Goal: Task Accomplishment & Management: Manage account settings

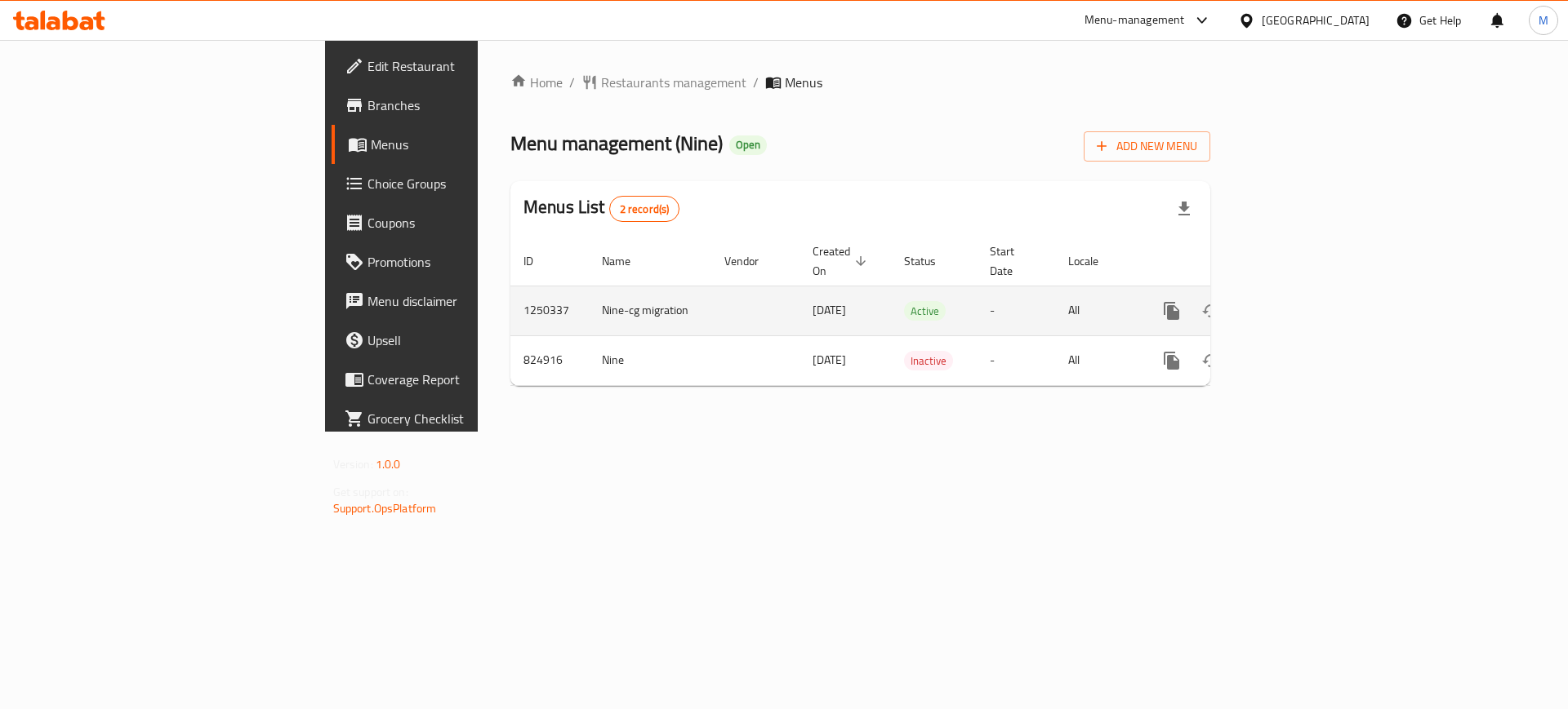
click at [1299, 301] on icon "enhanced table" at bounding box center [1289, 311] width 20 height 20
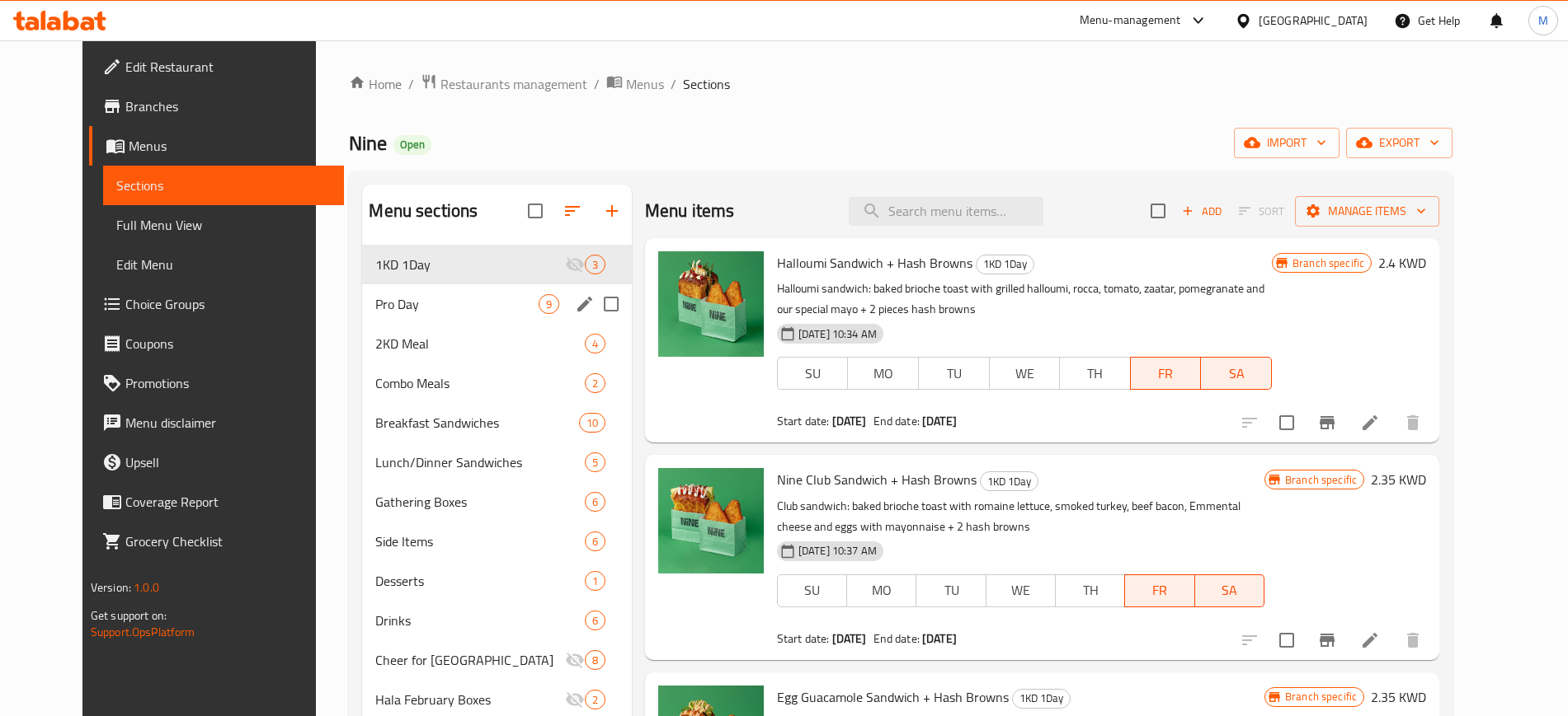
click at [387, 291] on div "Pro Day 9" at bounding box center [496, 303] width 269 height 39
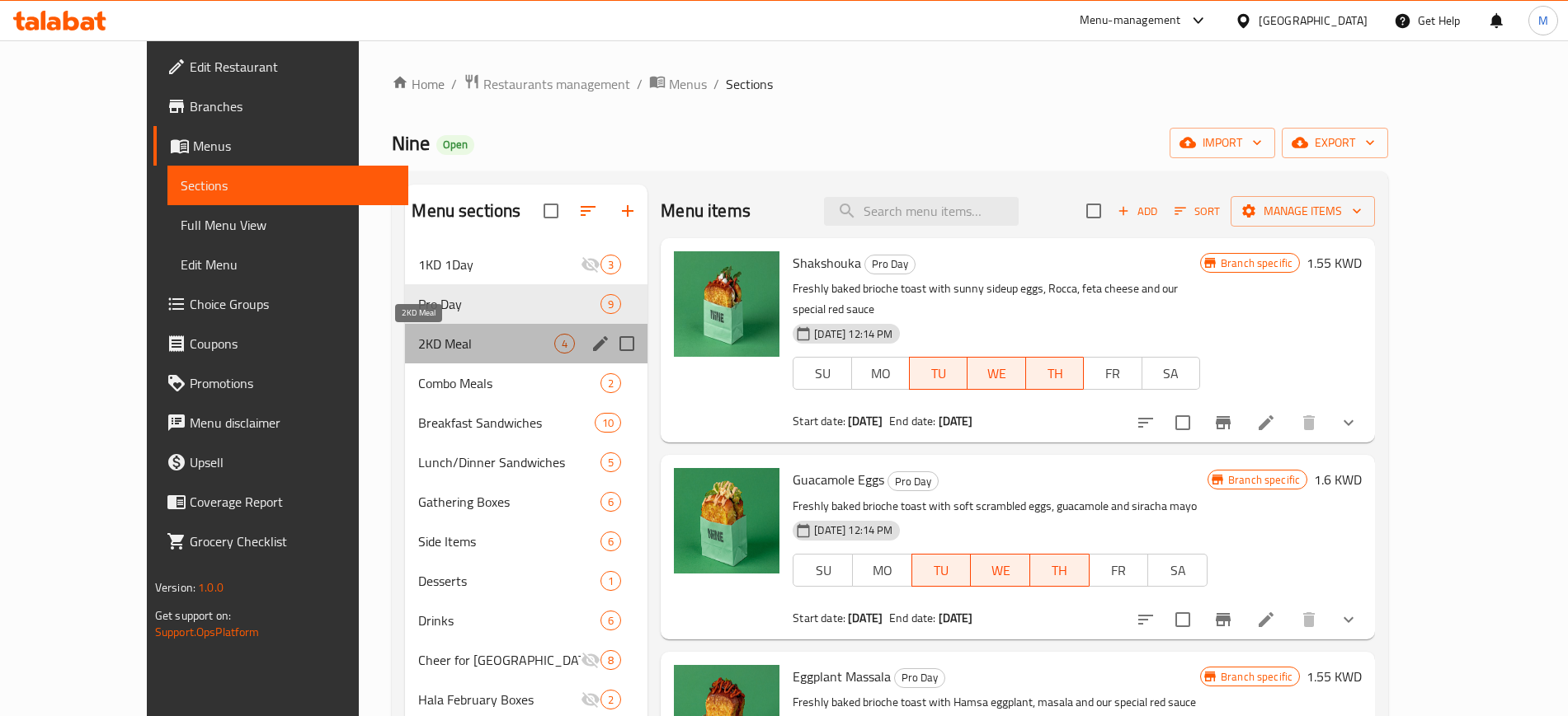
click at [418, 343] on span "2KD Meal" at bounding box center [486, 343] width 136 height 20
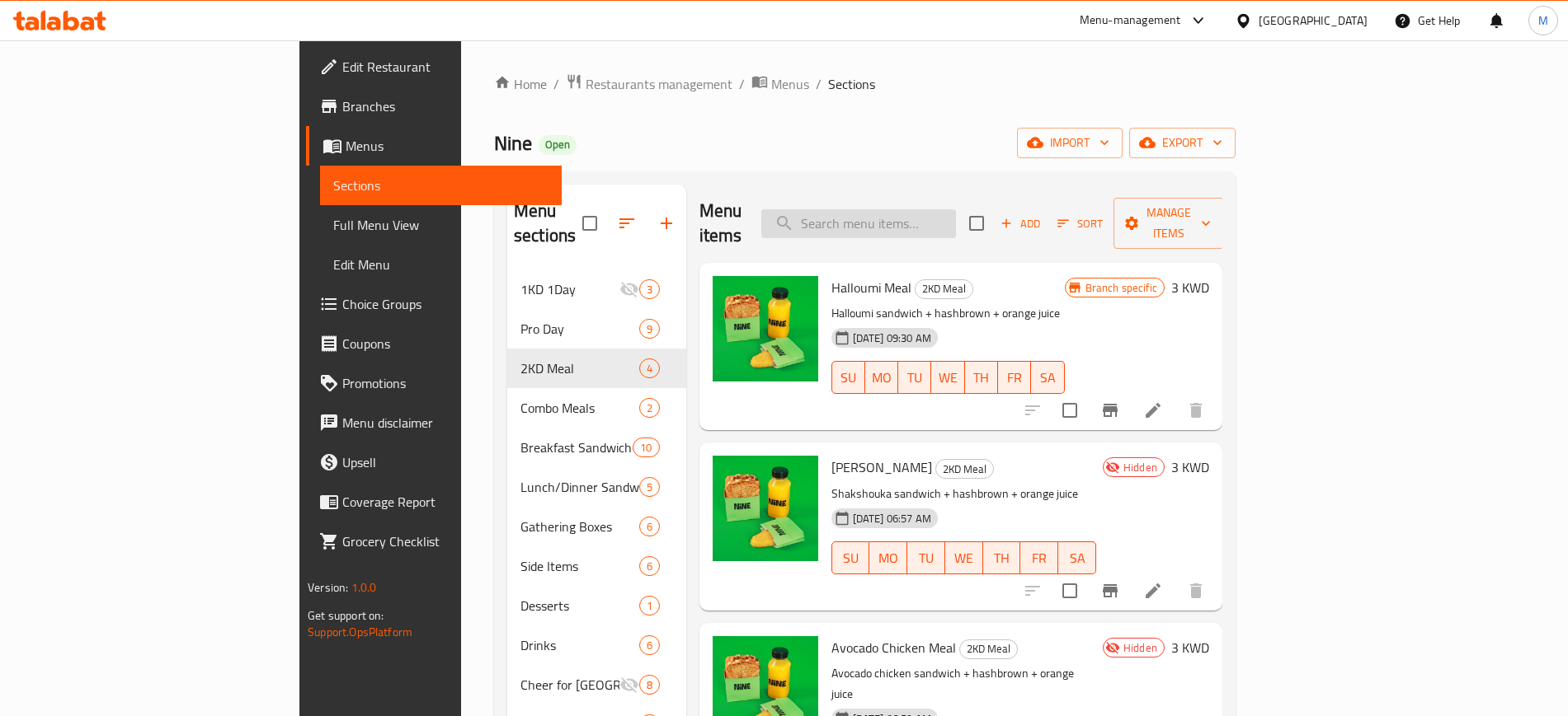
click at [927, 211] on input "search" at bounding box center [858, 224] width 195 height 29
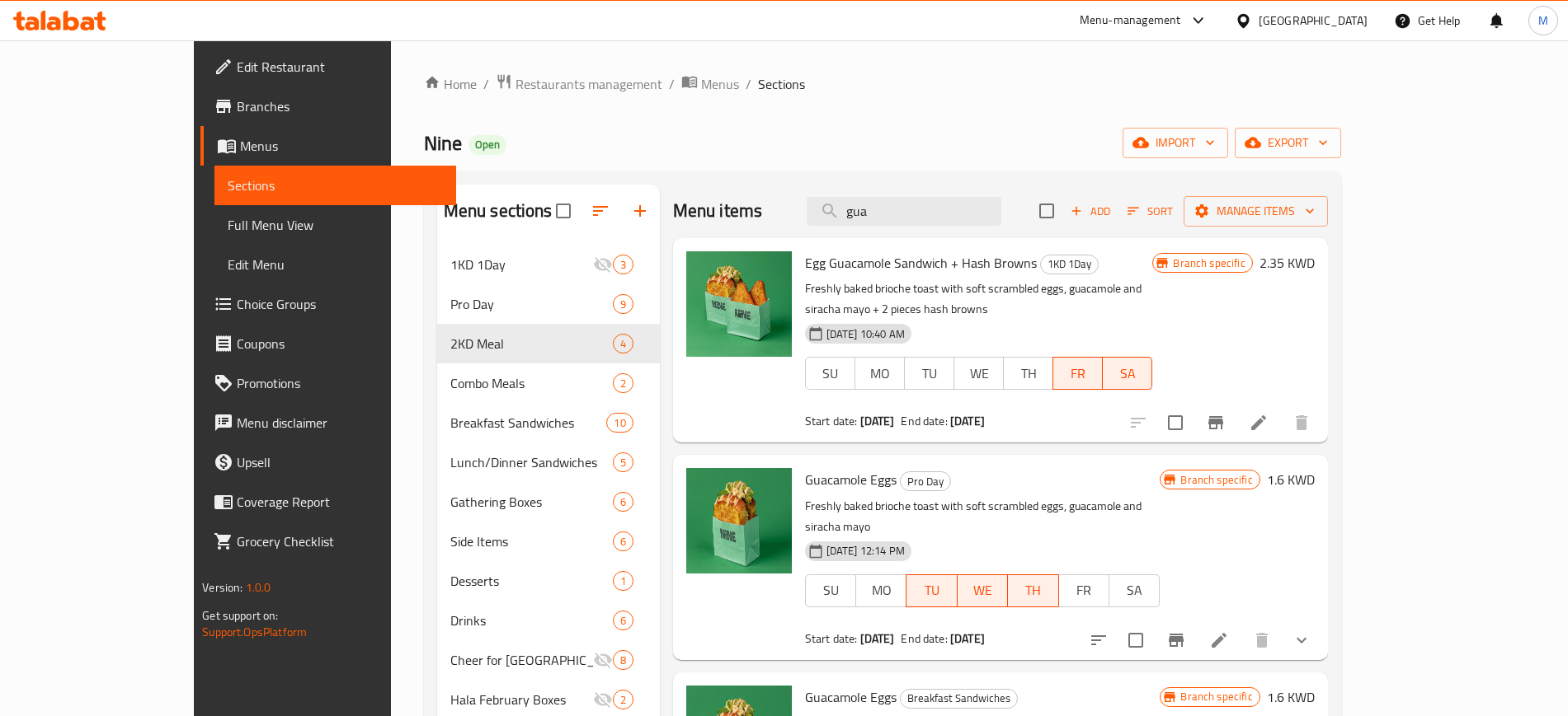
type input "gua"
click at [1226, 633] on icon at bounding box center [1219, 640] width 15 height 15
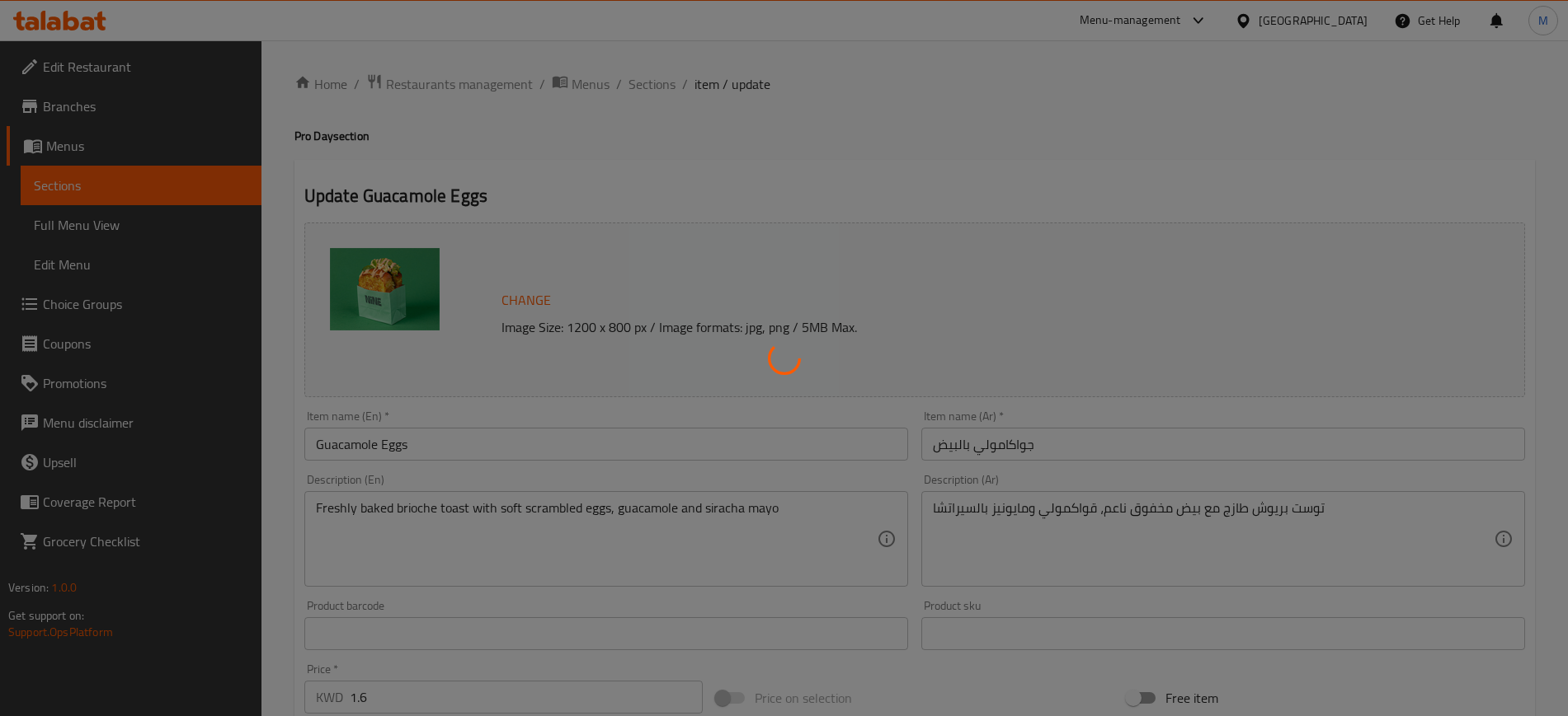
type input "إضافات:"
type input "0"
type input "5"
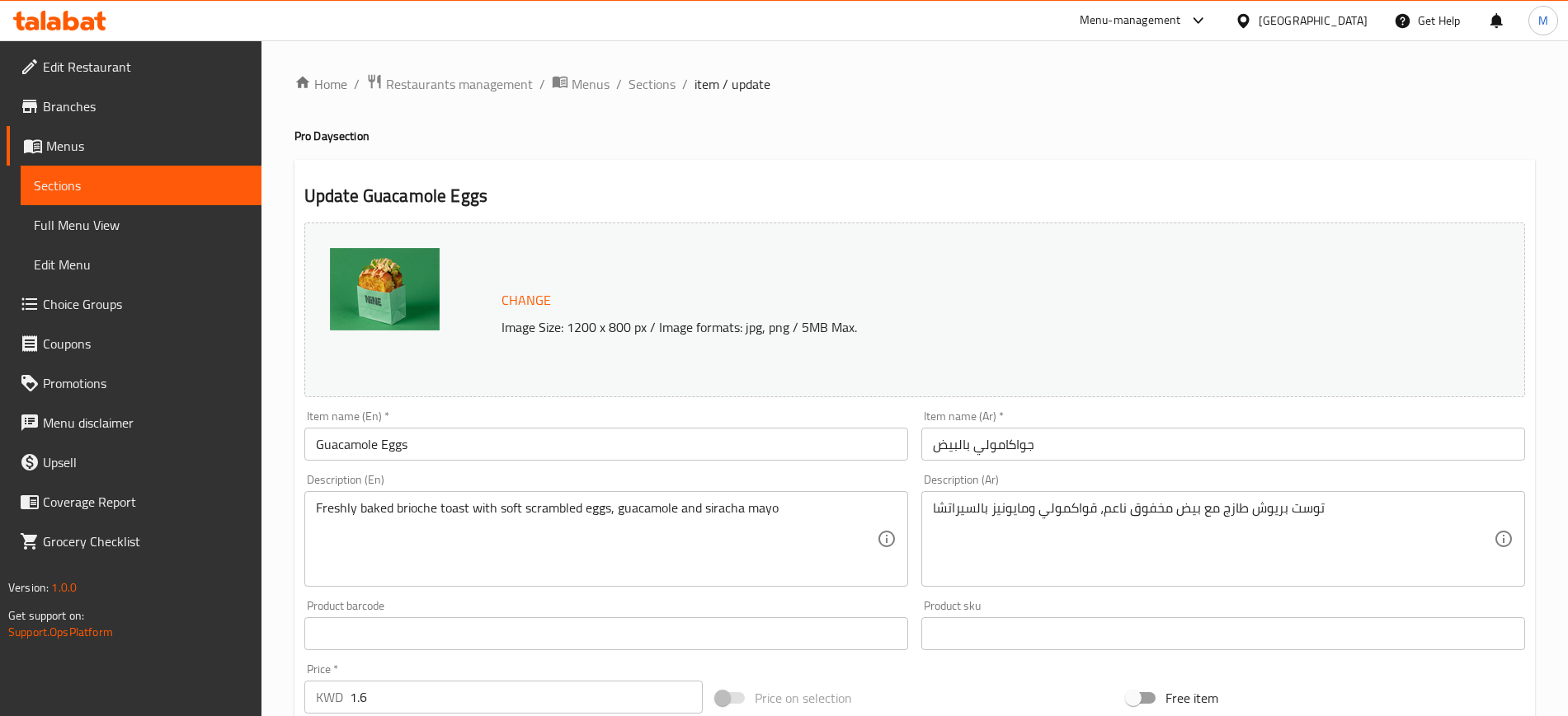
click at [457, 445] on div "Home / Restaurants management / Menus / Sections / item / update Pro Day sectio…" at bounding box center [914, 627] width 1240 height 1110
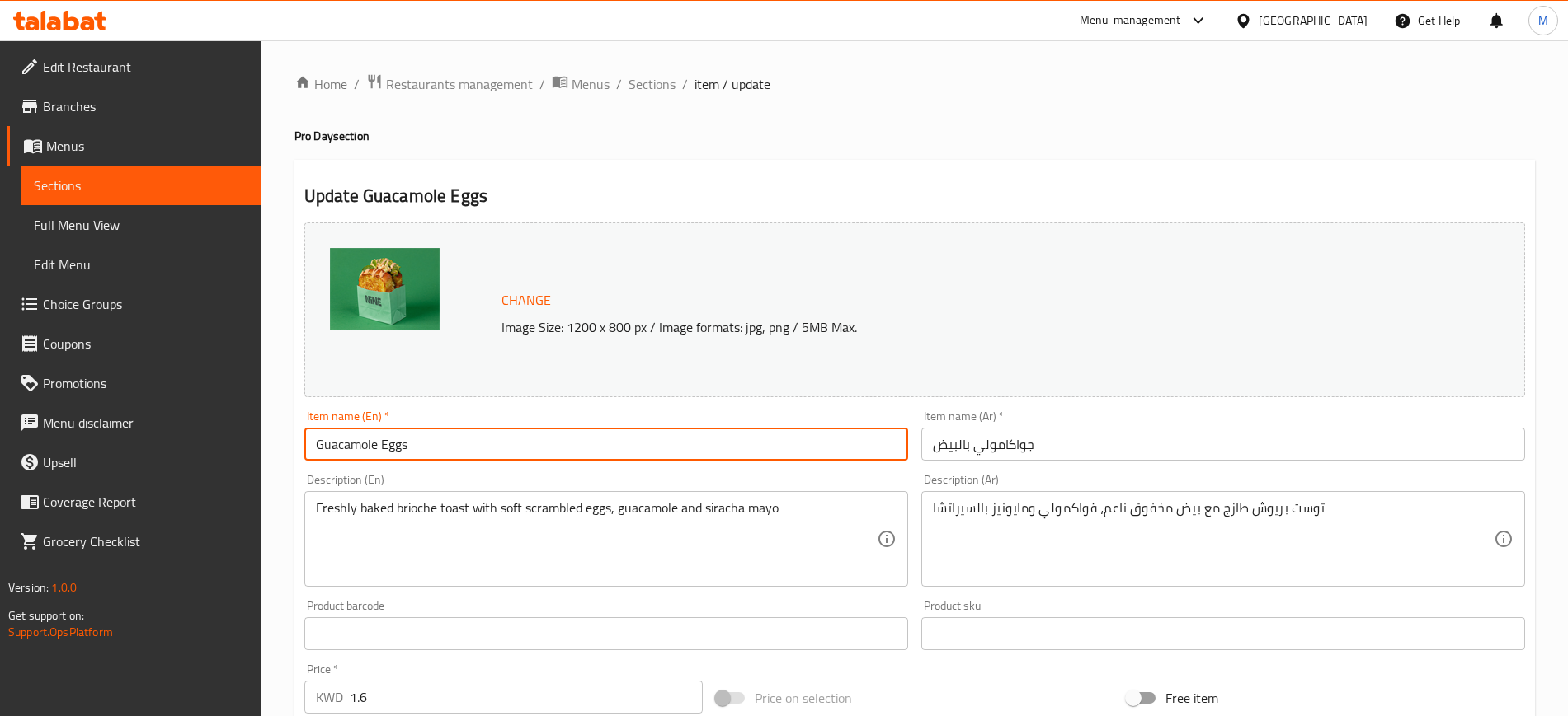
drag, startPoint x: 449, startPoint y: 447, endPoint x: 314, endPoint y: 441, distance: 135.1
click at [314, 441] on input "Guacamole Eggs" at bounding box center [606, 444] width 604 height 33
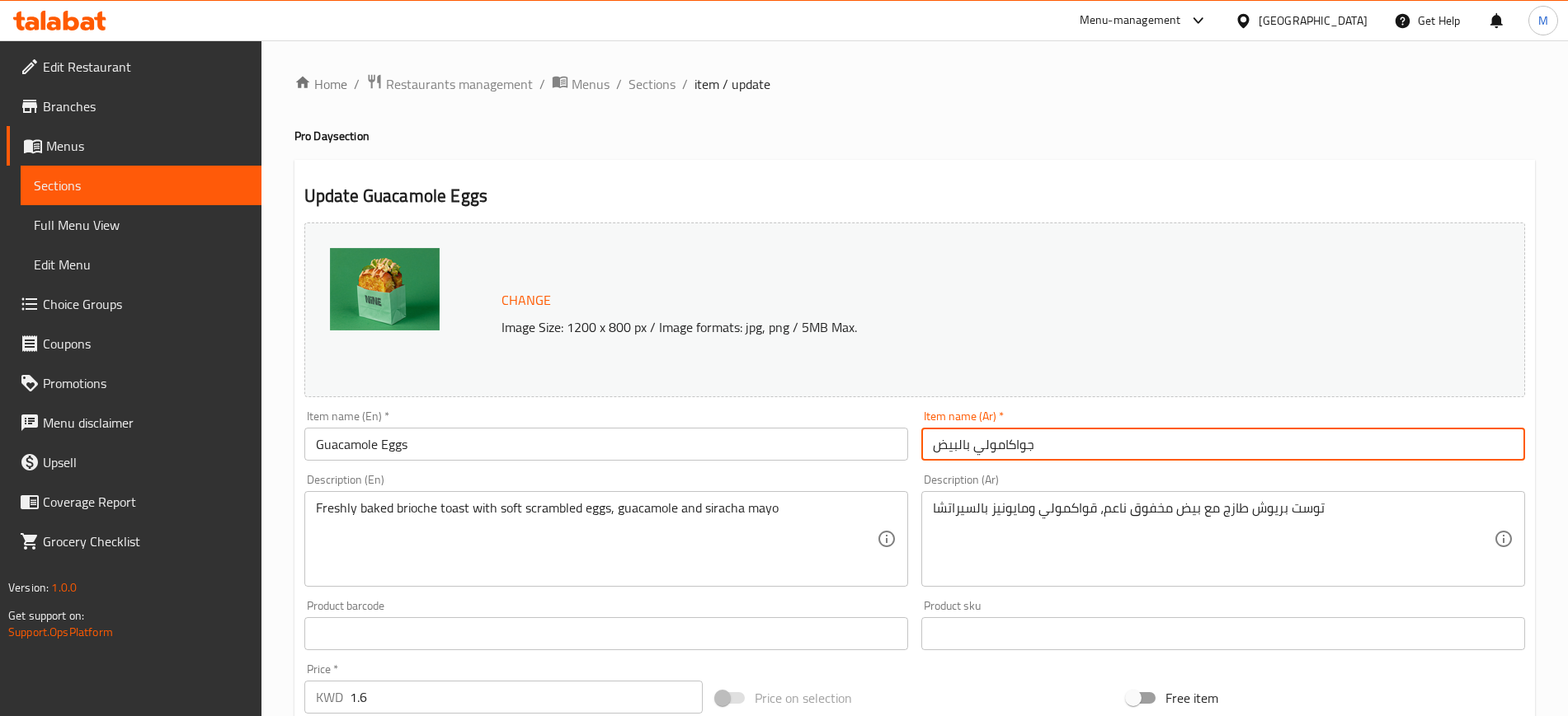
drag, startPoint x: 1074, startPoint y: 444, endPoint x: 934, endPoint y: 461, distance: 141.0
click at [936, 463] on div "Item name (Ar)   * جواكامولي بالبيض Item name (Ar) *" at bounding box center [1223, 435] width 617 height 63
drag, startPoint x: 662, startPoint y: 85, endPoint x: 672, endPoint y: 97, distance: 15.6
click at [662, 84] on span "Sections" at bounding box center [652, 84] width 47 height 20
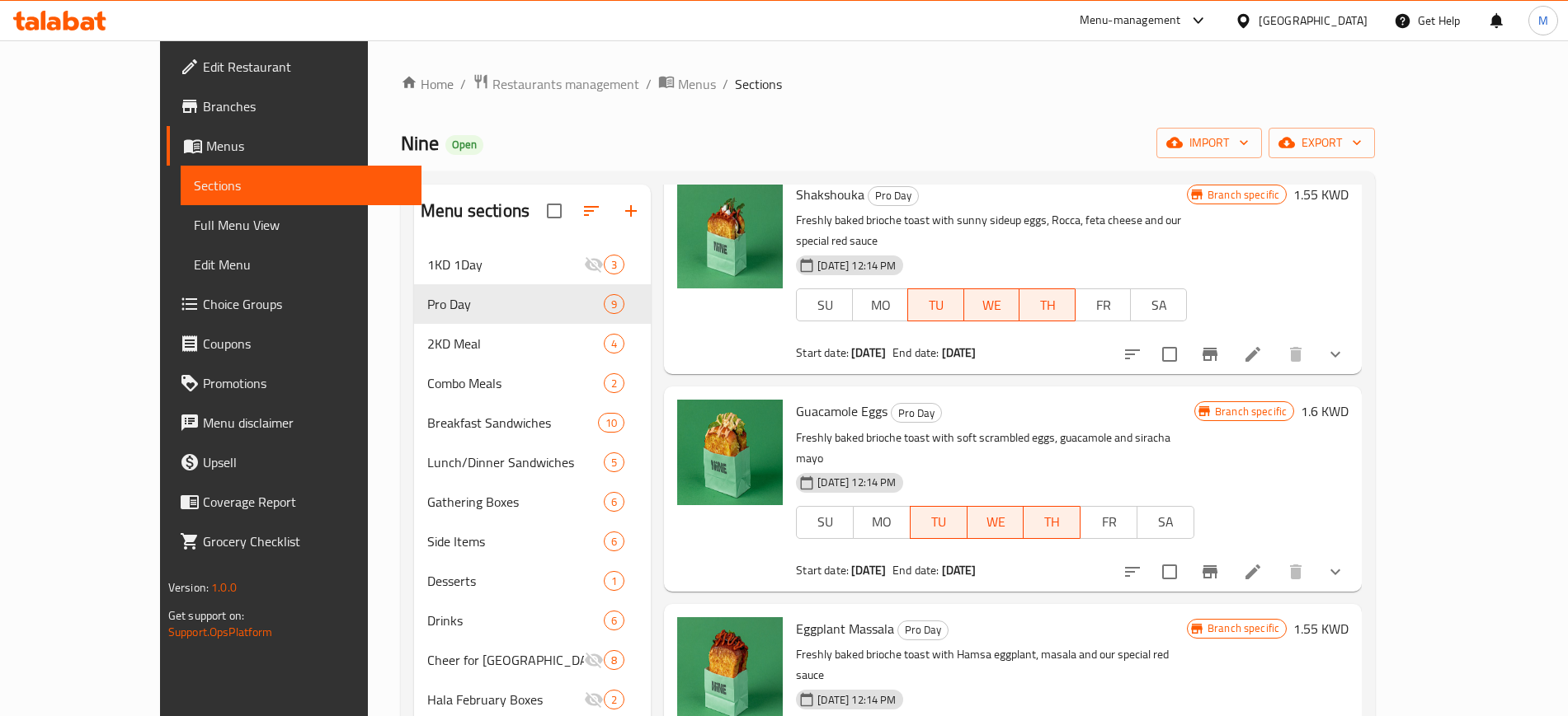
scroll to position [103, 0]
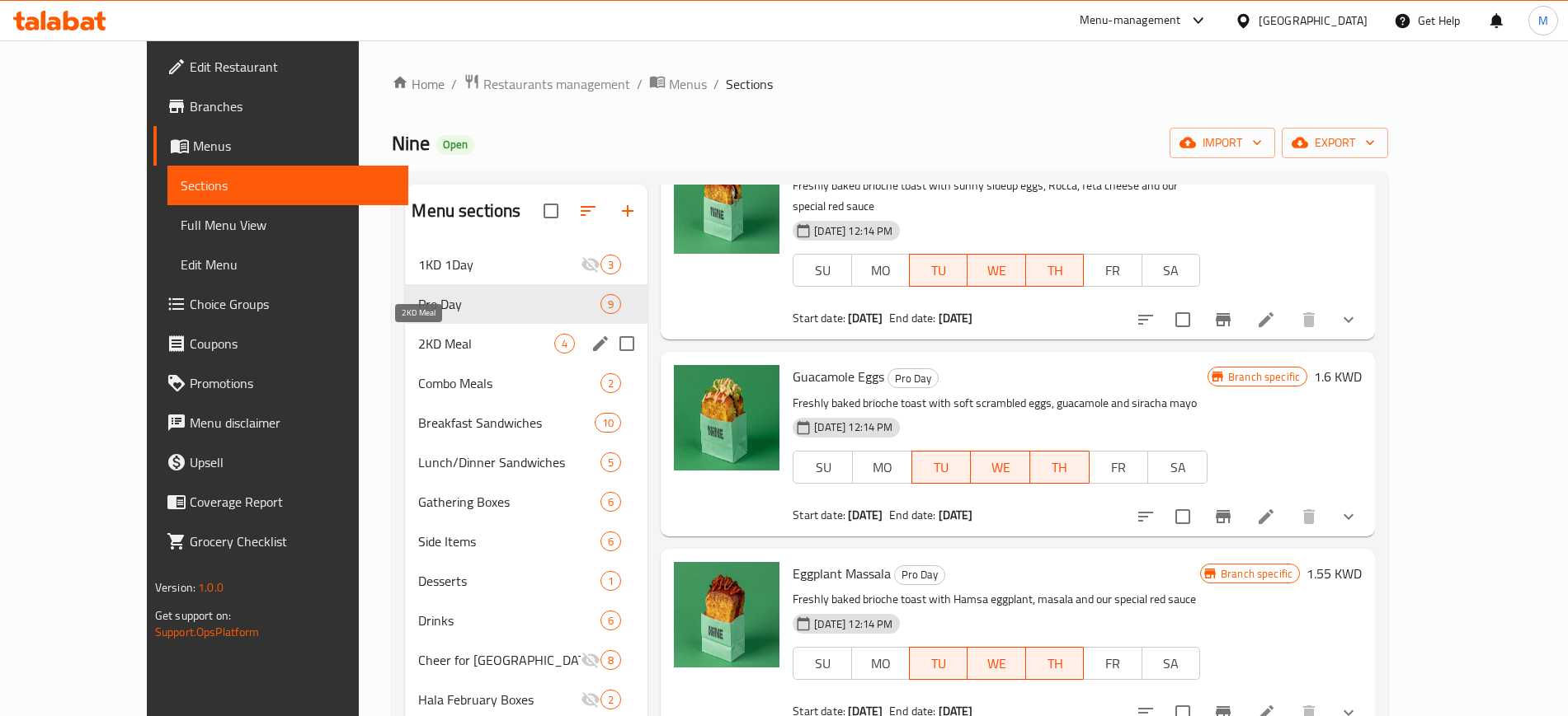
click at [419, 342] on span "2KD Meal" at bounding box center [486, 343] width 136 height 20
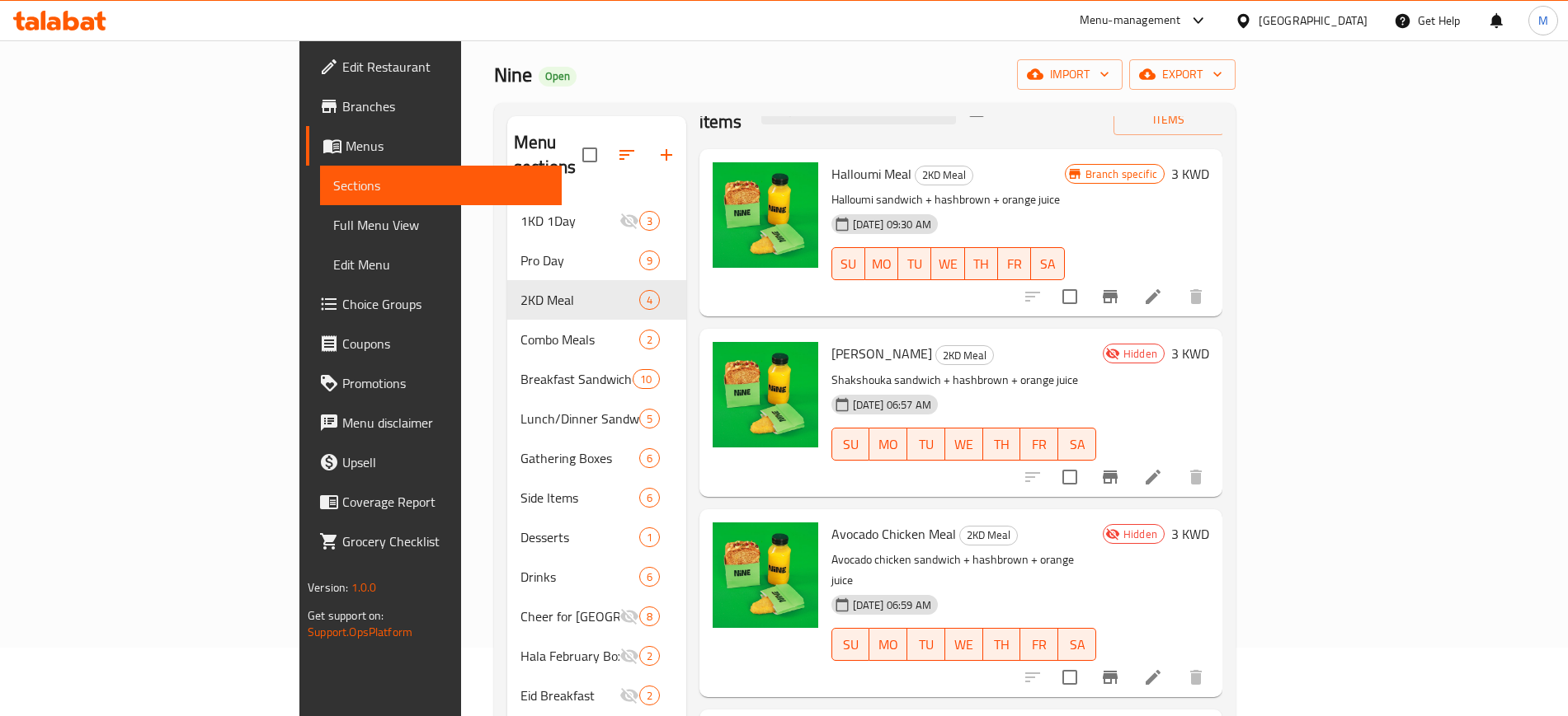
scroll to position [206, 0]
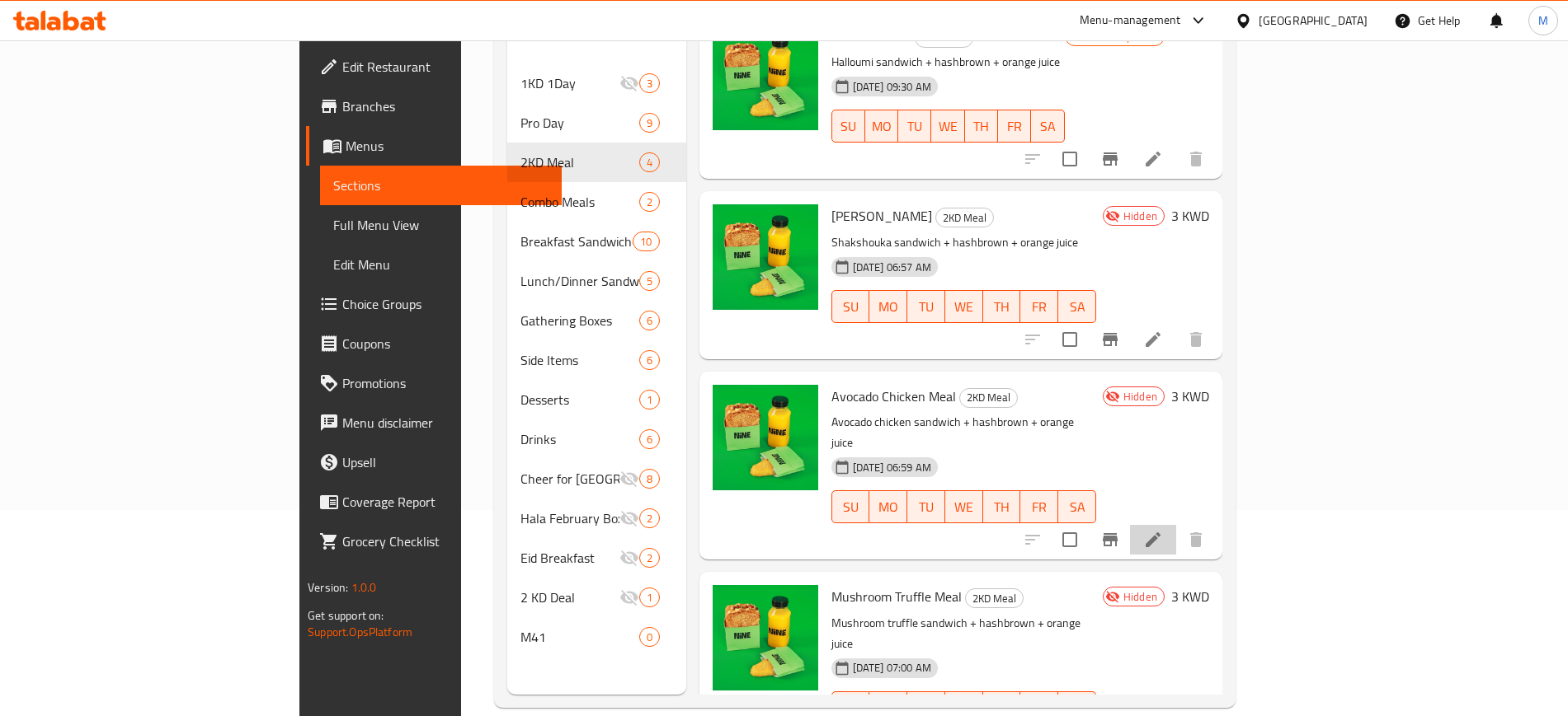
click at [1176, 525] on li at bounding box center [1152, 540] width 47 height 29
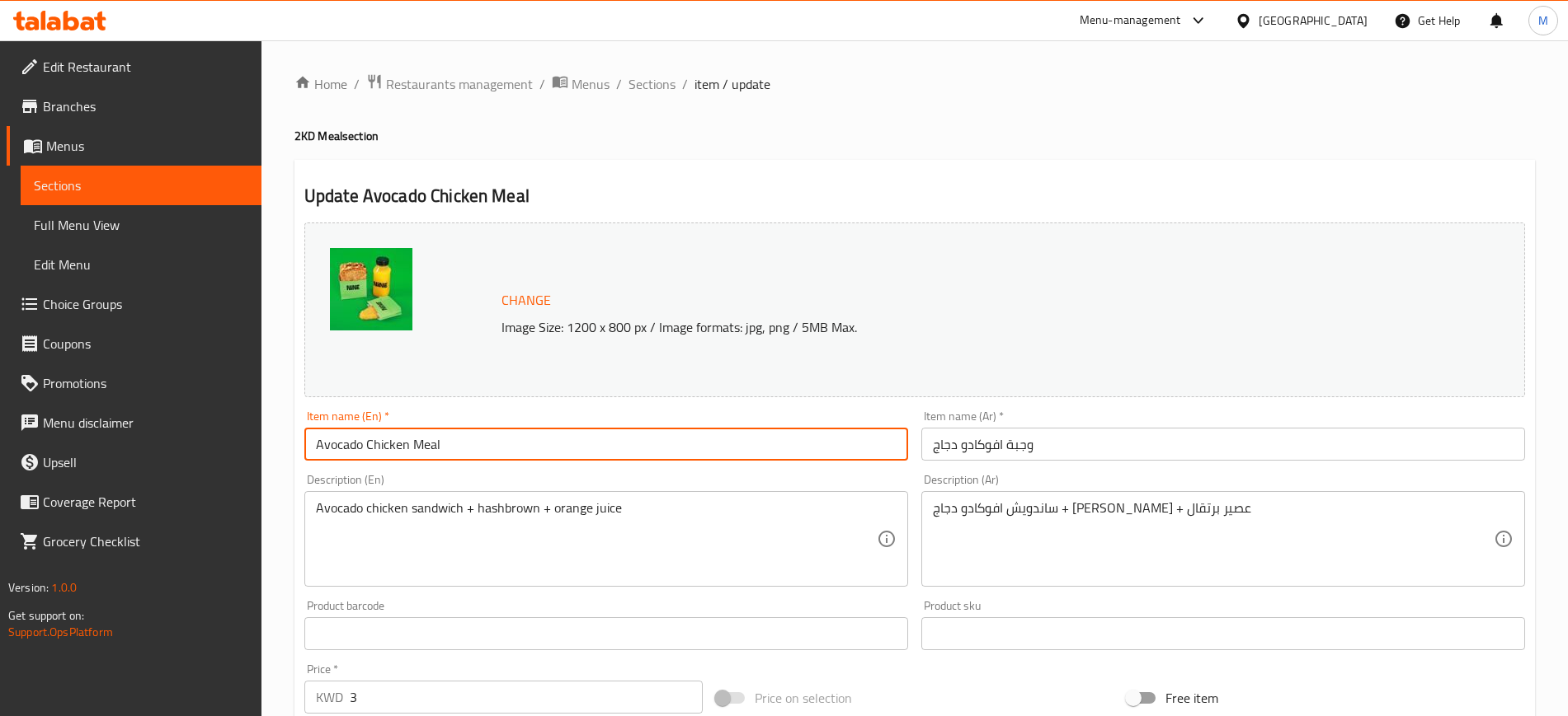
drag, startPoint x: 317, startPoint y: 446, endPoint x: 406, endPoint y: 442, distance: 89.1
click at [406, 442] on input "Avocado Chicken Meal" at bounding box center [606, 444] width 604 height 33
paste input "Guacamole Eggs"
type input "Guacamole Eggs Meal"
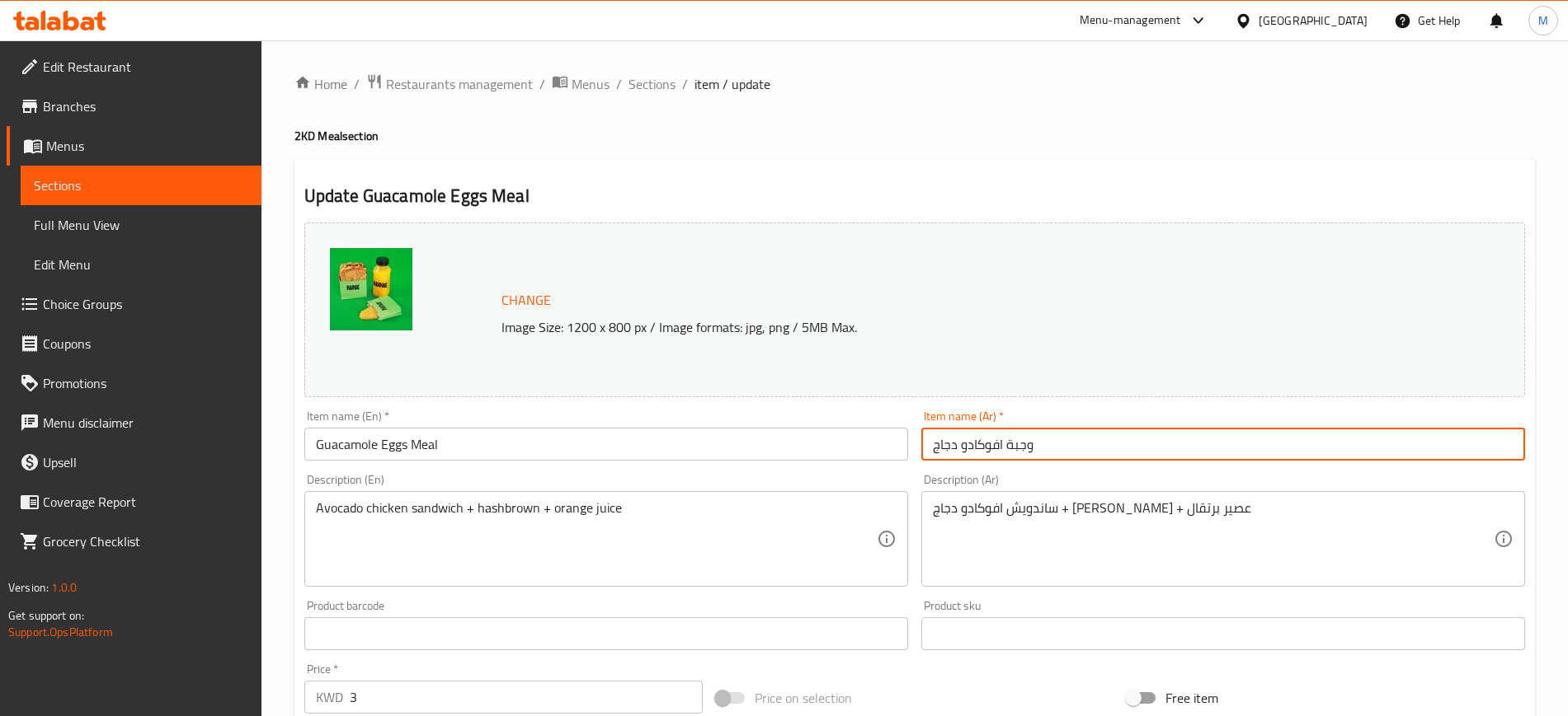
drag, startPoint x: 1001, startPoint y: 443, endPoint x: 932, endPoint y: 439, distance: 69.1
click at [932, 439] on input "وجبة افوكادو دجاج" at bounding box center [1223, 444] width 604 height 33
paste input "واكامولي بالبيض"
type input "وجبة جواكامولي بالبيض"
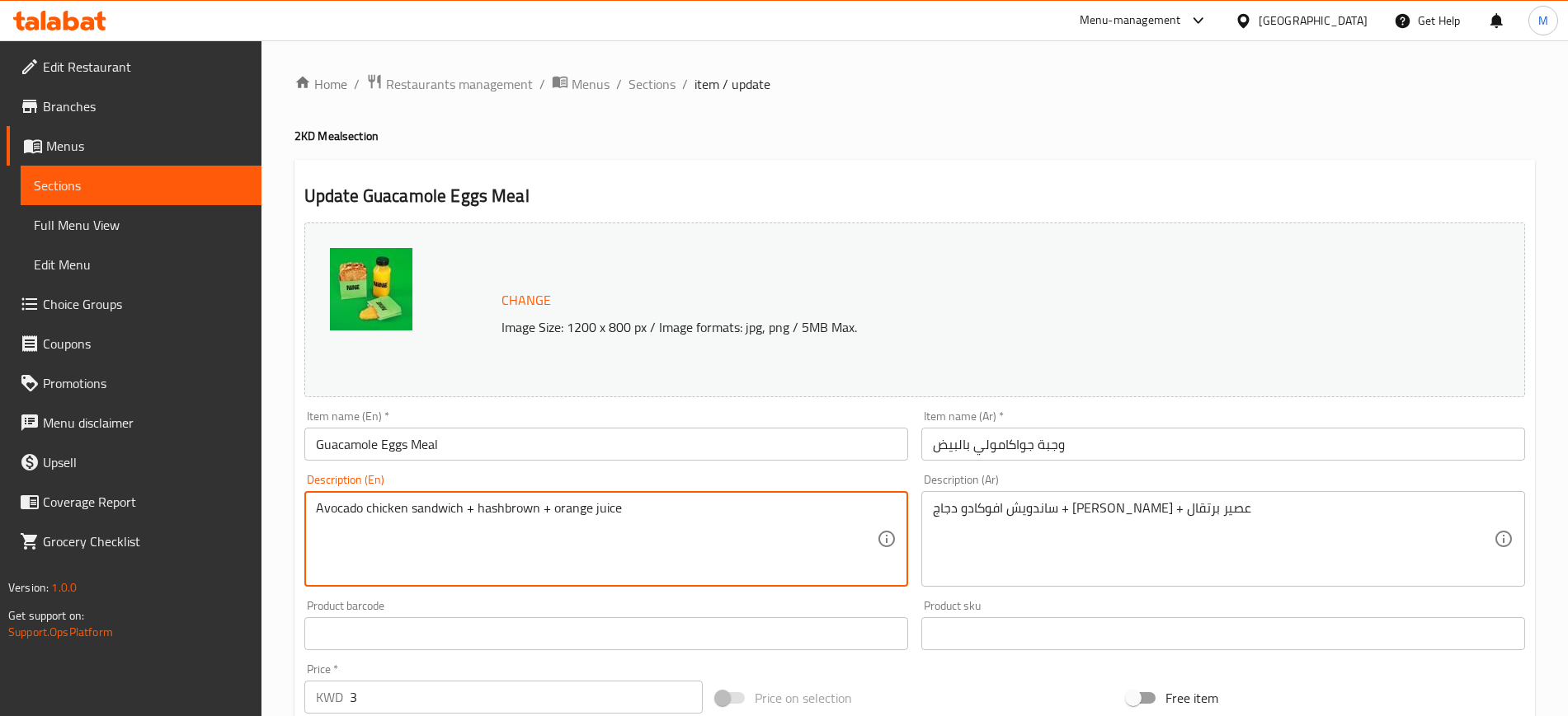
drag, startPoint x: 318, startPoint y: 512, endPoint x: 404, endPoint y: 517, distance: 86.1
paste textarea "Guacamole Eggs"
type textarea "Guacamole Eggs sandwich + hashbrown + orange juice"
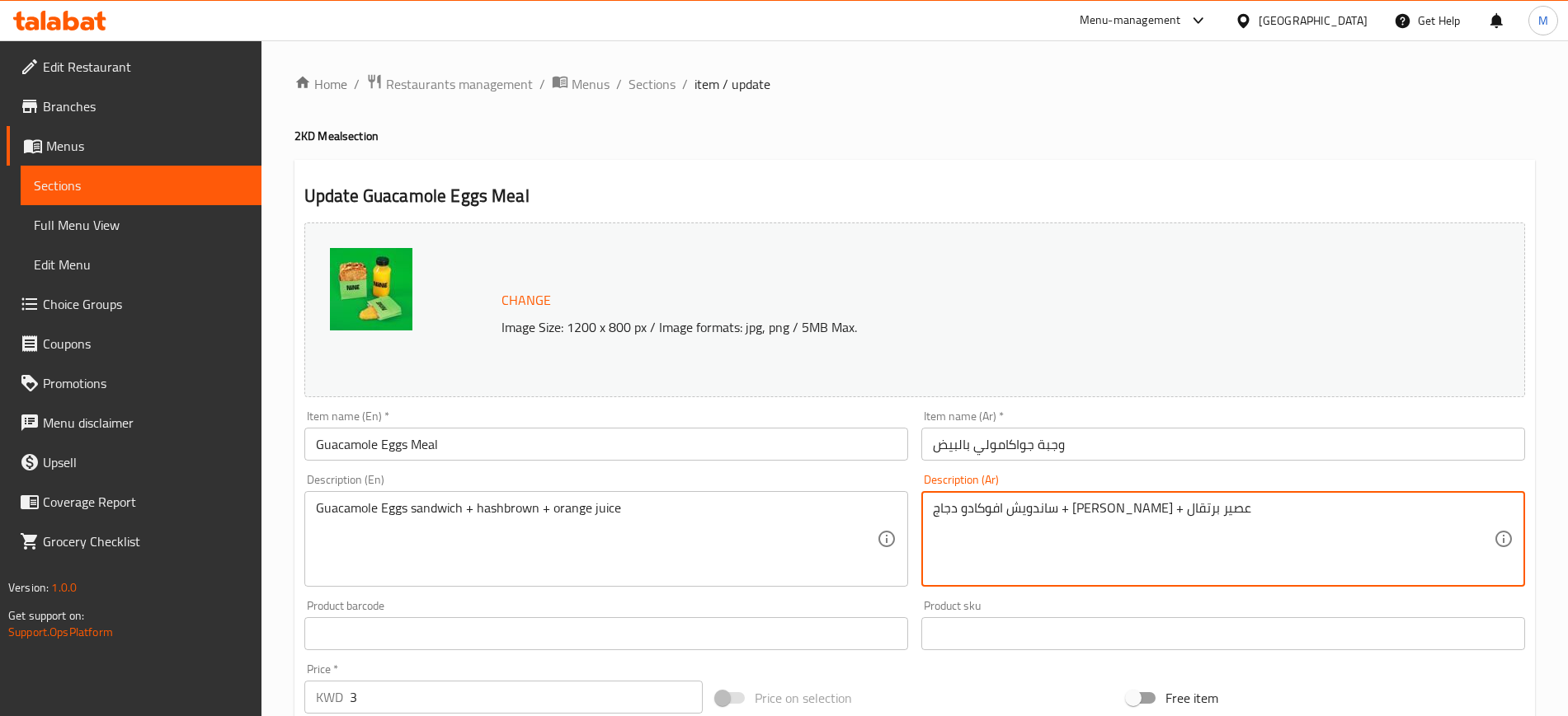
drag, startPoint x: 1152, startPoint y: 505, endPoint x: 1088, endPoint y: 510, distance: 64.2
click at [1086, 510] on textarea "ساندويش افوكادو دجاج + [PERSON_NAME] + عصير برتقال" at bounding box center [1213, 540] width 561 height 79
drag, startPoint x: 1082, startPoint y: 510, endPoint x: 1153, endPoint y: 500, distance: 71.7
click at [1153, 500] on textarea "ساندويش افوكادو دجاج + [PERSON_NAME] + عصير برتقال" at bounding box center [1213, 540] width 561 height 79
paste textarea "واكامولي بالبيض"
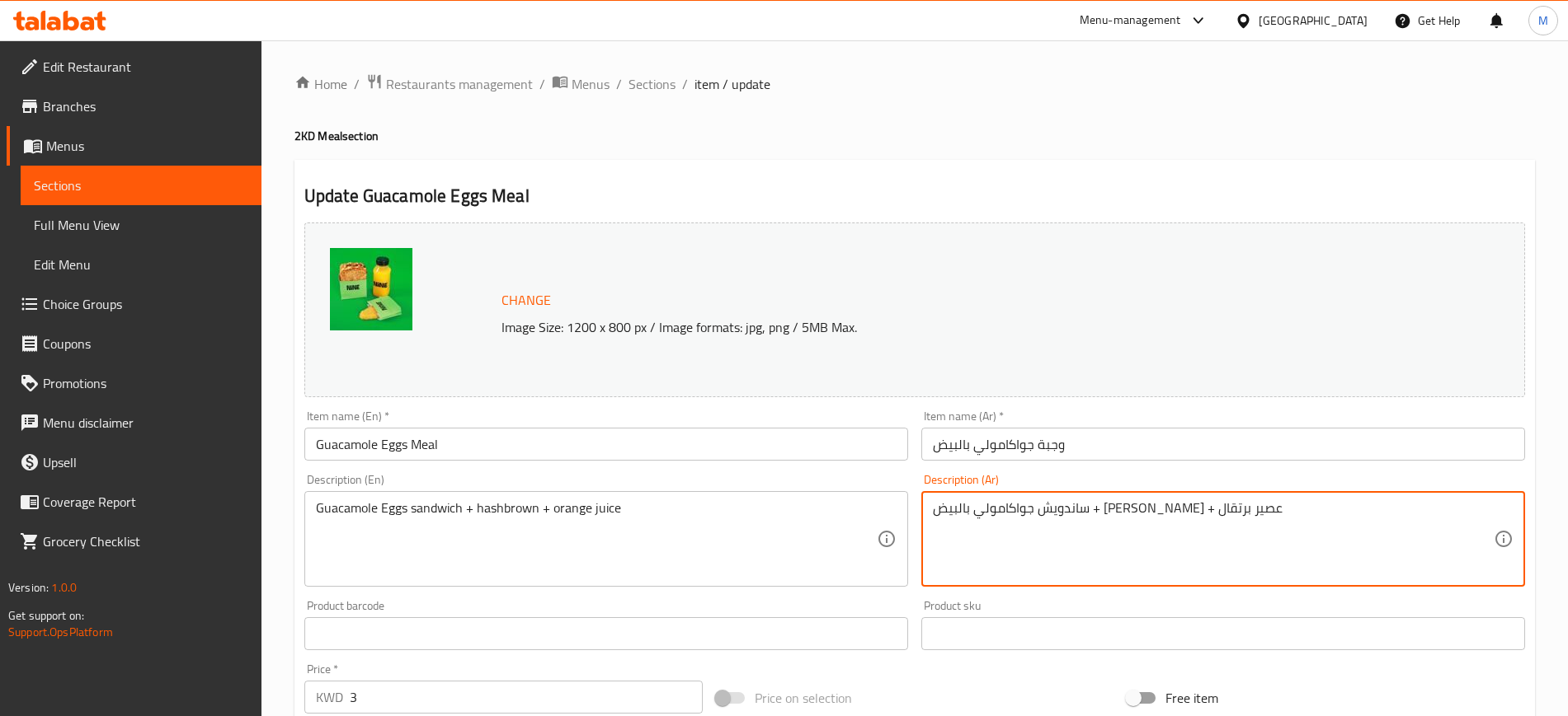
type textarea "ساندويش جواكامولي بالبيض + [PERSON_NAME] + عصير برتقال"
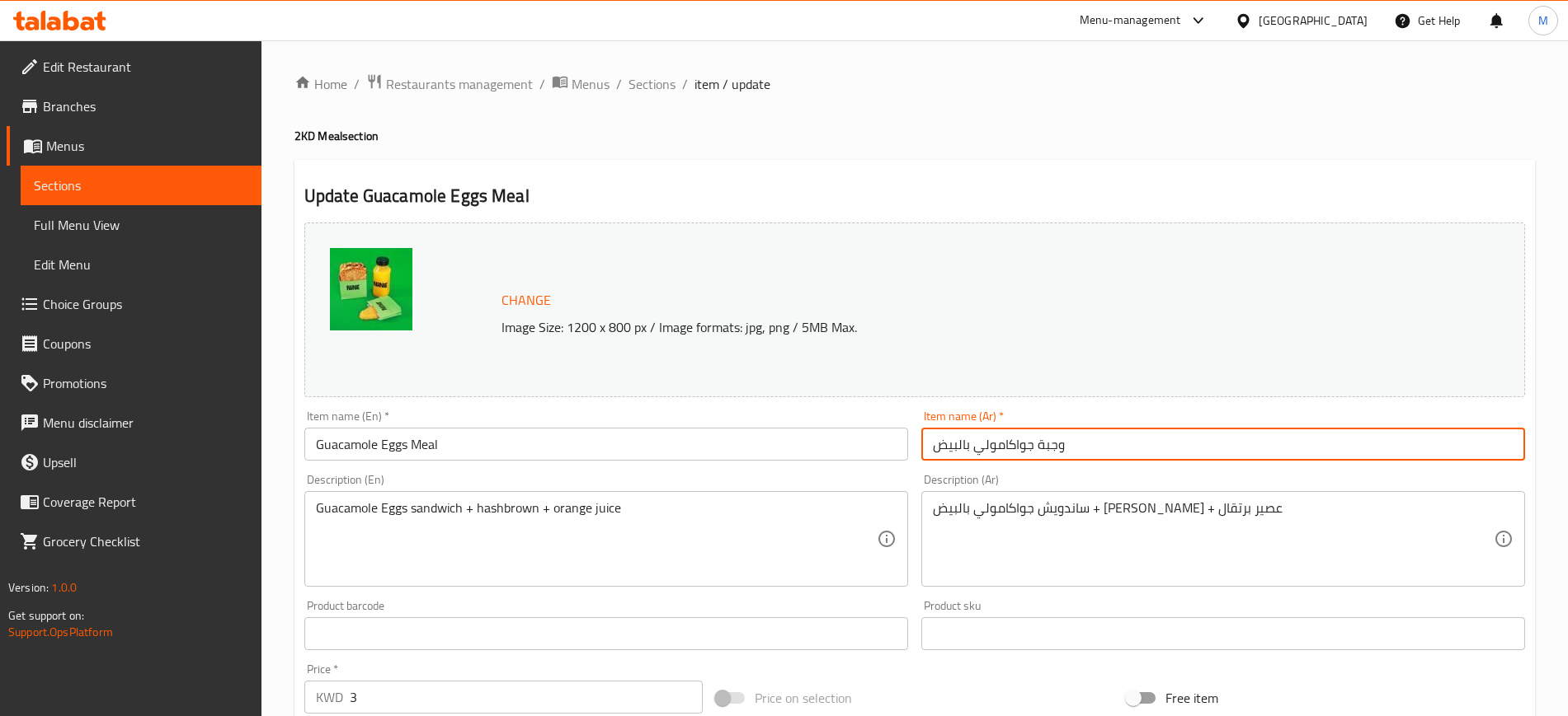
click at [1173, 441] on input "وجبة جواكامولي بالبيض" at bounding box center [1223, 444] width 604 height 33
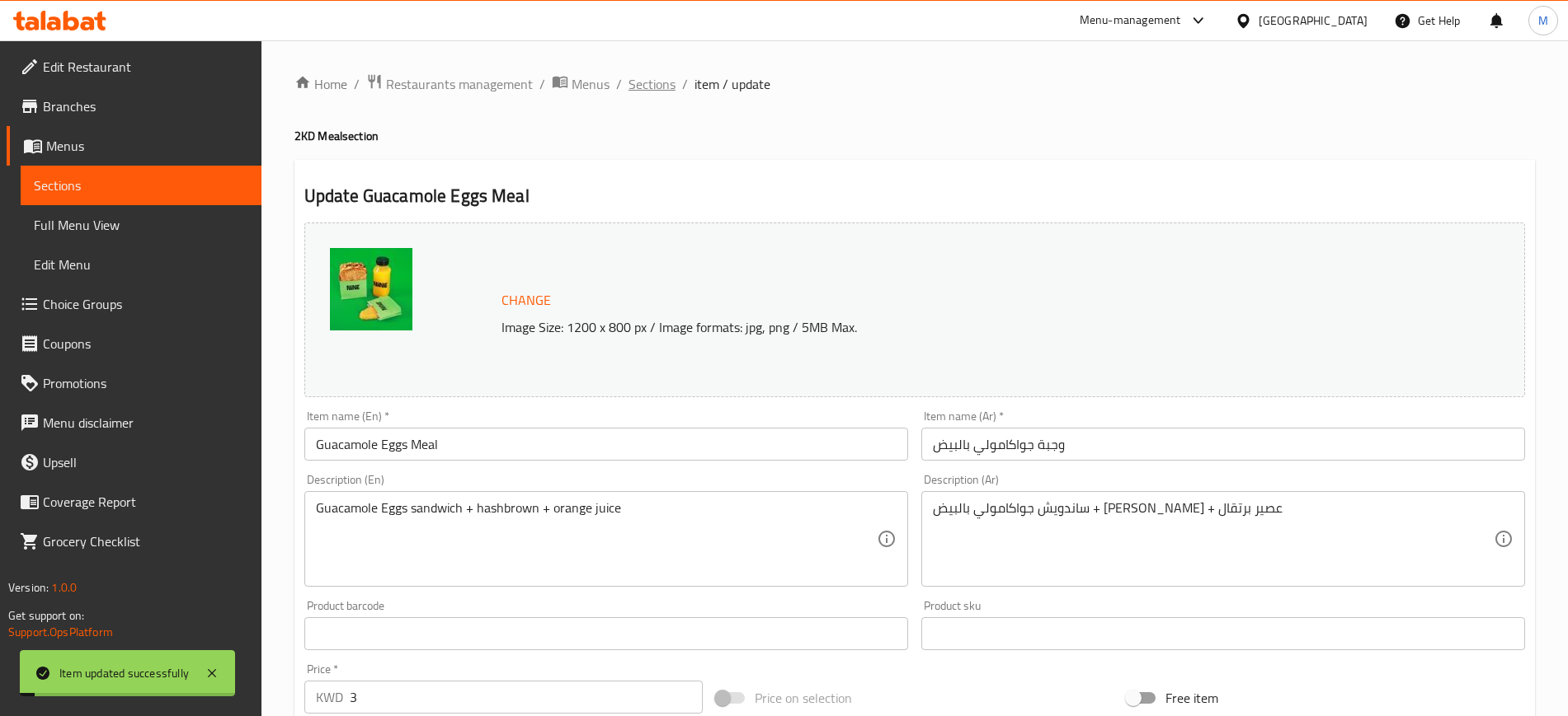
click at [659, 89] on span "Sections" at bounding box center [652, 84] width 47 height 20
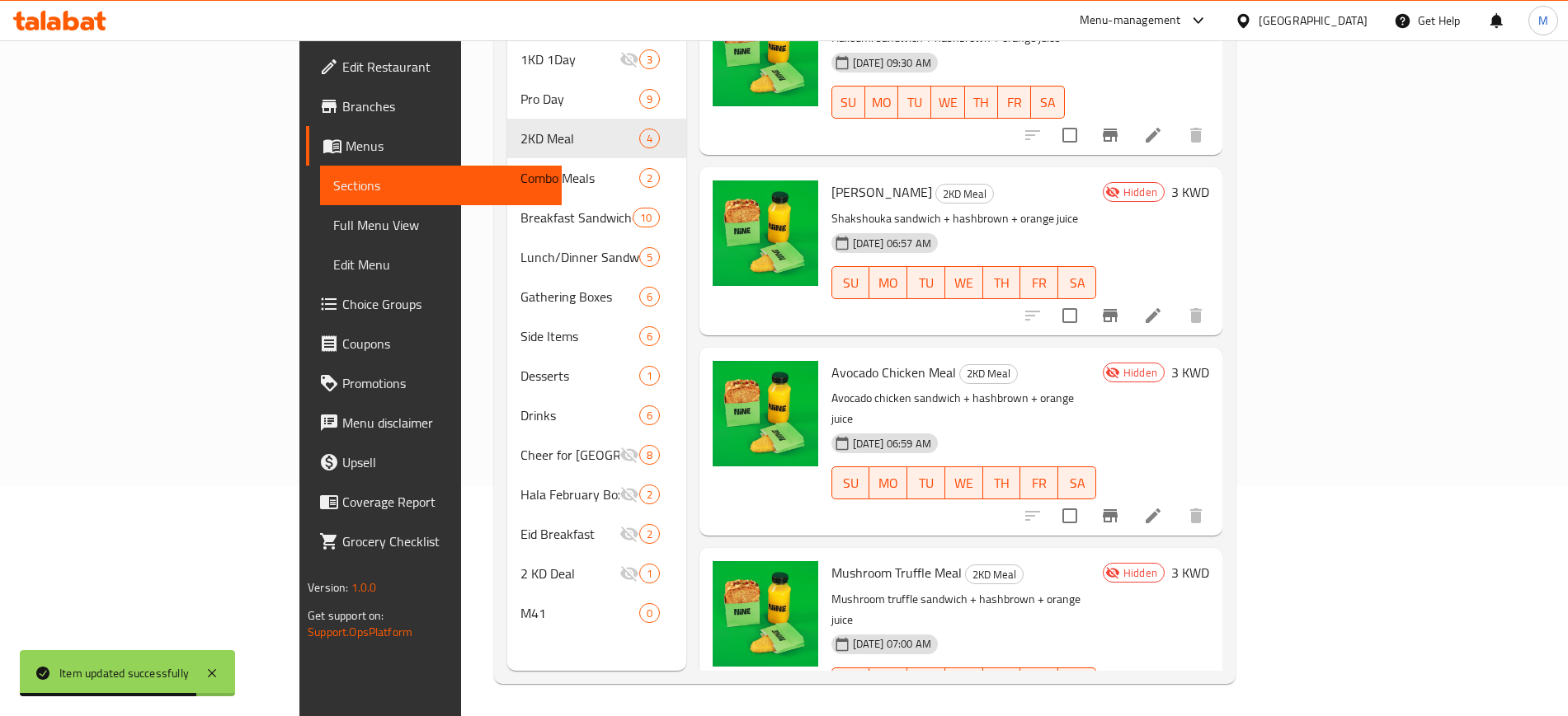
scroll to position [231, 0]
click at [1096, 588] on p "Mushroom truffle sandwich + hashbrown + orange juice" at bounding box center [964, 608] width 265 height 41
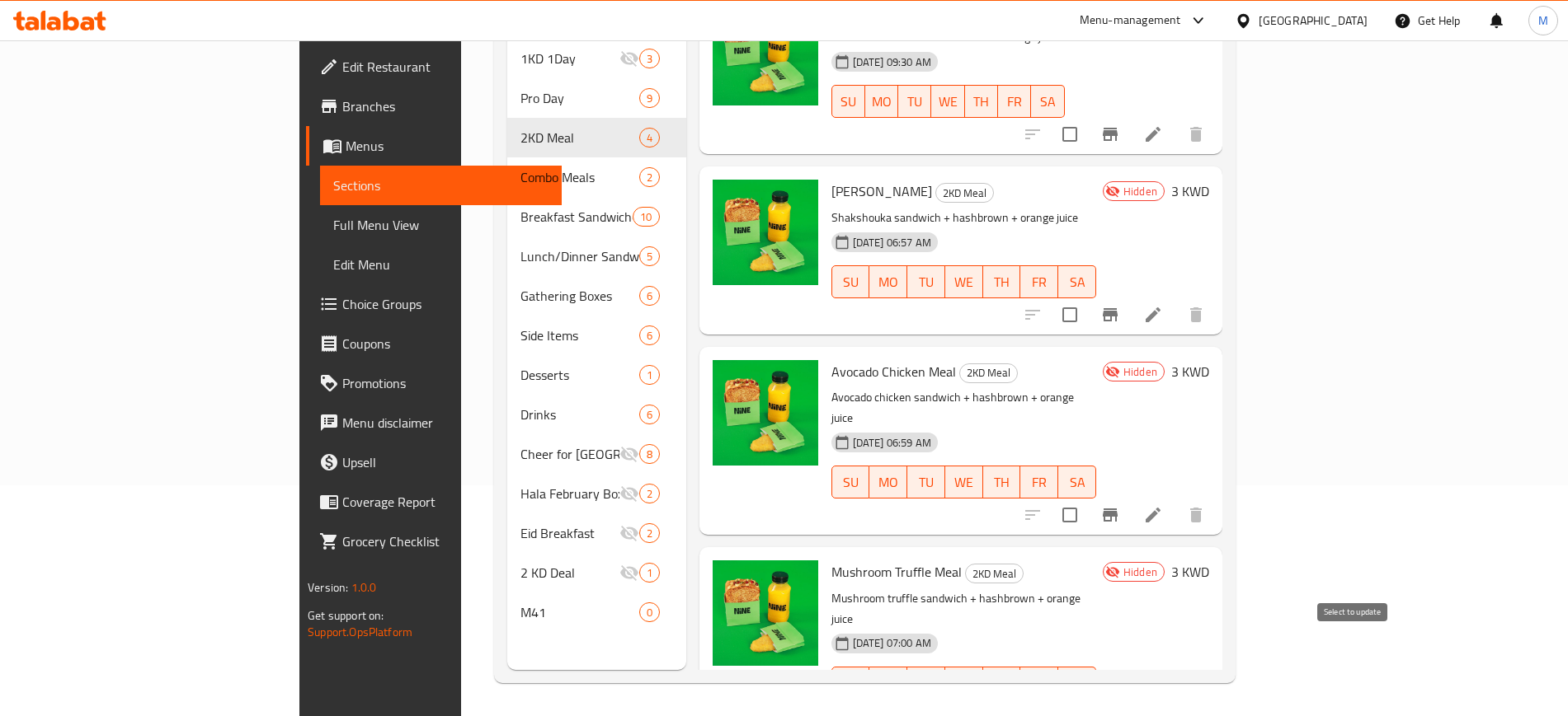
click at [1086, 699] on input "checkbox" at bounding box center [1069, 716] width 35 height 35
checkbox input "true"
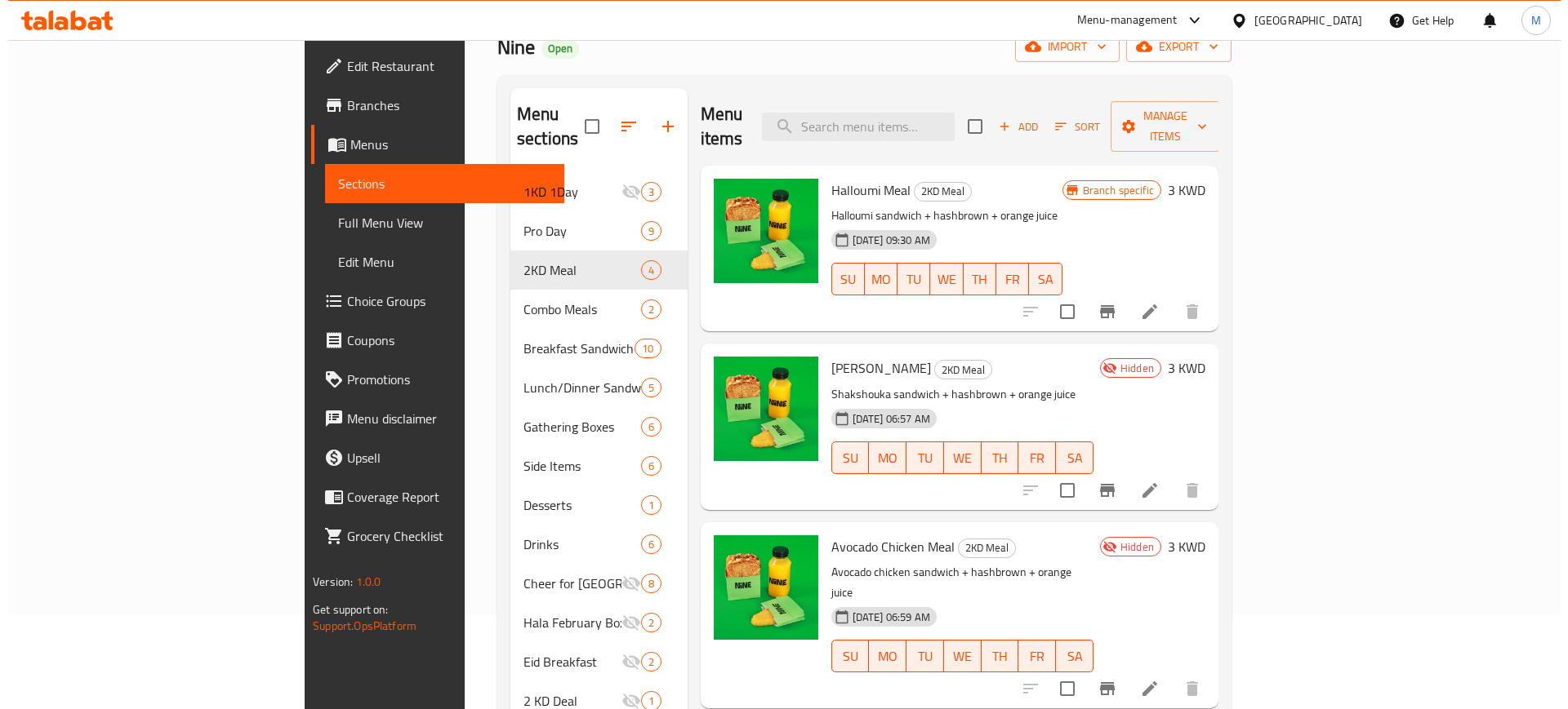
scroll to position [0, 0]
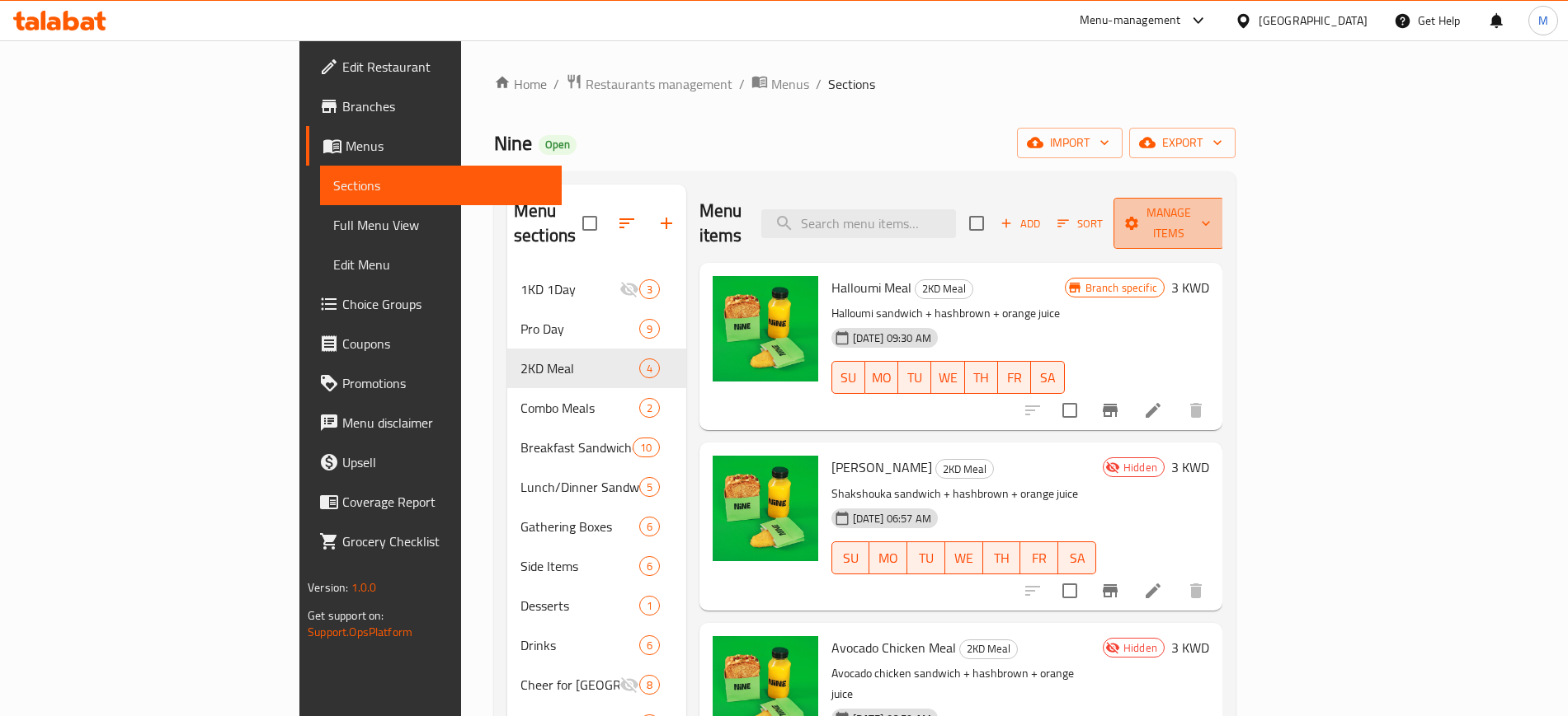
click at [1211, 216] on span "Manage items" at bounding box center [1169, 223] width 84 height 41
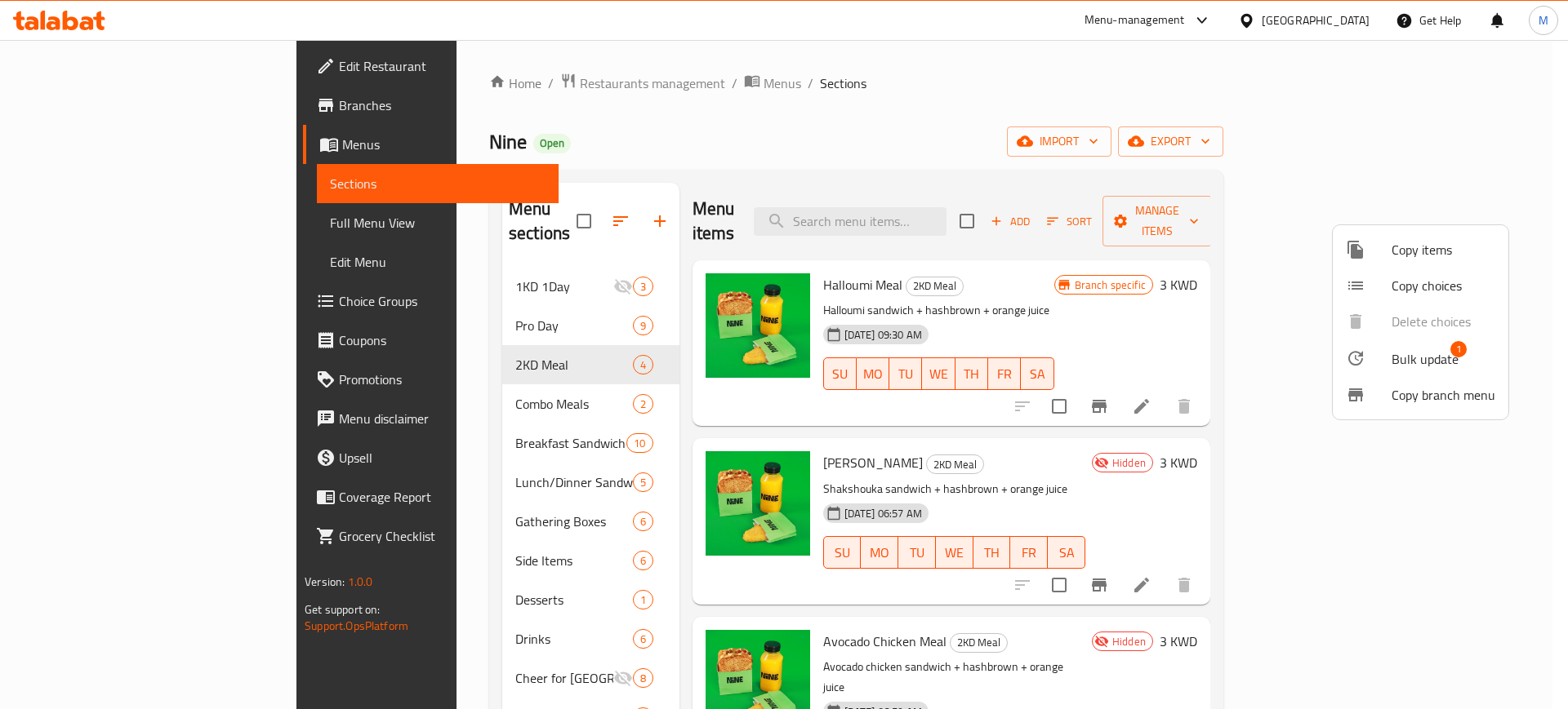
click at [1422, 254] on span "Copy items" at bounding box center [1443, 250] width 104 height 20
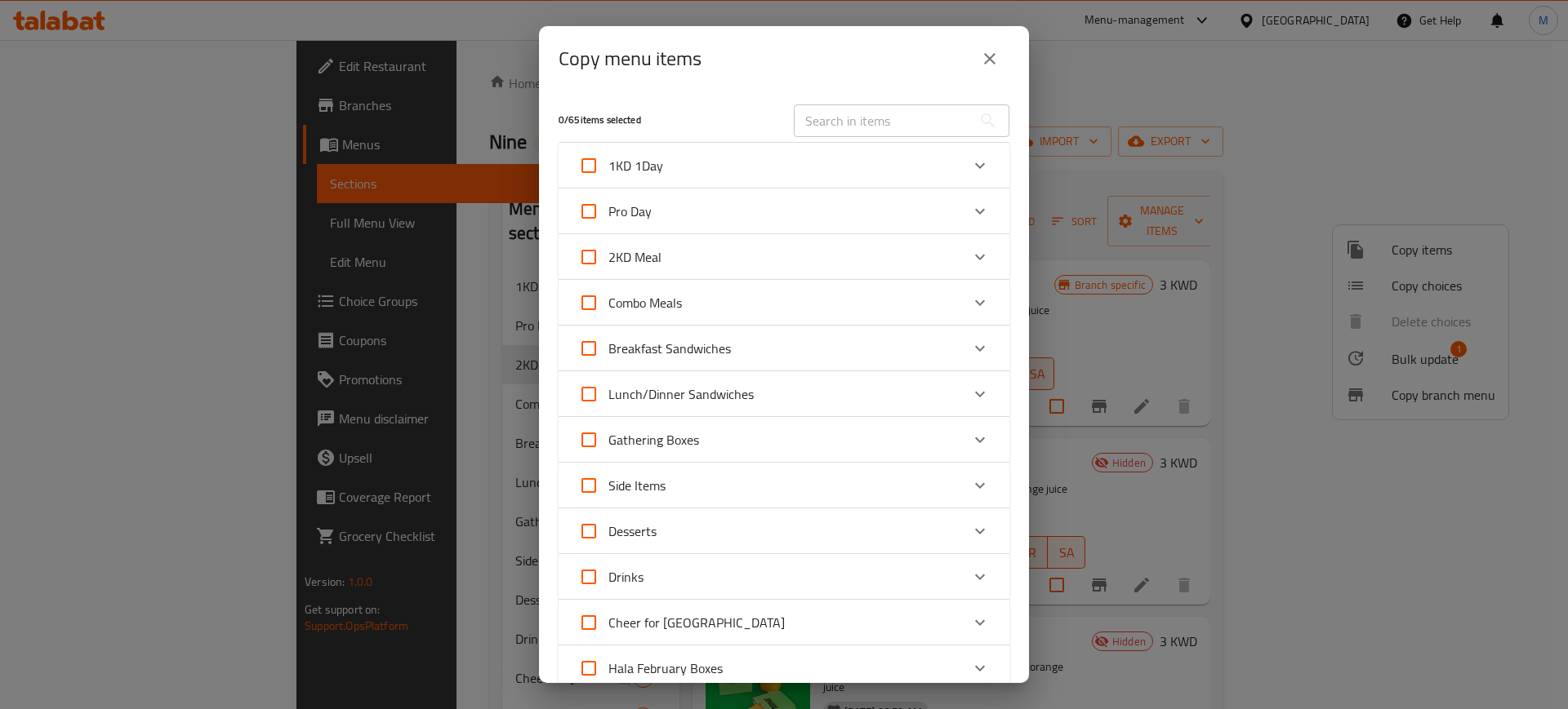
click at [717, 263] on div "2KD Meal" at bounding box center [769, 257] width 382 height 39
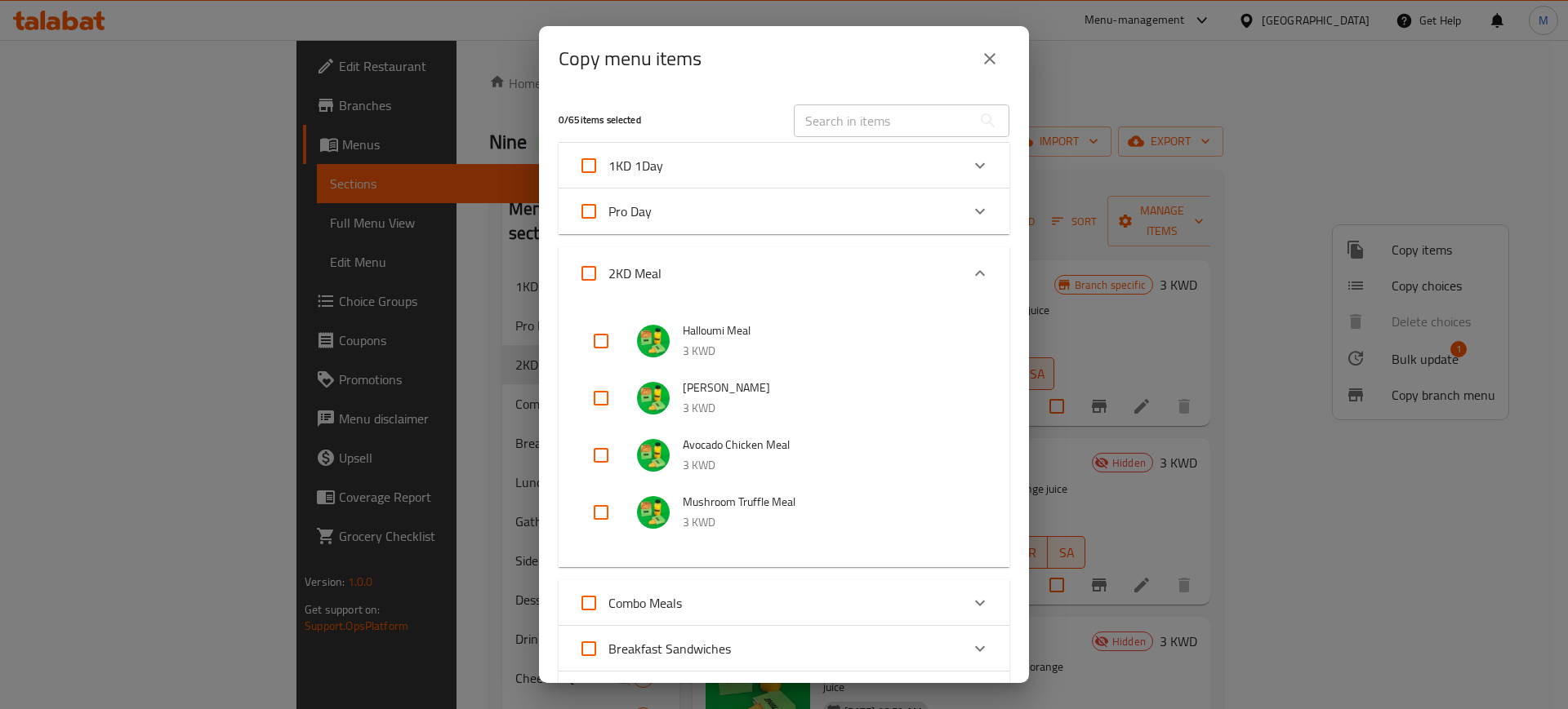
drag, startPoint x: 598, startPoint y: 517, endPoint x: 749, endPoint y: 496, distance: 152.5
click at [600, 515] on input "checkbox" at bounding box center [601, 512] width 39 height 39
checkbox input "true"
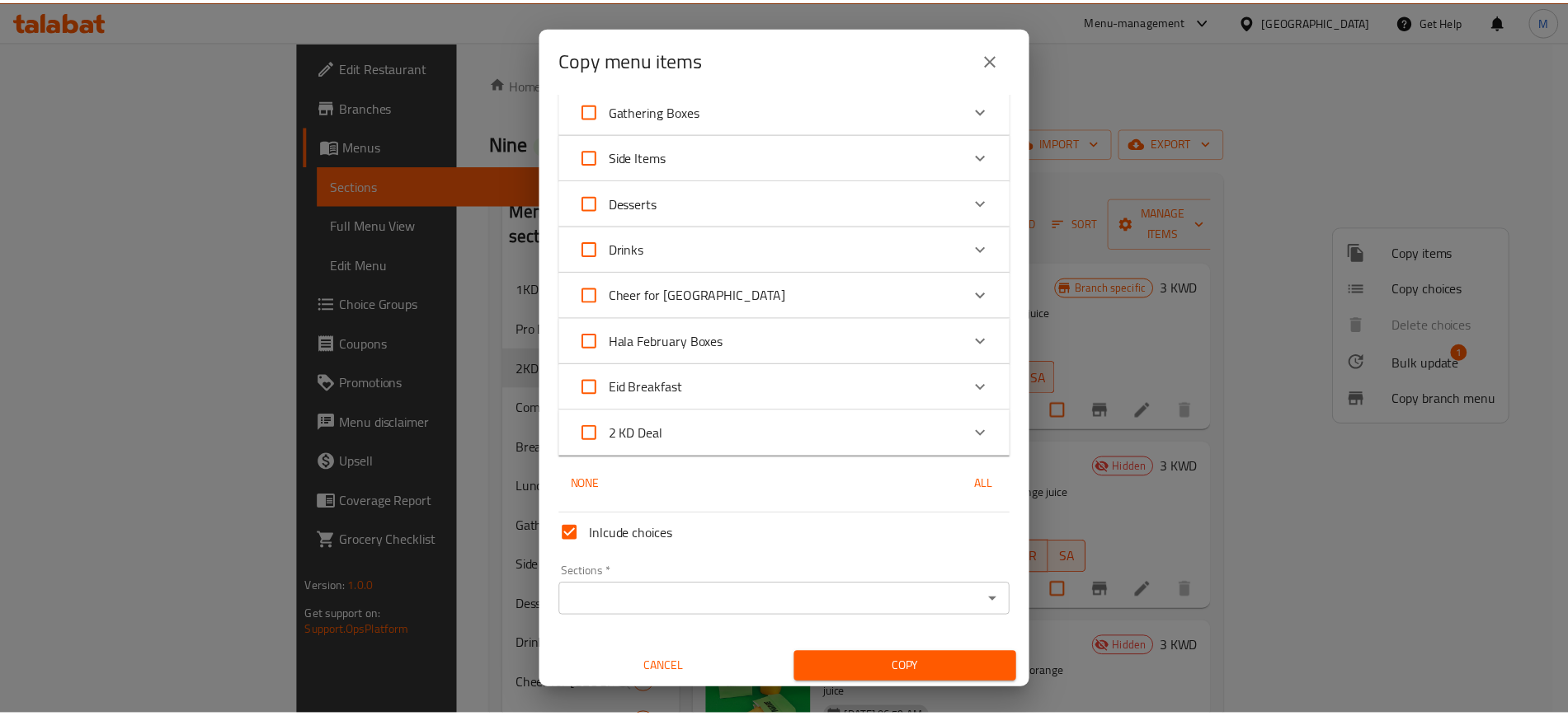
scroll to position [641, 0]
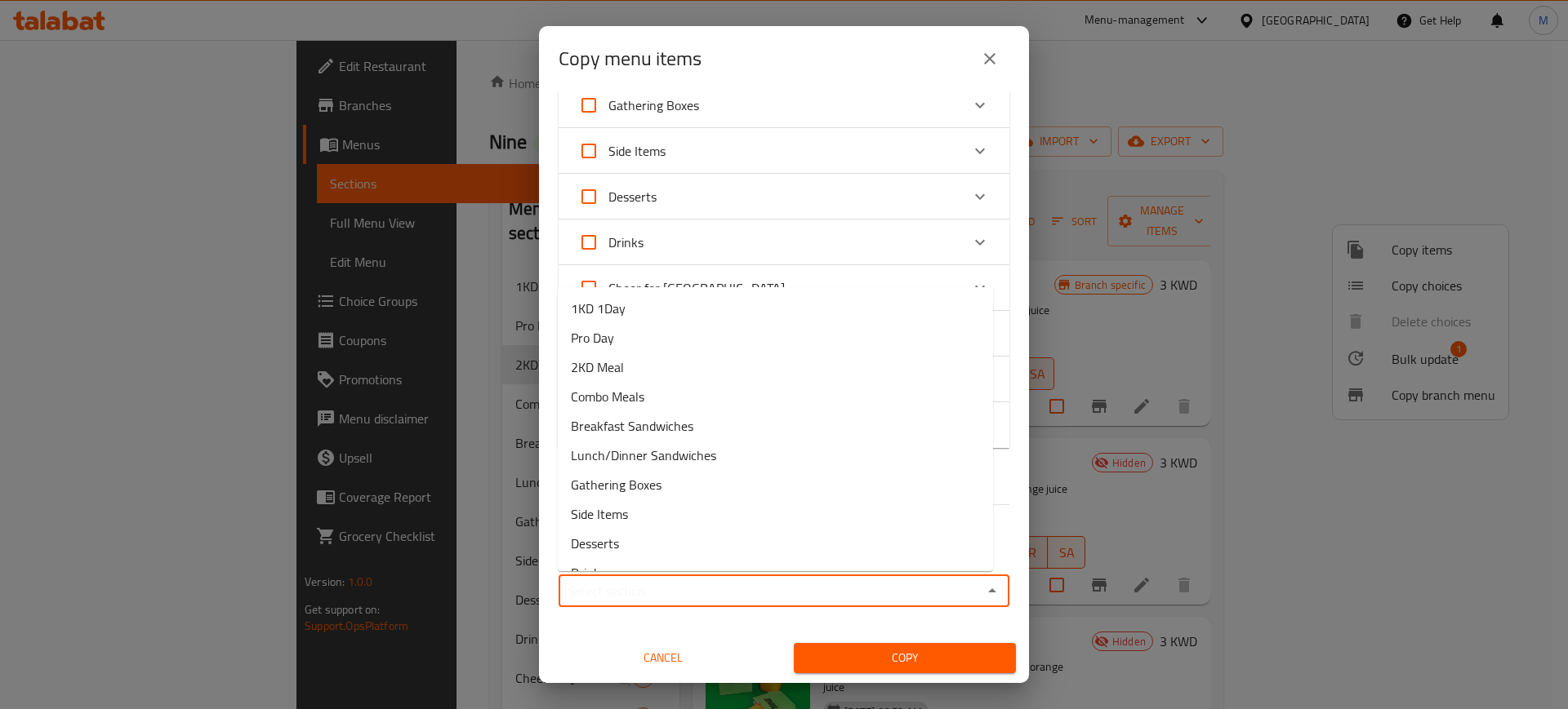
click at [720, 600] on input "Sections   *" at bounding box center [771, 591] width 414 height 23
click at [665, 361] on li "2KD Meal" at bounding box center [774, 367] width 435 height 29
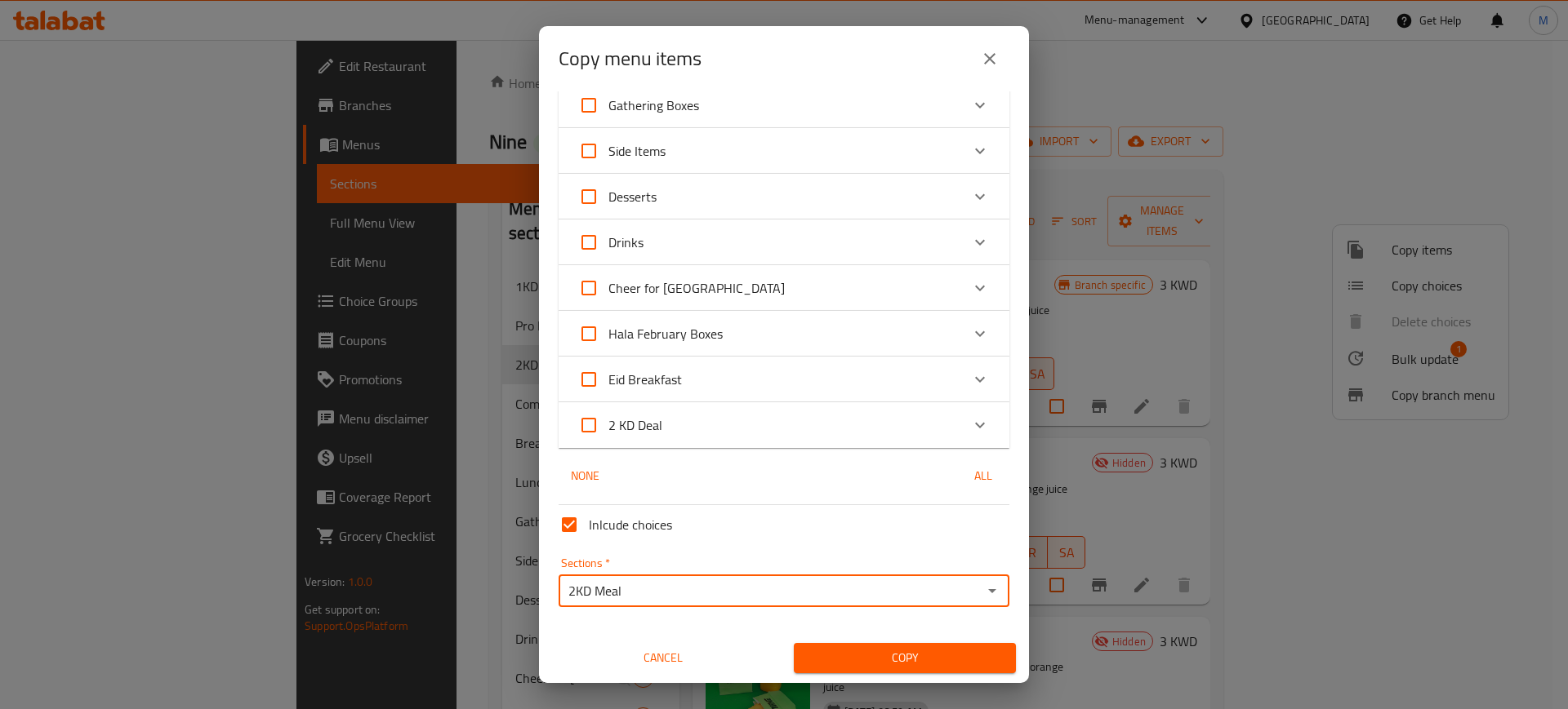
type input "2KD Meal"
click at [891, 638] on div "Copy" at bounding box center [904, 657] width 242 height 50
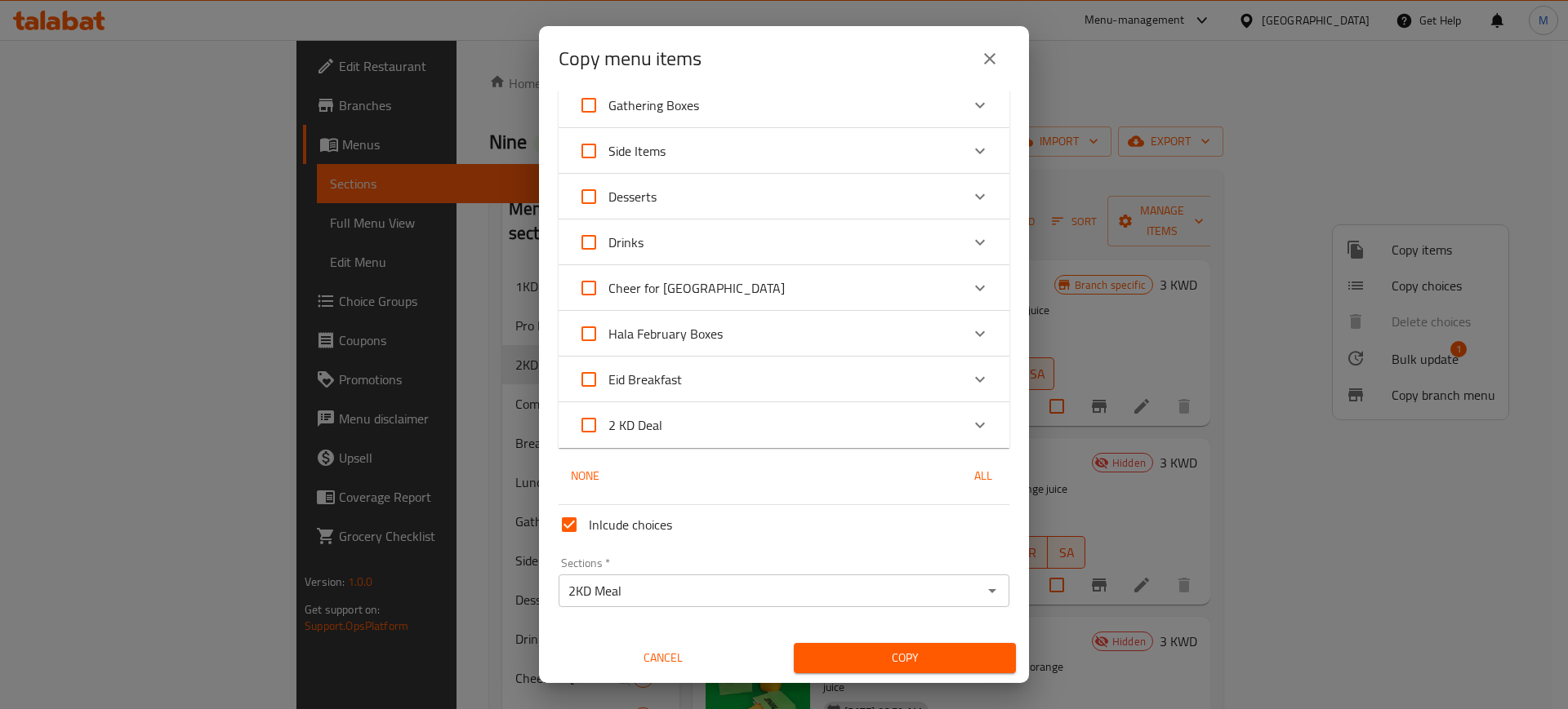
click at [908, 655] on span "Copy" at bounding box center [905, 658] width 196 height 21
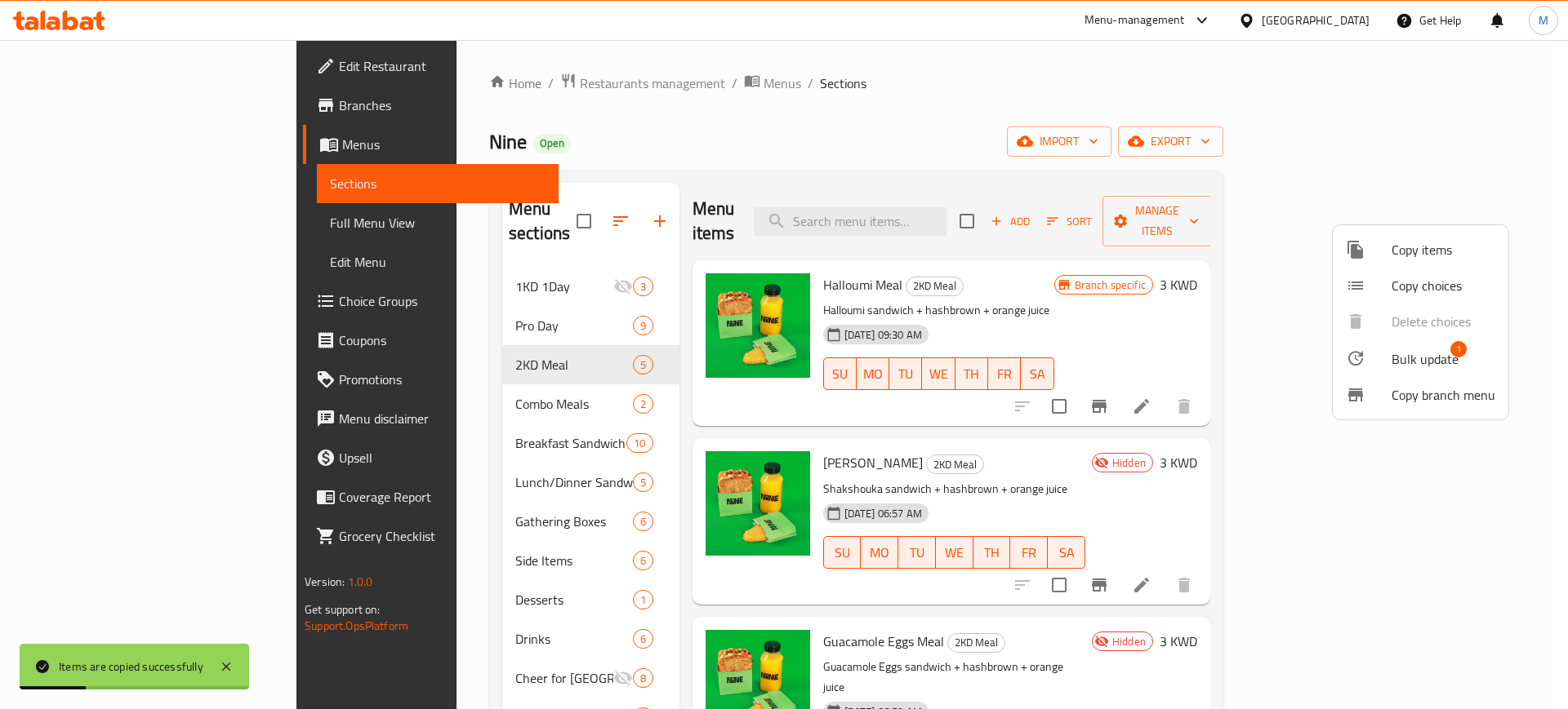
click at [1030, 288] on div at bounding box center [784, 354] width 1568 height 709
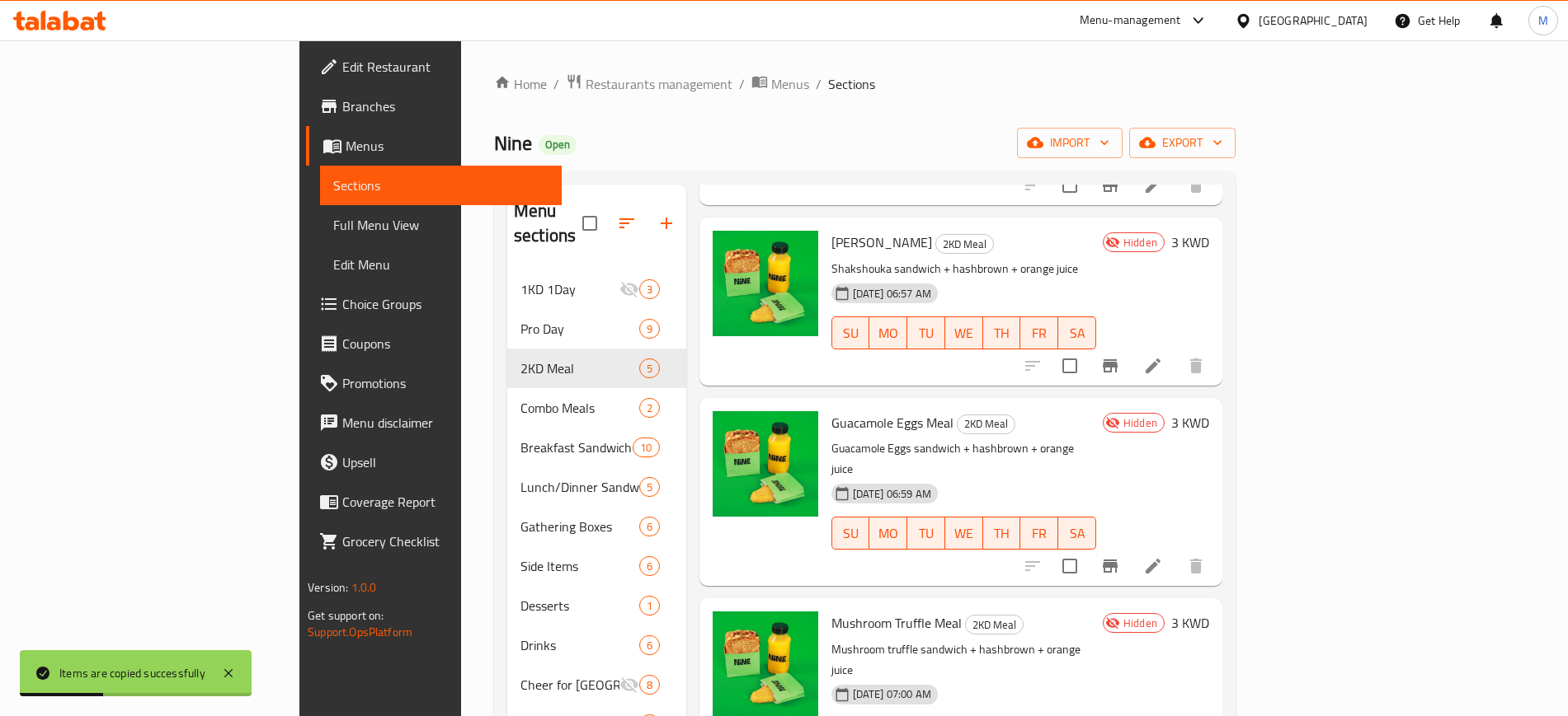
scroll to position [231, 0]
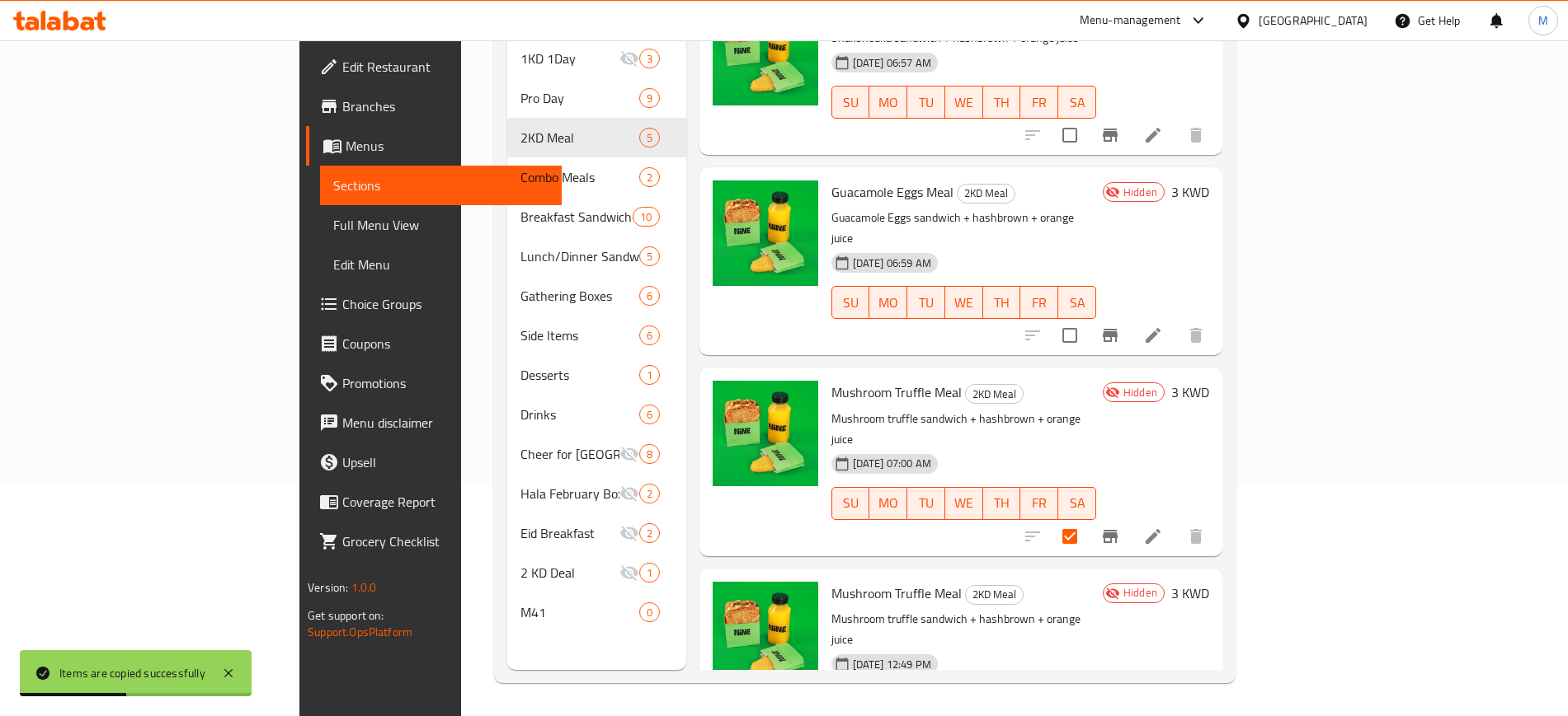
click at [1103, 575] on div "Mushroom Truffle Meal 2KD Meal Mushroom truffle sandwich + hashbrown + orange j…" at bounding box center [963, 662] width 278 height 174
click at [1086, 520] on input "checkbox" at bounding box center [1069, 537] width 35 height 35
checkbox input "false"
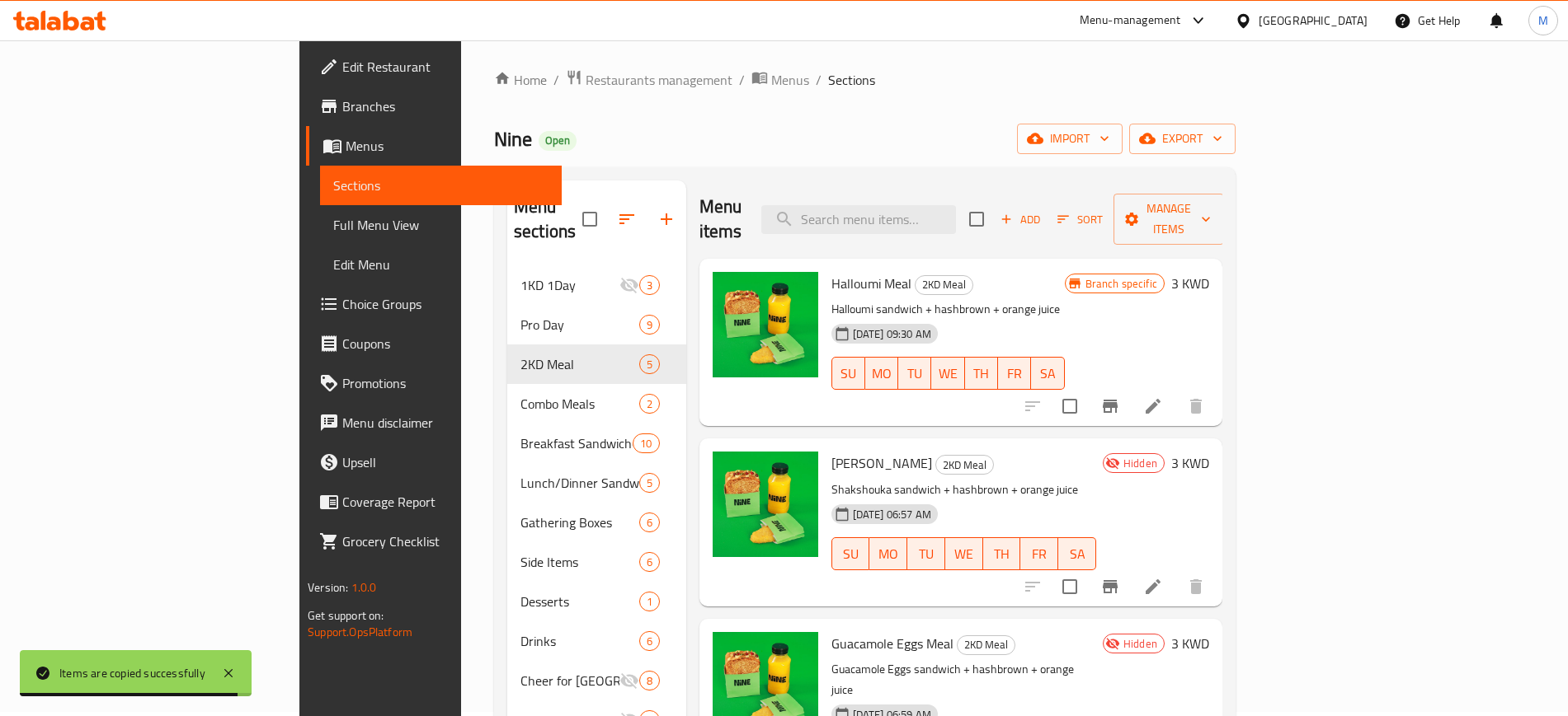
scroll to position [0, 0]
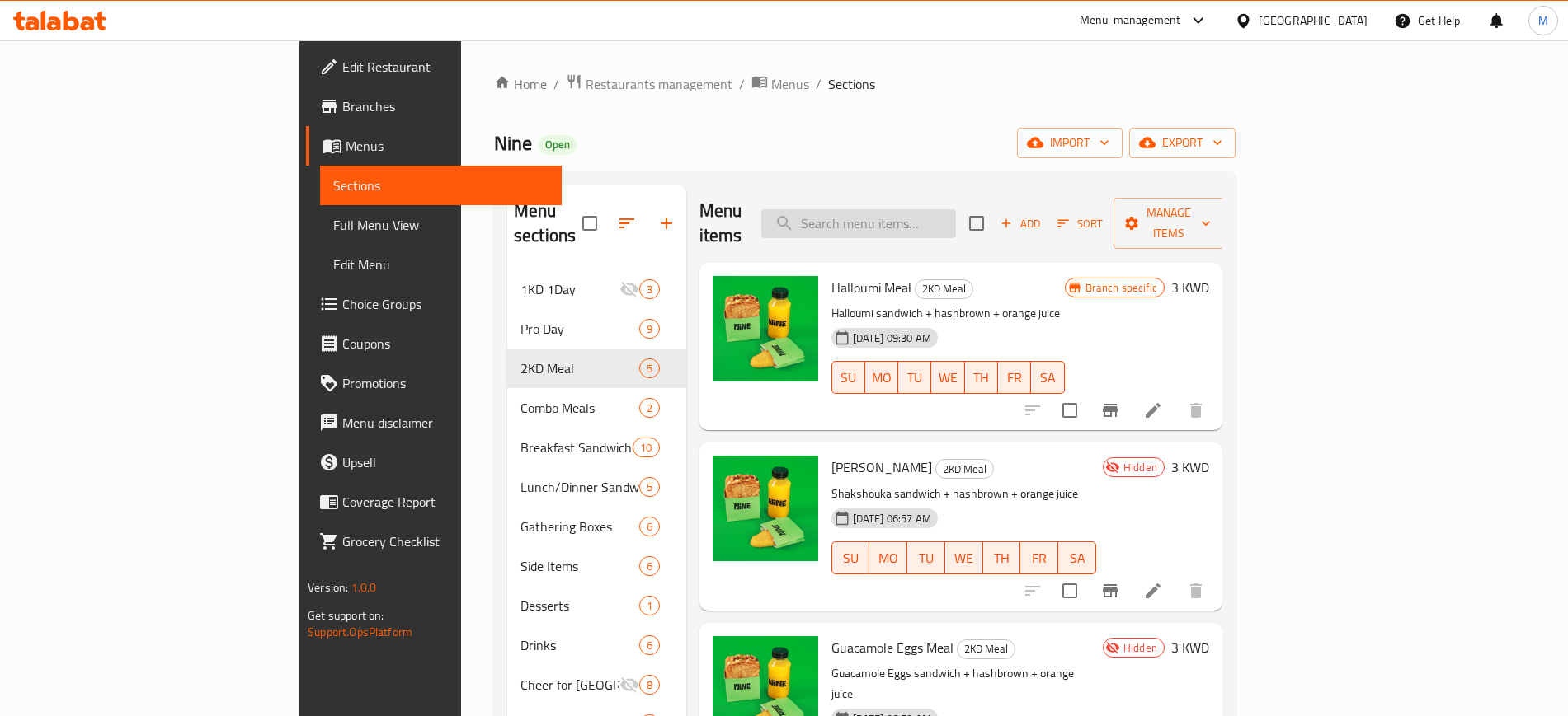
click at [954, 213] on input "search" at bounding box center [858, 224] width 195 height 29
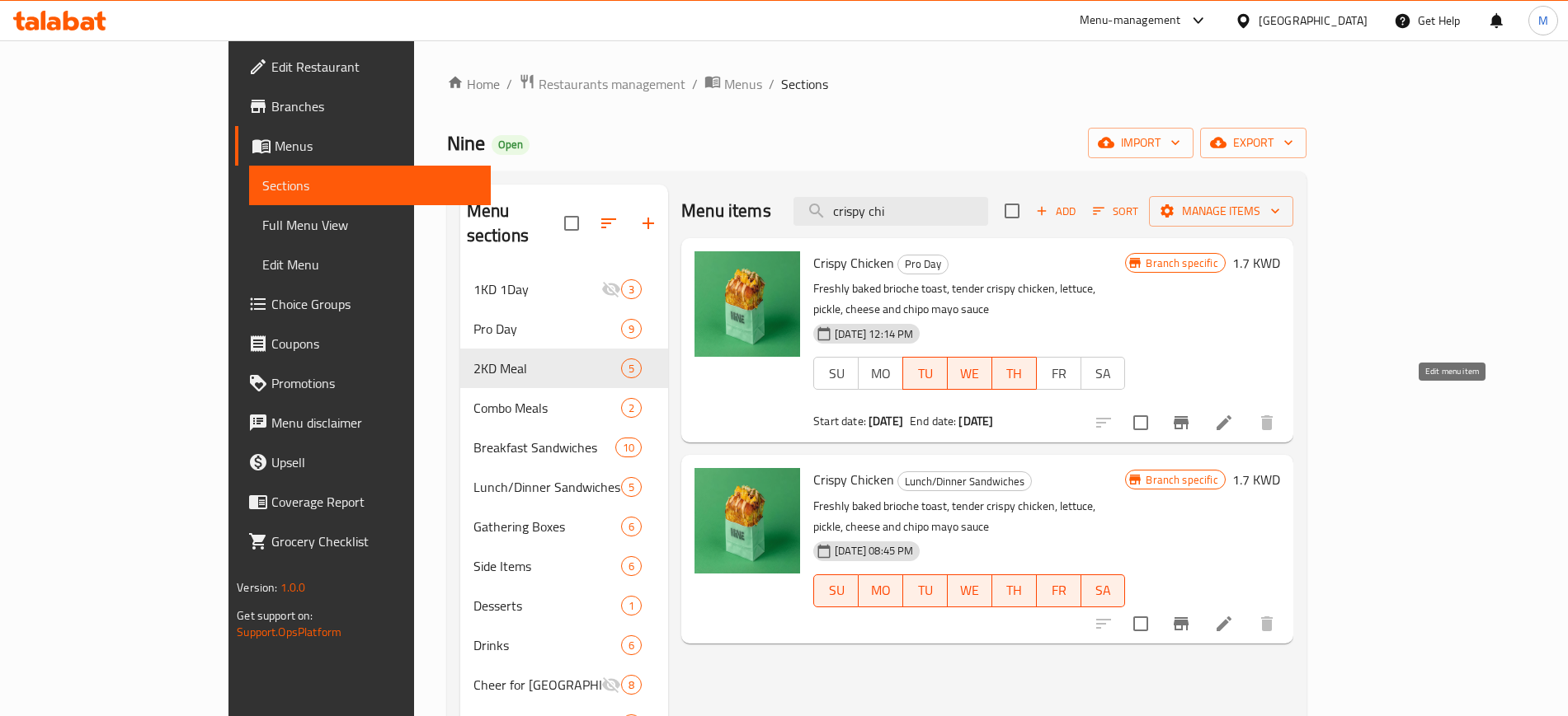
type input "crispy chi"
click at [1231, 416] on icon at bounding box center [1224, 423] width 15 height 15
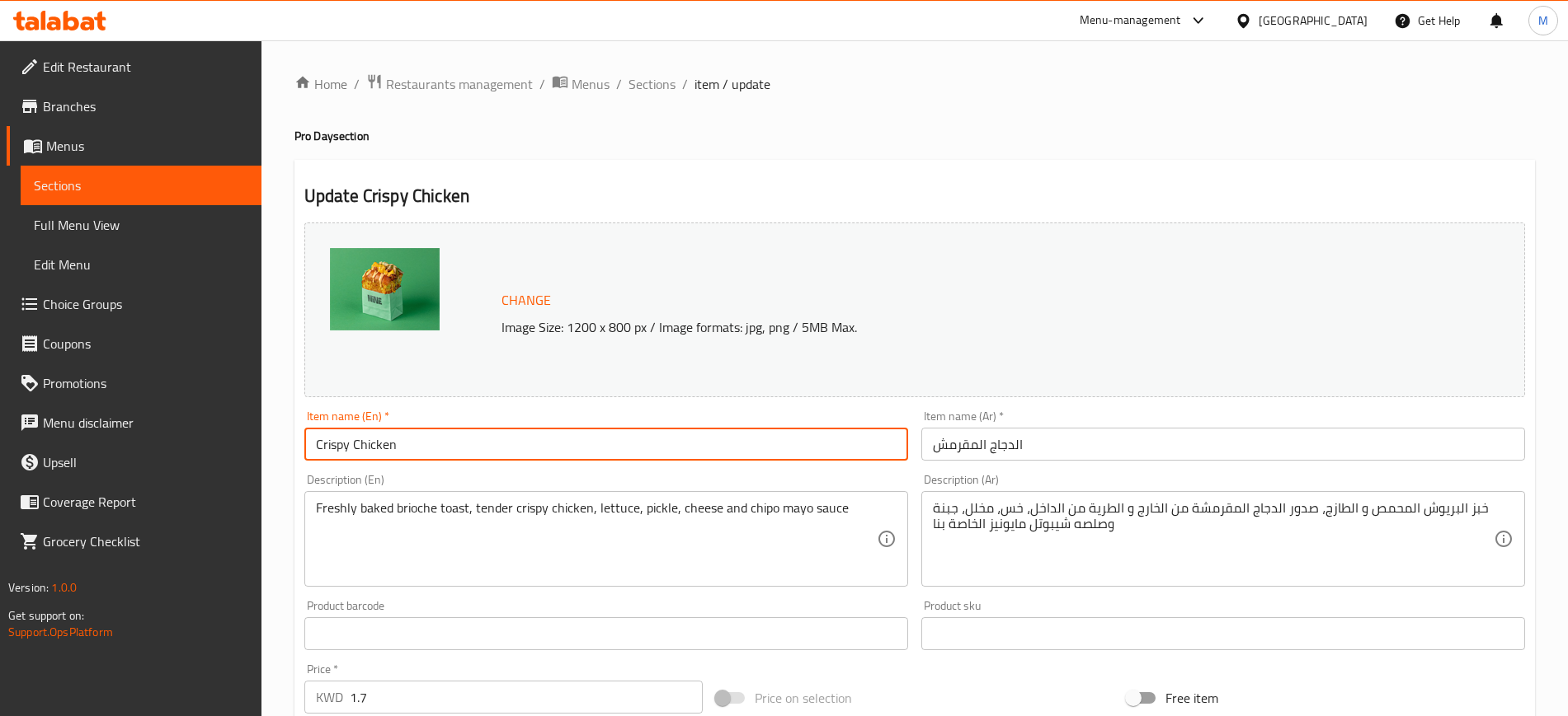
drag, startPoint x: 437, startPoint y: 438, endPoint x: 281, endPoint y: 452, distance: 156.6
click at [281, 452] on div "Home / Restaurants management / Menus / Sections / item / update Pro Day sectio…" at bounding box center [914, 614] width 1306 height 1148
click at [654, 89] on span "Sections" at bounding box center [652, 84] width 47 height 20
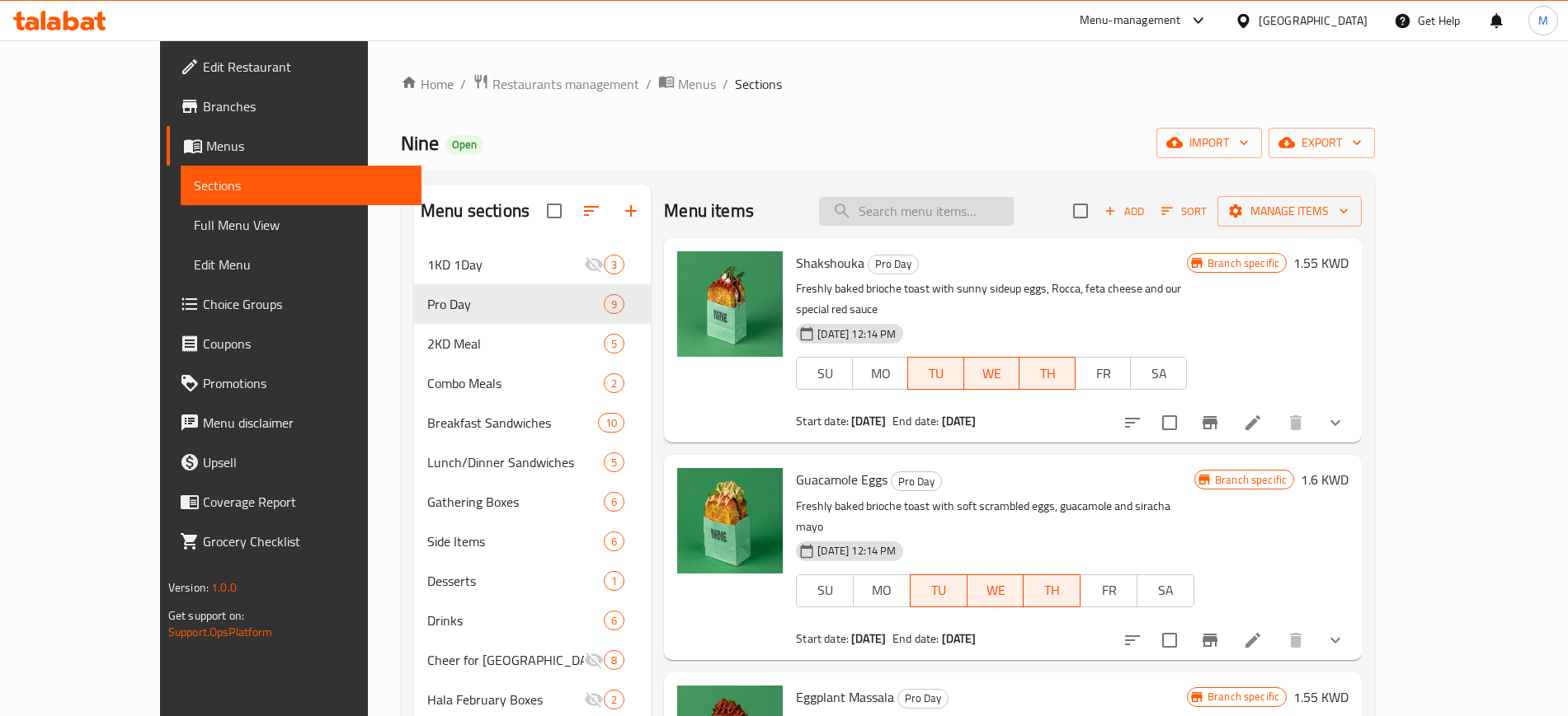
click at [927, 218] on input "search" at bounding box center [916, 212] width 195 height 29
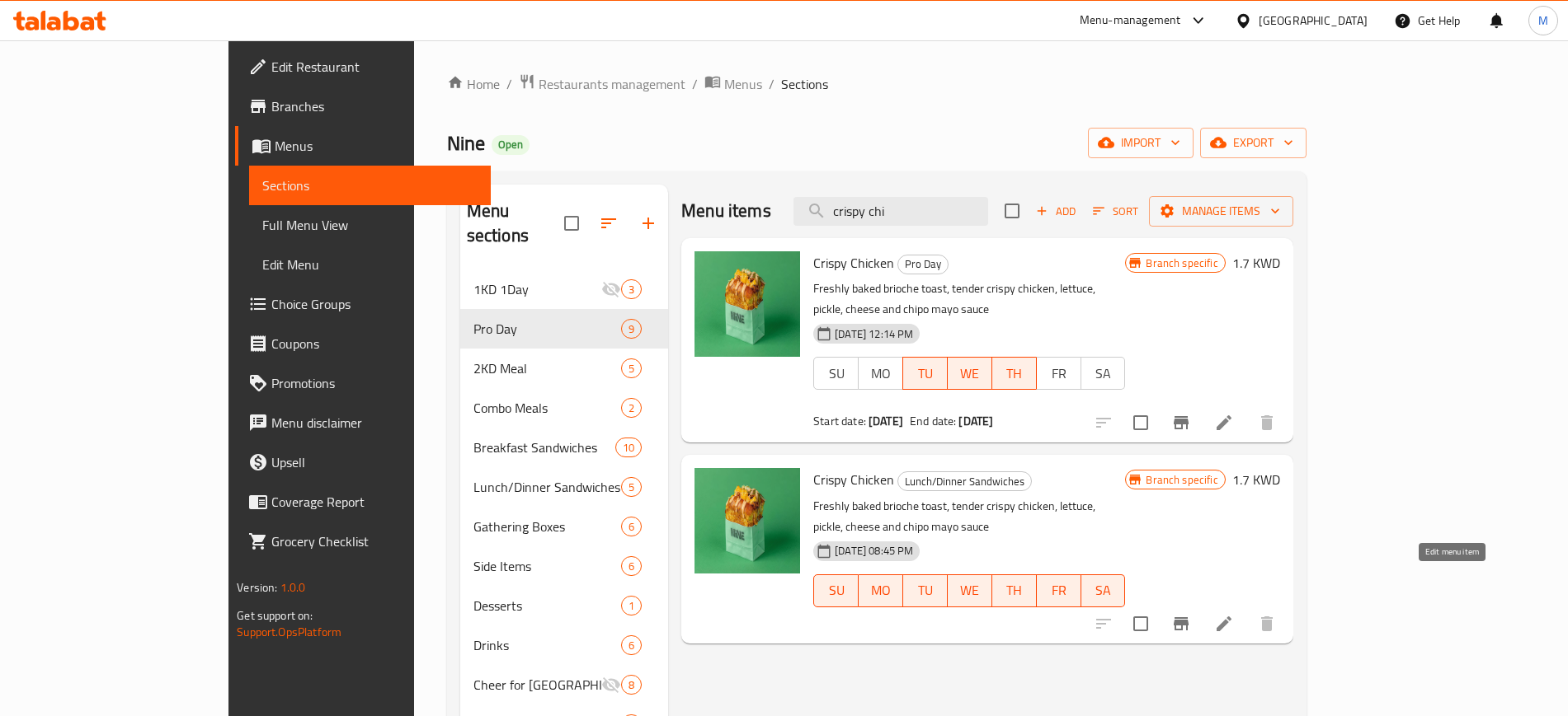
type input "crispy chi"
click at [1234, 614] on icon at bounding box center [1224, 624] width 20 height 20
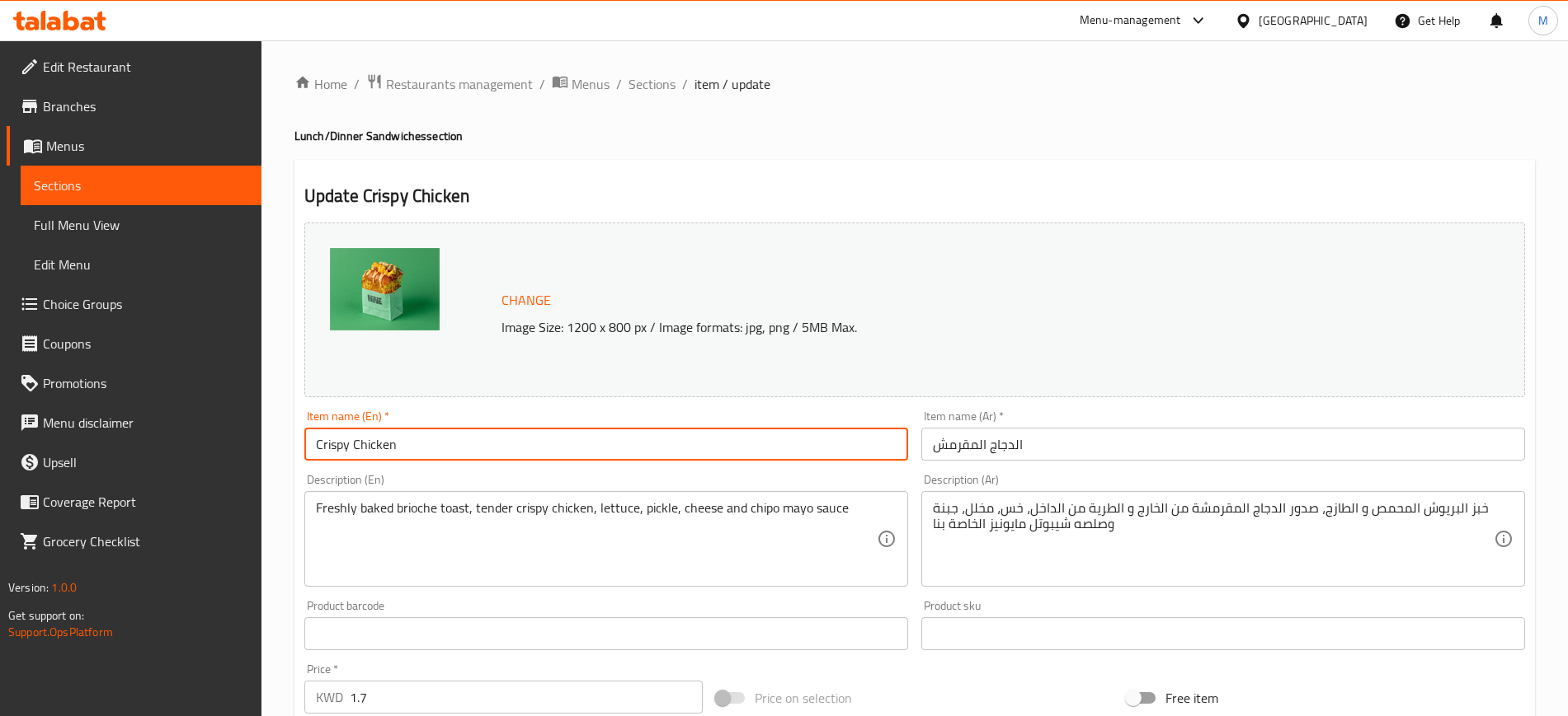
drag, startPoint x: 441, startPoint y: 445, endPoint x: 292, endPoint y: 451, distance: 149.1
click at [292, 451] on div "Home / Restaurants management / Menus / Sections / item / update Lunch/Dinner S…" at bounding box center [914, 614] width 1306 height 1148
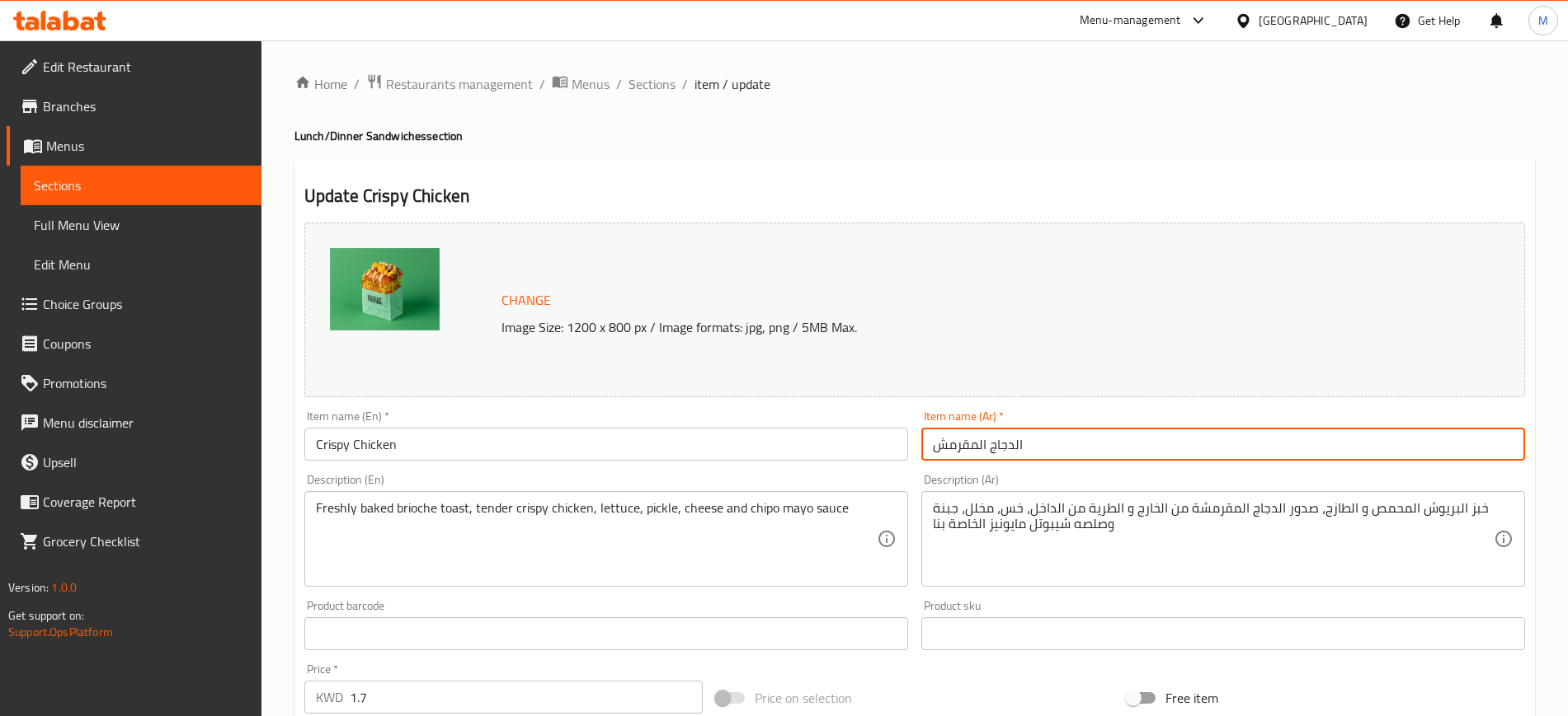
drag, startPoint x: 1082, startPoint y: 447, endPoint x: 758, endPoint y: 451, distance: 324.0
click at [758, 451] on div "Change Image Size: 1200 x 800 px / Image formats: jpg, png / 5MB Max. Item name…" at bounding box center [915, 583] width 1234 height 734
click at [656, 80] on span "Sections" at bounding box center [652, 84] width 47 height 20
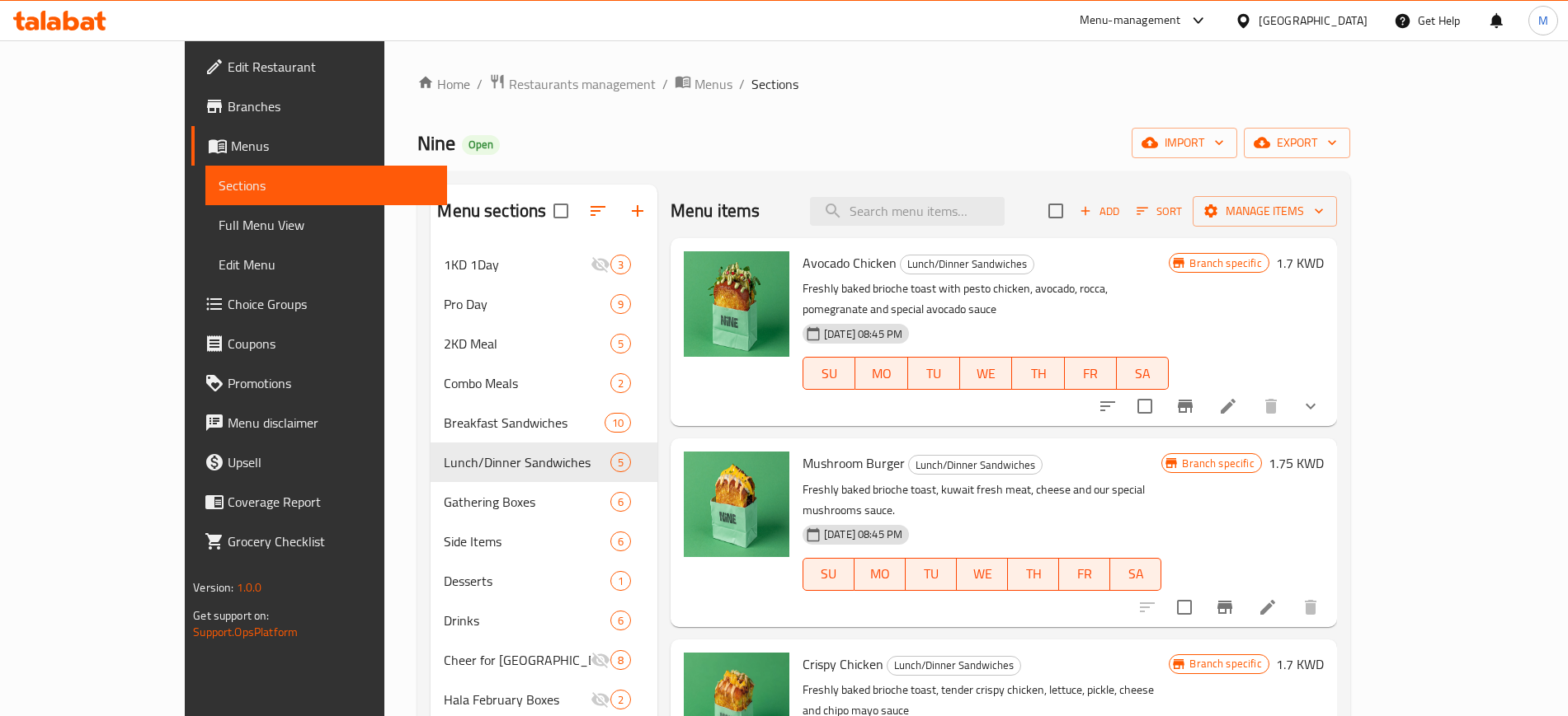
click at [992, 121] on div "Home / Restaurants management / Menus / Sections Nine Open import export Menu s…" at bounding box center [884, 493] width 932 height 840
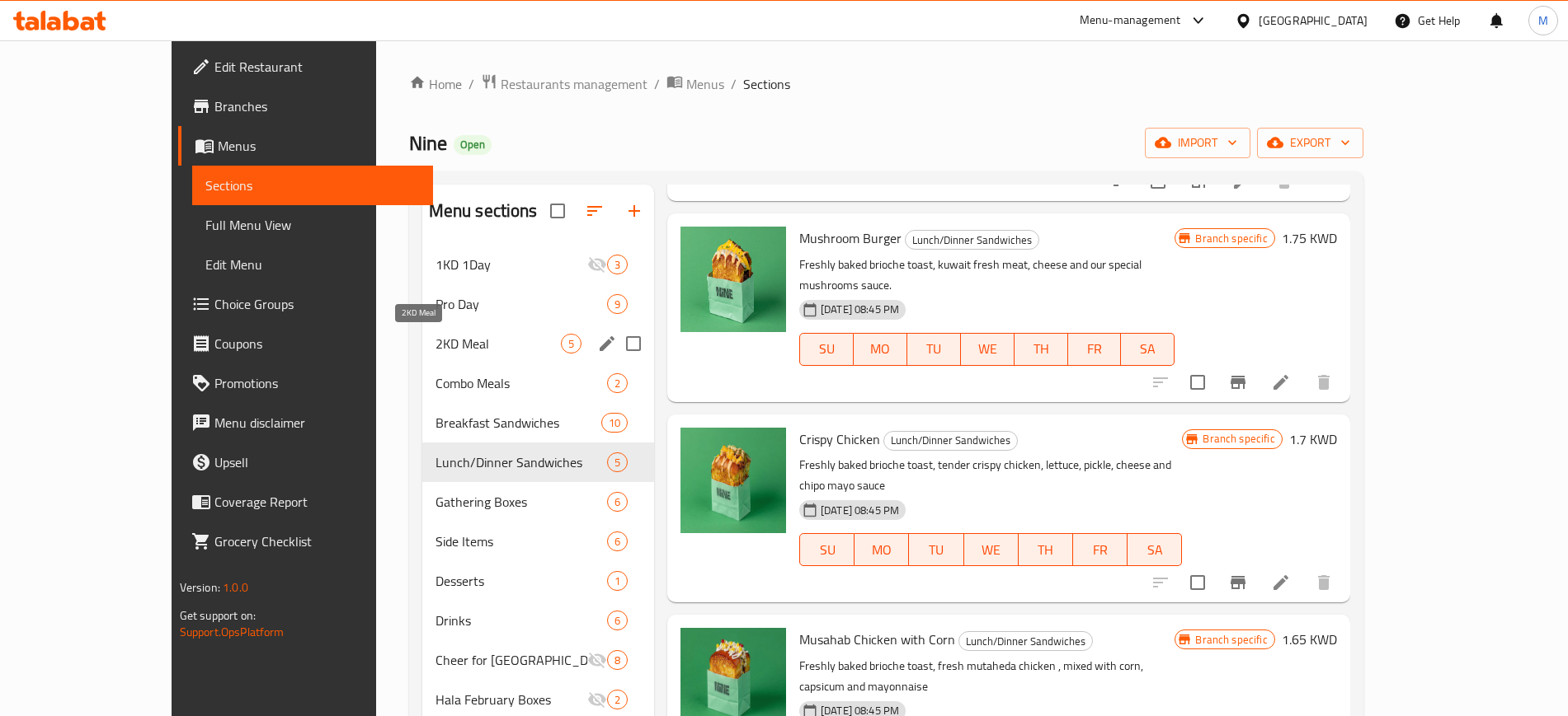
click at [435, 340] on span "2KD Meal" at bounding box center [497, 343] width 125 height 20
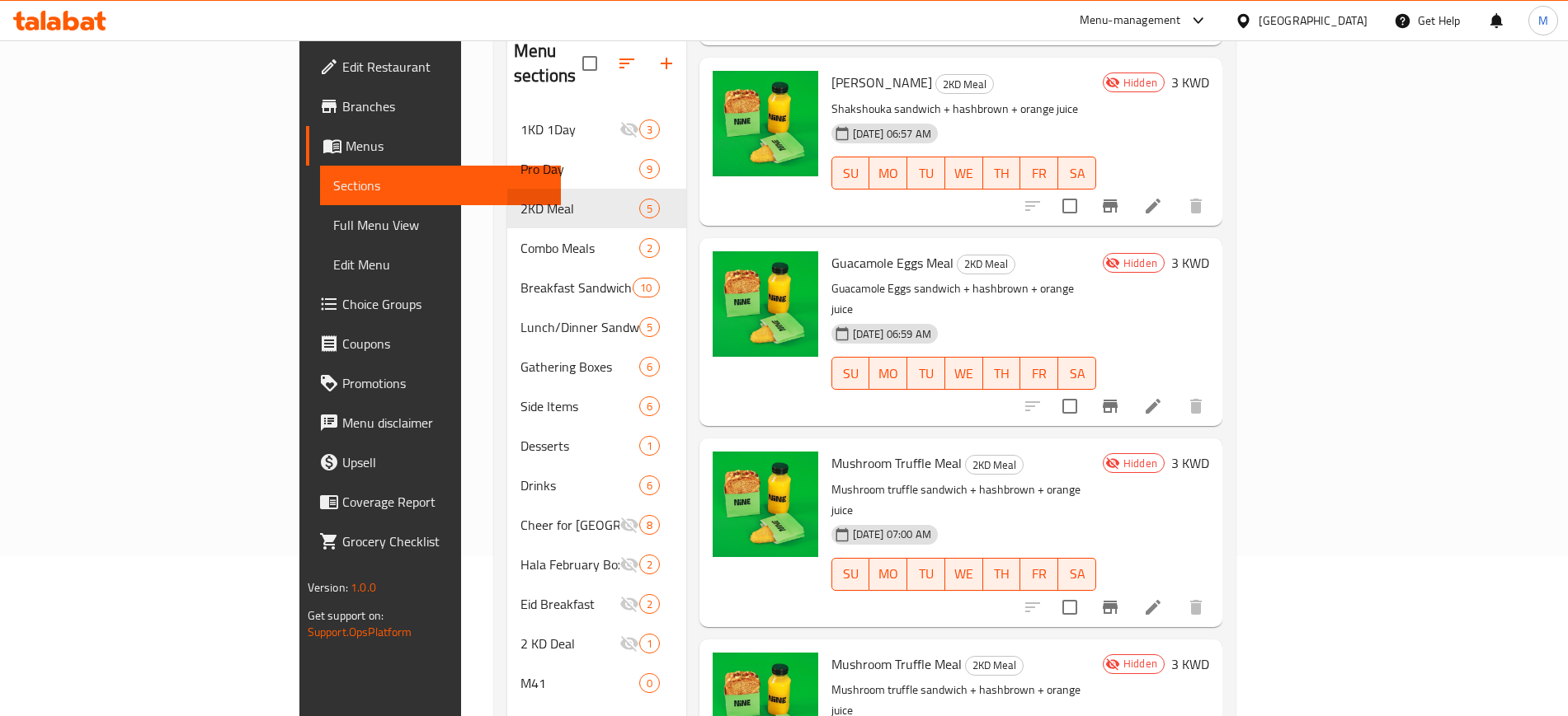
scroll to position [231, 0]
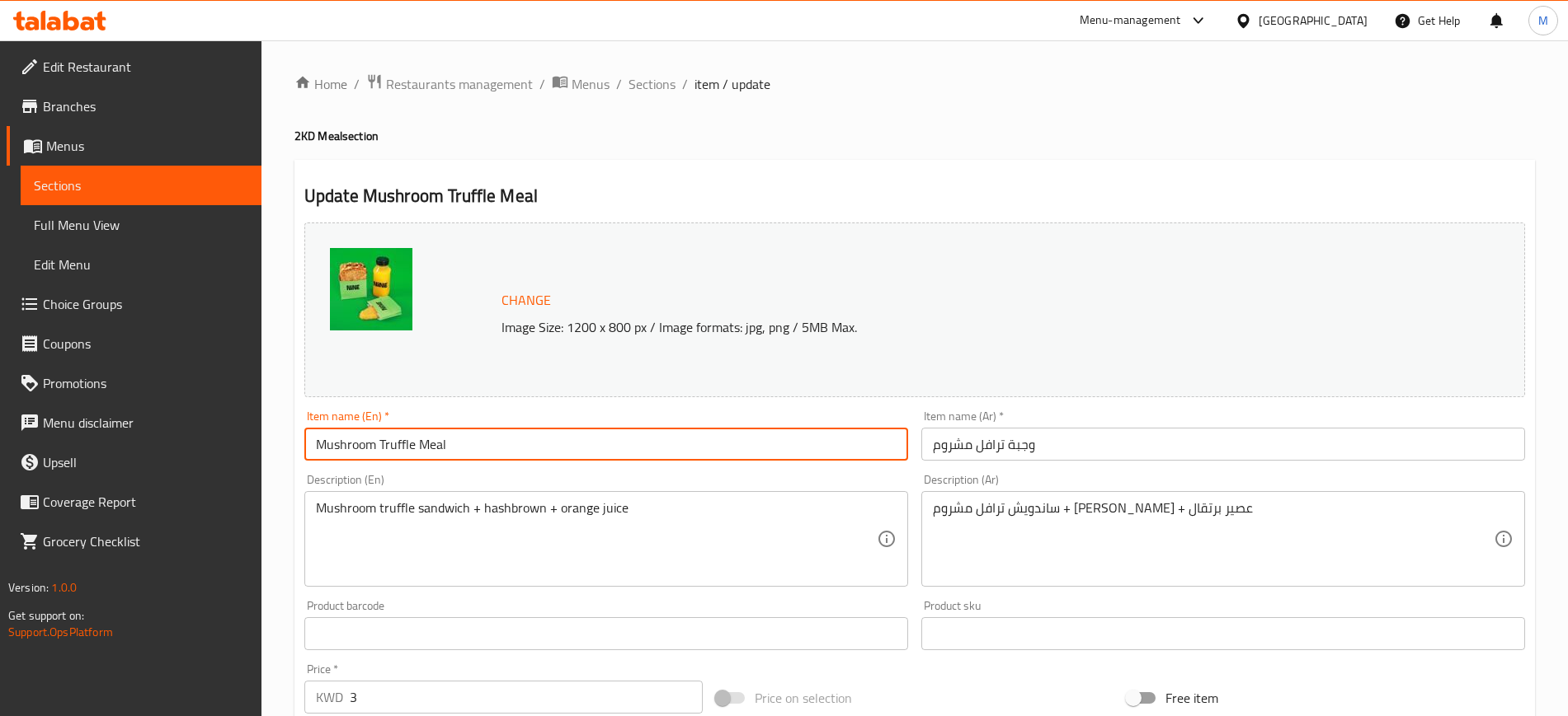
drag, startPoint x: 413, startPoint y: 440, endPoint x: 314, endPoint y: 427, distance: 99.8
click at [314, 427] on input "Mushroom Truffle Meal" at bounding box center [606, 444] width 604 height 33
paste input "Crispy Chicken"
type input "Crispy Chicken Meal"
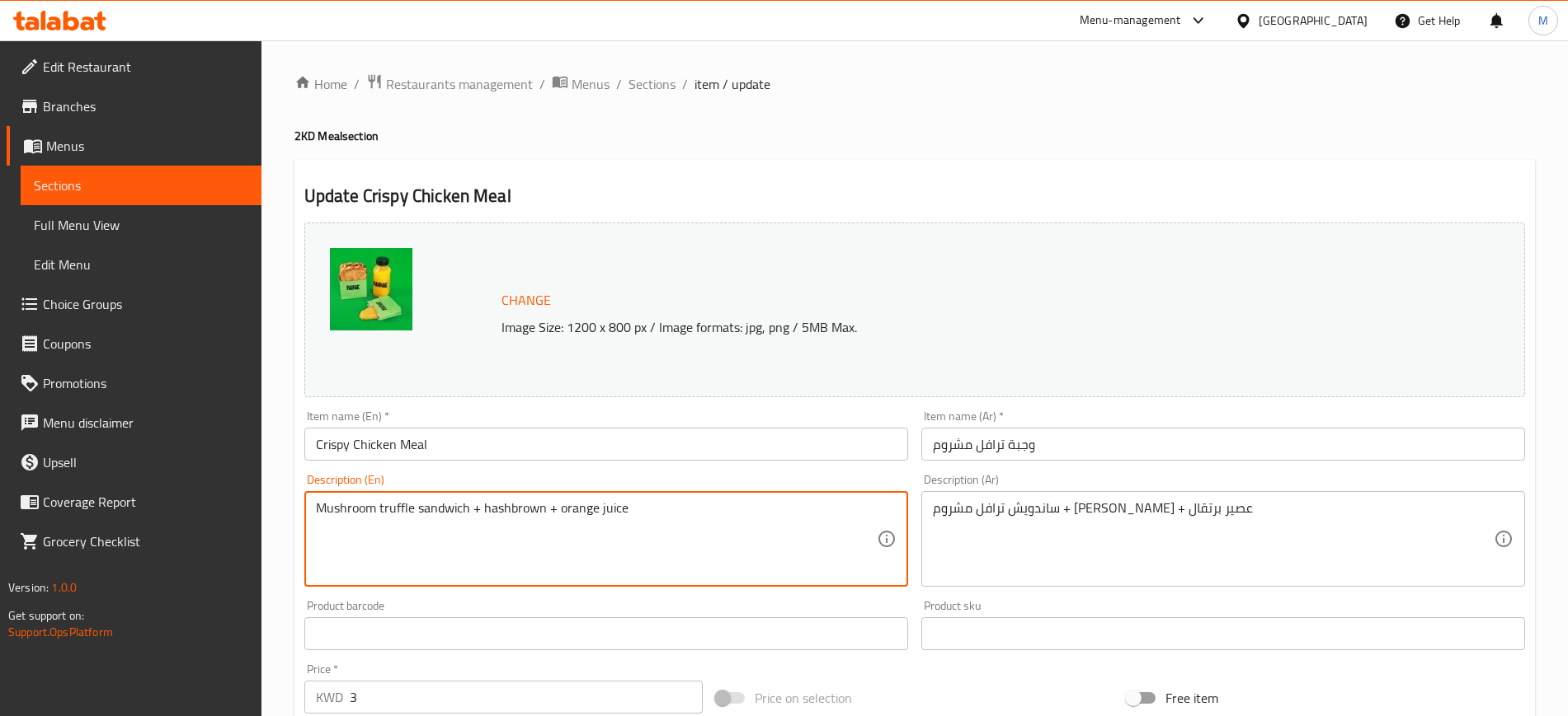
drag, startPoint x: 412, startPoint y: 507, endPoint x: 302, endPoint y: 506, distance: 110.0
paste textarea "Crispy Chicken"
type textarea "Crispy Chicken sandwich + hashbrown + orange juice"
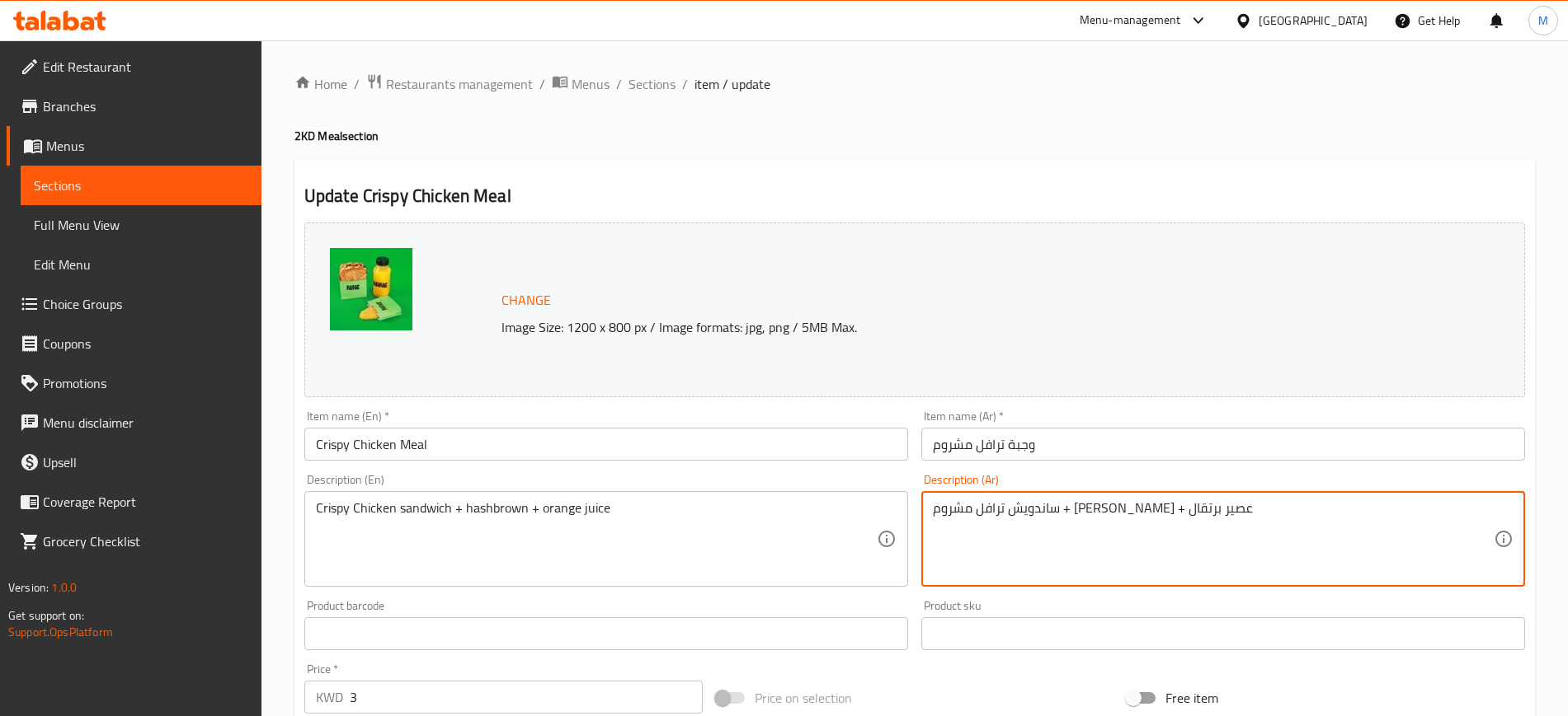
drag, startPoint x: 1155, startPoint y: 503, endPoint x: 1086, endPoint y: 508, distance: 69.2
paste textarea "لدجاج المقرمش"
type textarea "ساندويش الدجاج المقرمش + [PERSON_NAME] + عصير برتقال"
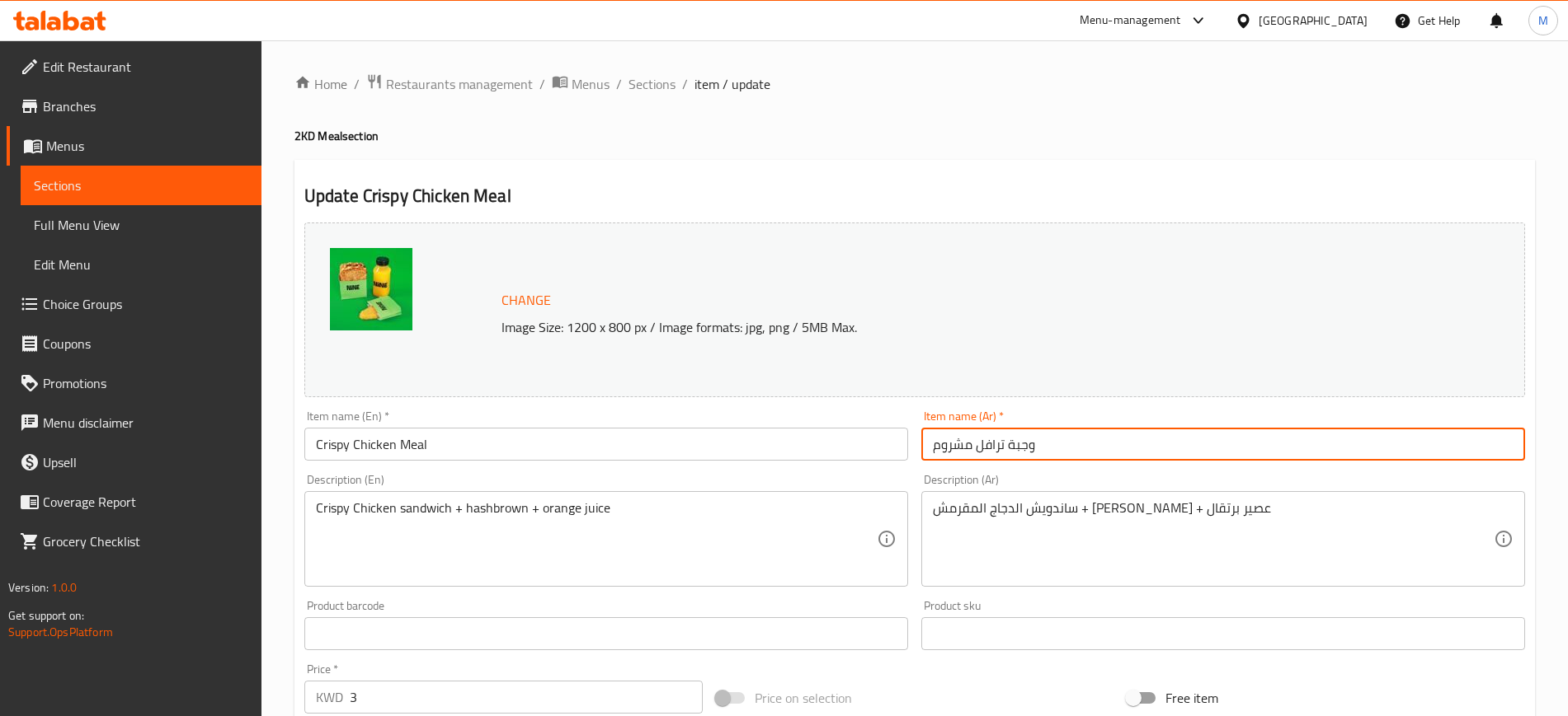
drag, startPoint x: 1002, startPoint y: 441, endPoint x: 922, endPoint y: 448, distance: 80.3
click at [922, 448] on input "وجبة ترافل مشروم" at bounding box center [1223, 444] width 604 height 33
paste input "لدجاج المقرمش"
click at [1127, 435] on input "وجبة الدجاج المقرمش" at bounding box center [1223, 444] width 604 height 33
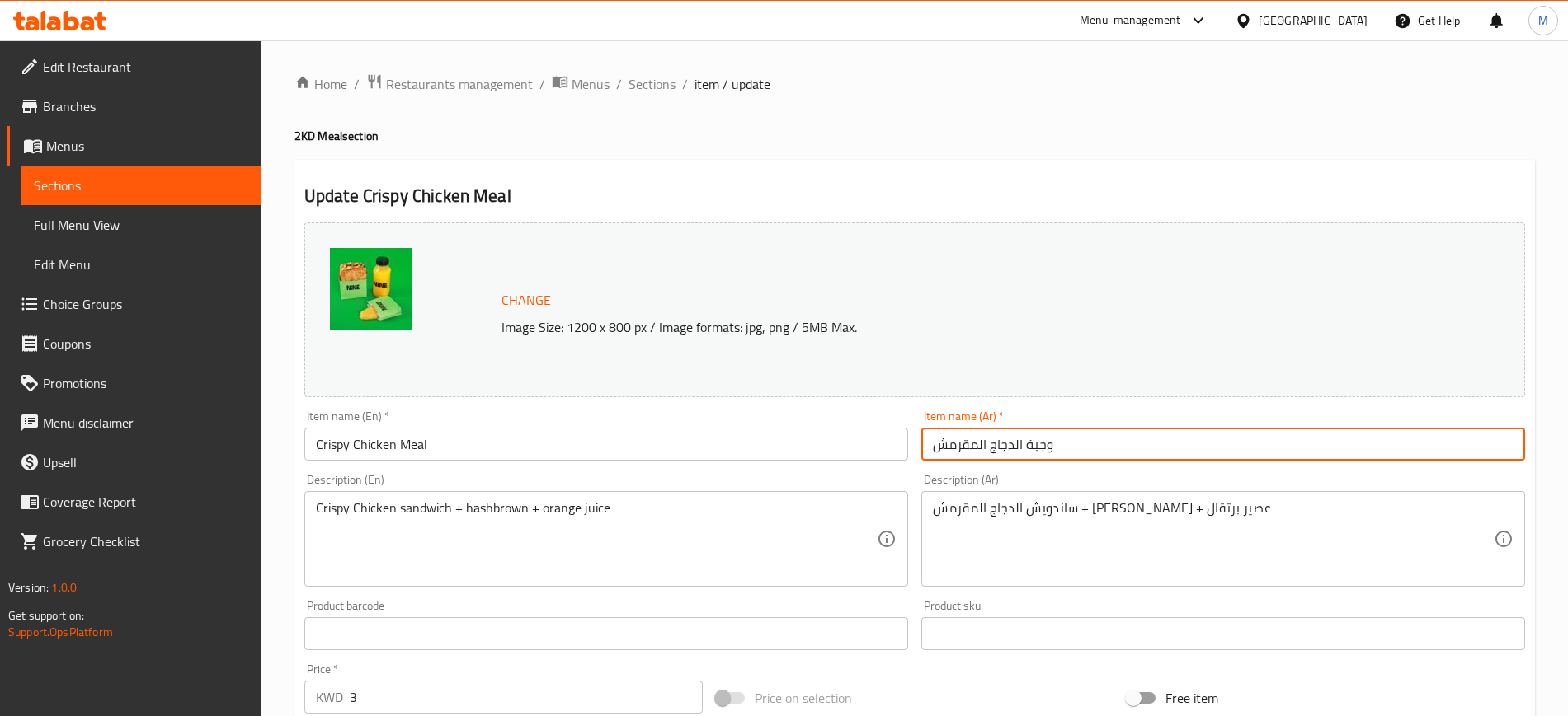
type input "وجبة الدجاج المقرمش"
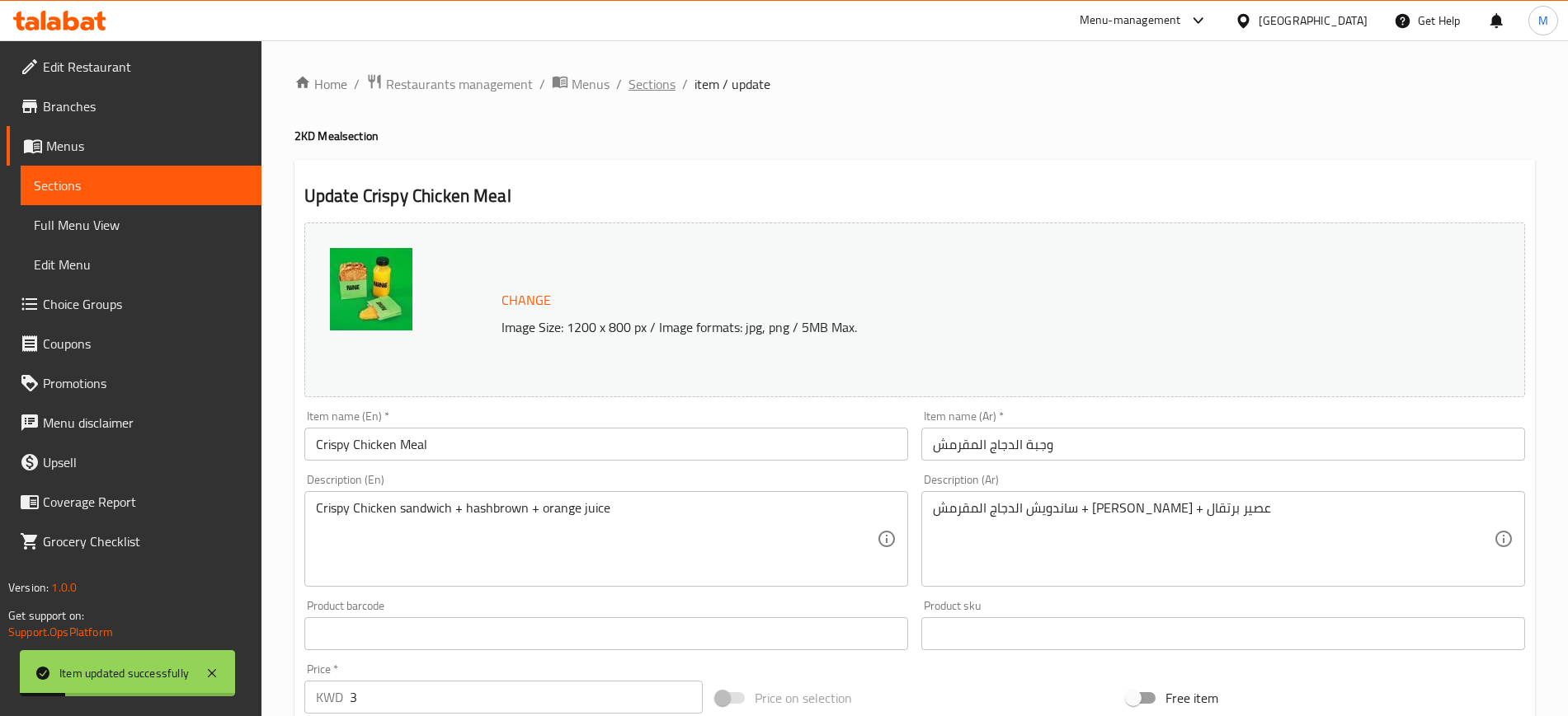
click at [669, 81] on span "Sections" at bounding box center [652, 84] width 47 height 20
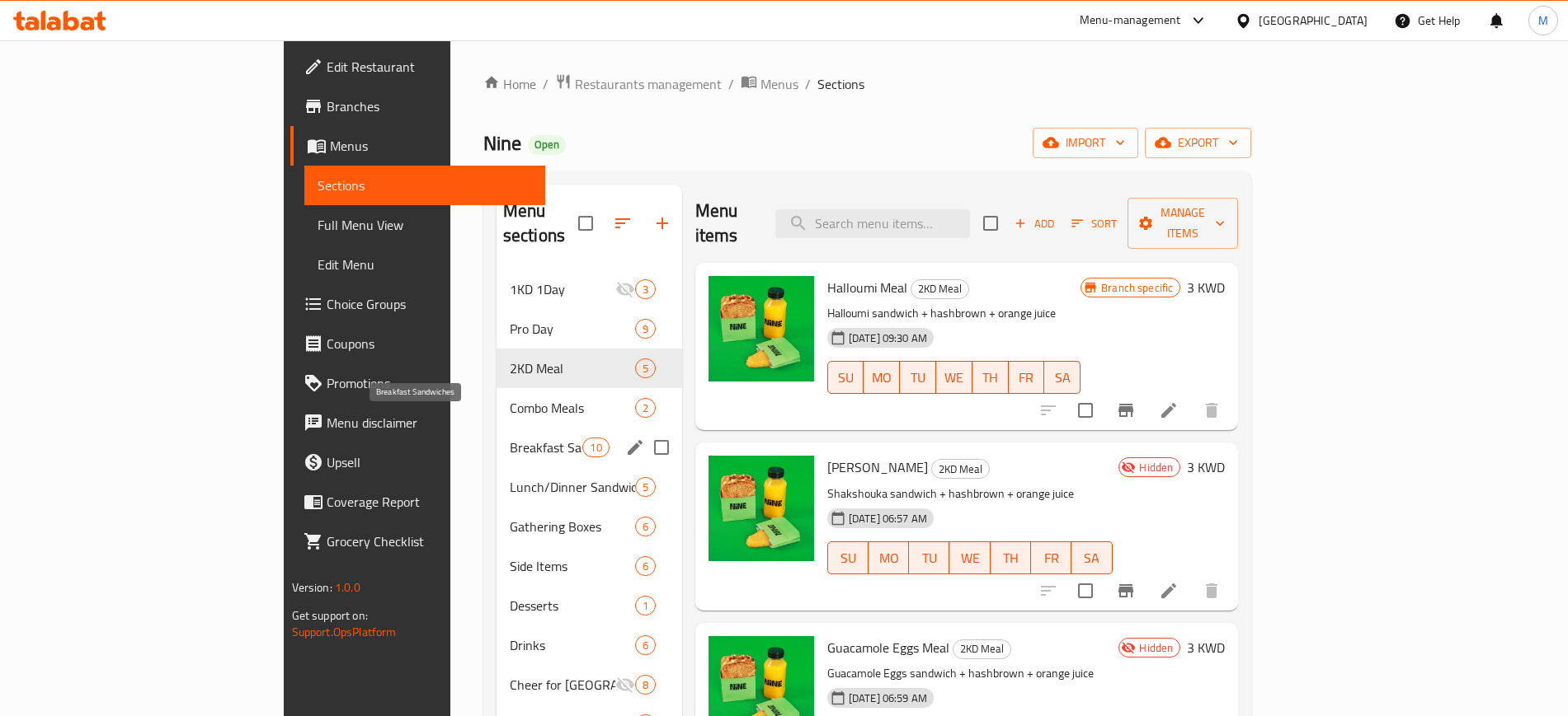
click at [510, 437] on span "Breakfast Sandwiches" at bounding box center [546, 448] width 73 height 20
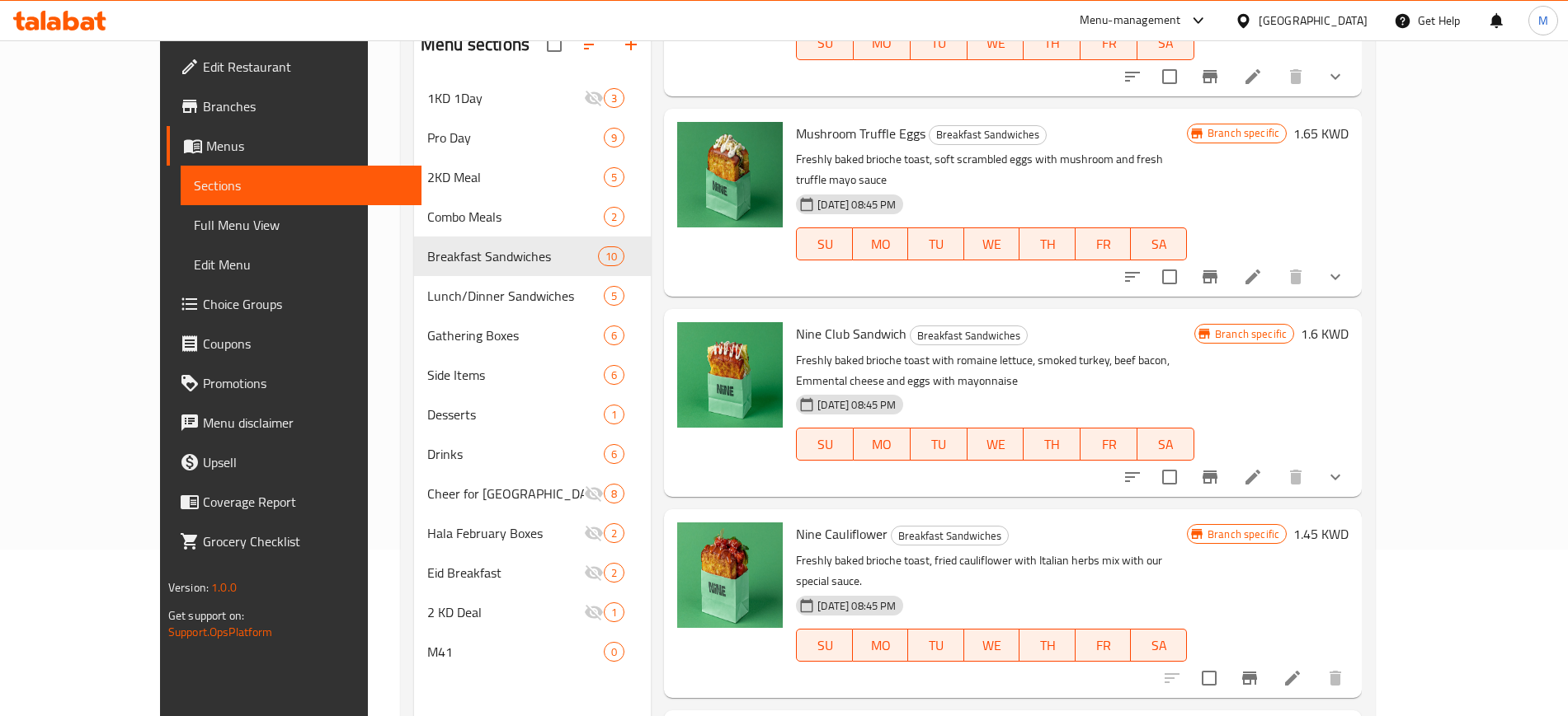
scroll to position [231, 0]
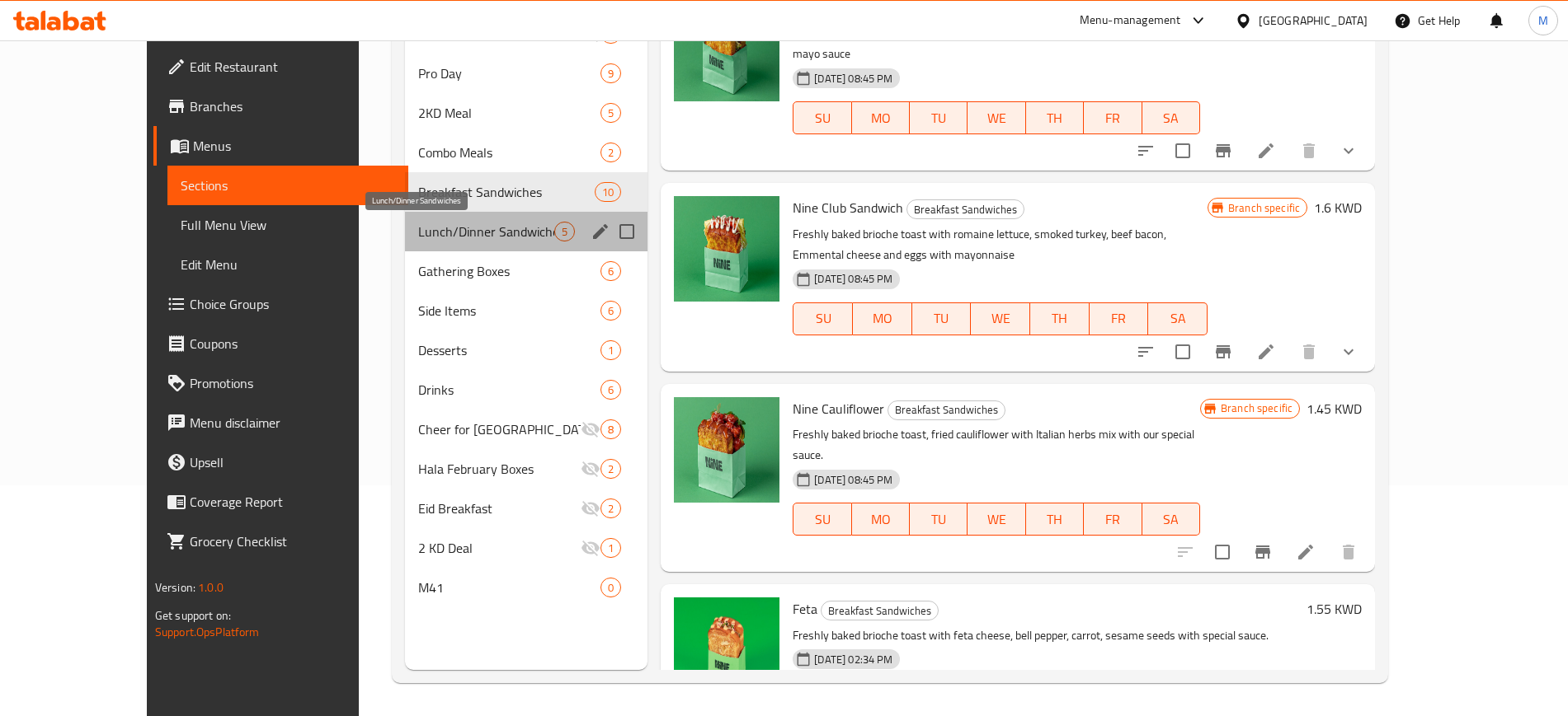
click at [437, 230] on span "Lunch/Dinner Sandwiches" at bounding box center [486, 232] width 136 height 20
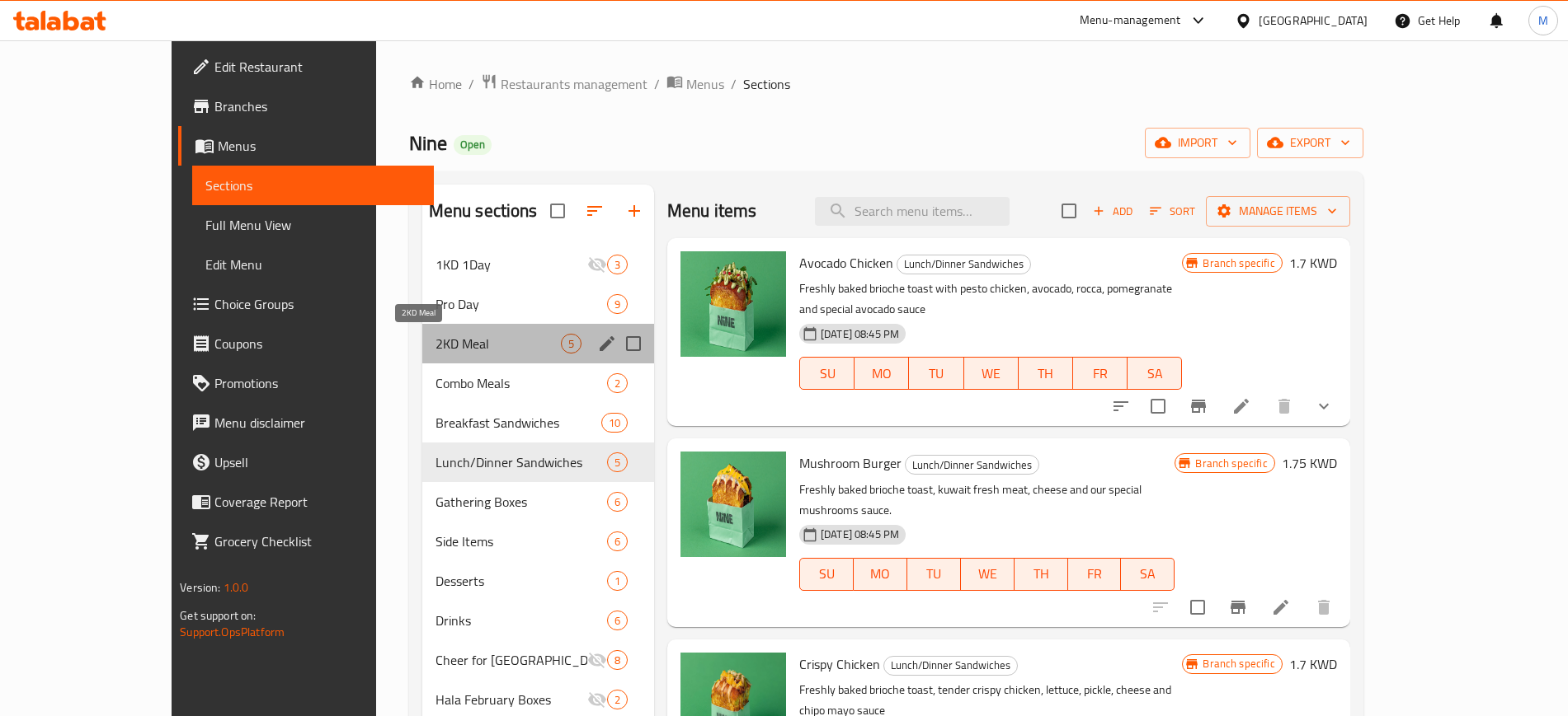
click at [435, 342] on span "2KD Meal" at bounding box center [497, 343] width 125 height 20
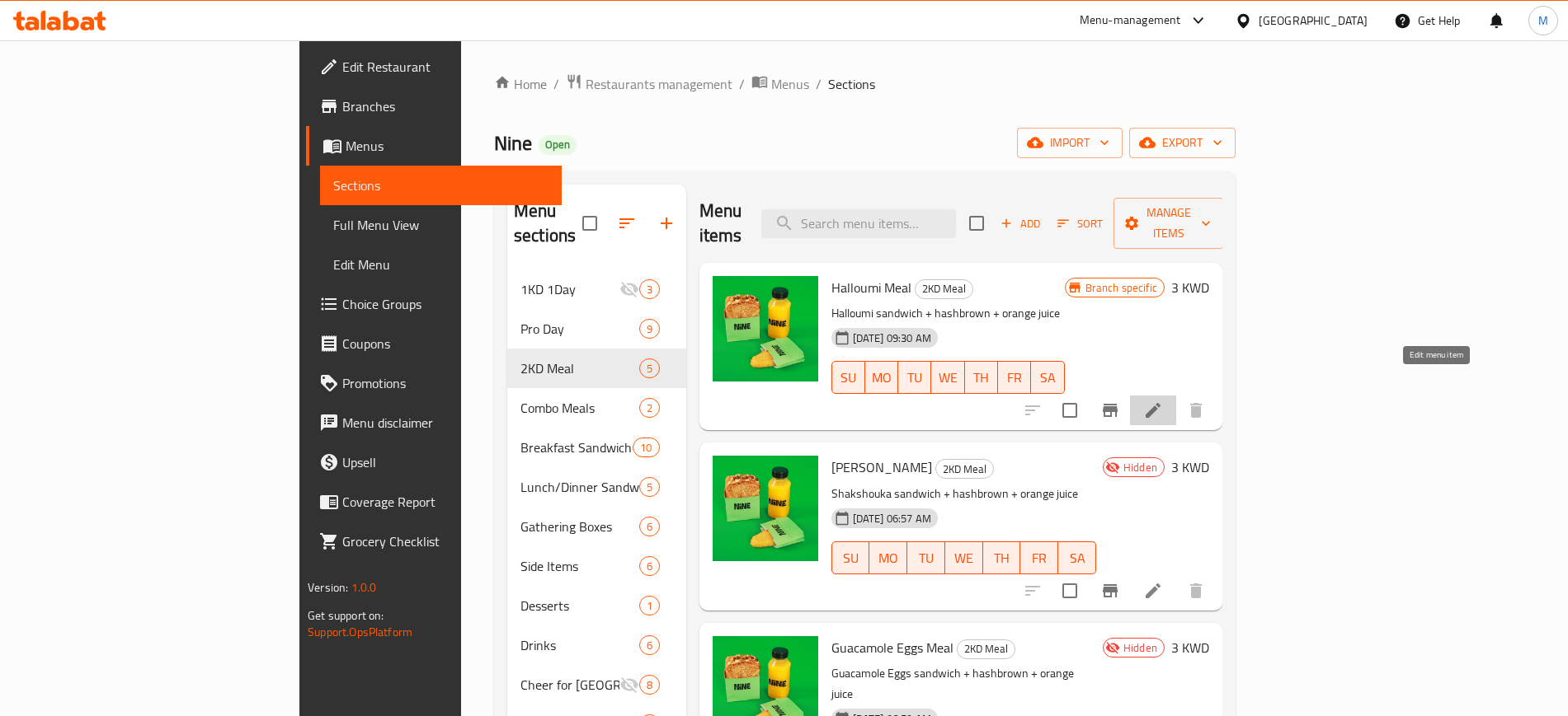
click at [1160, 403] on icon at bounding box center [1152, 410] width 15 height 15
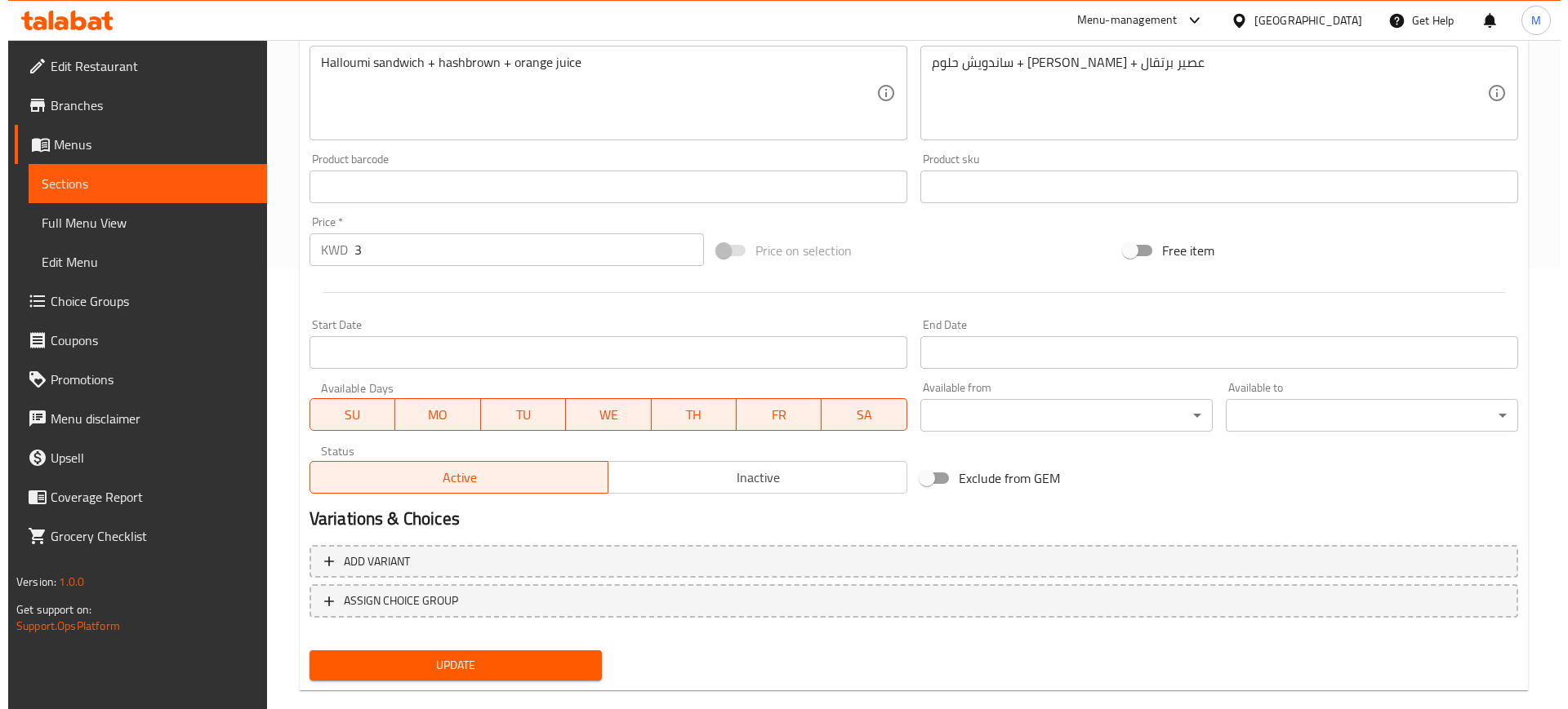
scroll to position [468, 0]
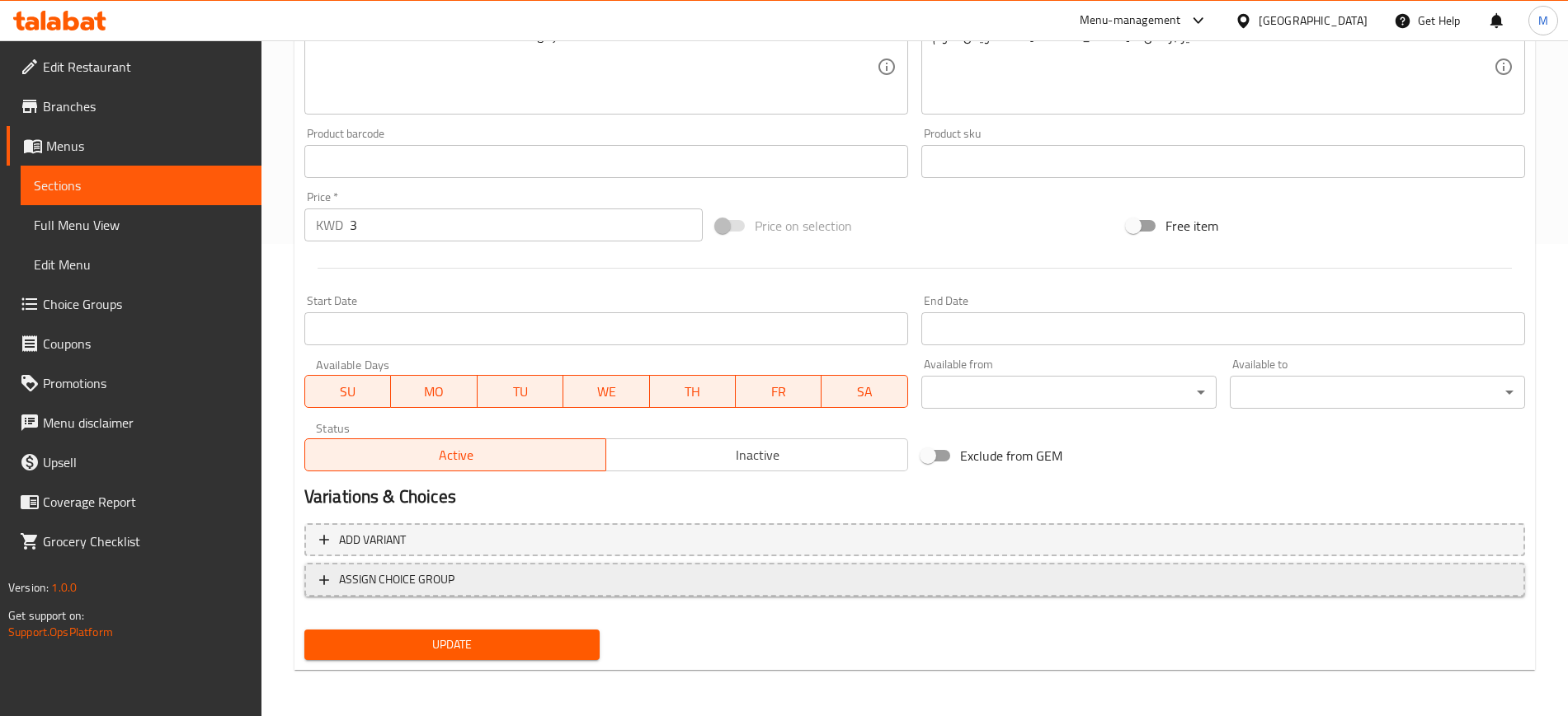
click at [479, 581] on span "ASSIGN CHOICE GROUP" at bounding box center [914, 580] width 1191 height 21
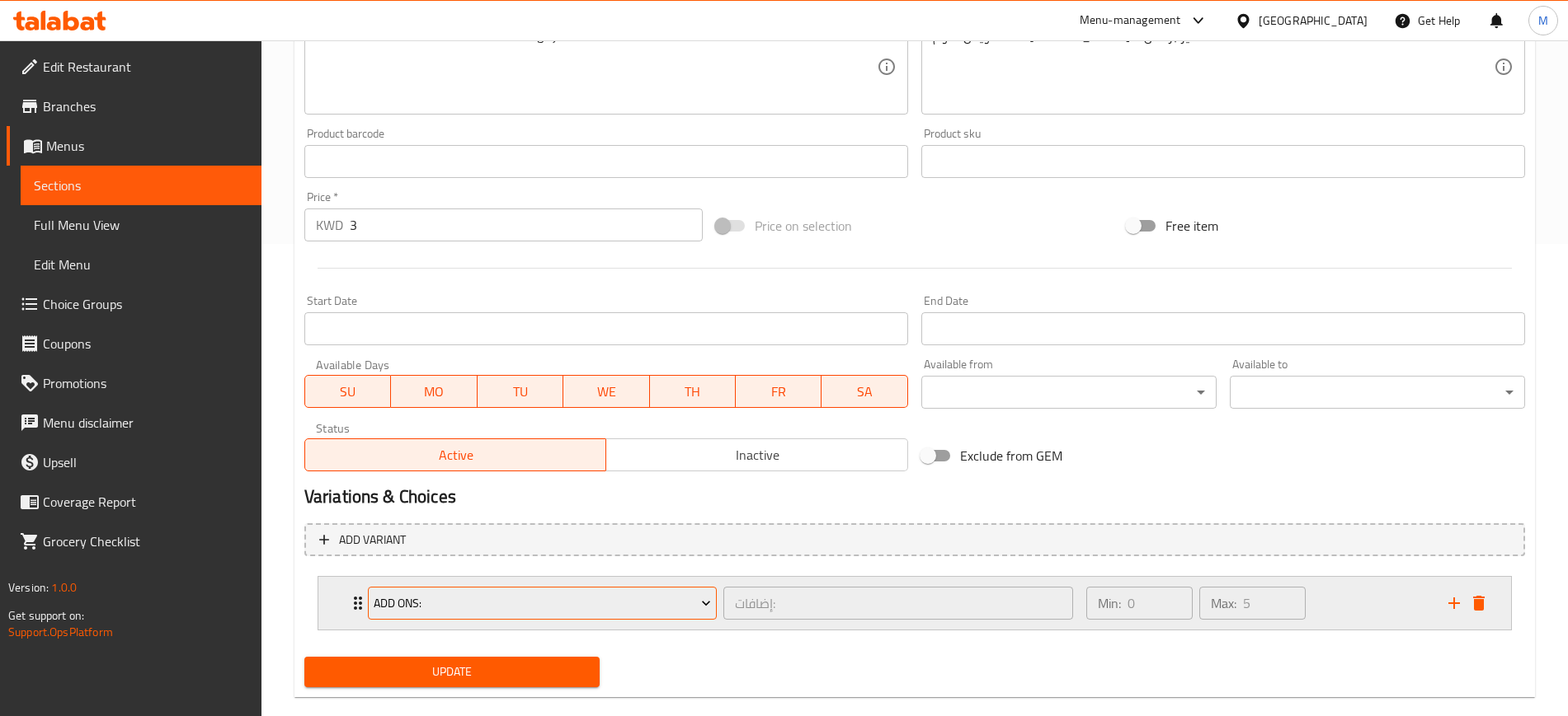
click at [465, 604] on span "Add Ons:" at bounding box center [542, 604] width 337 height 21
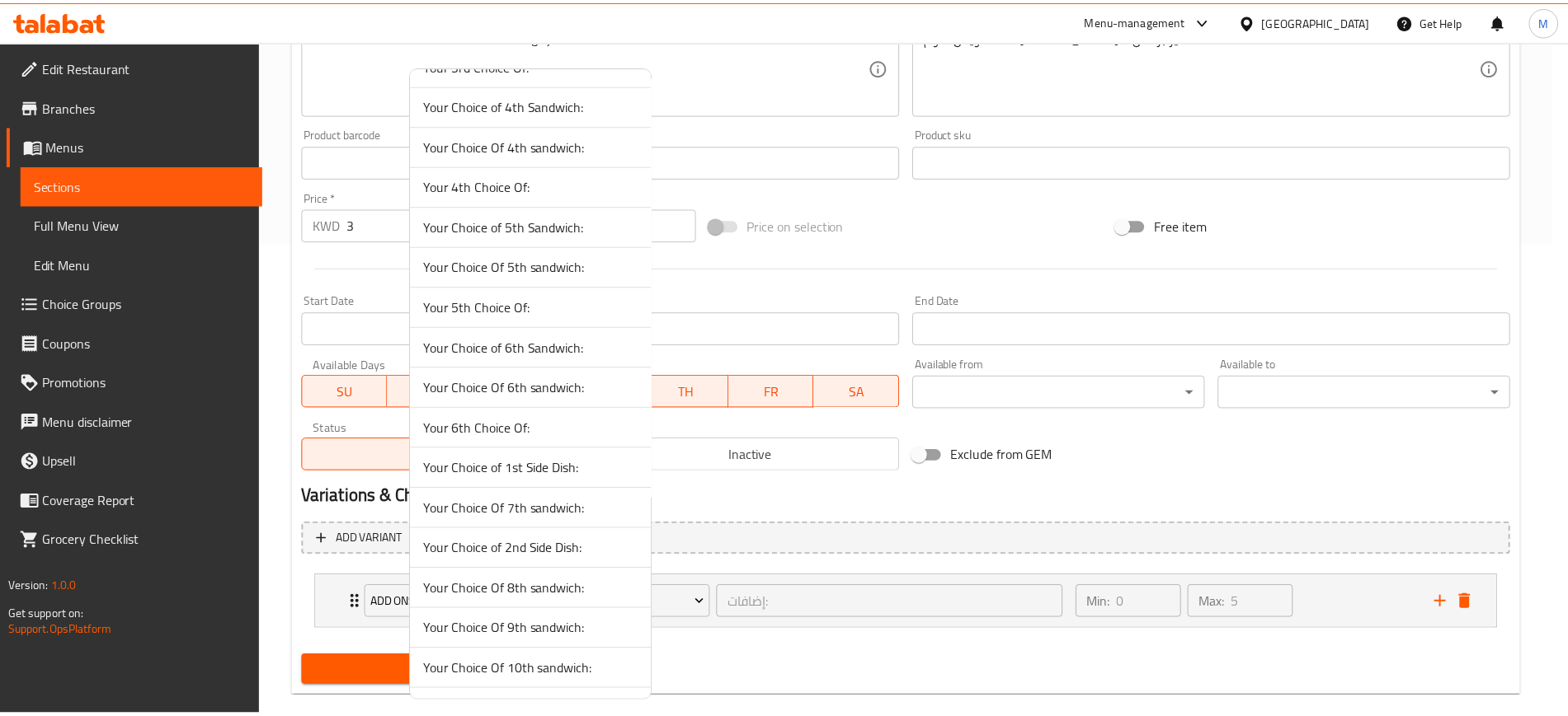
scroll to position [911, 0]
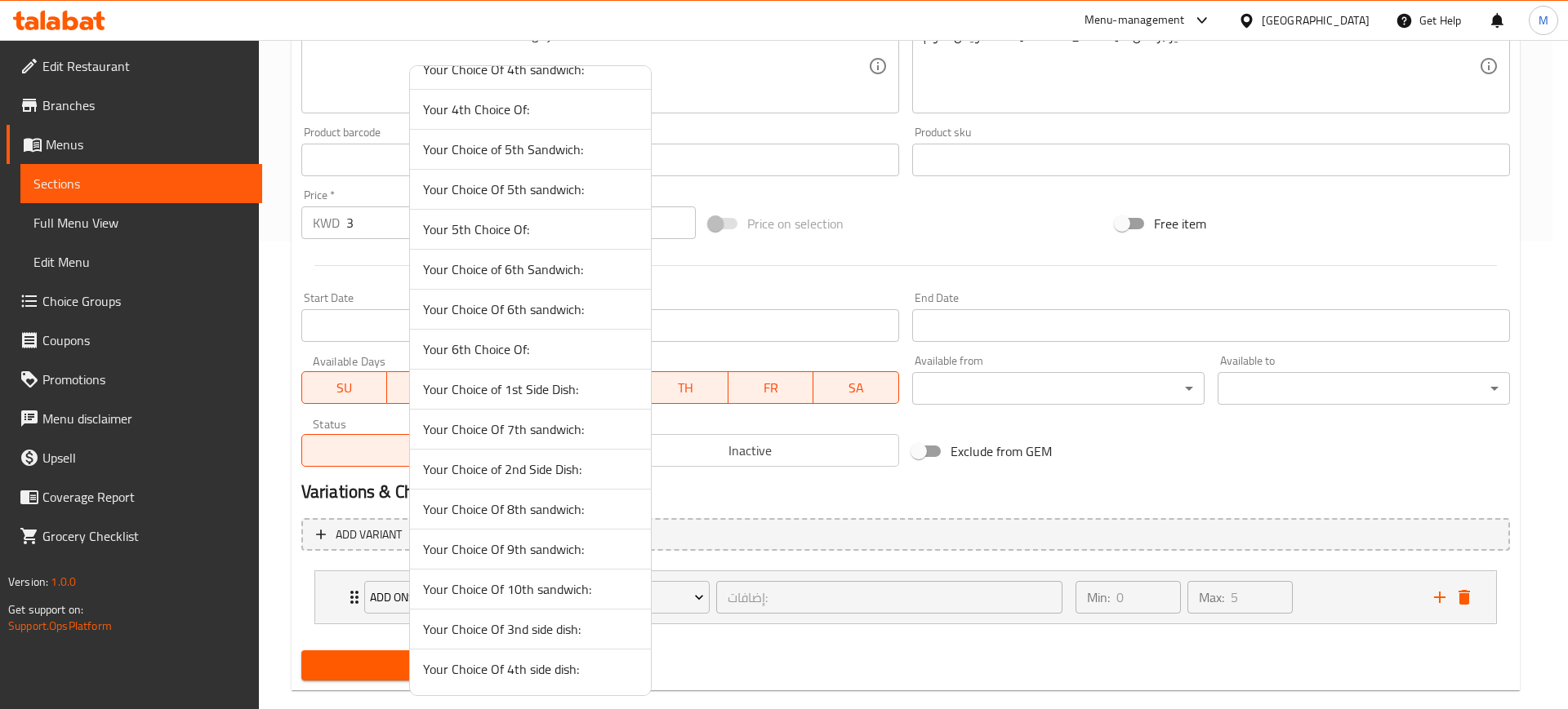
click at [690, 489] on div at bounding box center [784, 354] width 1568 height 709
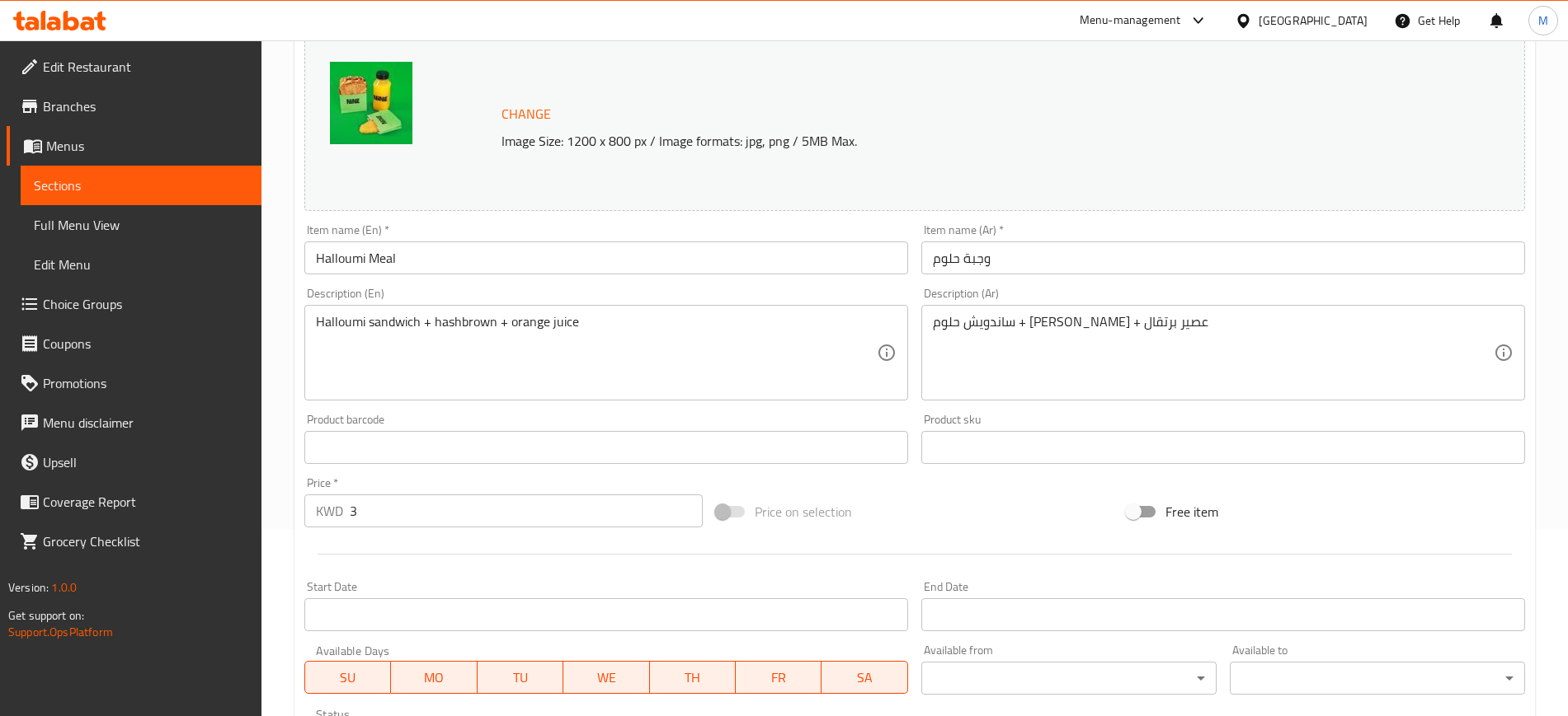
scroll to position [0, 0]
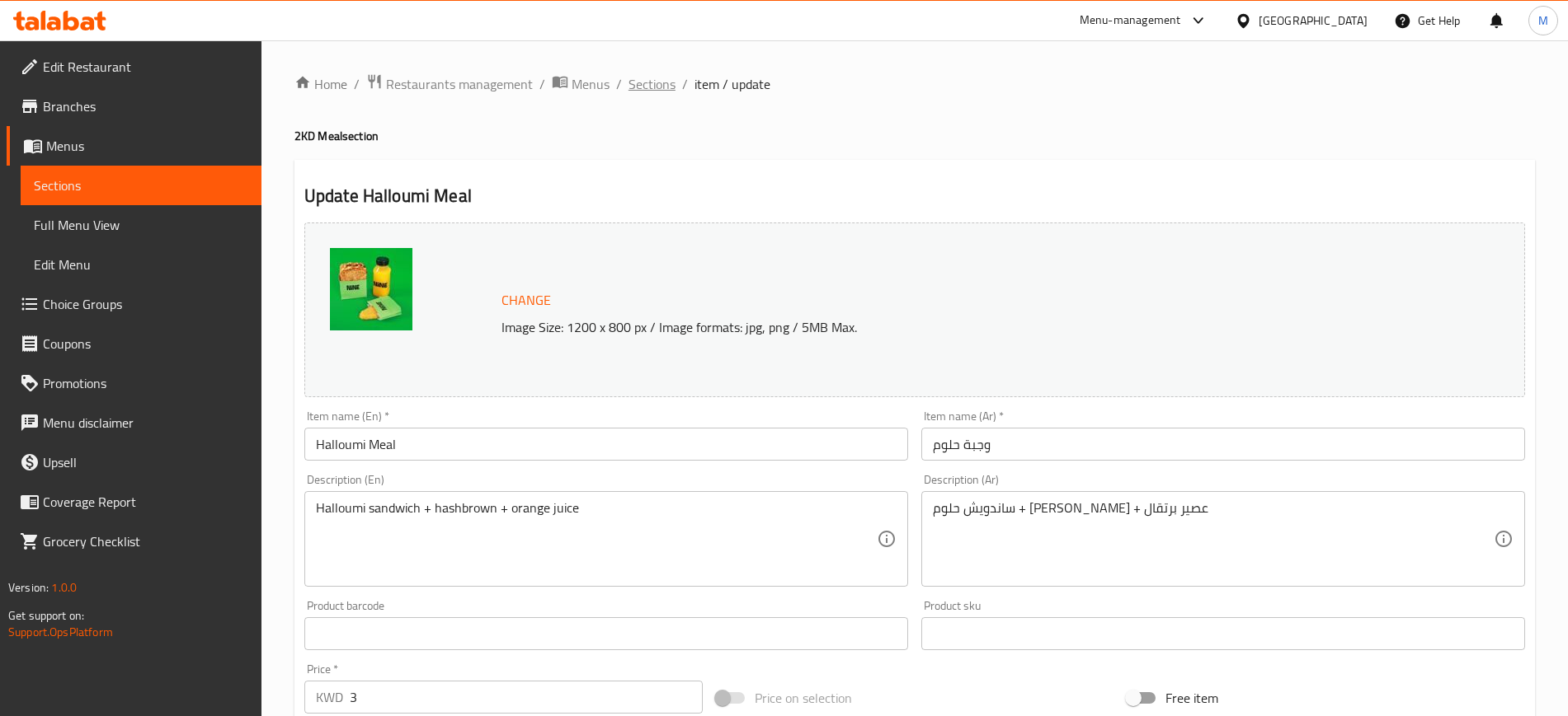
click at [645, 76] on span "Sections" at bounding box center [652, 84] width 47 height 20
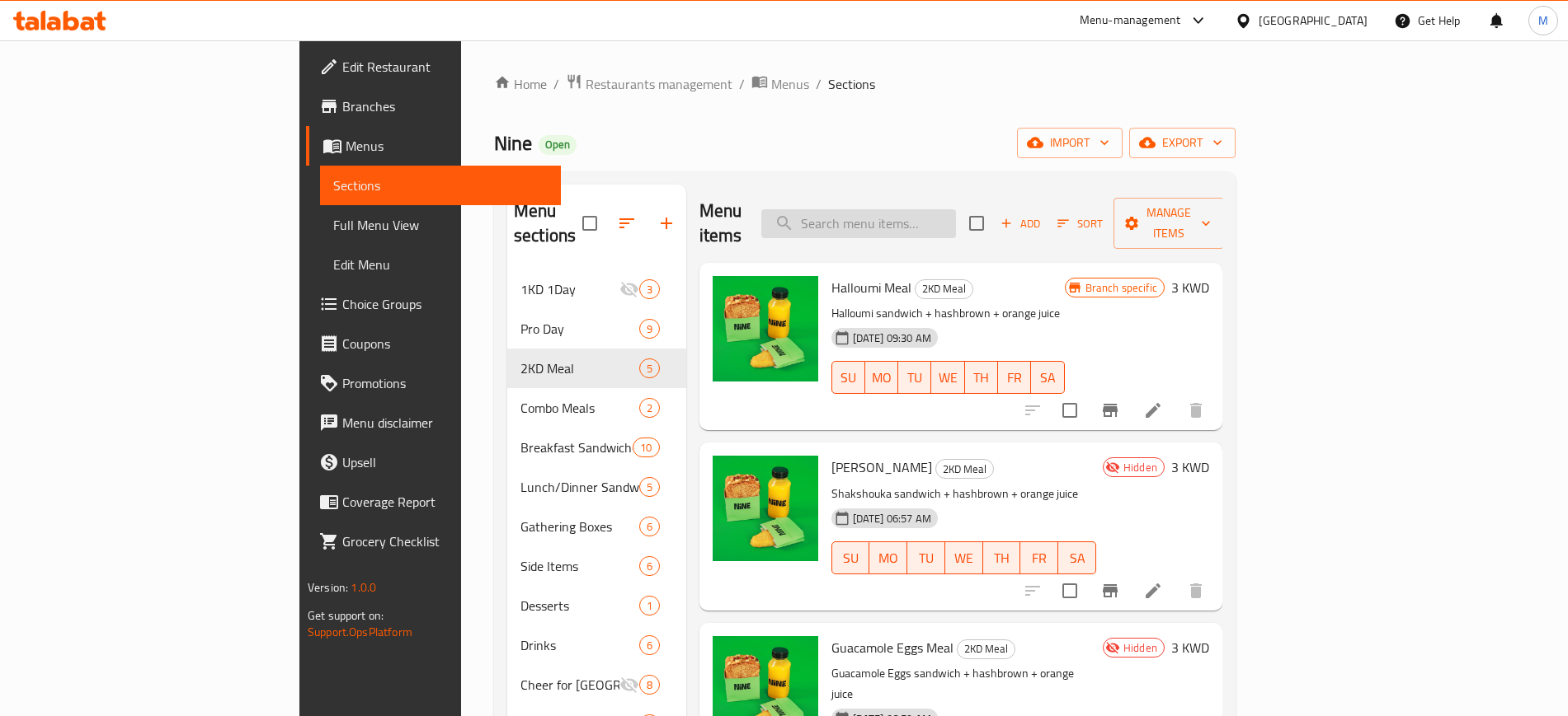
click at [932, 215] on input "search" at bounding box center [858, 224] width 195 height 29
click at [343, 302] on span "Choice Groups" at bounding box center [445, 304] width 206 height 20
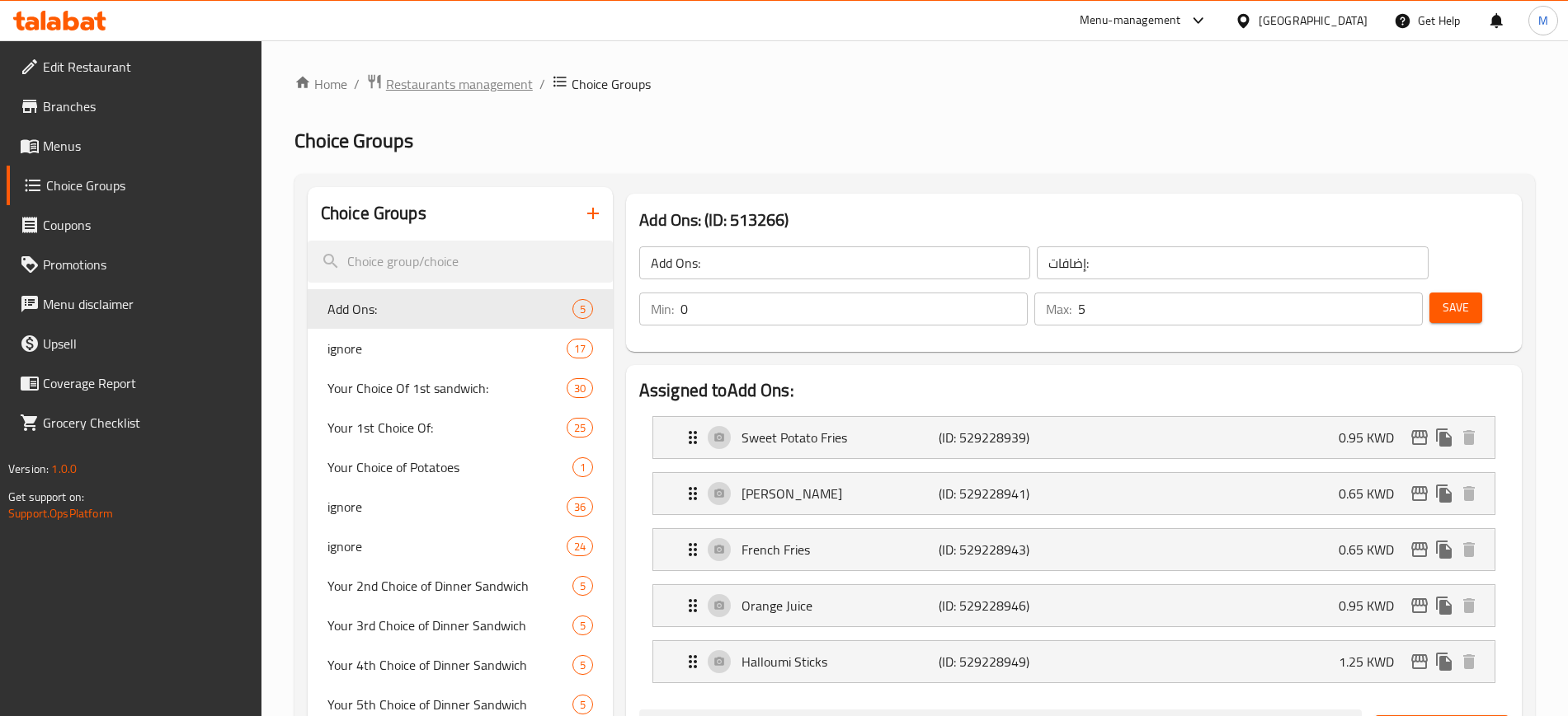
click at [440, 76] on span "Restaurants management" at bounding box center [459, 84] width 147 height 20
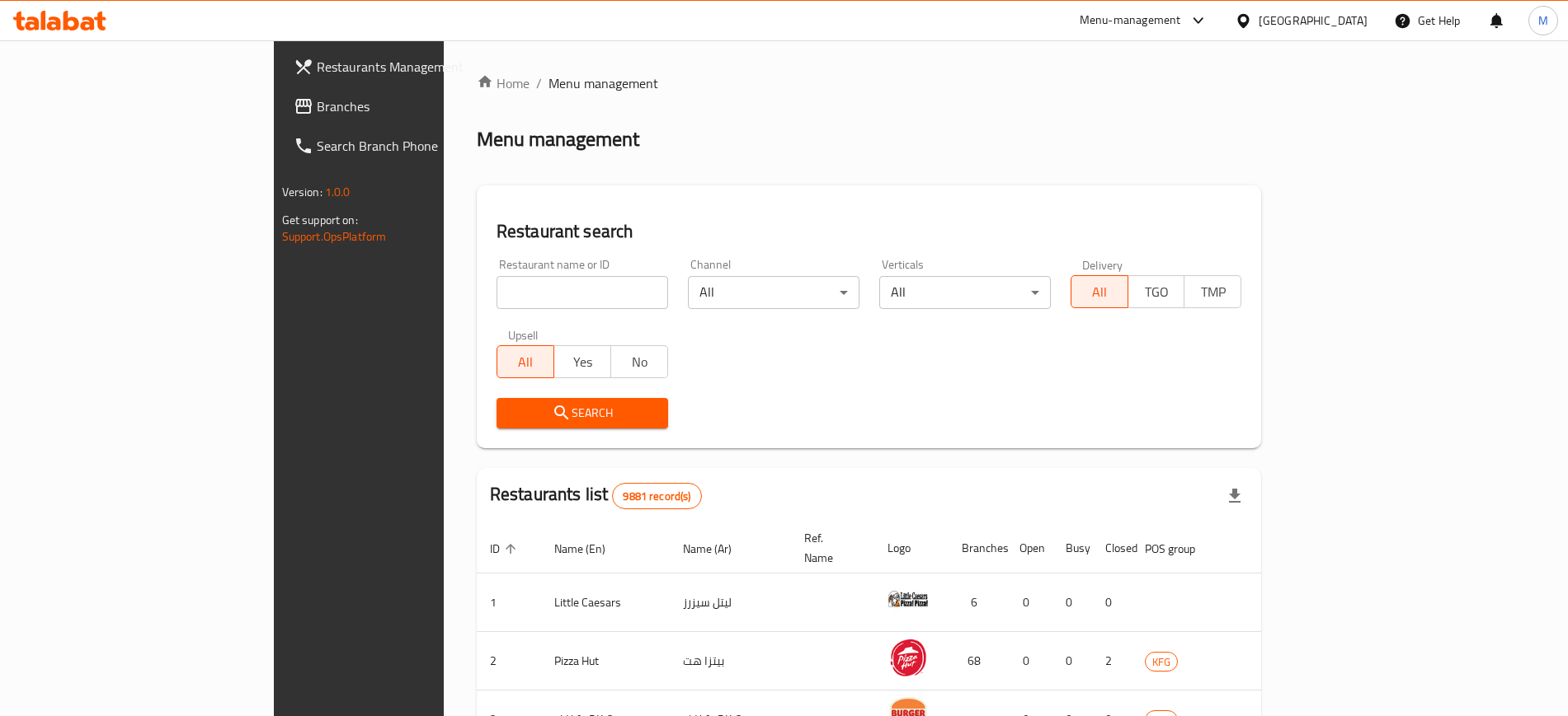
click at [461, 291] on div at bounding box center [784, 358] width 1568 height 716
click at [496, 291] on input "search" at bounding box center [582, 292] width 172 height 33
type input "nine"
click button "Search" at bounding box center [582, 413] width 172 height 30
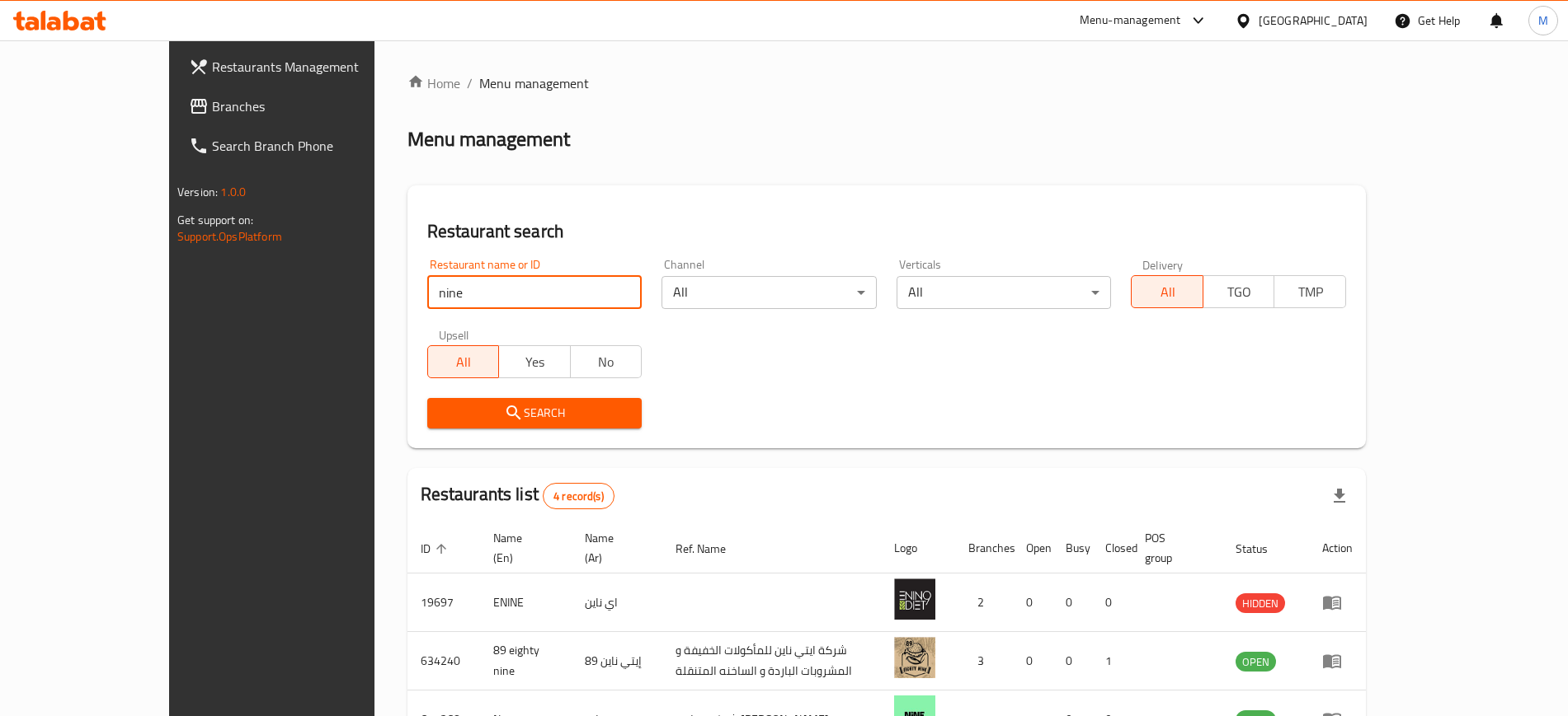
scroll to position [163, 0]
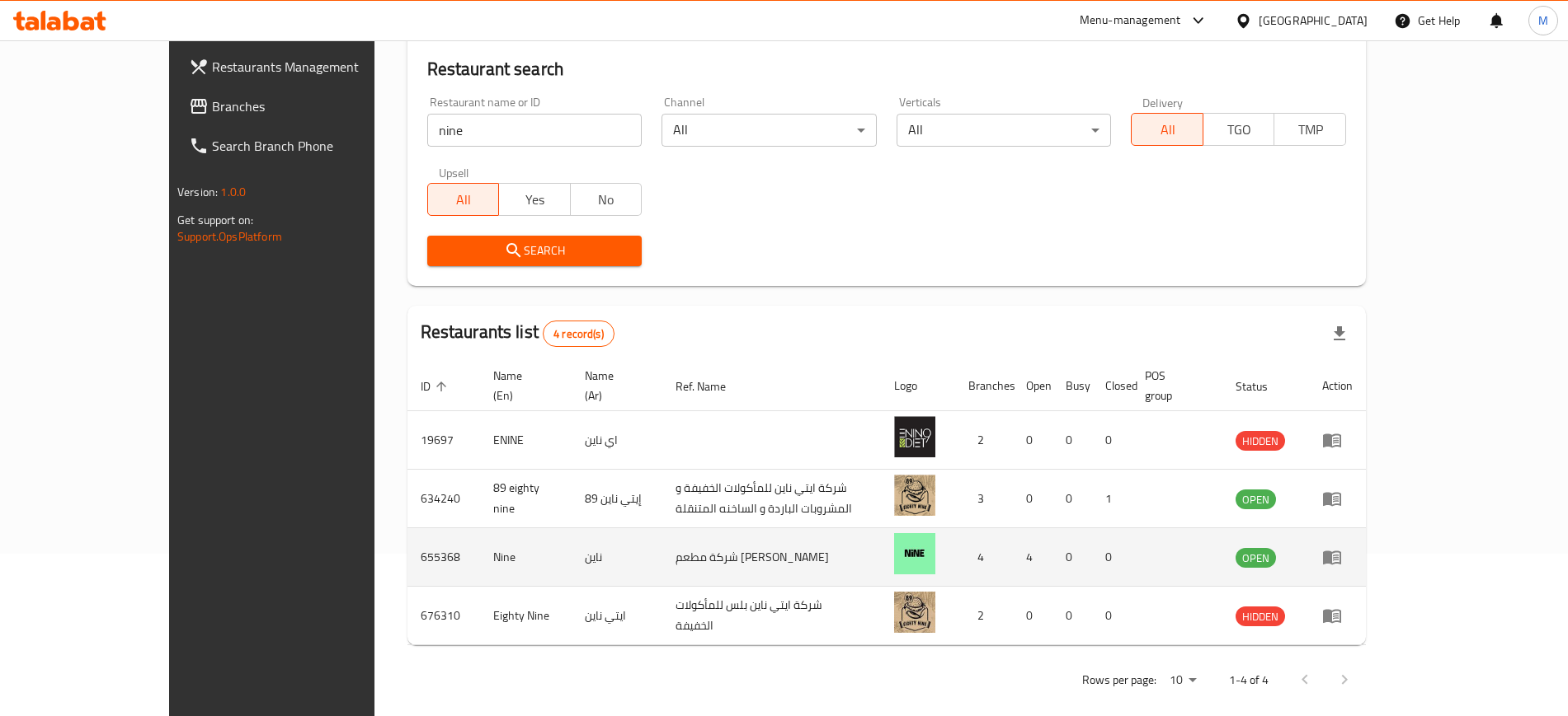
click at [408, 541] on td "655368" at bounding box center [443, 557] width 72 height 58
copy td "655368"
click at [1340, 552] on icon "enhanced table" at bounding box center [1331, 558] width 18 height 14
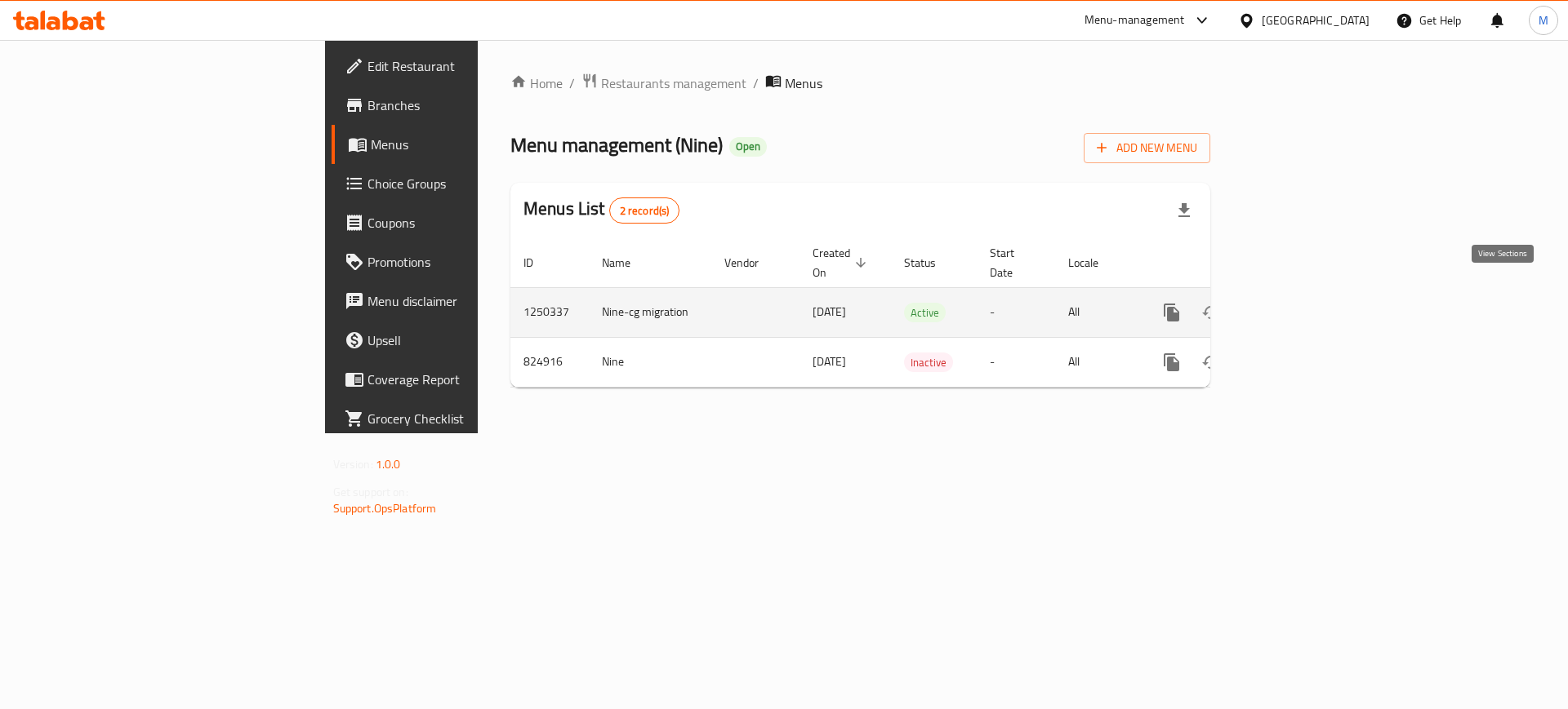
click at [1299, 303] on icon "enhanced table" at bounding box center [1289, 313] width 20 height 20
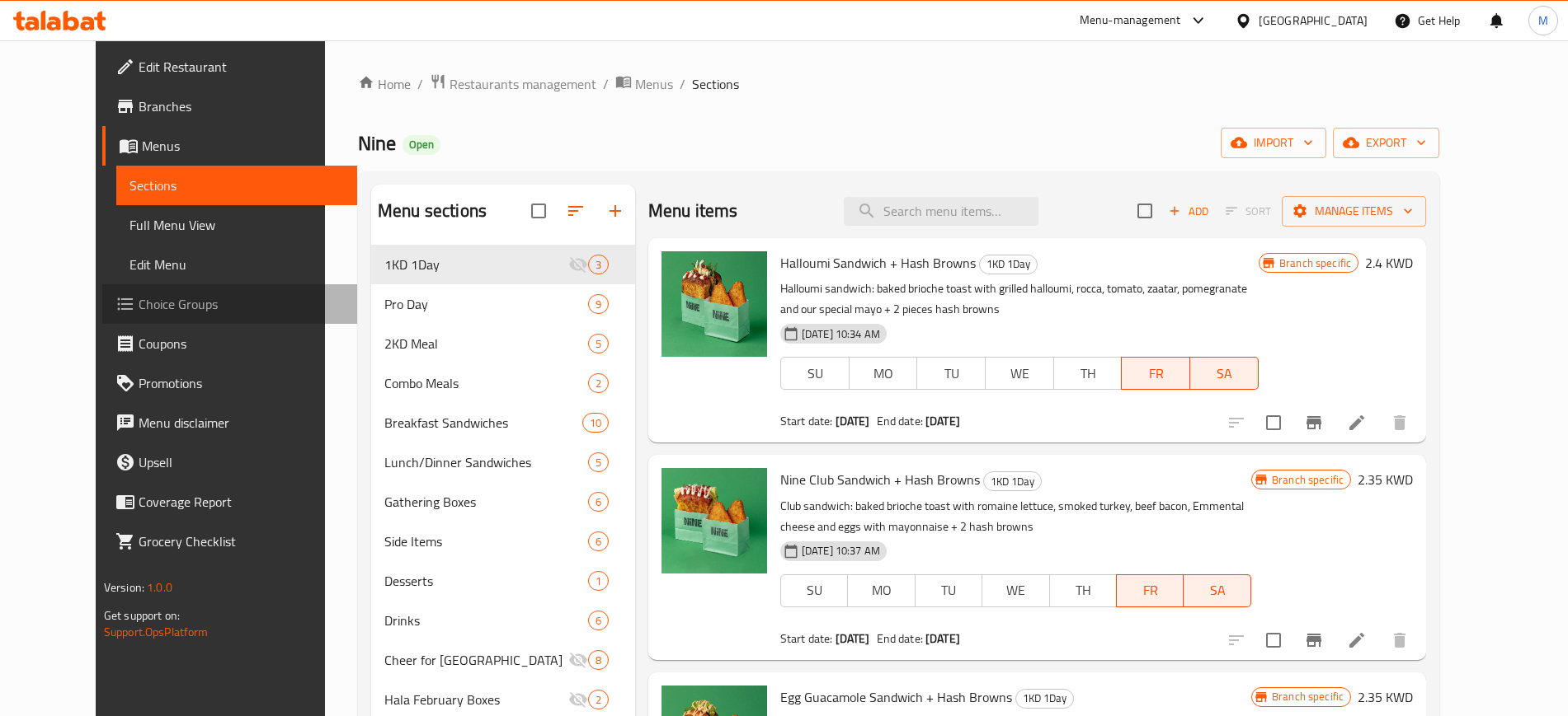
click at [139, 312] on span "Choice Groups" at bounding box center [241, 304] width 206 height 20
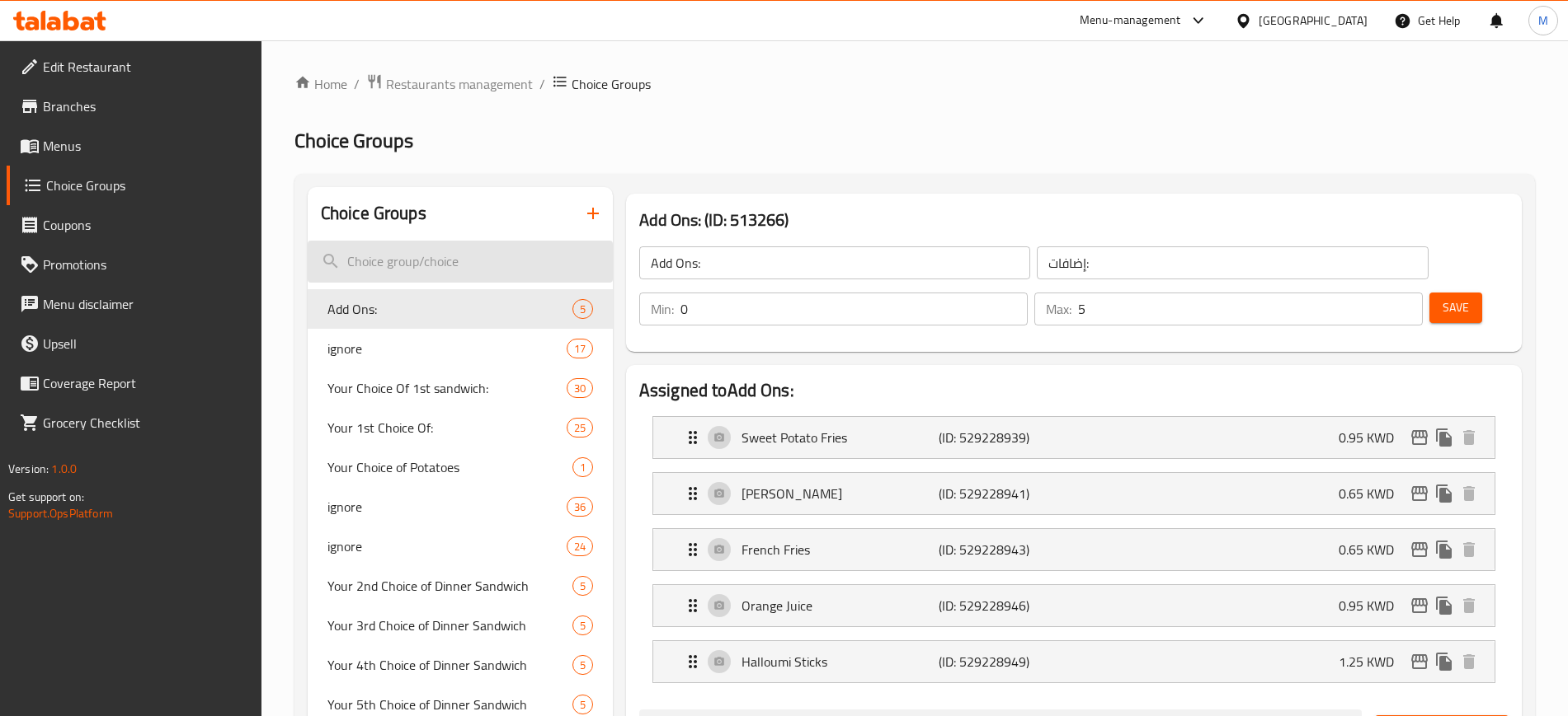
click at [387, 248] on input "search" at bounding box center [461, 262] width 305 height 42
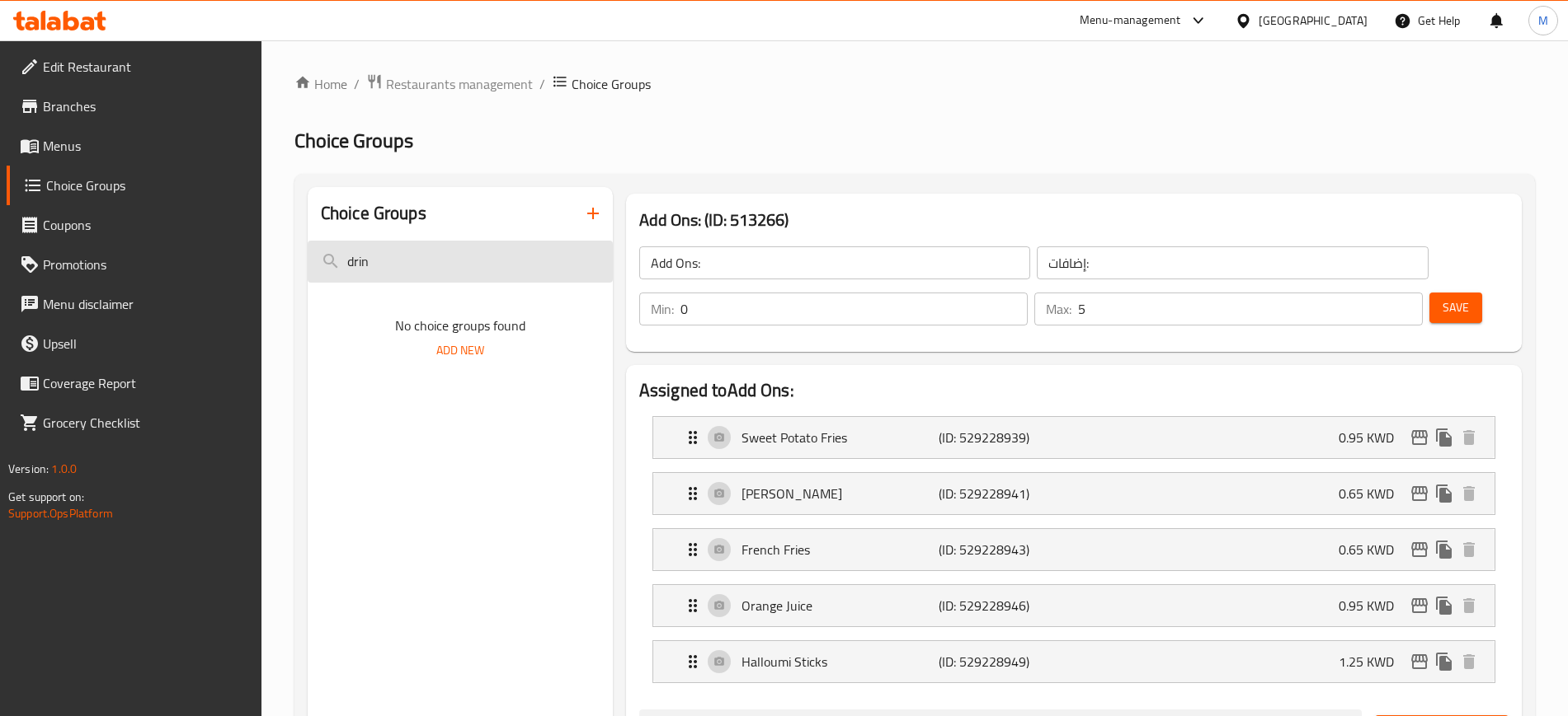
type input "drink"
drag, startPoint x: 383, startPoint y: 265, endPoint x: 269, endPoint y: 279, distance: 114.9
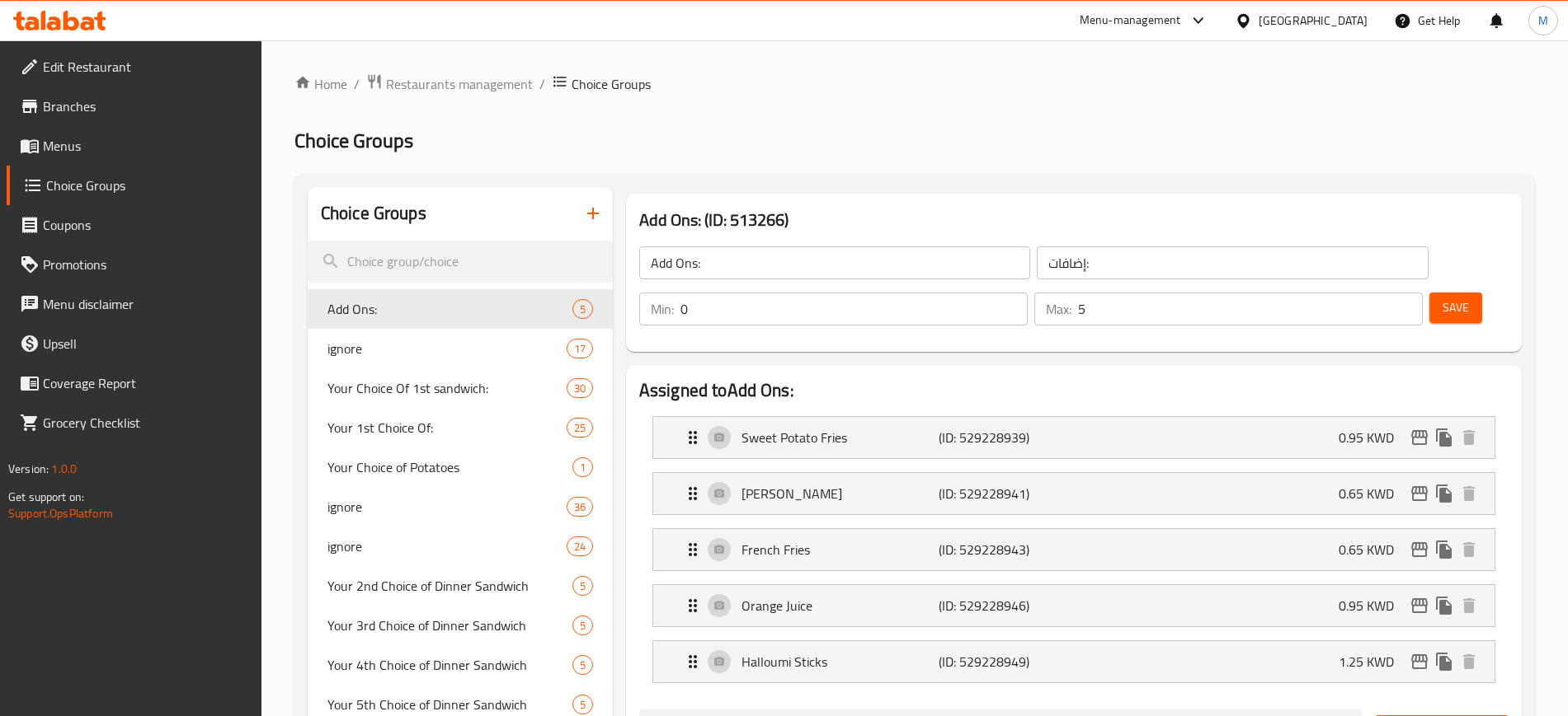
click at [763, 207] on h3 "Add Ons: (ID: 513266)" at bounding box center [1073, 220] width 869 height 26
click at [591, 208] on icon "button" at bounding box center [593, 214] width 20 height 20
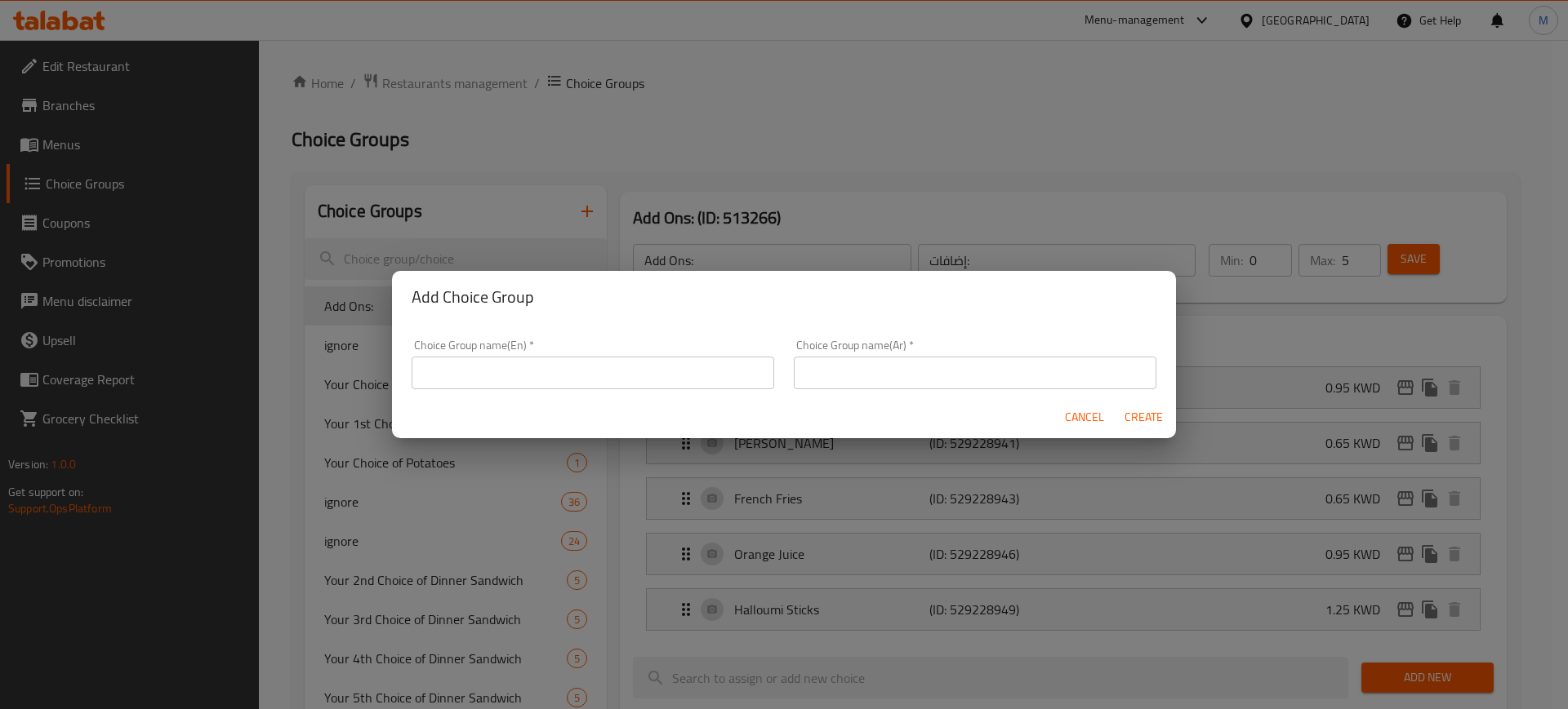
click at [531, 365] on input "text" at bounding box center [593, 373] width 363 height 33
type input "Your Choice of Drink"
click at [872, 367] on input "text" at bounding box center [974, 373] width 363 height 33
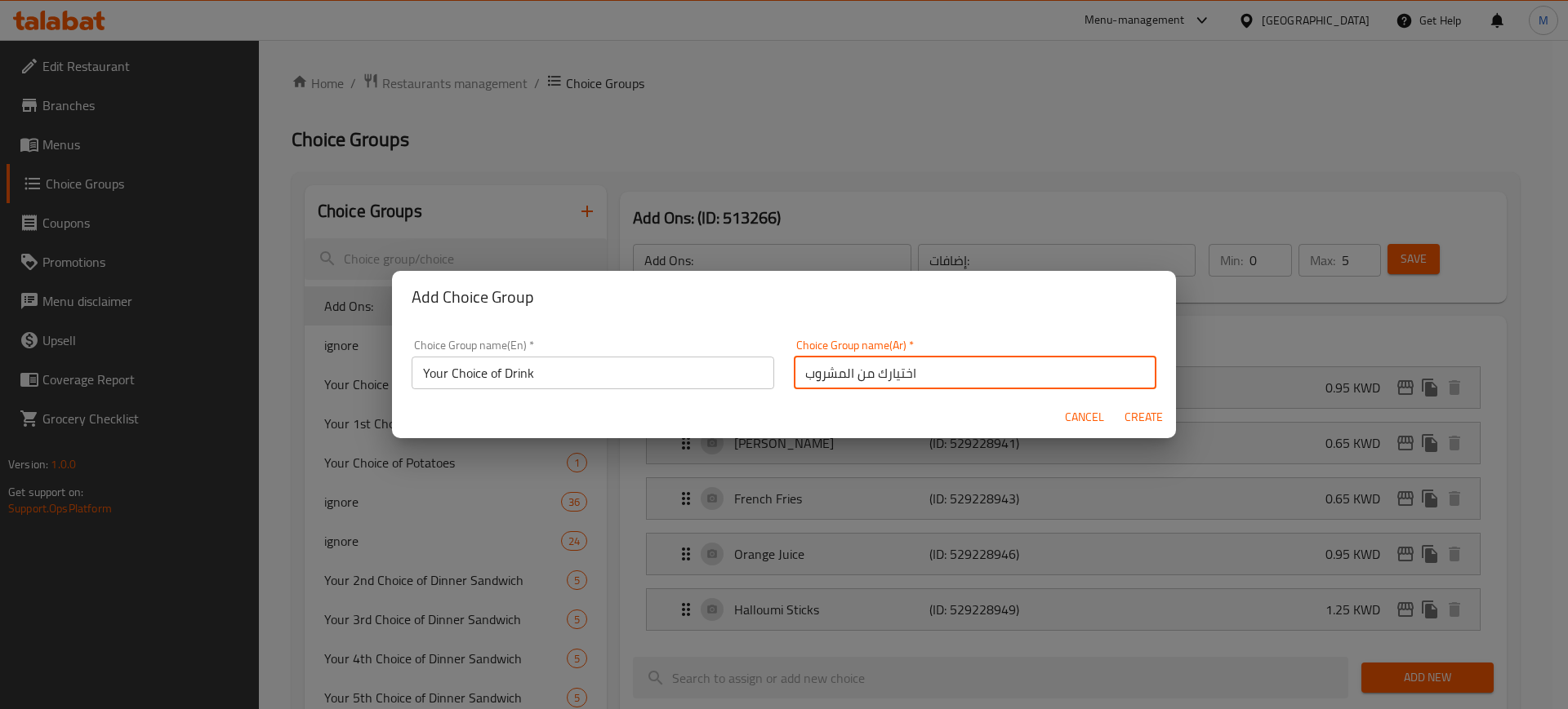
type input "اختيارك من المشروب"
click at [1151, 414] on span "Create" at bounding box center [1143, 417] width 39 height 21
type input "Your Choice of Drink"
type input "اختيارك من المشروب"
type input "0"
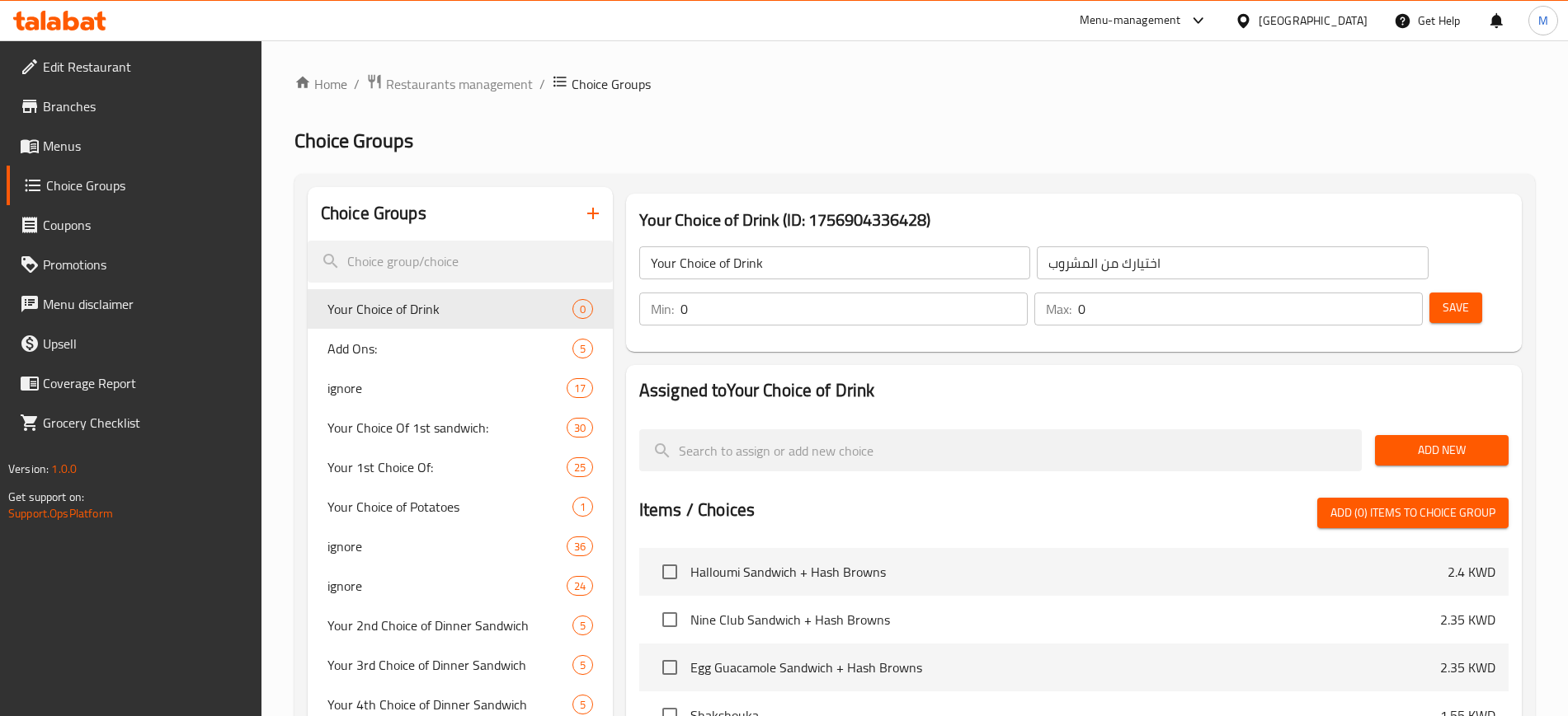
click at [450, 317] on span "Your Choice of Drink" at bounding box center [450, 310] width 245 height 20
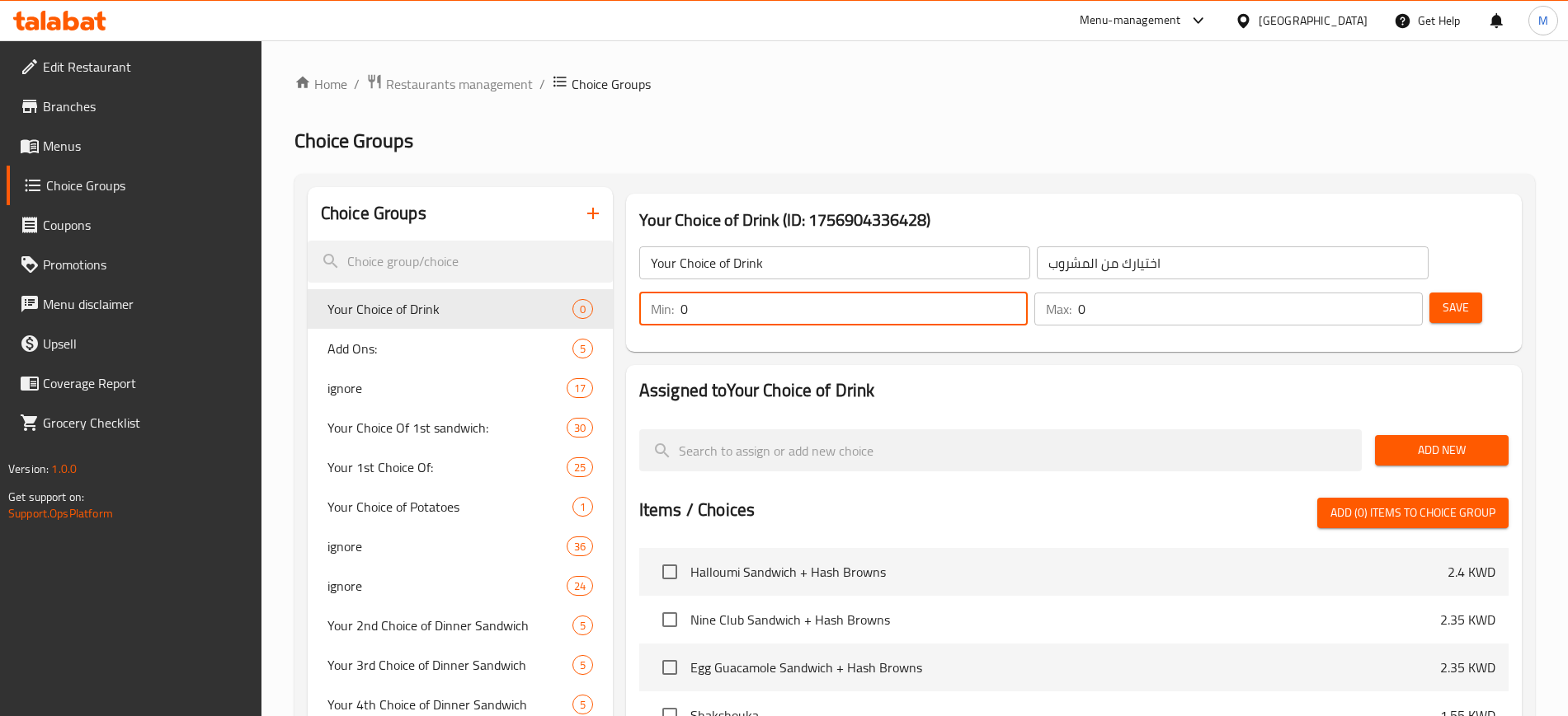
drag, startPoint x: 1264, startPoint y: 271, endPoint x: 1255, endPoint y: 270, distance: 9.1
click at [1027, 292] on div "Min: 0 ​" at bounding box center [832, 309] width 388 height 33
type input "1"
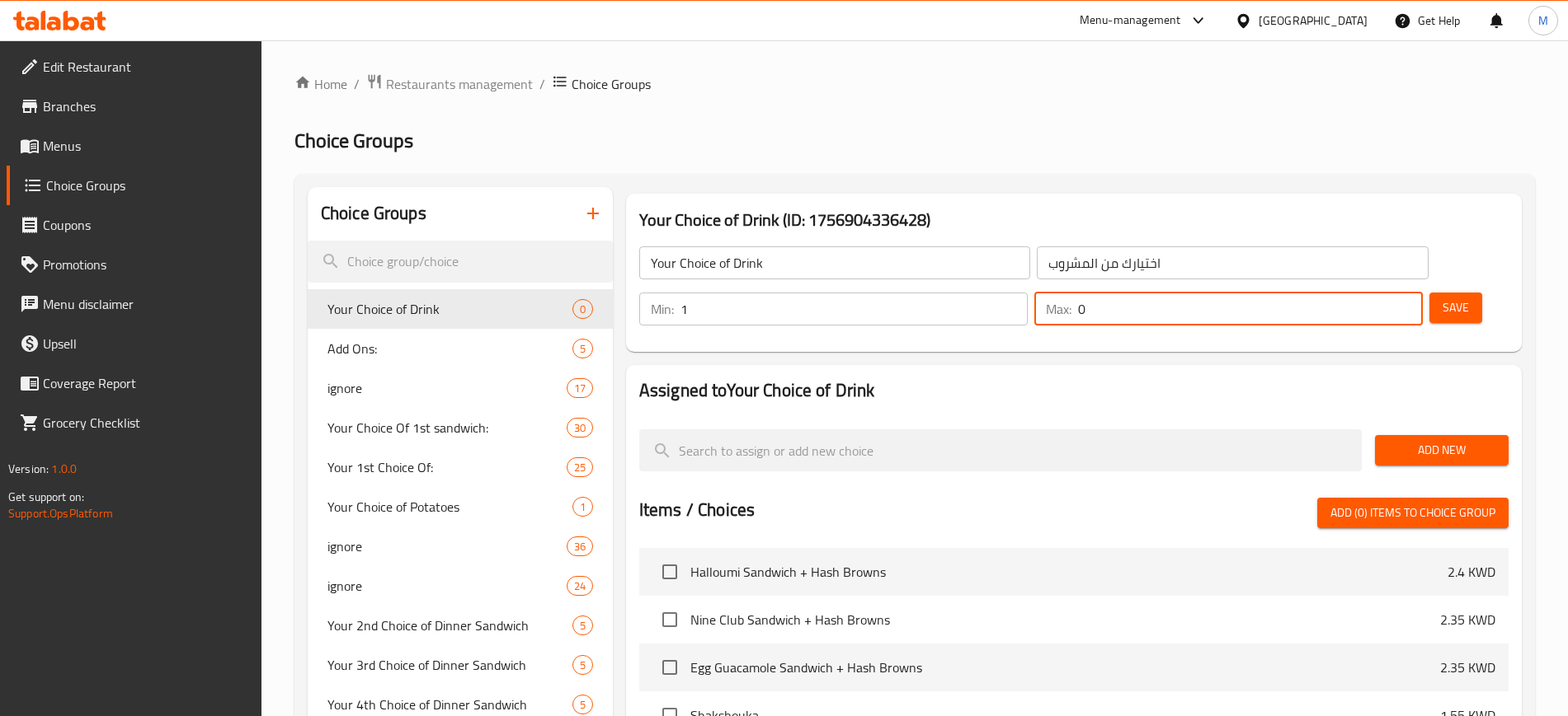
drag, startPoint x: 1355, startPoint y: 266, endPoint x: 1346, endPoint y: 267, distance: 9.1
click at [1347, 292] on div "Max: 0 ​" at bounding box center [1228, 309] width 388 height 33
type input "1"
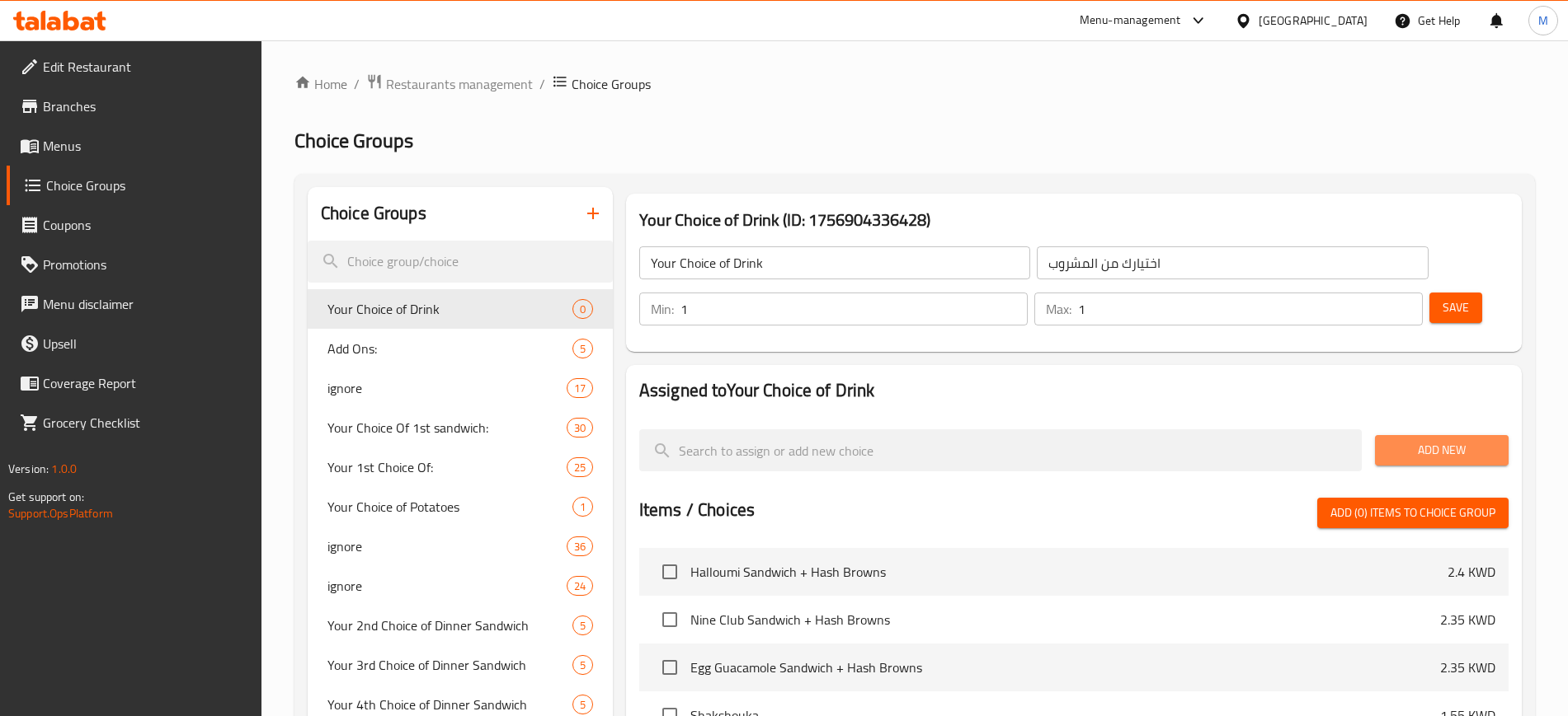
drag, startPoint x: 1439, startPoint y: 399, endPoint x: 1429, endPoint y: 405, distance: 11.7
click at [1441, 440] on span "Add New" at bounding box center [1441, 450] width 107 height 21
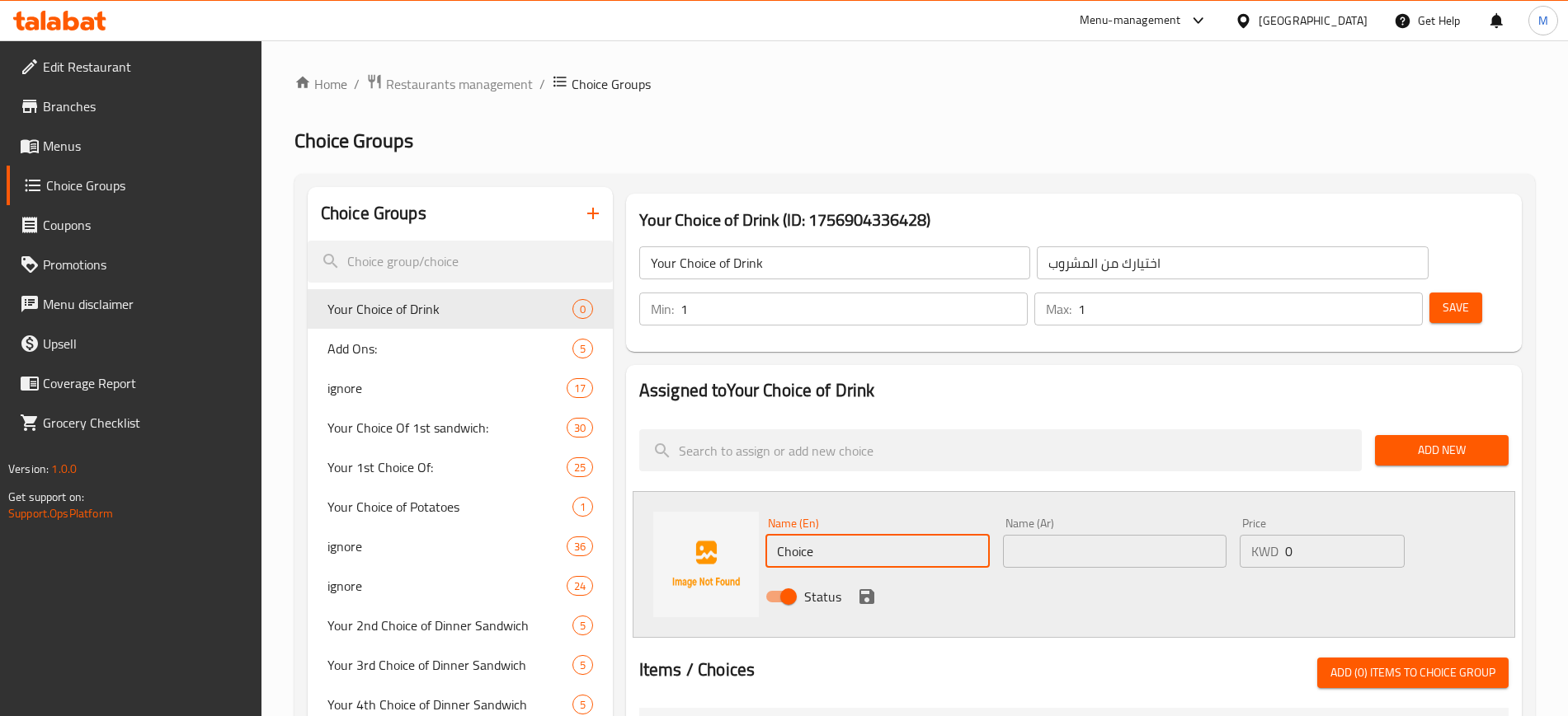
drag, startPoint x: 846, startPoint y: 500, endPoint x: 726, endPoint y: 498, distance: 120.0
click at [726, 498] on div "Name (En) Choice Name (En) Name (Ar) Name (Ar) Price KWD 0 Price Status" at bounding box center [1074, 564] width 883 height 147
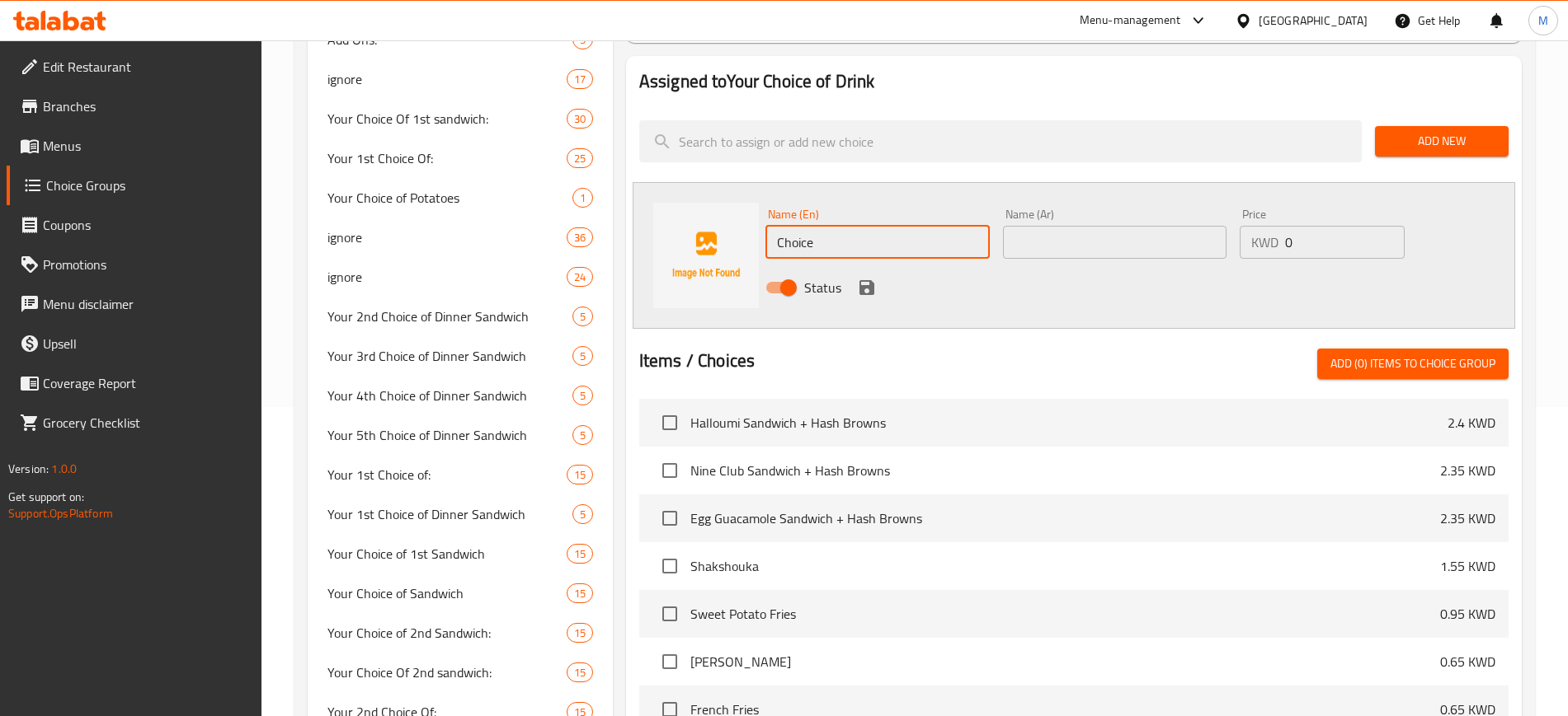
scroll to position [206, 0]
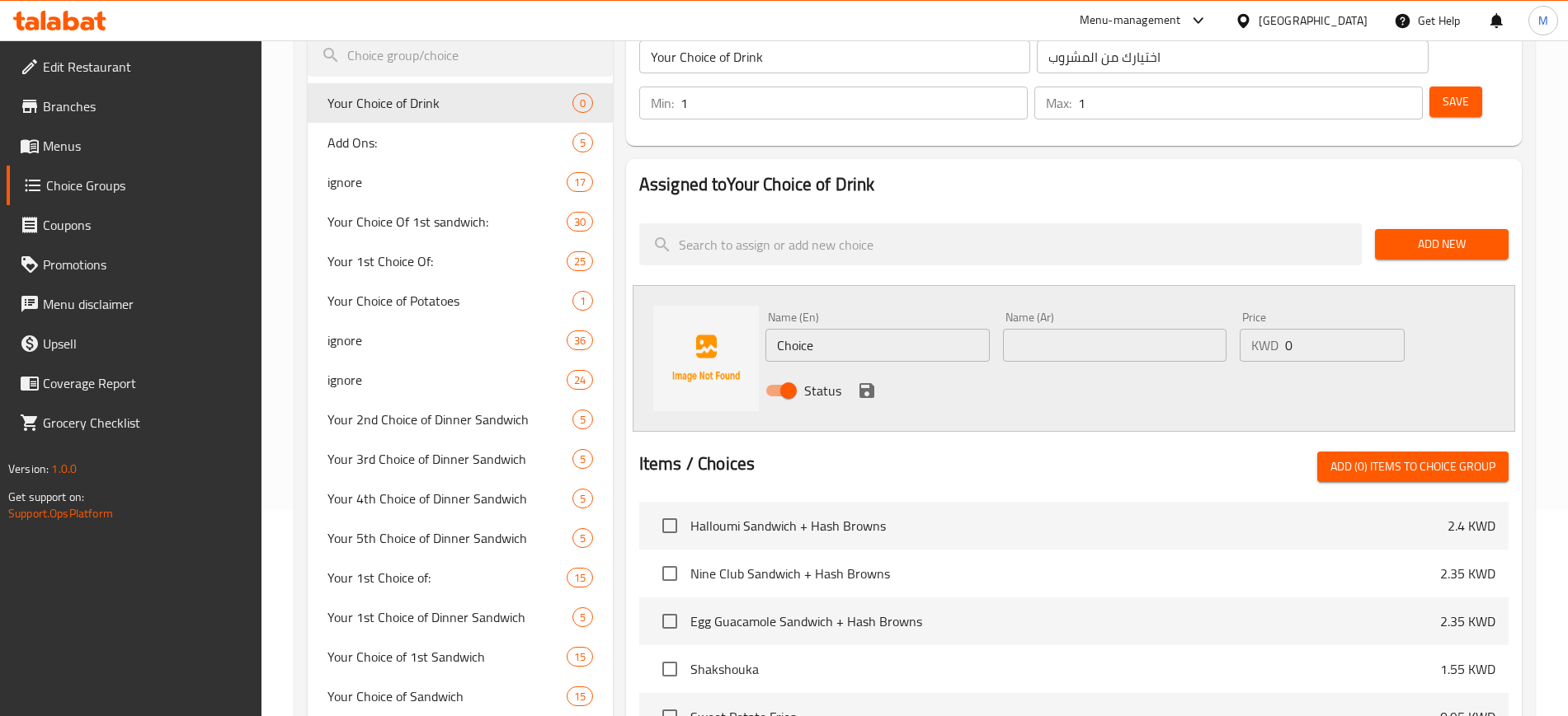
click at [970, 438] on div at bounding box center [1073, 445] width 869 height 13
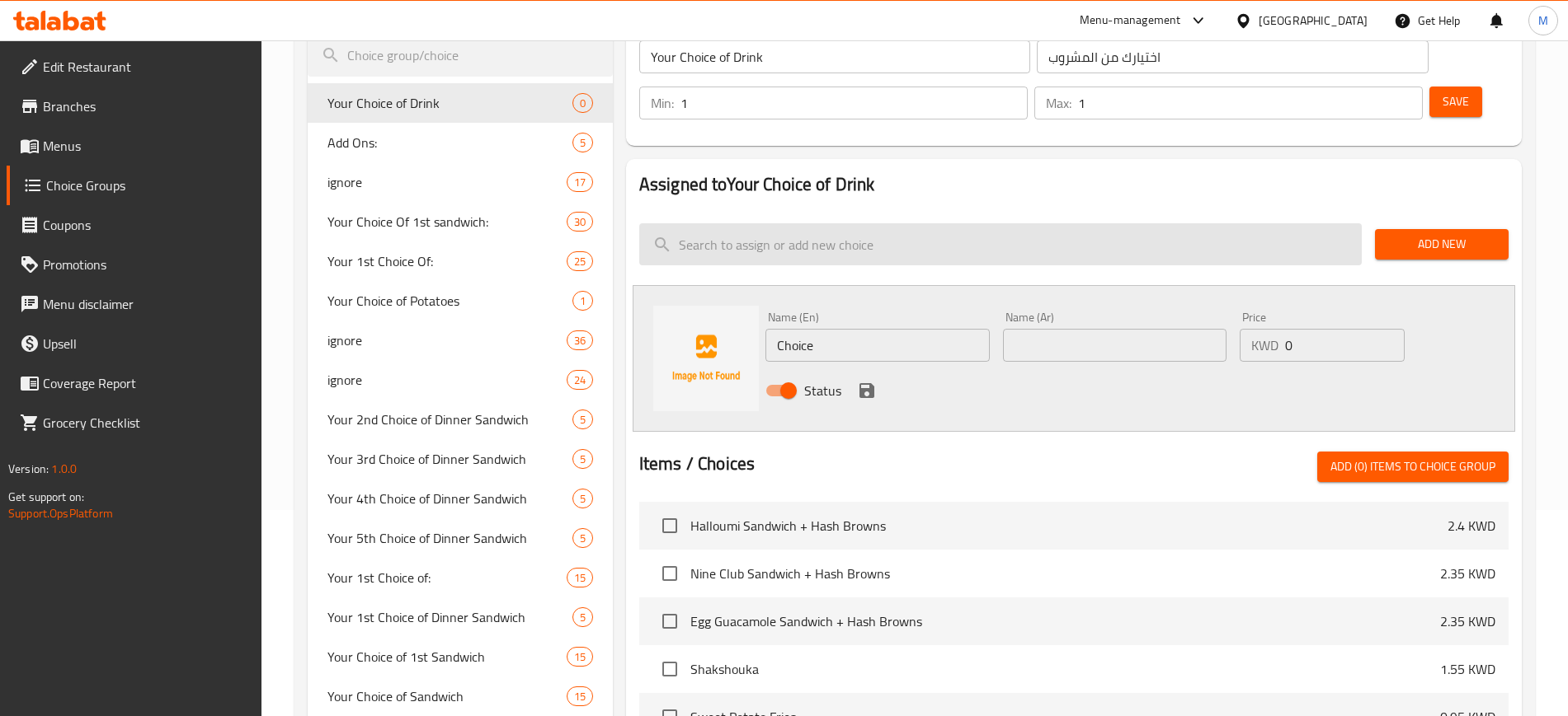
click at [789, 224] on input "search" at bounding box center [1000, 245] width 723 height 42
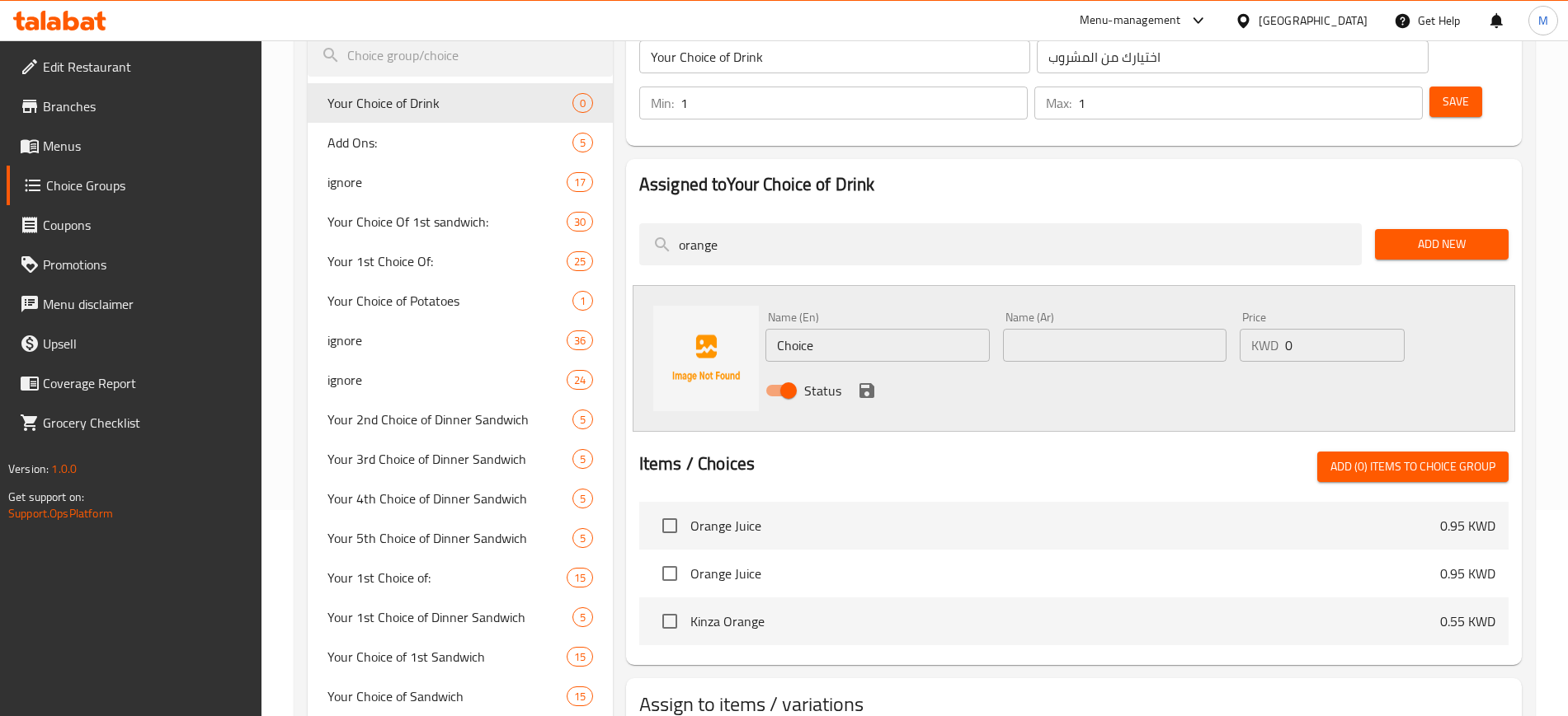
type input "orange"
click at [732, 516] on span "Orange Juice" at bounding box center [1065, 526] width 749 height 20
drag, startPoint x: 775, startPoint y: 304, endPoint x: 739, endPoint y: 312, distance: 36.9
click at [739, 312] on div "Name (En) Choice Name (En) Name (Ar) Name (Ar) Price KWD 0 Price Status" at bounding box center [1074, 358] width 883 height 147
type input "Orange Juice"
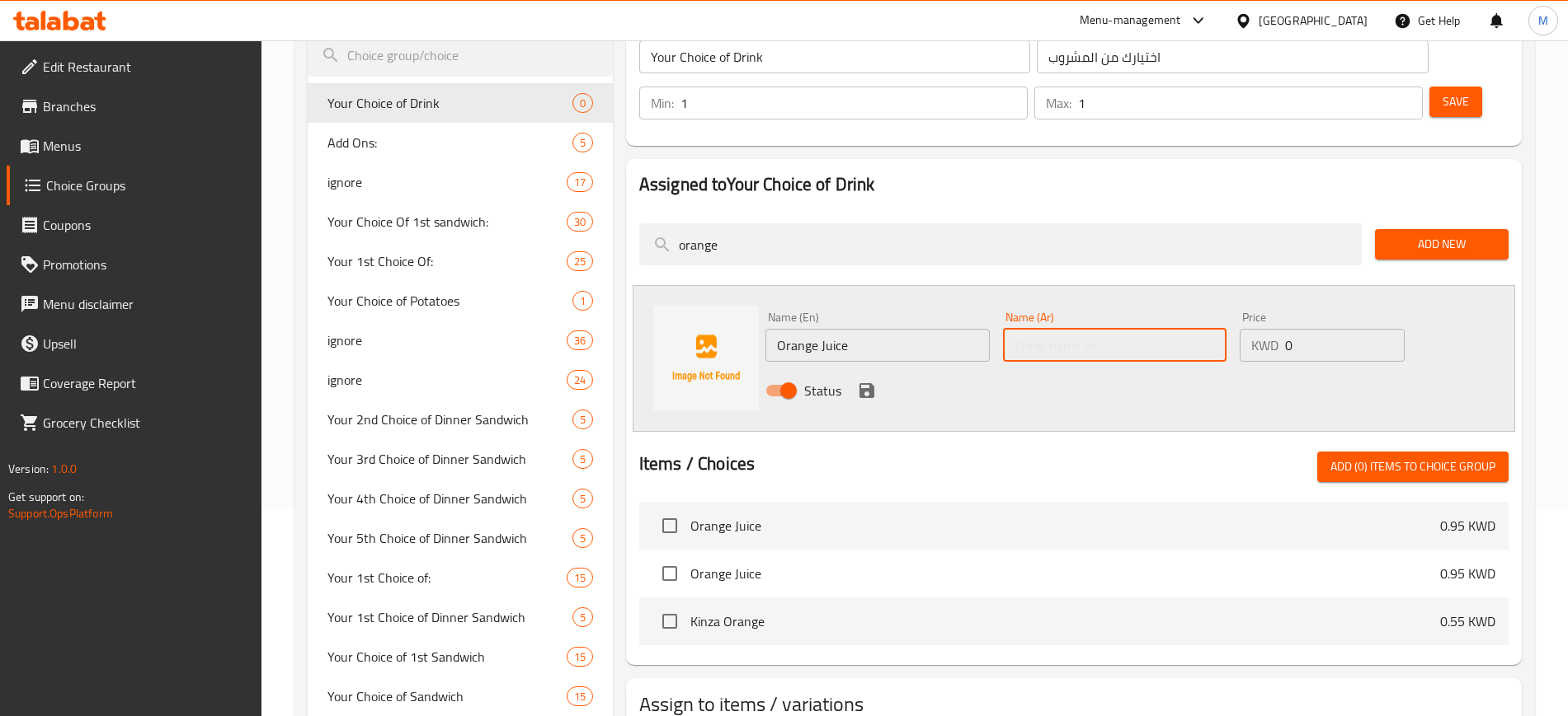
click at [1111, 329] on input "text" at bounding box center [1114, 345] width 224 height 33
type input "عصير برتقال"
click at [866, 381] on icon "save" at bounding box center [867, 391] width 20 height 20
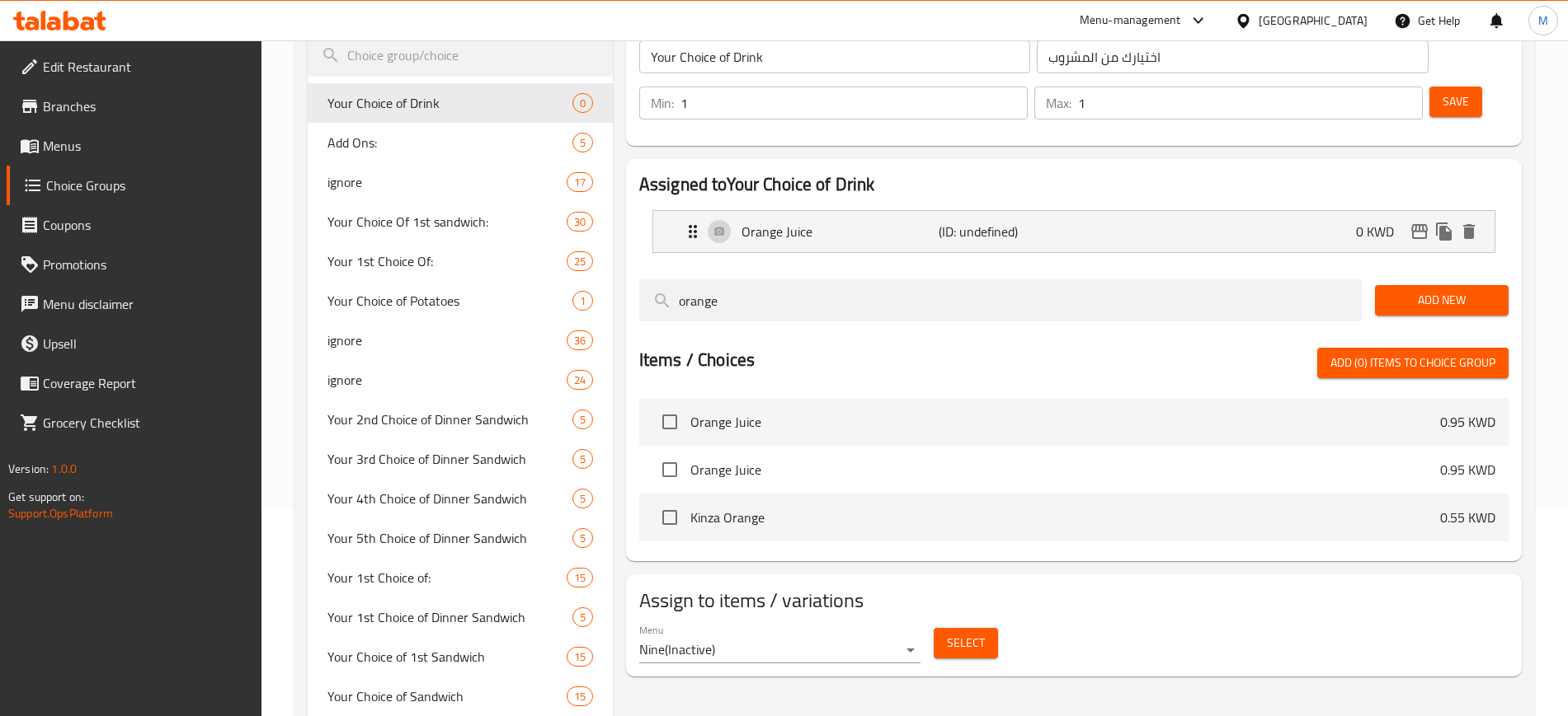
click at [1431, 290] on span "Add New" at bounding box center [1441, 300] width 107 height 21
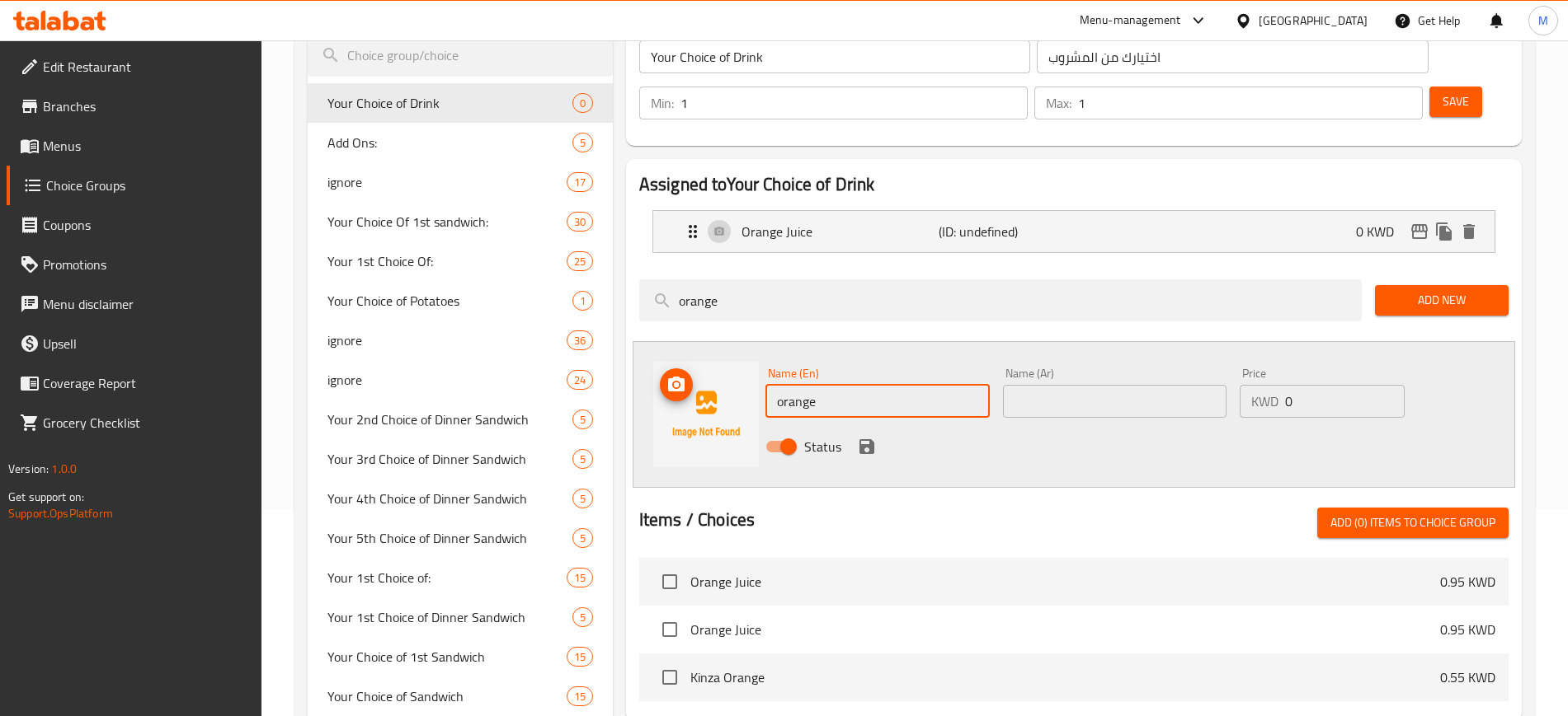
drag, startPoint x: 831, startPoint y: 354, endPoint x: 706, endPoint y: 363, distance: 125.3
click at [706, 363] on div "Name (En) orange Name (En) Name (Ar) Name (Ar) Price KWD 0 Price Status" at bounding box center [1074, 415] width 883 height 147
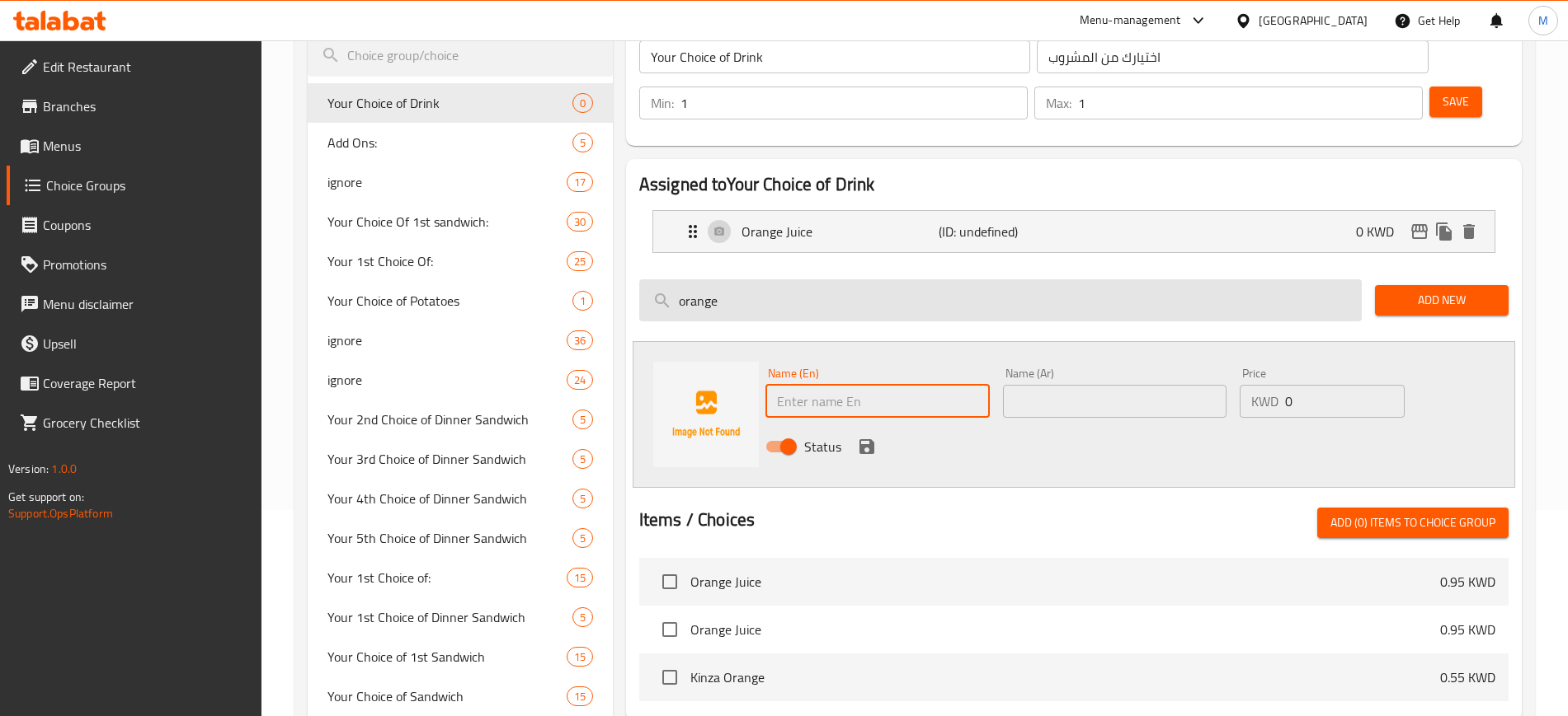
click at [730, 279] on input "orange" at bounding box center [1000, 300] width 723 height 42
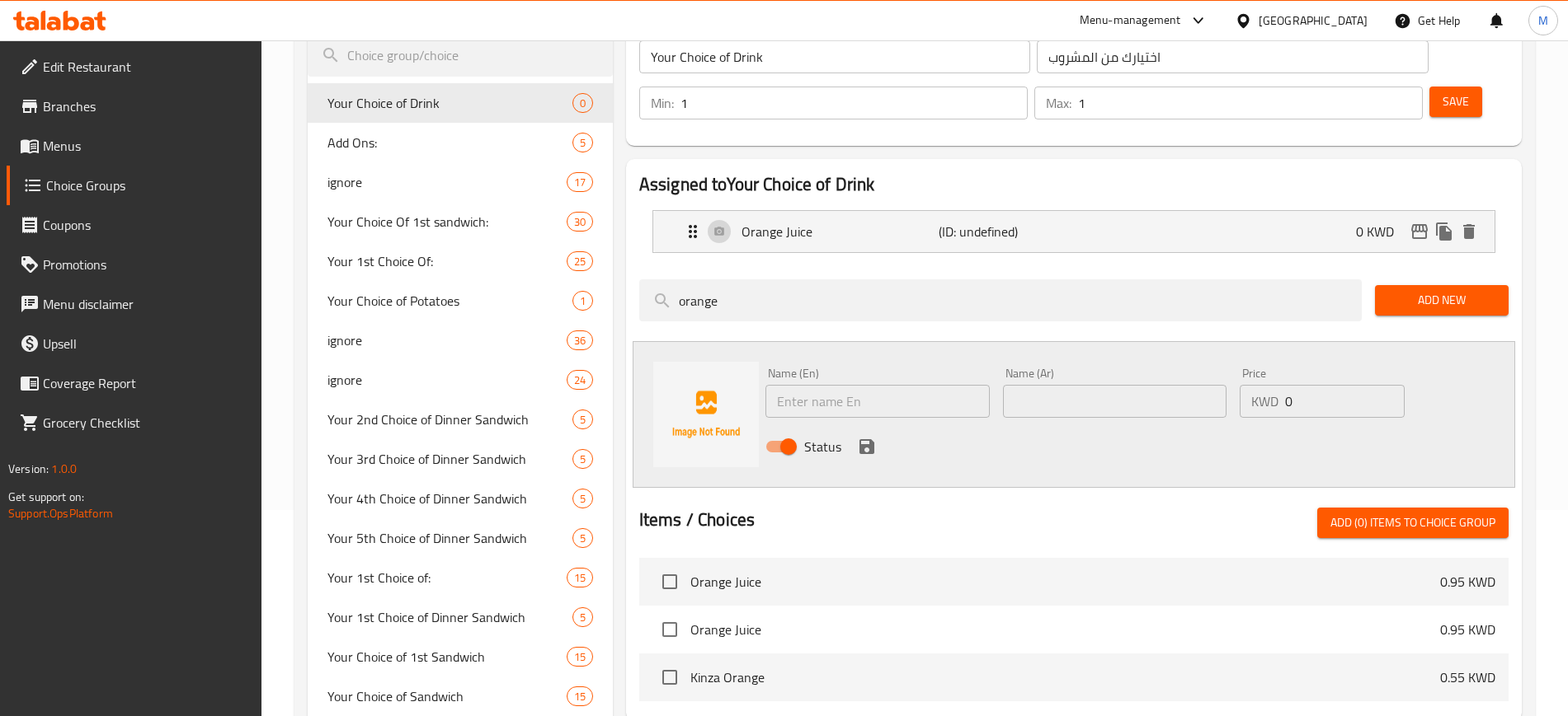
drag, startPoint x: 737, startPoint y: 257, endPoint x: 635, endPoint y: 257, distance: 102.0
click at [635, 273] on div "orange" at bounding box center [1000, 300] width 736 height 55
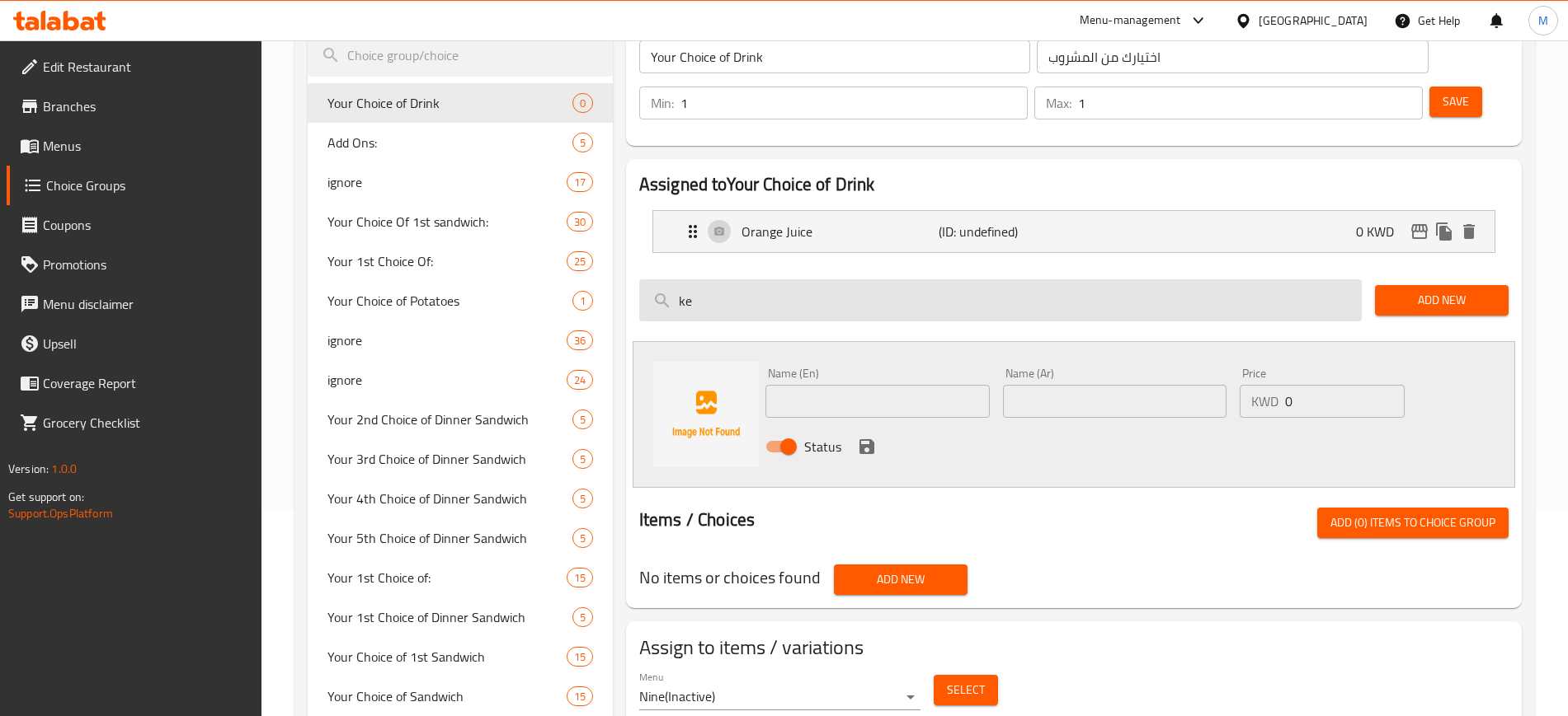
type input "k"
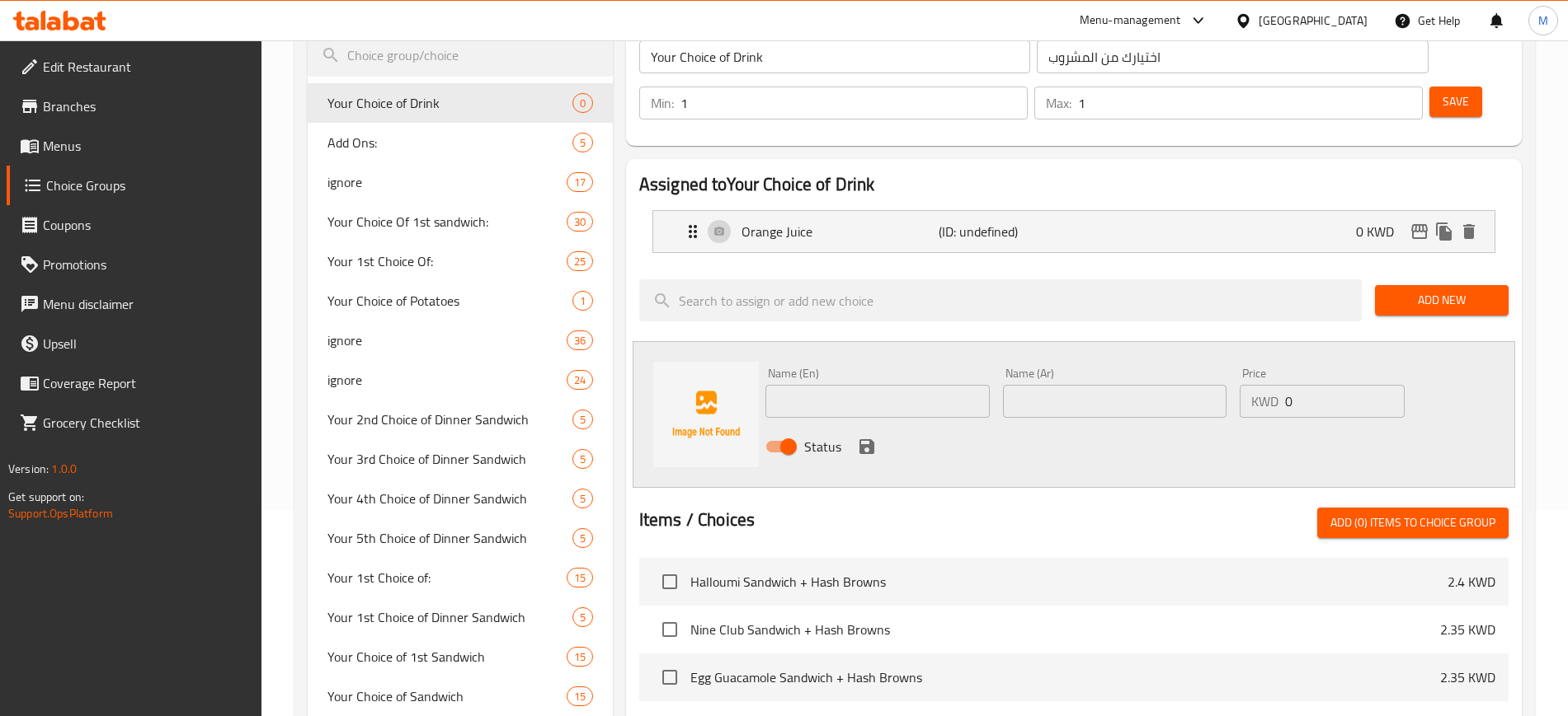
click at [867, 384] on input "text" at bounding box center [876, 401] width 224 height 33
paste input "Kinza Cola"
type input "Kinza Cola"
click at [1052, 384] on input "text" at bounding box center [1114, 401] width 224 height 33
paste input "[PERSON_NAME]"
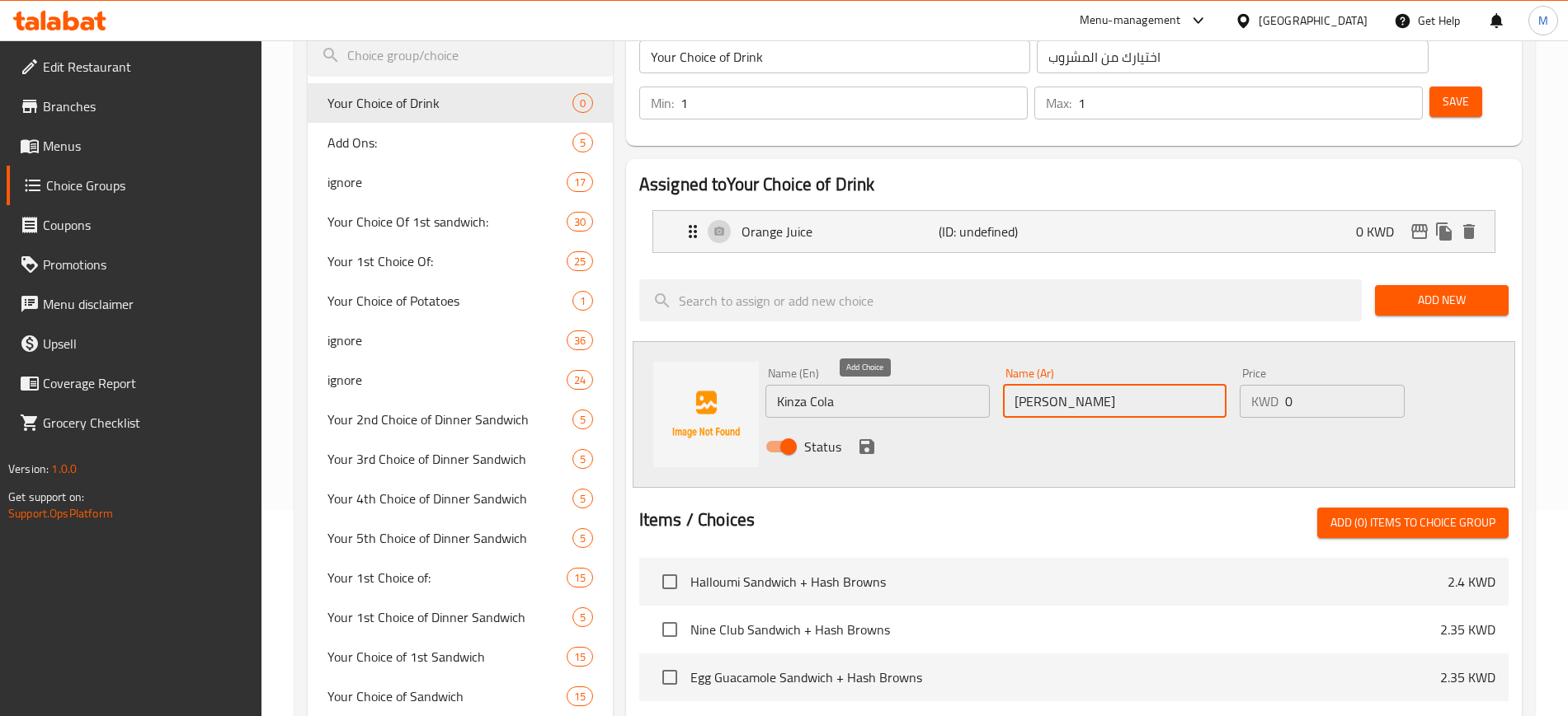
type input "[PERSON_NAME]"
click at [871, 439] on icon "save" at bounding box center [866, 447] width 15 height 15
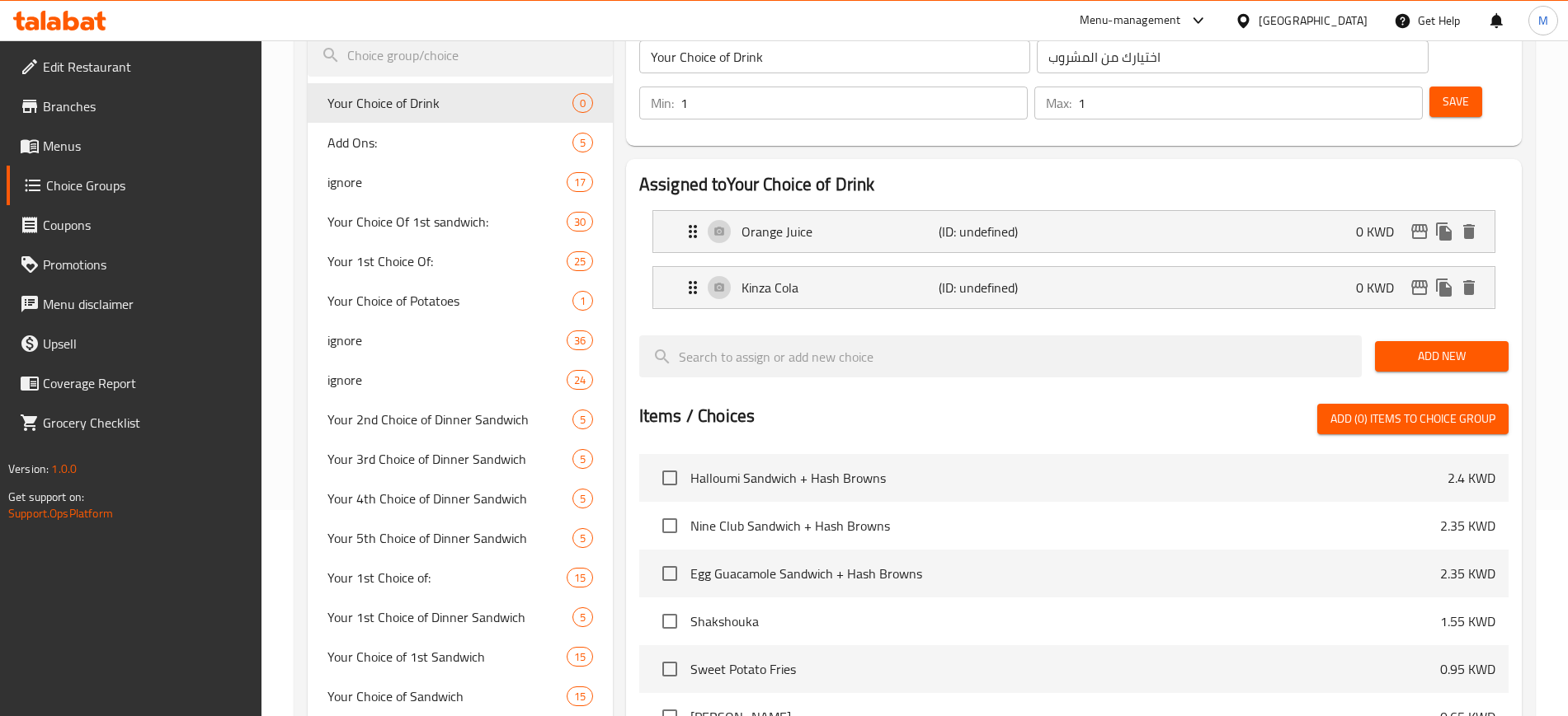
drag, startPoint x: 1410, startPoint y: 309, endPoint x: 1167, endPoint y: 349, distance: 246.3
click at [1409, 346] on span "Add New" at bounding box center [1441, 356] width 107 height 21
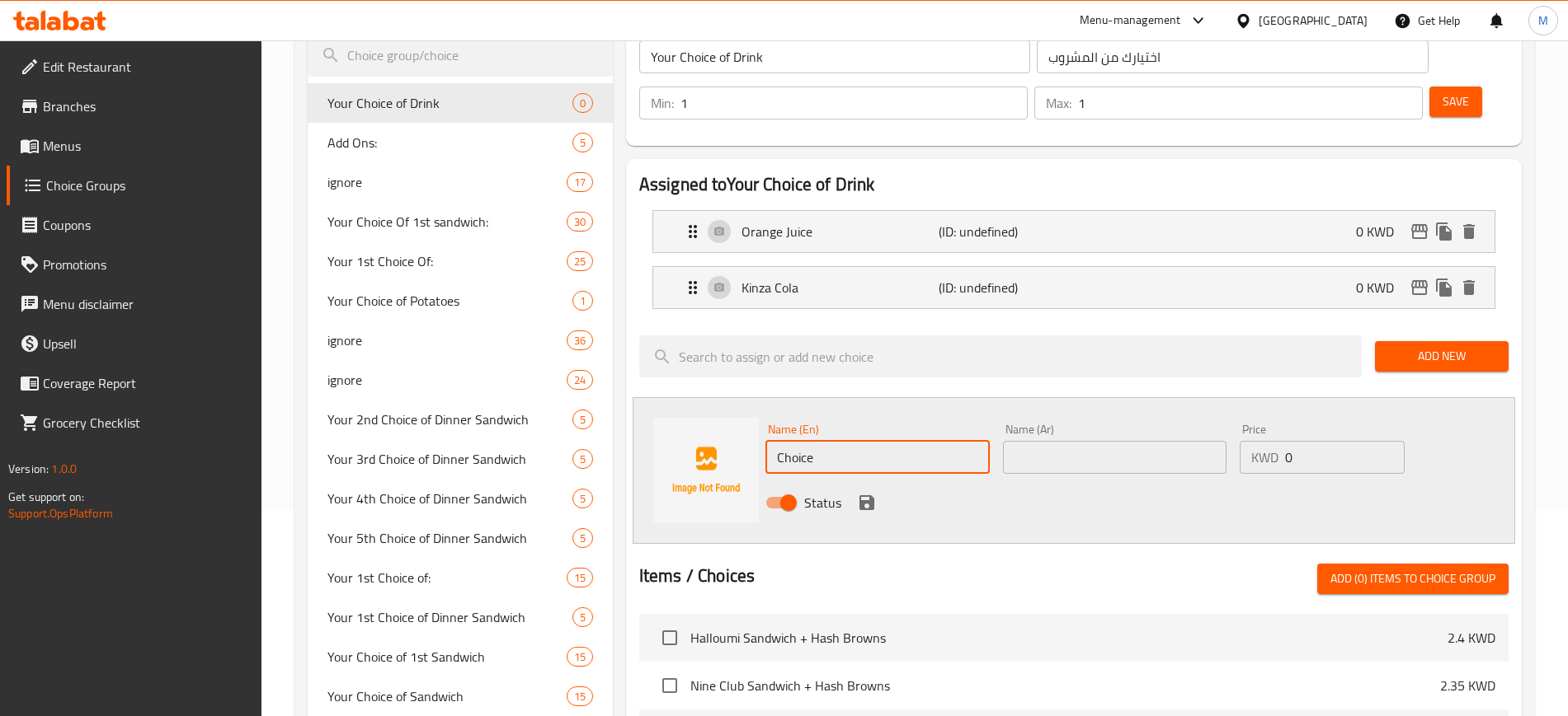
drag, startPoint x: 842, startPoint y: 410, endPoint x: 682, endPoint y: 418, distance: 160.2
click at [682, 418] on div "Name (En) Choice Name (En) Name (Ar) Name (Ar) Price KWD 0 Price Status" at bounding box center [1074, 470] width 883 height 147
paste input "[PERSON_NAME]"
type input "[PERSON_NAME]"
click at [1055, 441] on input "text" at bounding box center [1114, 458] width 224 height 33
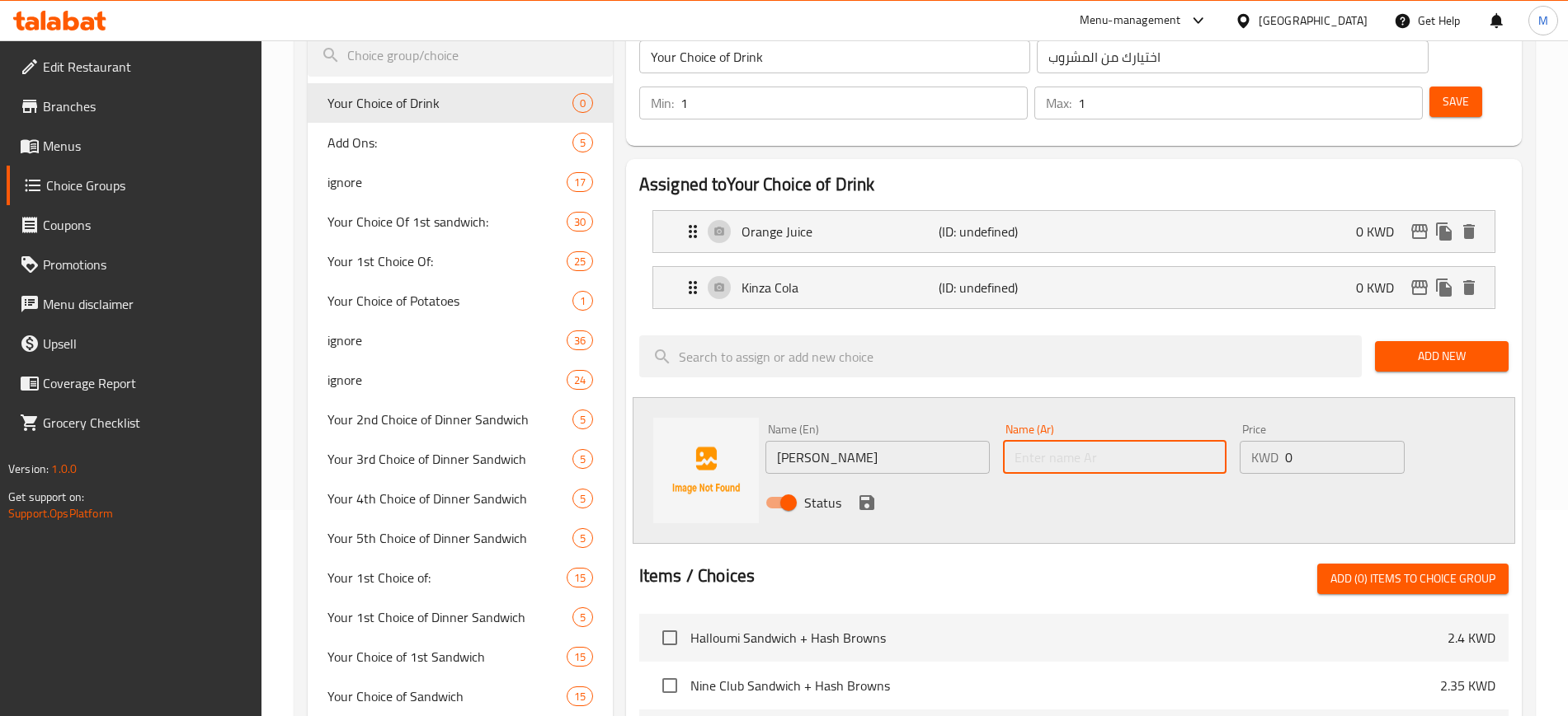
paste input "كينزا ليمون"
type input "كينزا ليمون"
click at [865, 493] on icon "save" at bounding box center [867, 503] width 20 height 20
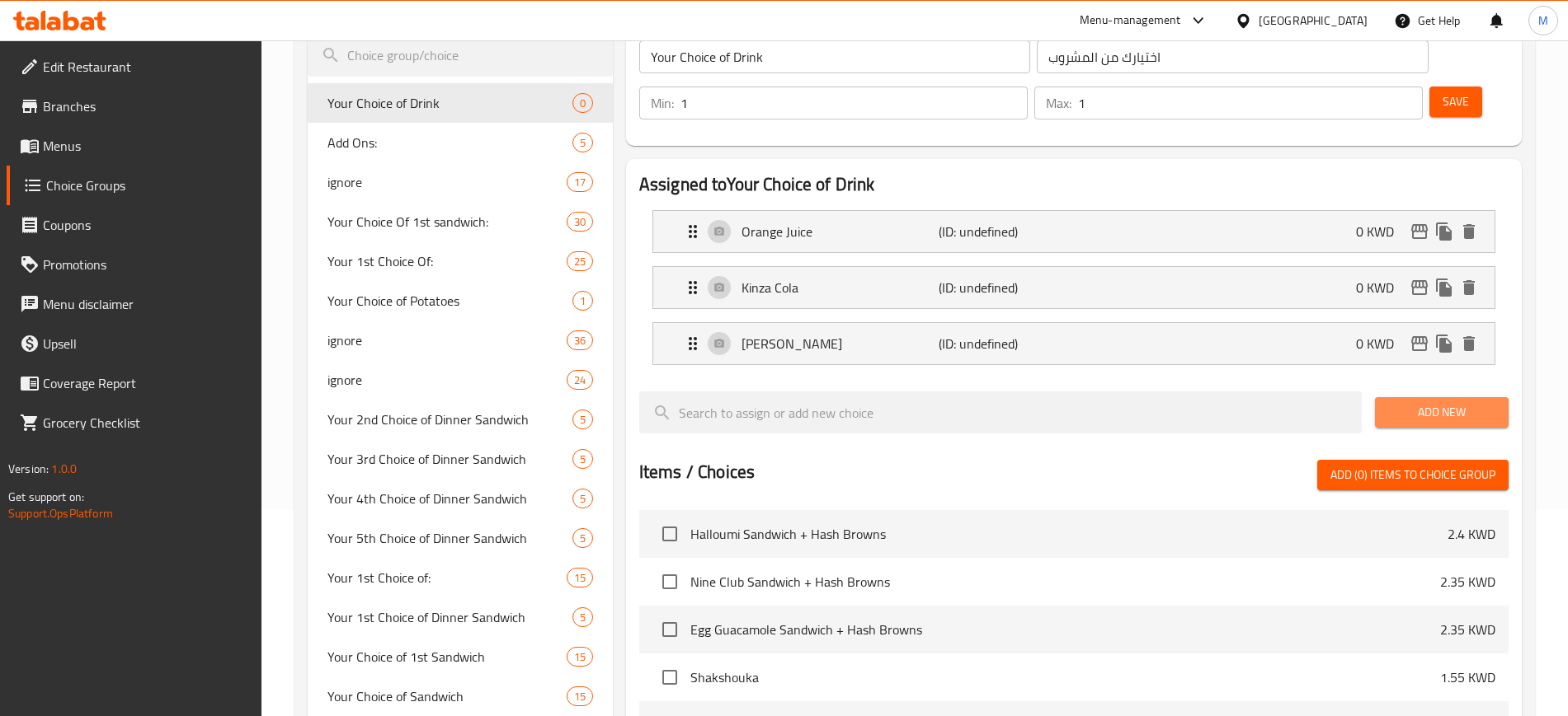
click at [1414, 402] on span "Add New" at bounding box center [1441, 412] width 107 height 21
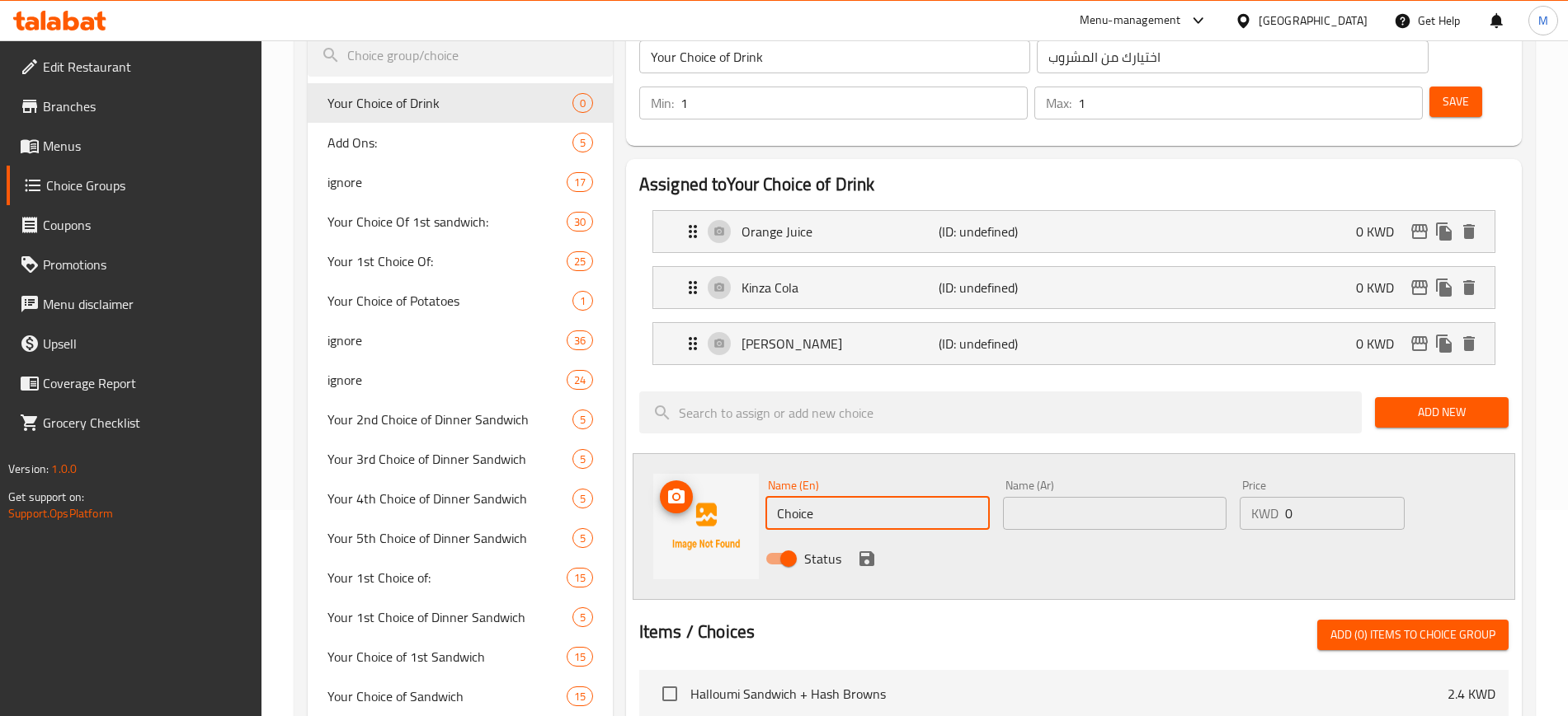
drag, startPoint x: 839, startPoint y: 464, endPoint x: 735, endPoint y: 475, distance: 104.6
click at [735, 475] on div "Name (En) Choice Name (En) Name (Ar) Name (Ar) Price KWD 0 Price Status" at bounding box center [1074, 526] width 883 height 147
paste input "Kinza Orang"
type input "Kinza Orange"
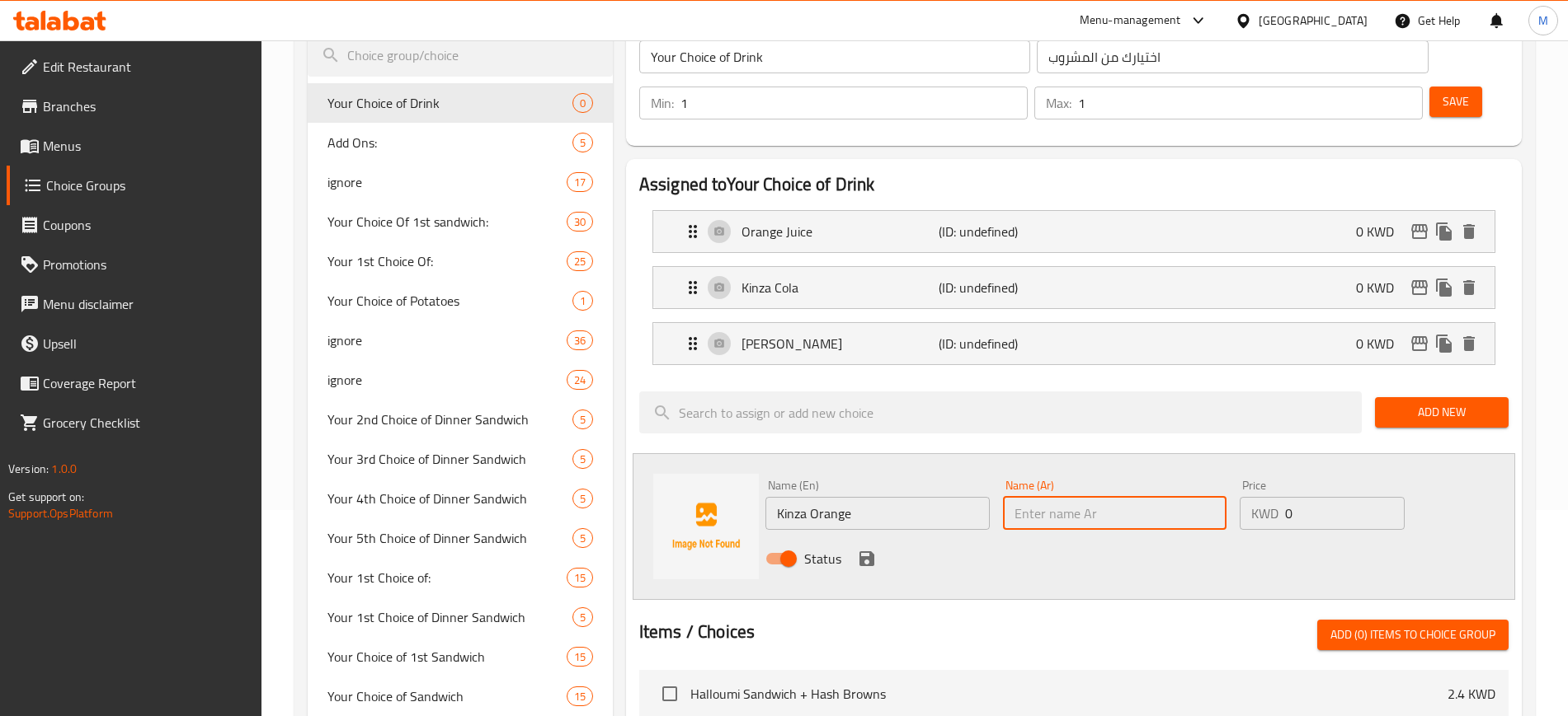
click at [1046, 497] on input "text" at bounding box center [1114, 513] width 224 height 33
paste input "برتقال [PERSON_NAME]"
type input "برتقال [PERSON_NAME]"
click at [864, 549] on icon "save" at bounding box center [867, 559] width 20 height 20
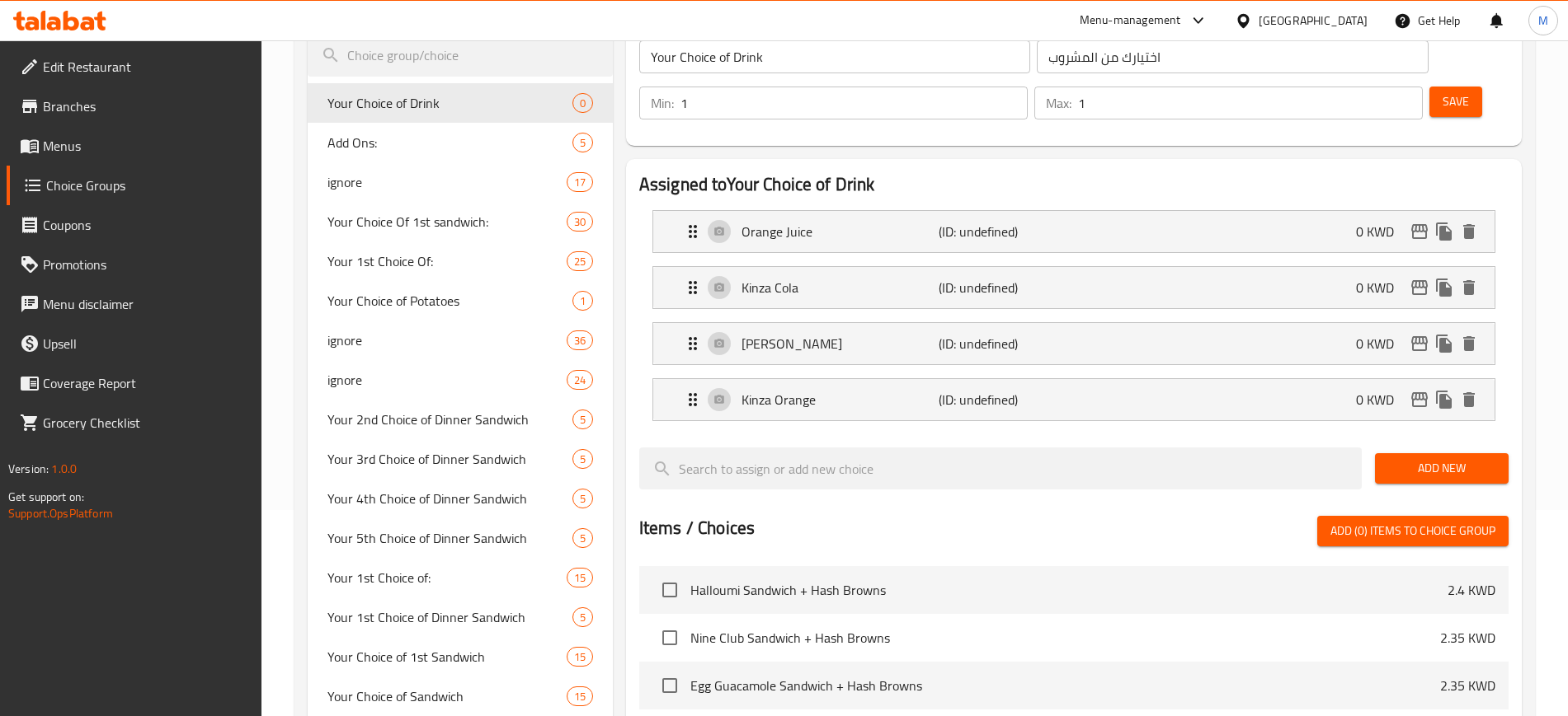
click at [1527, 258] on div "Assigned to Your Choice of Drink Orange Juice (ID: undefined) 0 KWD Name (En) O…" at bounding box center [1074, 581] width 908 height 857
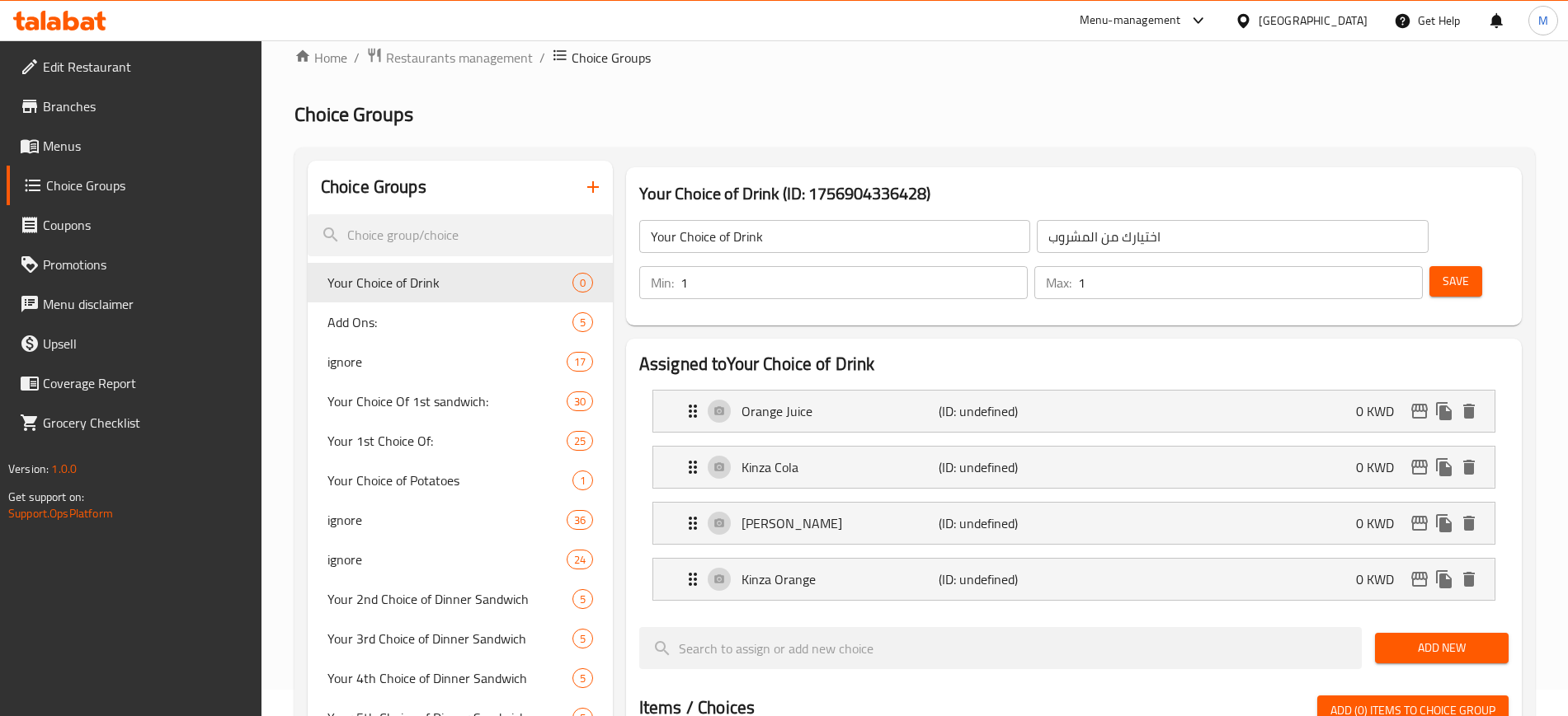
scroll to position [0, 0]
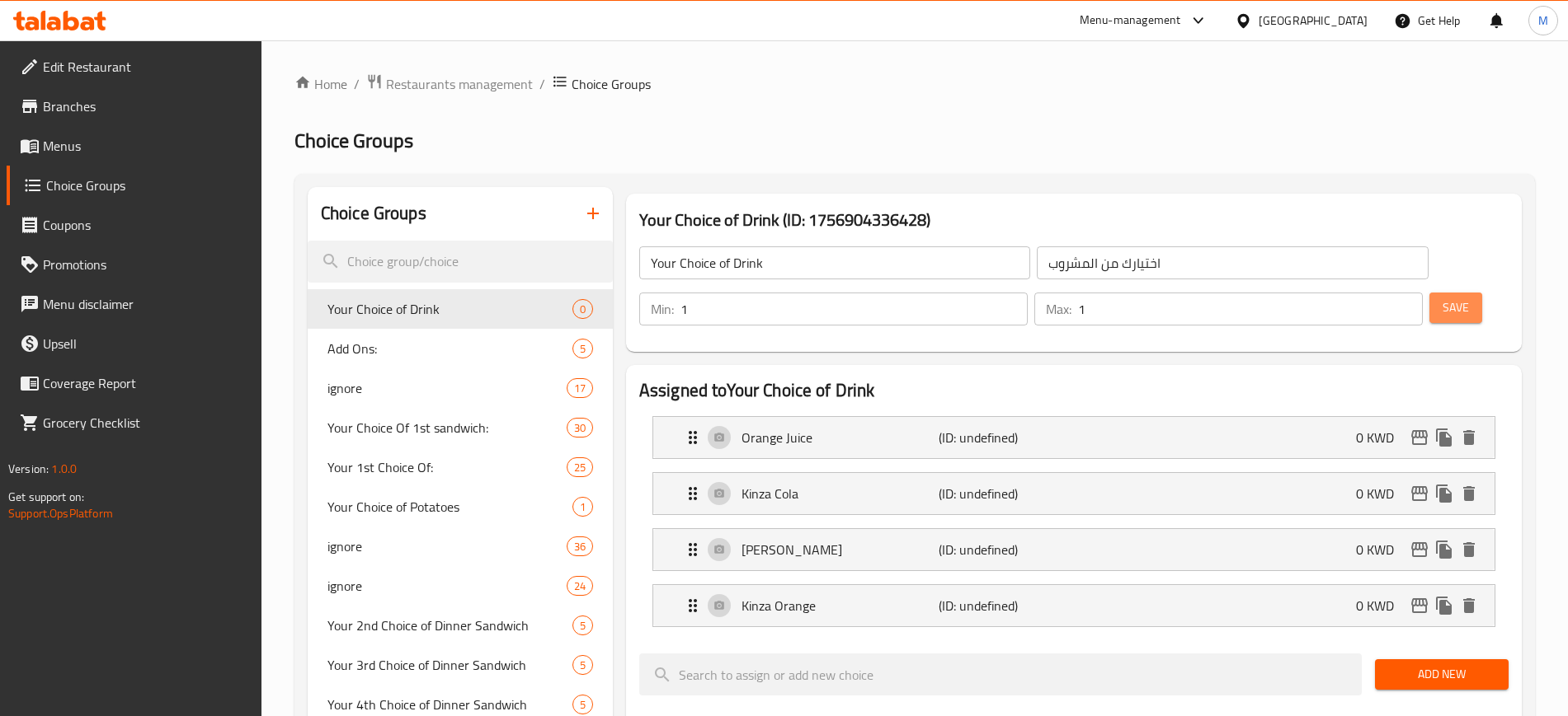
click at [1442, 298] on span "Save" at bounding box center [1455, 308] width 26 height 21
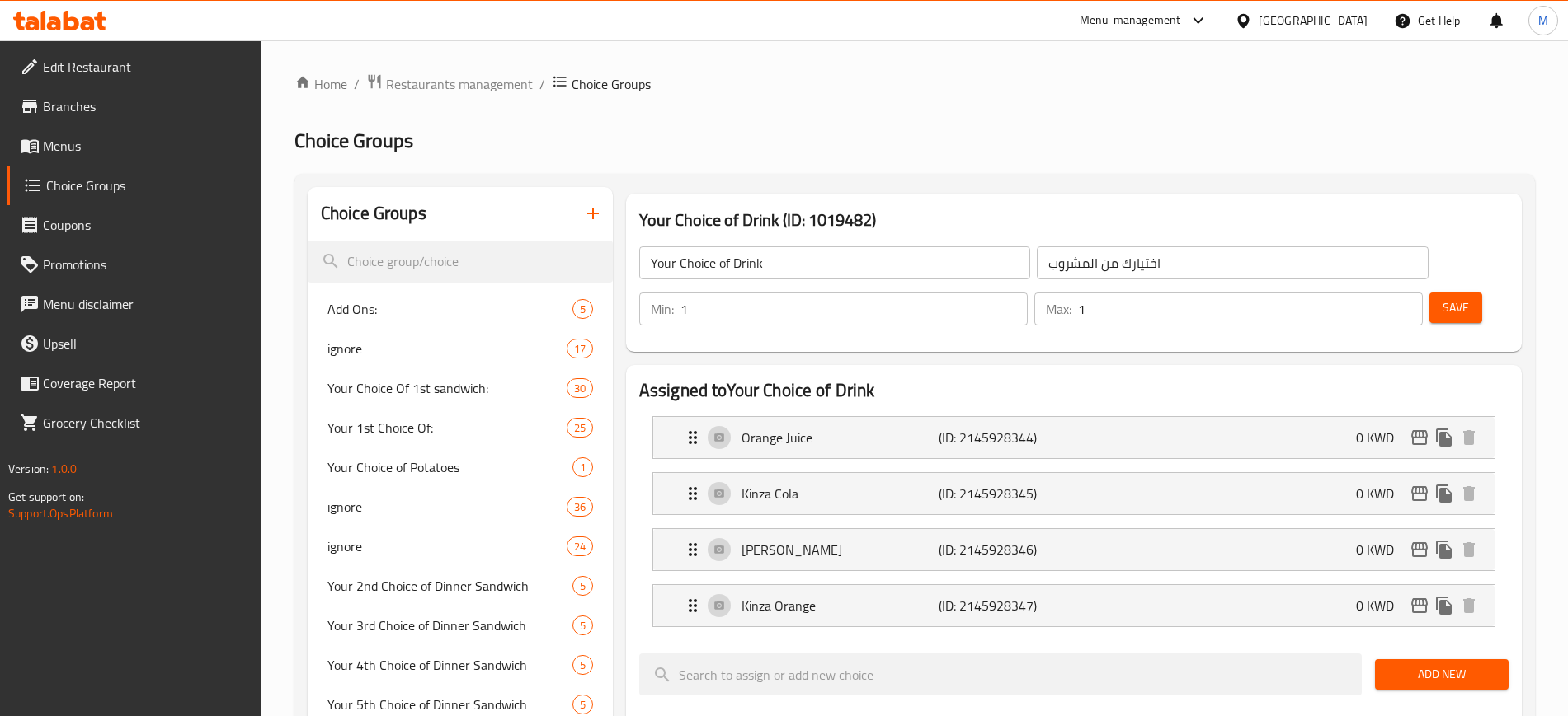
click at [63, 16] on icon at bounding box center [70, 21] width 16 height 20
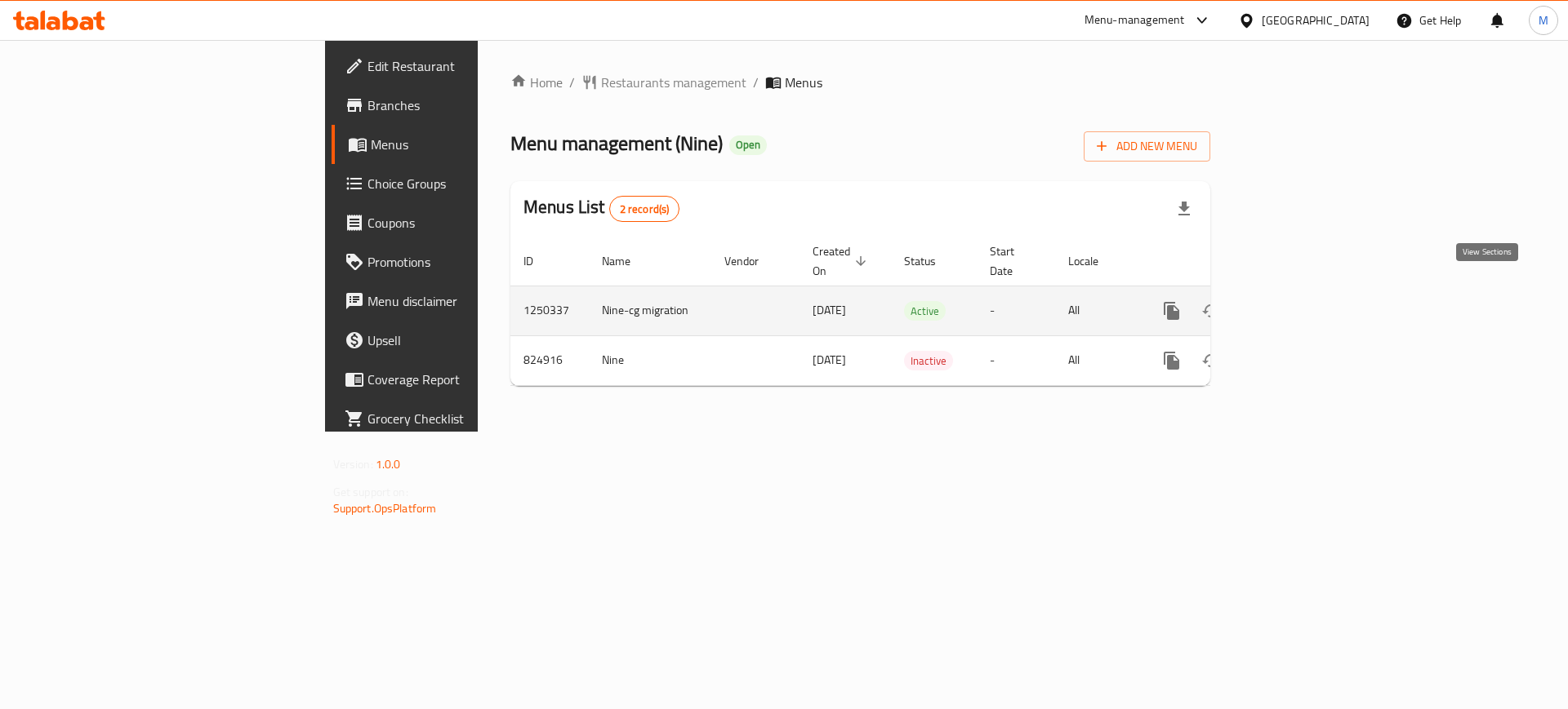
click at [1297, 304] on icon "enhanced table" at bounding box center [1289, 311] width 14 height 14
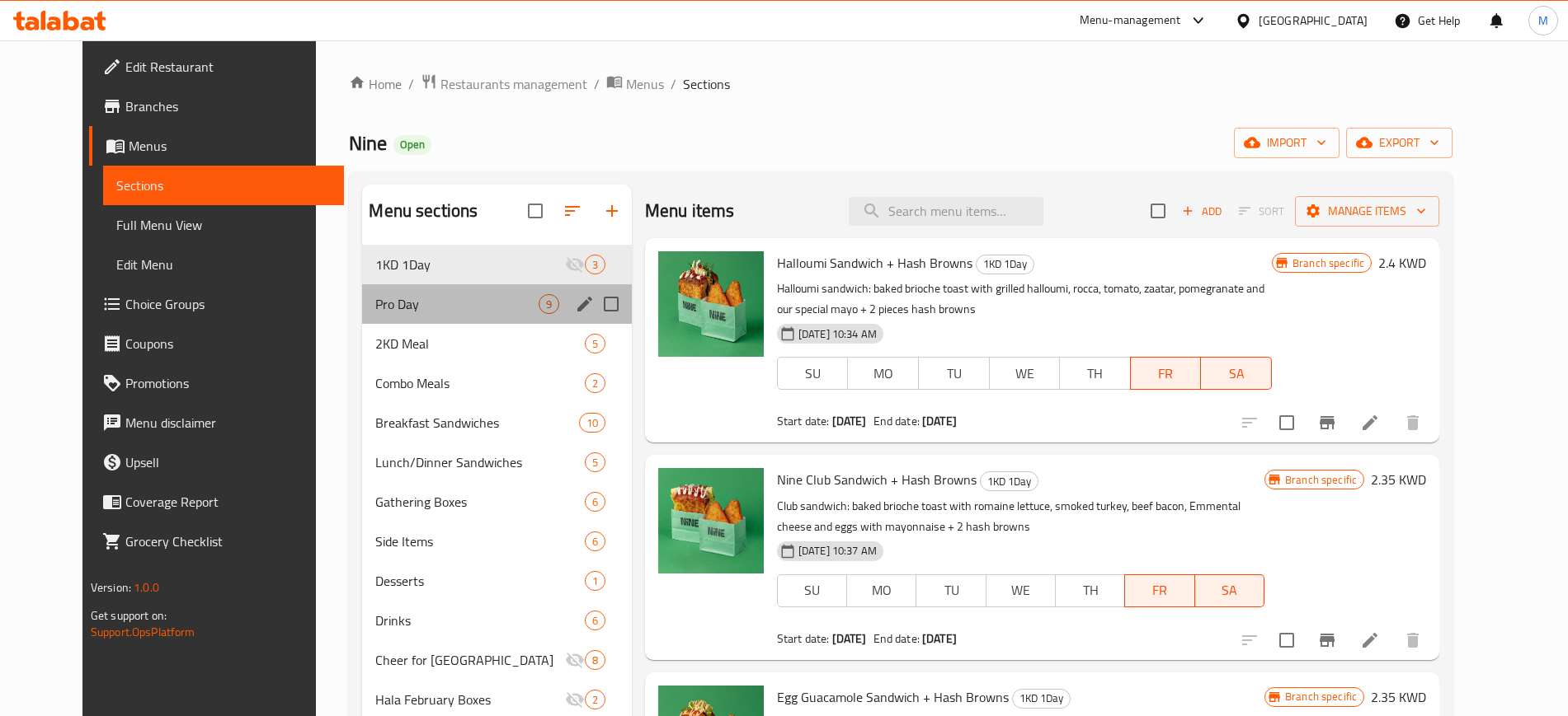
click at [437, 292] on div "Pro Day 9" at bounding box center [496, 303] width 269 height 39
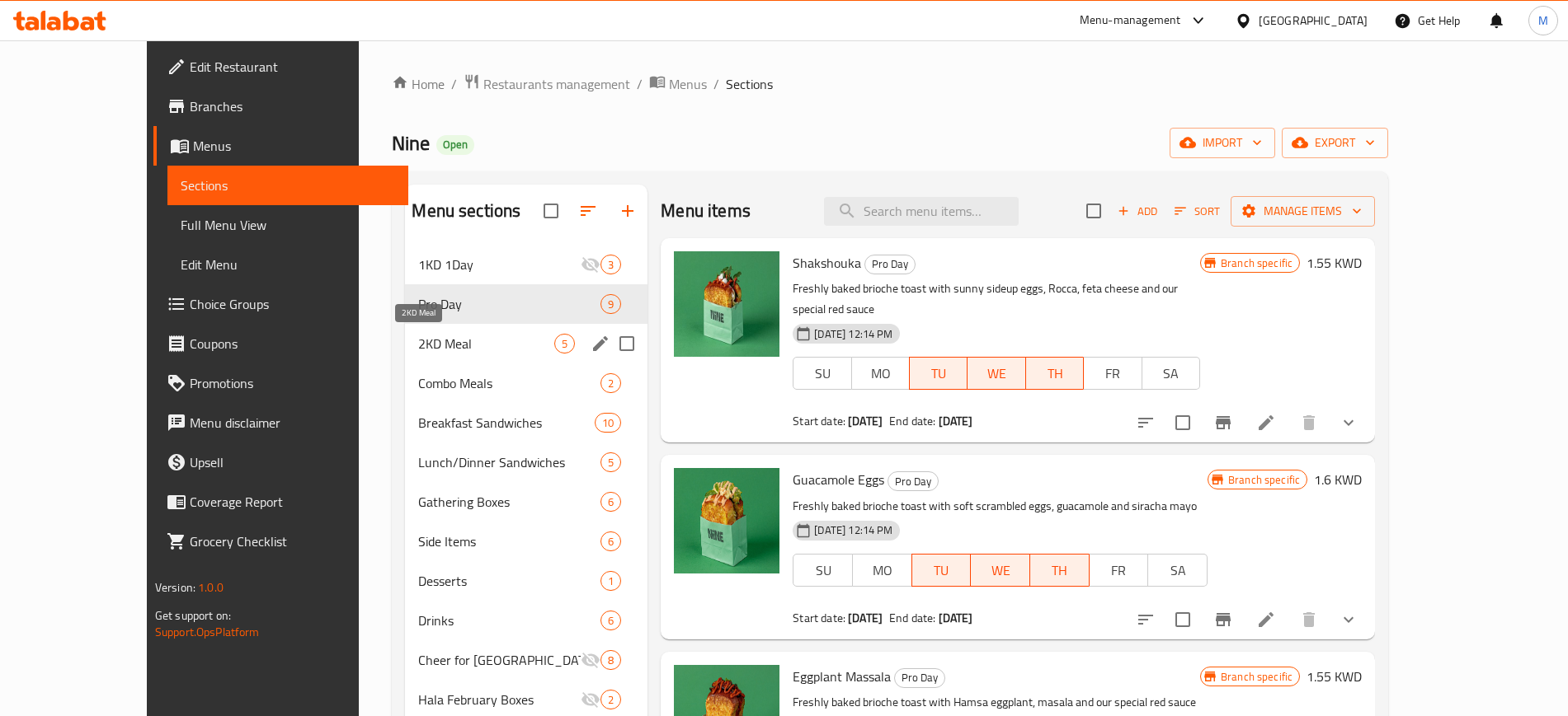
click at [443, 339] on span "2KD Meal" at bounding box center [486, 343] width 136 height 20
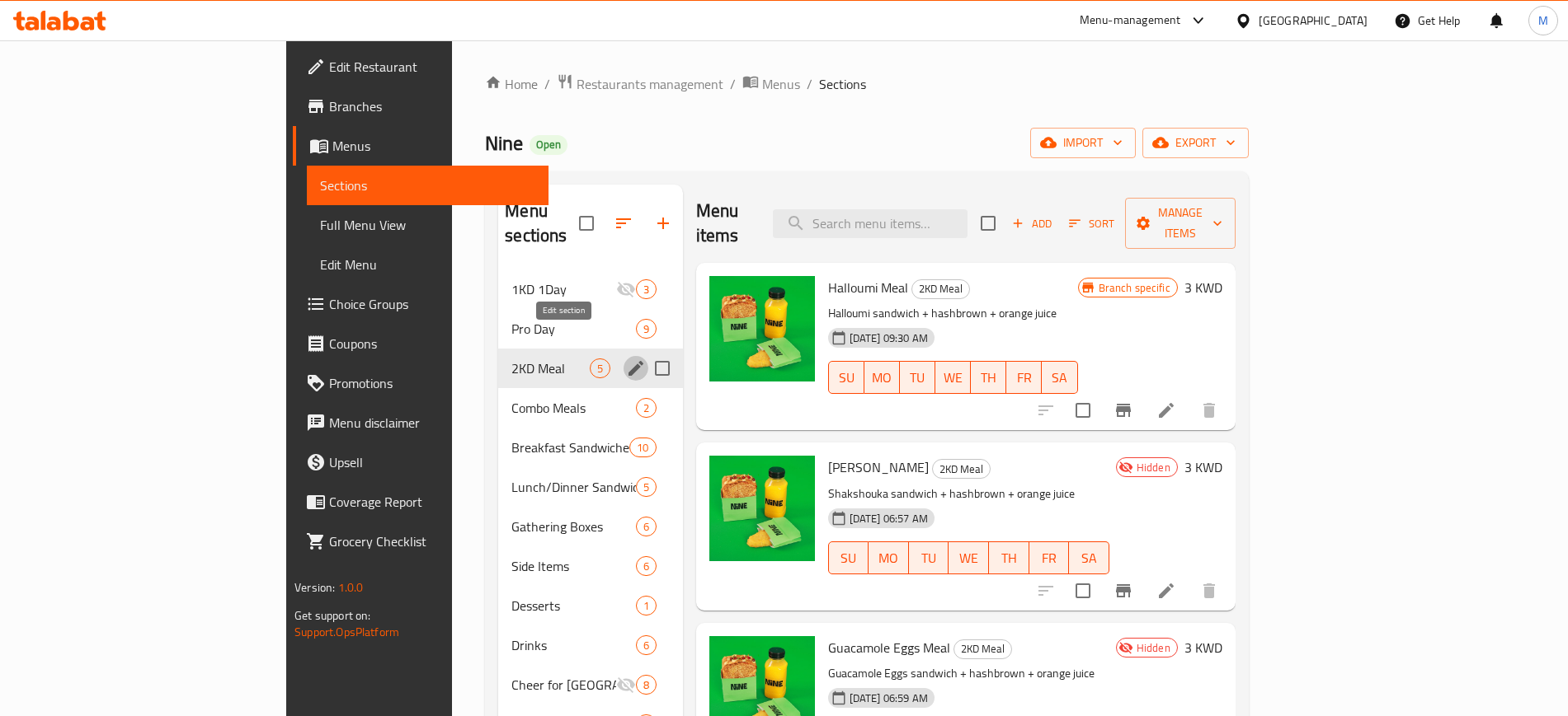
click at [626, 359] on icon "edit" at bounding box center [636, 369] width 20 height 20
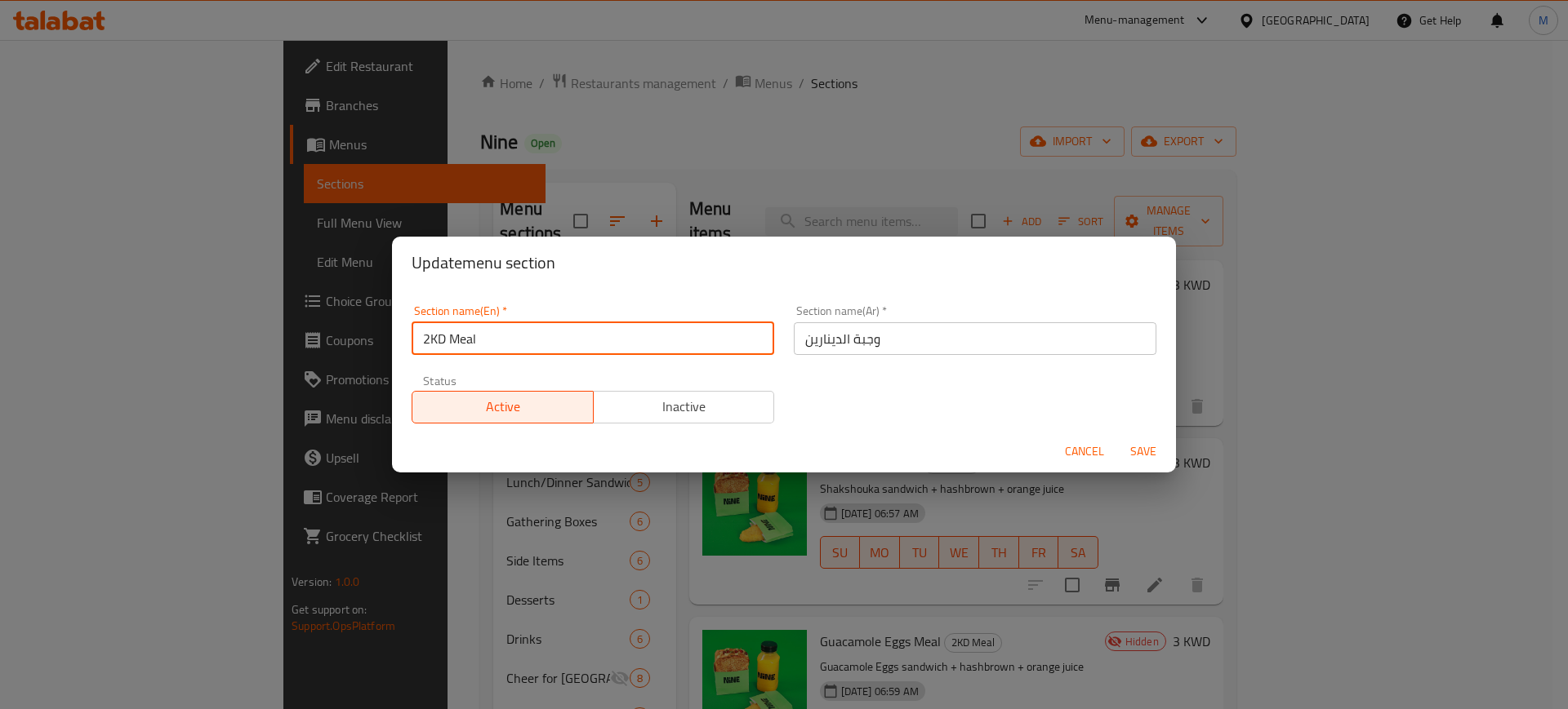
click at [527, 340] on input "2KD Meal" at bounding box center [593, 338] width 363 height 33
type input "2KD Meals"
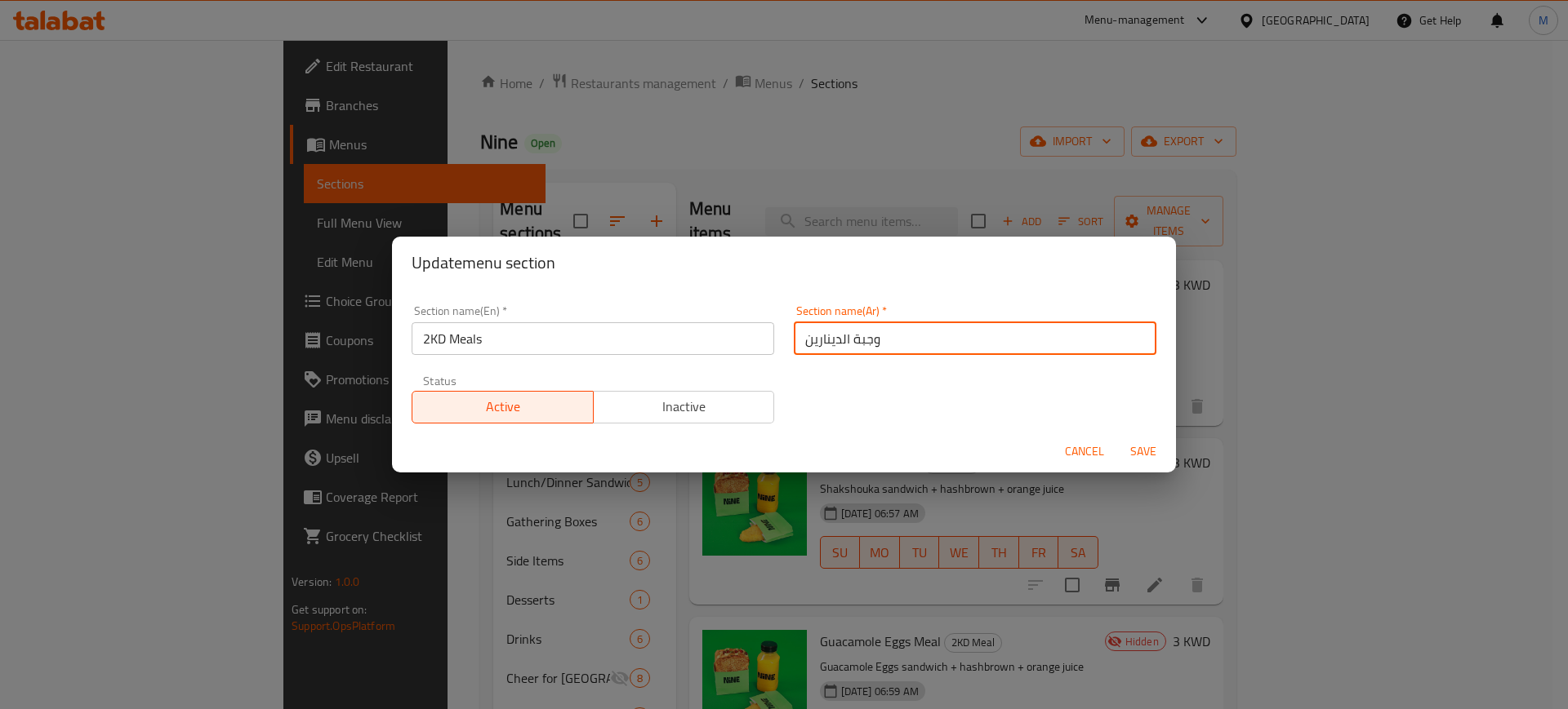
drag, startPoint x: 847, startPoint y: 342, endPoint x: 887, endPoint y: 336, distance: 40.4
click at [887, 336] on input "وجبة الدينارين" at bounding box center [974, 338] width 363 height 33
type input "عروض الدينارين"
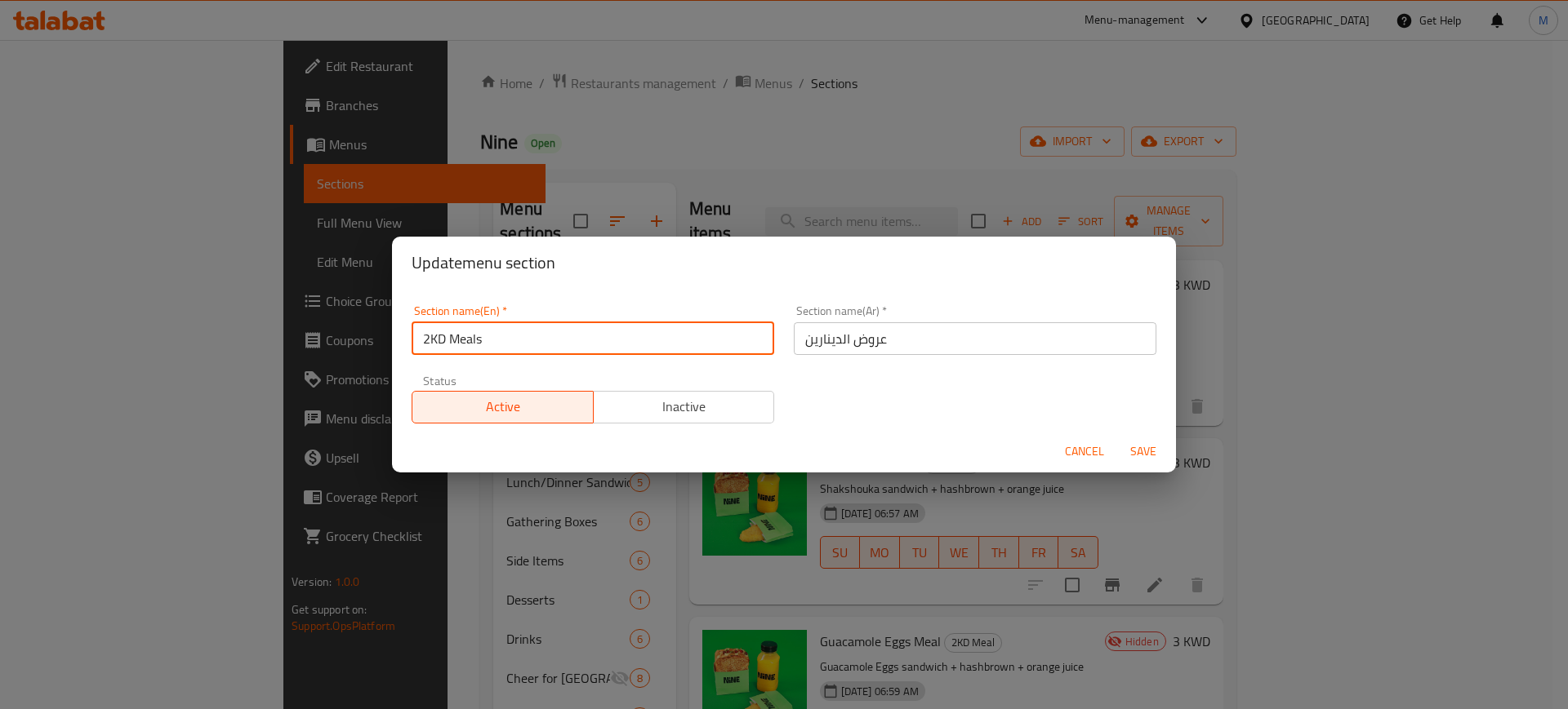
click at [493, 345] on input "2KD Meals" at bounding box center [593, 338] width 363 height 33
drag, startPoint x: 485, startPoint y: 342, endPoint x: 451, endPoint y: 337, distance: 34.4
click at [451, 337] on input "2KD Meals" at bounding box center [593, 338] width 363 height 33
type input "2KD Deals"
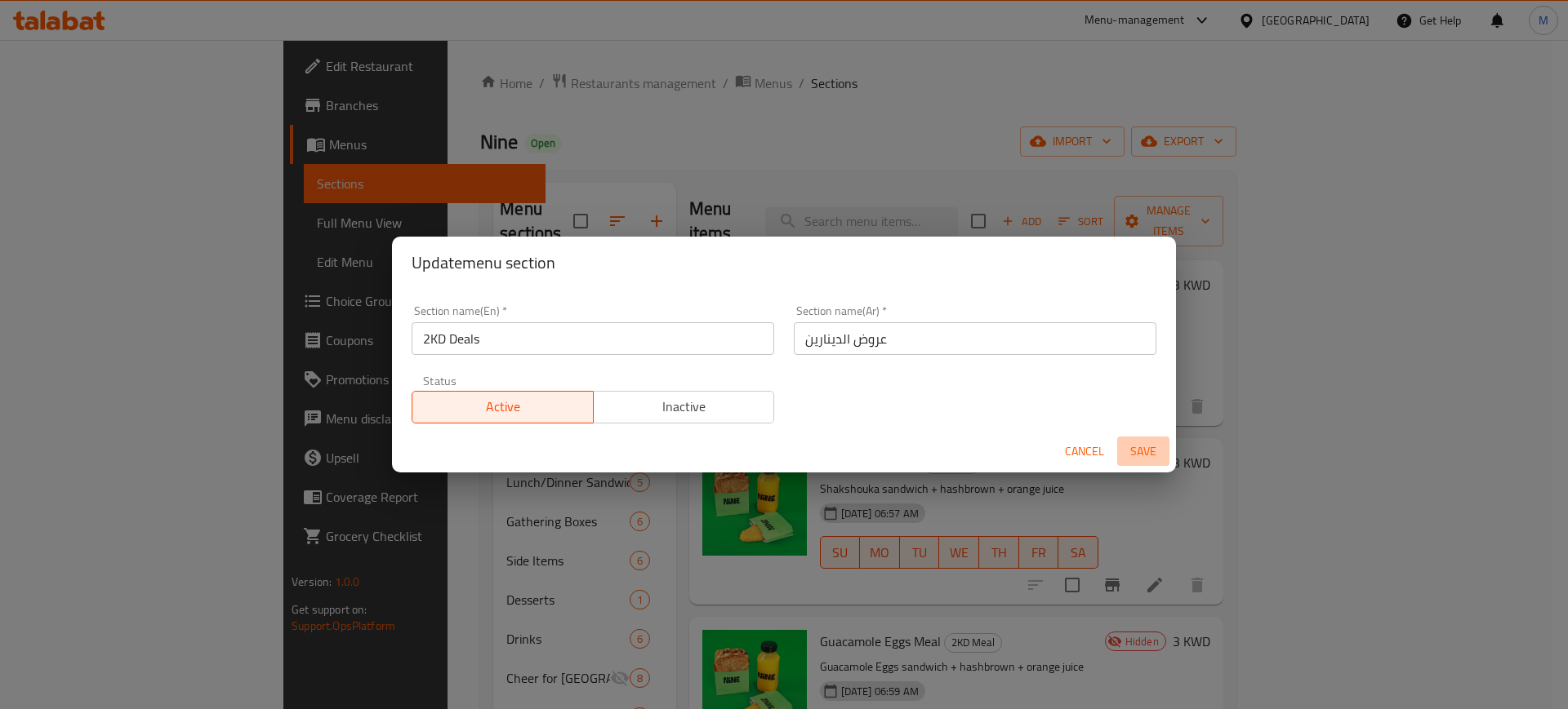
click at [1145, 448] on span "Save" at bounding box center [1143, 451] width 39 height 21
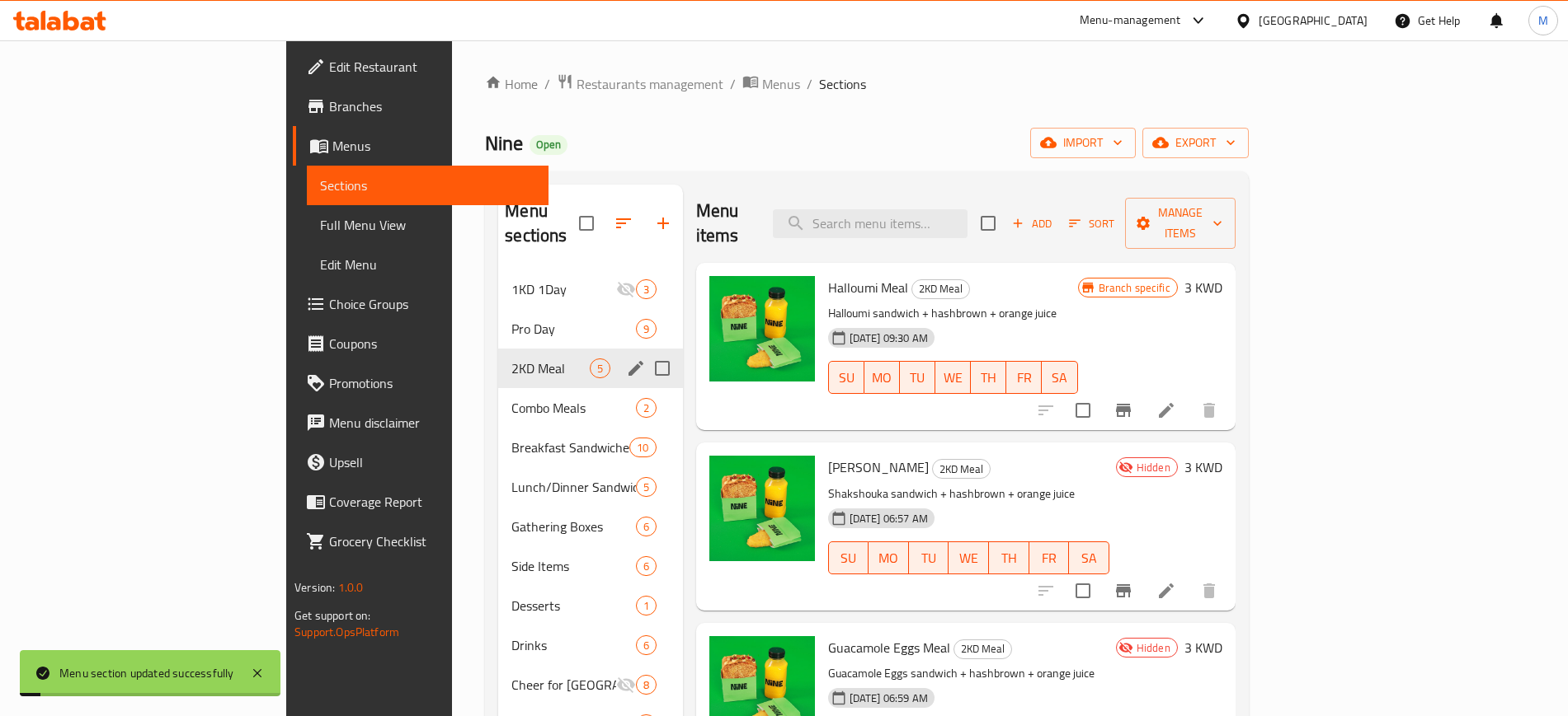
click at [1077, 303] on p "Halloumi sandwich + hashbrown + orange juice" at bounding box center [952, 313] width 249 height 21
click at [512, 398] on span "Combo Meals" at bounding box center [550, 408] width 78 height 20
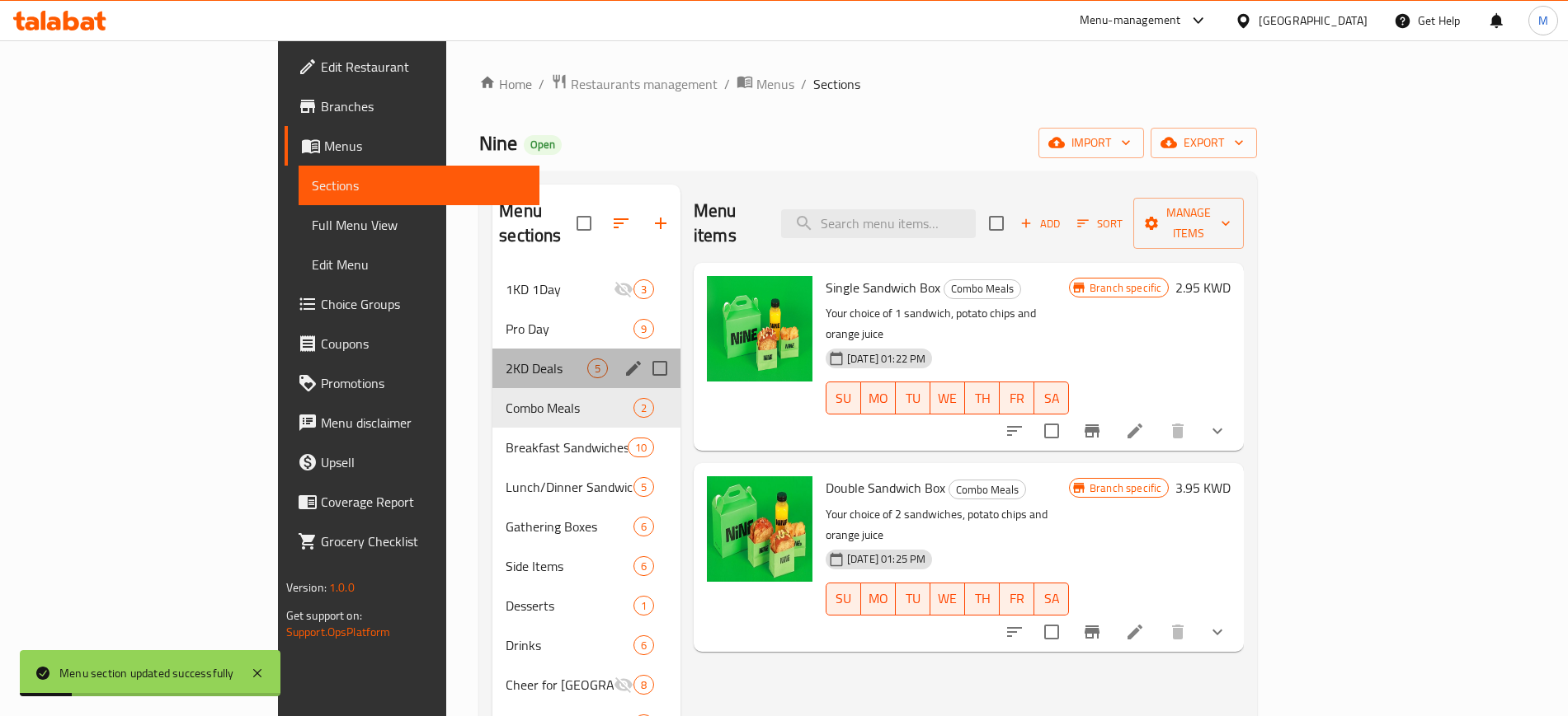
click at [493, 356] on div "2KD Deals 5" at bounding box center [587, 368] width 188 height 39
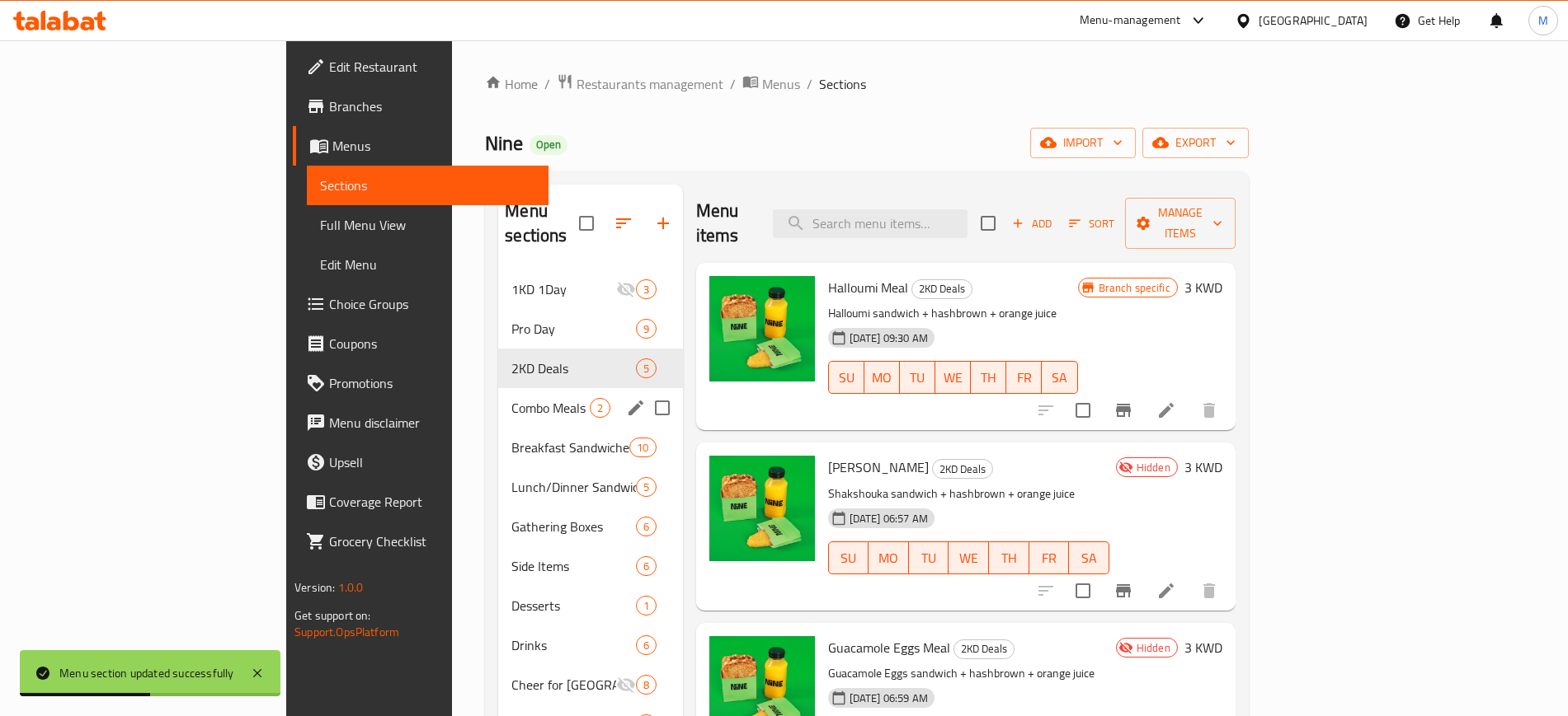
drag, startPoint x: 445, startPoint y: 369, endPoint x: 440, endPoint y: 359, distance: 11.2
click at [498, 388] on div "Combo Meals 2" at bounding box center [589, 407] width 184 height 39
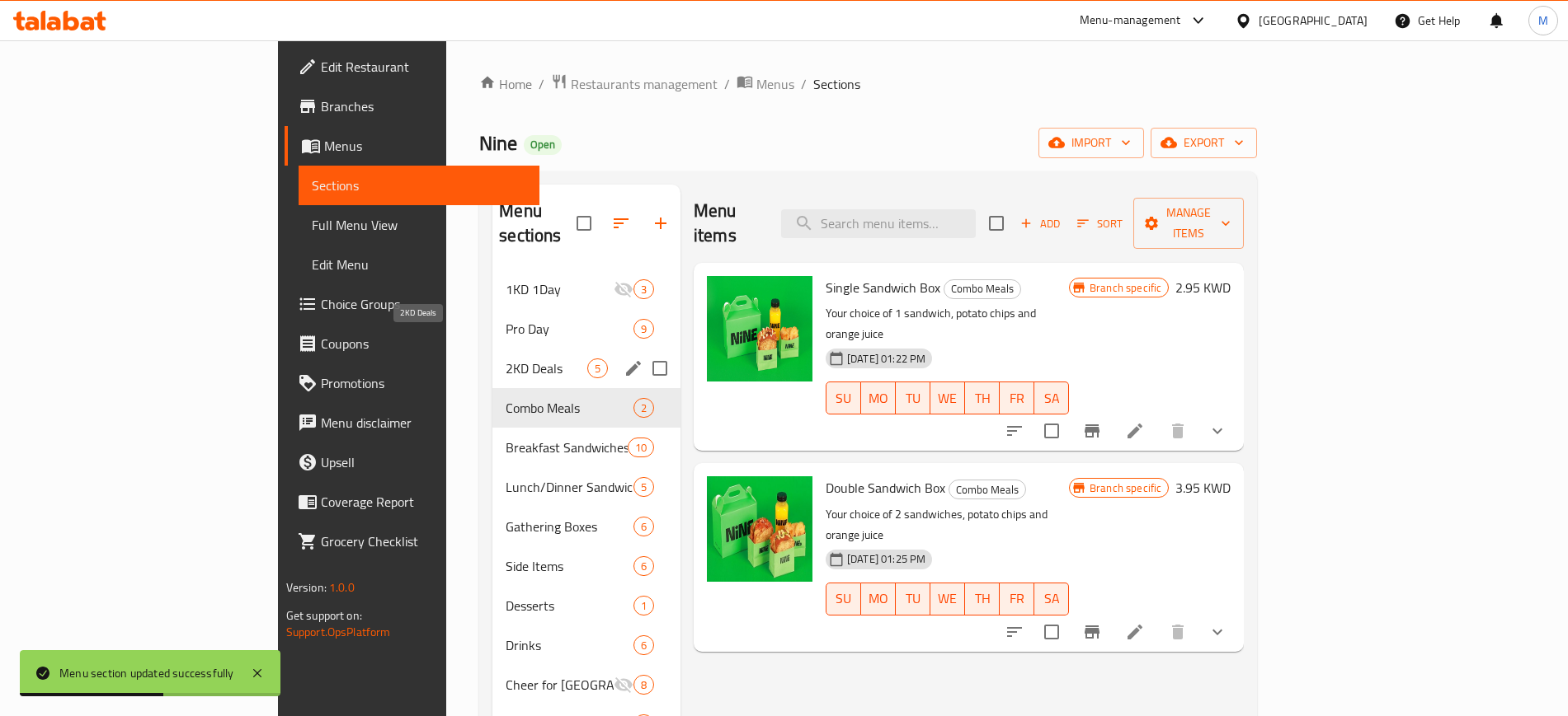
click at [505, 359] on span "2KD Deals" at bounding box center [546, 369] width 81 height 20
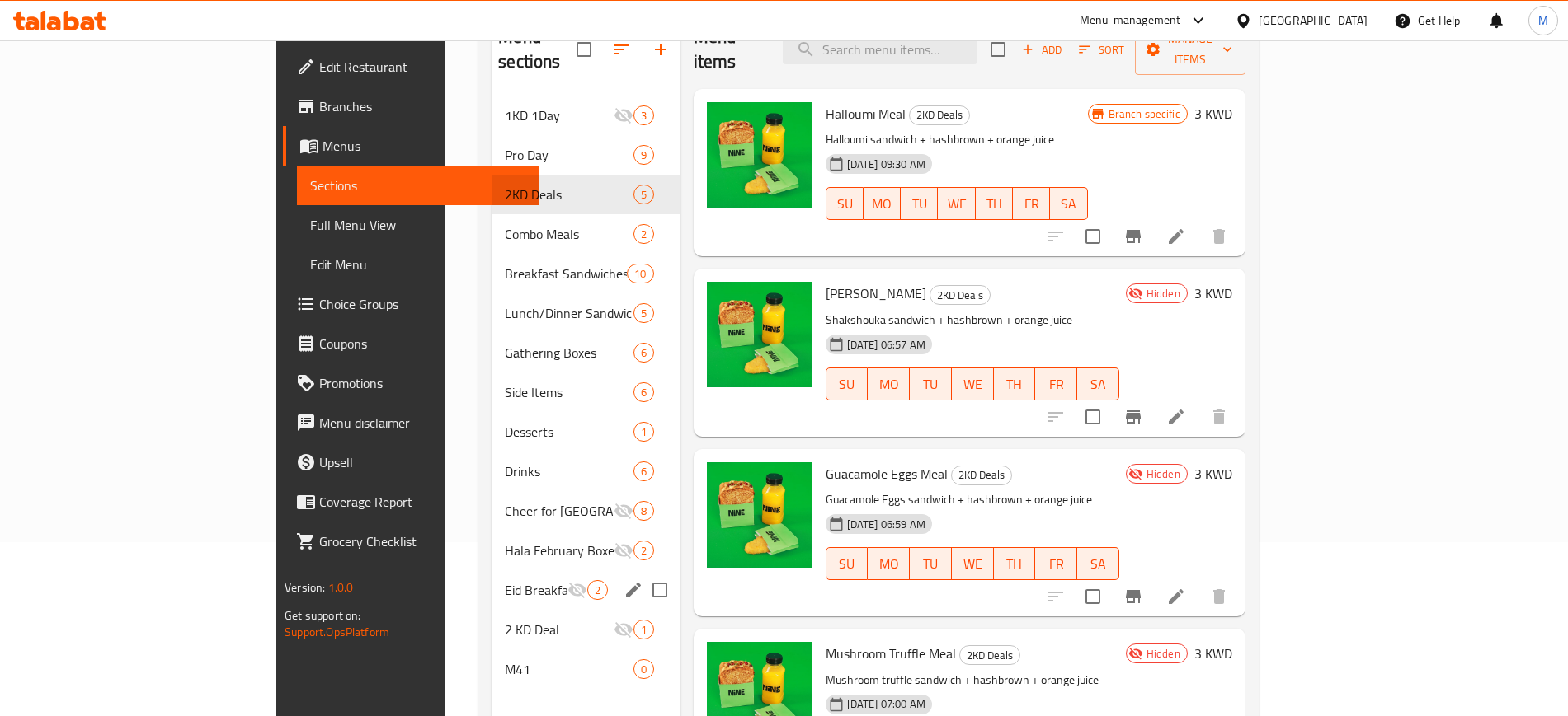
scroll to position [206, 0]
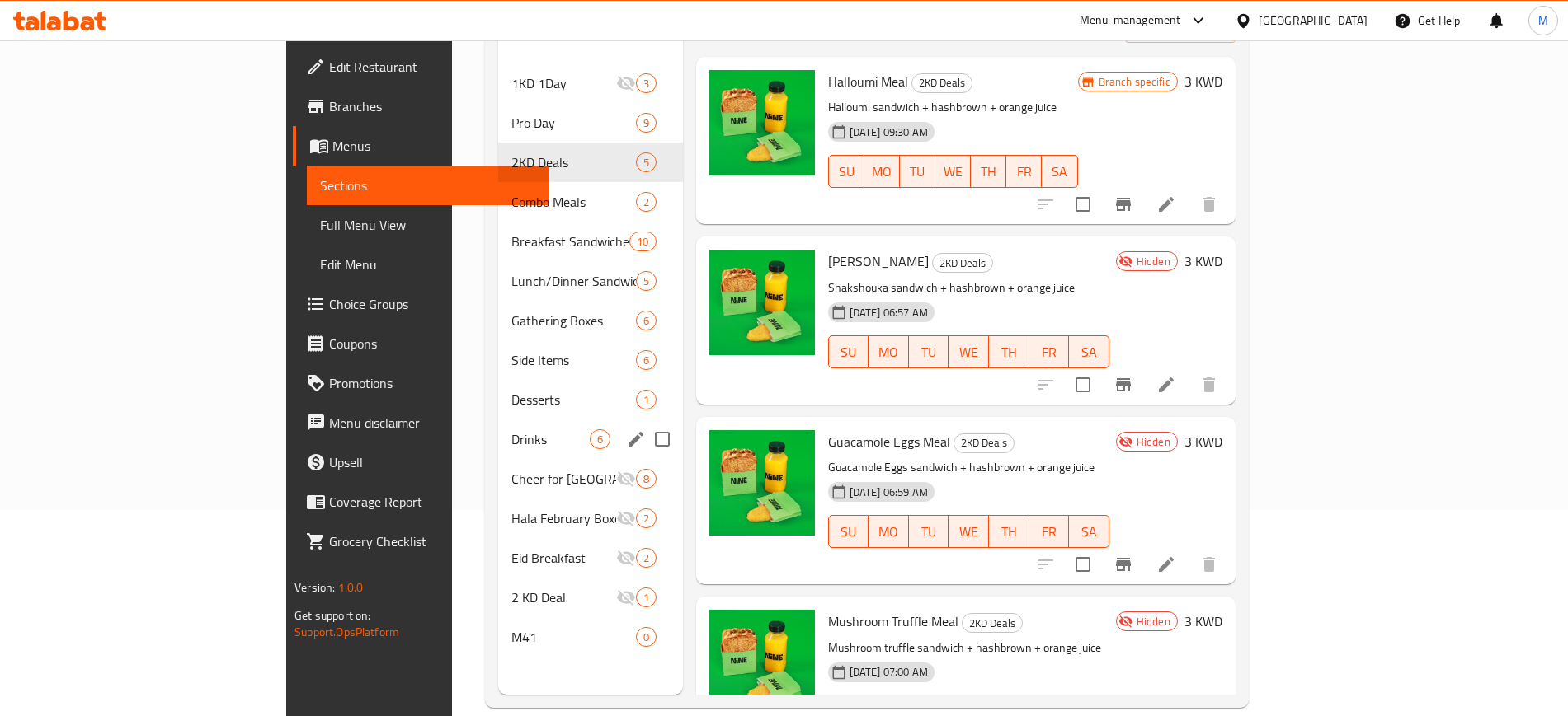
click at [498, 419] on div "Drinks 6" at bounding box center [589, 438] width 184 height 39
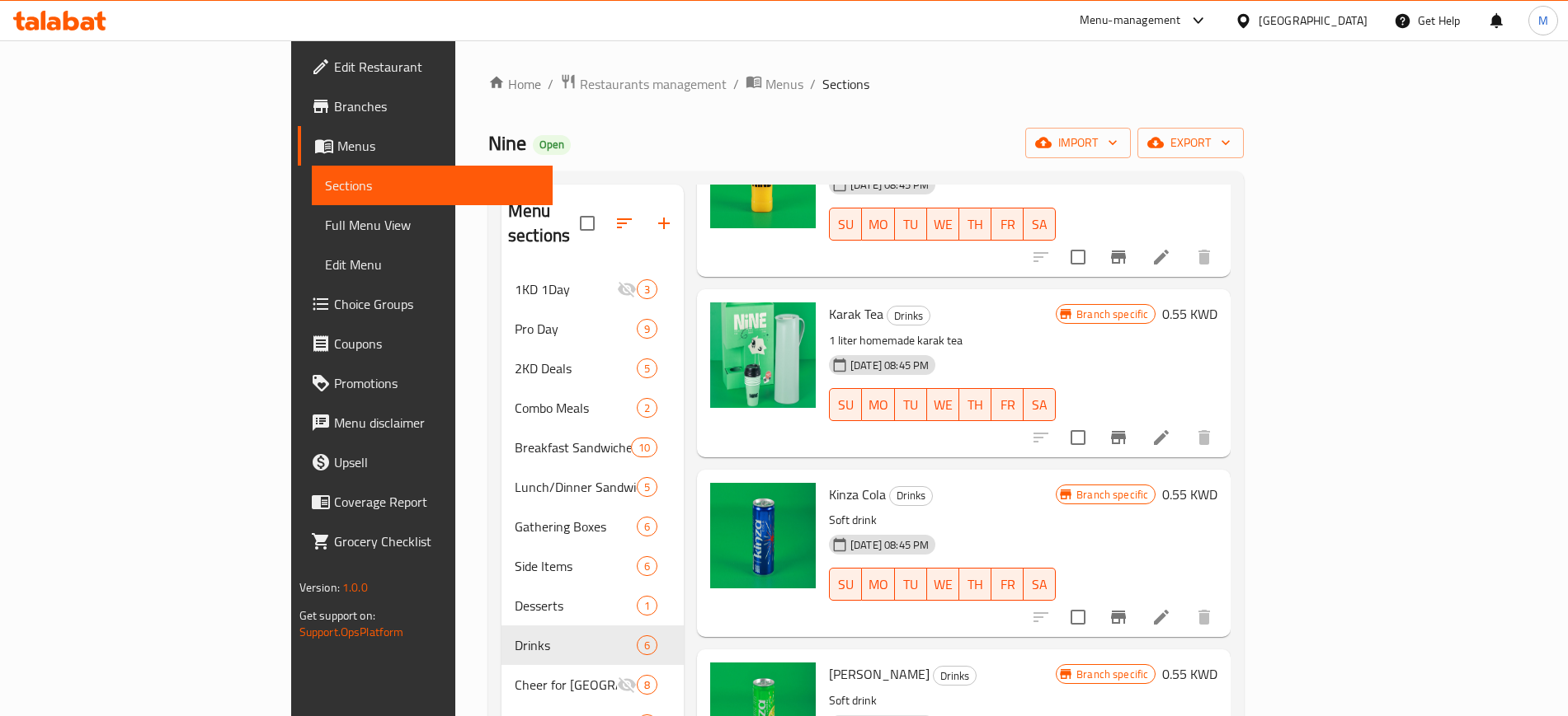
scroll to position [206, 0]
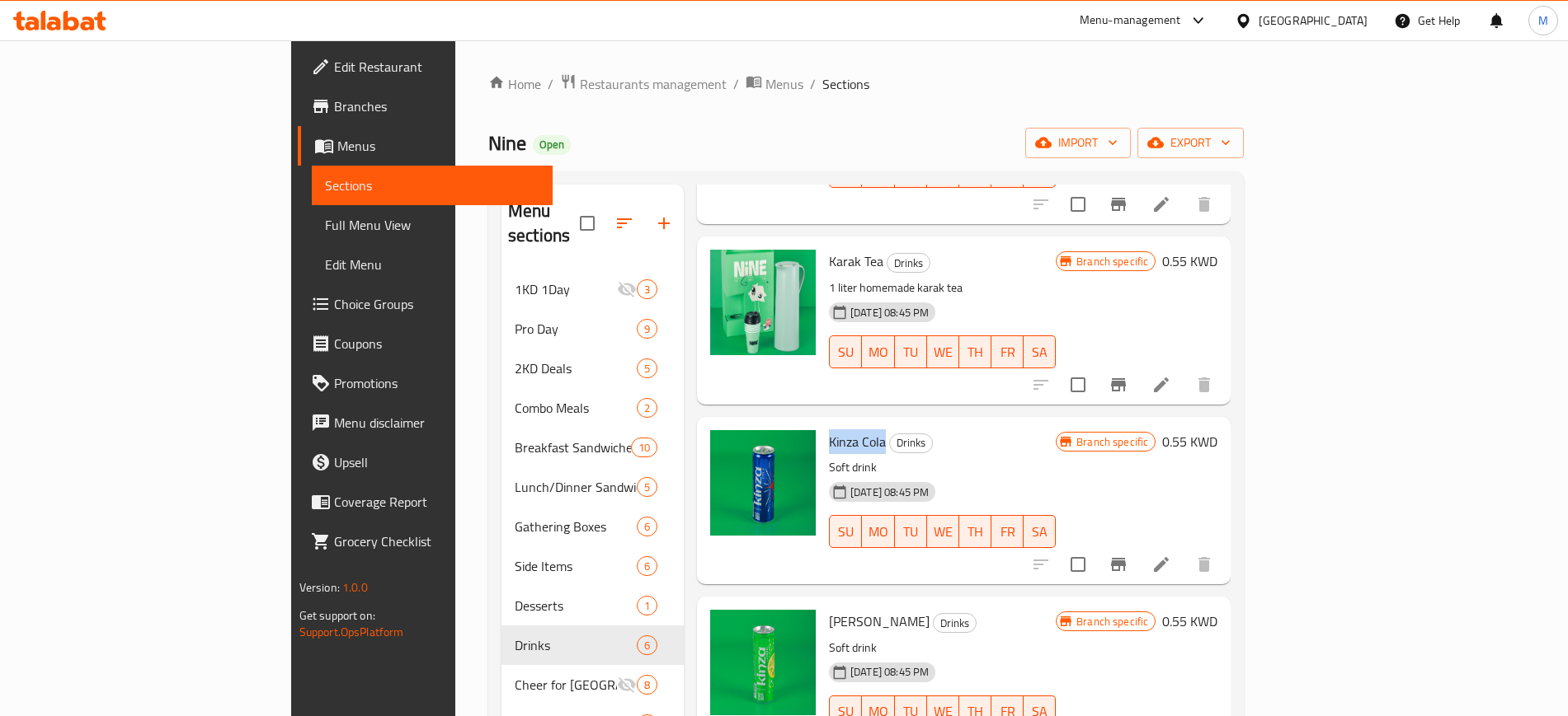
drag, startPoint x: 757, startPoint y: 416, endPoint x: 810, endPoint y: 422, distance: 53.3
click at [829, 429] on span "Kinza Cola" at bounding box center [857, 441] width 57 height 25
click at [1171, 554] on icon at bounding box center [1161, 564] width 20 height 20
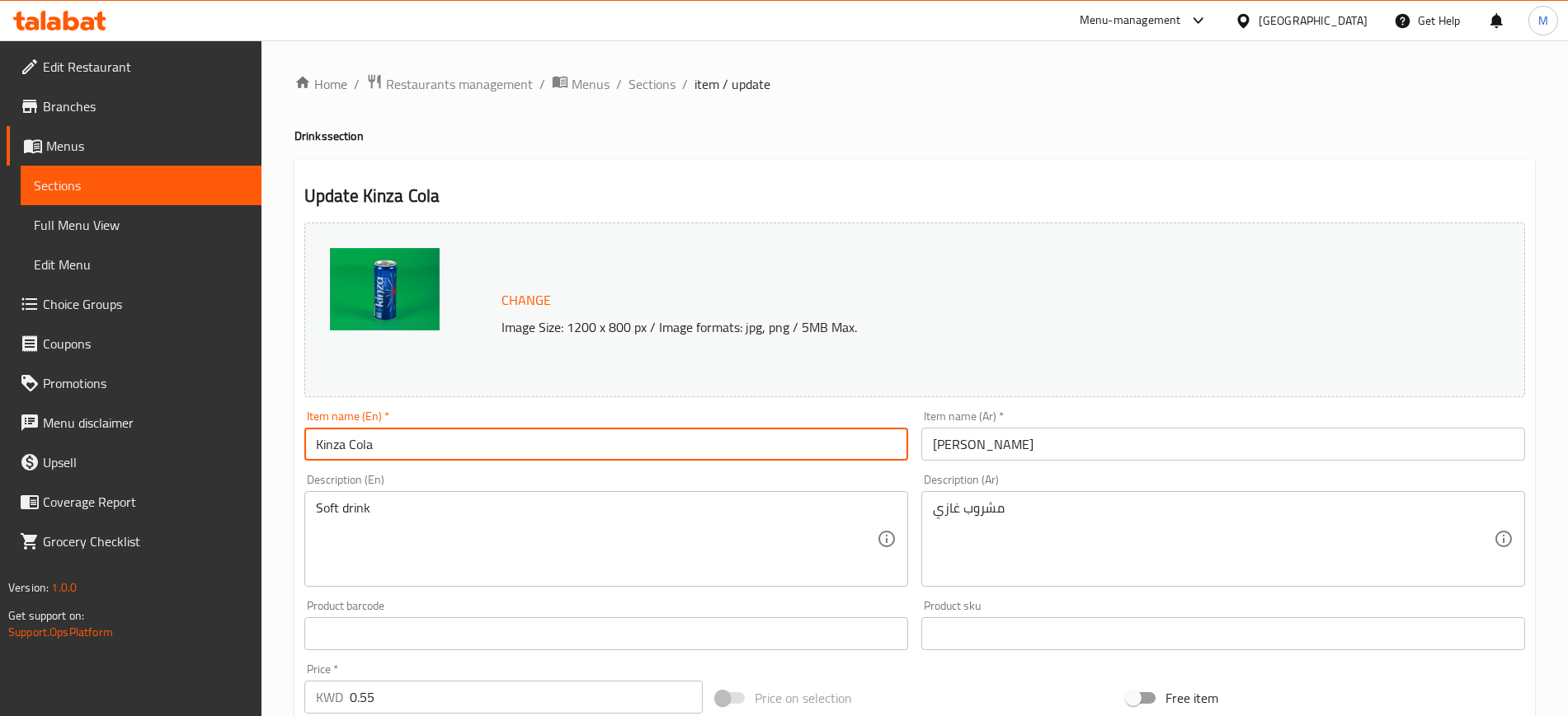
click at [418, 452] on input "Kinza Cola" at bounding box center [606, 444] width 604 height 33
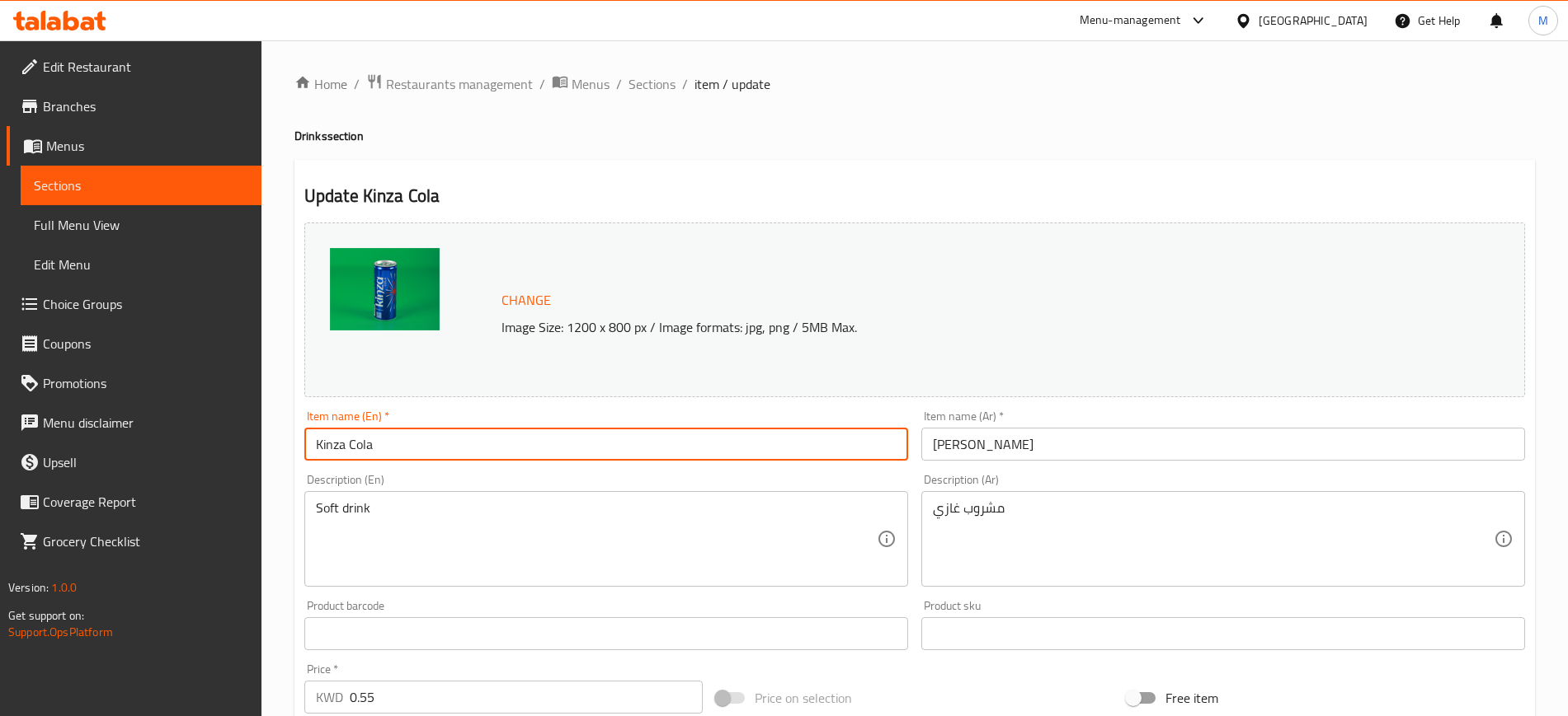
click at [1014, 450] on input "[PERSON_NAME]" at bounding box center [1223, 444] width 604 height 33
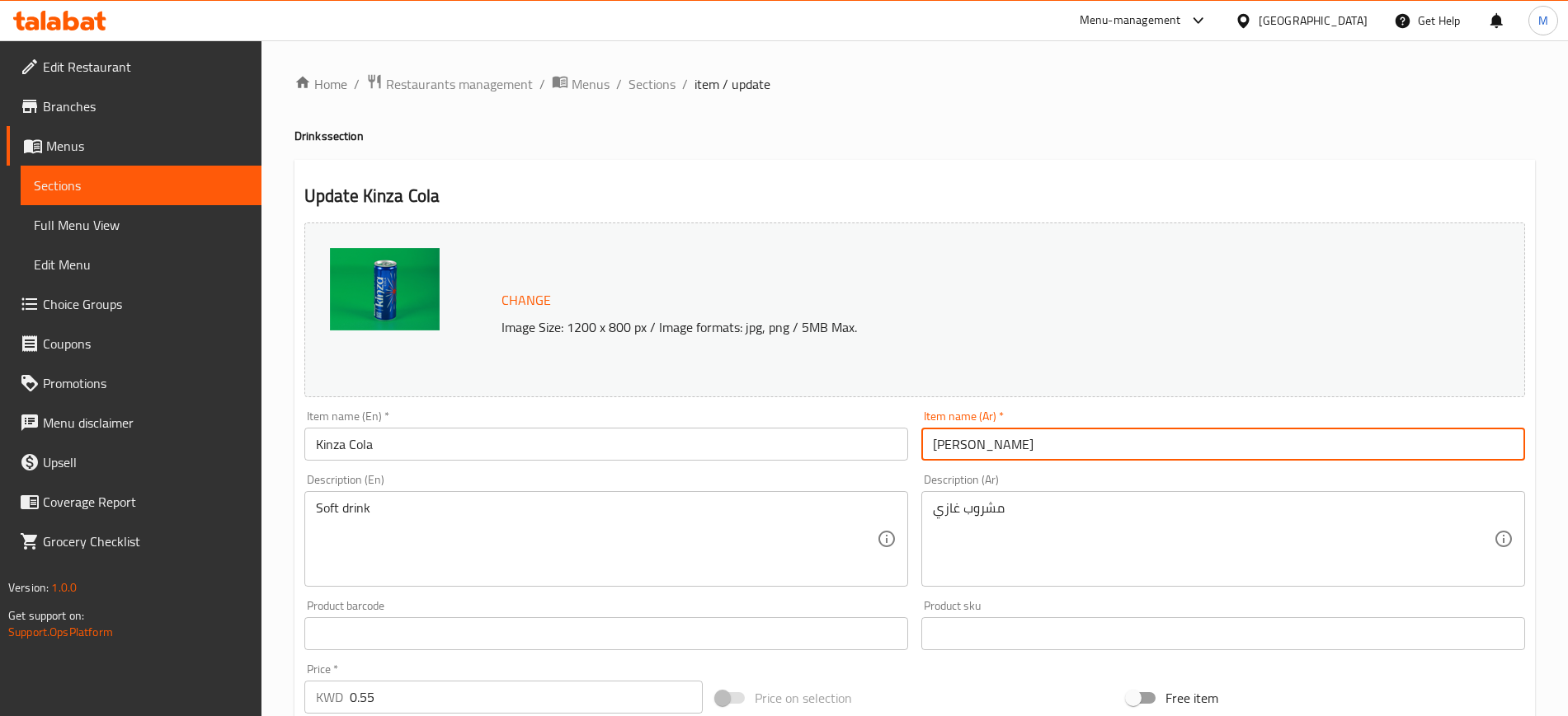
click at [1014, 450] on input "[PERSON_NAME]" at bounding box center [1223, 444] width 604 height 33
click at [660, 87] on span "Sections" at bounding box center [652, 84] width 47 height 20
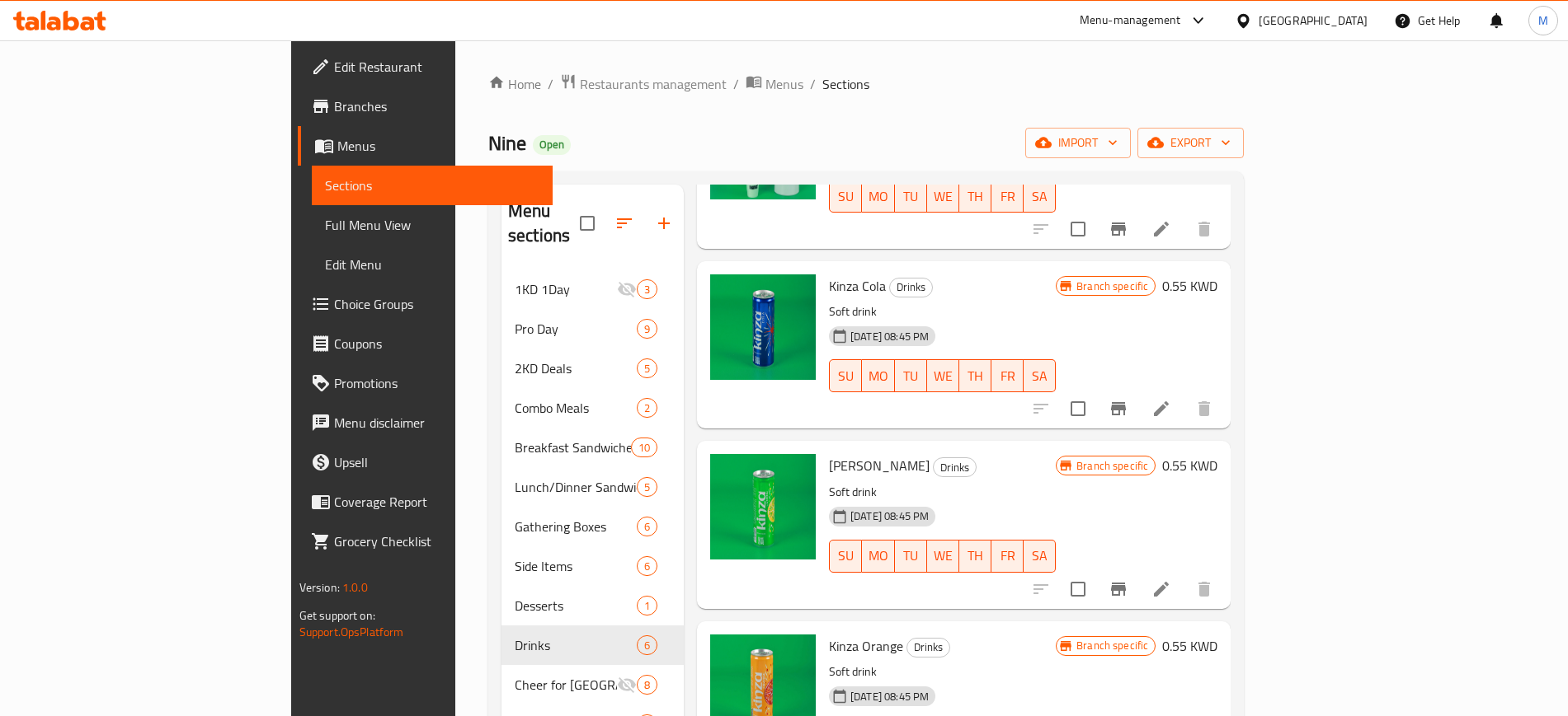
scroll to position [405, 0]
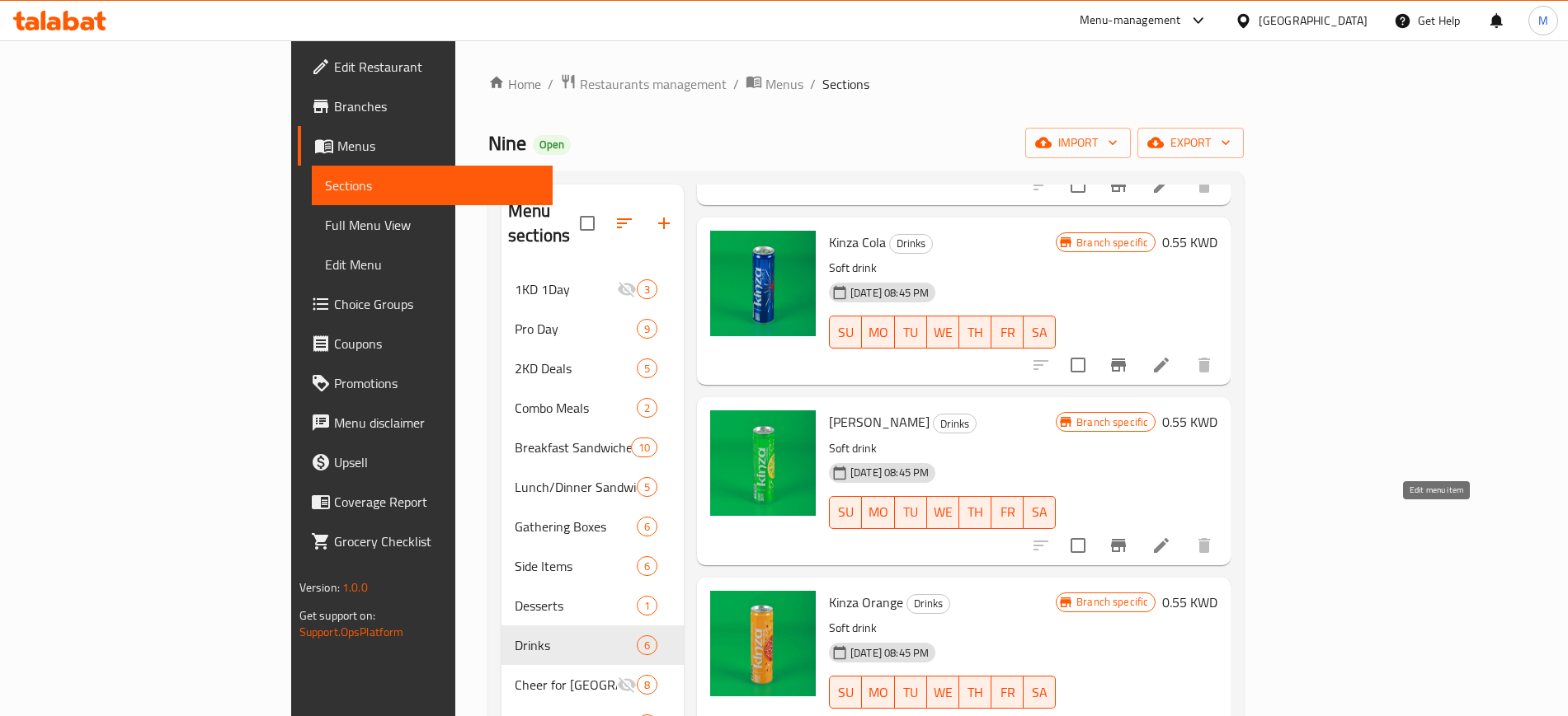
click at [1184, 531] on li at bounding box center [1160, 545] width 47 height 29
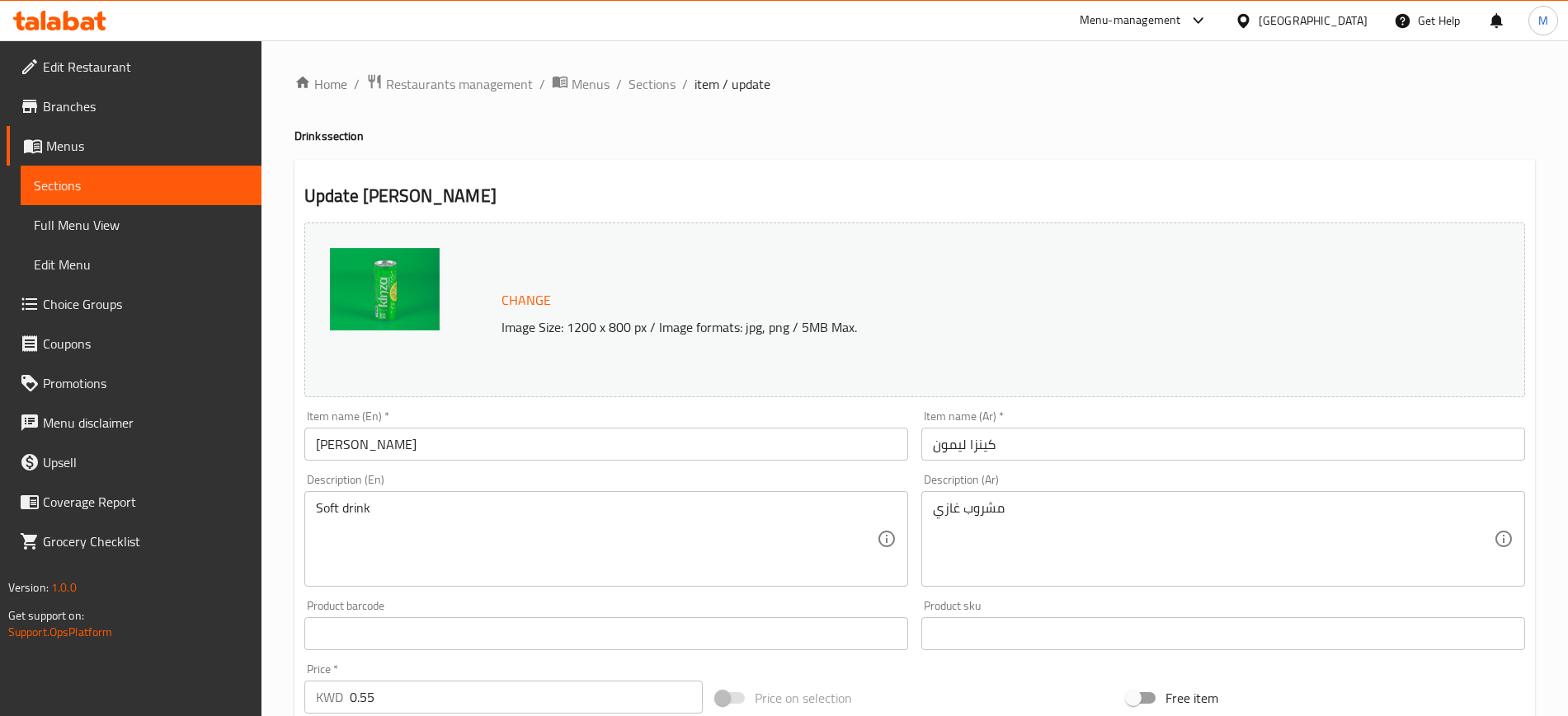
click at [438, 444] on input "[PERSON_NAME]" at bounding box center [606, 444] width 604 height 33
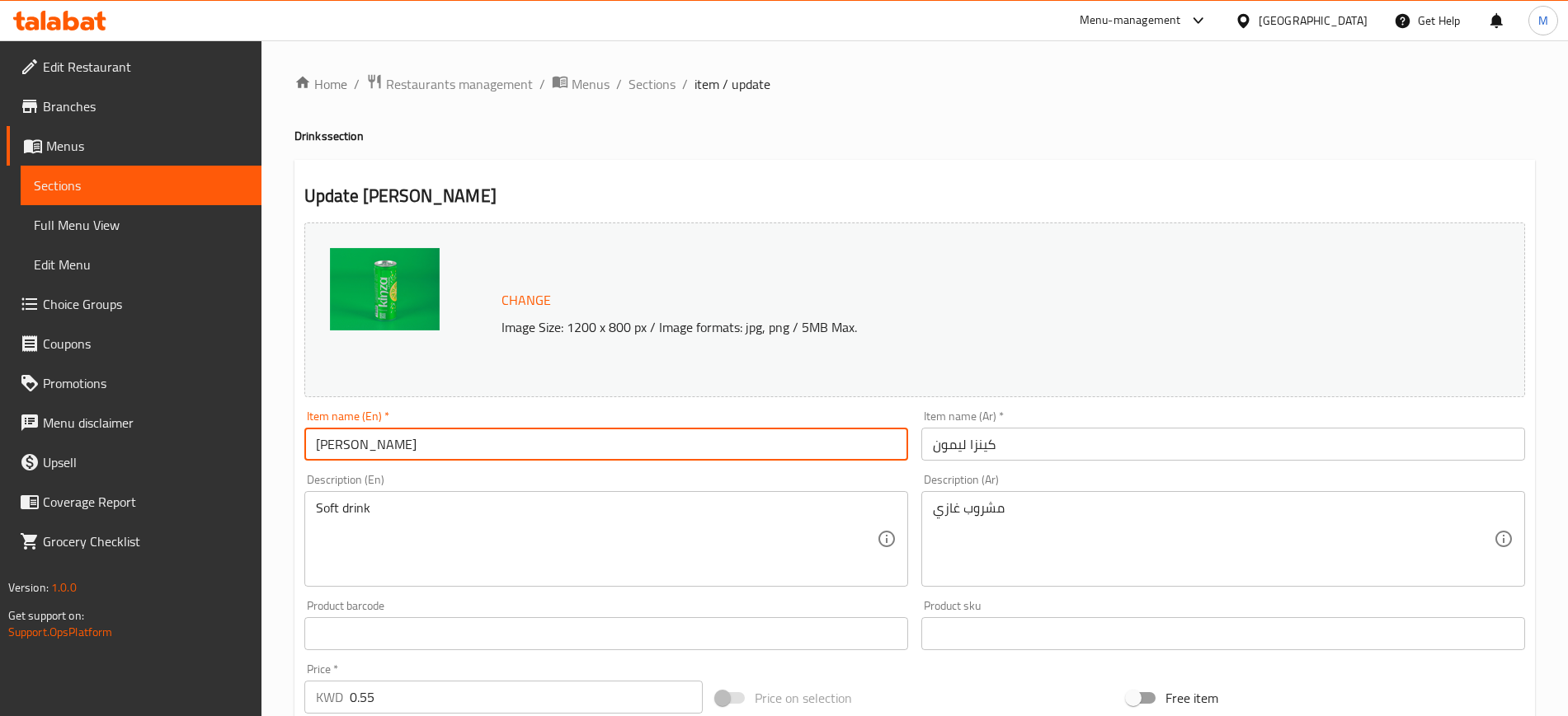
click at [440, 444] on input "[PERSON_NAME]" at bounding box center [606, 444] width 604 height 33
click at [1019, 437] on input "كينزا ليمون" at bounding box center [1223, 444] width 604 height 33
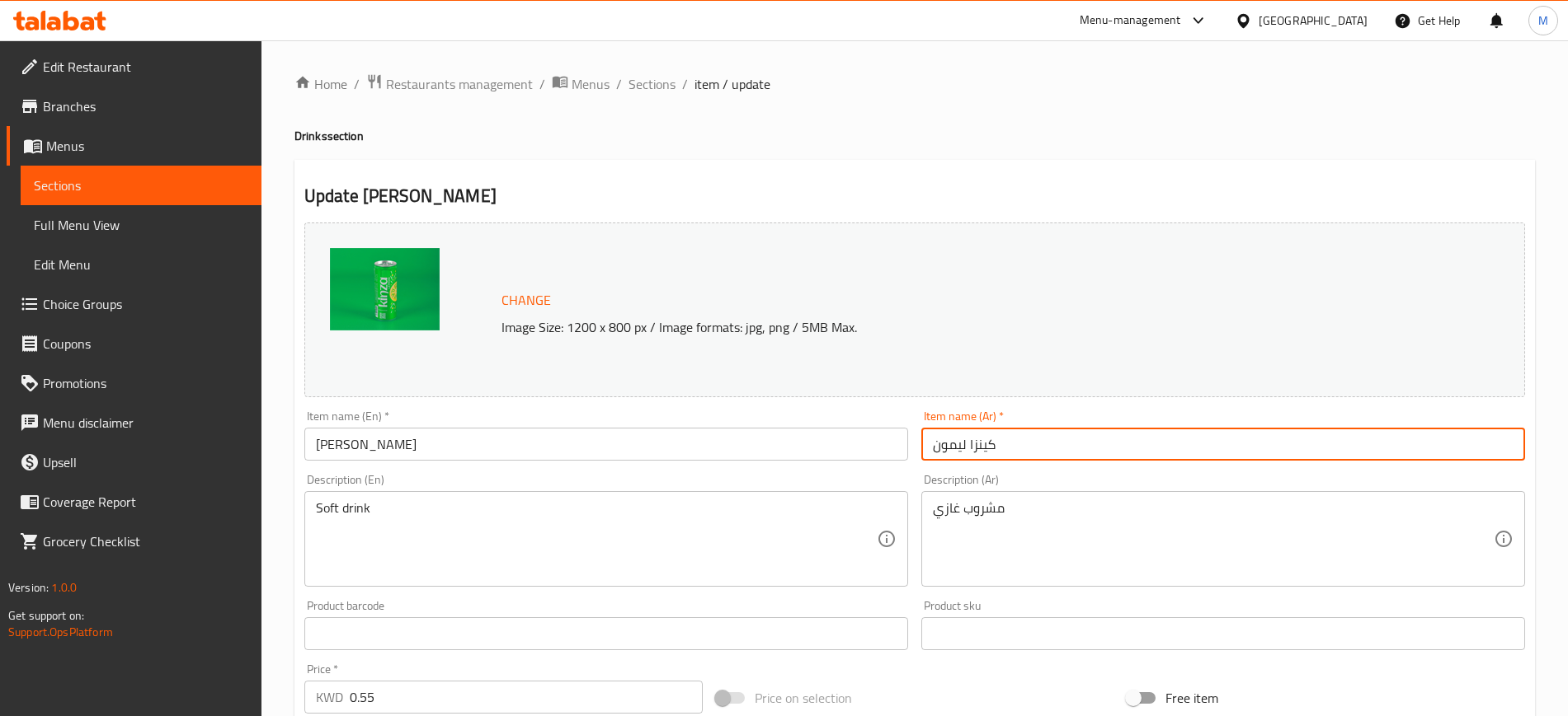
click at [1019, 437] on input "كينزا ليمون" at bounding box center [1223, 444] width 604 height 33
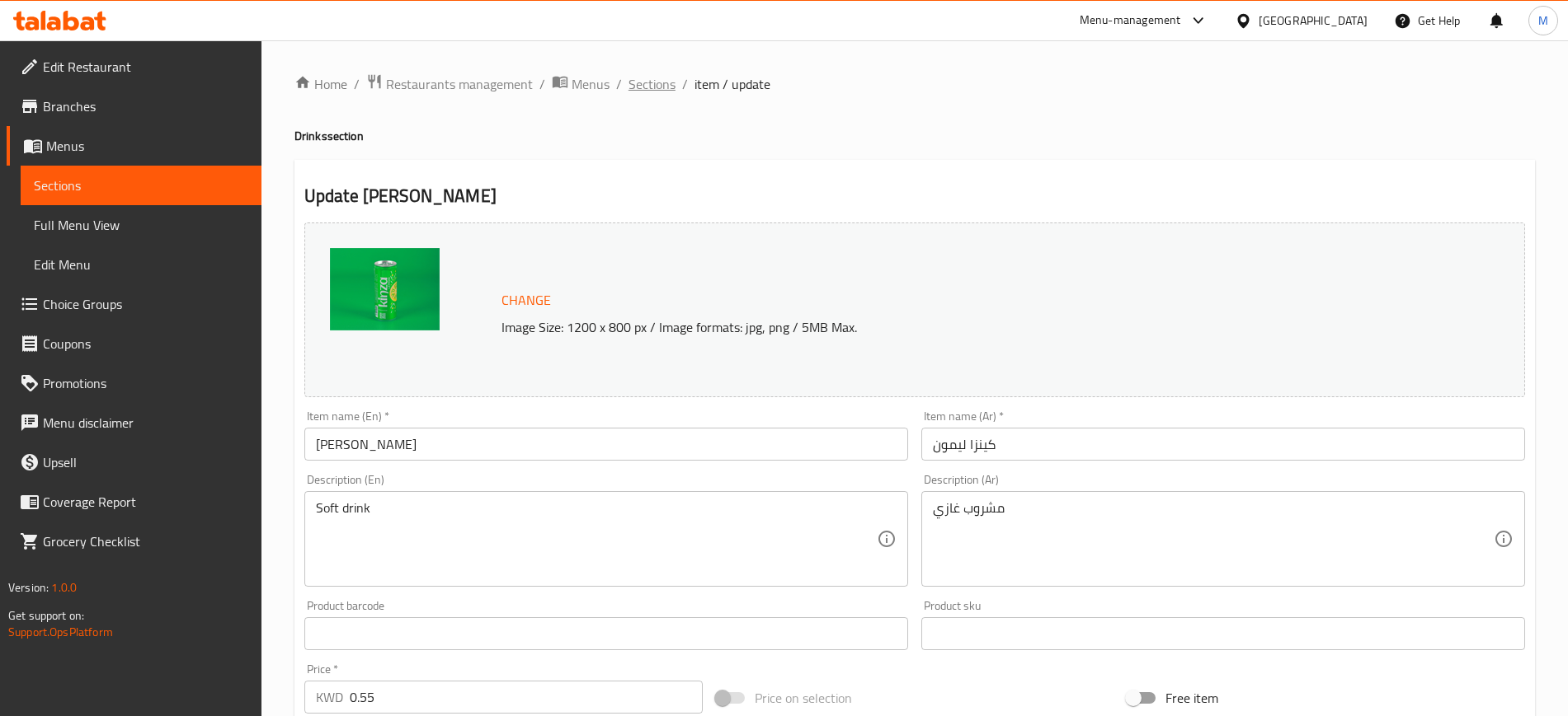
click at [668, 76] on span "Sections" at bounding box center [652, 84] width 47 height 20
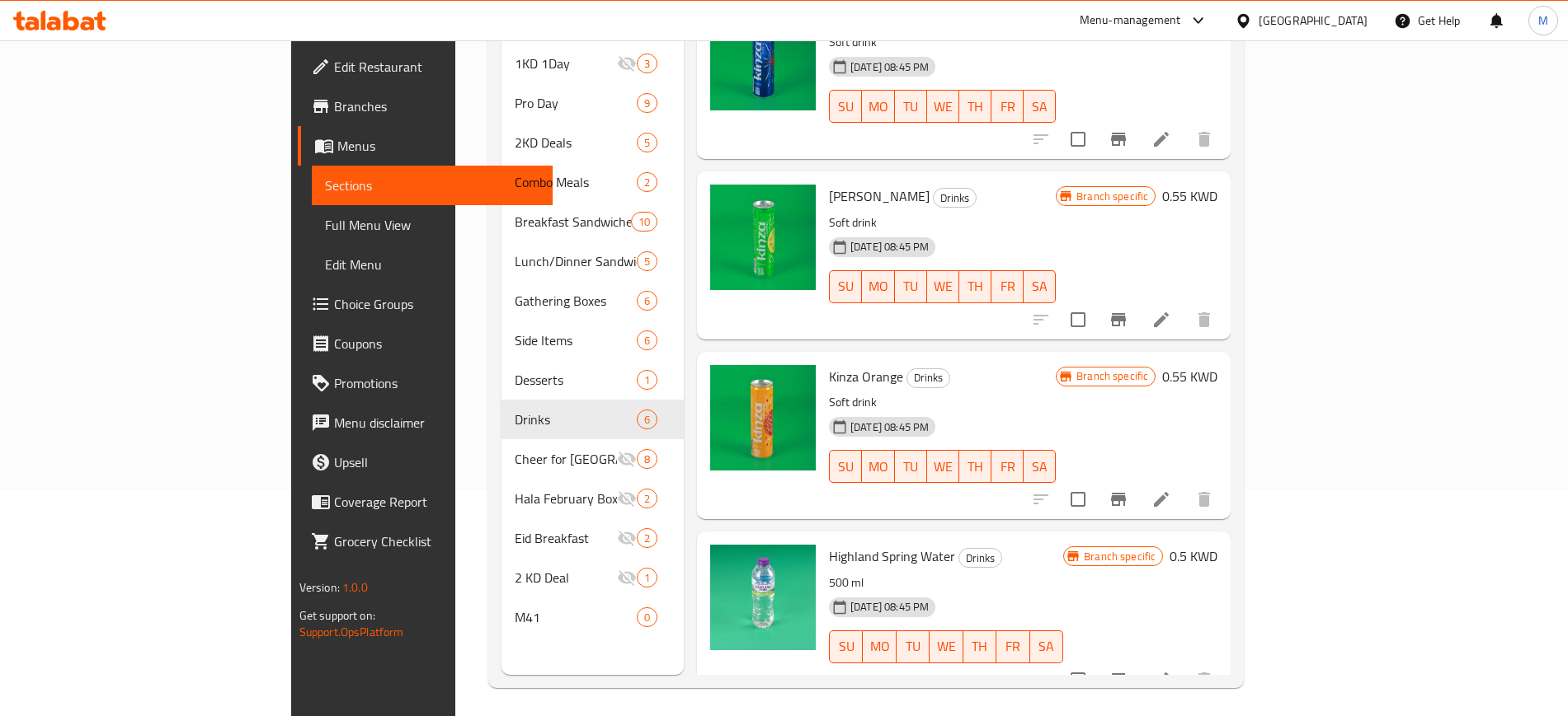
scroll to position [231, 0]
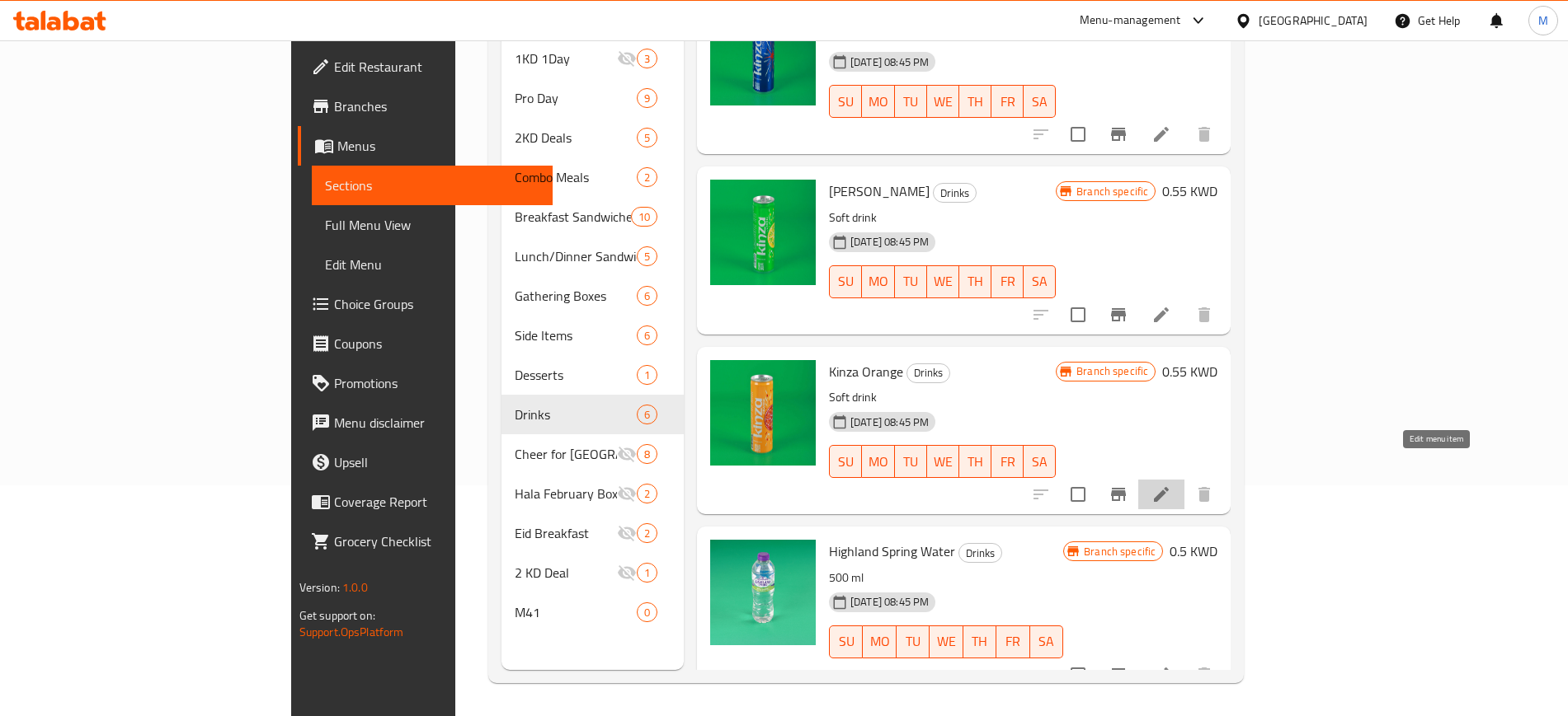
click at [1171, 485] on icon at bounding box center [1161, 495] width 20 height 20
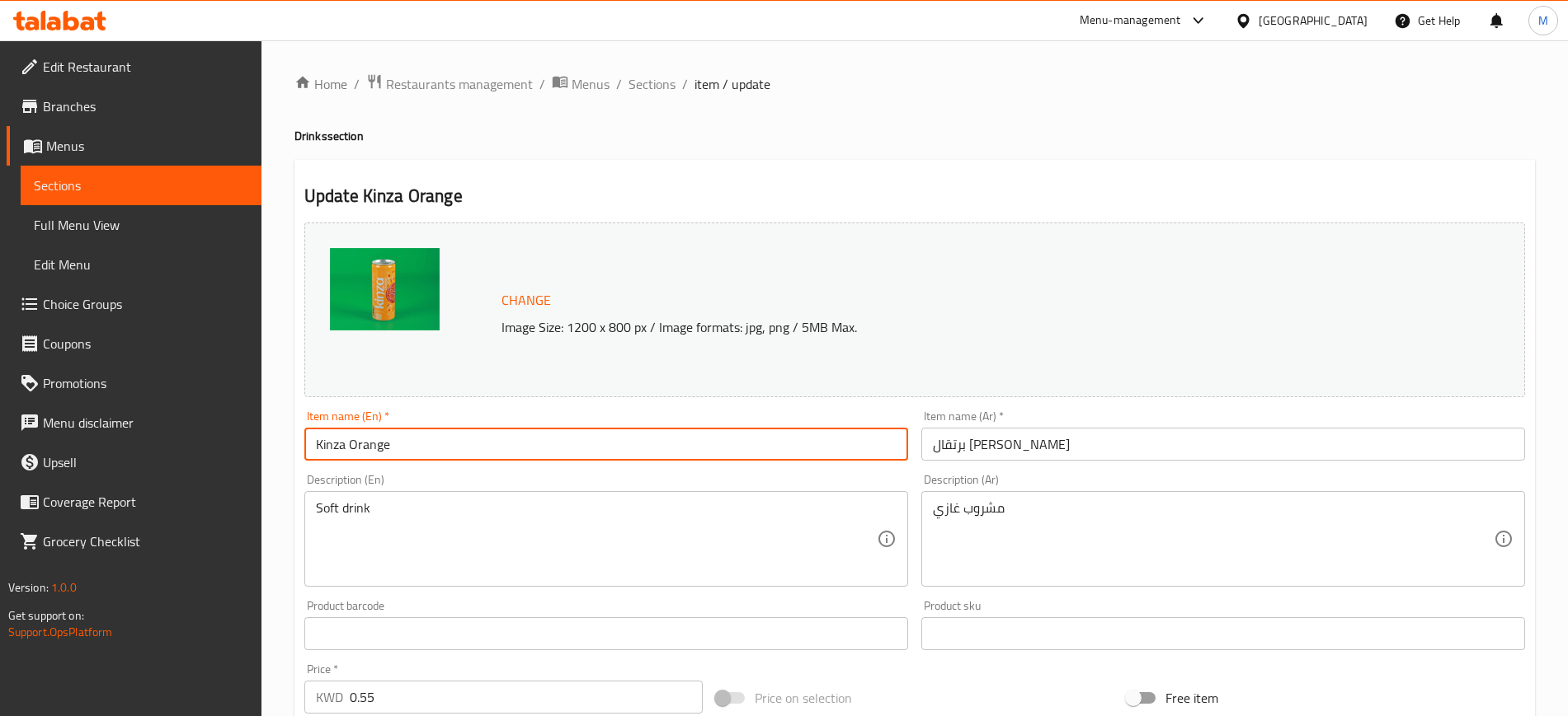
click at [440, 437] on input "Kinza Orange" at bounding box center [606, 444] width 604 height 33
click at [440, 437] on input "Kinza Orange" at bounding box center [606, 444] width 604 height 33
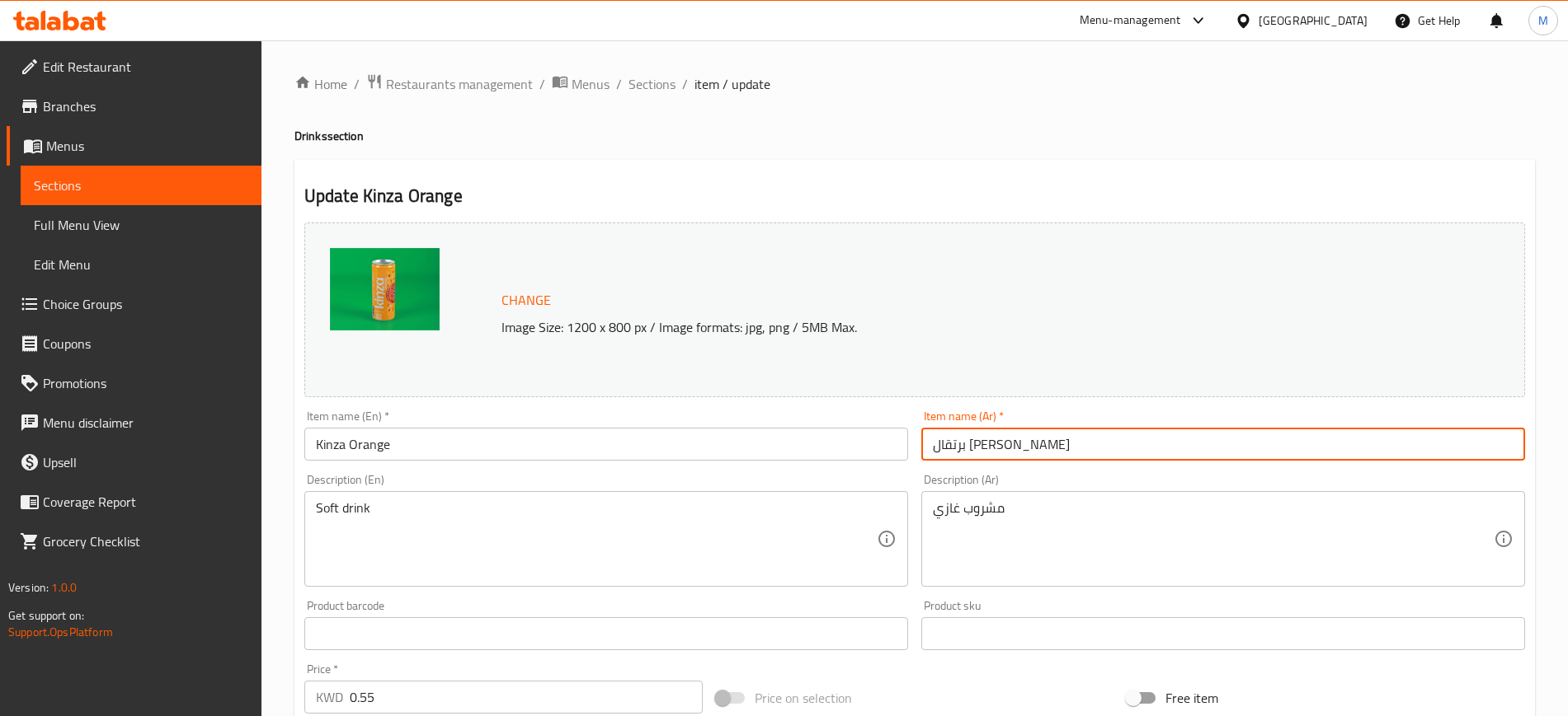
click at [1036, 448] on input "برتقال [PERSON_NAME]" at bounding box center [1223, 444] width 604 height 33
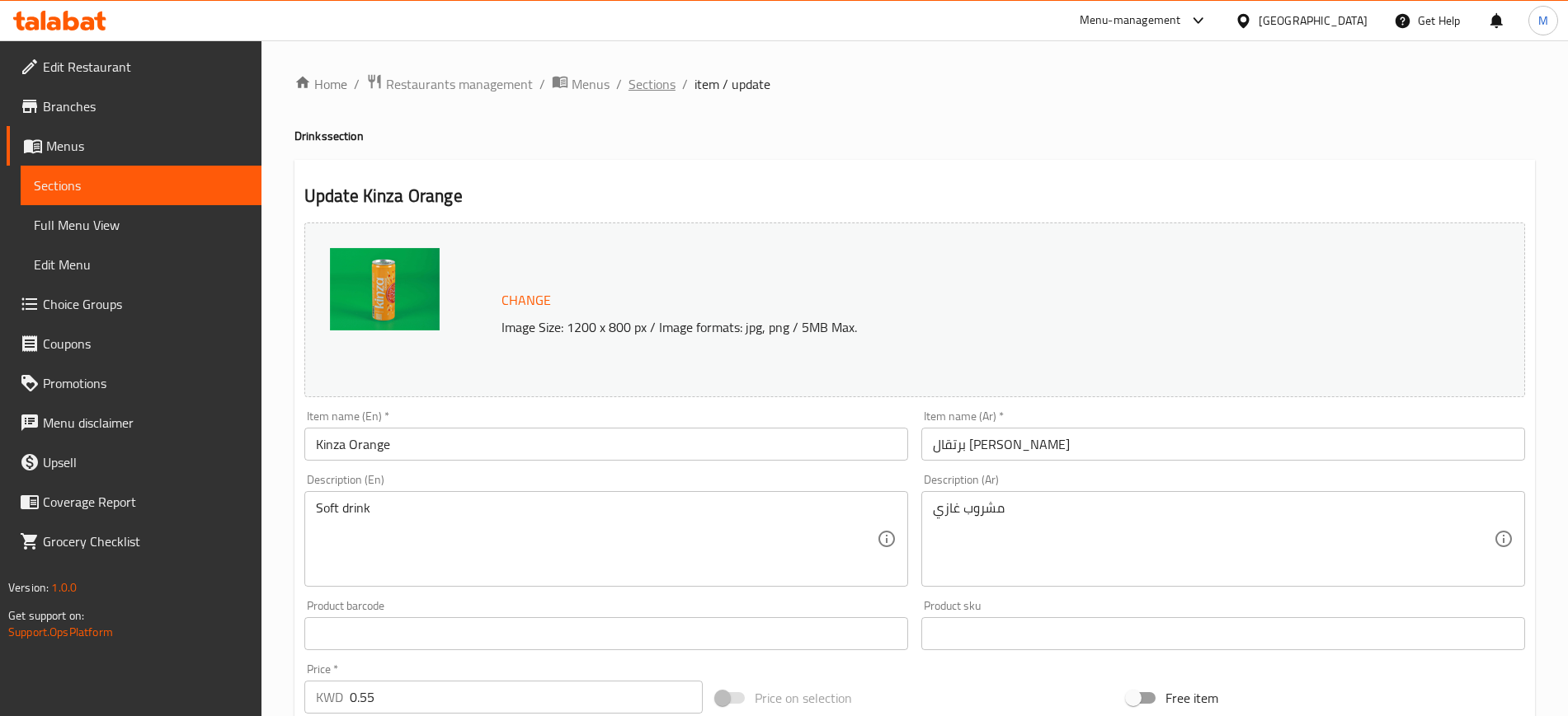
click at [636, 80] on span "Sections" at bounding box center [652, 84] width 47 height 20
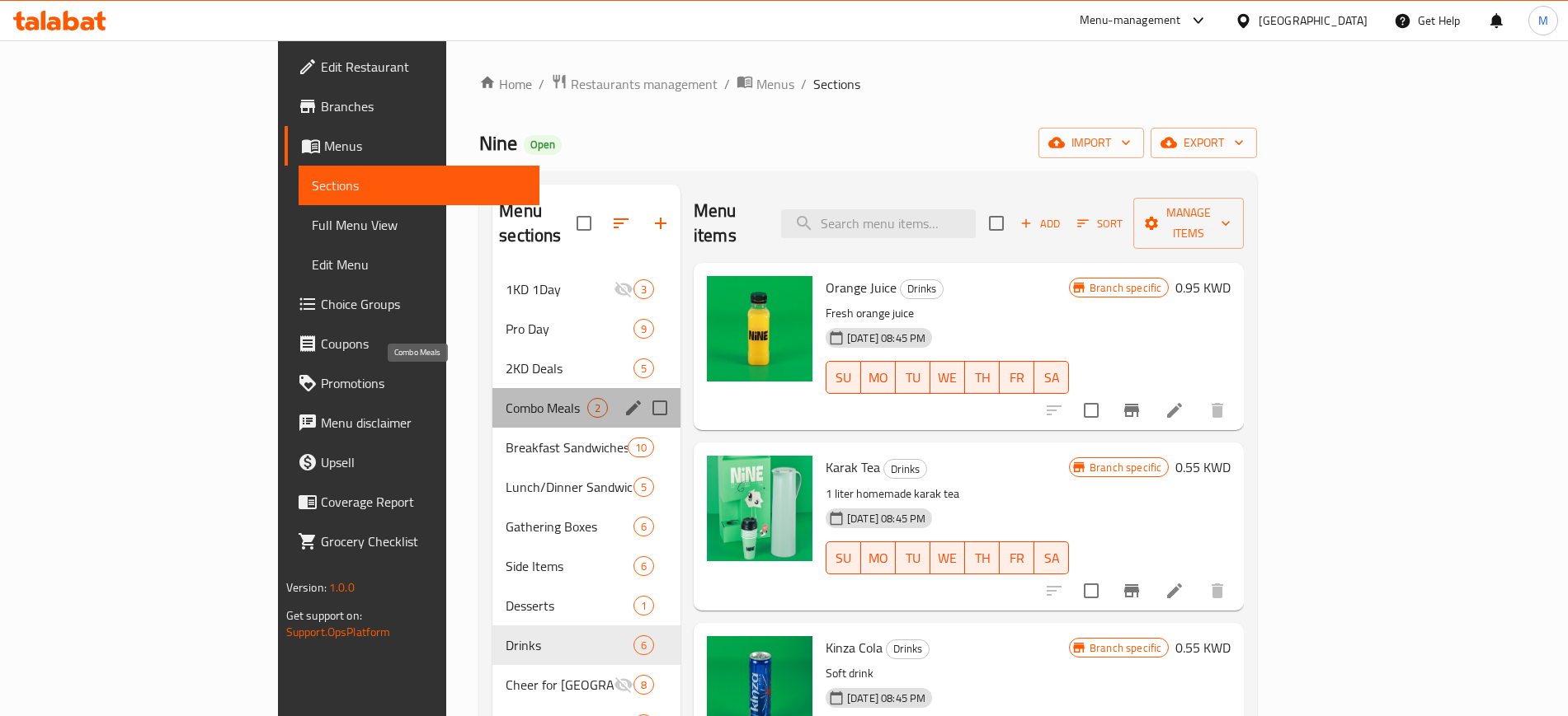
click at [505, 398] on span "Combo Meals" at bounding box center [546, 408] width 81 height 20
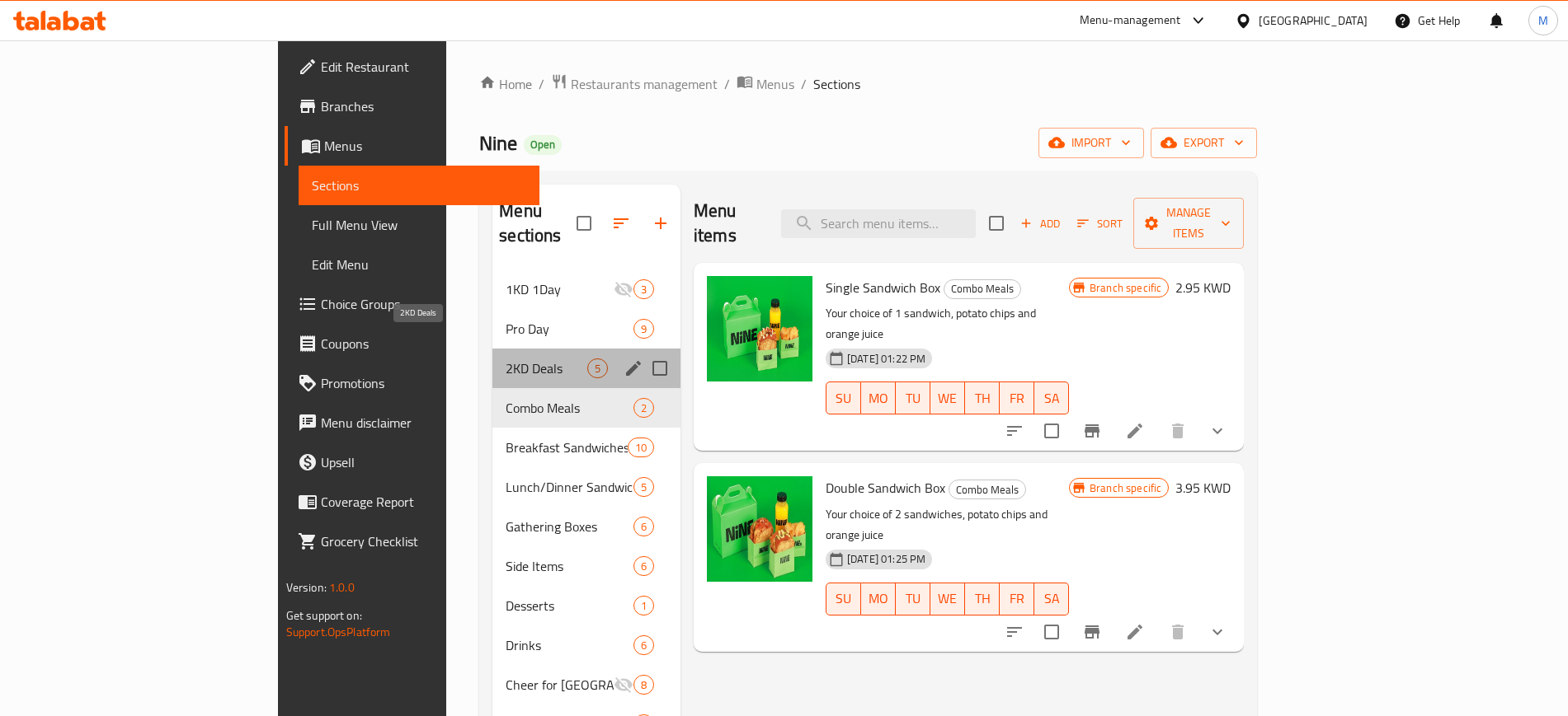
click at [505, 359] on span "2KD Deals" at bounding box center [546, 369] width 81 height 20
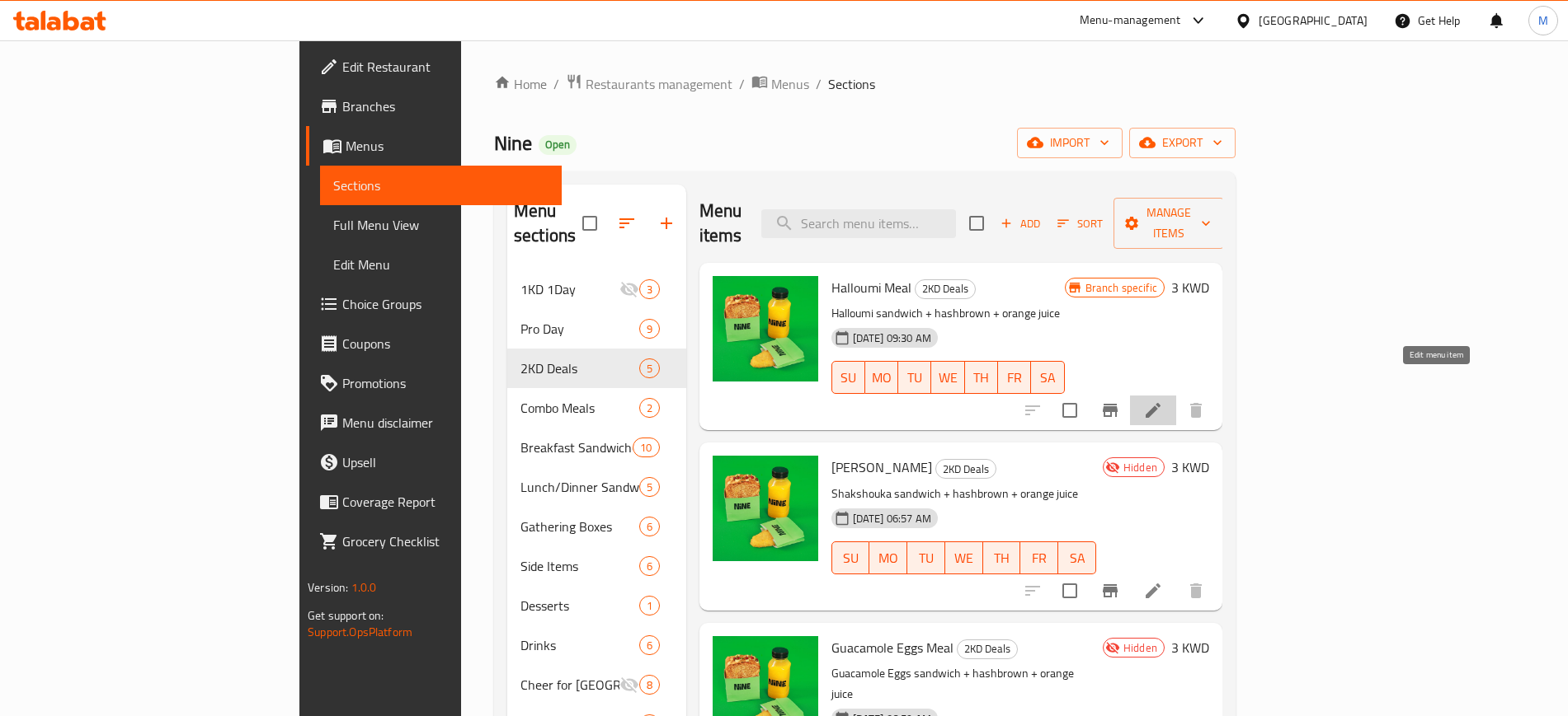
click at [1160, 403] on icon at bounding box center [1152, 410] width 15 height 15
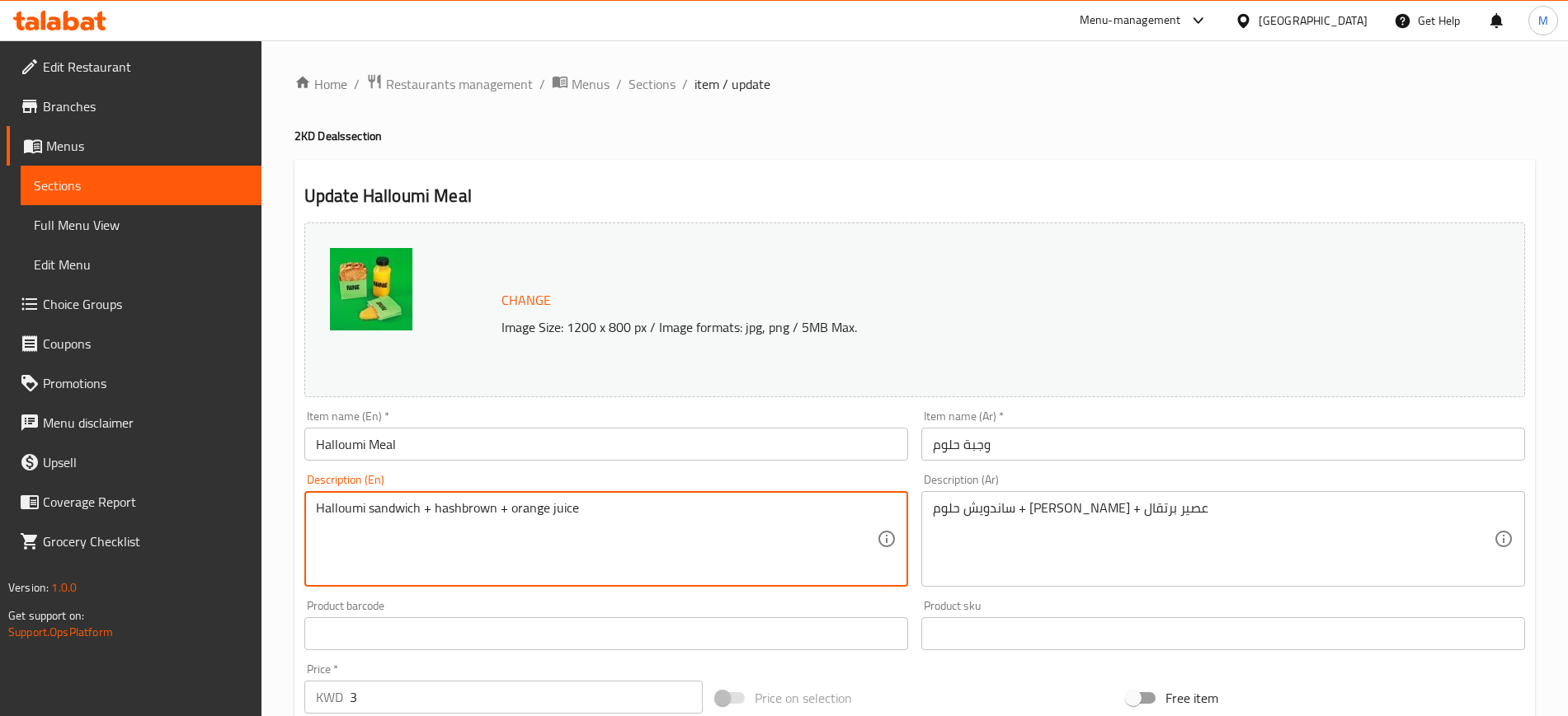
drag, startPoint x: 509, startPoint y: 507, endPoint x: 621, endPoint y: 514, distance: 112.2
drag, startPoint x: 646, startPoint y: 505, endPoint x: 511, endPoint y: 494, distance: 135.4
click at [511, 494] on div "Halloumi sandwich + hashbrown + your choice of drink Description (En)" at bounding box center [606, 539] width 604 height 96
type textarea "Halloumi sandwich + hashbrown + your choice of drink"
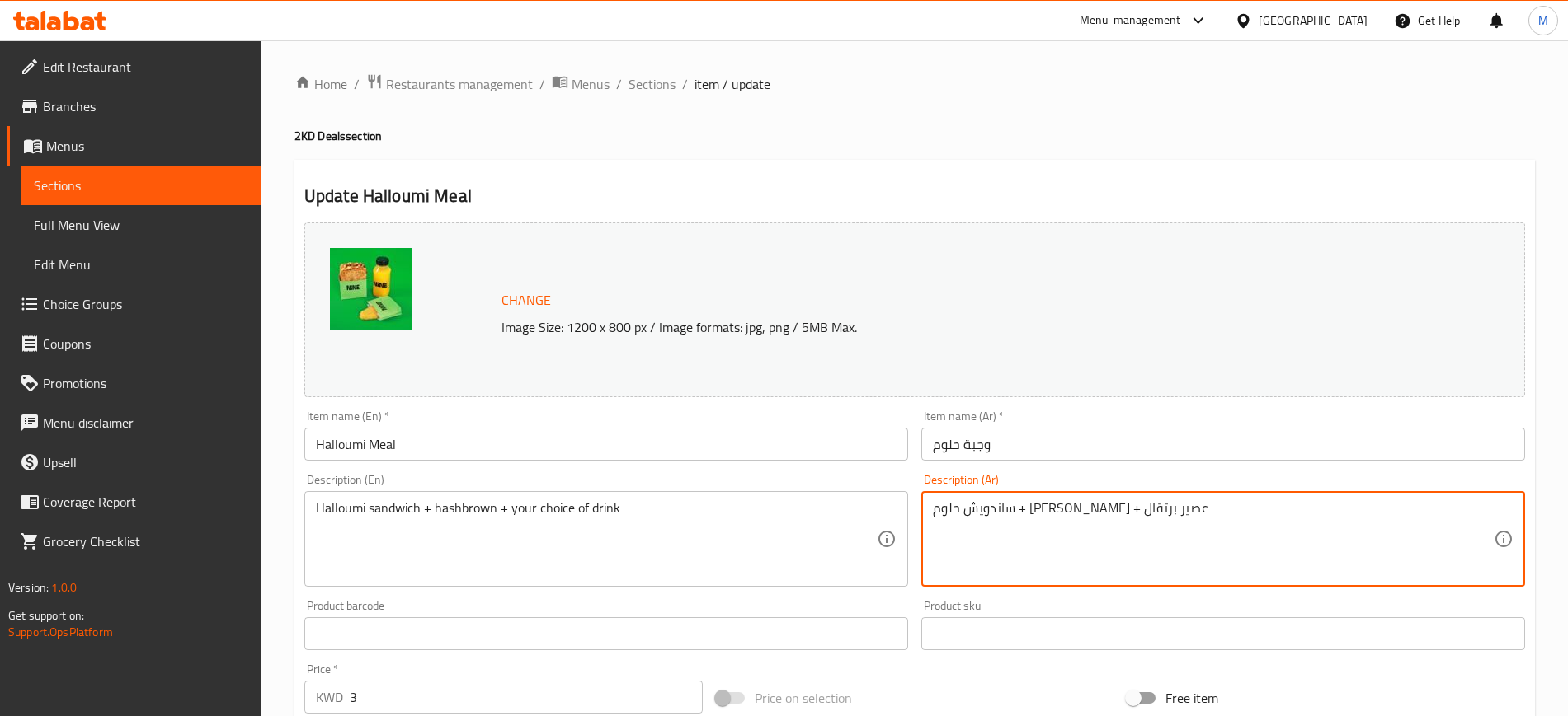
drag, startPoint x: 997, startPoint y: 505, endPoint x: 916, endPoint y: 510, distance: 81.2
drag, startPoint x: 1044, startPoint y: 510, endPoint x: 927, endPoint y: 514, distance: 117.1
click at [927, 514] on div "ساندويش حلوم + هاش براون + اختيارك من المشروب Description (Ar)" at bounding box center [1223, 539] width 604 height 96
type textarea "ساندويش حلوم + هاش براون + اختيارك من المشروب"
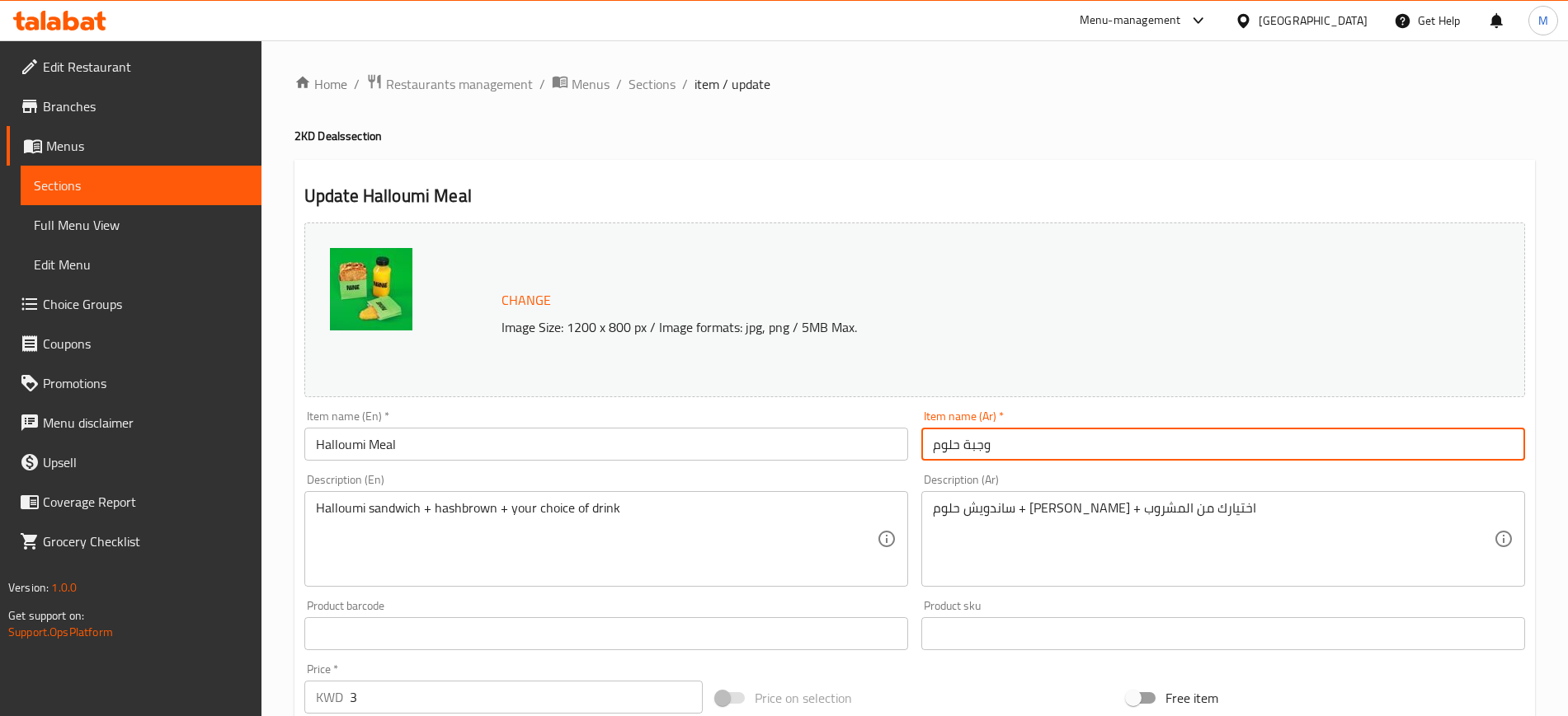
click at [1038, 444] on input "وجبة حلوم" at bounding box center [1223, 444] width 604 height 33
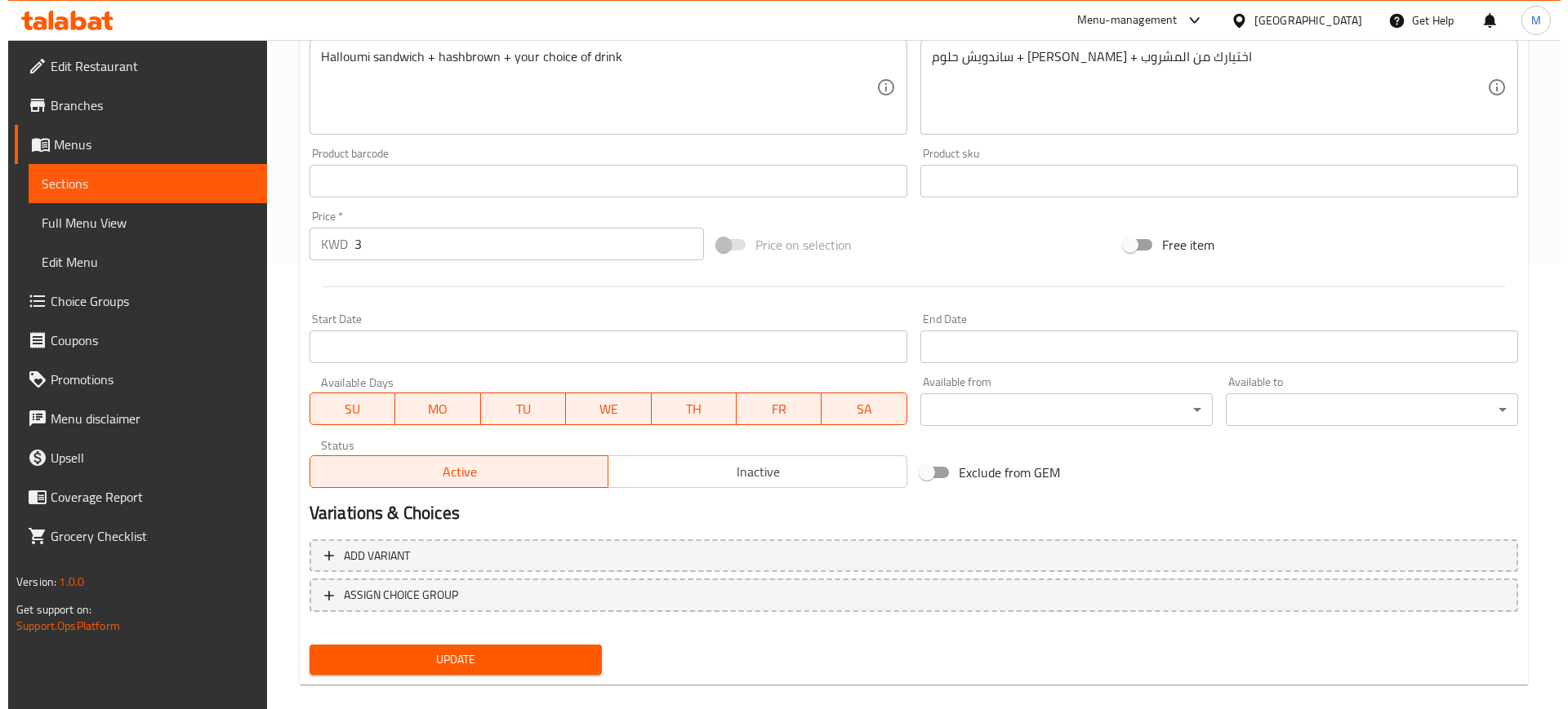
scroll to position [468, 0]
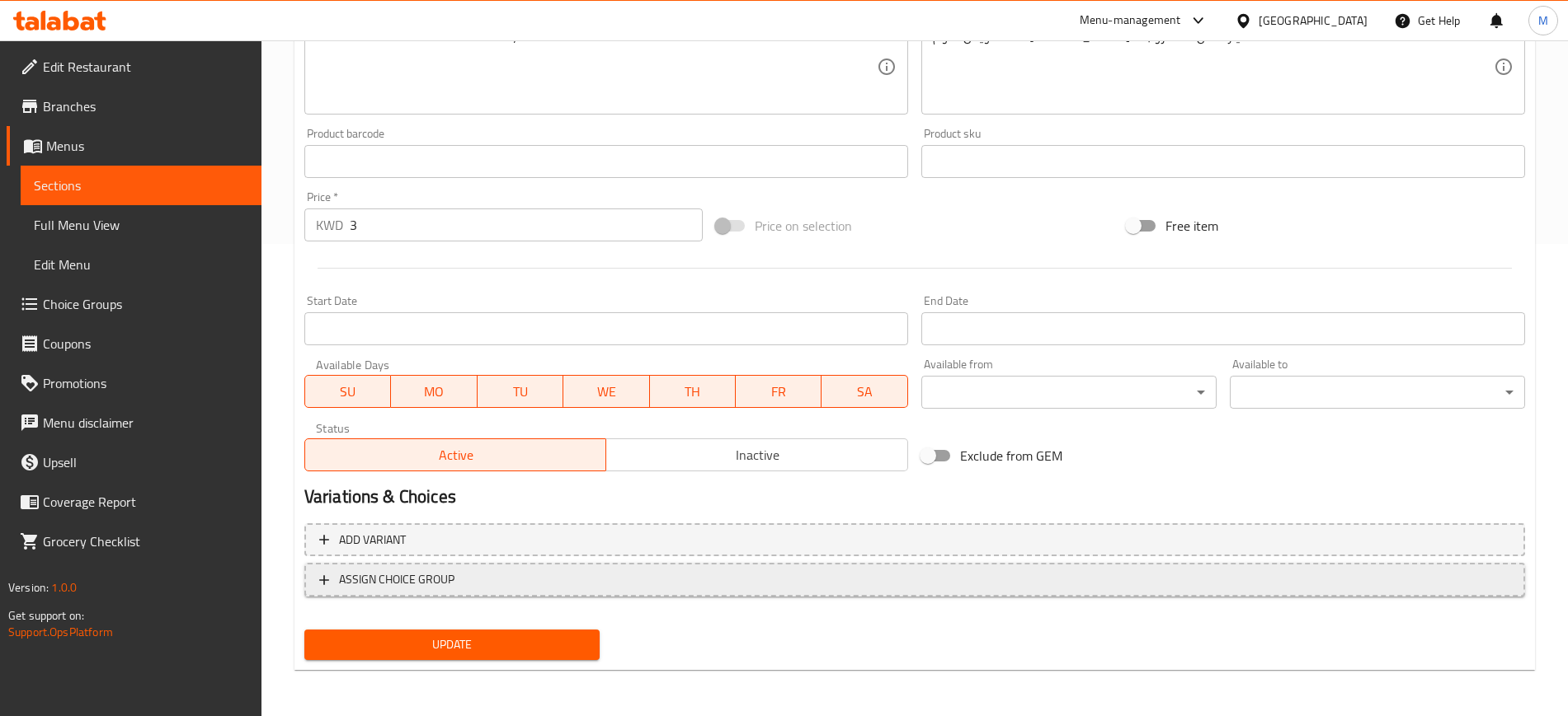
click at [474, 574] on span "ASSIGN CHOICE GROUP" at bounding box center [914, 580] width 1191 height 21
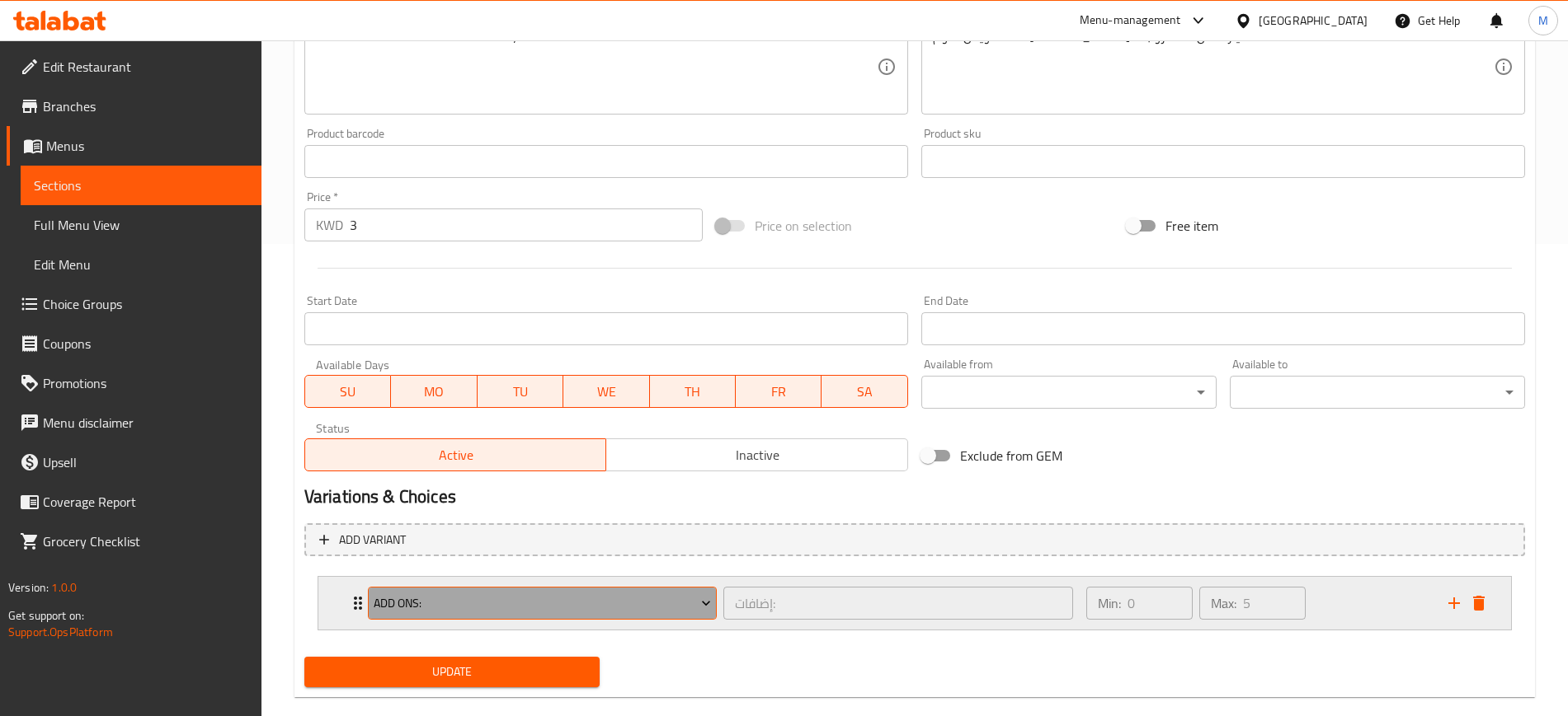
click at [460, 604] on span "Add Ons:" at bounding box center [542, 604] width 337 height 21
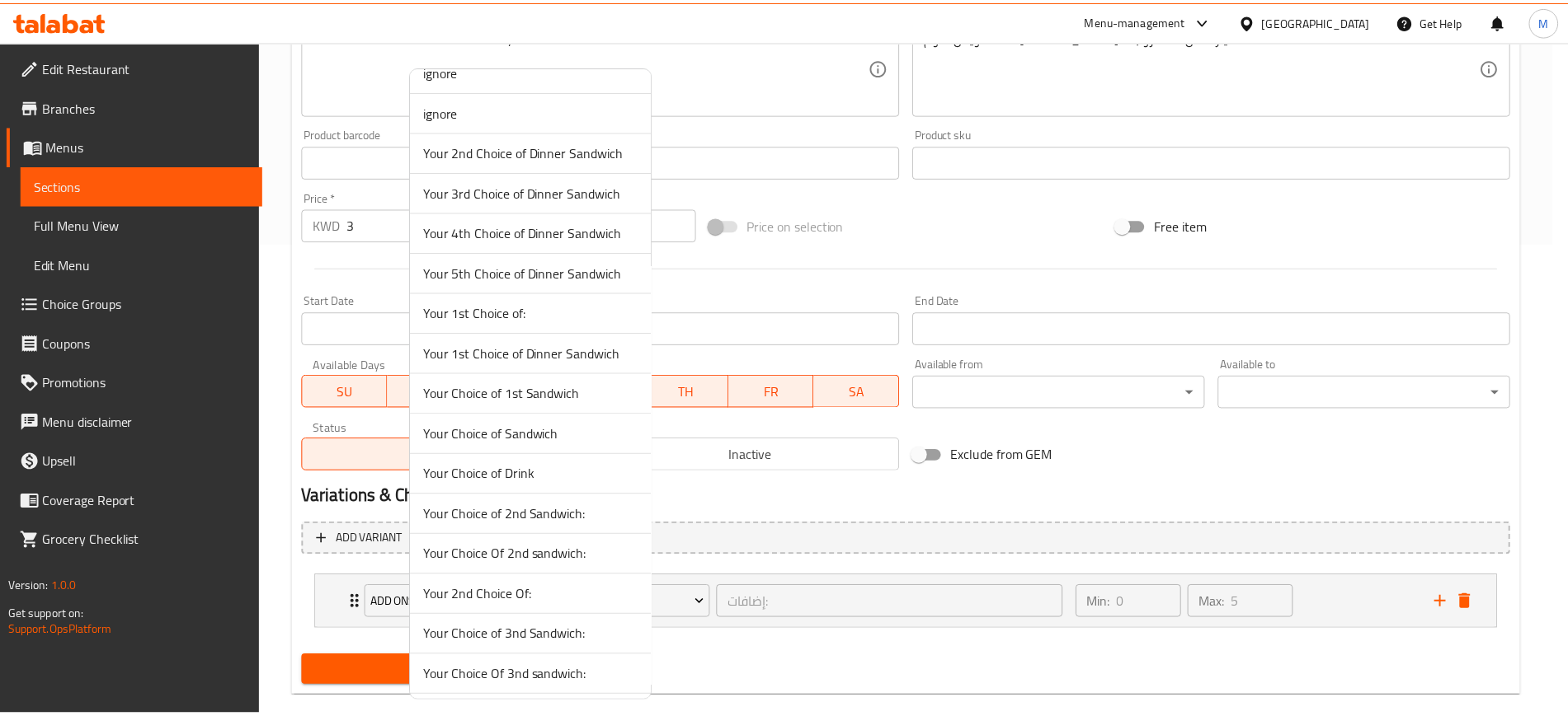
scroll to position [128, 0]
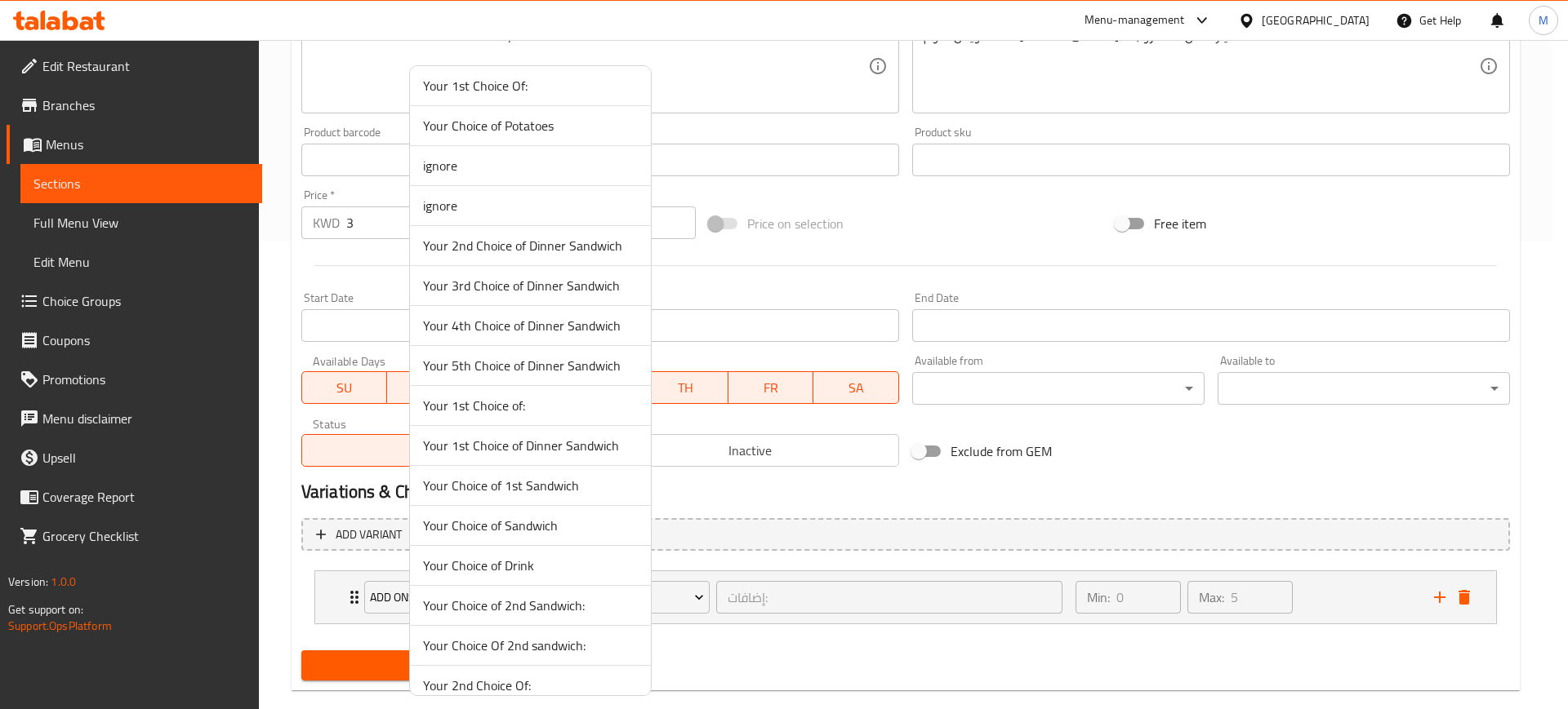
click at [537, 561] on span "Your Choice of Drink" at bounding box center [529, 566] width 214 height 20
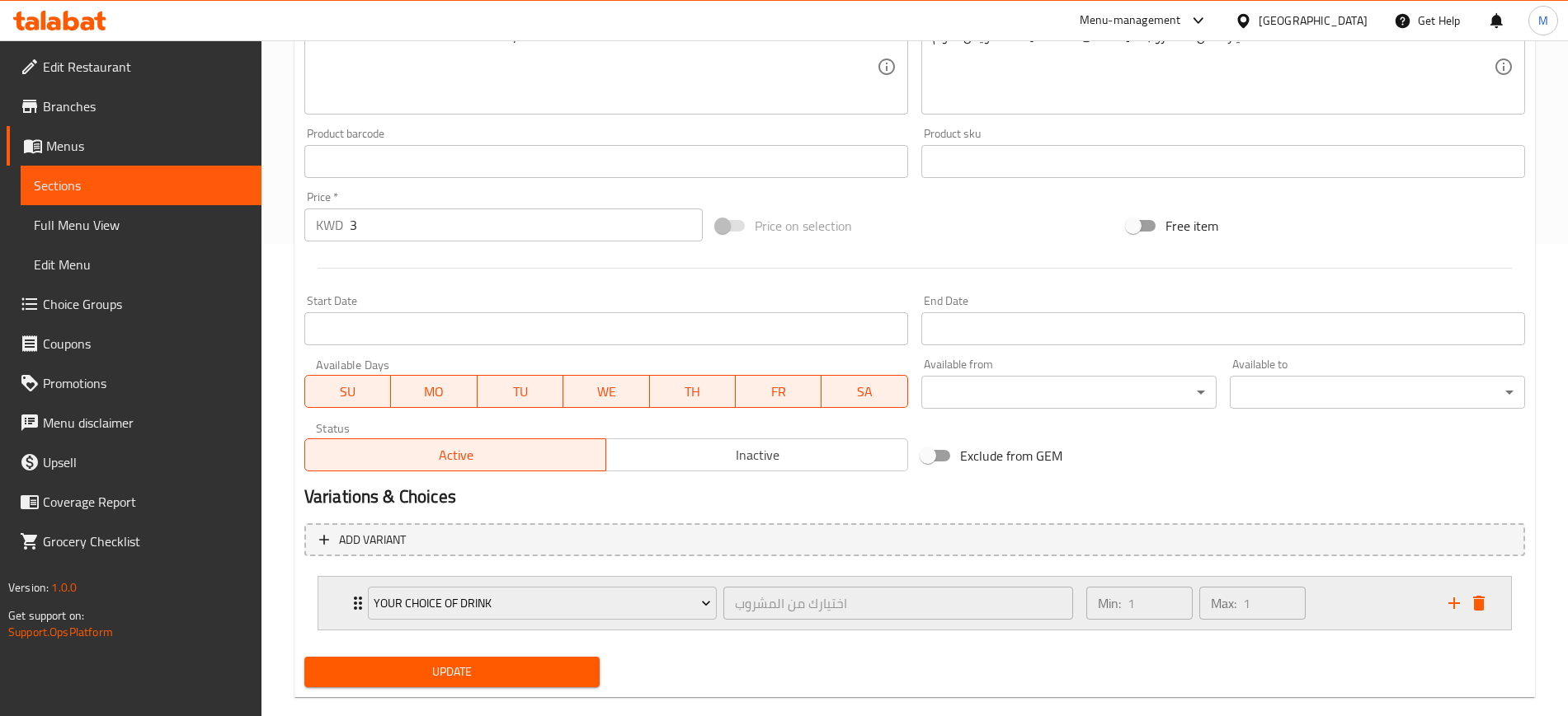
click at [1360, 607] on div "Min: 1 ​ Max: 1 ​" at bounding box center [1257, 604] width 362 height 53
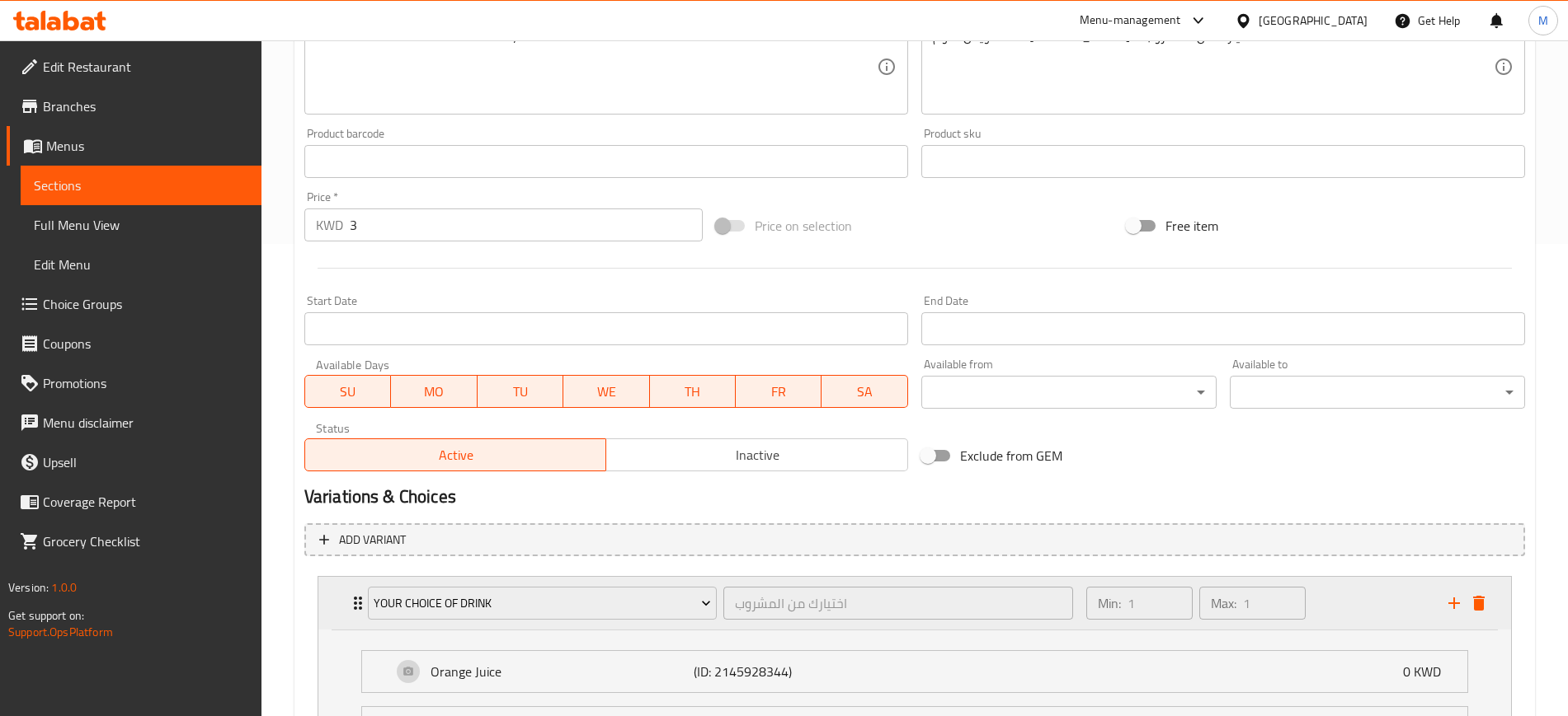
scroll to position [757, 0]
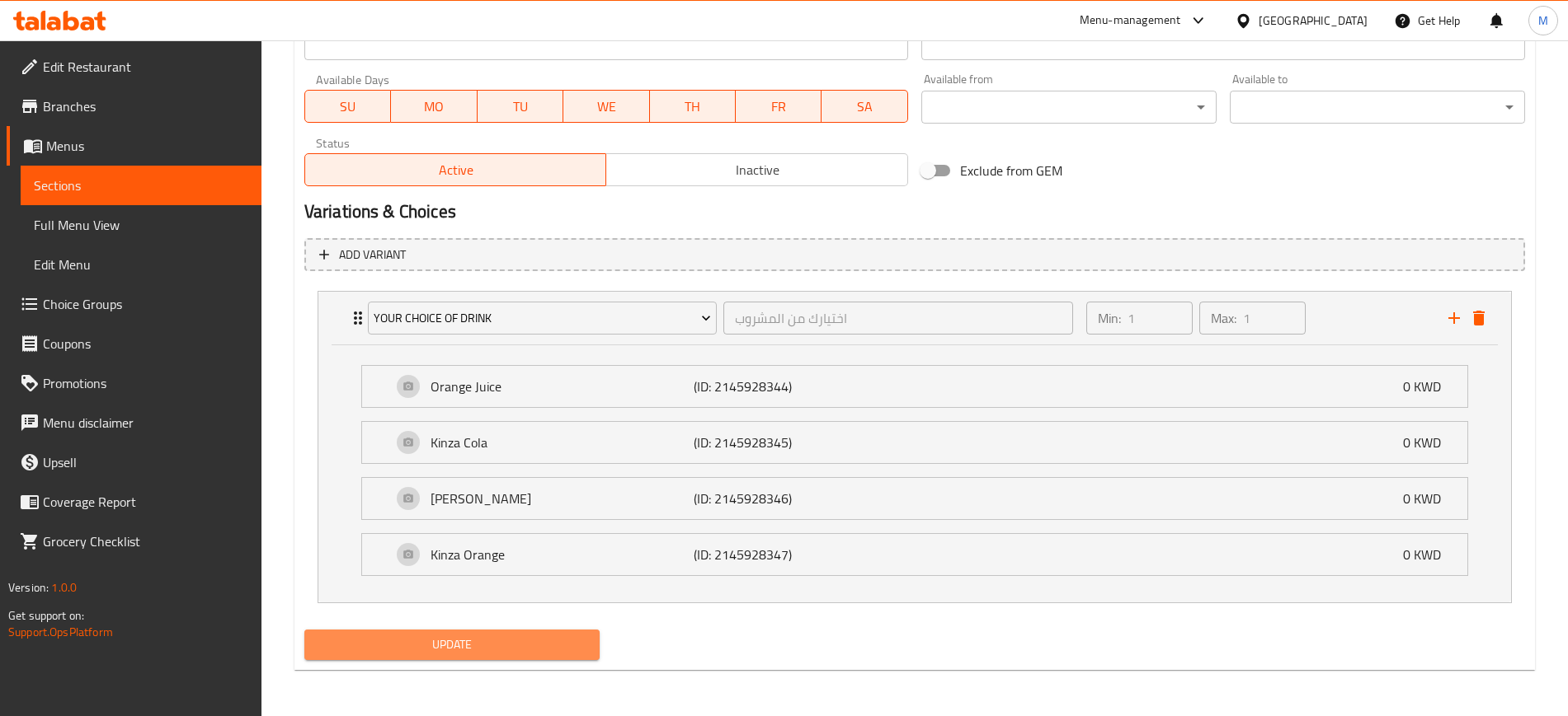
click at [537, 649] on span "Update" at bounding box center [451, 645] width 269 height 21
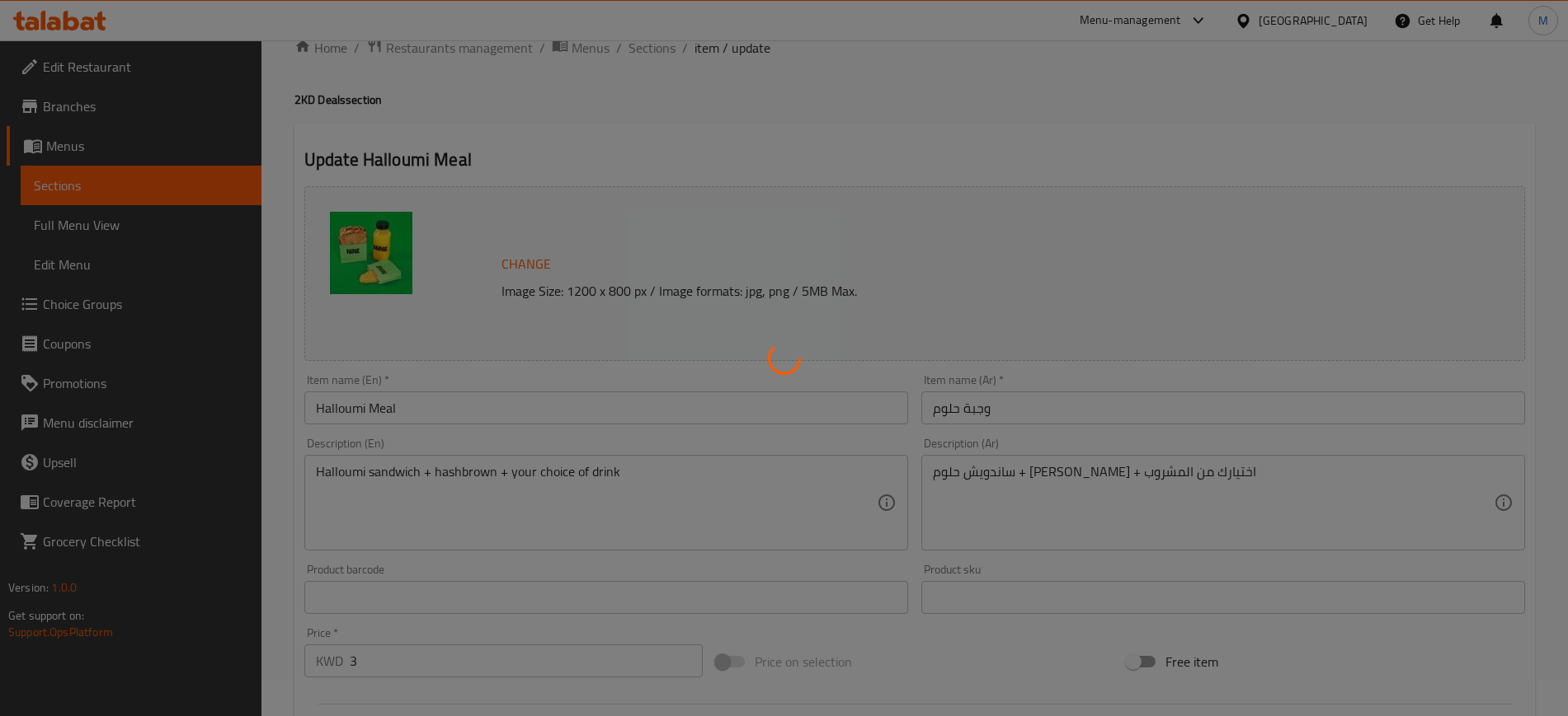
scroll to position [0, 0]
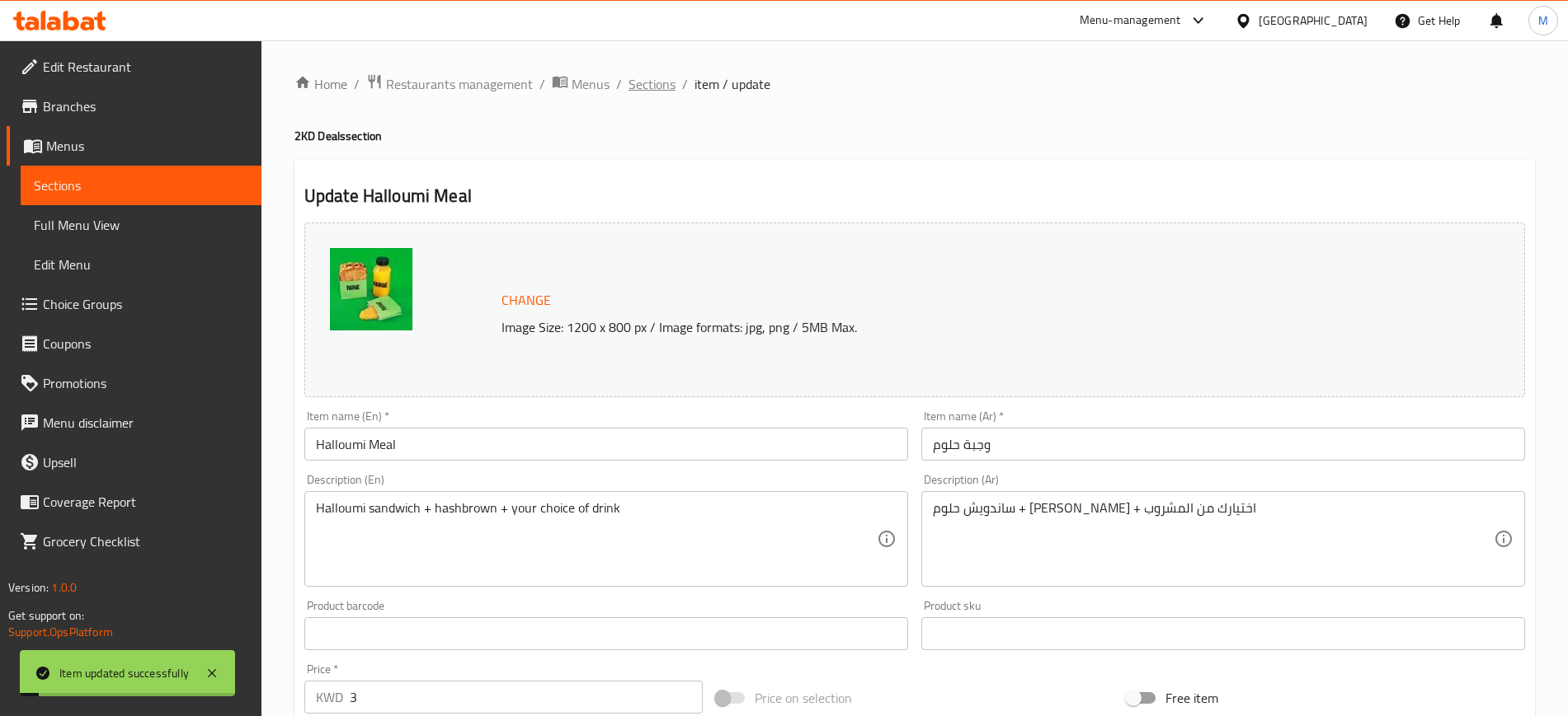
click at [647, 83] on span "Sections" at bounding box center [652, 84] width 47 height 20
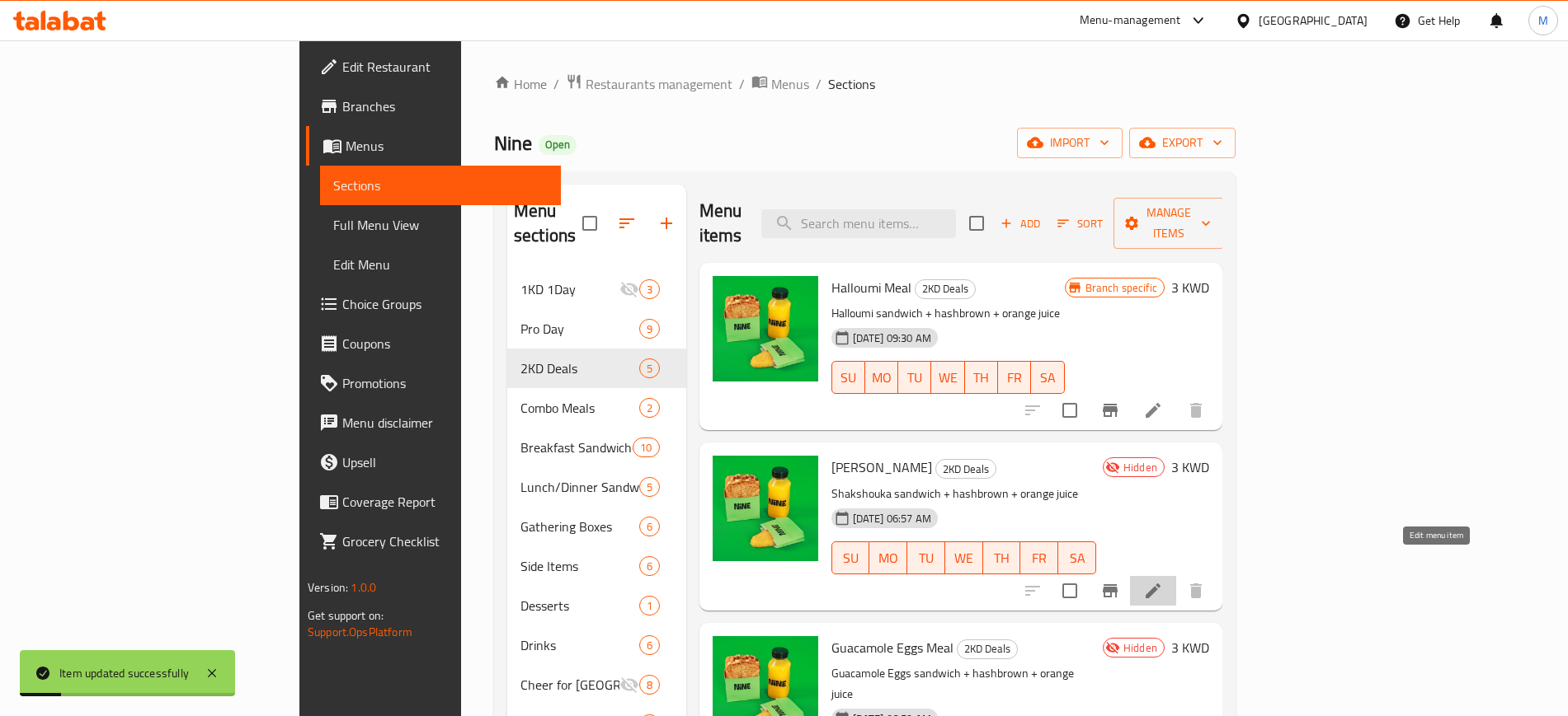
click at [1160, 584] on icon at bounding box center [1152, 591] width 15 height 15
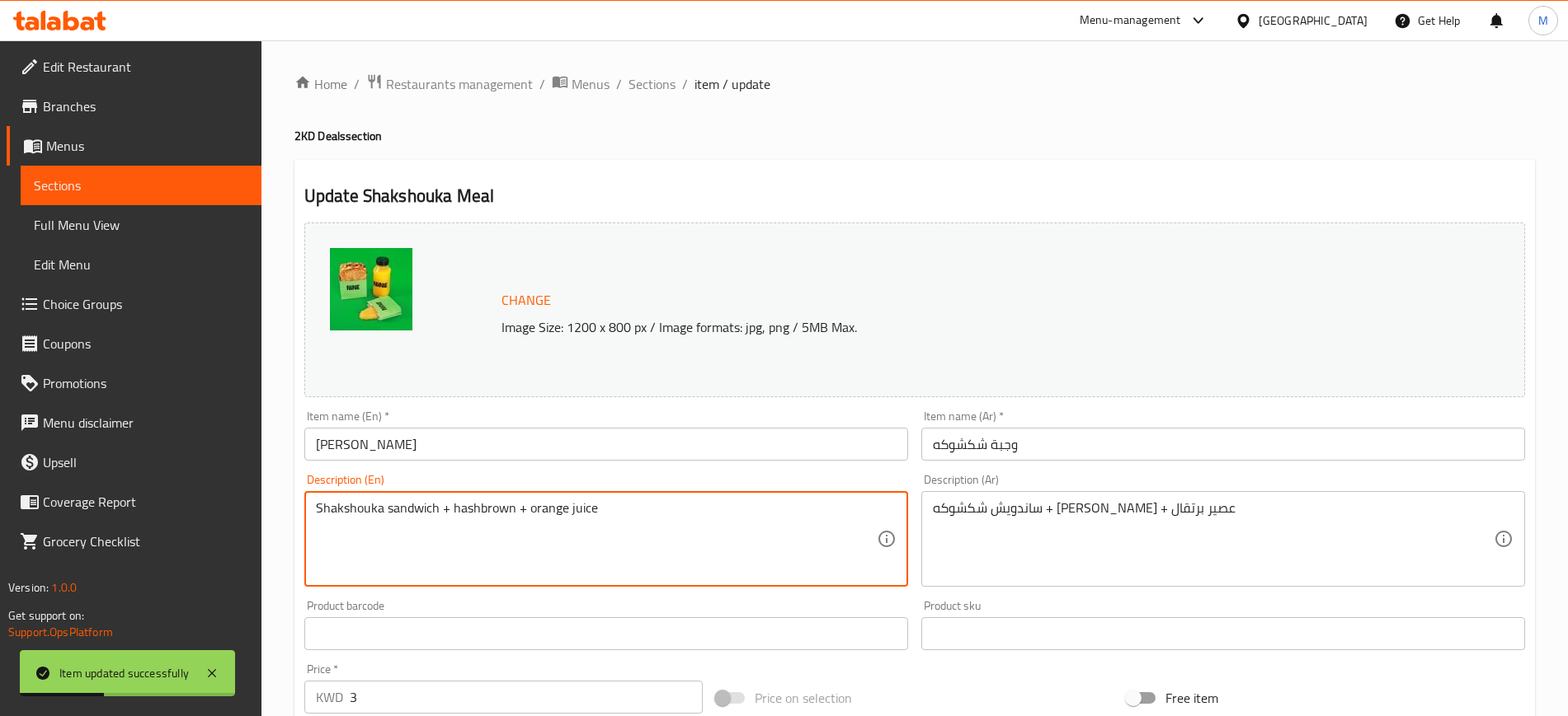
drag, startPoint x: 528, startPoint y: 513, endPoint x: 623, endPoint y: 505, distance: 95.3
paste textarea "your choice of drink"
type textarea "Shakshouka sandwich + hashbrown + your choice of drink"
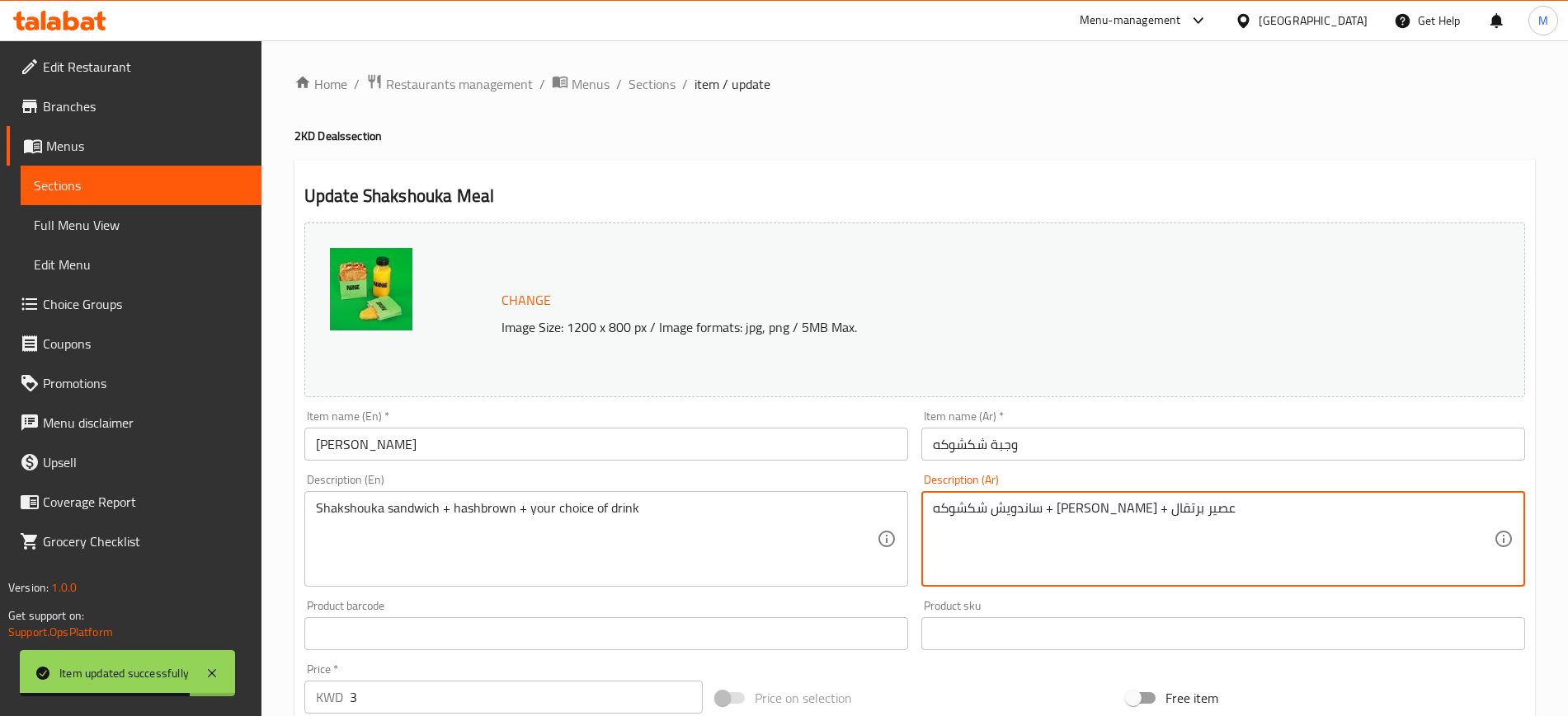
drag, startPoint x: 995, startPoint y: 511, endPoint x: 929, endPoint y: 510, distance: 66.0
paste textarea "ختيارك من المشروب"
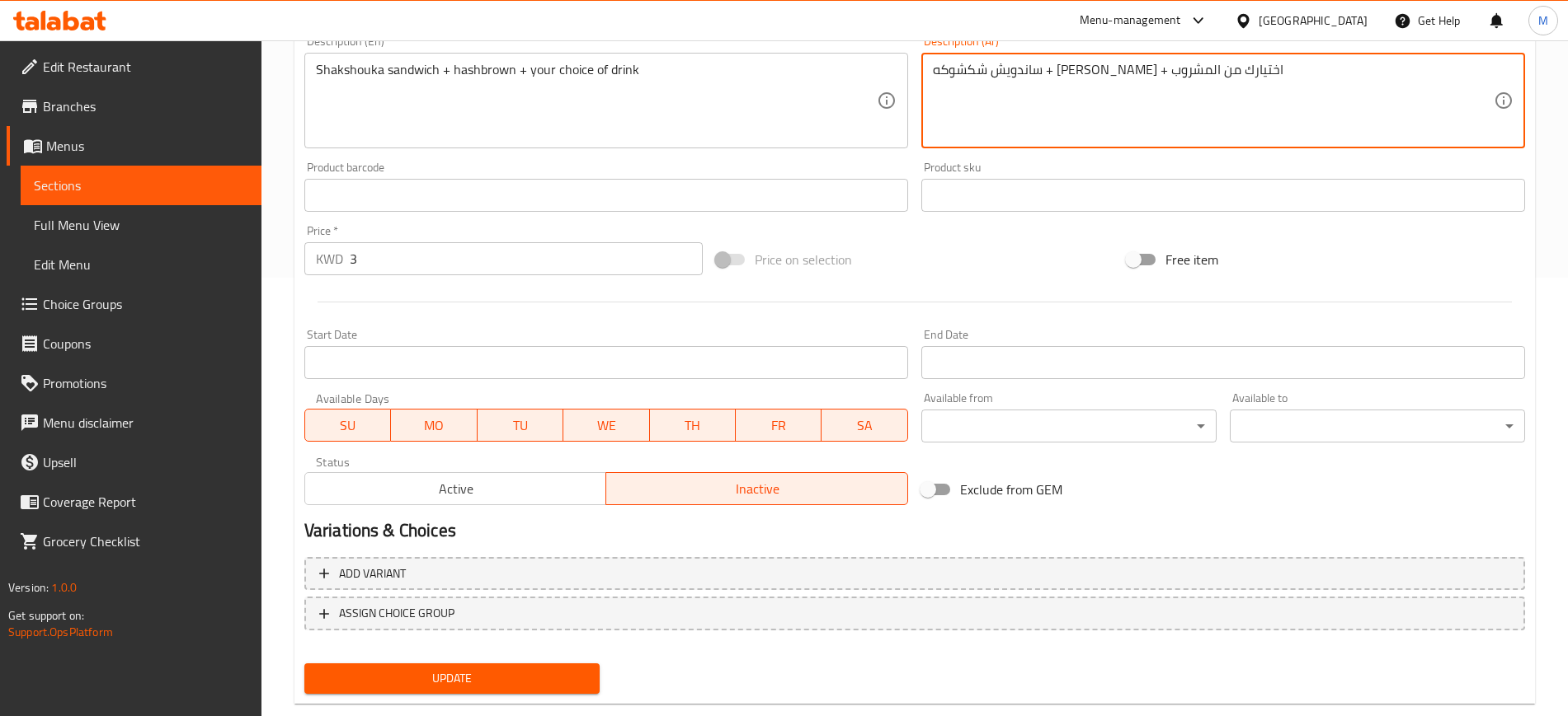
scroll to position [472, 0]
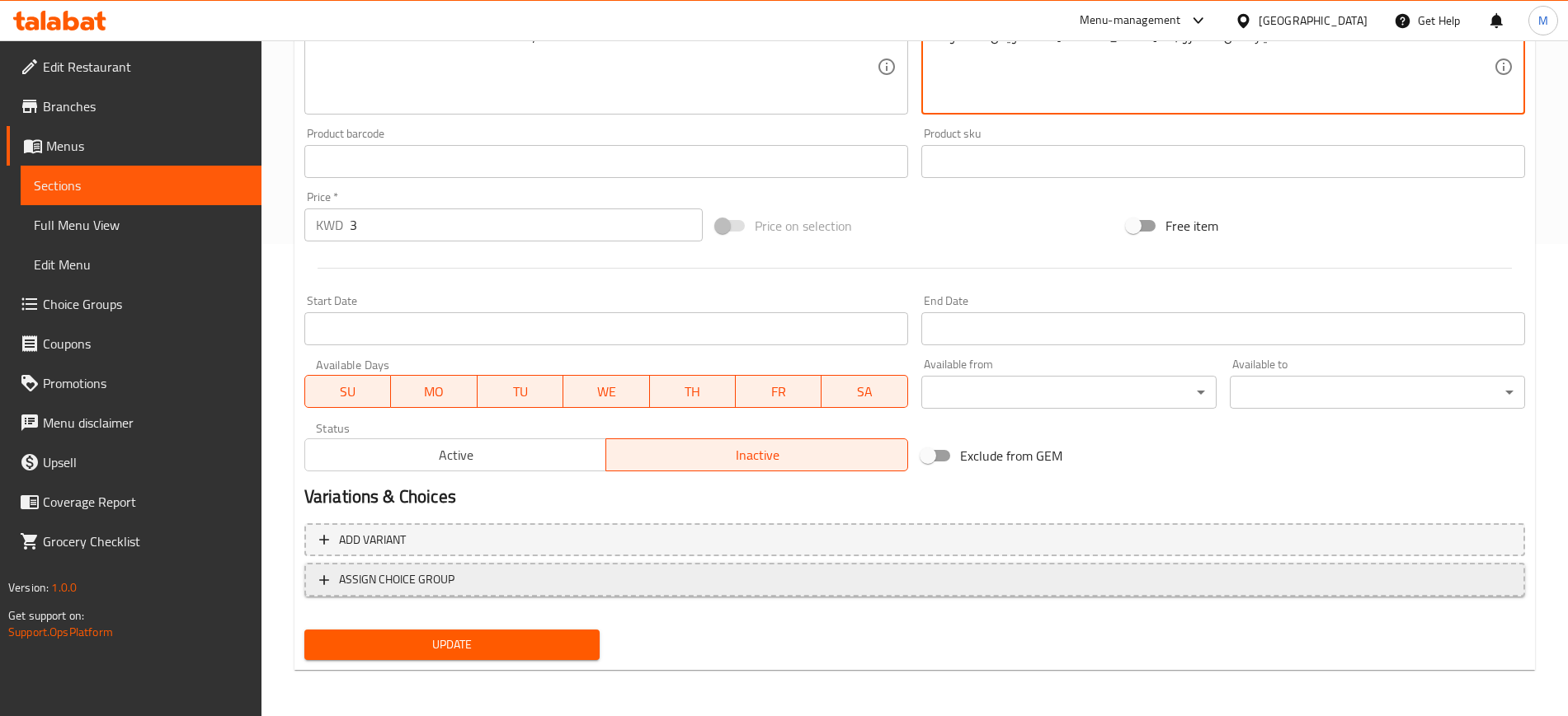
type textarea "ساندويش شكشوكه + هاش براون + اختيارك من المشروب"
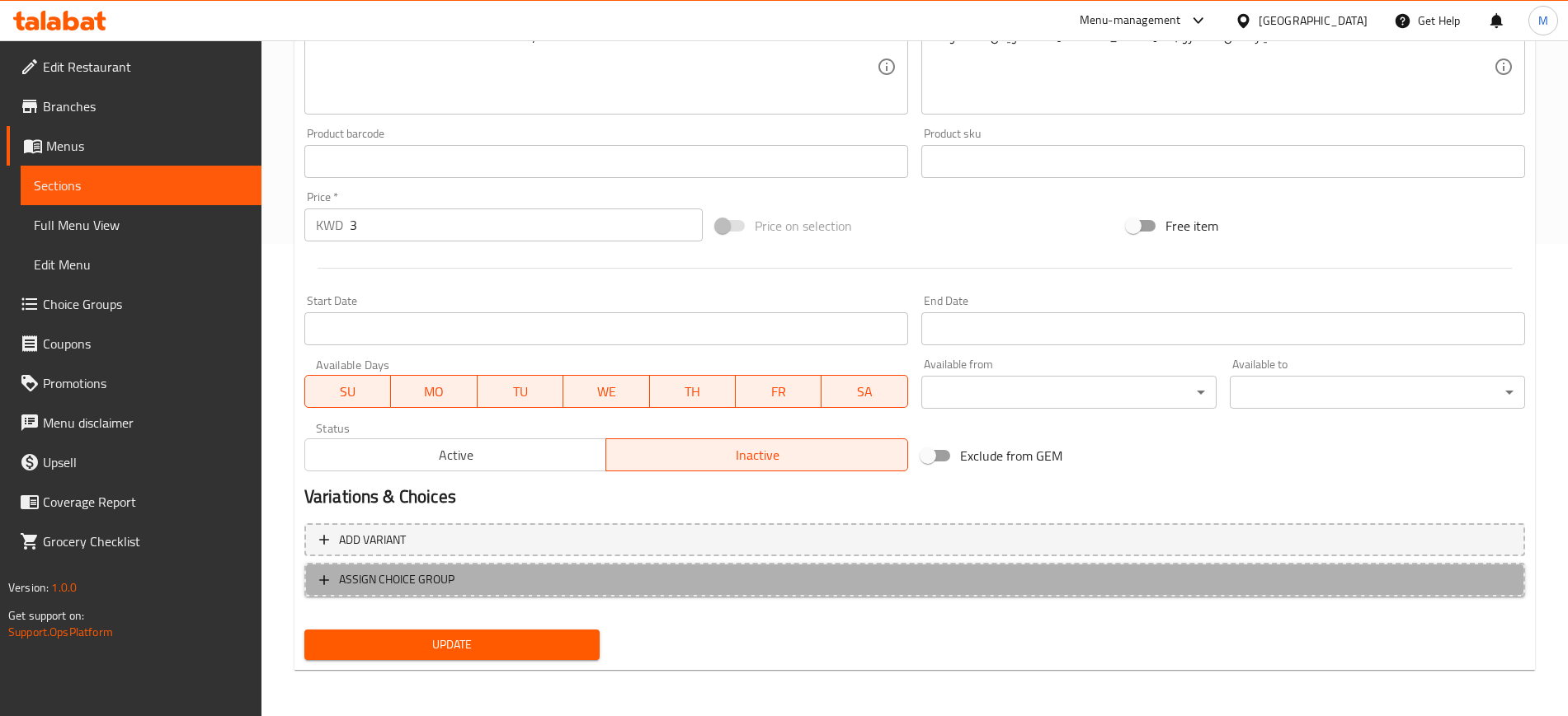
click at [464, 577] on span "ASSIGN CHOICE GROUP" at bounding box center [914, 580] width 1191 height 21
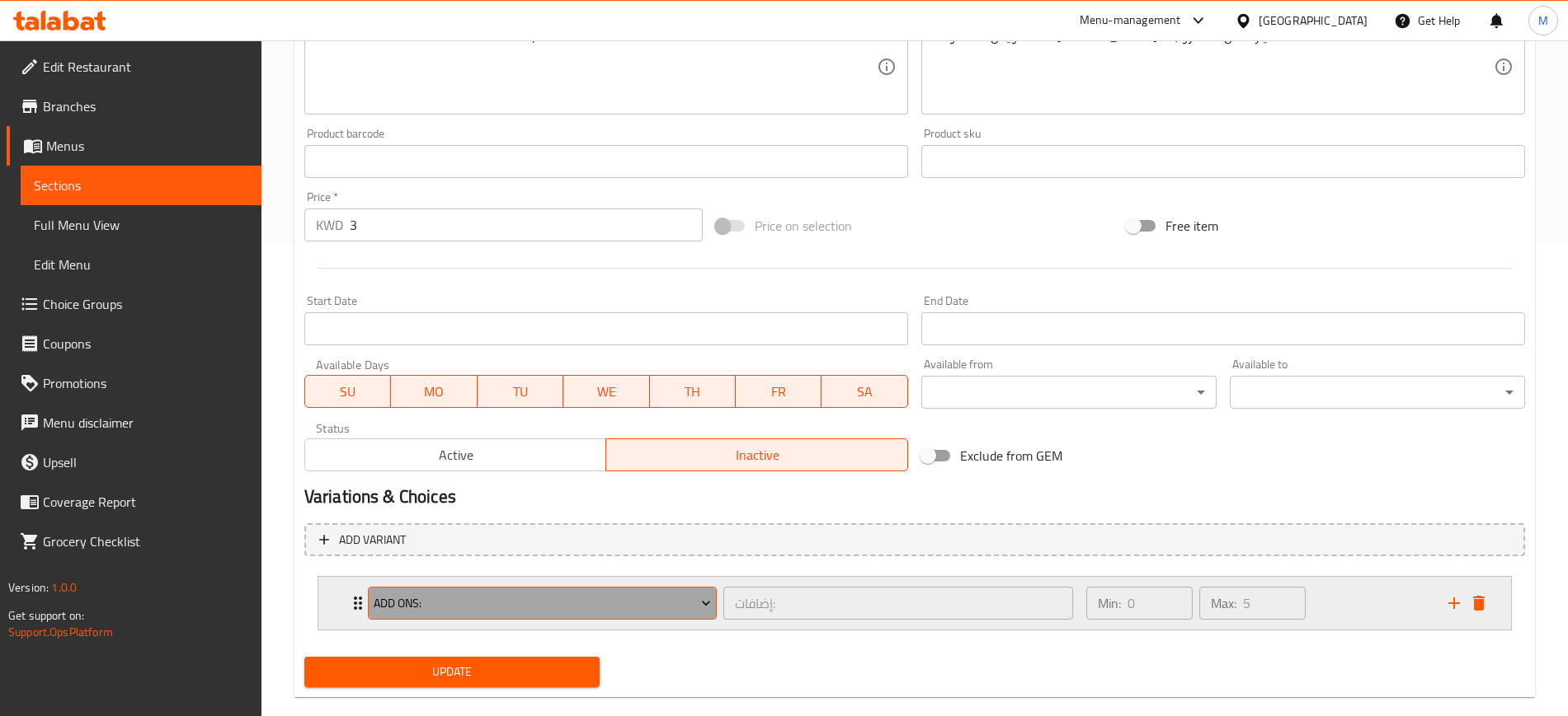
click at [448, 603] on span "Add Ons:" at bounding box center [542, 604] width 337 height 21
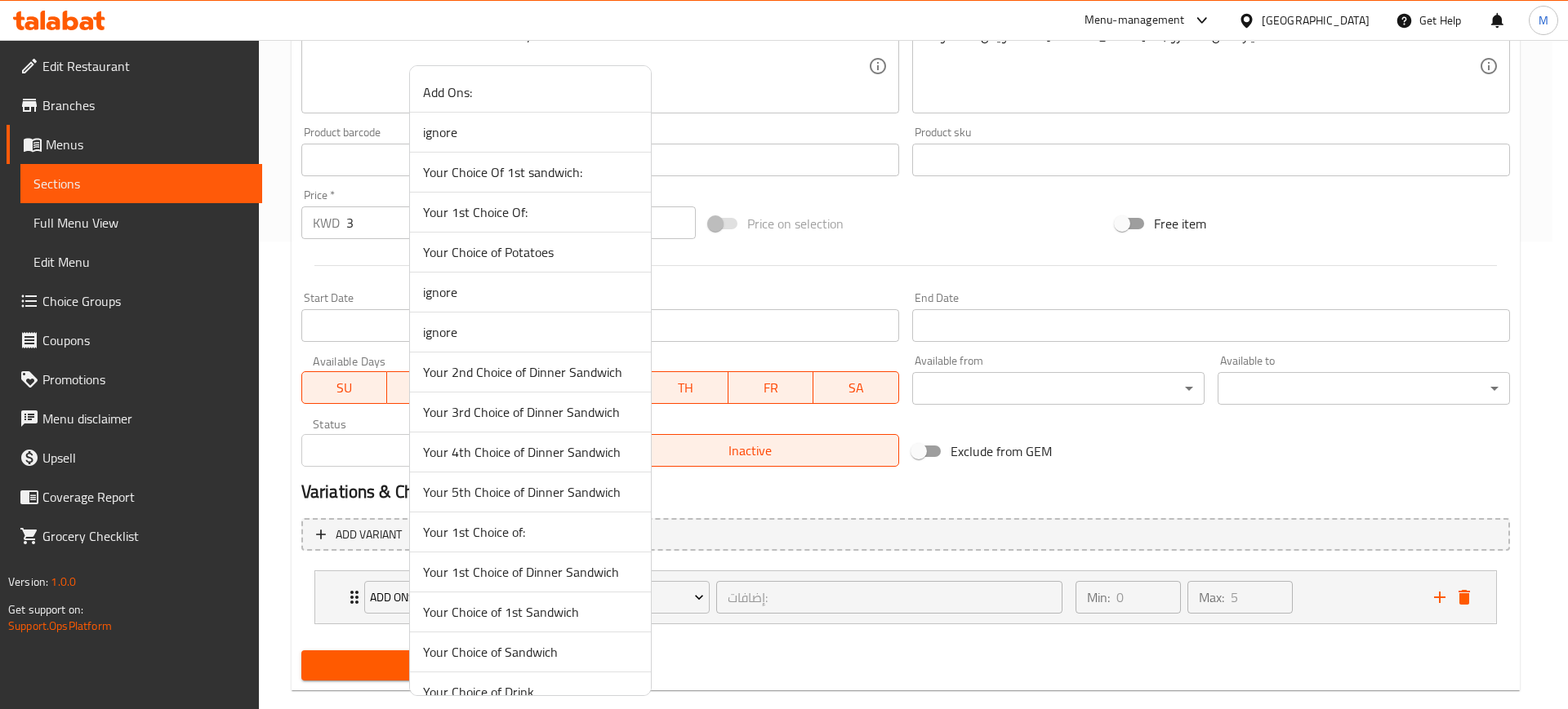
click at [548, 683] on span "Your Choice of Drink" at bounding box center [529, 692] width 214 height 20
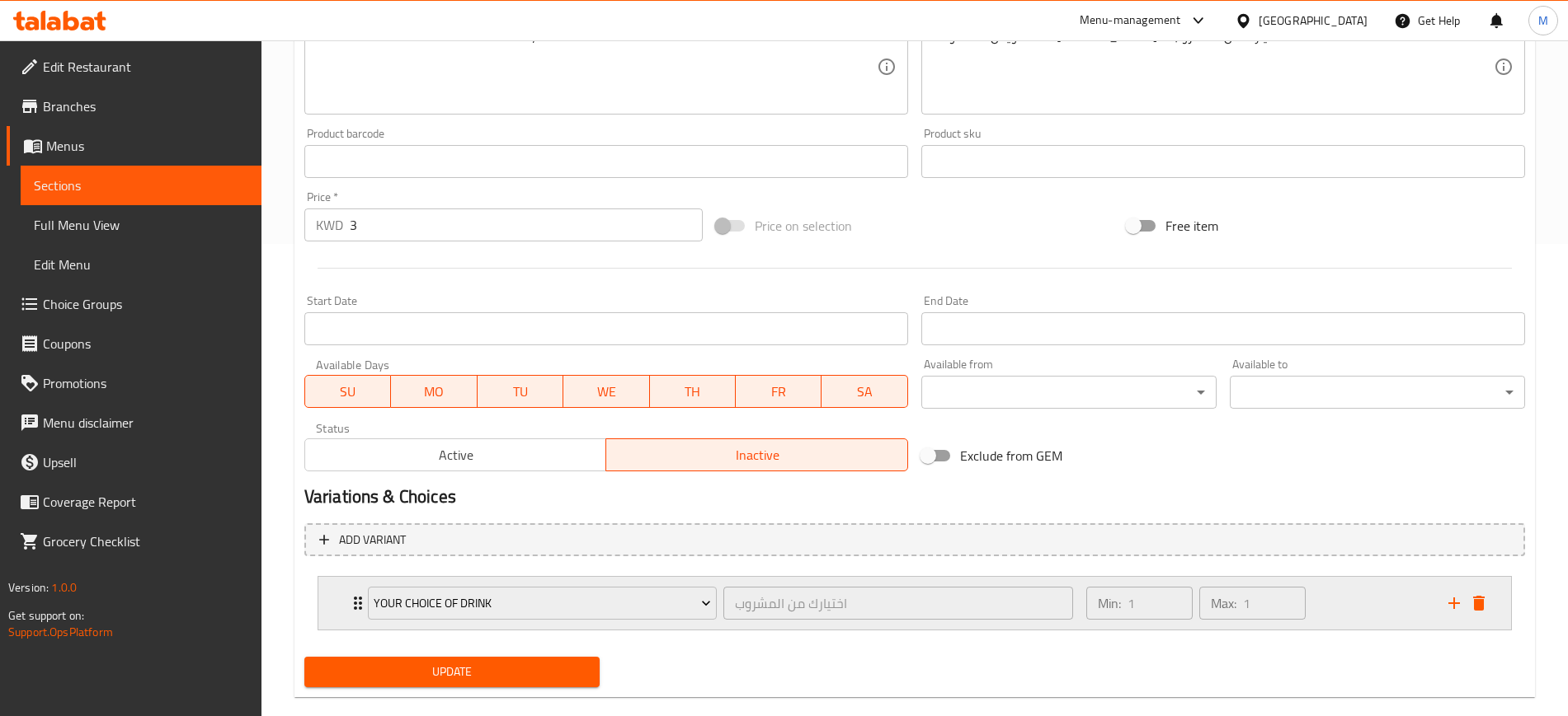
click at [1372, 603] on div "Min: 1 ​ Max: 1 ​" at bounding box center [1257, 604] width 362 height 53
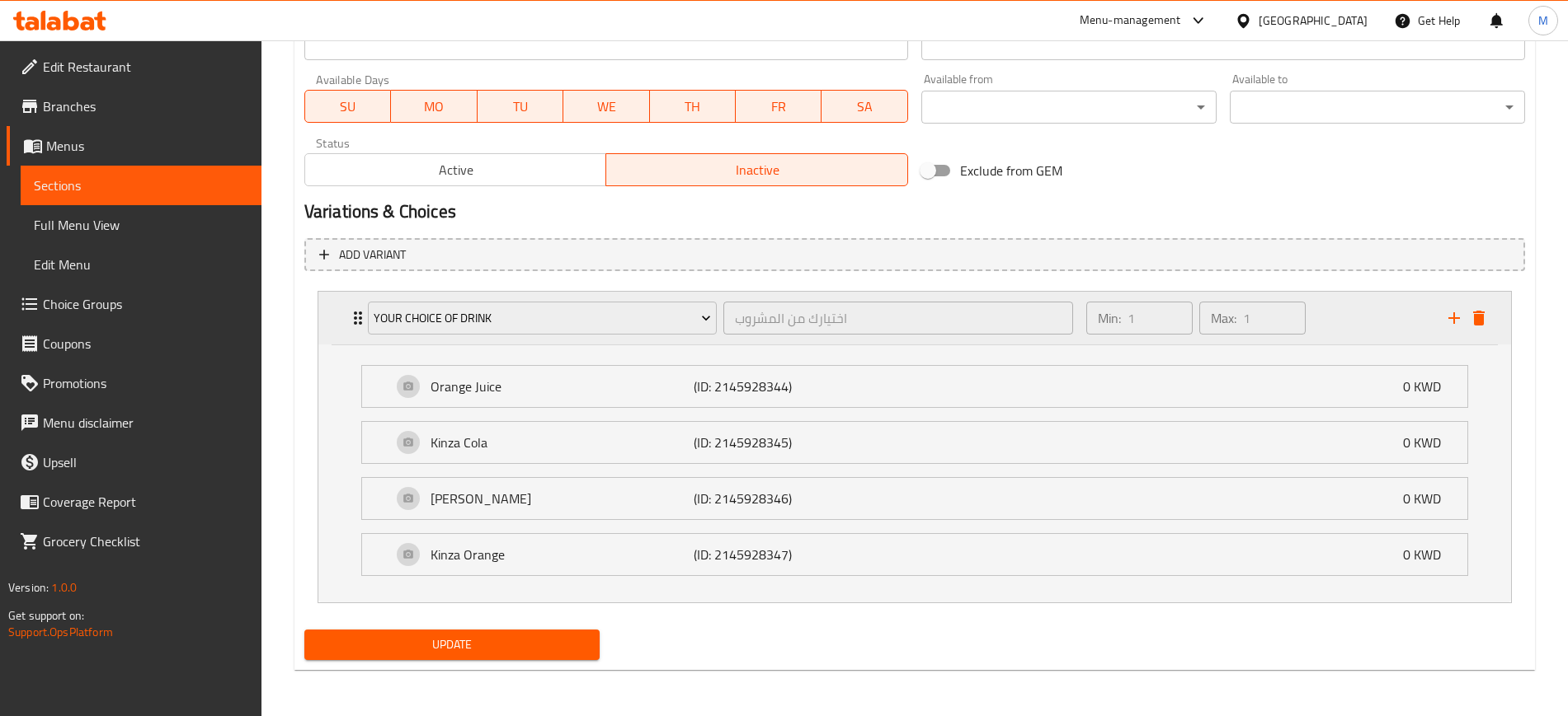
click at [1356, 326] on div "Min: 1 ​ Max: 1 ​" at bounding box center [1257, 318] width 362 height 53
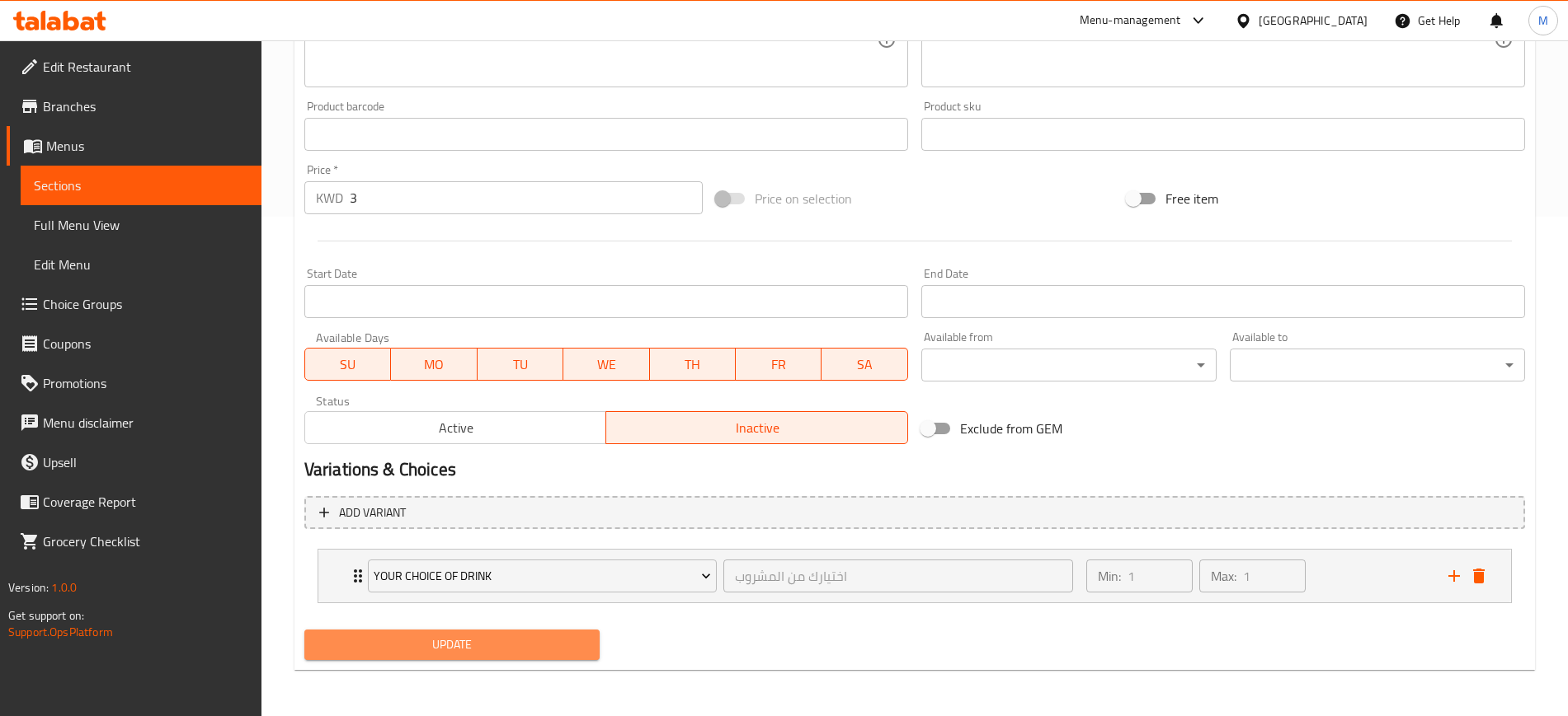
click at [523, 632] on button "Update" at bounding box center [451, 644] width 295 height 30
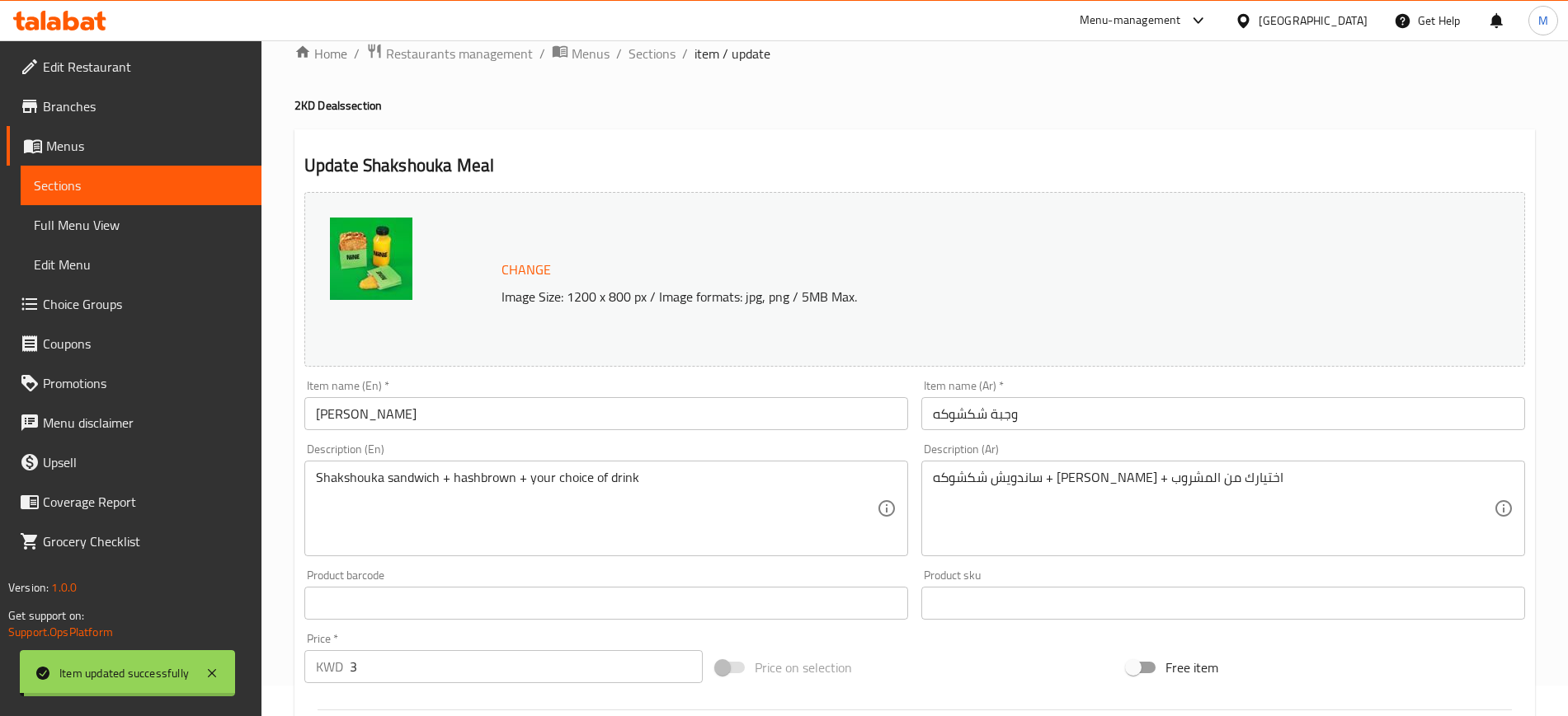
scroll to position [0, 0]
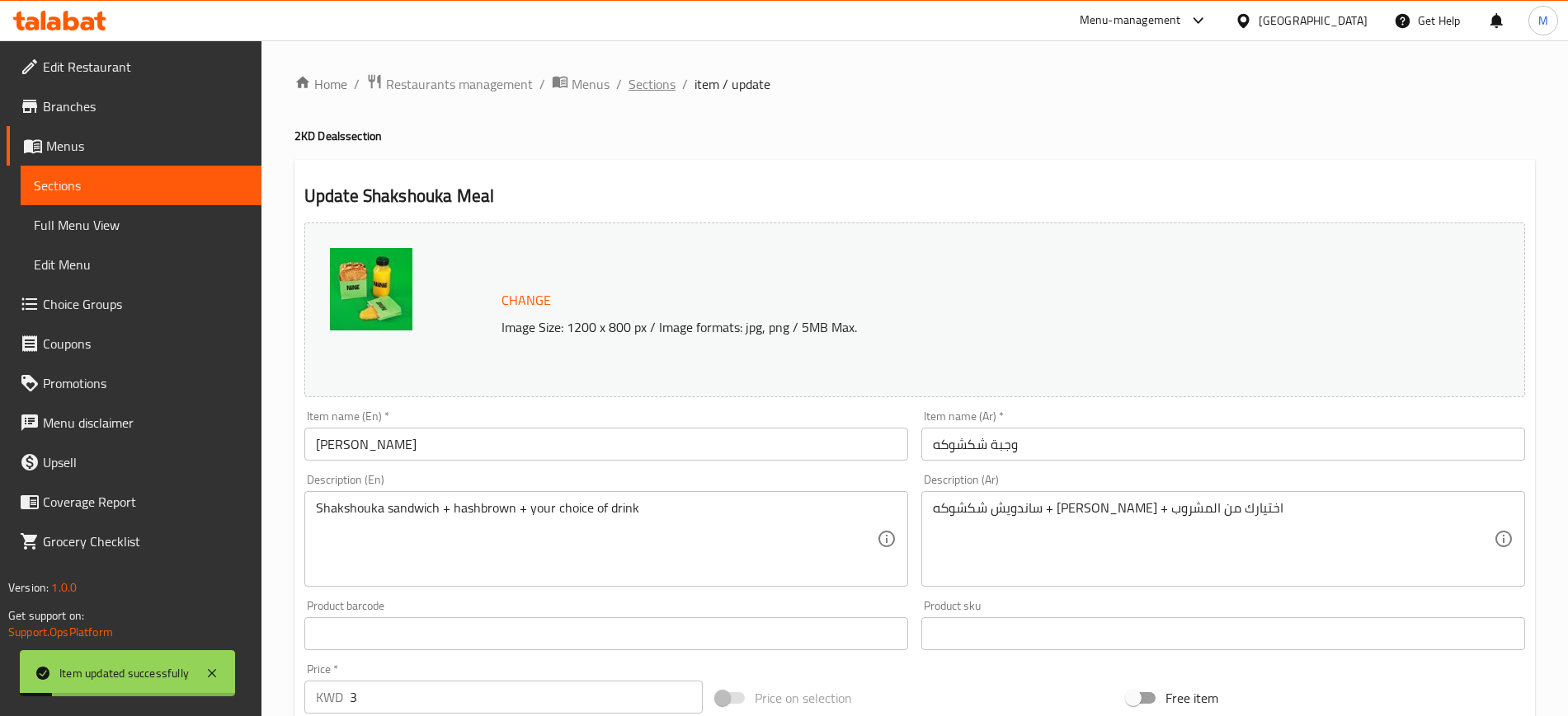
click at [646, 84] on span "Sections" at bounding box center [652, 84] width 47 height 20
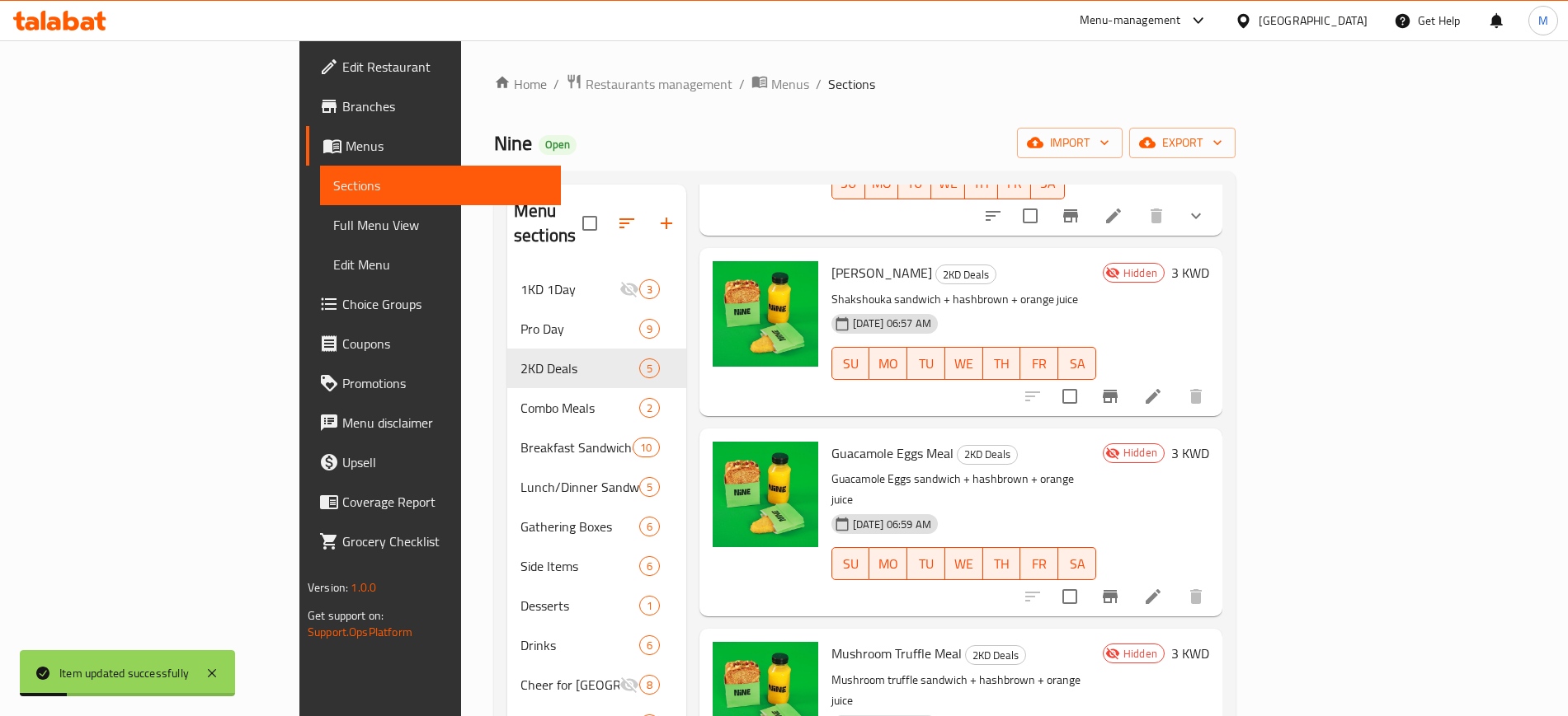
scroll to position [225, 0]
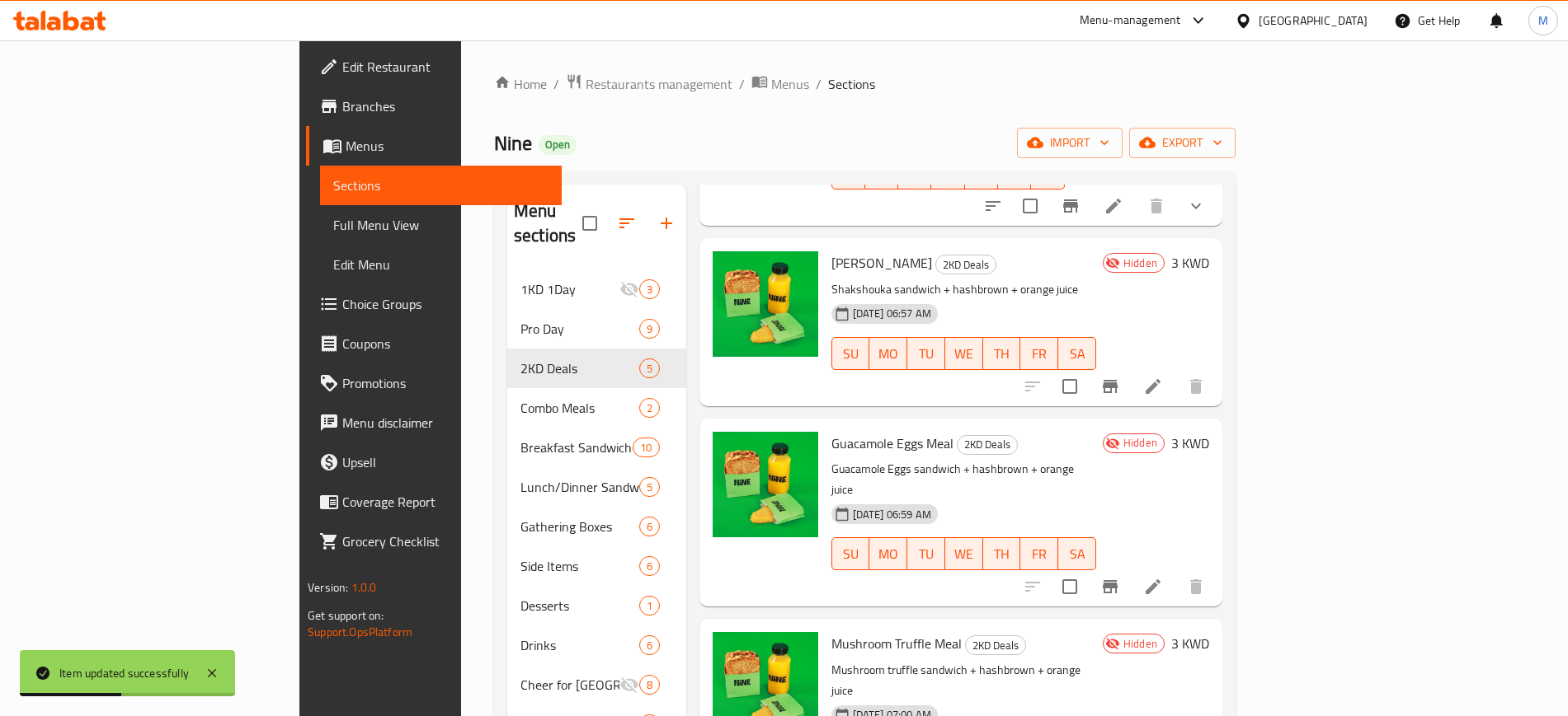
click at [1176, 572] on li at bounding box center [1152, 586] width 47 height 29
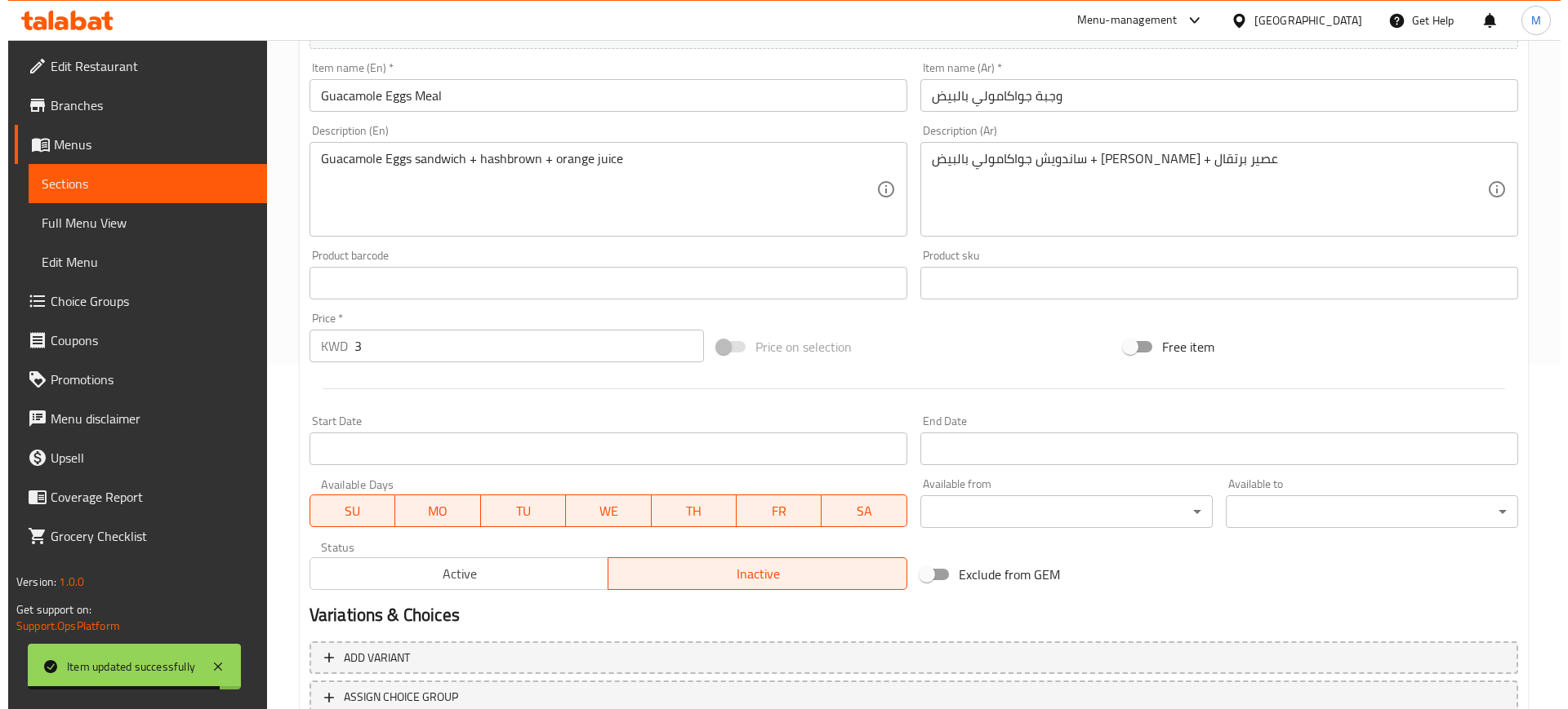
scroll to position [468, 0]
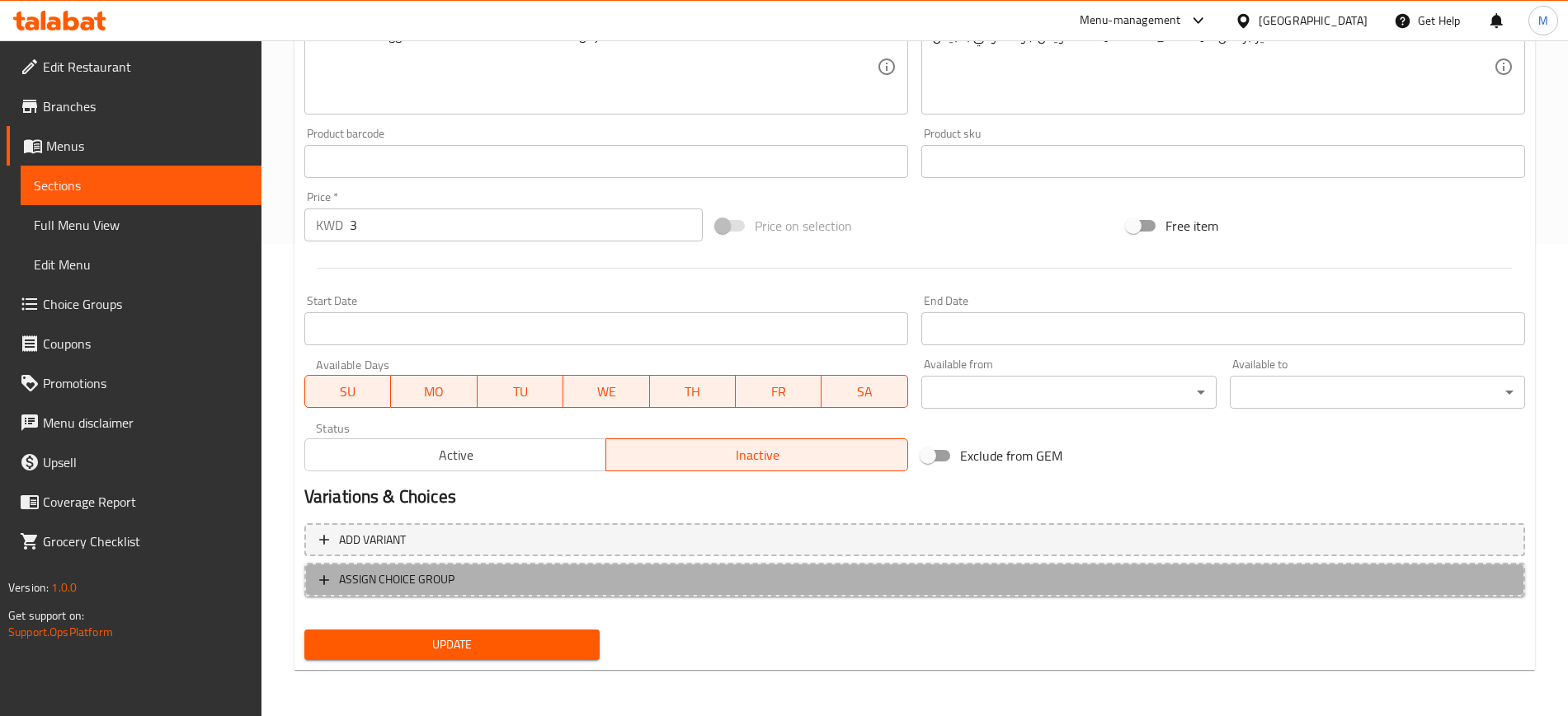
click at [424, 582] on span "ASSIGN CHOICE GROUP" at bounding box center [397, 580] width 115 height 21
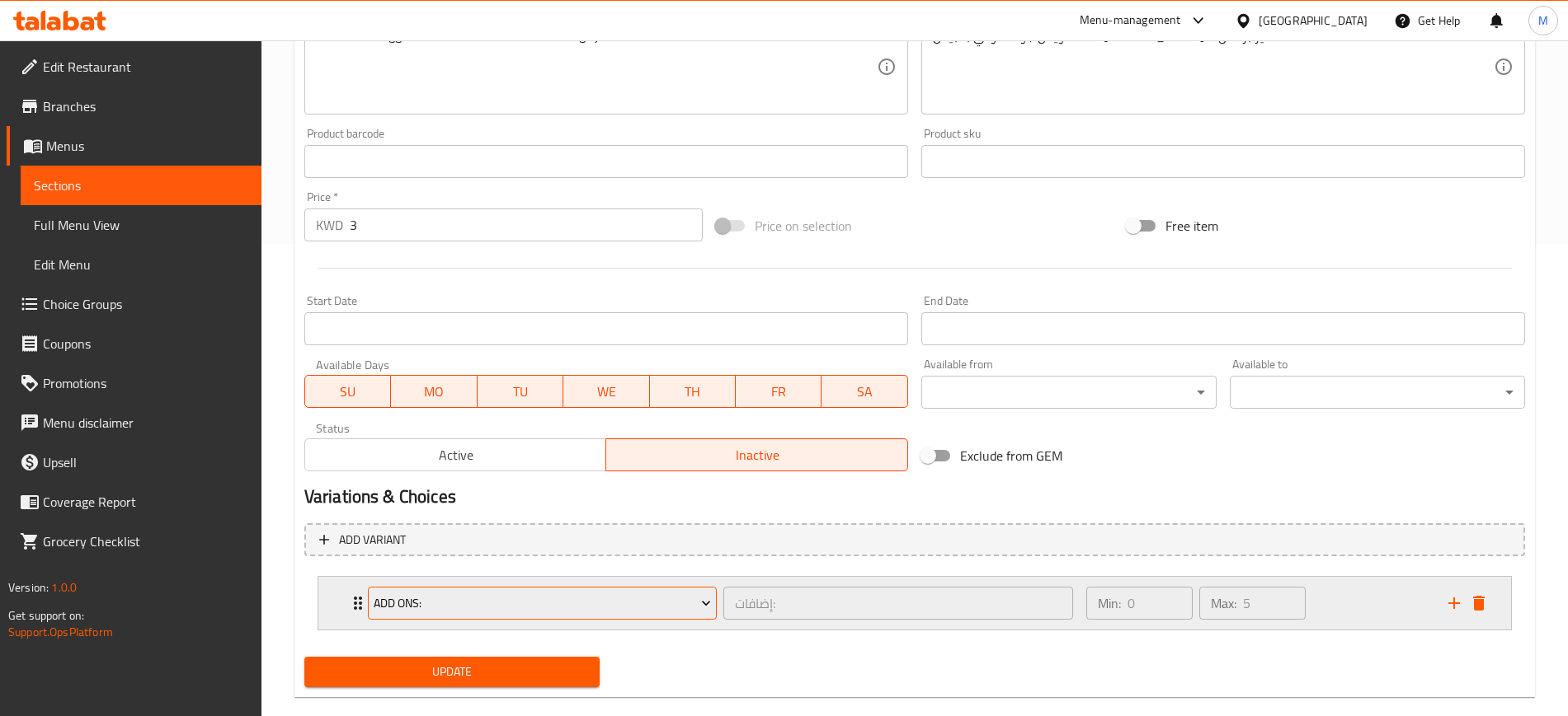
click at [422, 595] on span "Add Ons:" at bounding box center [542, 604] width 337 height 21
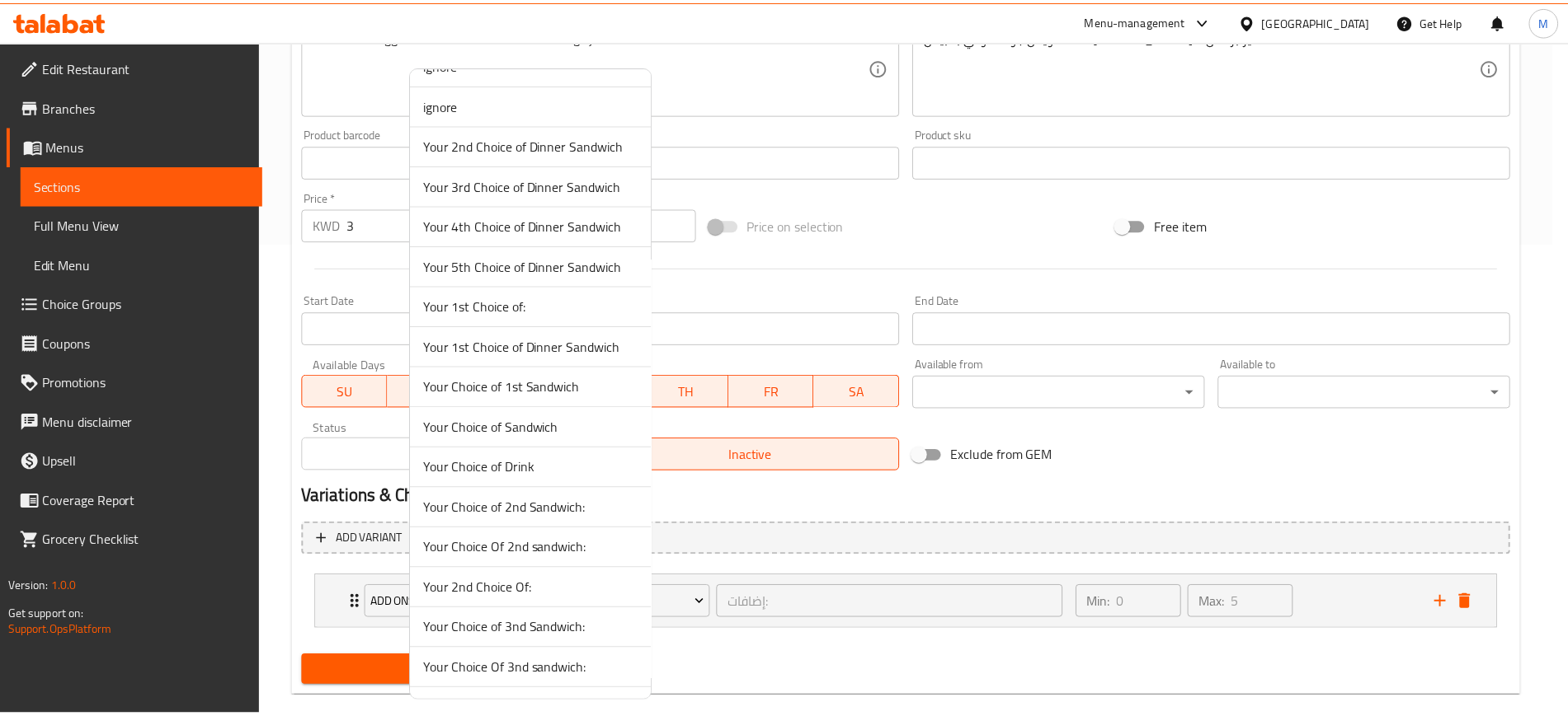
scroll to position [0, 0]
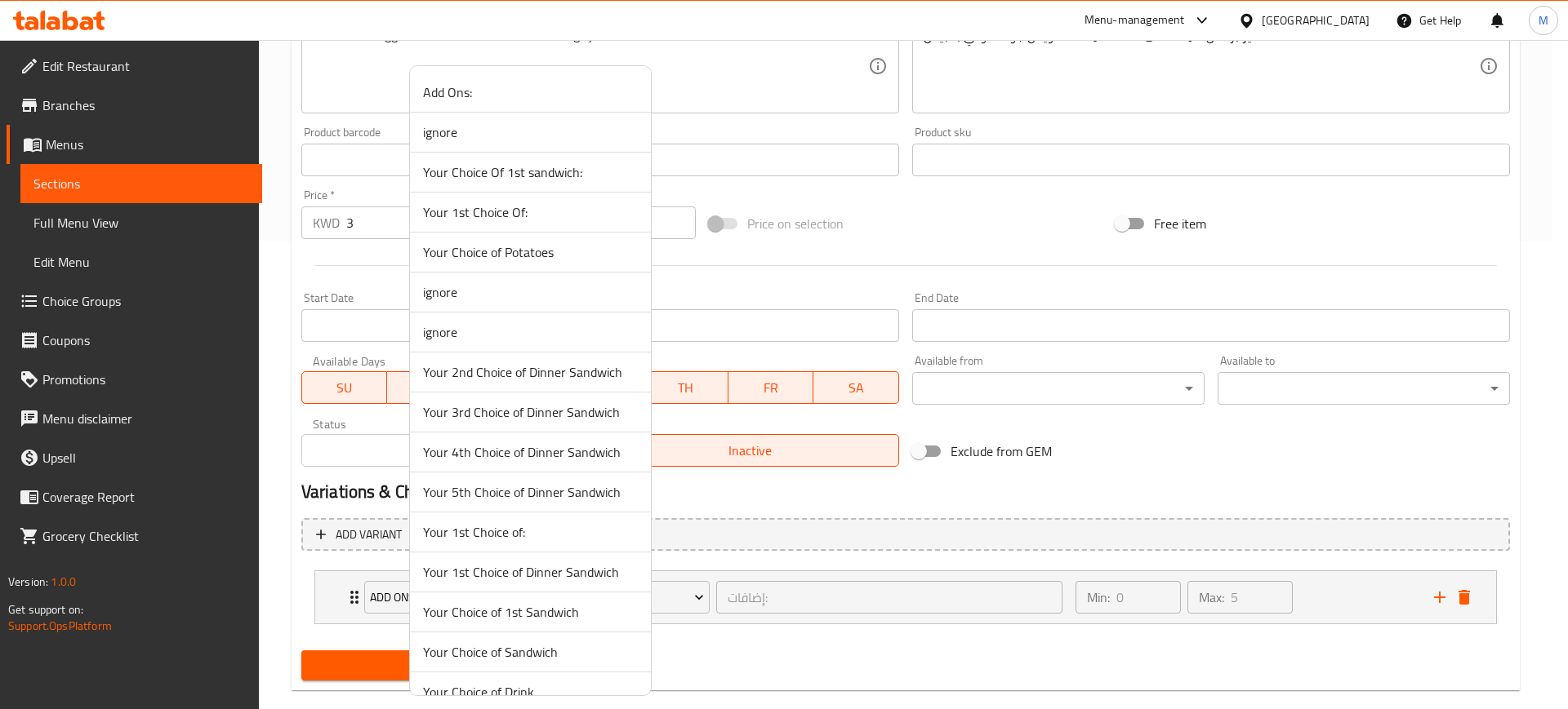
click at [506, 685] on span "Your Choice of Drink" at bounding box center [529, 692] width 214 height 20
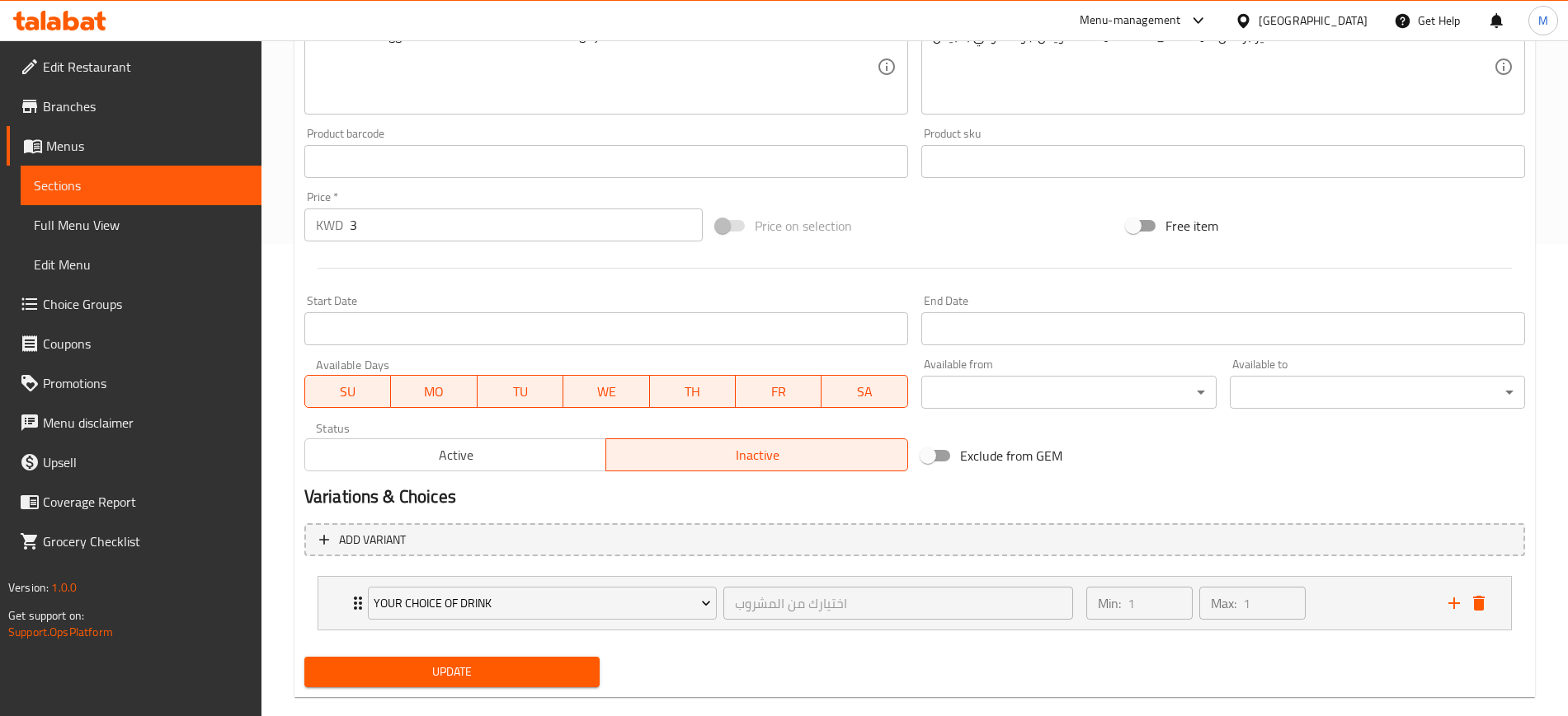
scroll to position [163, 0]
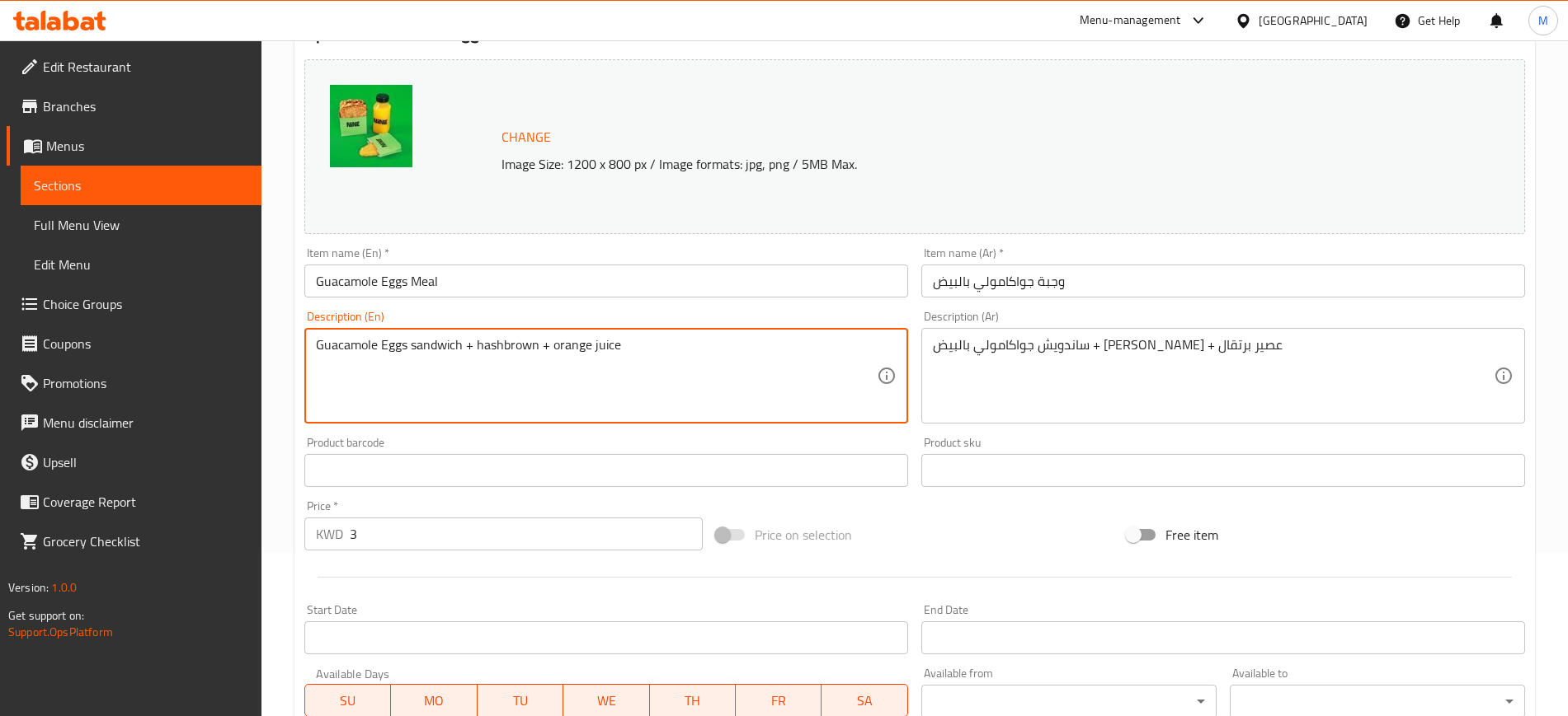
drag, startPoint x: 552, startPoint y: 351, endPoint x: 631, endPoint y: 358, distance: 79.3
paste textarea "your choice of drink"
type textarea "Guacamole Eggs sandwich + hashbrown + your choice of drink"
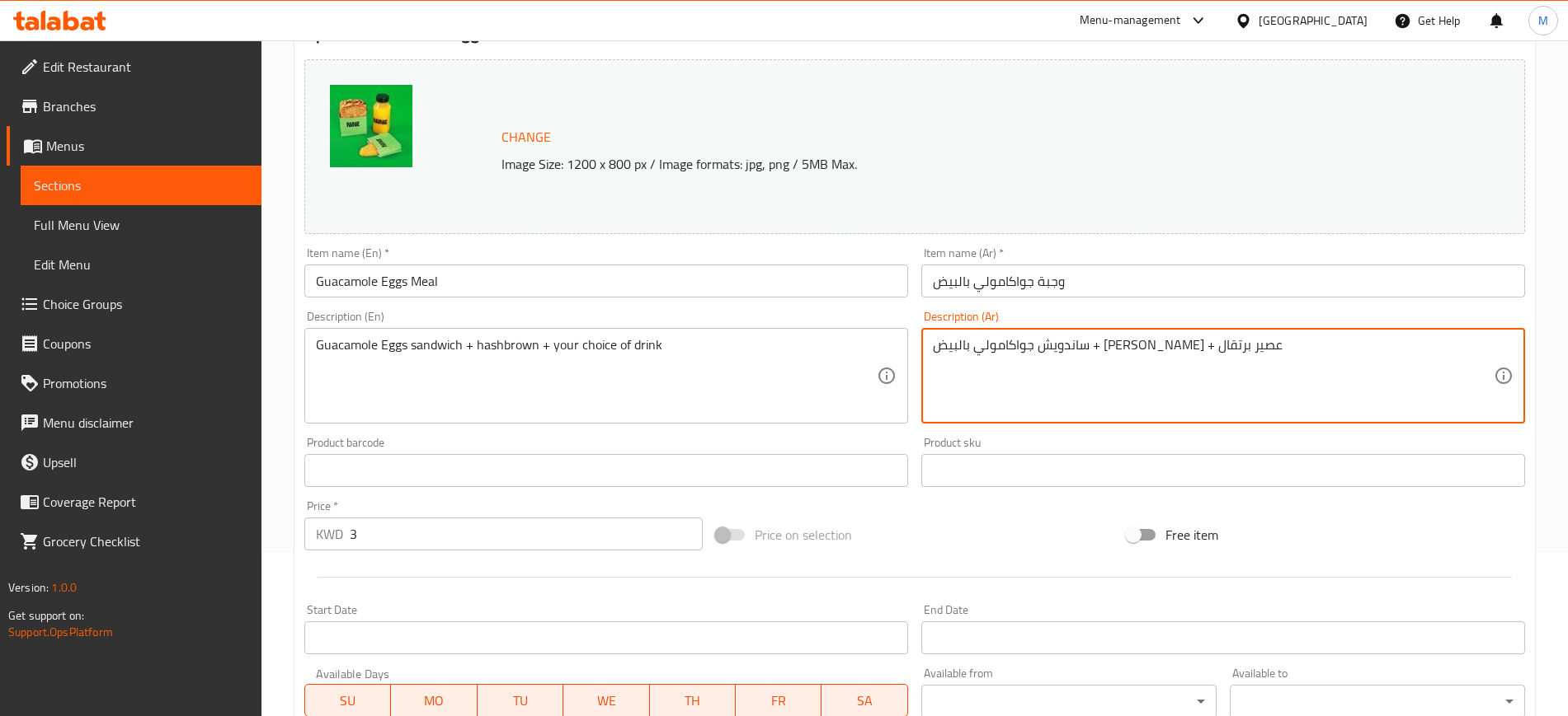
drag, startPoint x: 996, startPoint y: 342, endPoint x: 929, endPoint y: 348, distance: 67.3
paste textarea "ختيارك من المشروب"
type textarea "ساندويش جواكامولي بالبيض + هاش براون + اختيارك من المشروب"
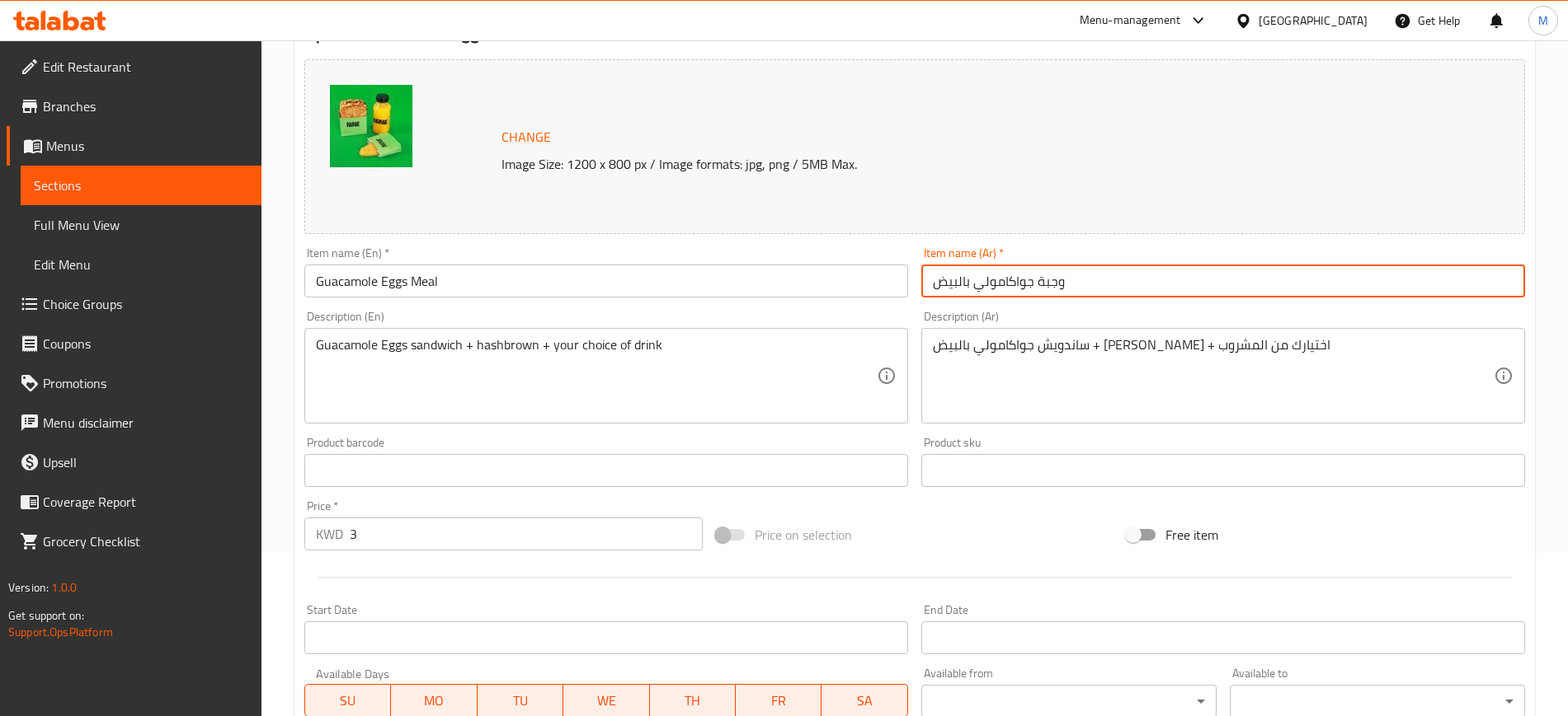
click at [1159, 269] on input "وجبة جواكامولي بالبيض" at bounding box center [1223, 281] width 604 height 33
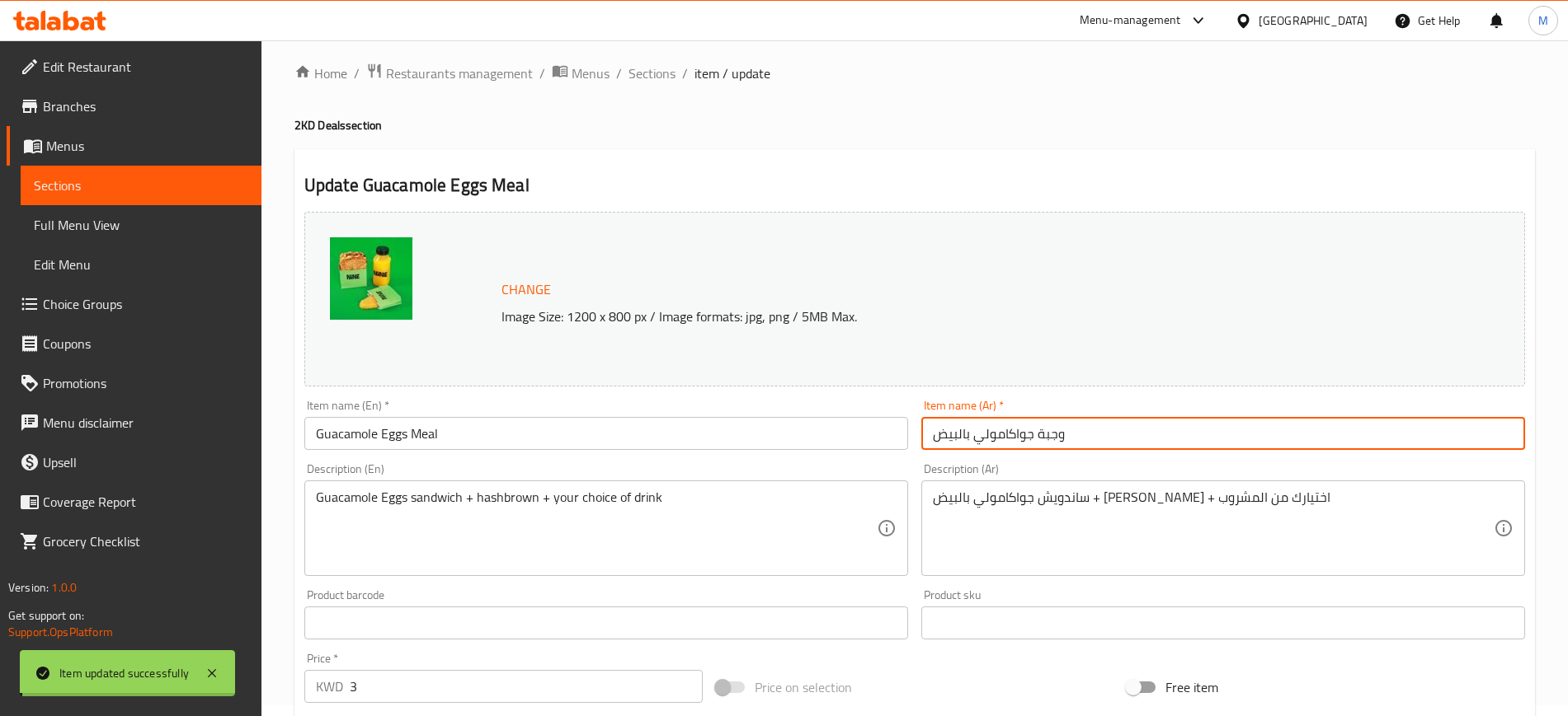
scroll to position [0, 0]
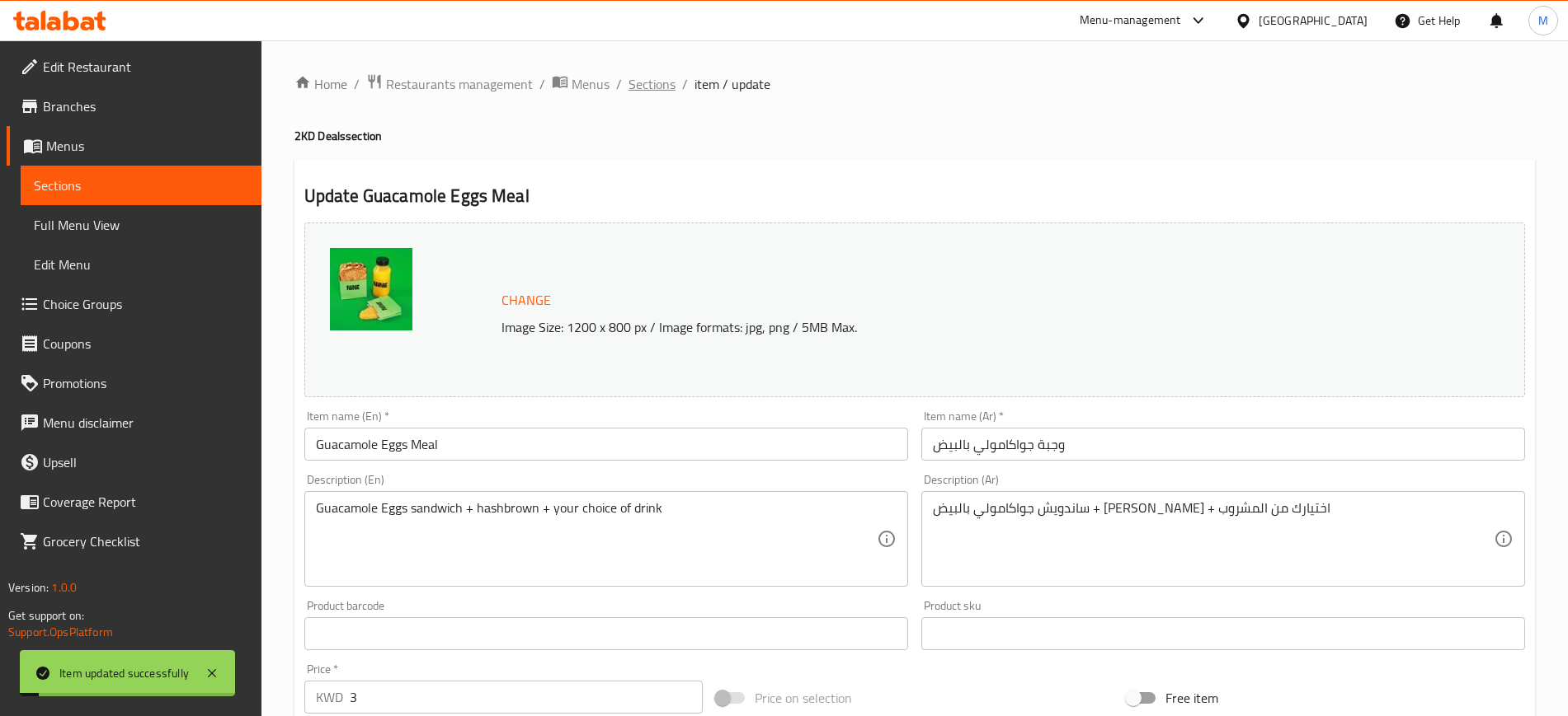
click at [656, 81] on span "Sections" at bounding box center [652, 84] width 47 height 20
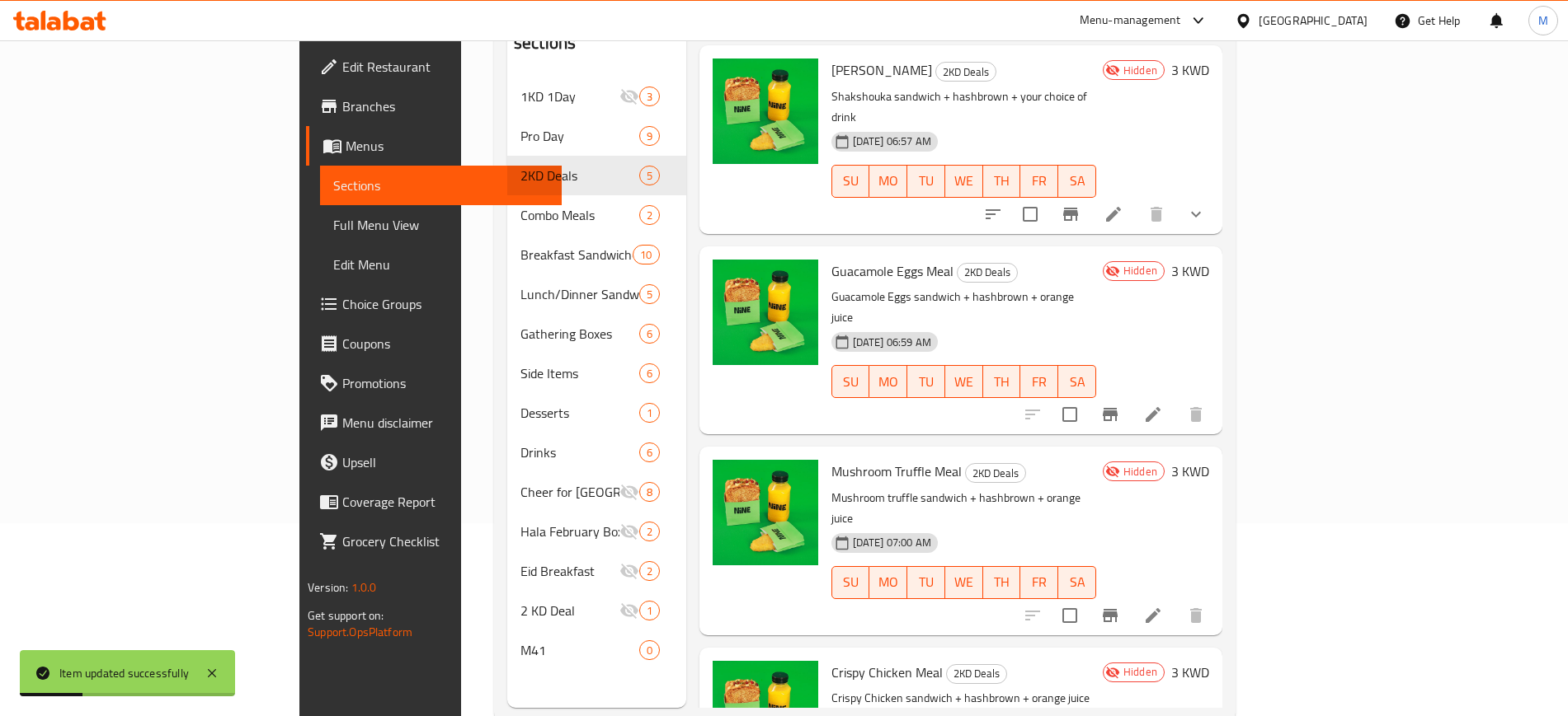
scroll to position [206, 0]
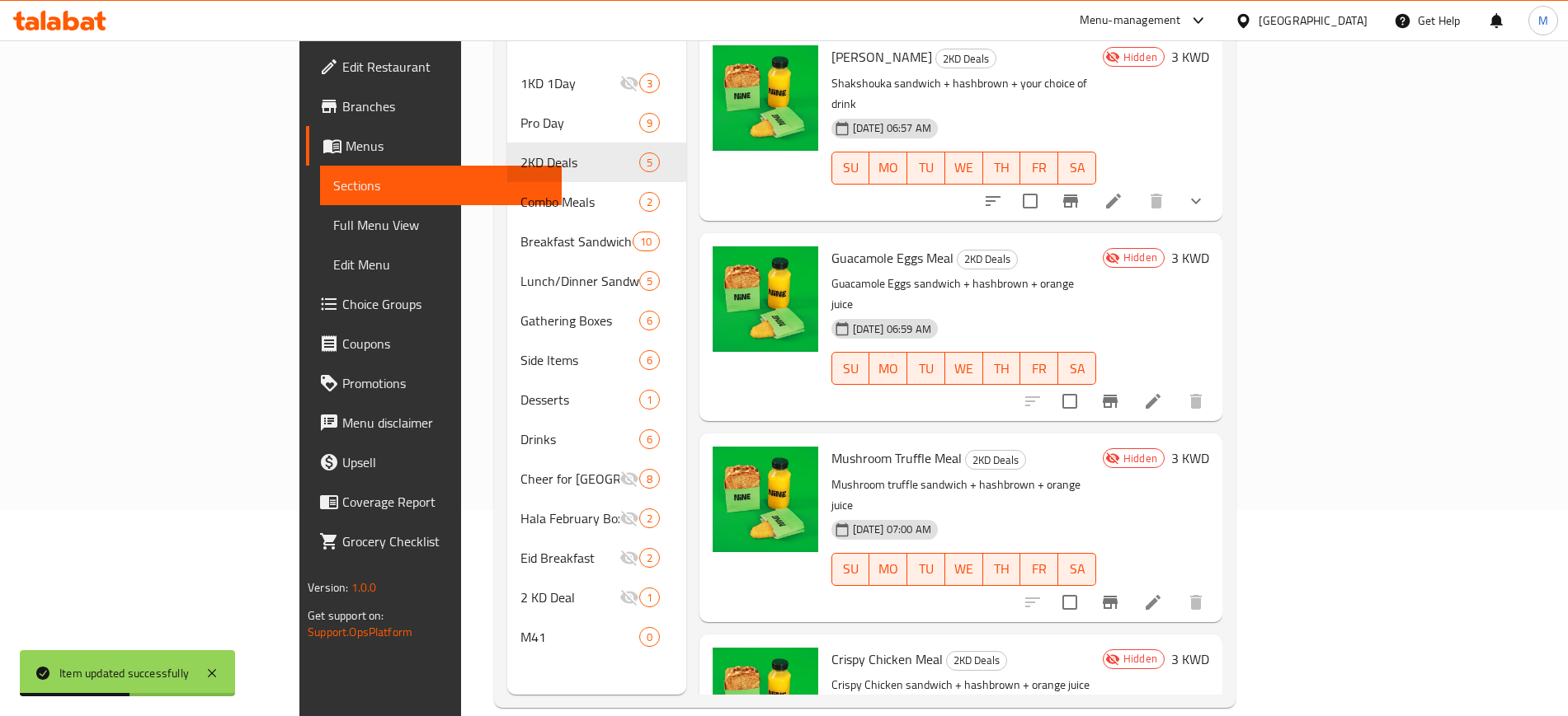
click at [1176, 386] on li at bounding box center [1152, 401] width 47 height 29
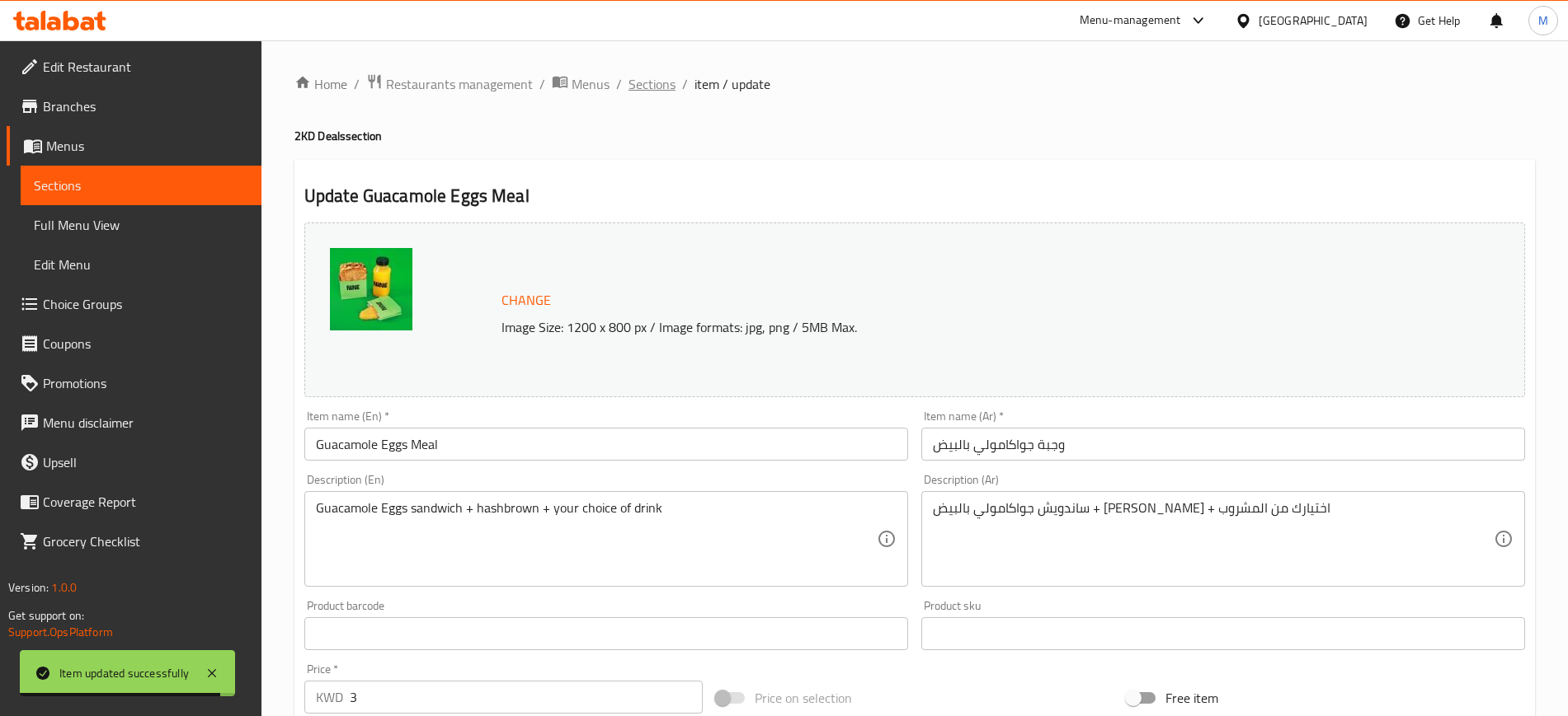
click at [652, 86] on span "Sections" at bounding box center [652, 84] width 47 height 20
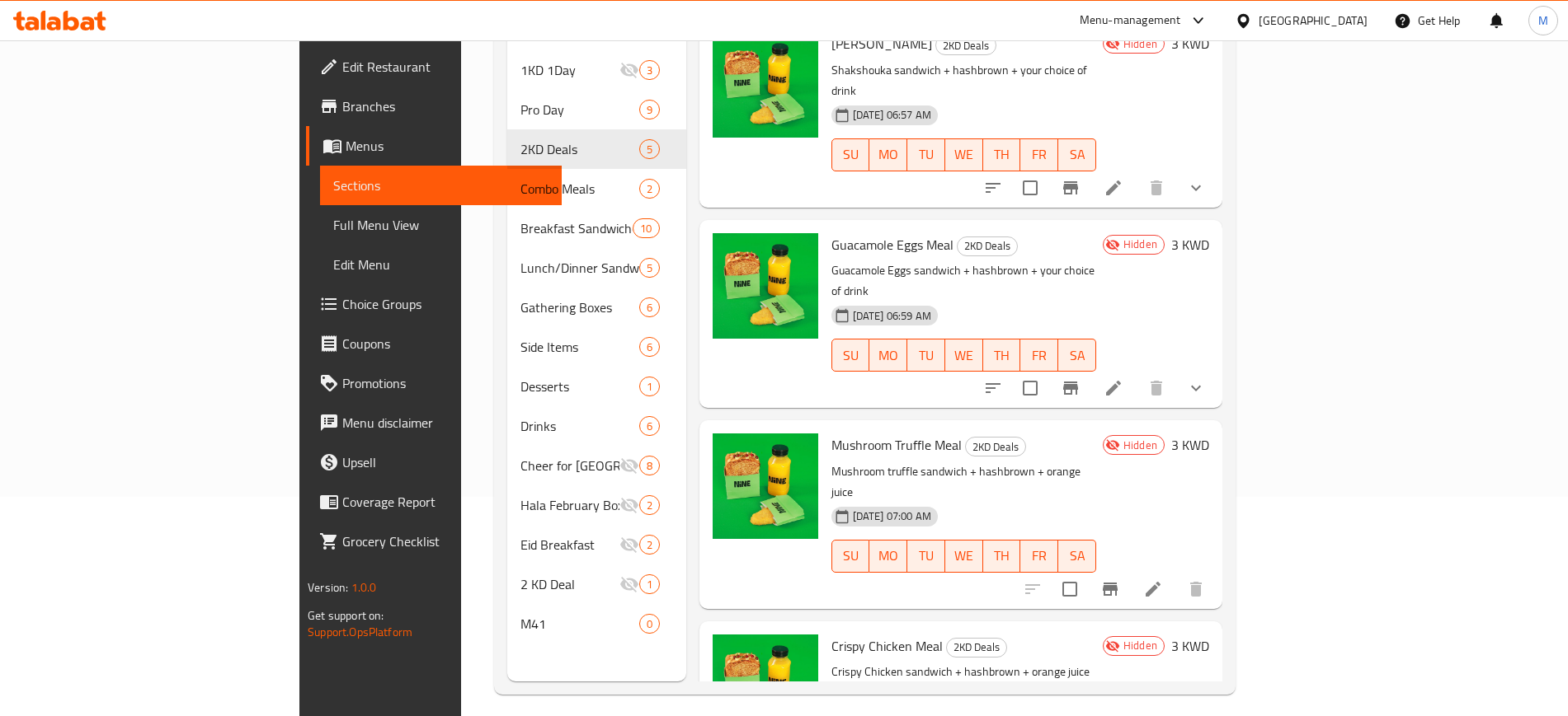
scroll to position [231, 0]
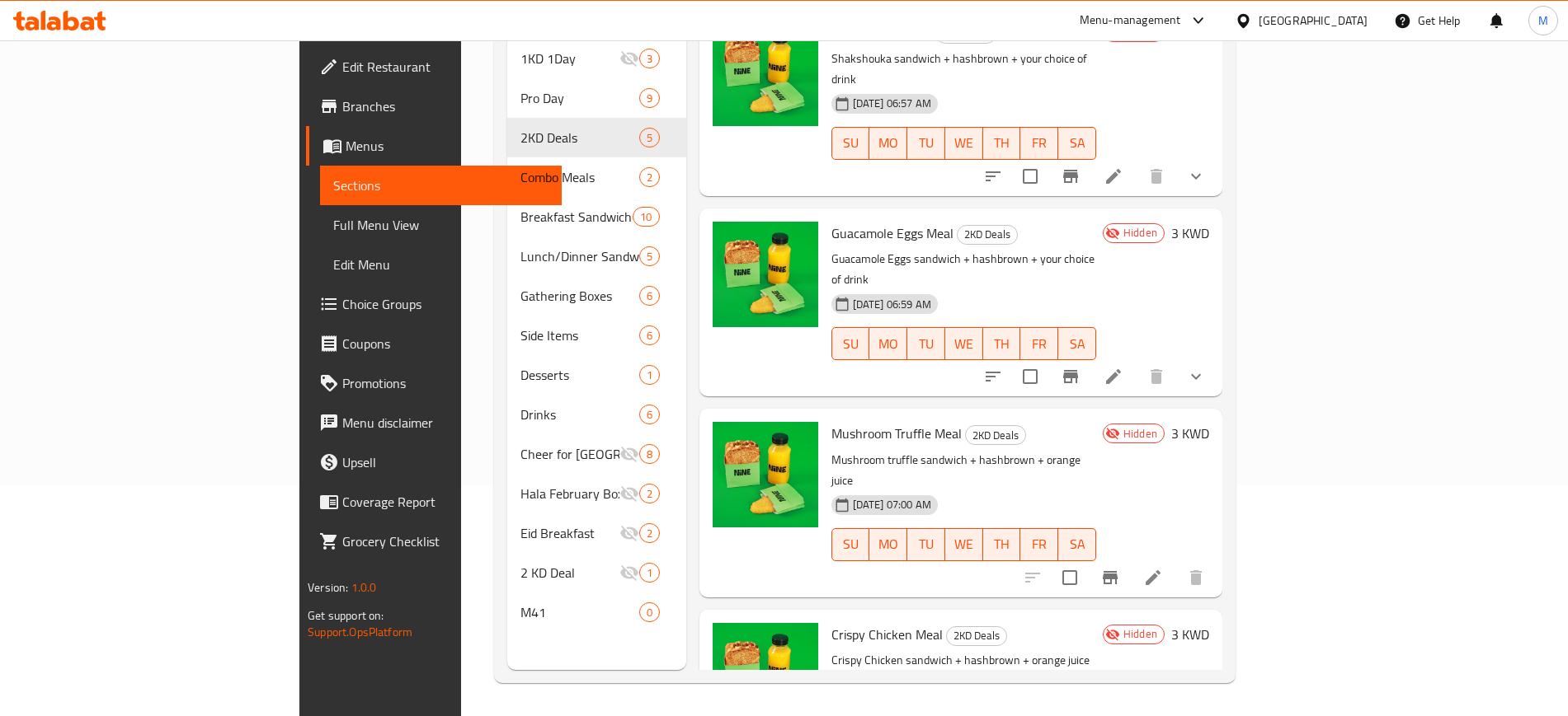
click at [1176, 563] on li at bounding box center [1152, 577] width 47 height 29
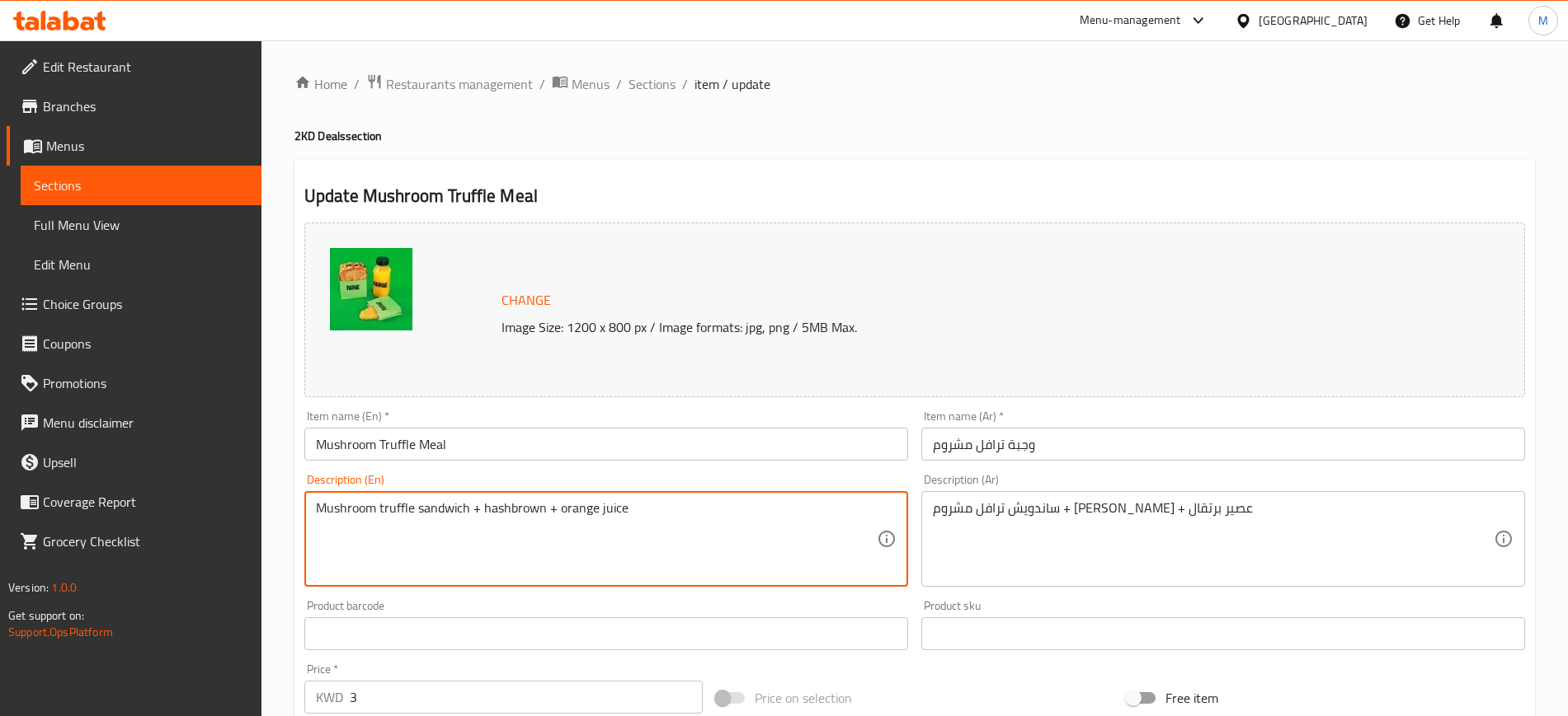
drag, startPoint x: 556, startPoint y: 506, endPoint x: 675, endPoint y: 510, distance: 119.1
paste textarea "your choice of drink"
type textarea "Mushroom truffle sandwich + hashbrown + your choice of drink"
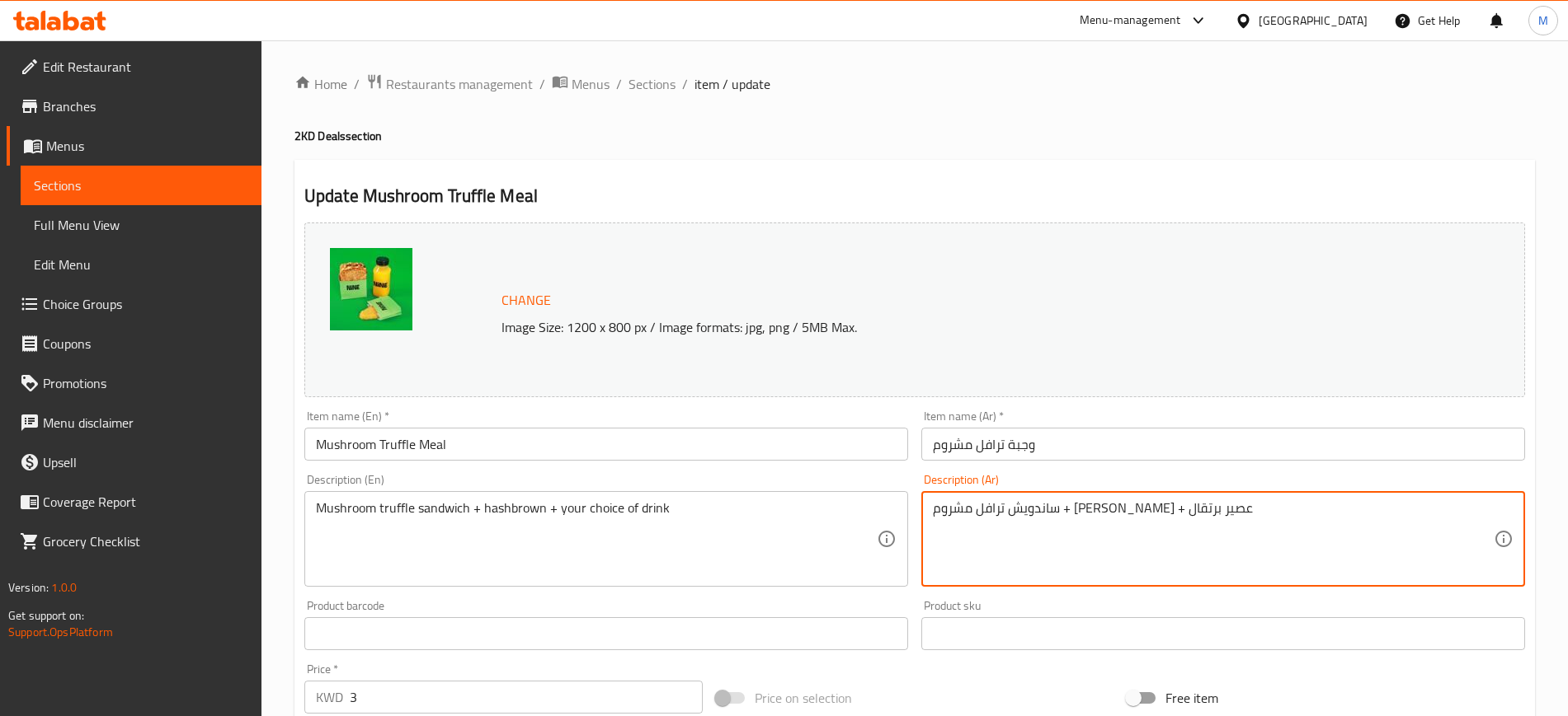
drag, startPoint x: 995, startPoint y: 509, endPoint x: 936, endPoint y: 513, distance: 59.1
paste textarea "ختيارك من المشروب"
type textarea "ساندويش ترافل مشروم + هاش براون + اختيارك من المشروب"
click at [1107, 443] on input "وجبة ترافل مشروم" at bounding box center [1223, 444] width 604 height 33
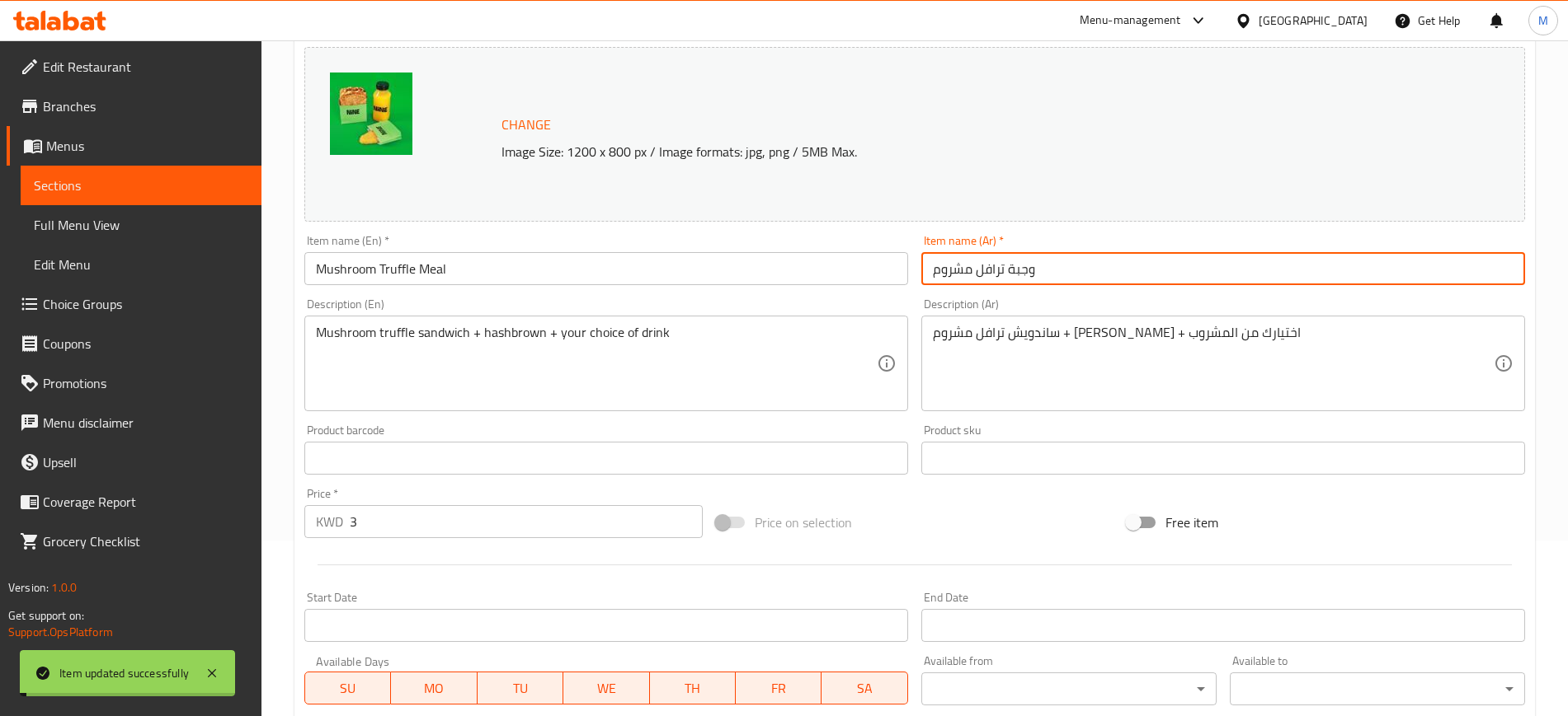
scroll to position [472, 0]
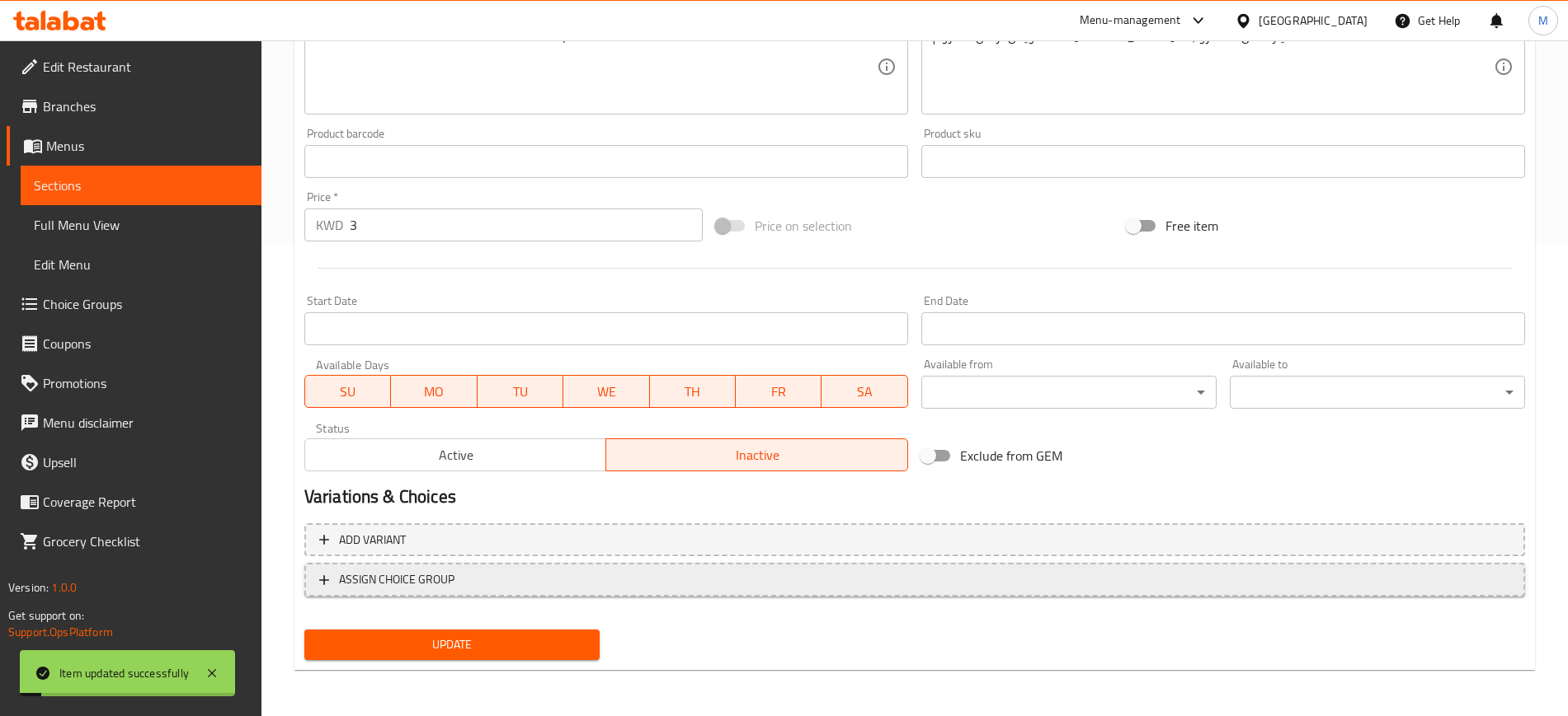
click at [468, 584] on span "ASSIGN CHOICE GROUP" at bounding box center [914, 580] width 1191 height 21
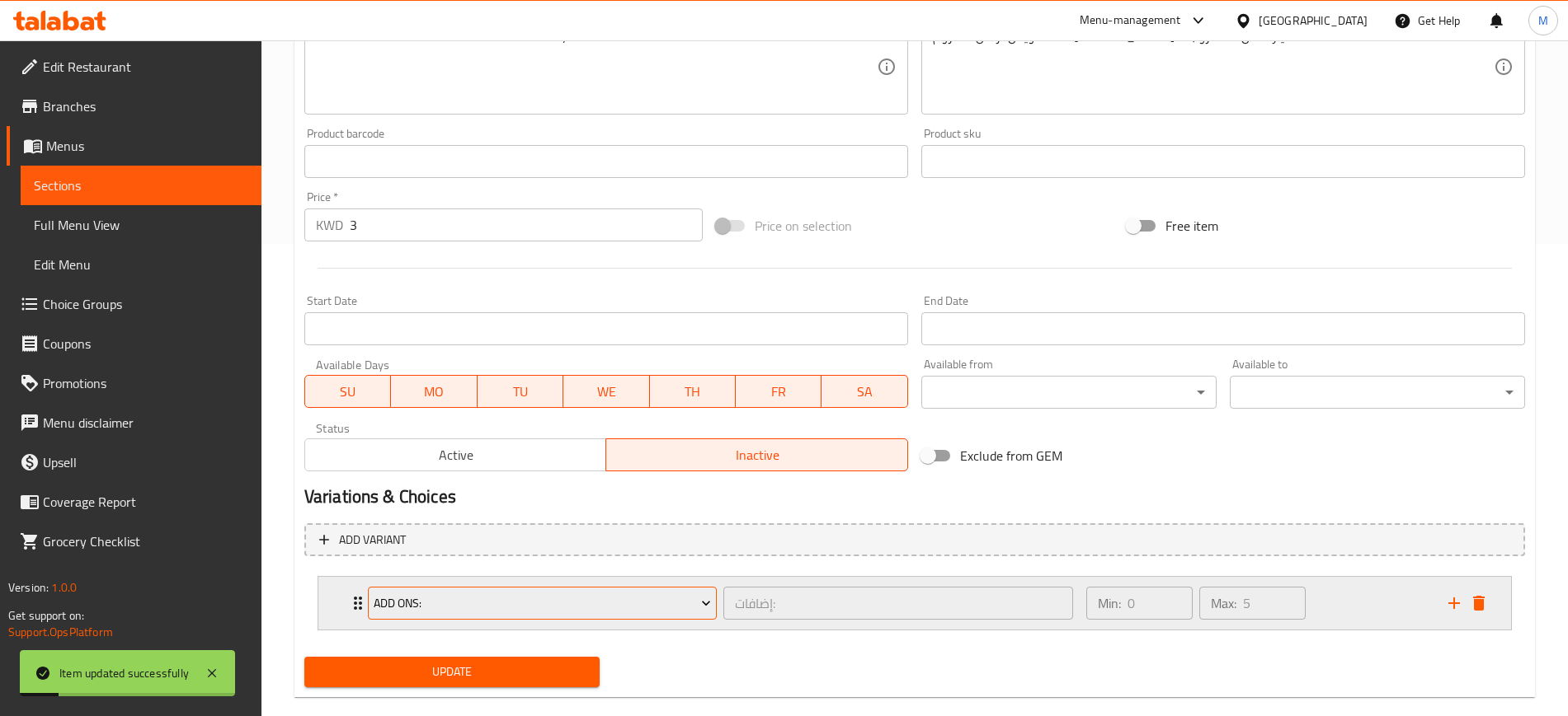
click at [473, 602] on span "Add Ons:" at bounding box center [542, 604] width 337 height 21
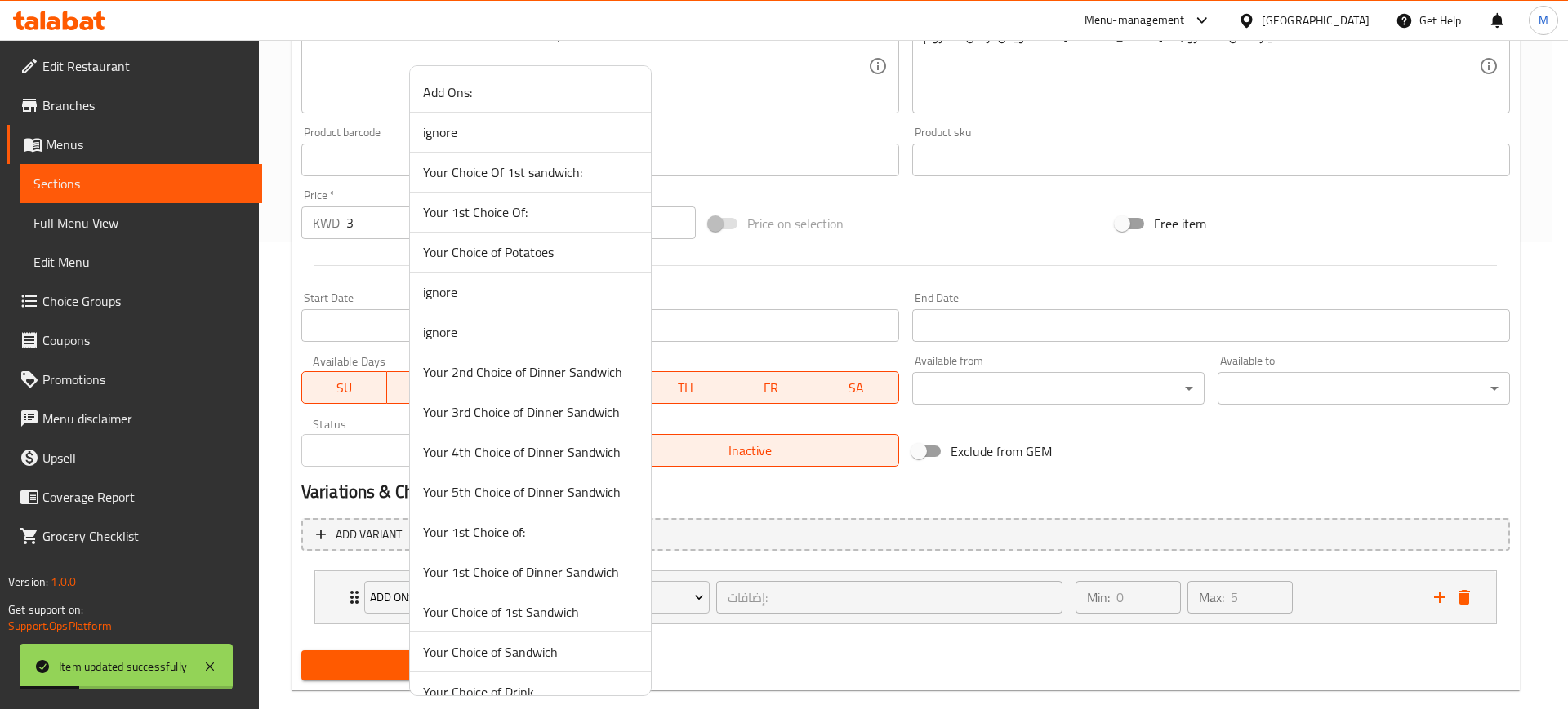
click at [515, 687] on span "Your Choice of Drink" at bounding box center [529, 692] width 214 height 20
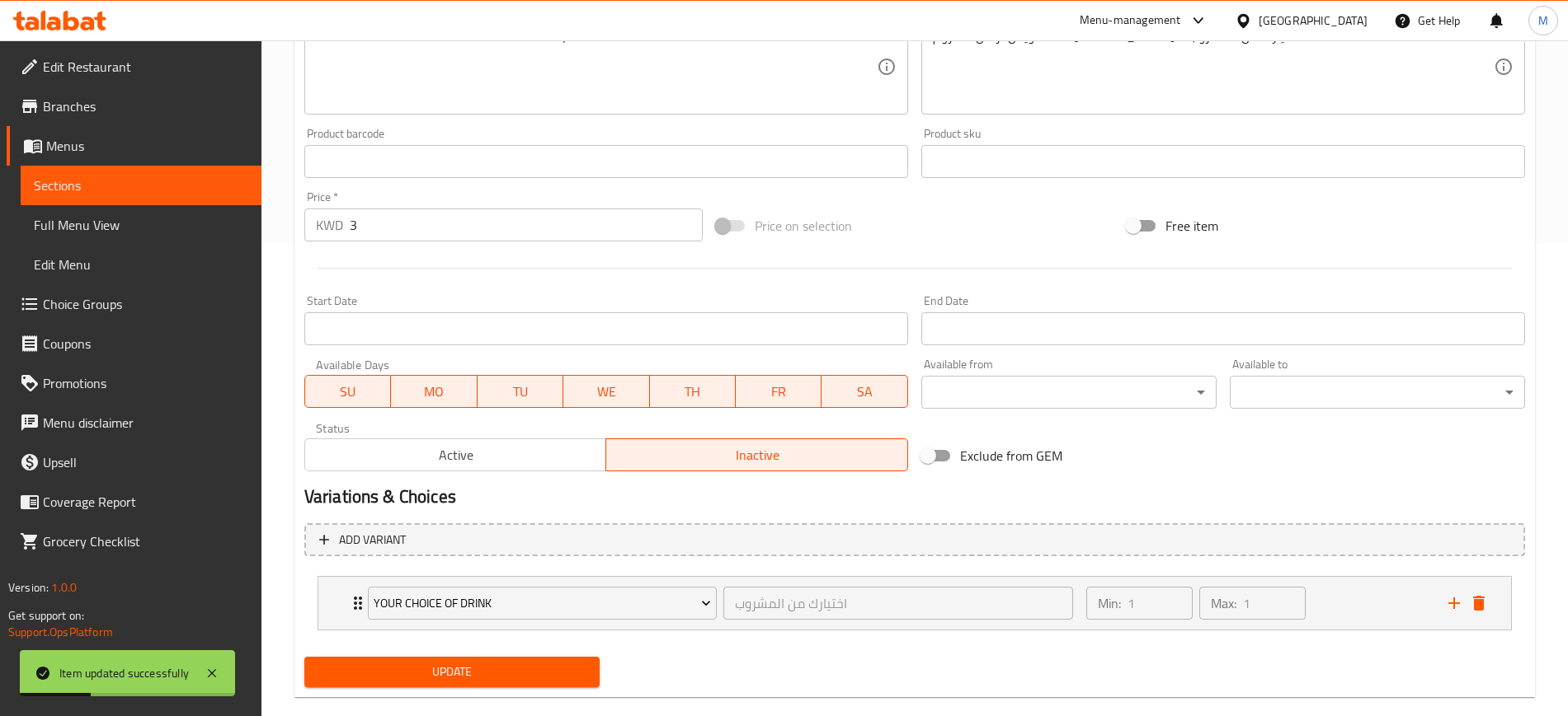
click at [516, 666] on span "Update" at bounding box center [451, 672] width 269 height 21
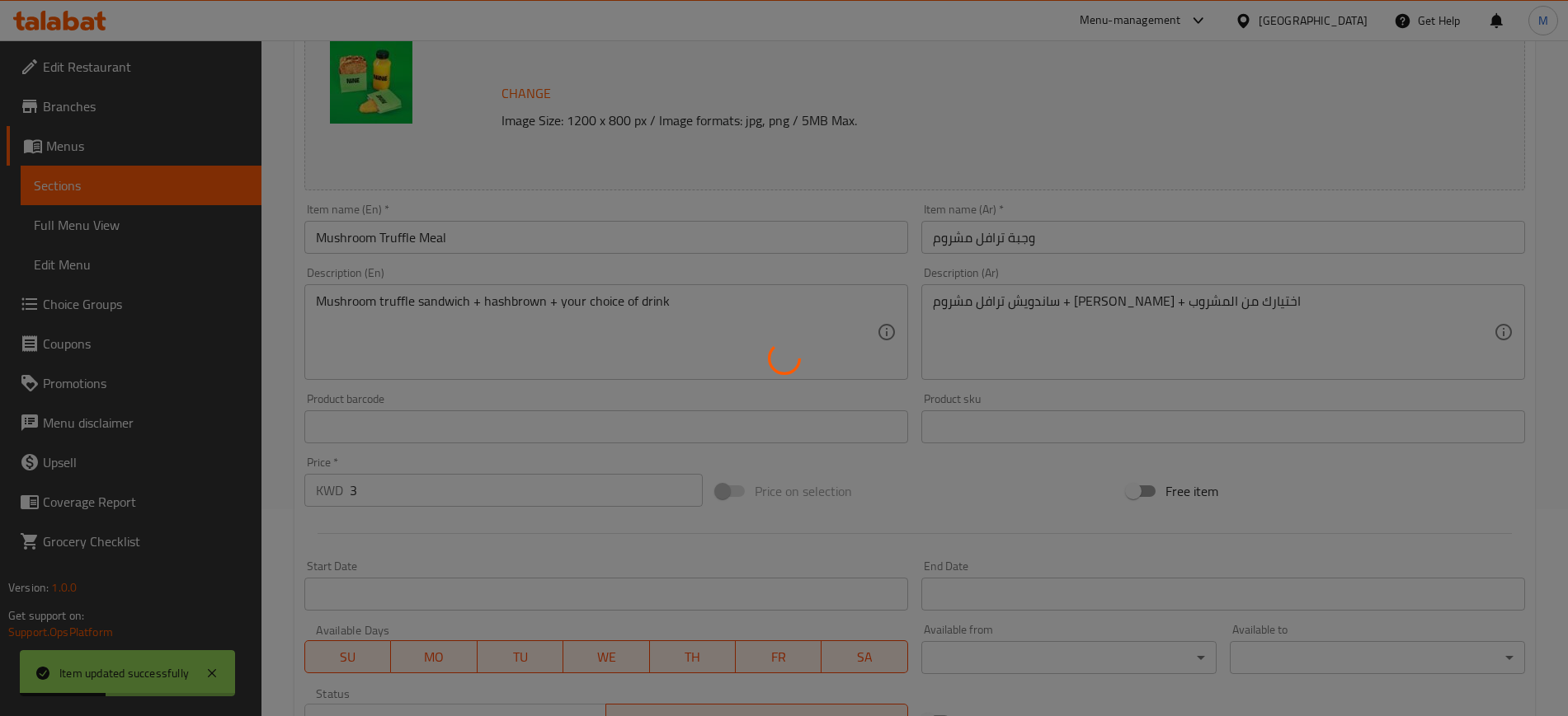
scroll to position [0, 0]
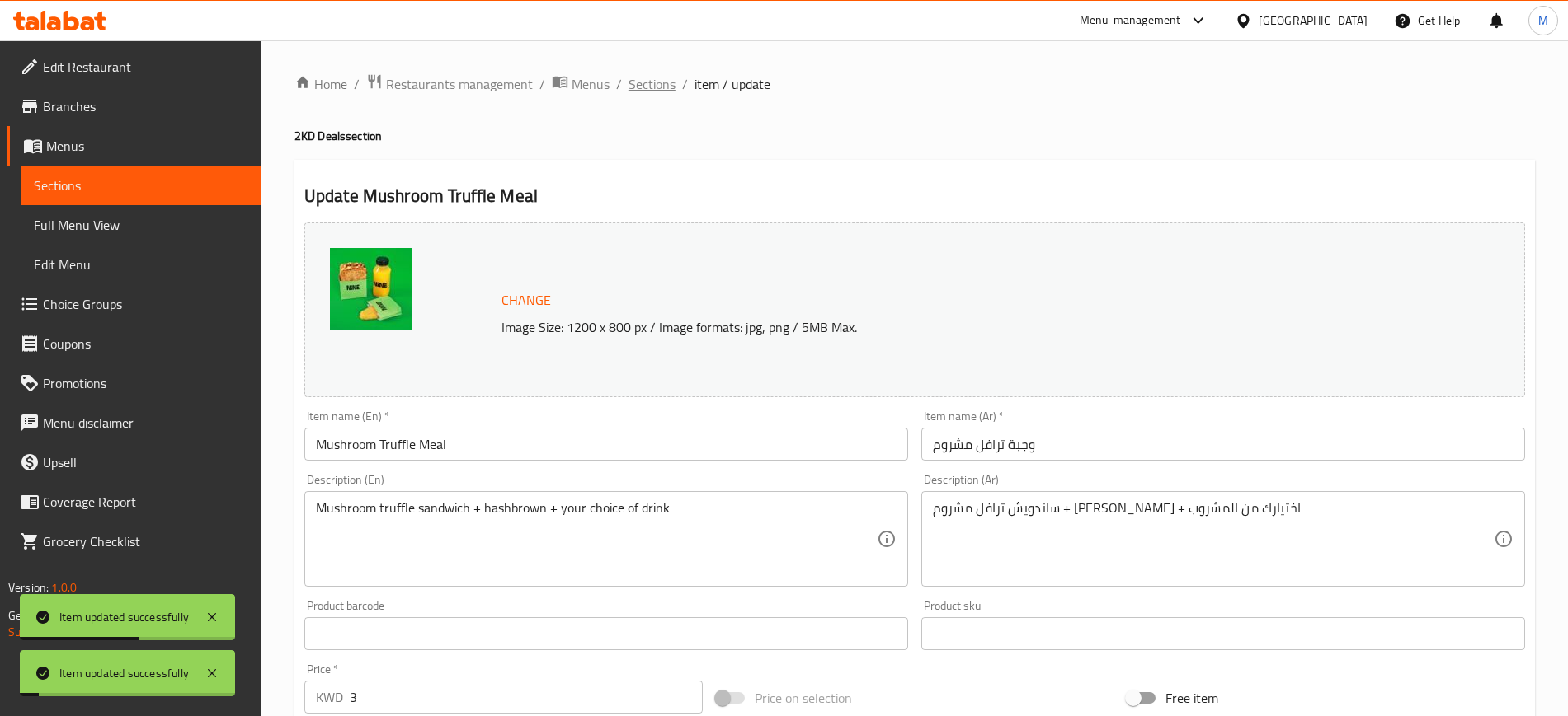
click at [654, 90] on span "Sections" at bounding box center [652, 84] width 47 height 20
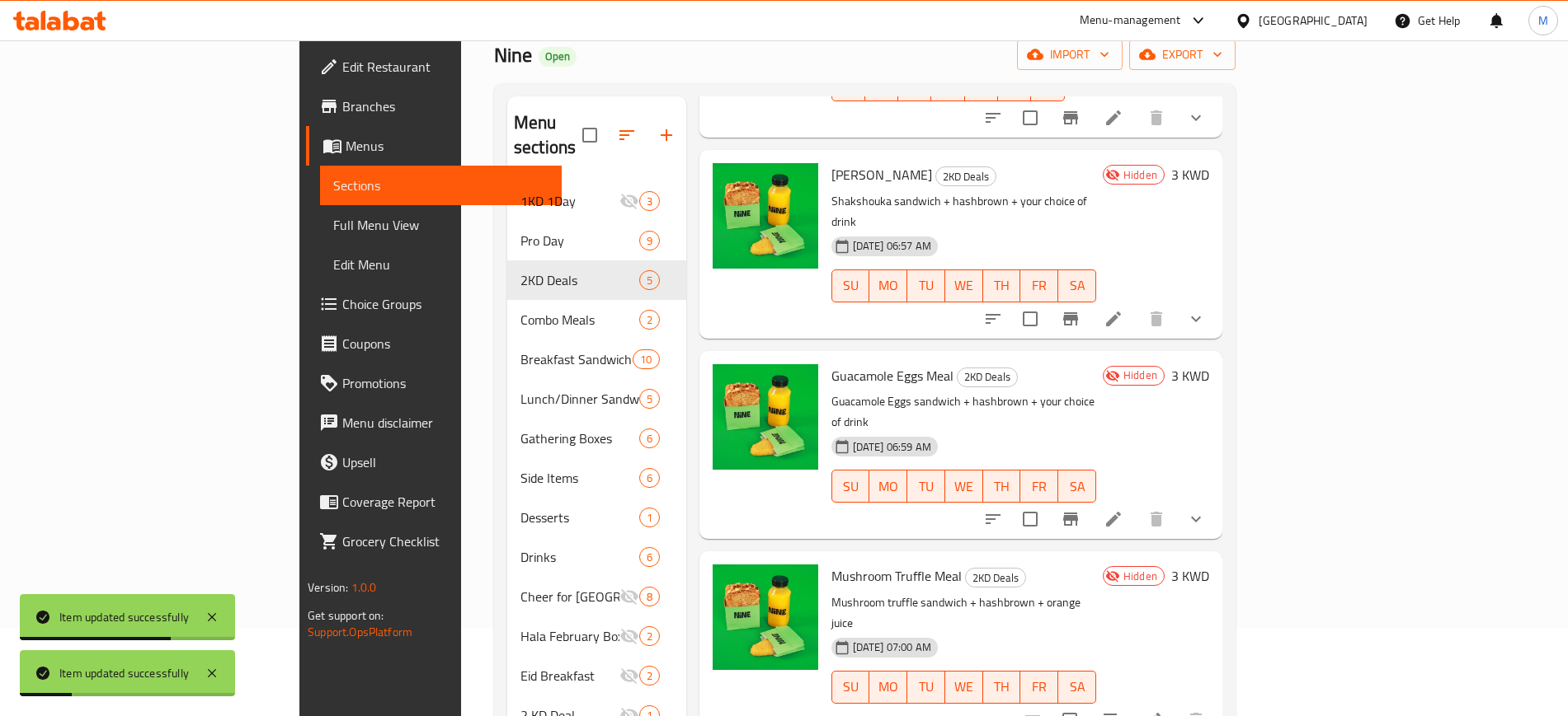
scroll to position [231, 0]
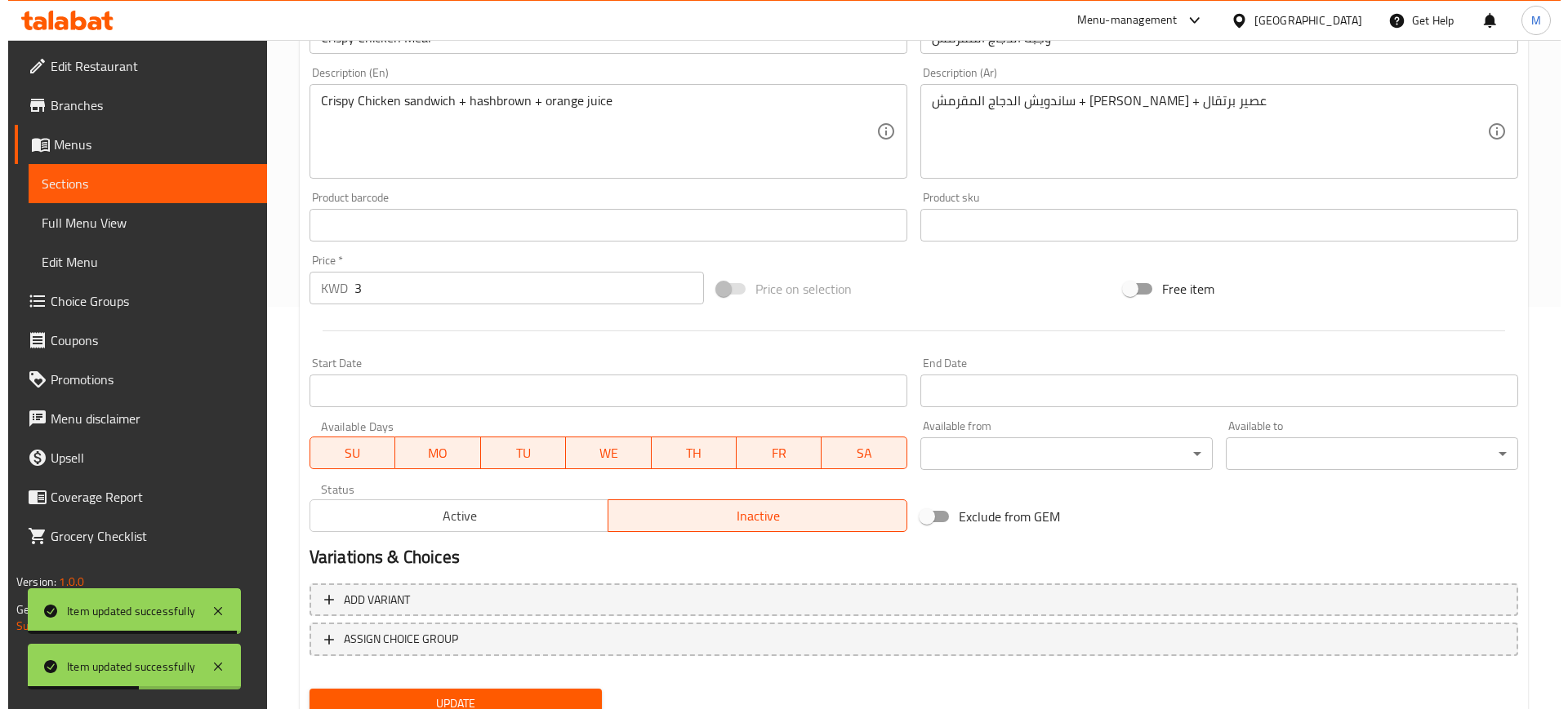
scroll to position [468, 0]
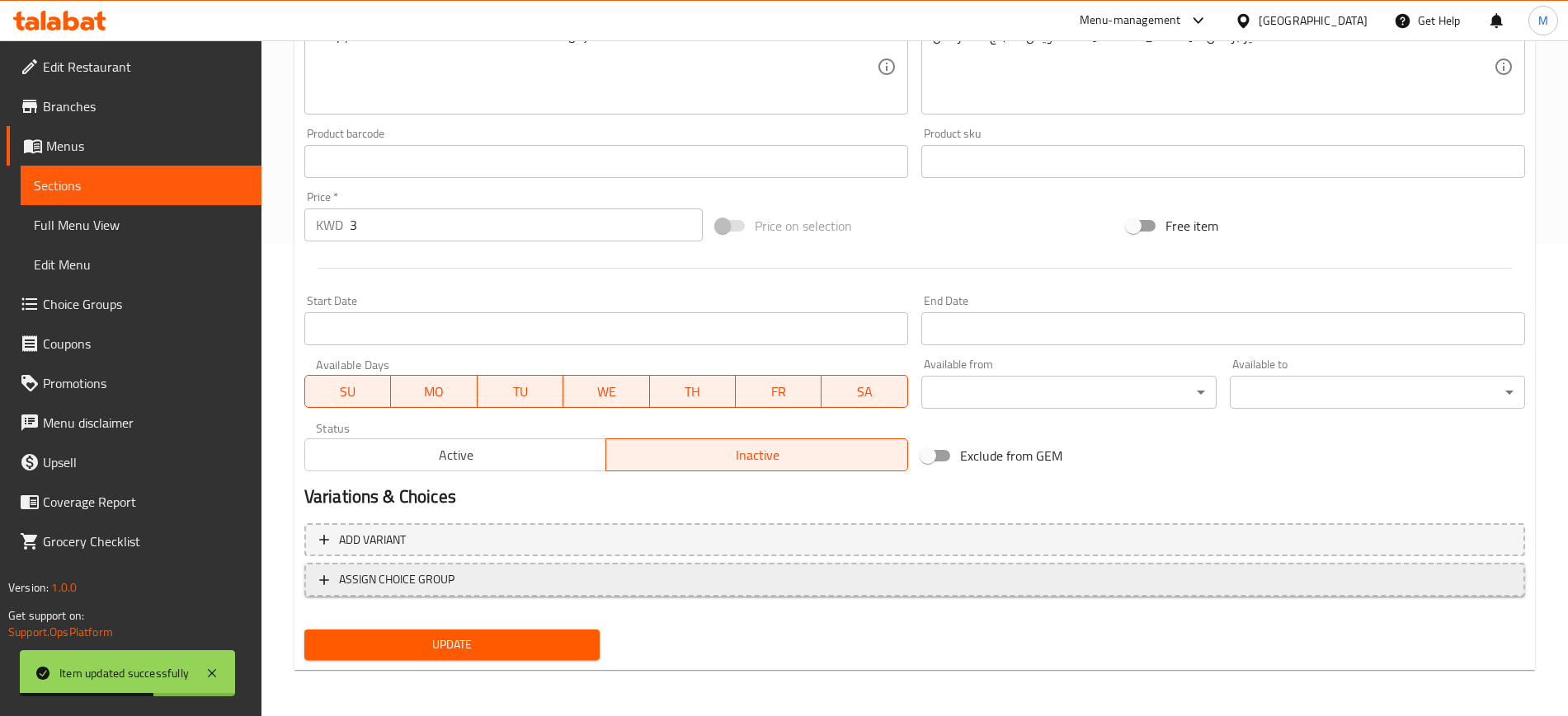
click at [426, 590] on button "ASSIGN CHOICE GROUP" at bounding box center [915, 579] width 1221 height 34
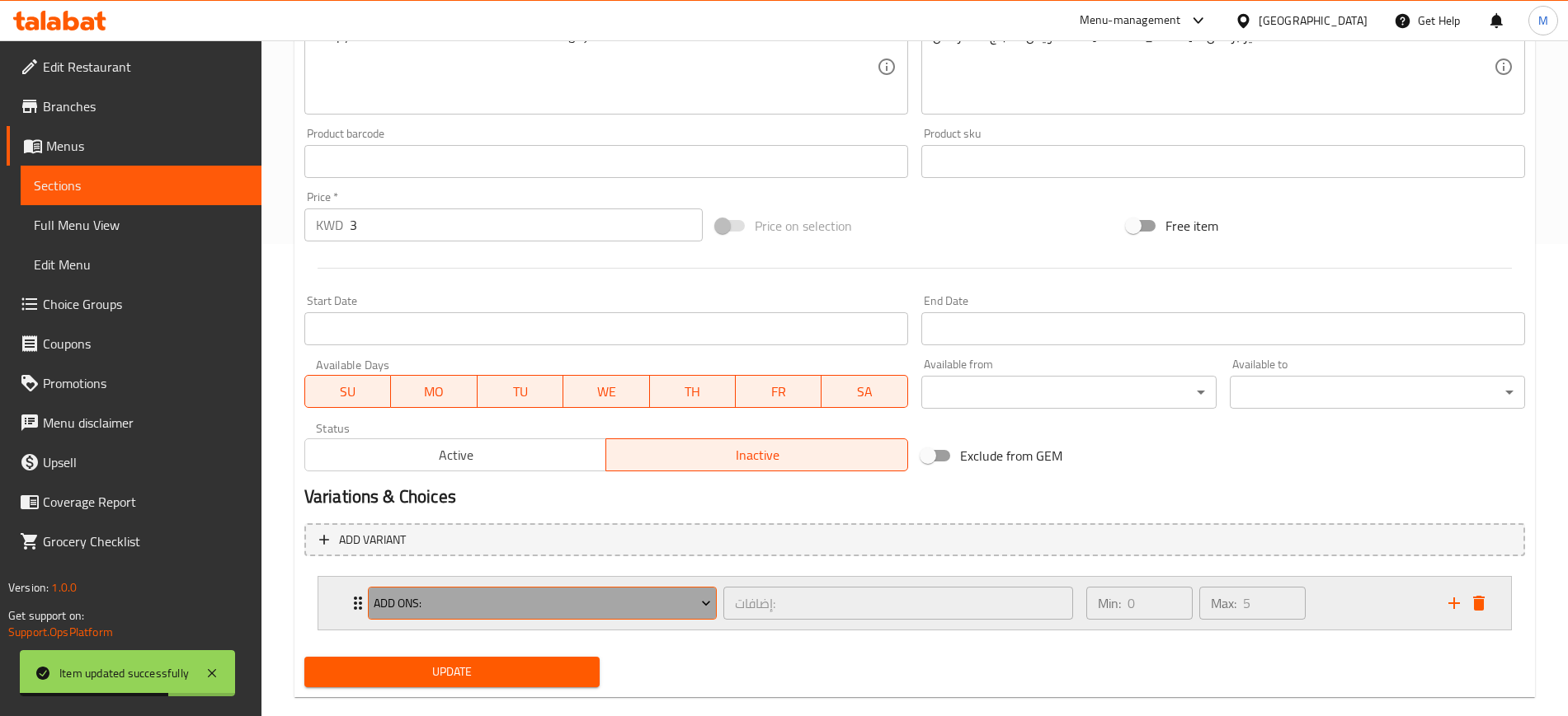
click at [429, 595] on span "Add Ons:" at bounding box center [542, 604] width 337 height 21
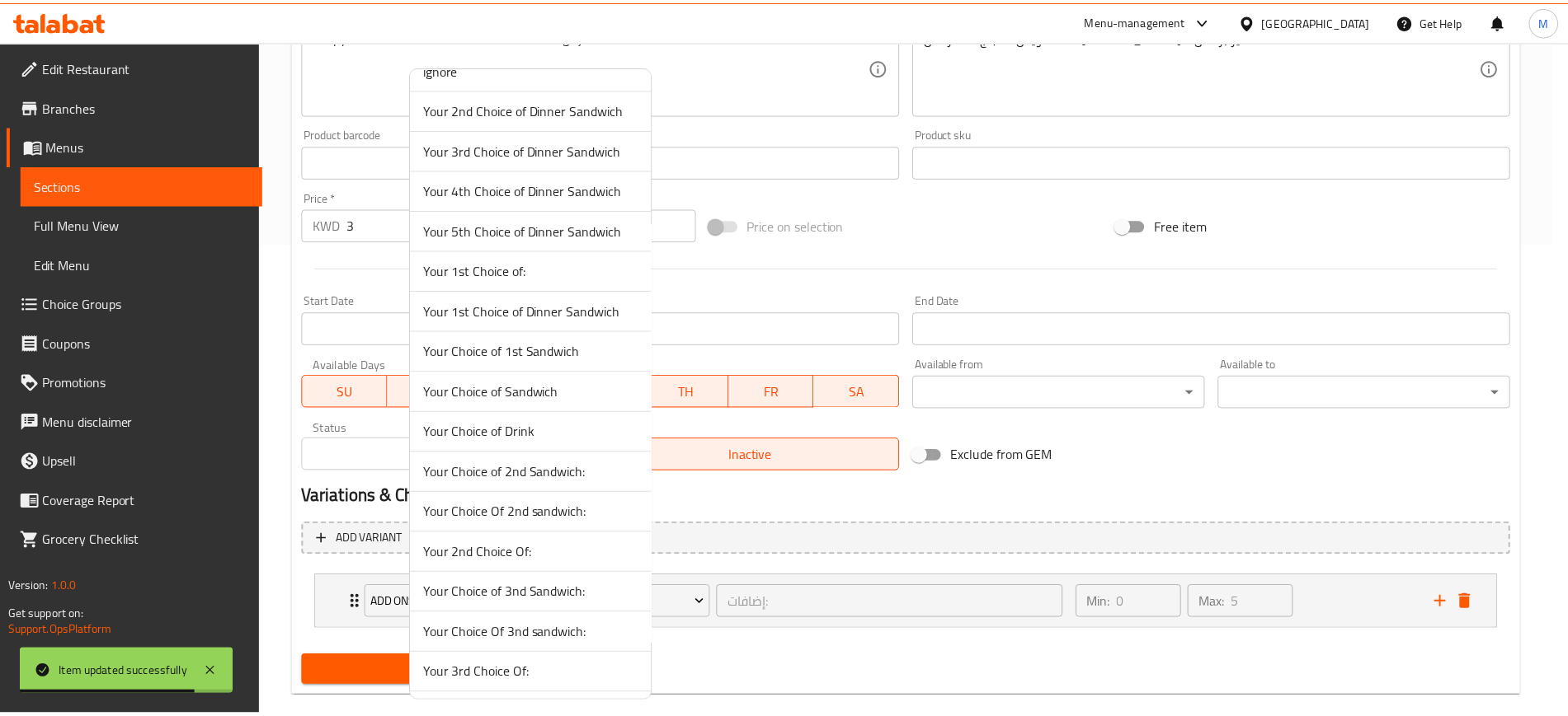
scroll to position [0, 0]
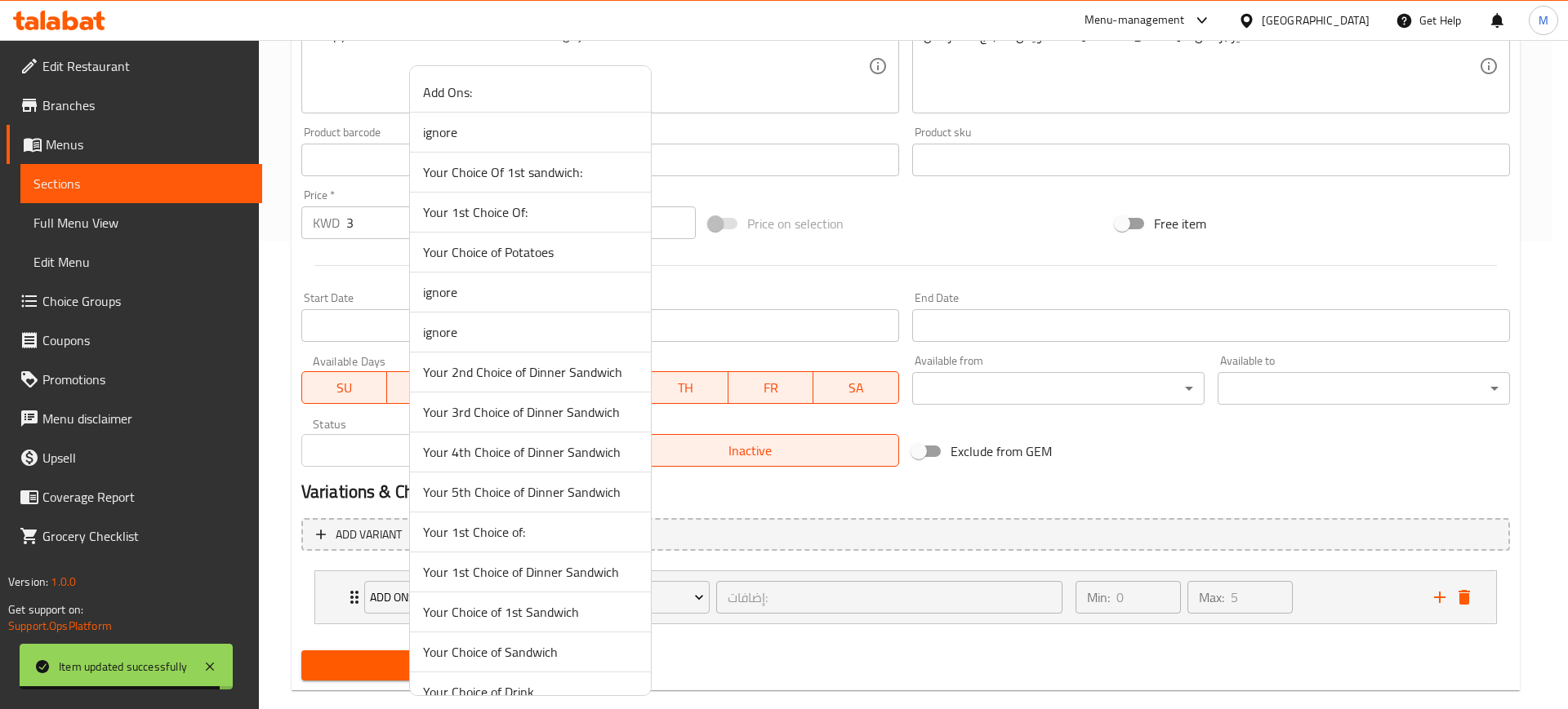
click at [493, 686] on span "Your Choice of Drink" at bounding box center [529, 692] width 214 height 20
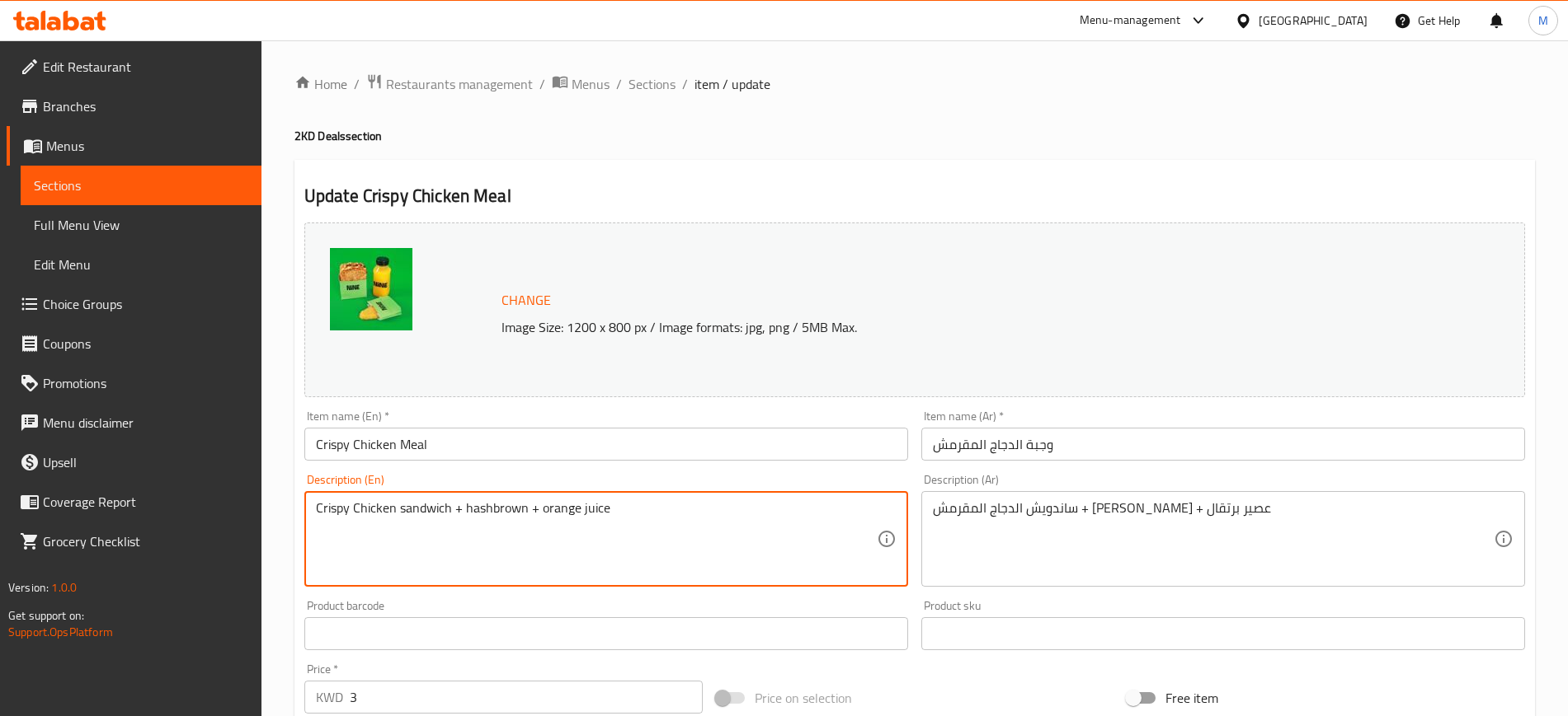
drag, startPoint x: 538, startPoint y: 509, endPoint x: 637, endPoint y: 516, distance: 99.2
paste textarea "your choice of drink"
type textarea "Crispy Chicken sandwich + hashbrown + your choice of drink"
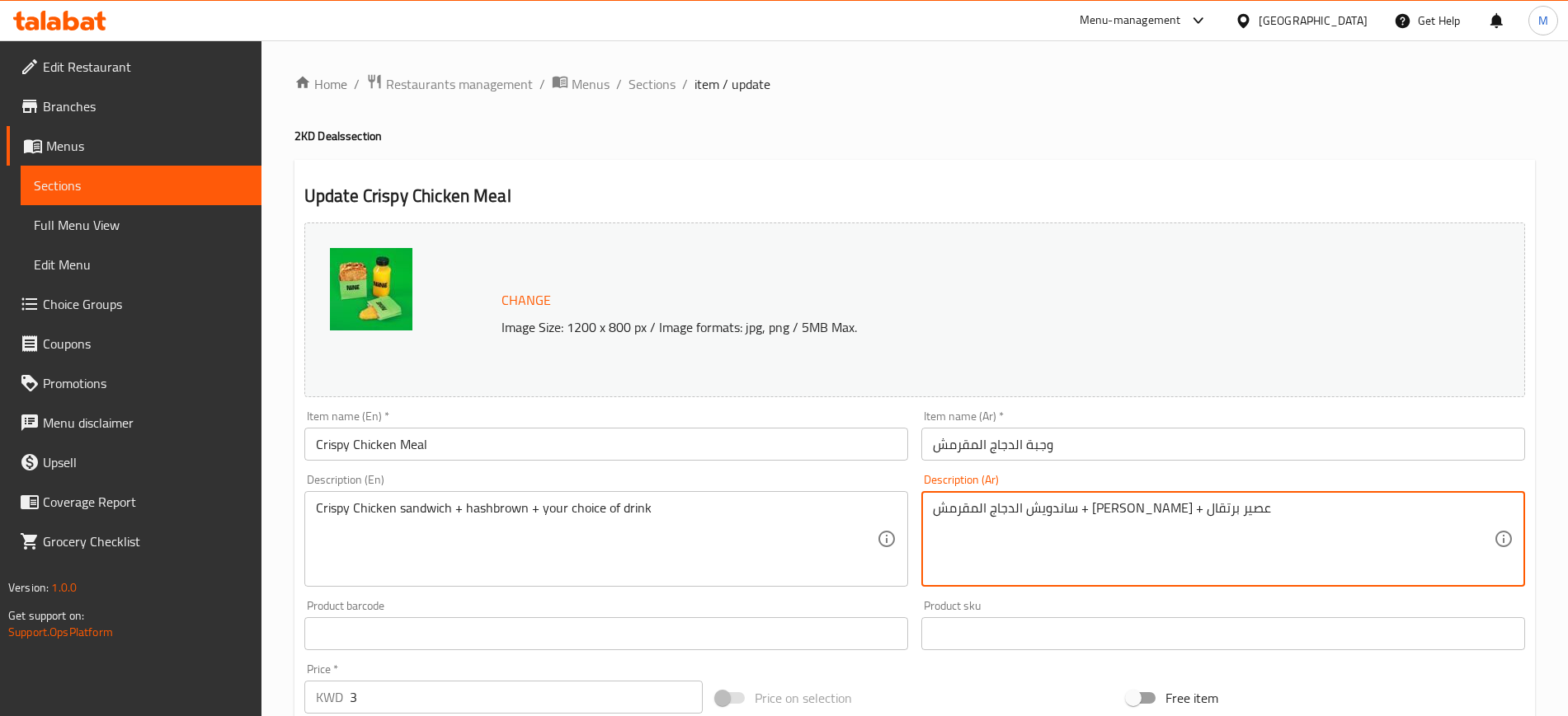
drag, startPoint x: 998, startPoint y: 507, endPoint x: 923, endPoint y: 511, distance: 75.1
paste textarea "ختيارك من المشروب"
type textarea "ساندويش الدجاج المقرمش + هاش براون + اختيارك من المشروب"
click at [1118, 444] on input "وجبة الدجاج المقرمش" at bounding box center [1223, 444] width 604 height 33
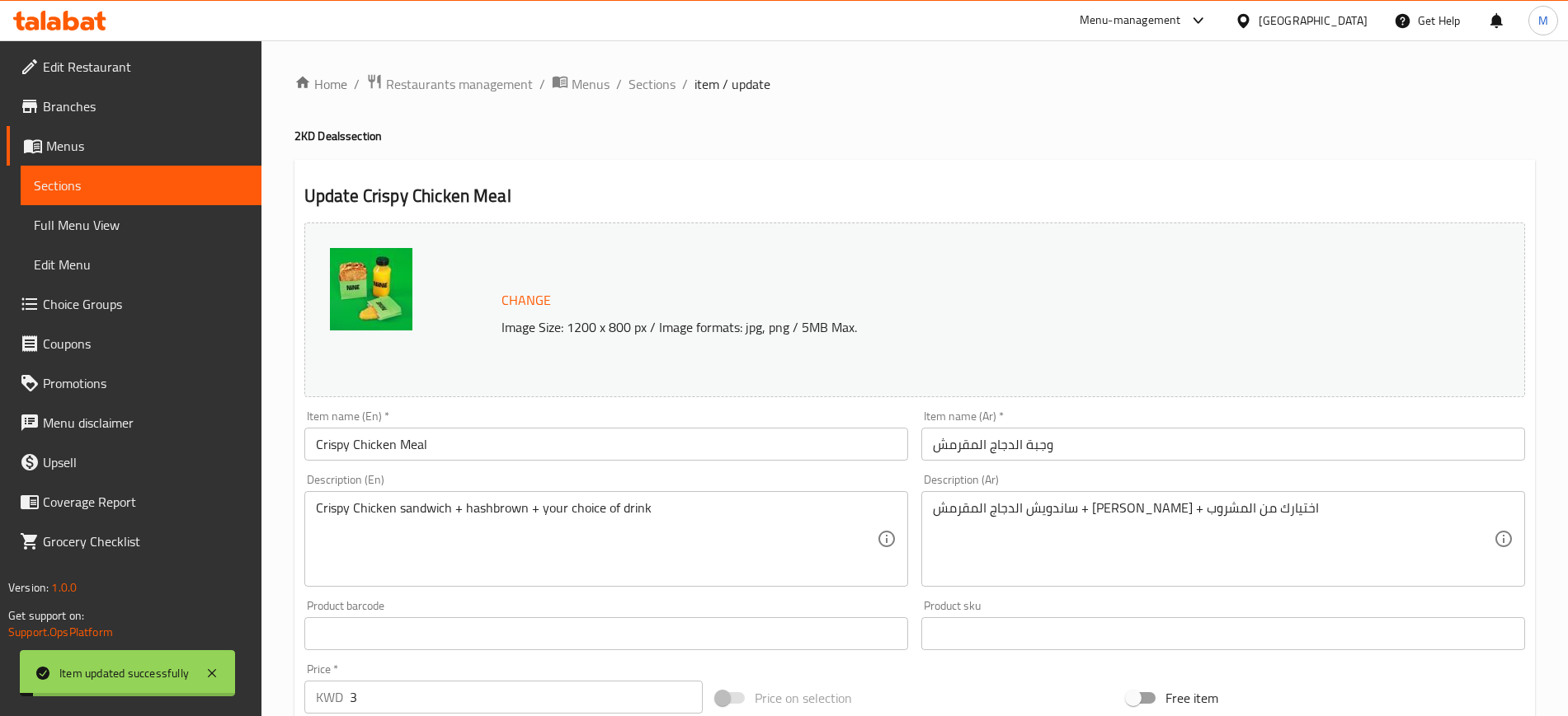
click at [620, 156] on div "Home / Restaurants management / Menus / Sections / item / update 2KD Deals sect…" at bounding box center [914, 627] width 1240 height 1110
click at [662, 90] on span "Sections" at bounding box center [652, 84] width 47 height 20
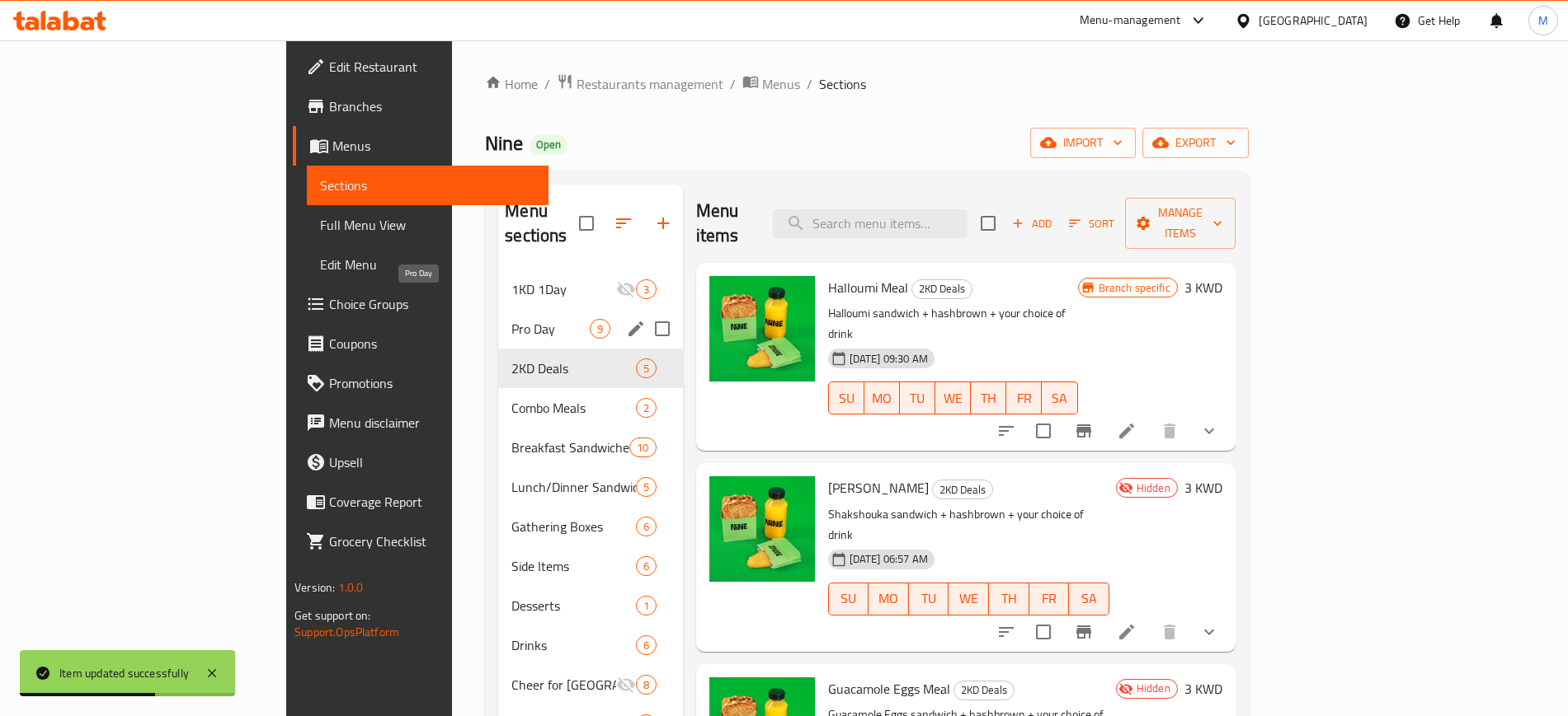
click at [512, 319] on span "Pro Day" at bounding box center [550, 329] width 78 height 20
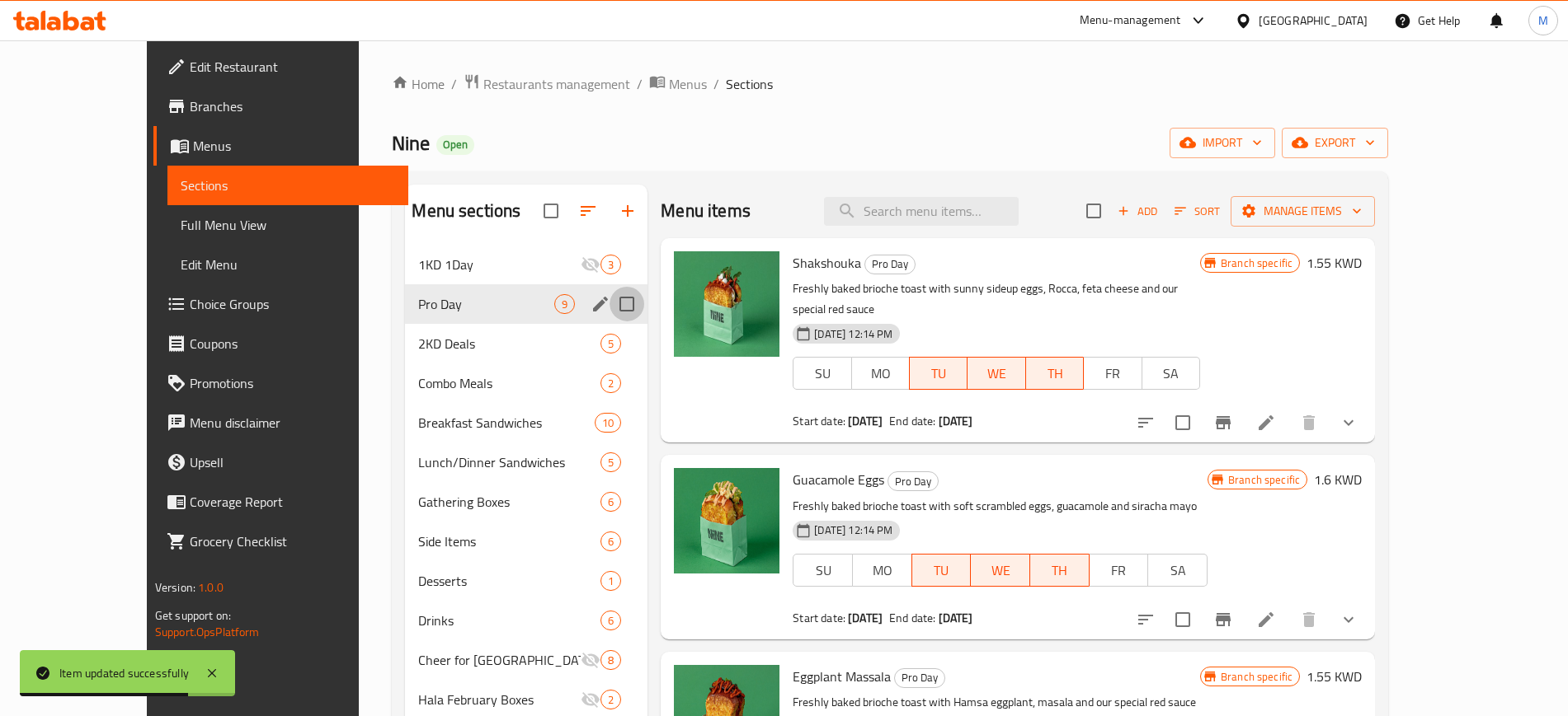
click at [609, 304] on input "Menu sections" at bounding box center [627, 304] width 35 height 35
checkbox input "true"
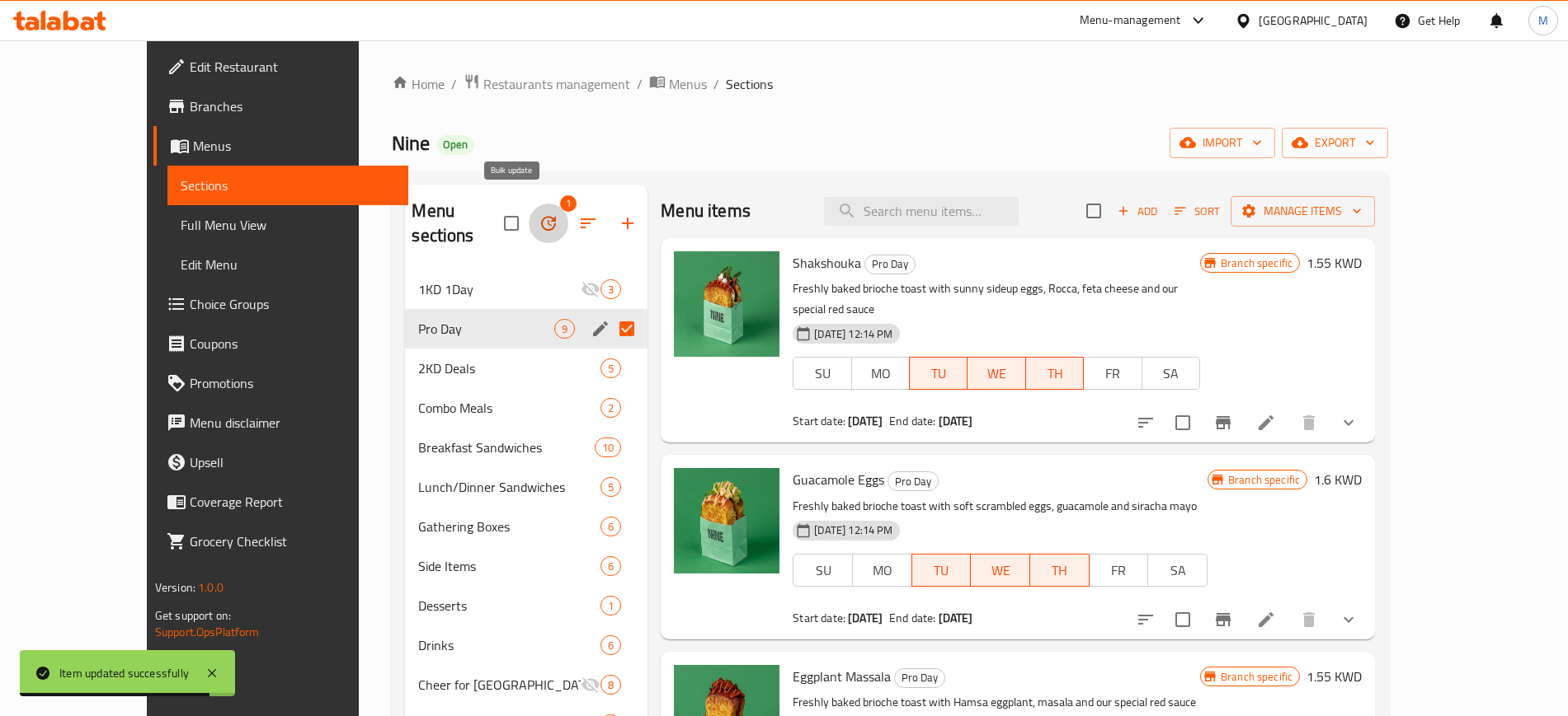
click at [538, 214] on icon "button" at bounding box center [548, 224] width 20 height 20
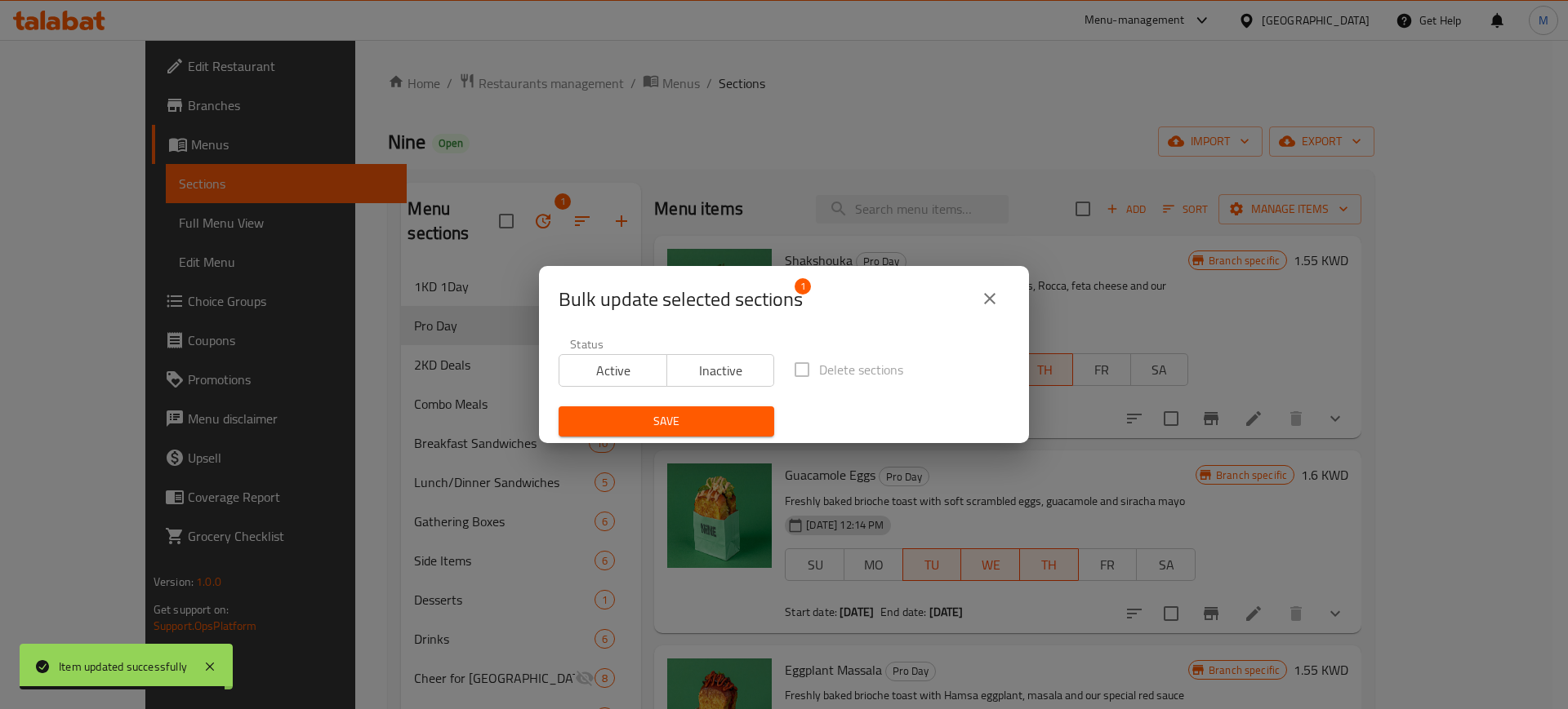
click at [699, 373] on span "Inactive" at bounding box center [720, 371] width 95 height 24
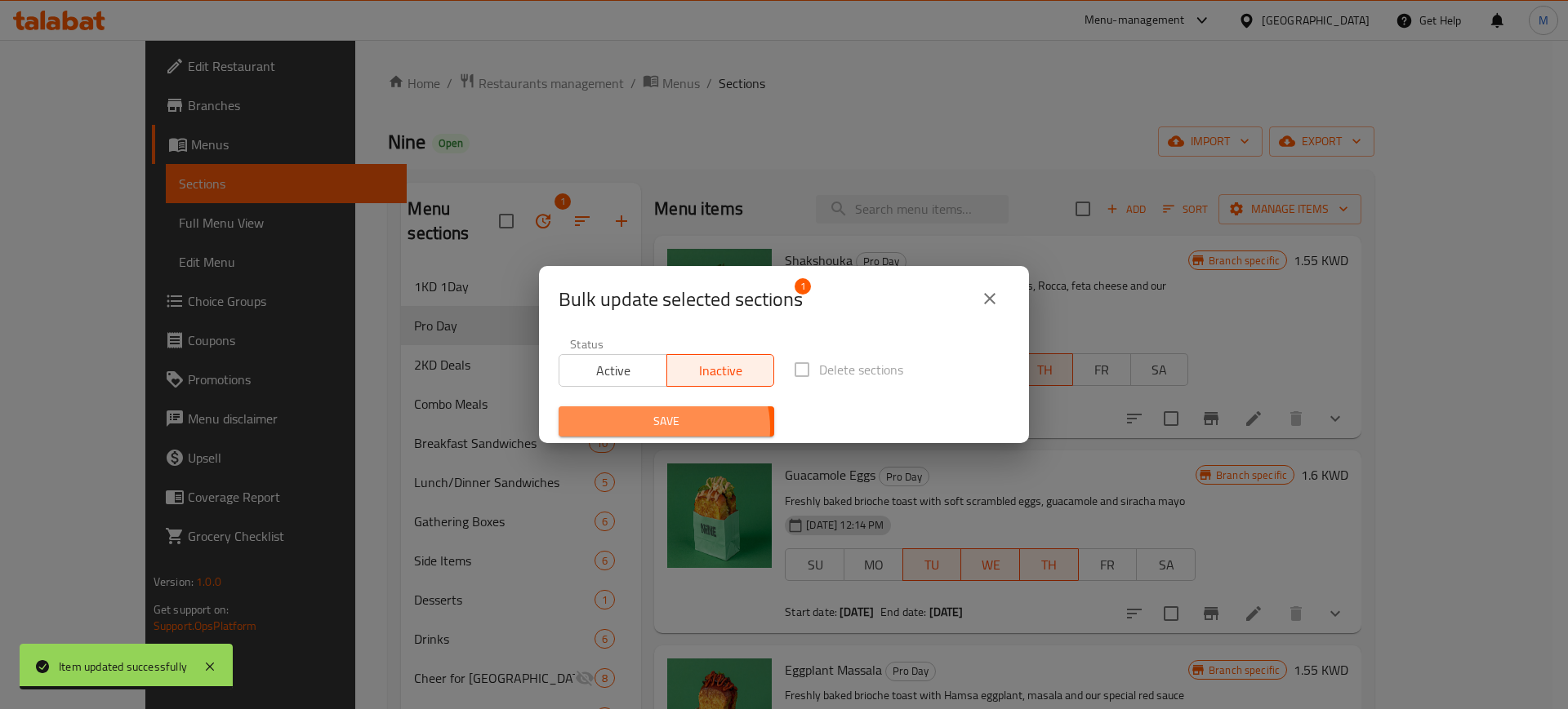
click at [662, 429] on span "Save" at bounding box center [666, 421] width 189 height 21
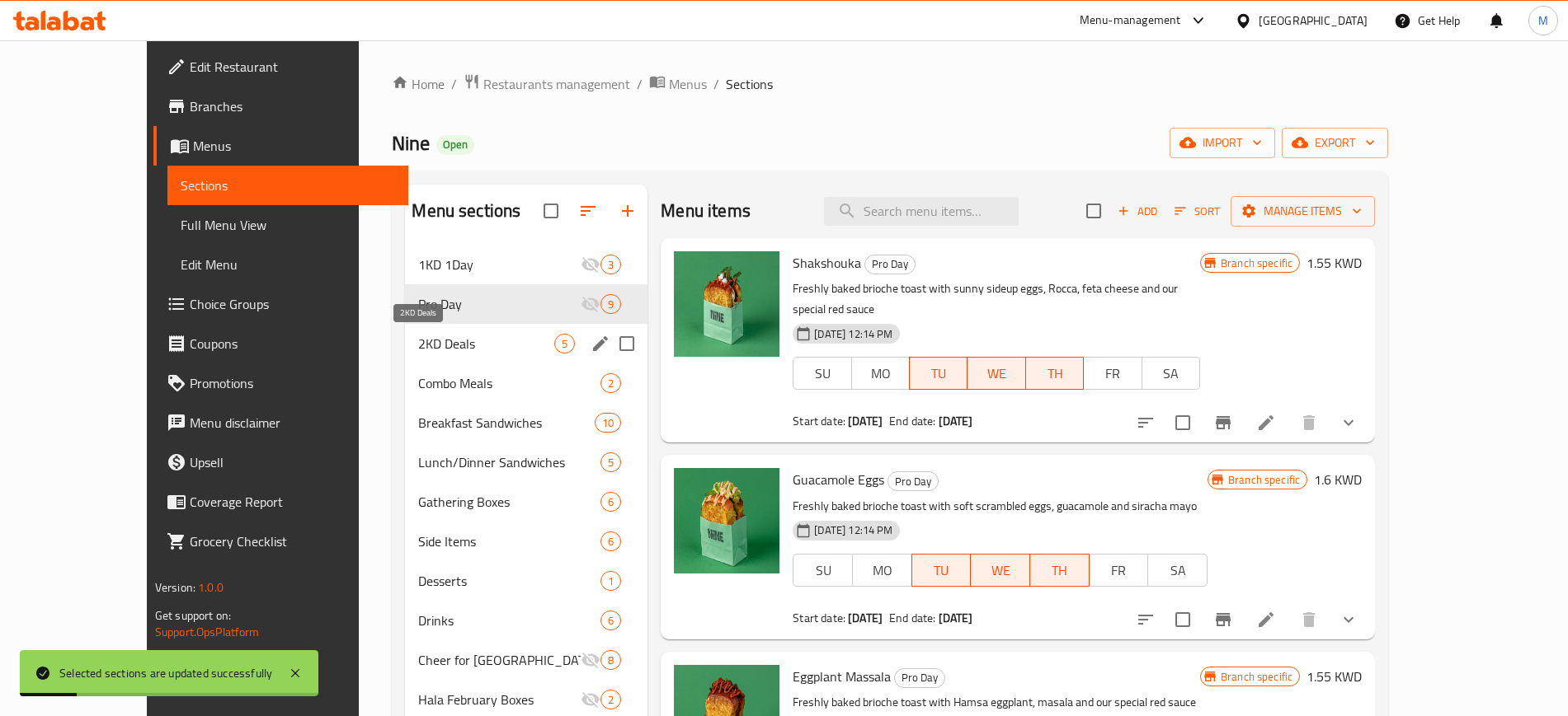
click at [437, 334] on span "2KD Deals" at bounding box center [486, 343] width 136 height 20
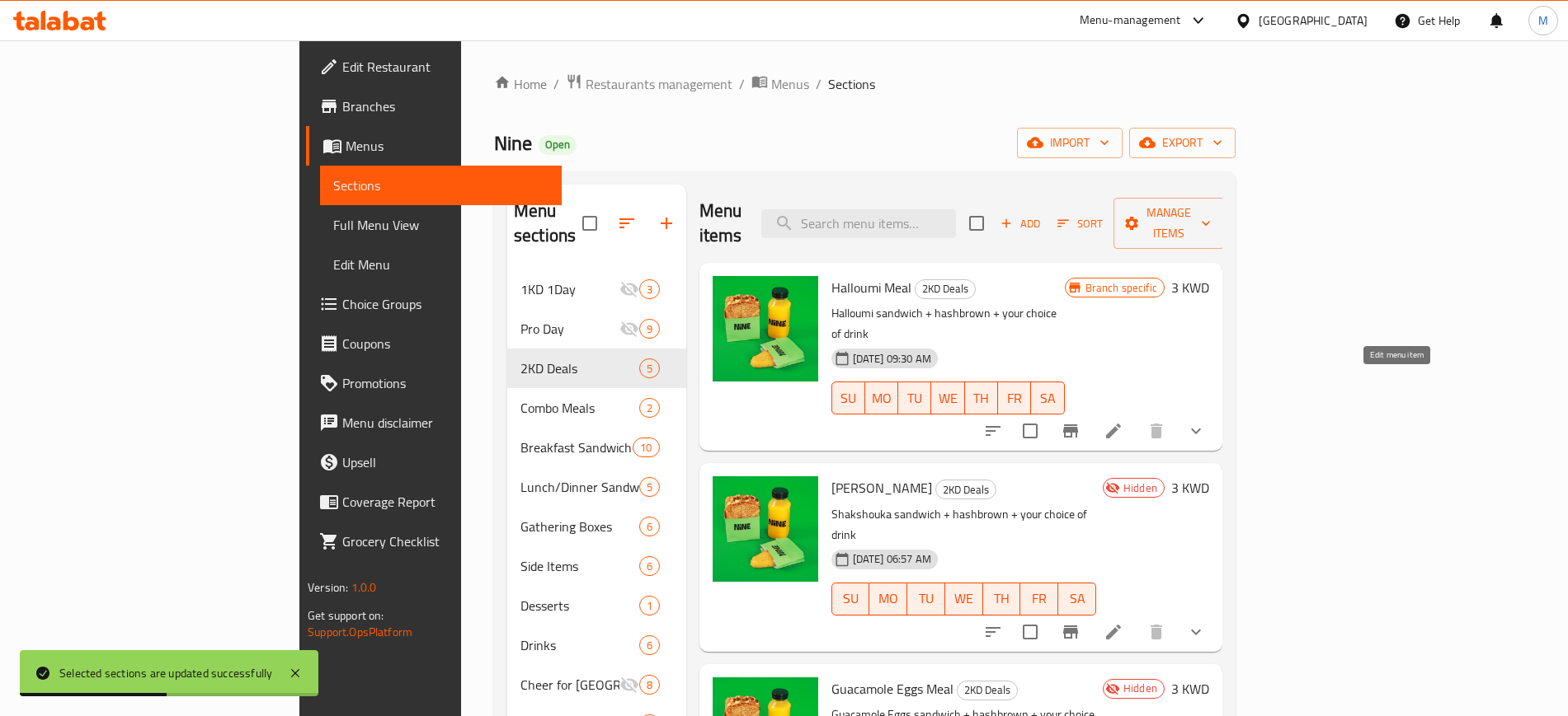
click at [1123, 421] on icon at bounding box center [1113, 431] width 20 height 20
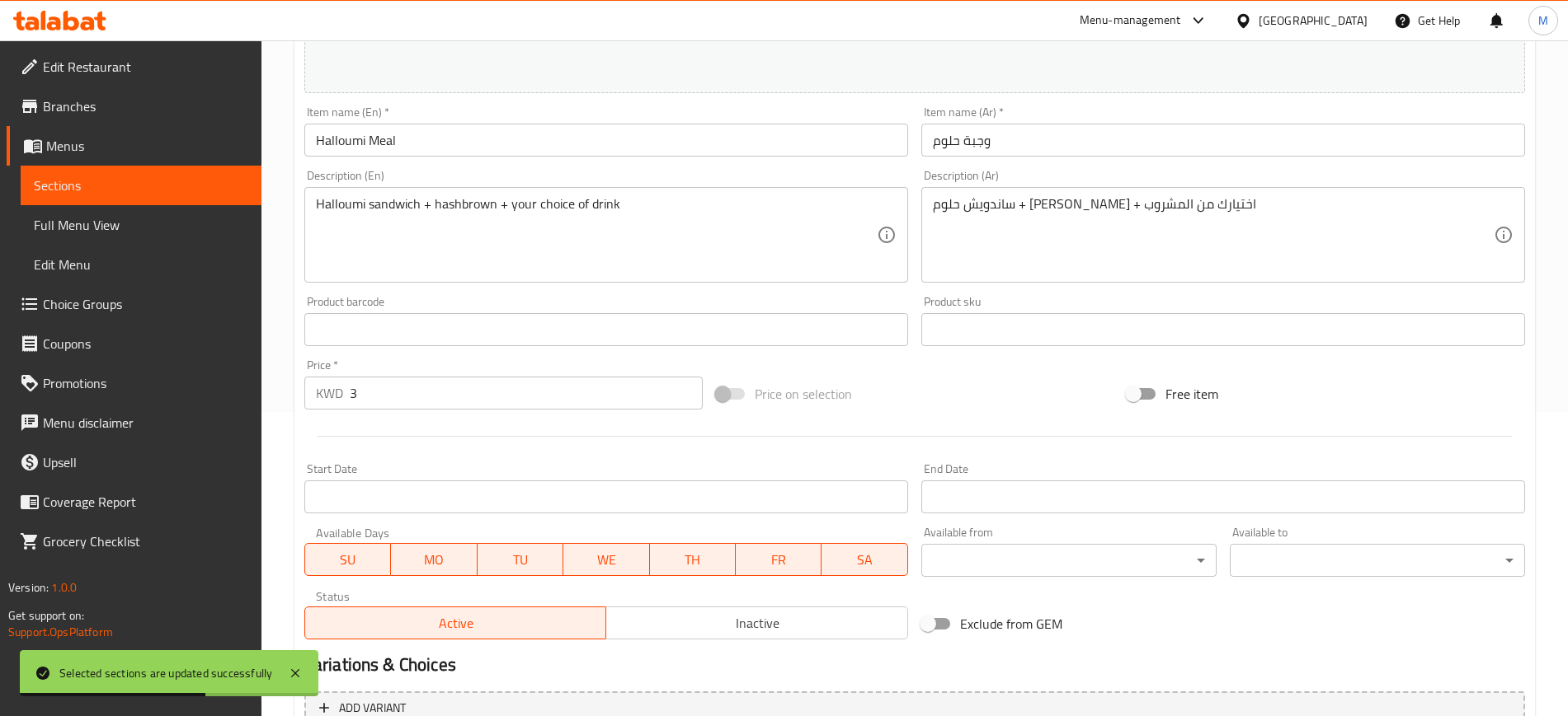
scroll to position [309, 0]
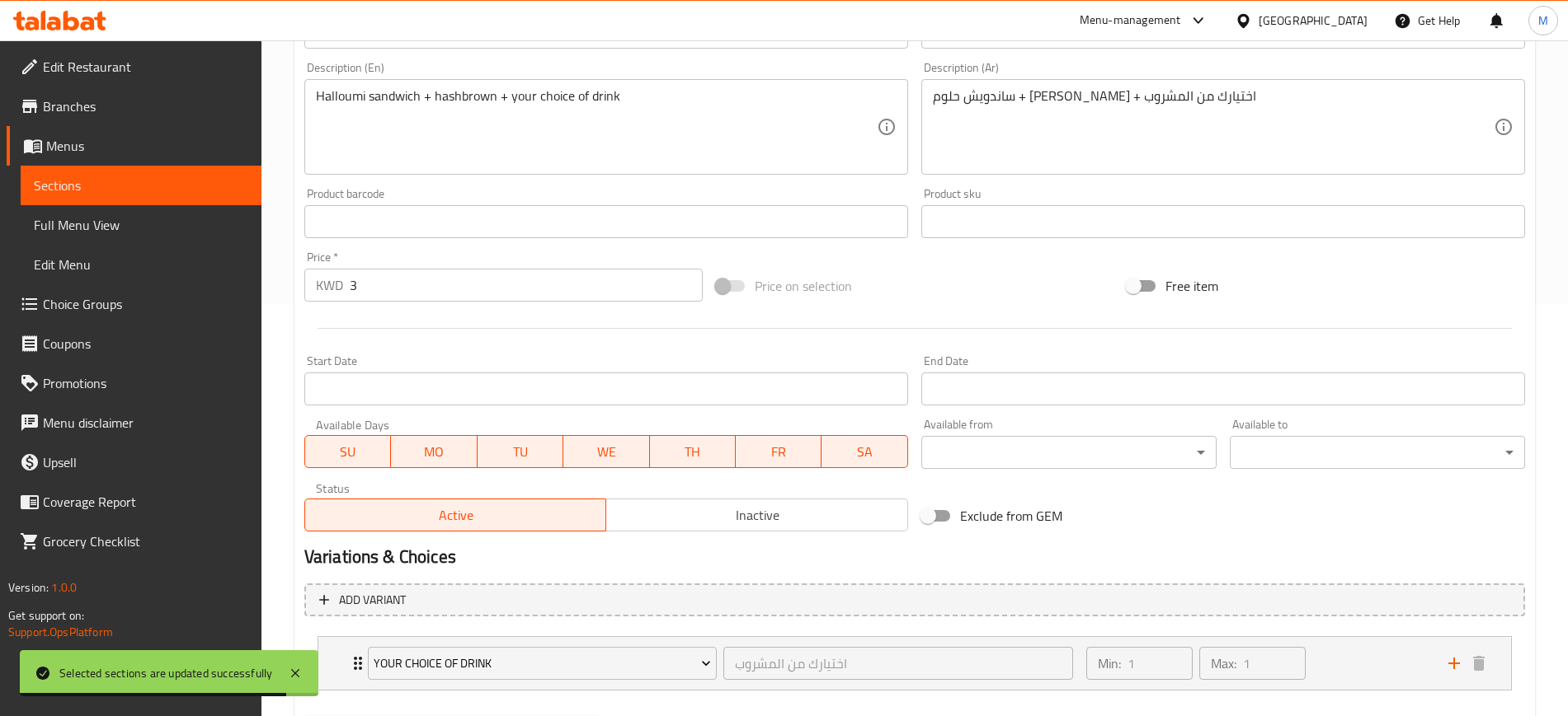
click at [940, 520] on input "Exclude from GEM" at bounding box center [927, 516] width 94 height 31
checkbox input "true"
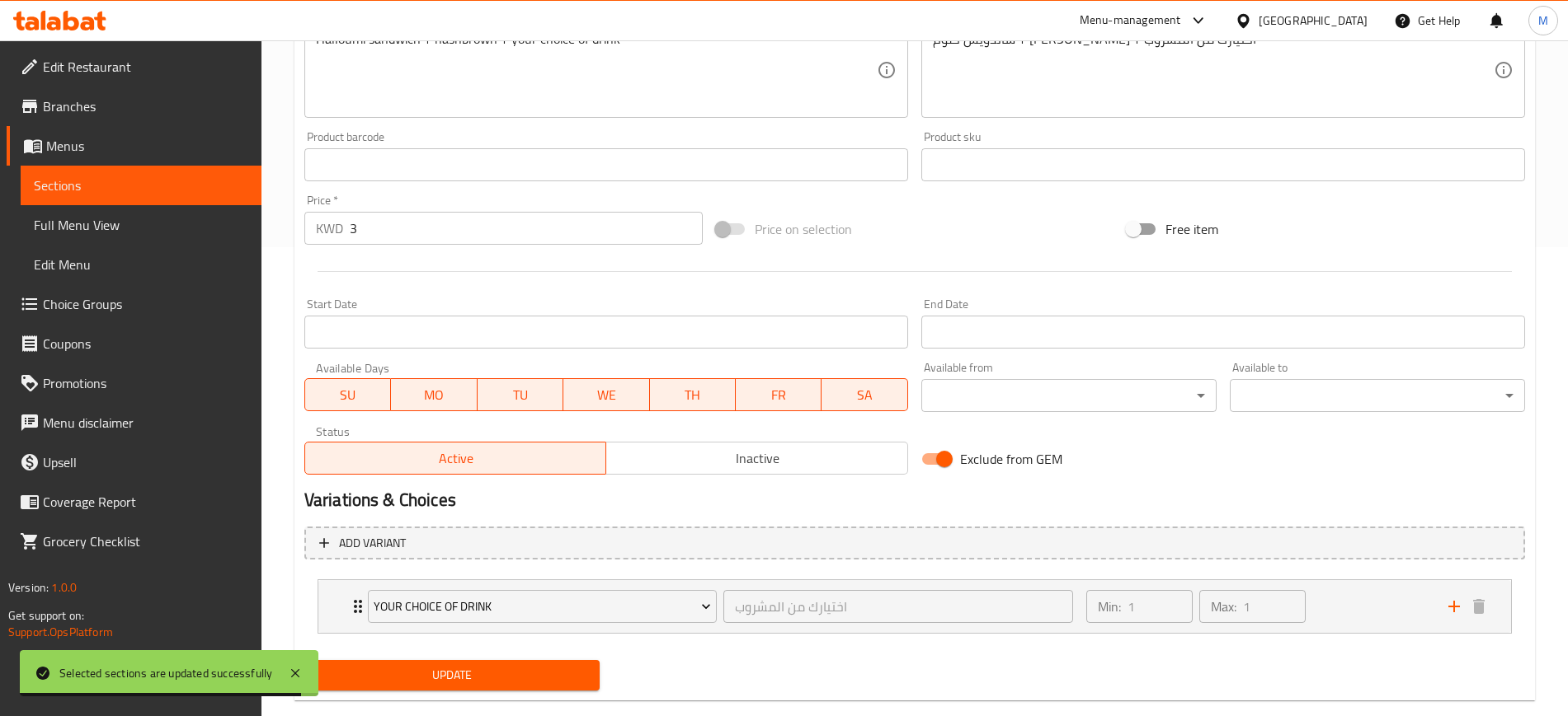
scroll to position [500, 0]
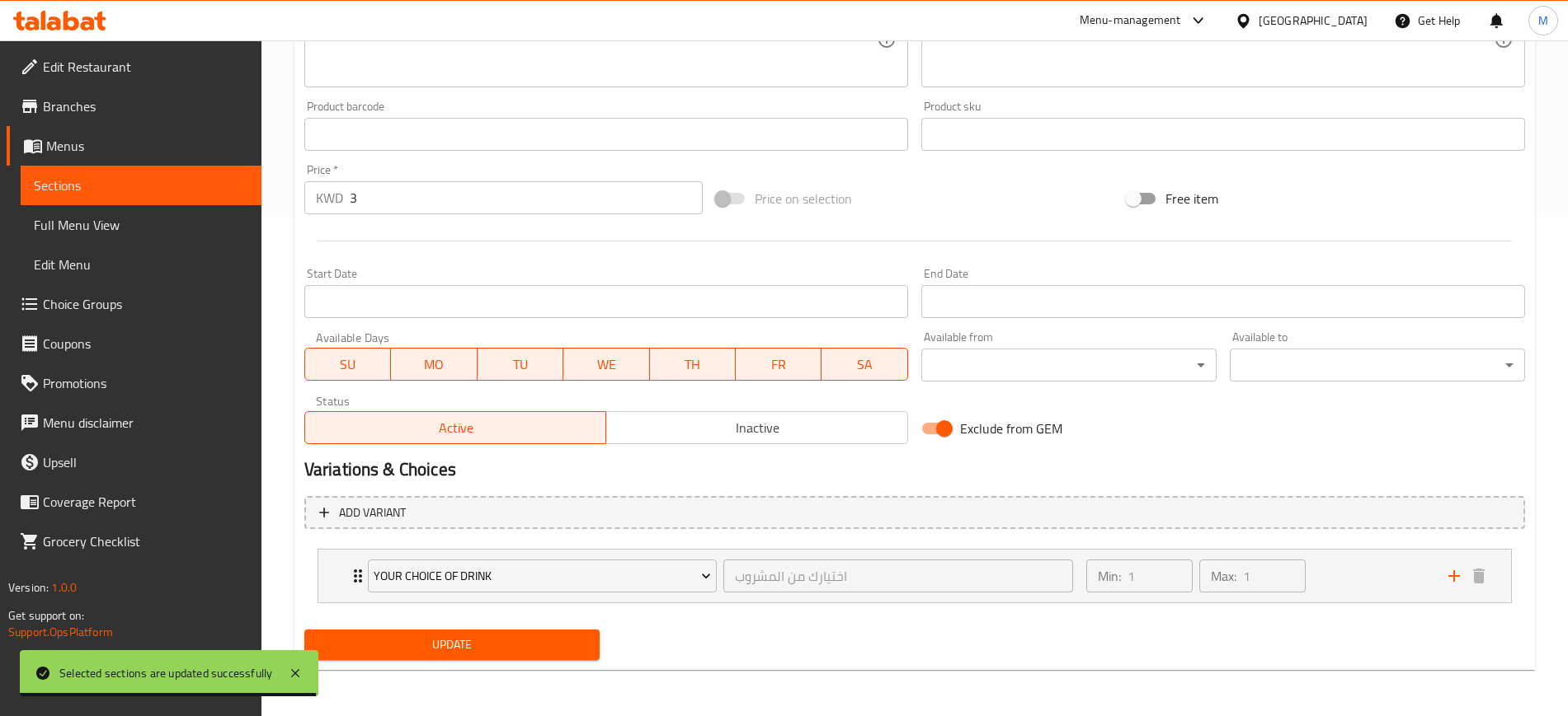
click at [489, 647] on span "Update" at bounding box center [451, 645] width 269 height 21
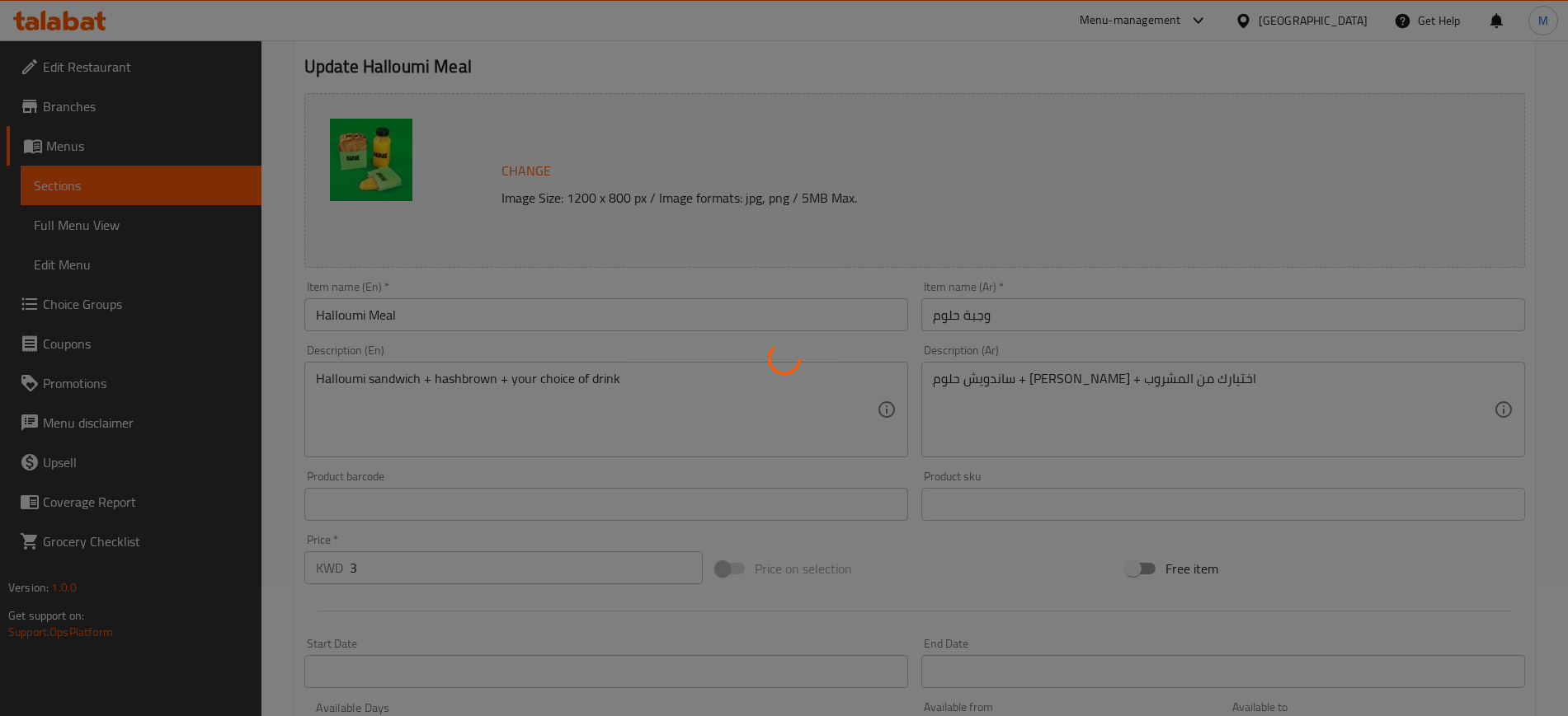
scroll to position [0, 0]
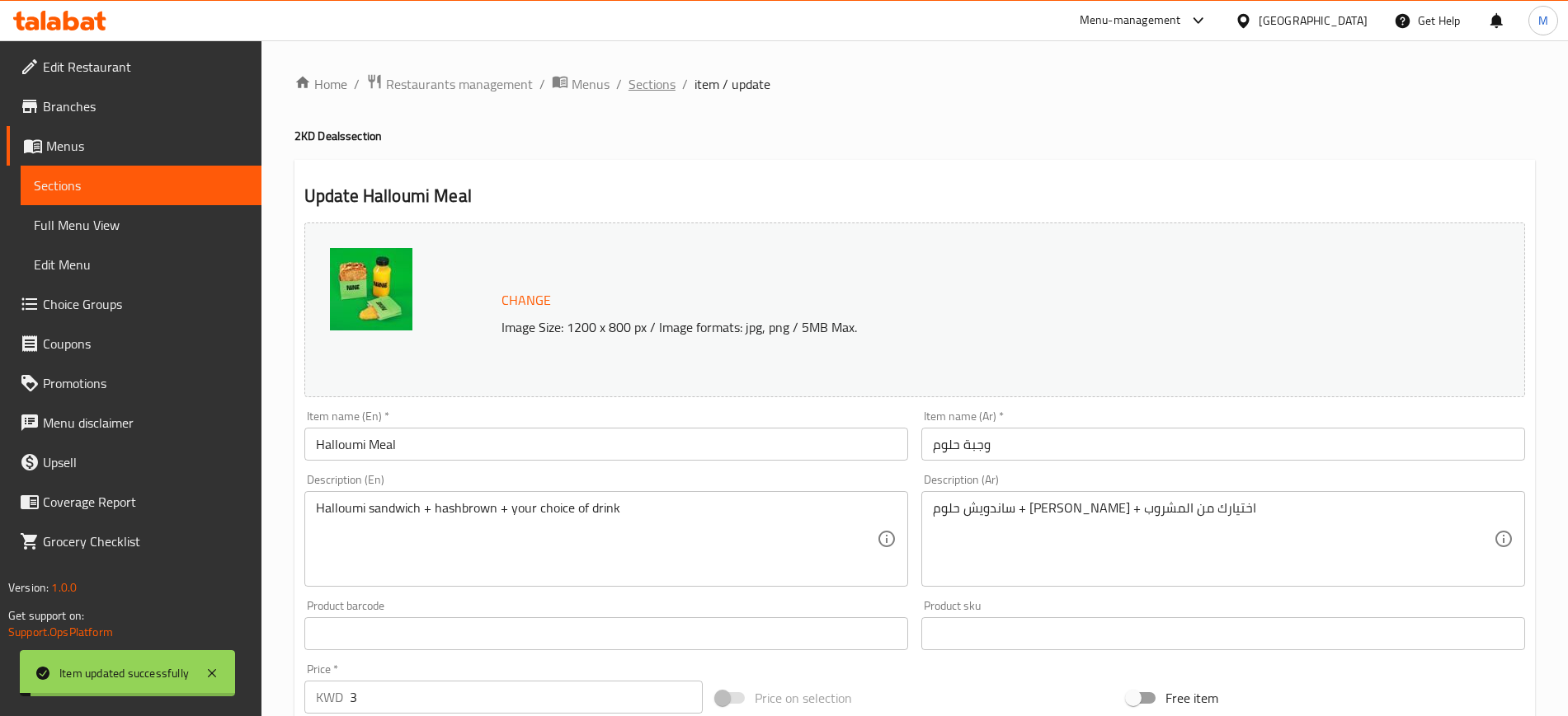
click at [653, 84] on span "Sections" at bounding box center [652, 84] width 47 height 20
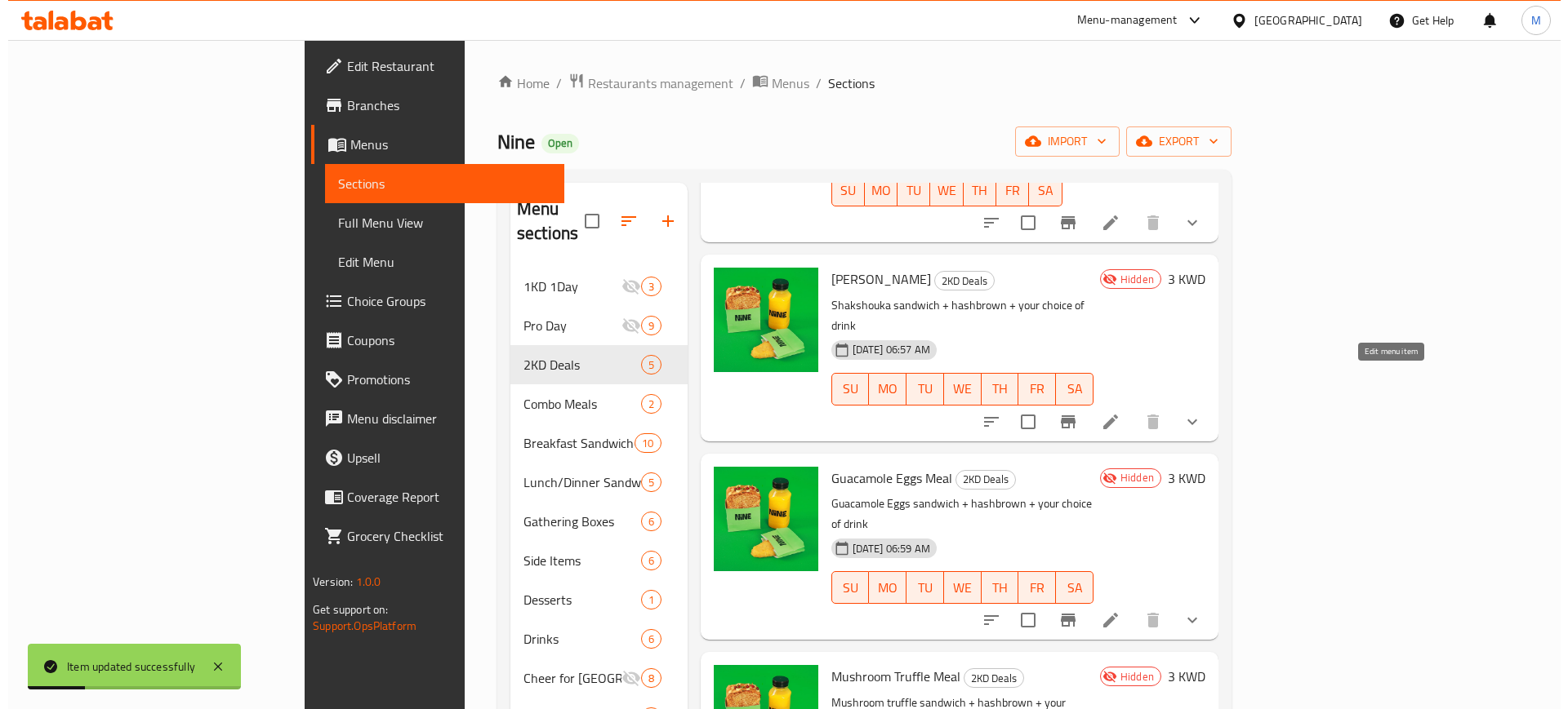
scroll to position [102, 0]
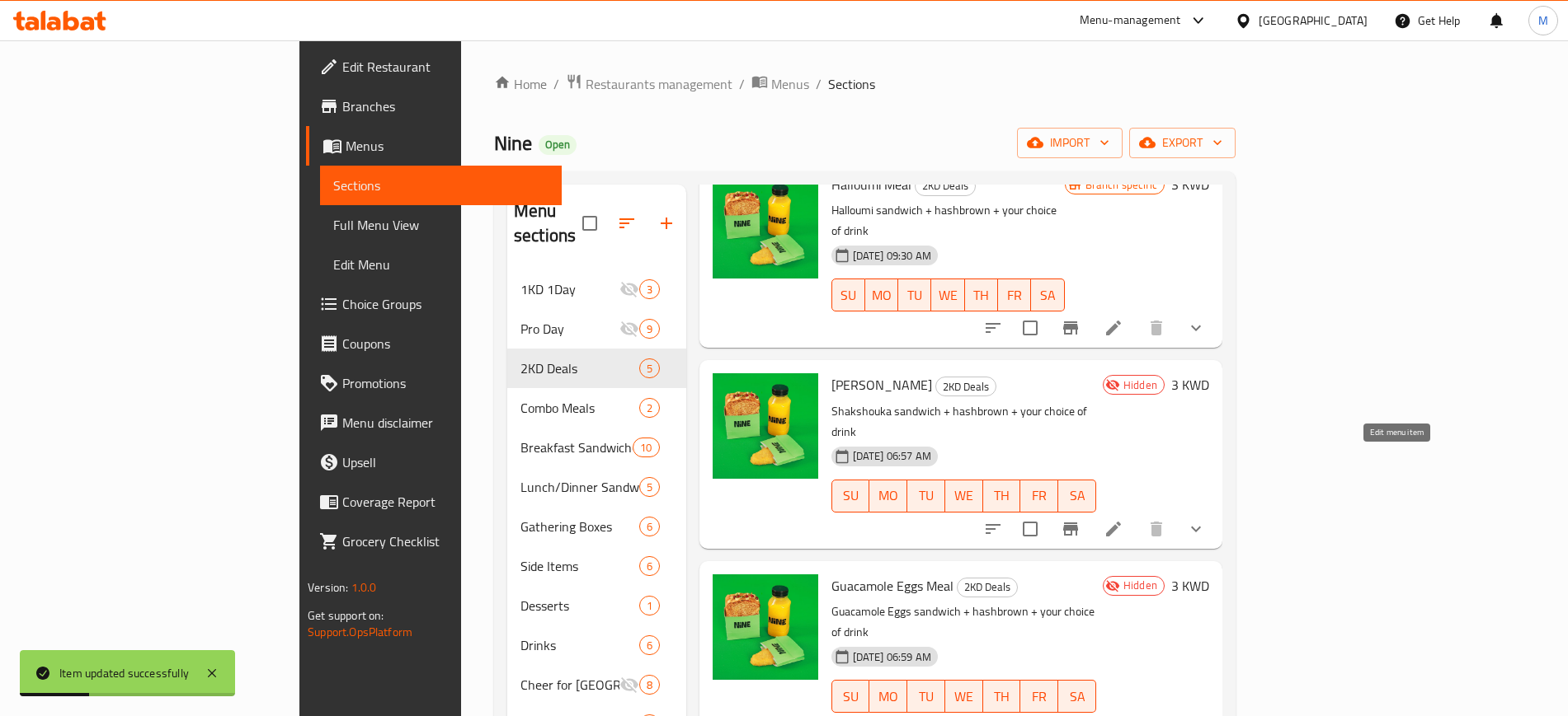
click at [1120, 521] on icon at bounding box center [1113, 529] width 15 height 15
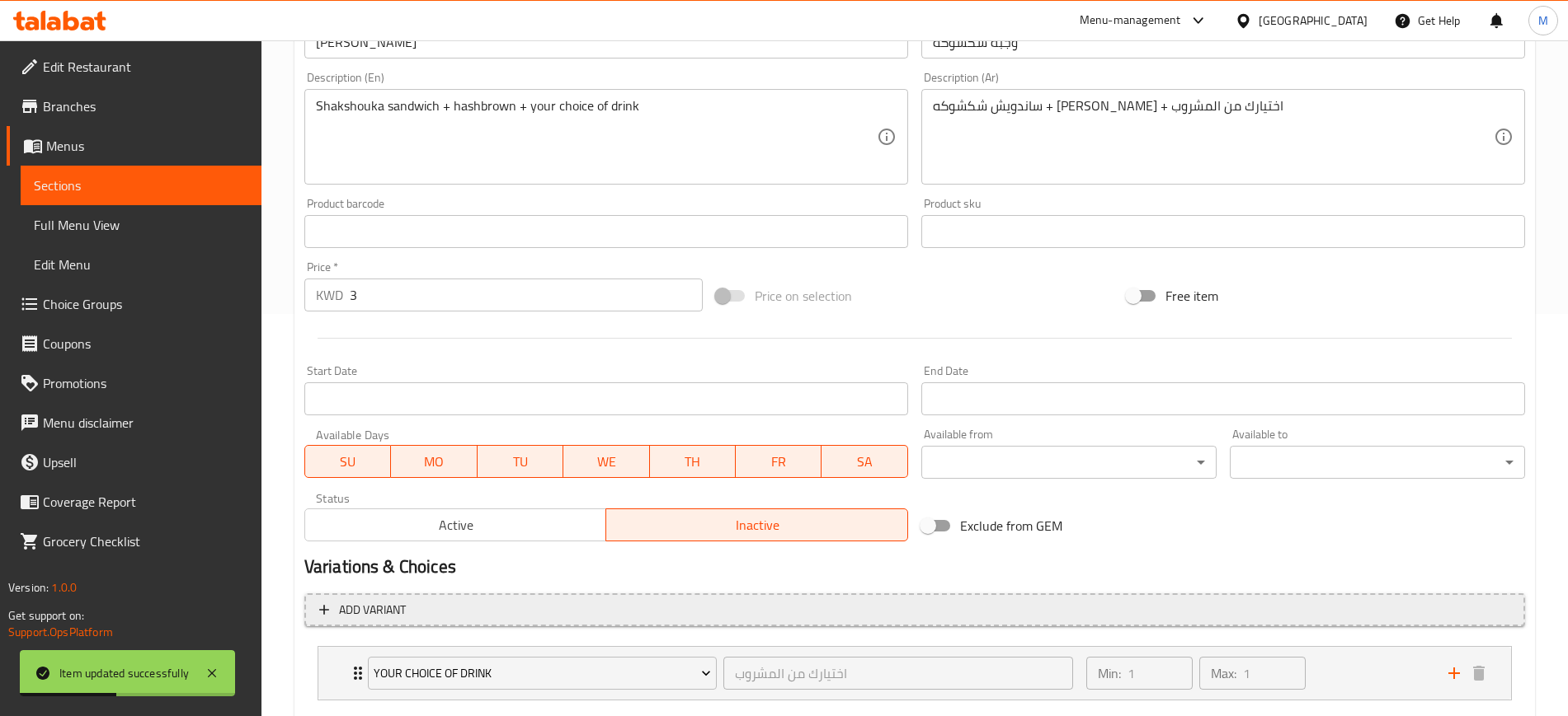
scroll to position [500, 0]
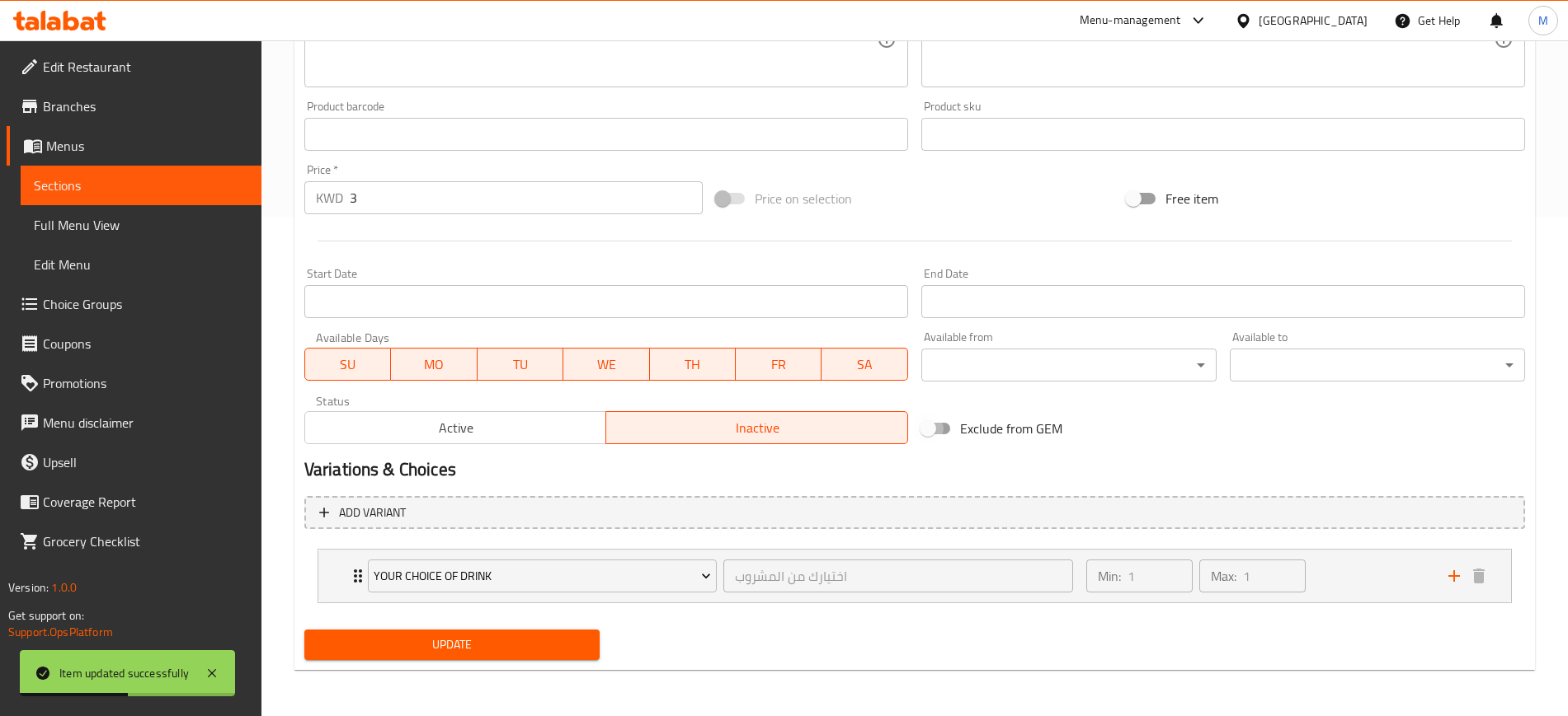
click at [929, 420] on input "Exclude from GEM" at bounding box center [927, 428] width 94 height 31
checkbox input "true"
click at [512, 641] on span "Update" at bounding box center [451, 645] width 269 height 21
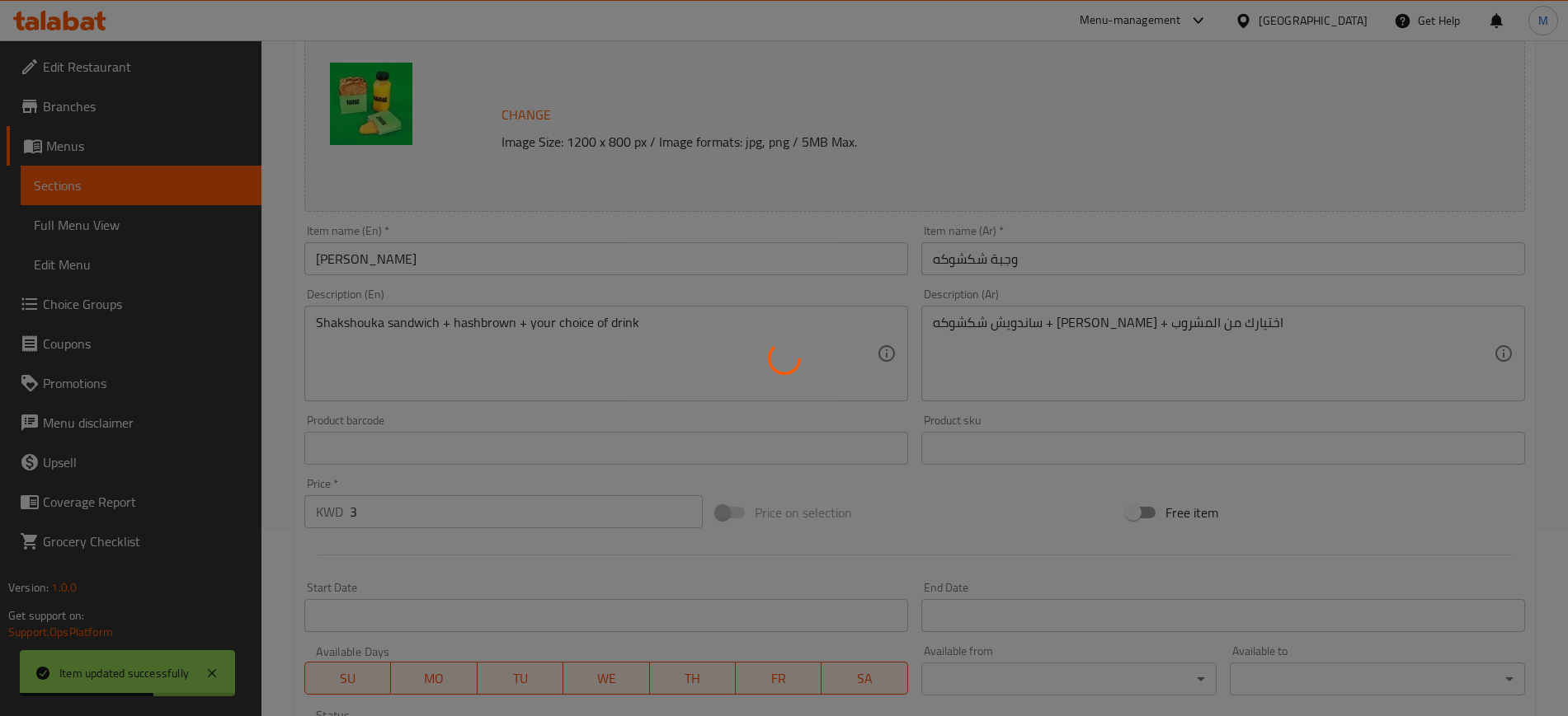
scroll to position [0, 0]
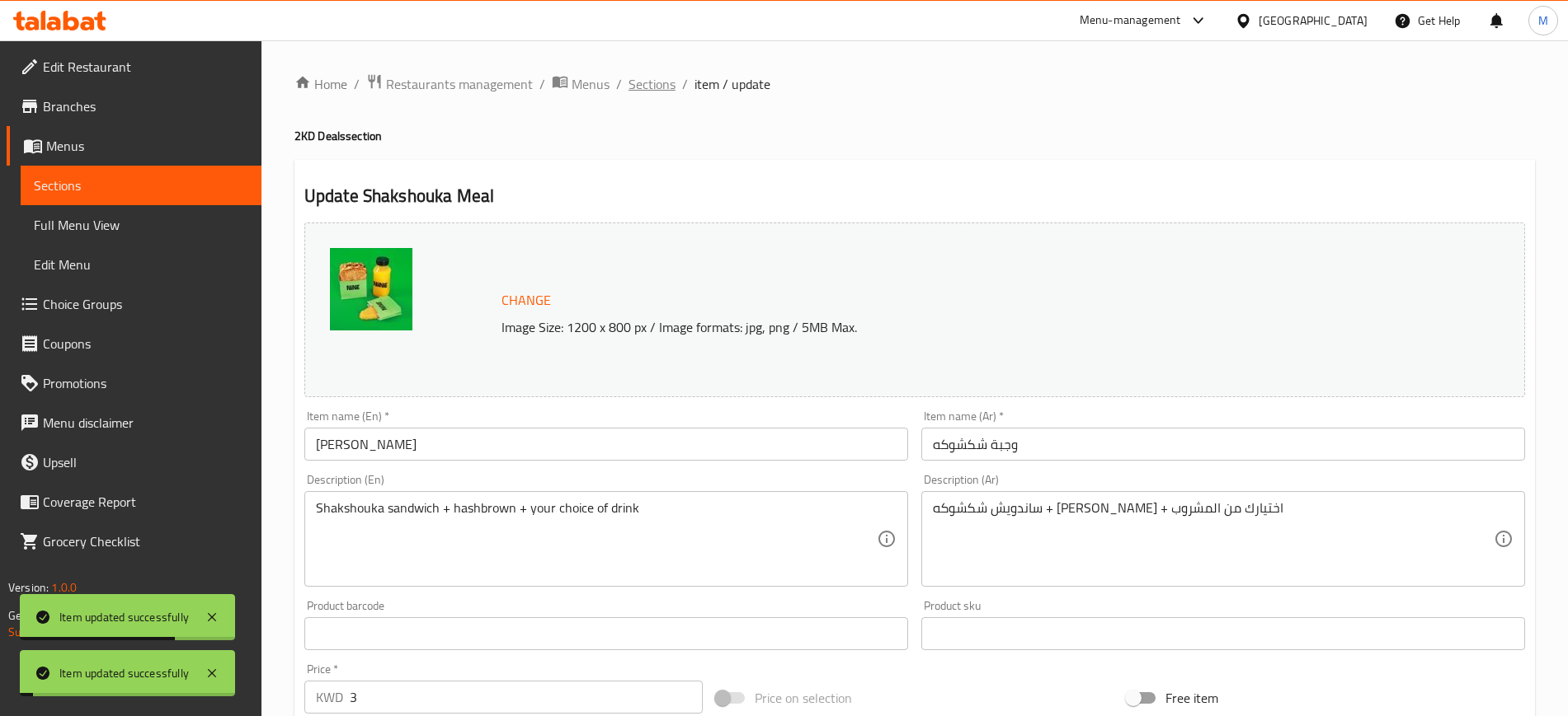
click at [652, 80] on span "Sections" at bounding box center [652, 84] width 47 height 20
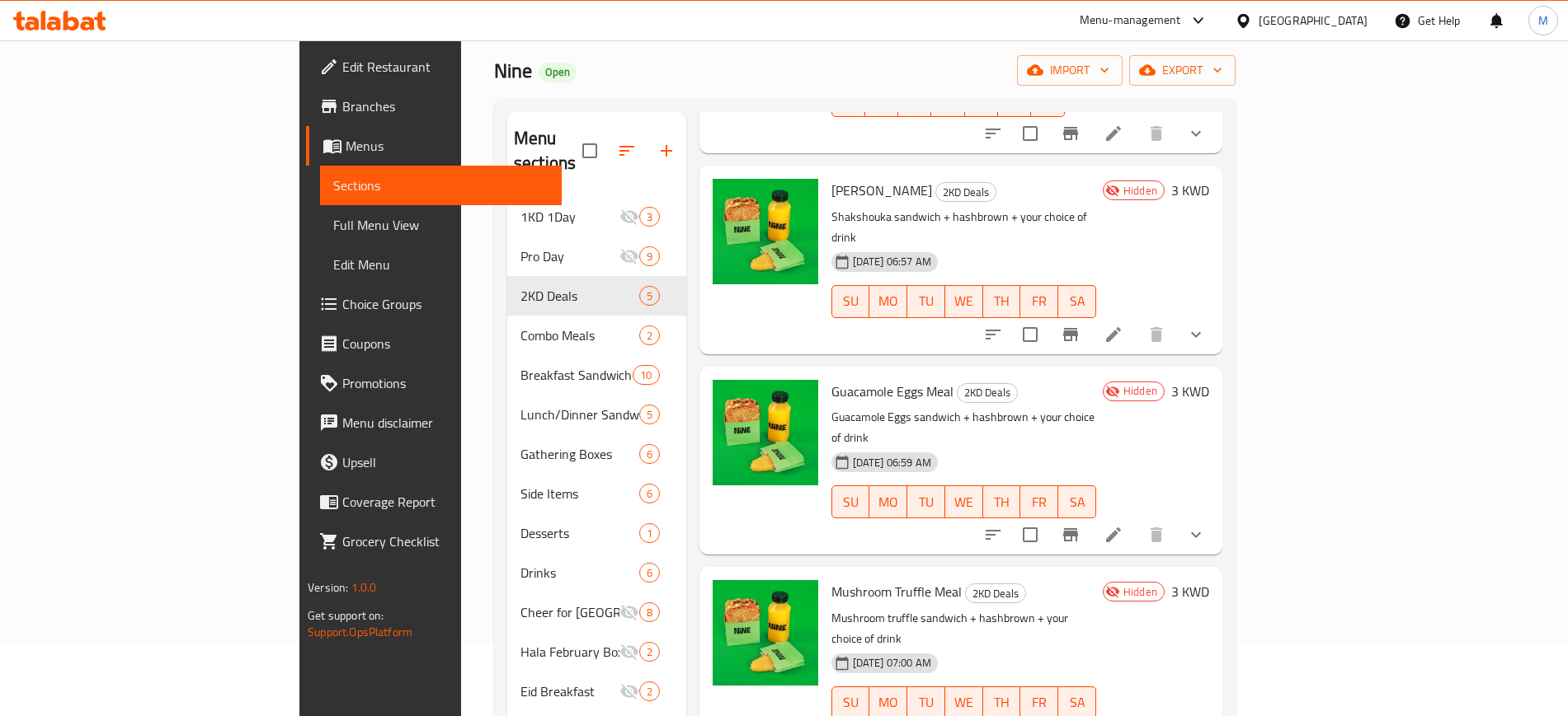
scroll to position [103, 0]
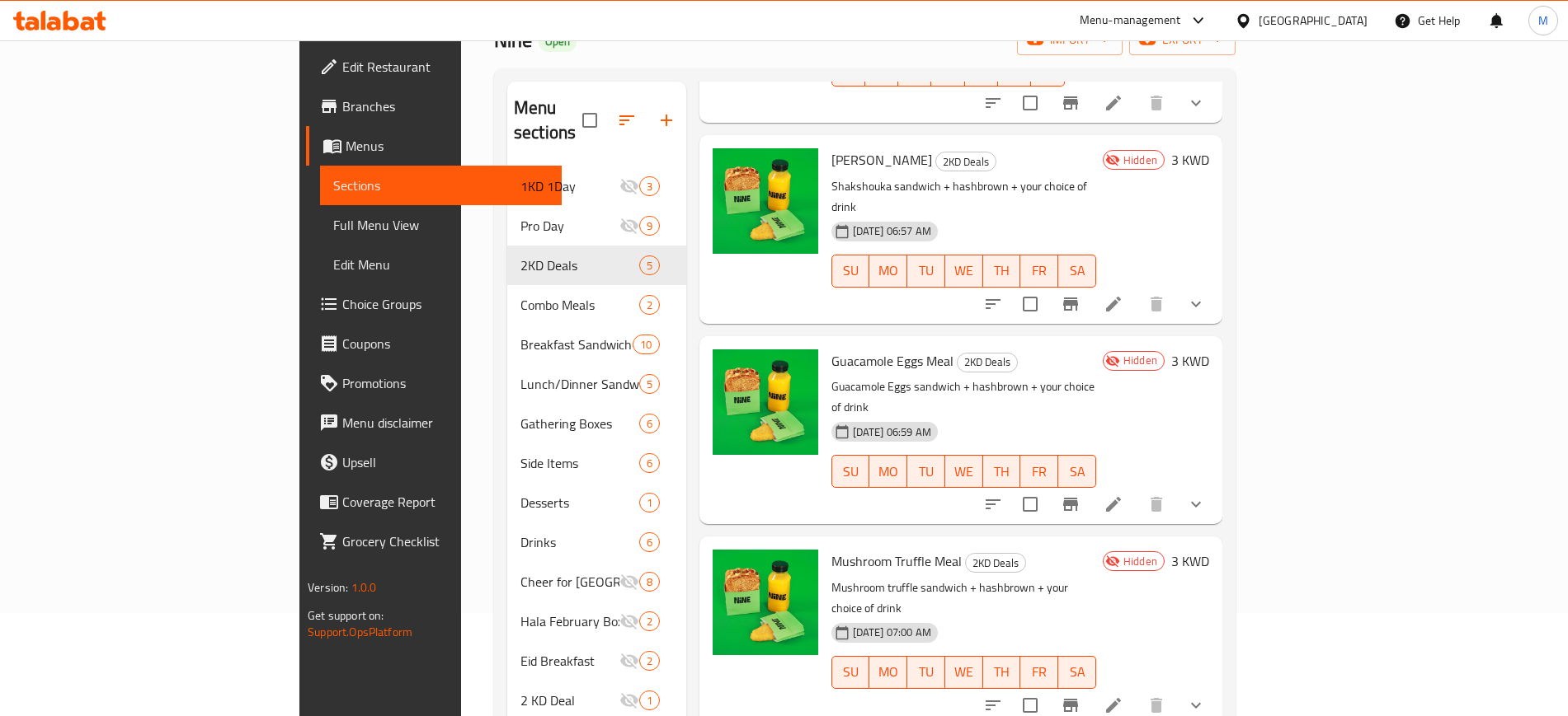
click at [1103, 416] on div "02-09-2025 06:59 AM SU MO TU WE TH FR SA" at bounding box center [963, 459] width 278 height 89
click at [1123, 494] on icon at bounding box center [1113, 504] width 20 height 20
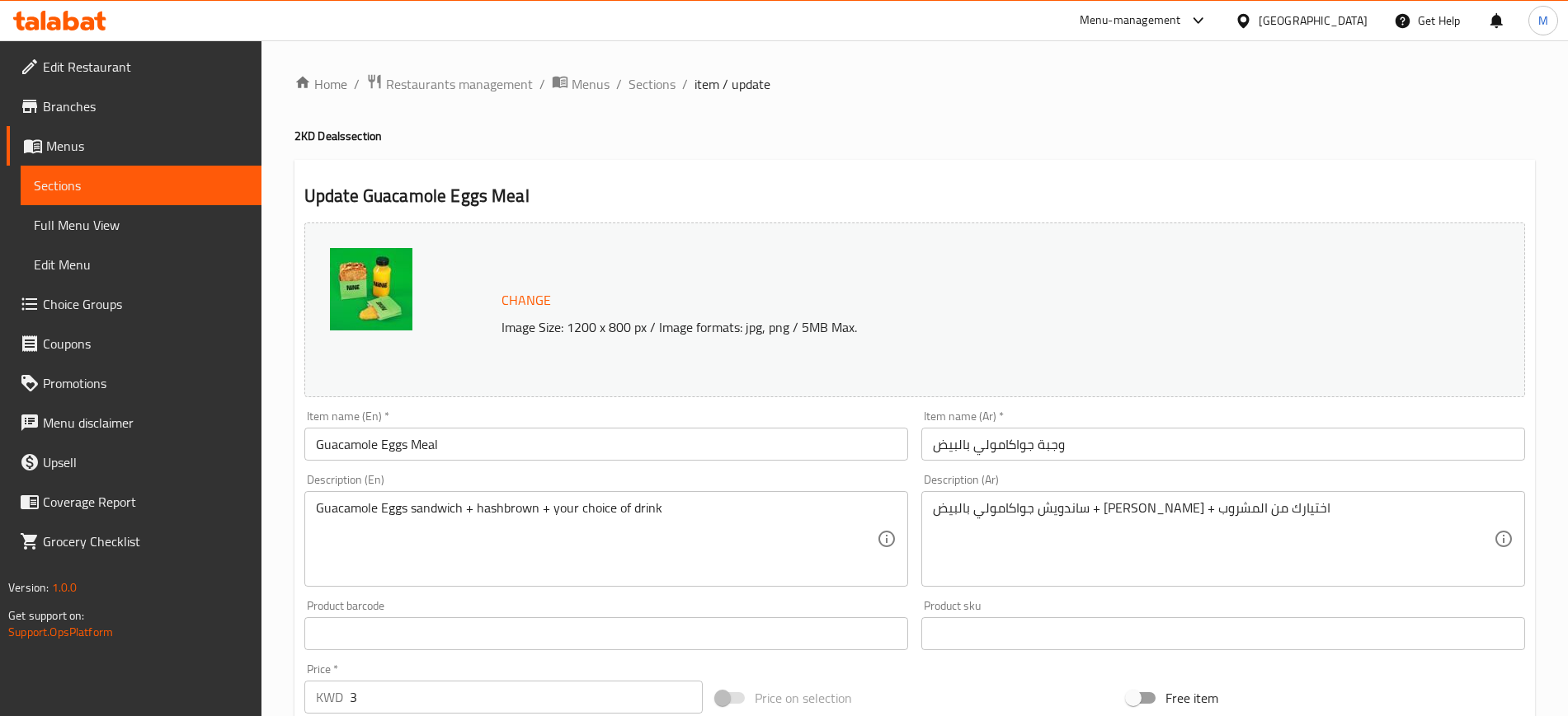
scroll to position [500, 0]
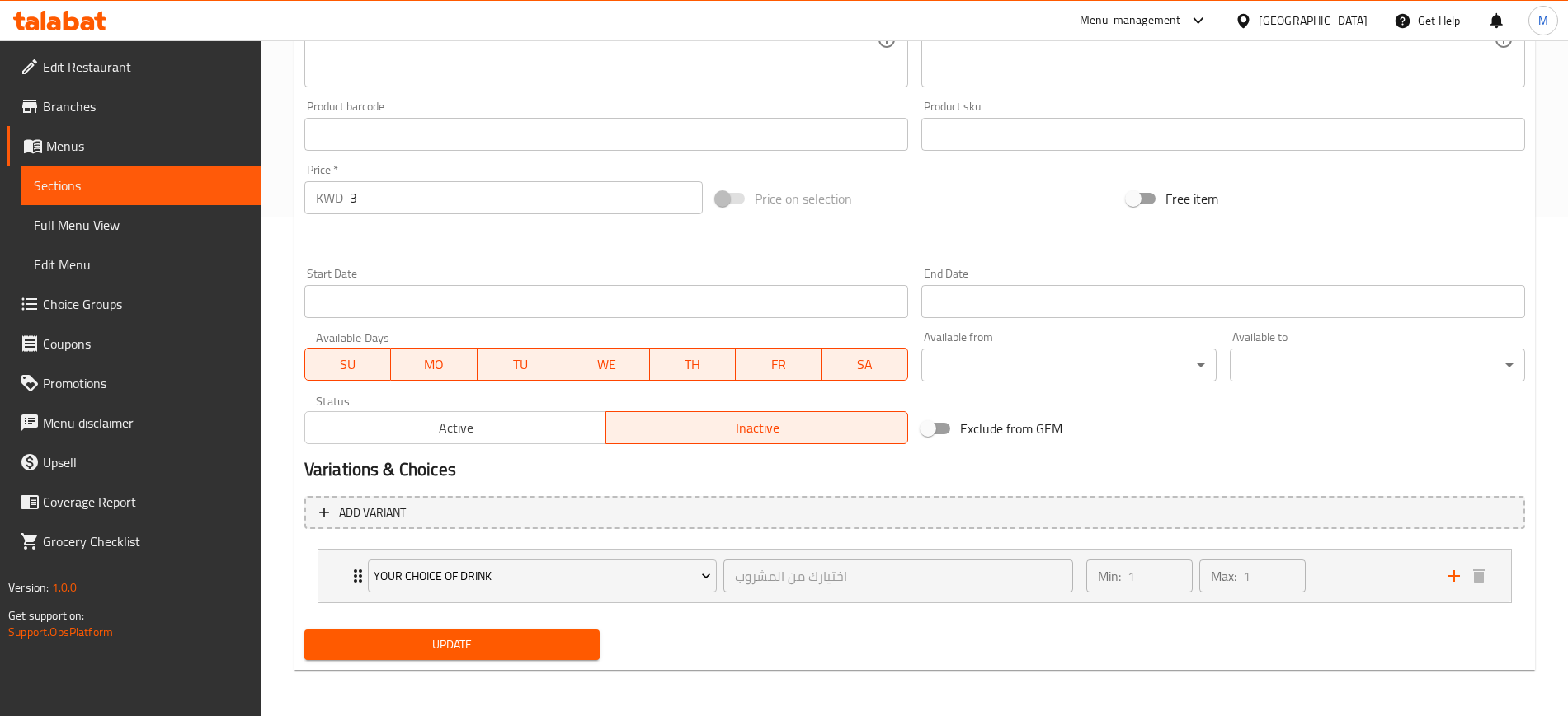
click at [921, 432] on input "Exclude from GEM" at bounding box center [927, 428] width 94 height 31
checkbox input "true"
click at [493, 633] on button "Update" at bounding box center [451, 644] width 295 height 30
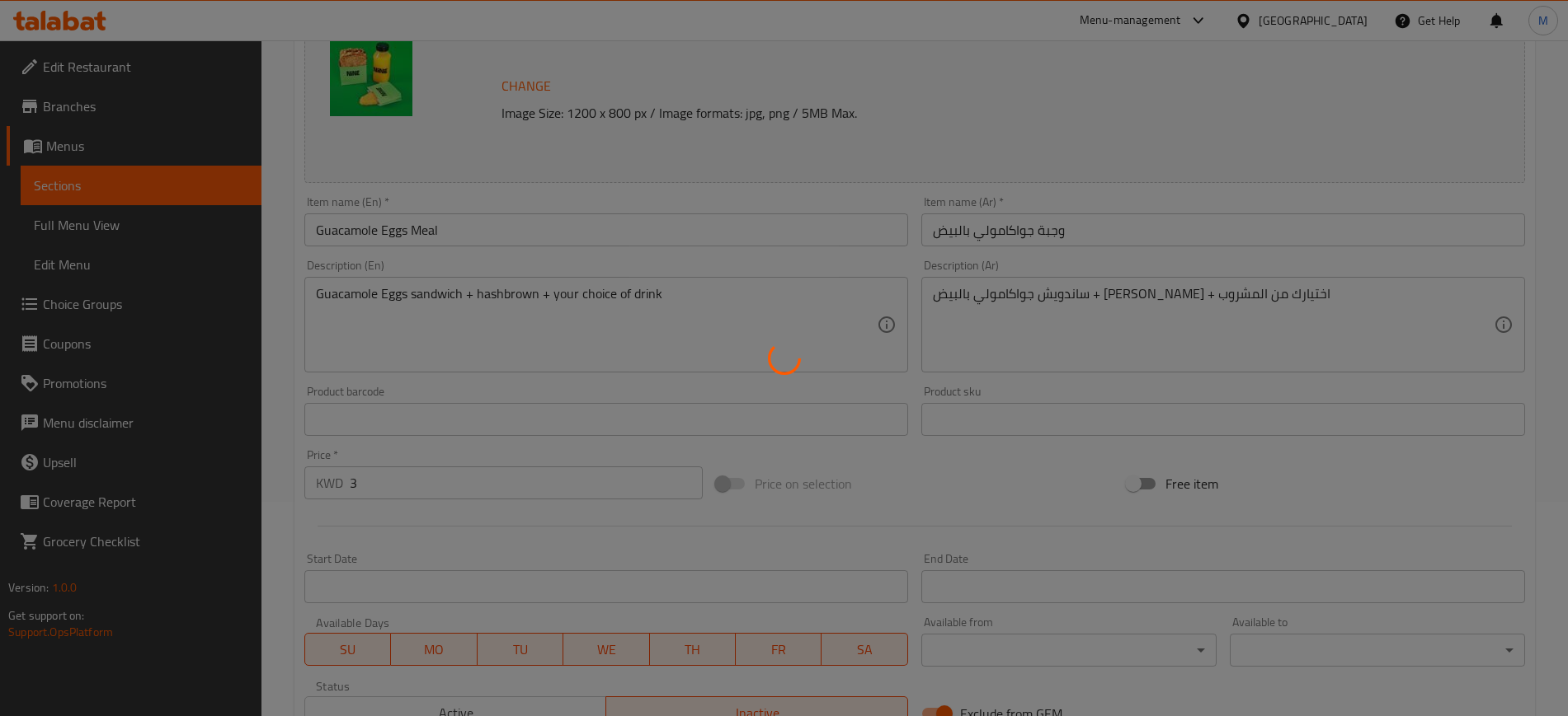
scroll to position [0, 0]
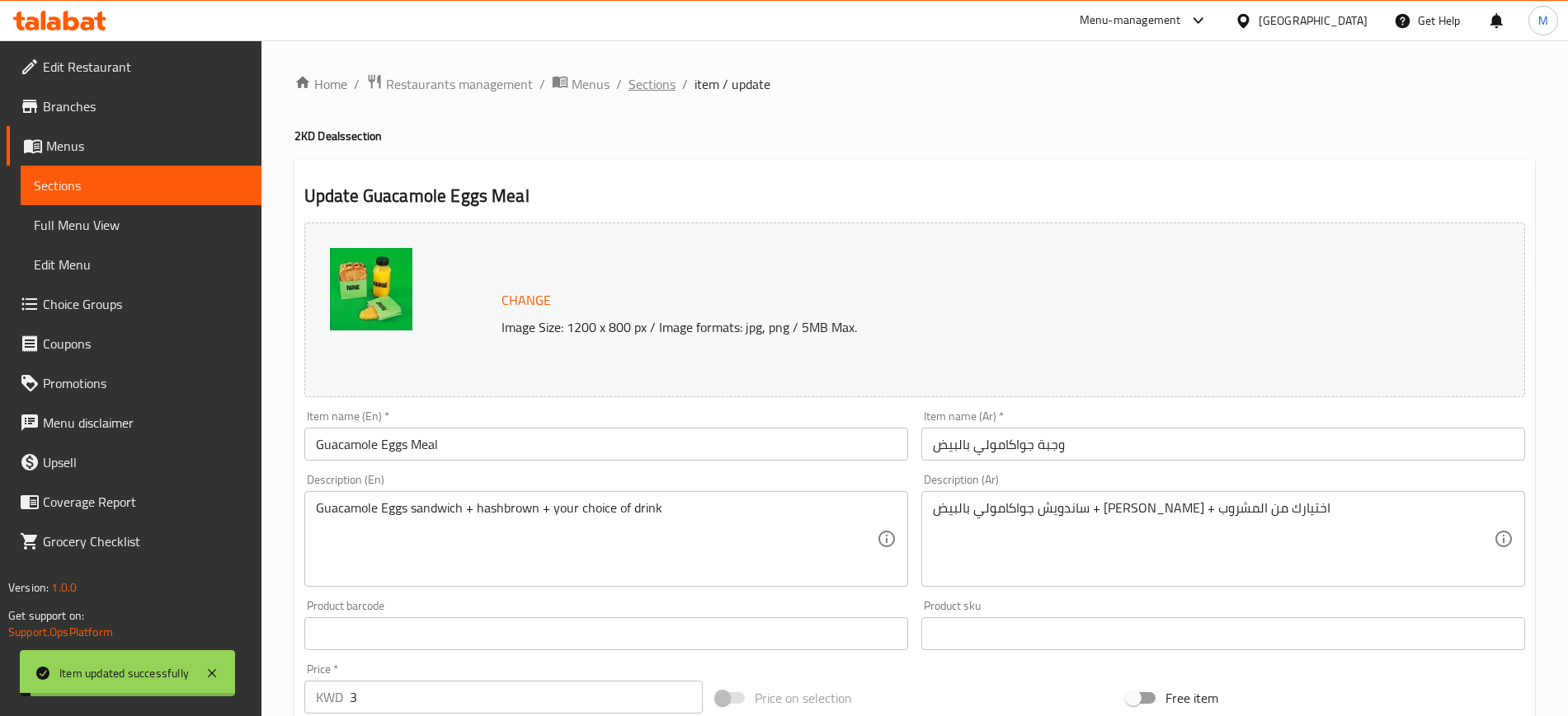
click at [655, 92] on span "Sections" at bounding box center [652, 84] width 47 height 20
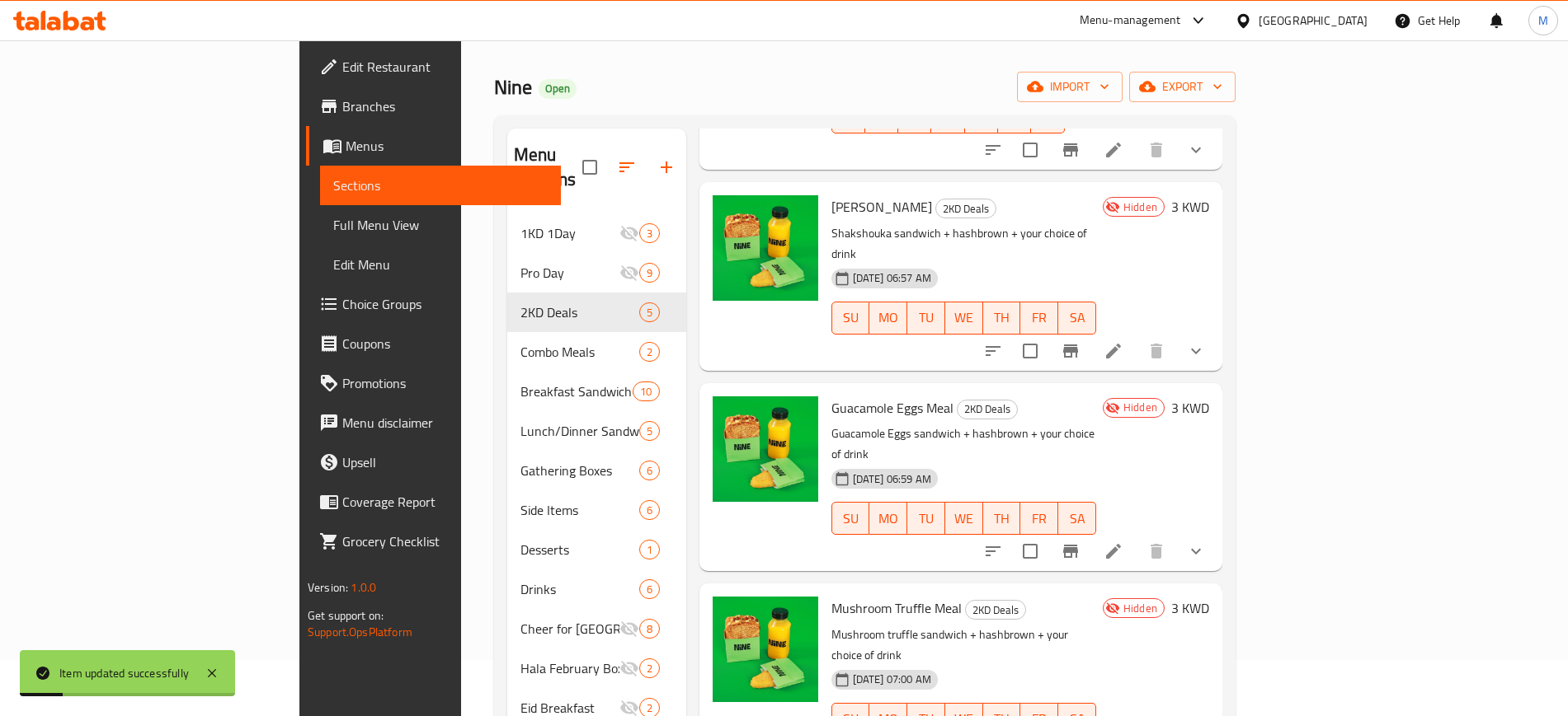
scroll to position [103, 0]
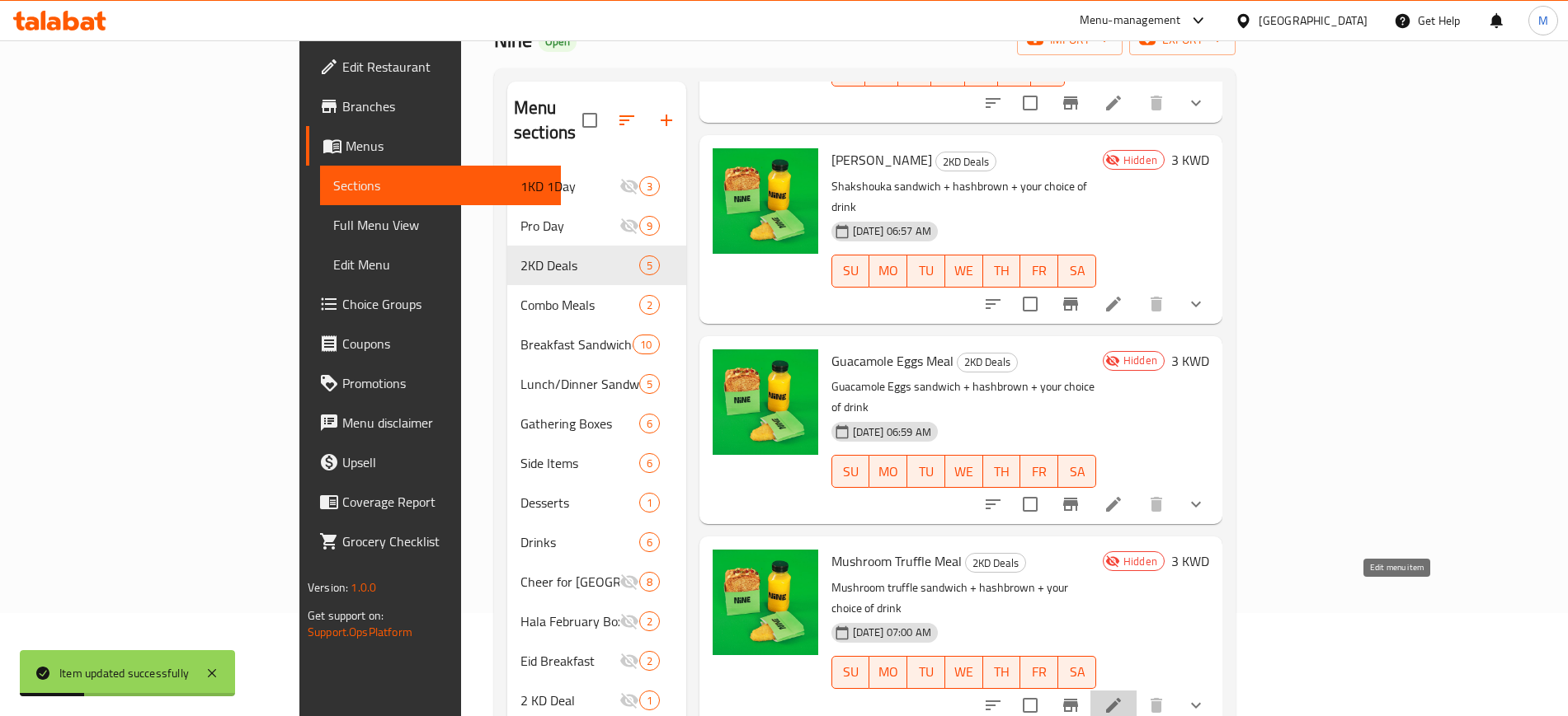
click at [1123, 696] on icon at bounding box center [1113, 706] width 20 height 20
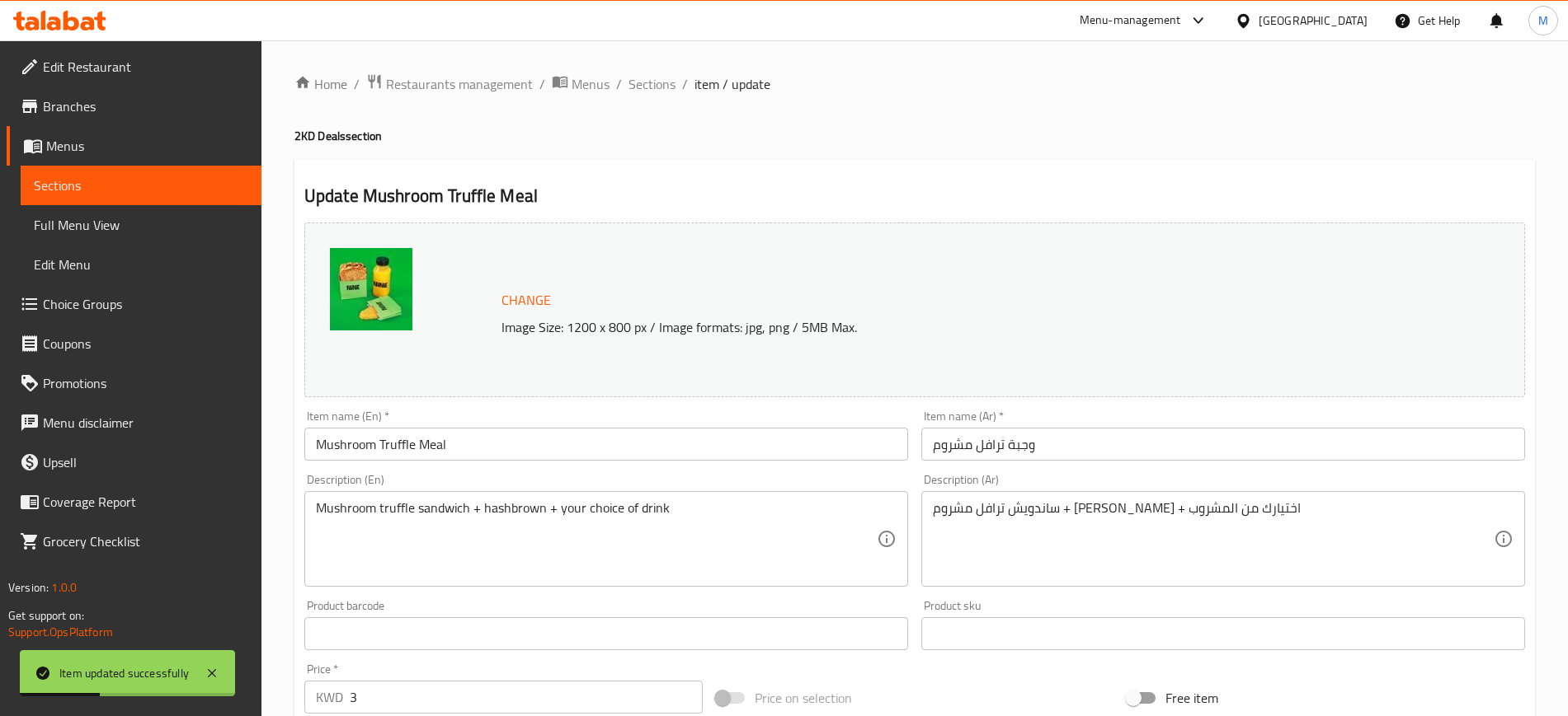
scroll to position [500, 0]
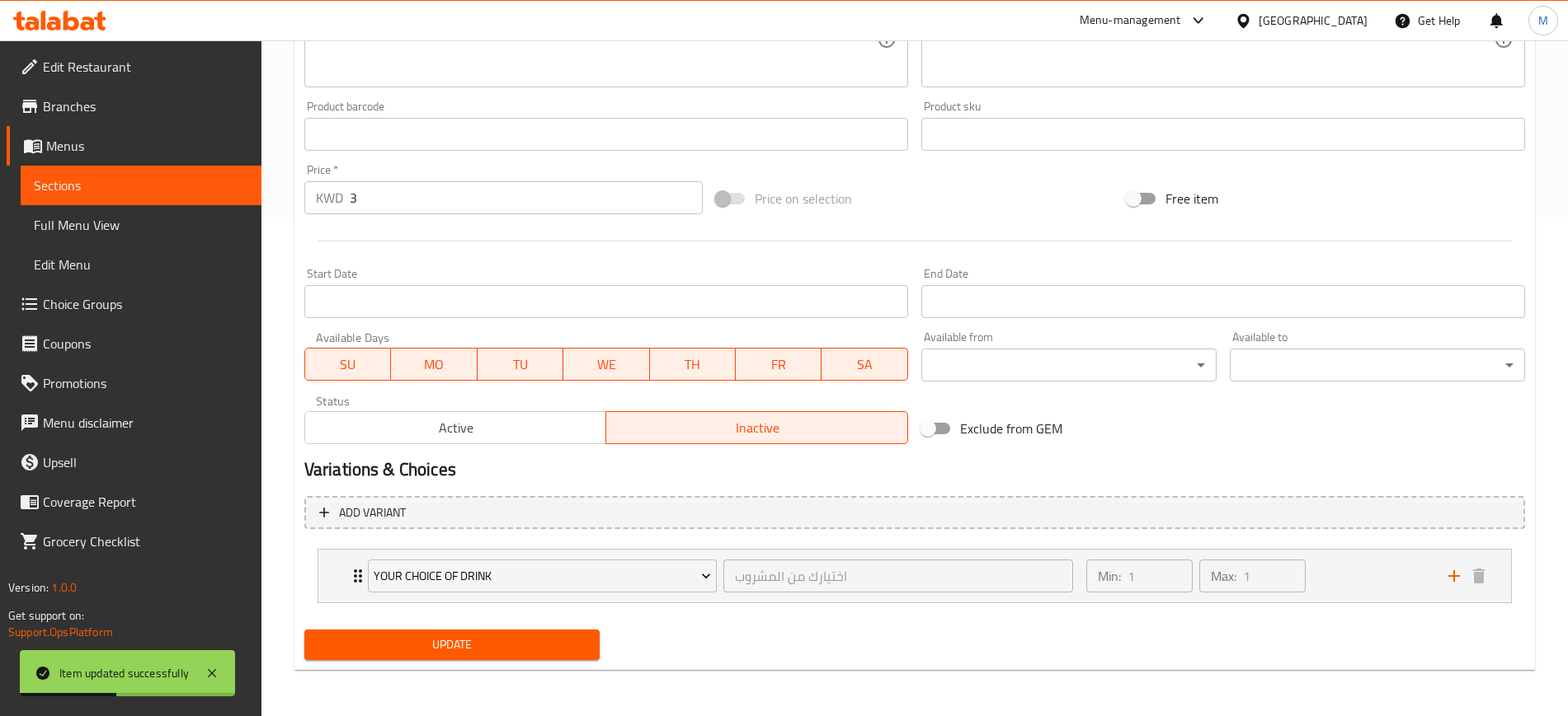
drag, startPoint x: 943, startPoint y: 430, endPoint x: 897, endPoint y: 460, distance: 54.9
click at [941, 430] on input "Exclude from GEM" at bounding box center [927, 428] width 94 height 31
checkbox input "true"
click at [549, 642] on span "Update" at bounding box center [451, 645] width 269 height 21
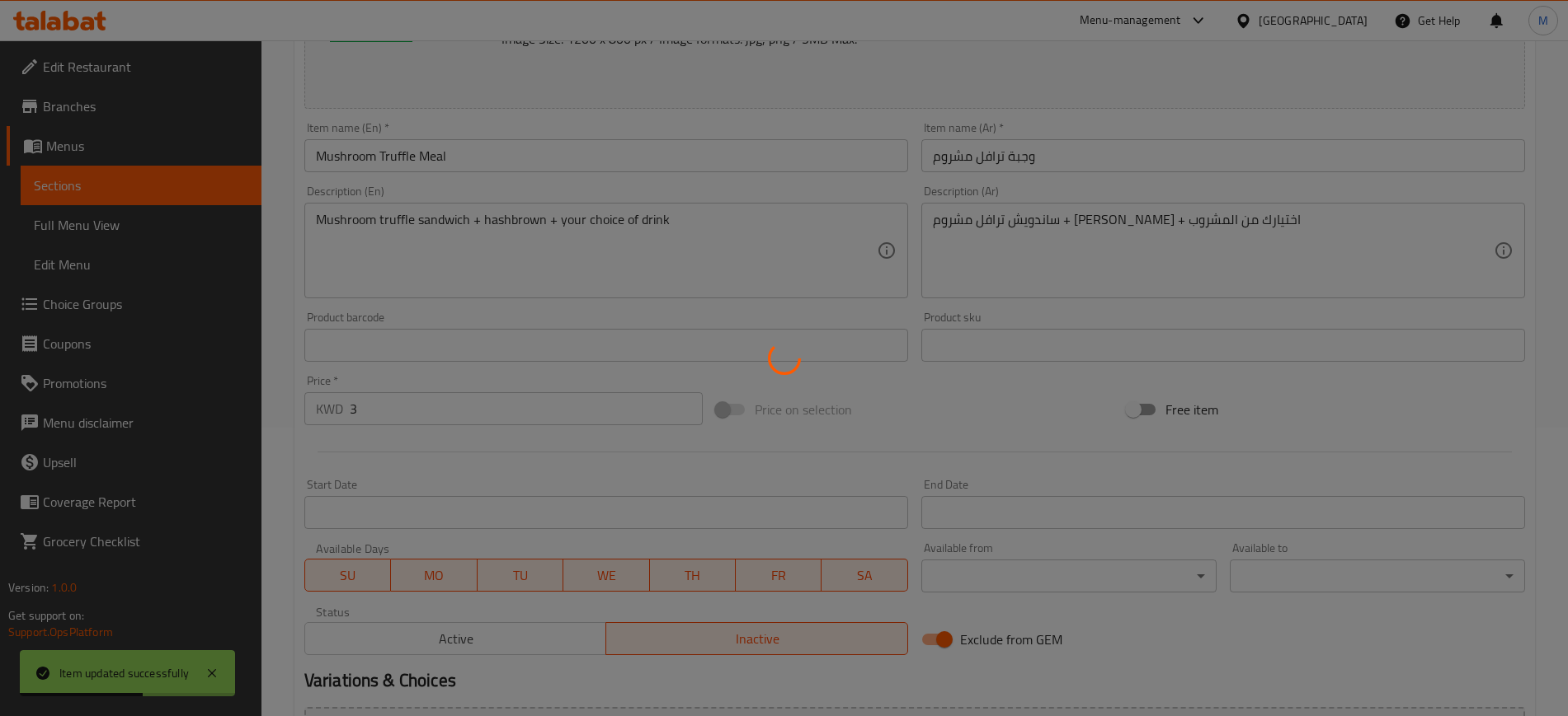
scroll to position [0, 0]
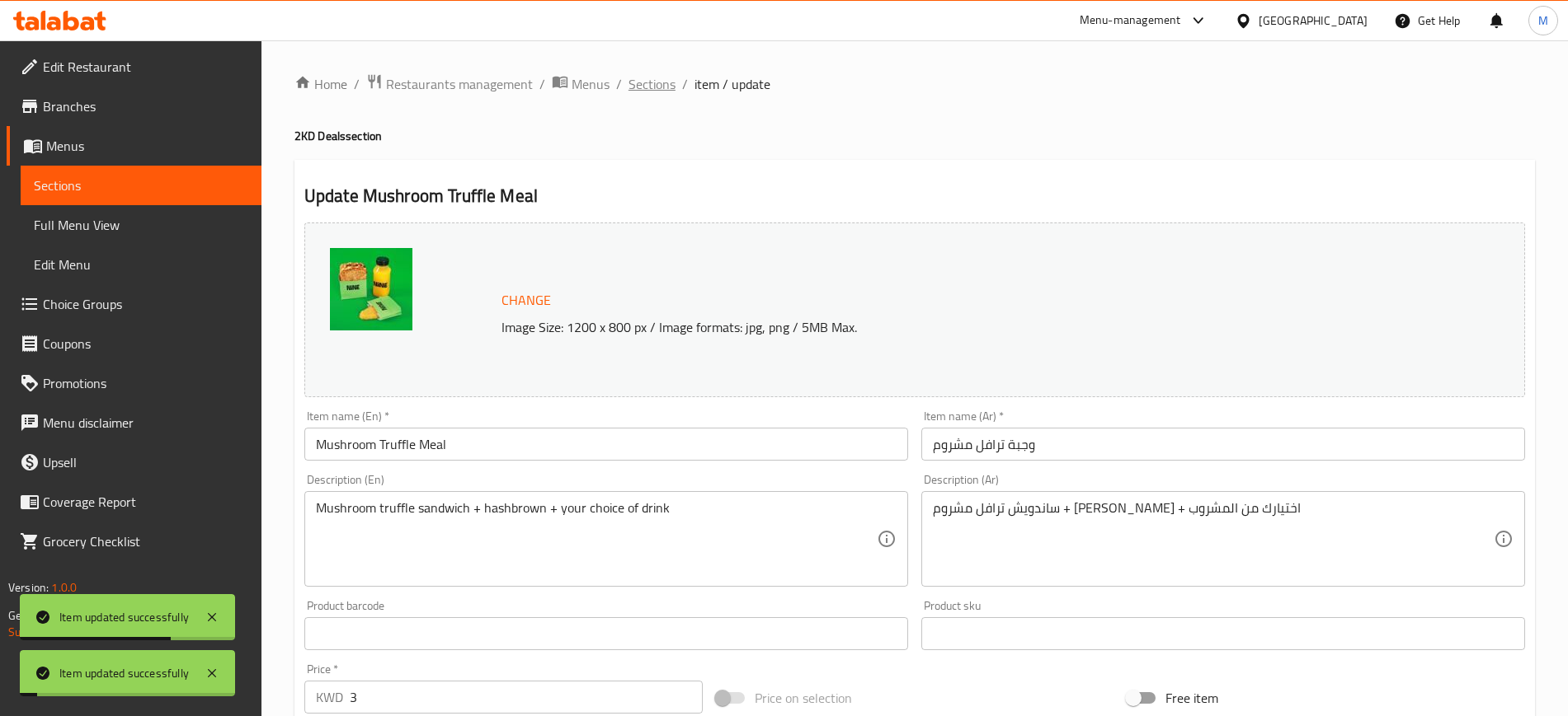
click at [655, 87] on span "Sections" at bounding box center [652, 84] width 47 height 20
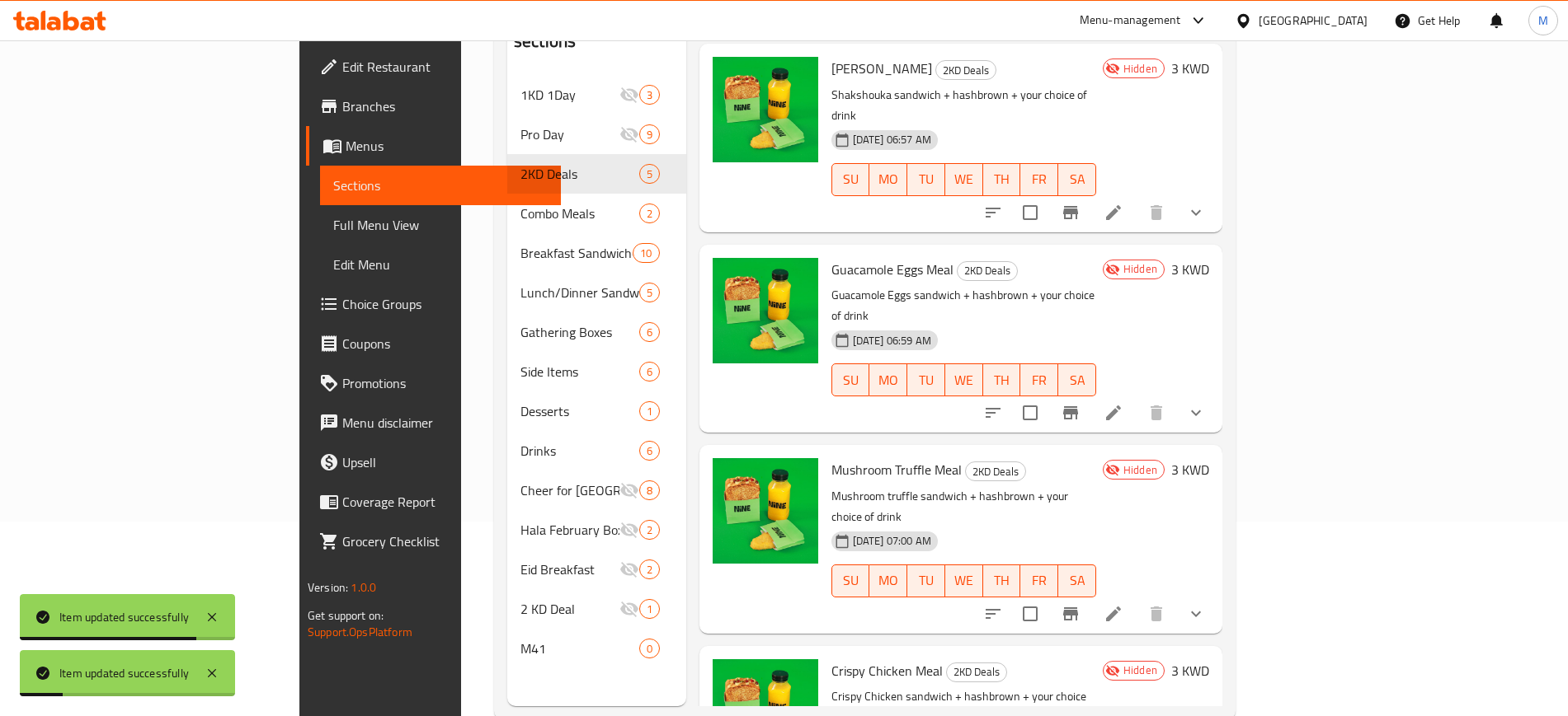
scroll to position [231, 0]
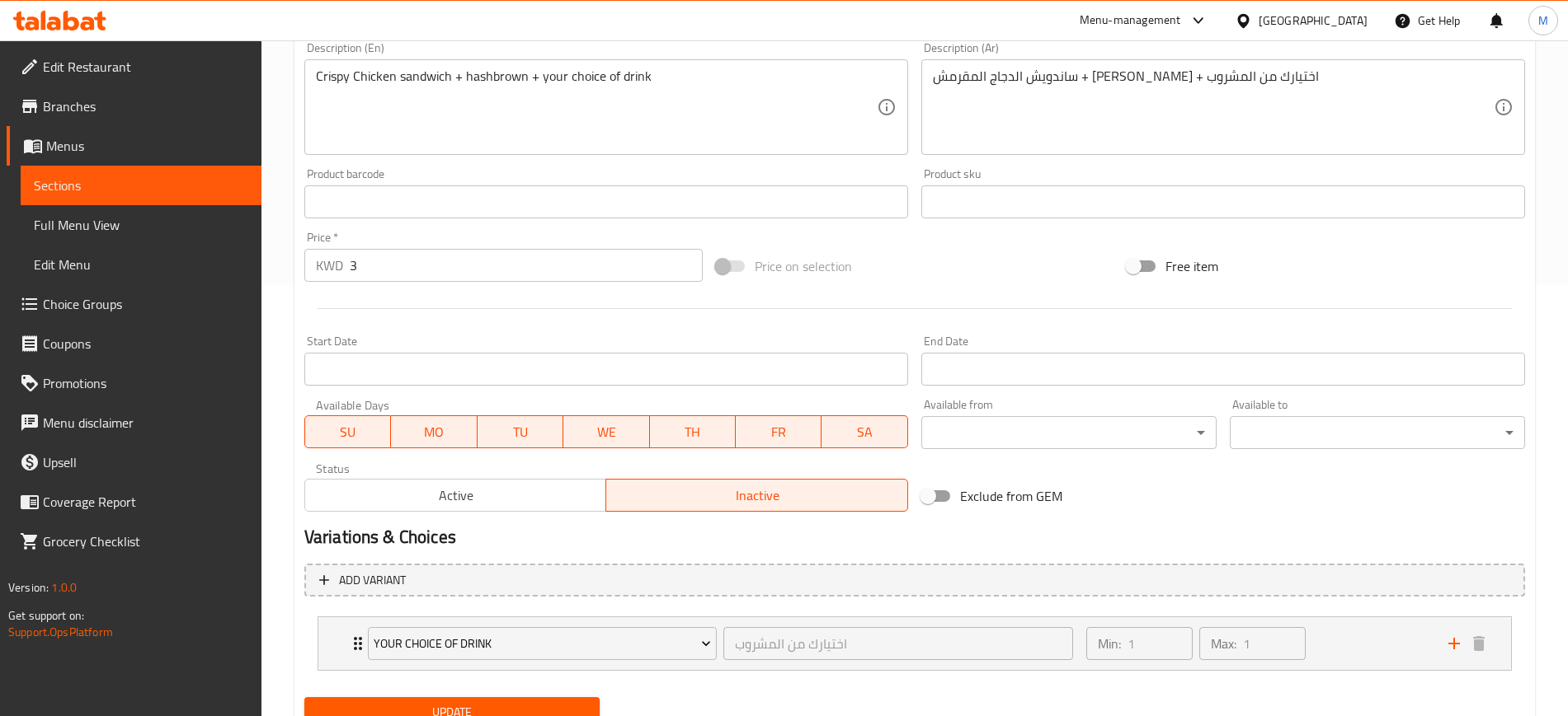
scroll to position [396, 0]
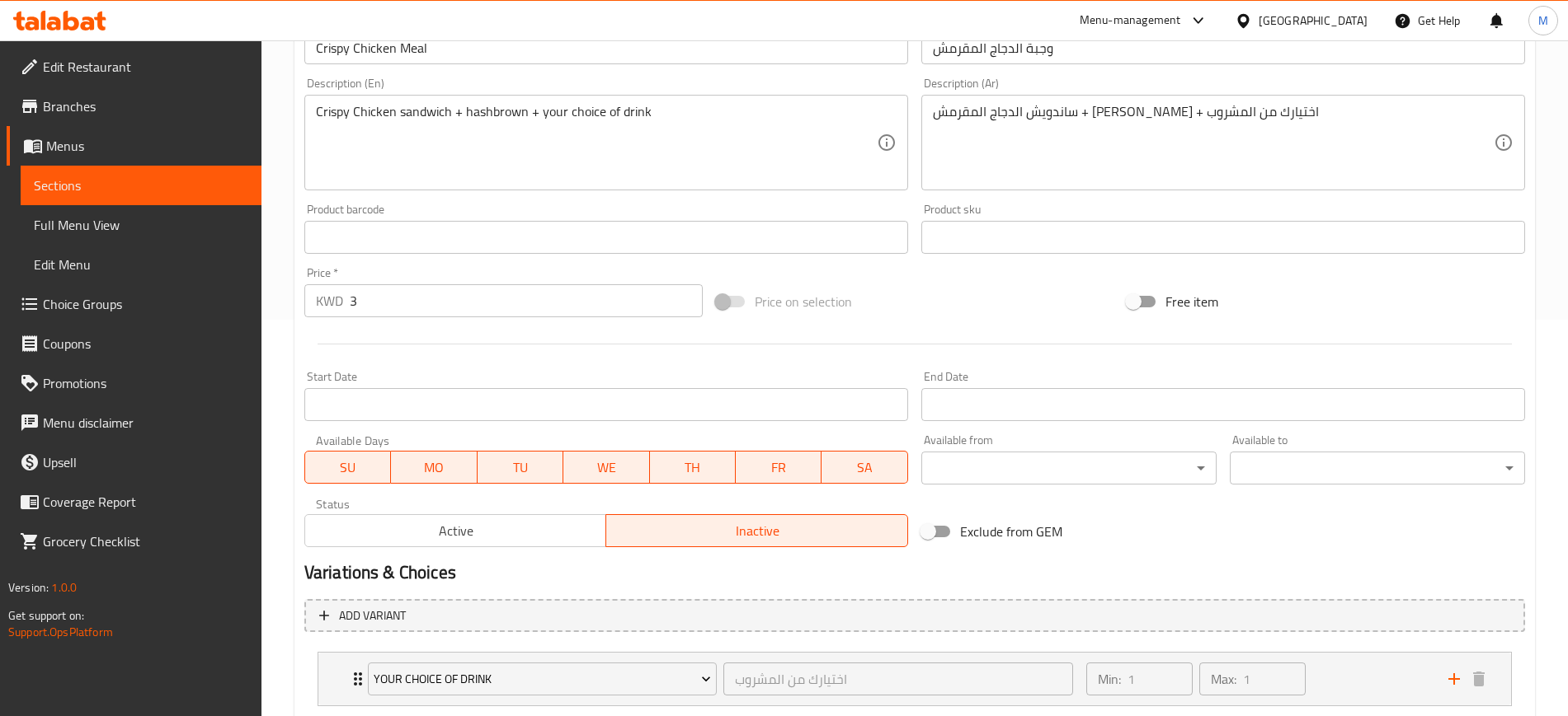
click at [1145, 307] on input "Free item" at bounding box center [1132, 301] width 94 height 31
checkbox input "true"
click at [1059, 316] on div "Price on selection" at bounding box center [915, 301] width 411 height 45
click at [1058, 316] on div "Price on selection" at bounding box center [915, 301] width 411 height 45
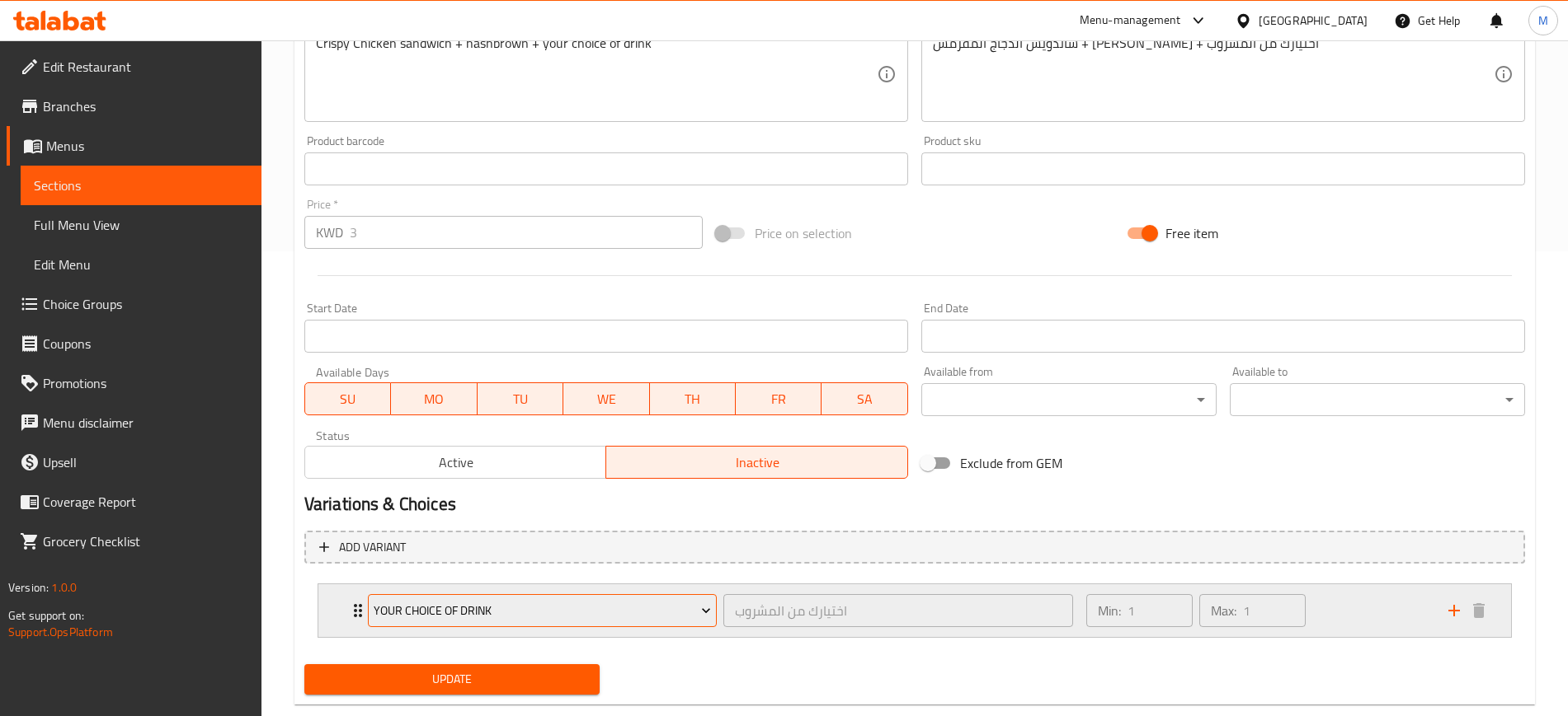
scroll to position [500, 0]
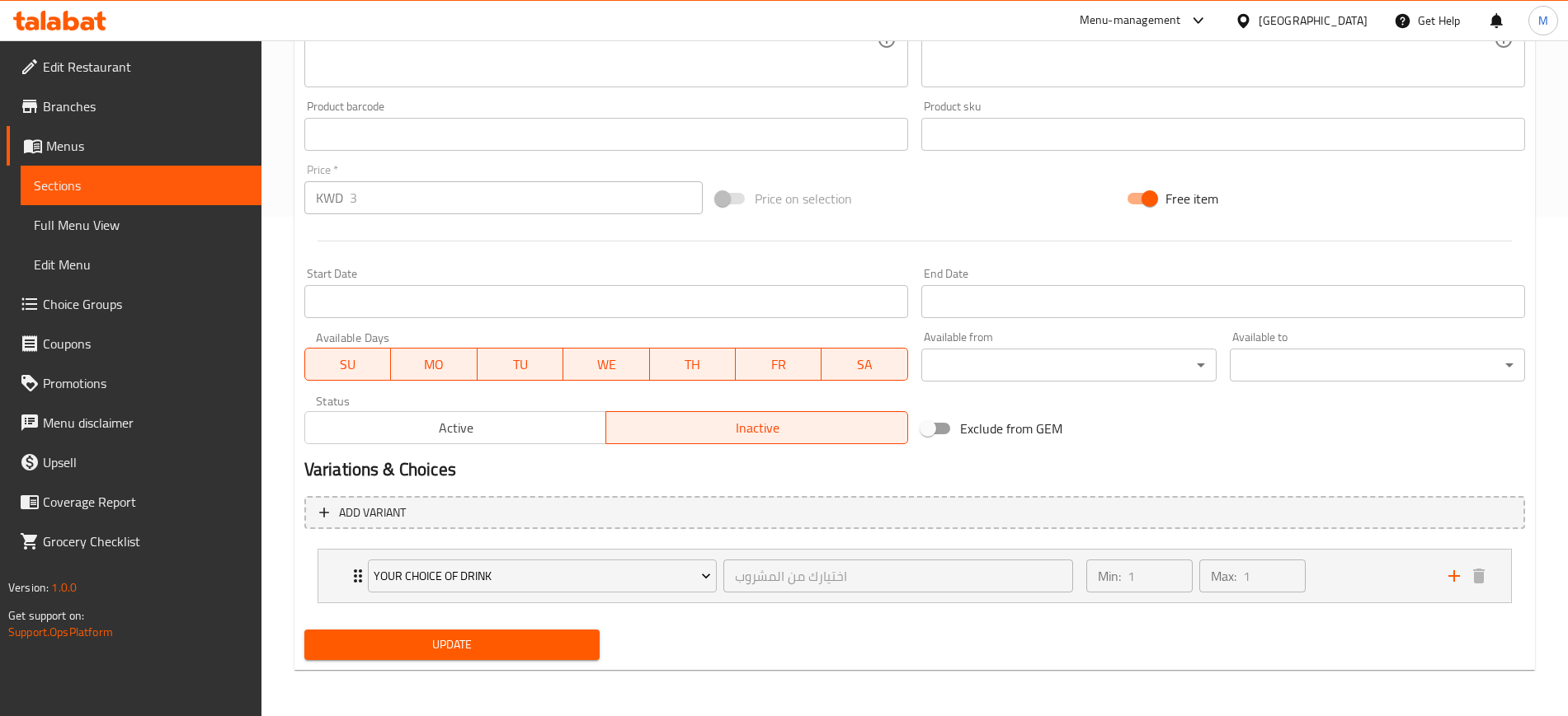
click at [523, 650] on span "Update" at bounding box center [451, 645] width 269 height 21
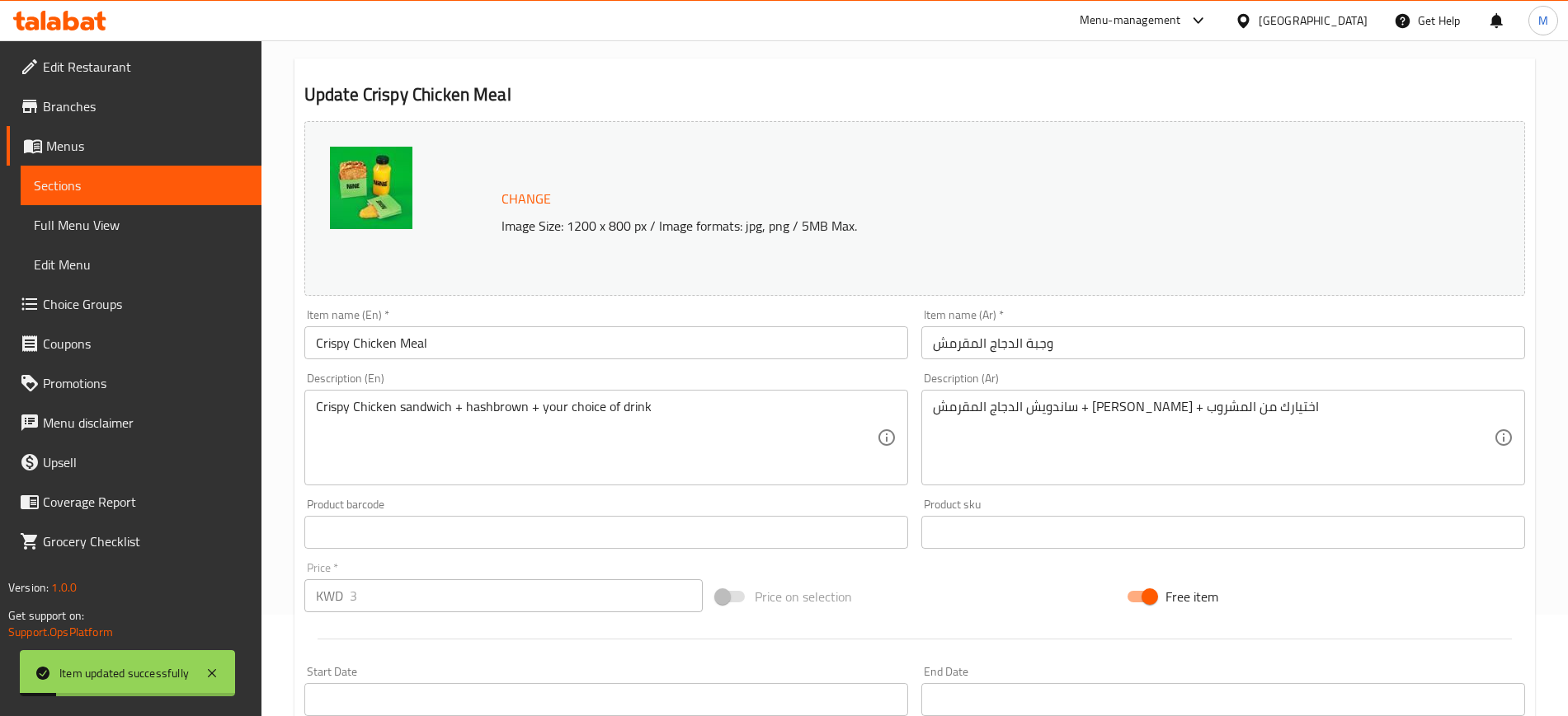
scroll to position [0, 0]
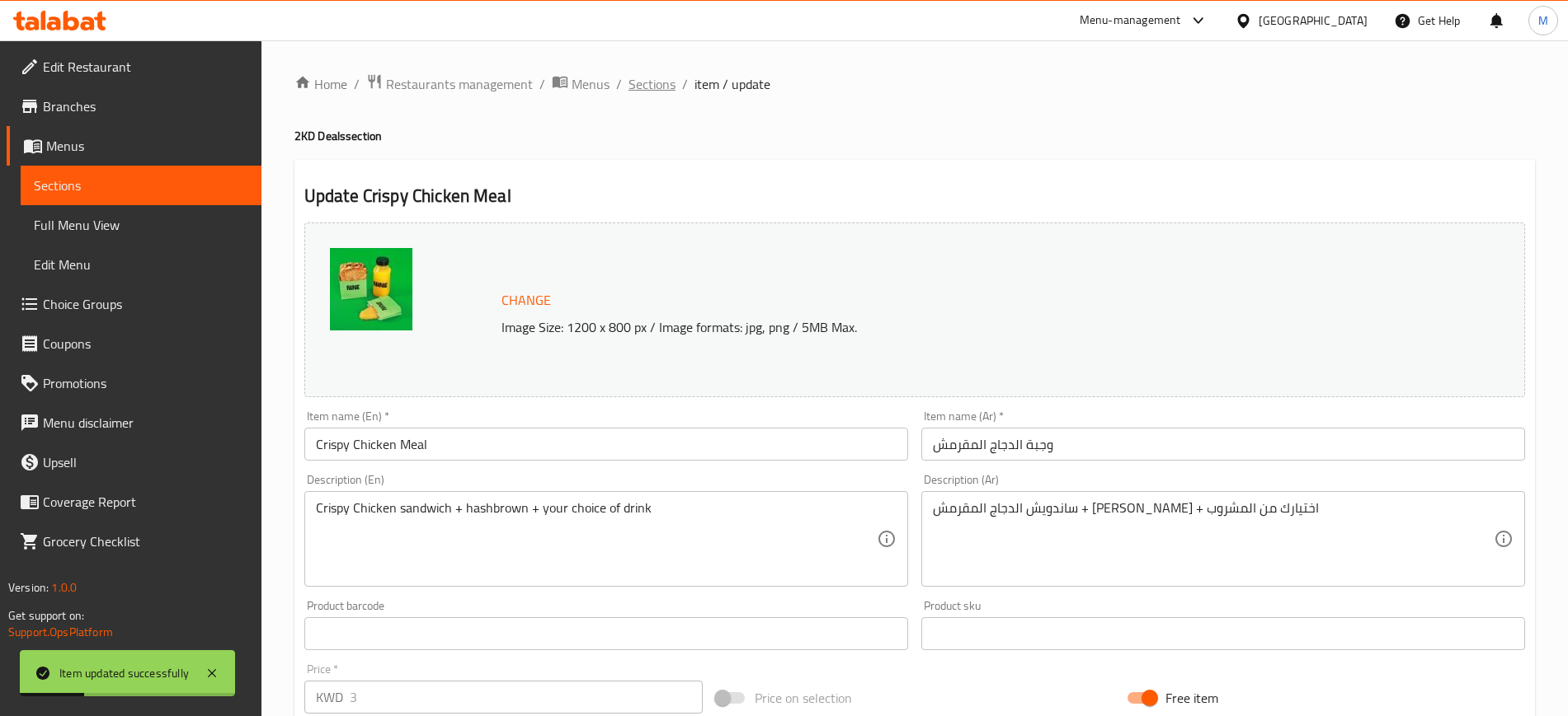
click at [661, 81] on span "Sections" at bounding box center [652, 84] width 47 height 20
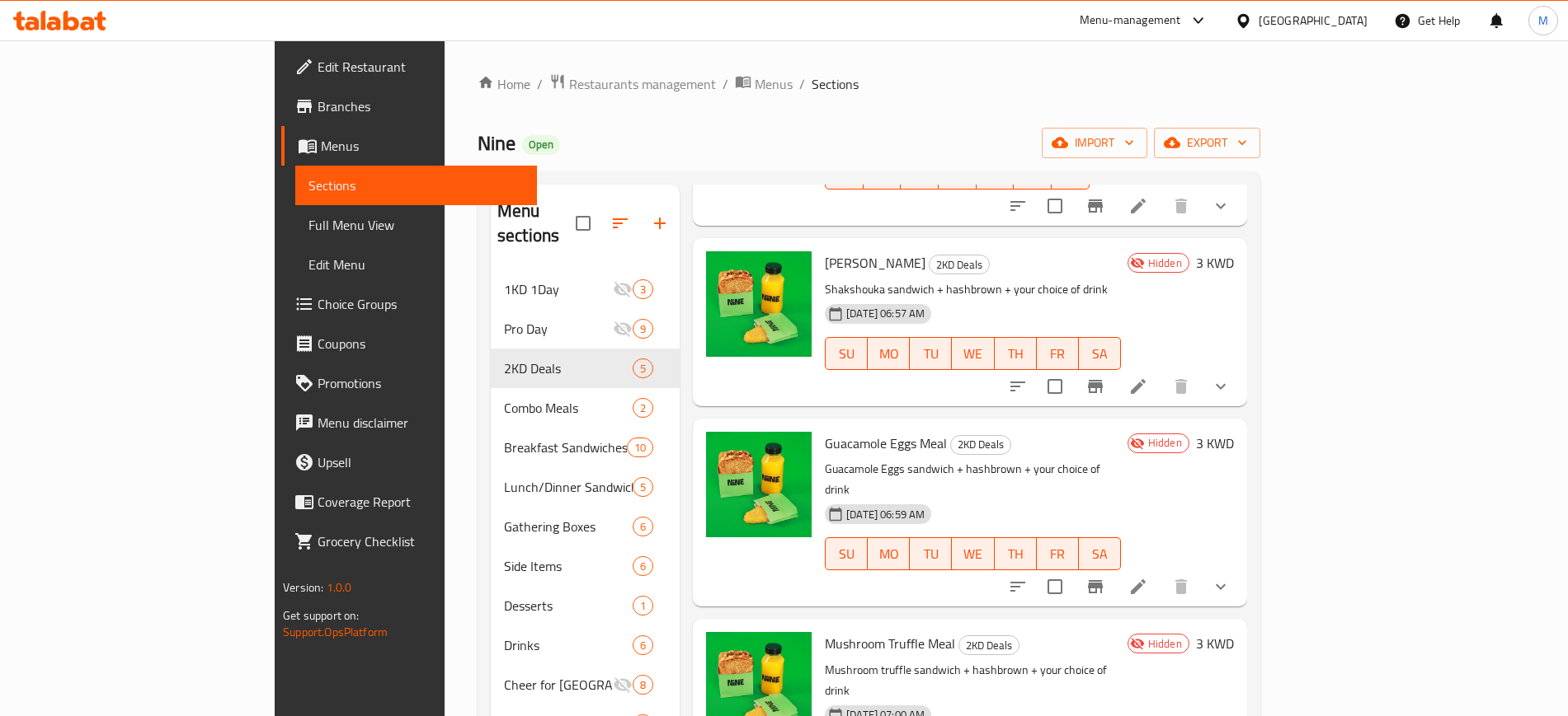
scroll to position [231, 0]
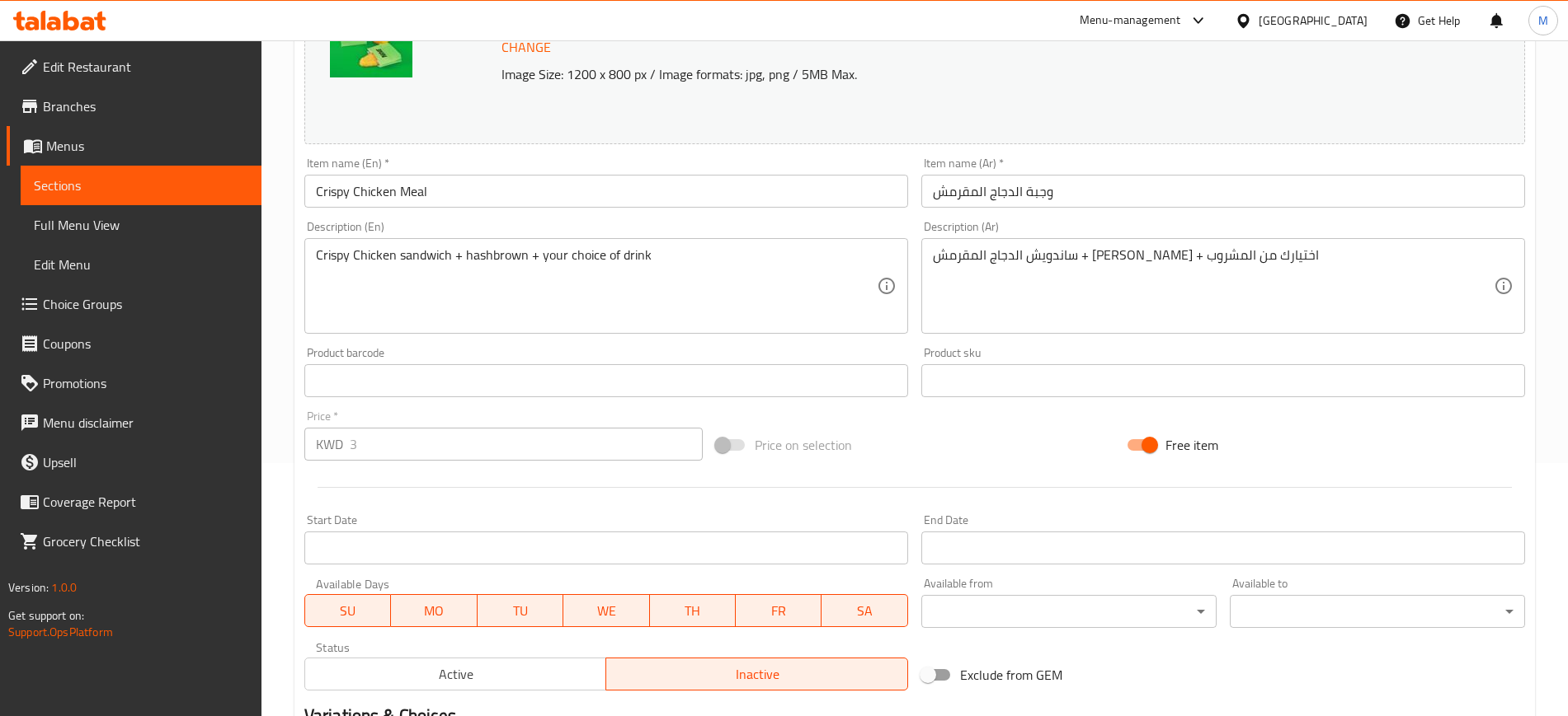
scroll to position [412, 0]
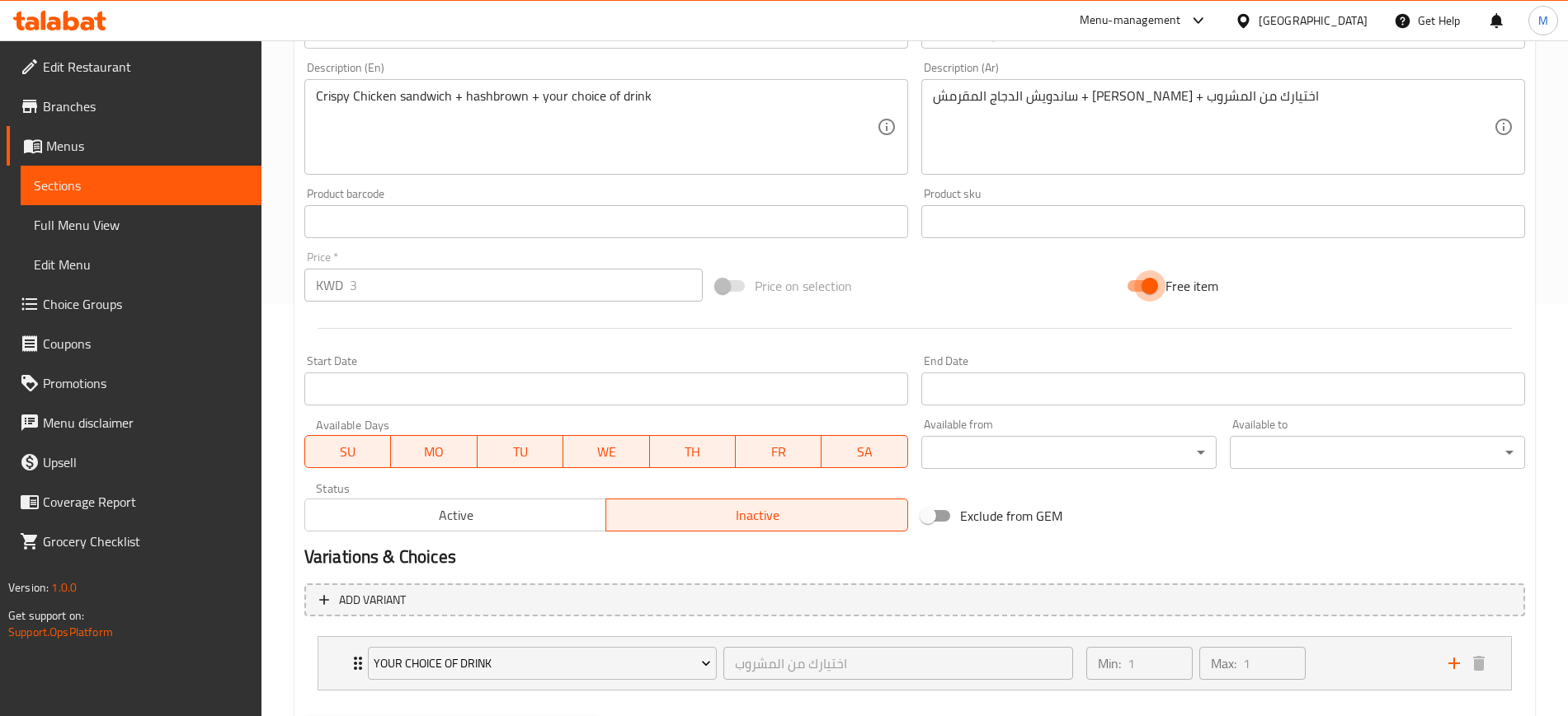
click at [1152, 283] on input "Free item" at bounding box center [1150, 286] width 94 height 31
checkbox input "false"
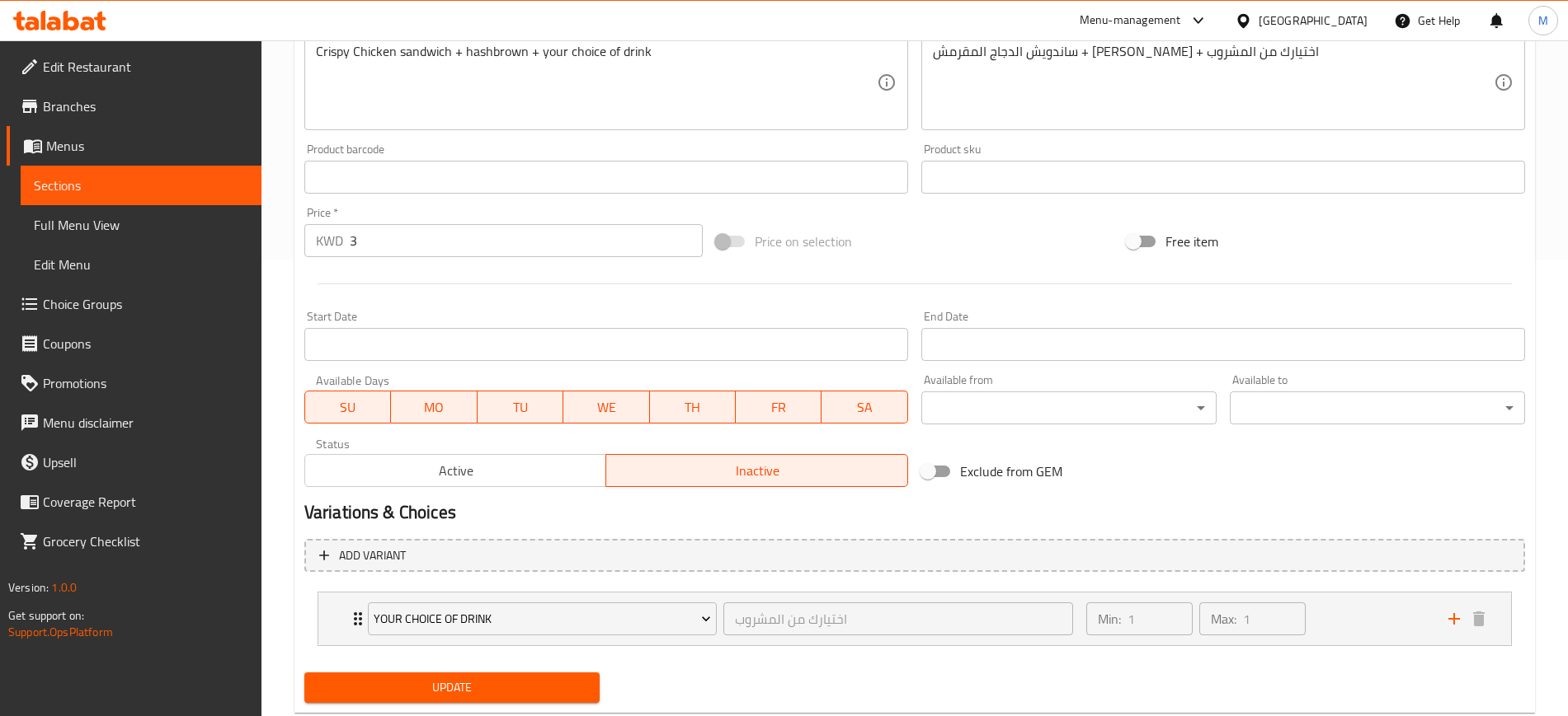
scroll to position [500, 0]
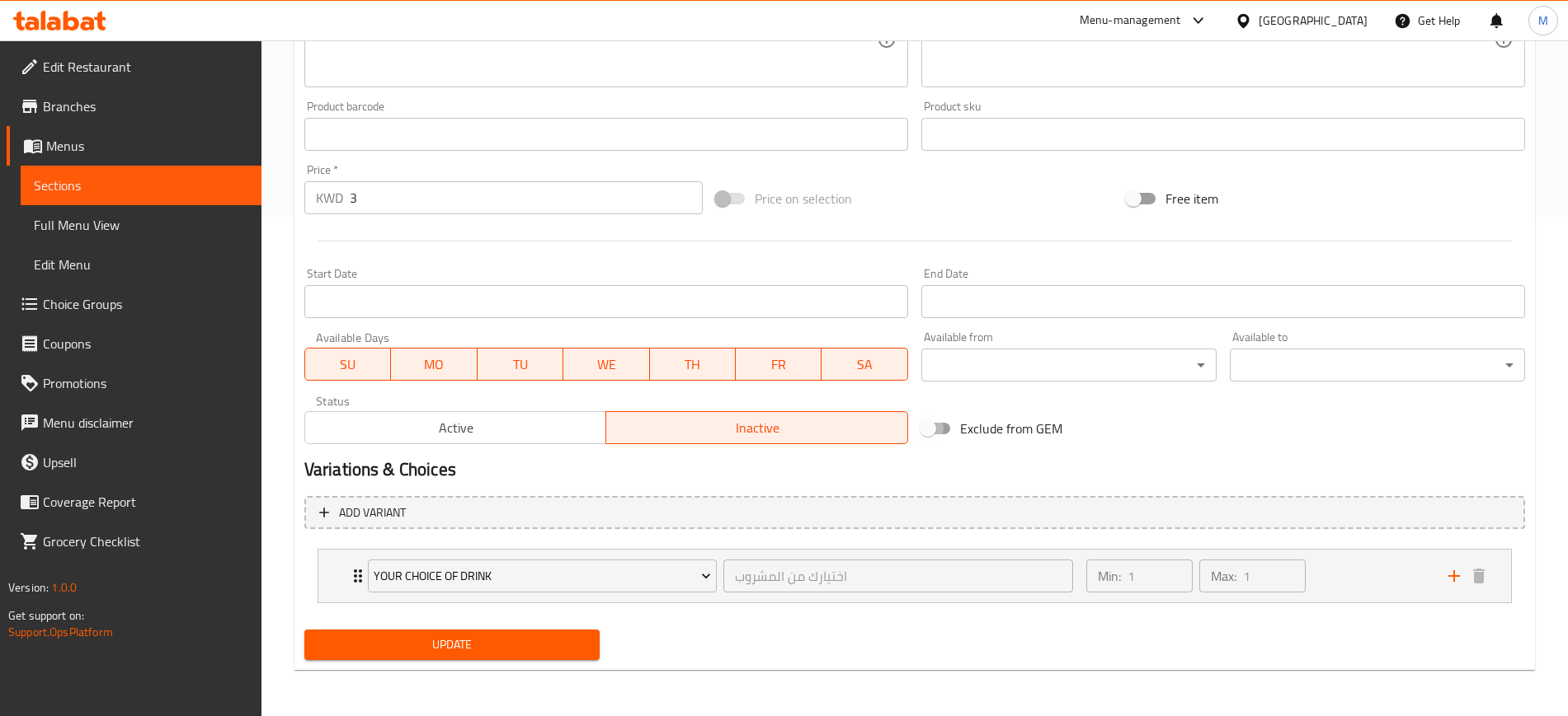
drag, startPoint x: 931, startPoint y: 422, endPoint x: 916, endPoint y: 431, distance: 17.5
click at [932, 422] on input "Exclude from GEM" at bounding box center [927, 428] width 94 height 31
checkbox input "true"
click at [503, 640] on span "Update" at bounding box center [451, 645] width 269 height 21
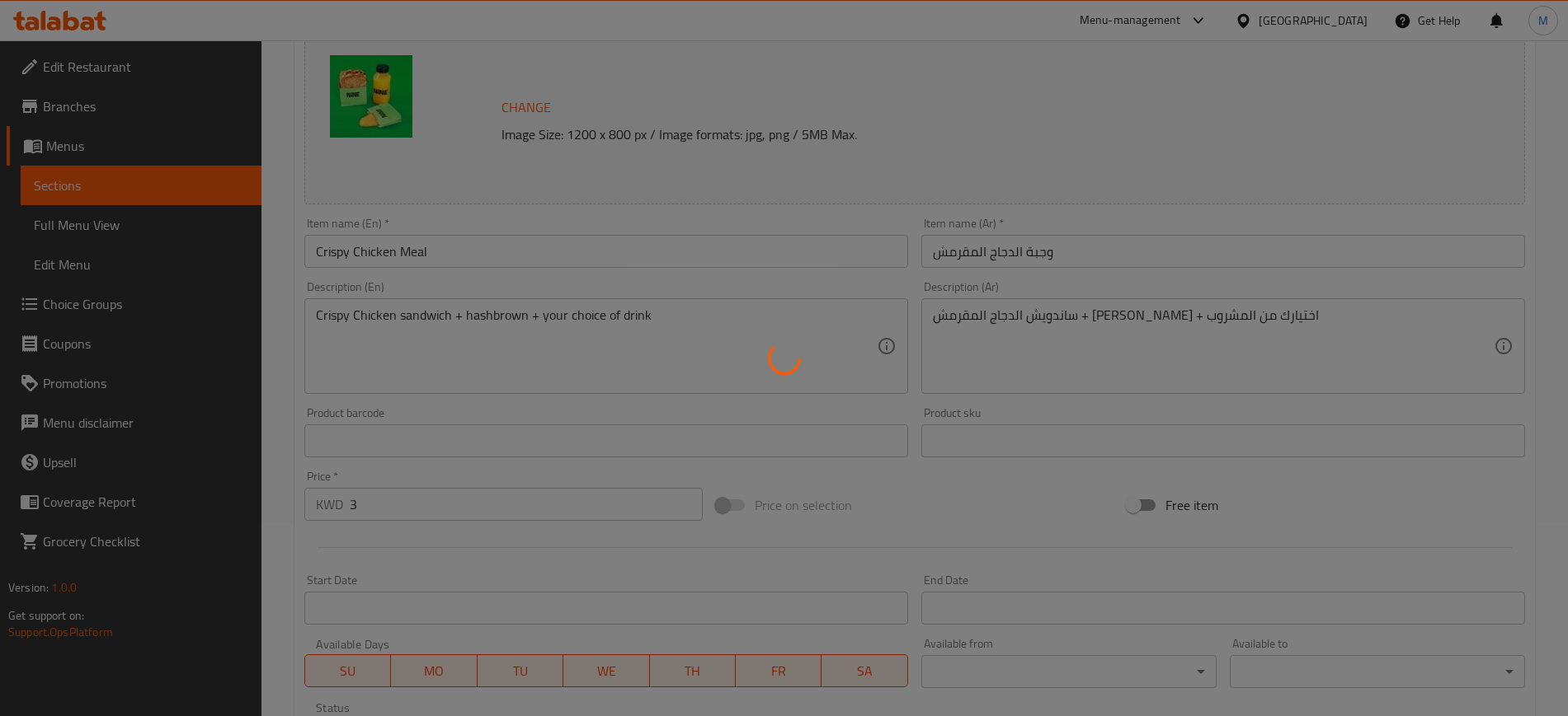
scroll to position [0, 0]
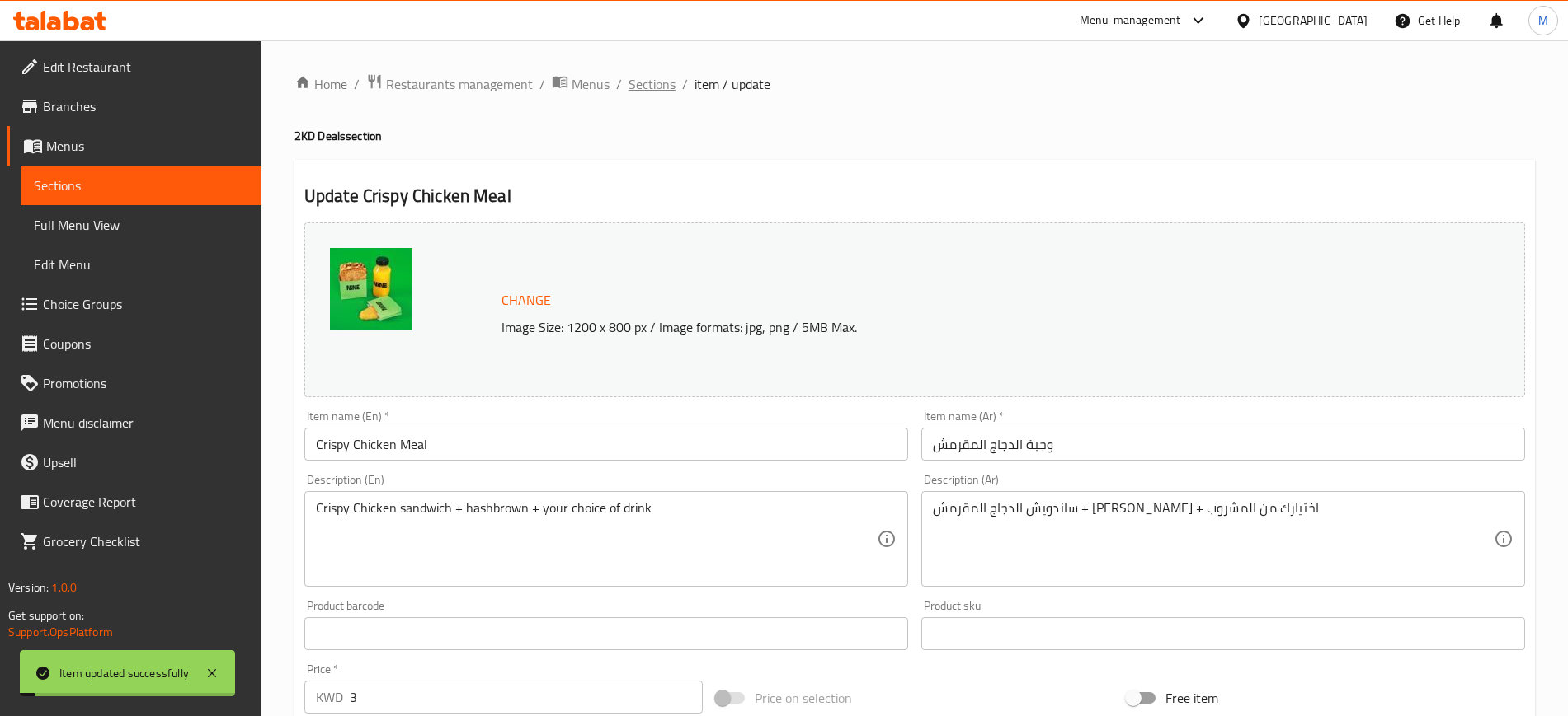
click at [654, 74] on span "Sections" at bounding box center [652, 84] width 47 height 20
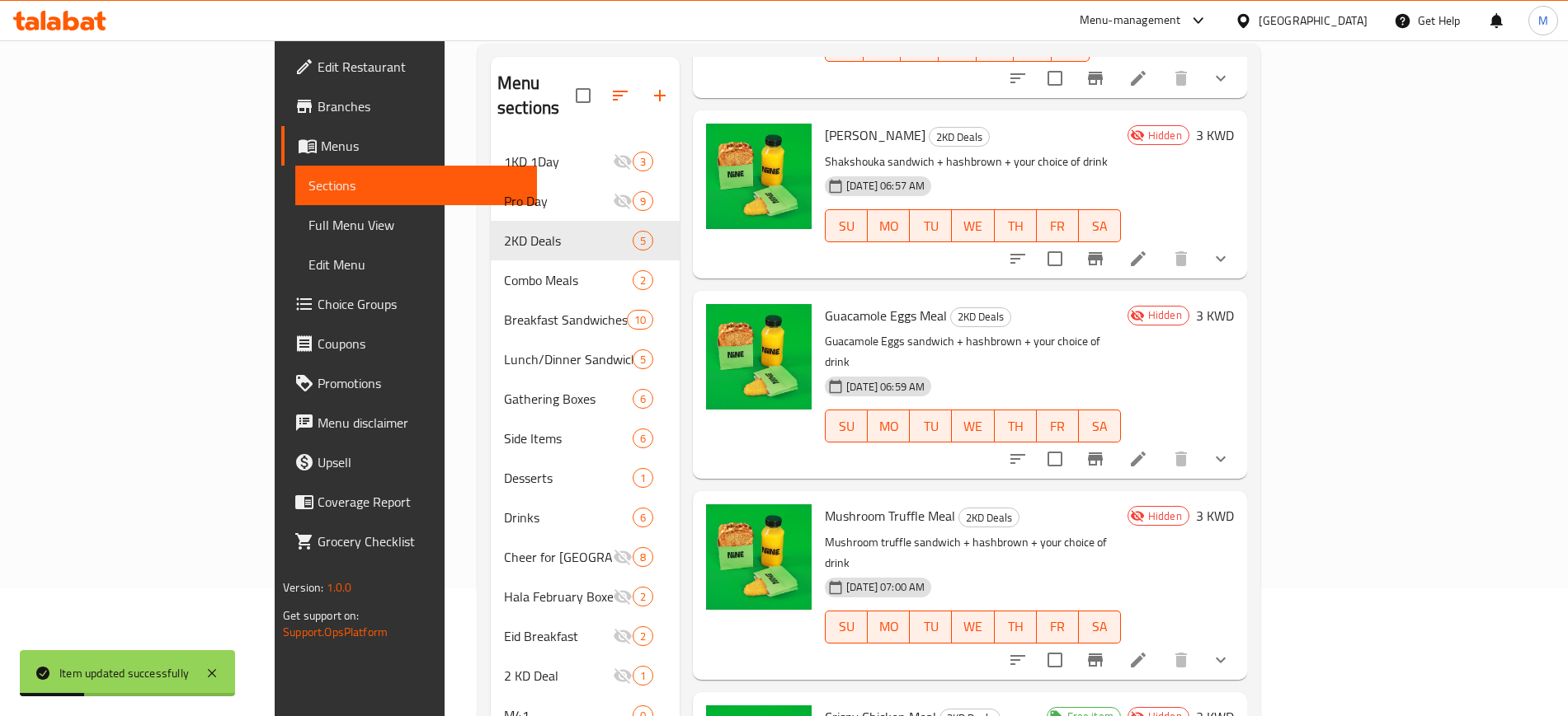
scroll to position [231, 0]
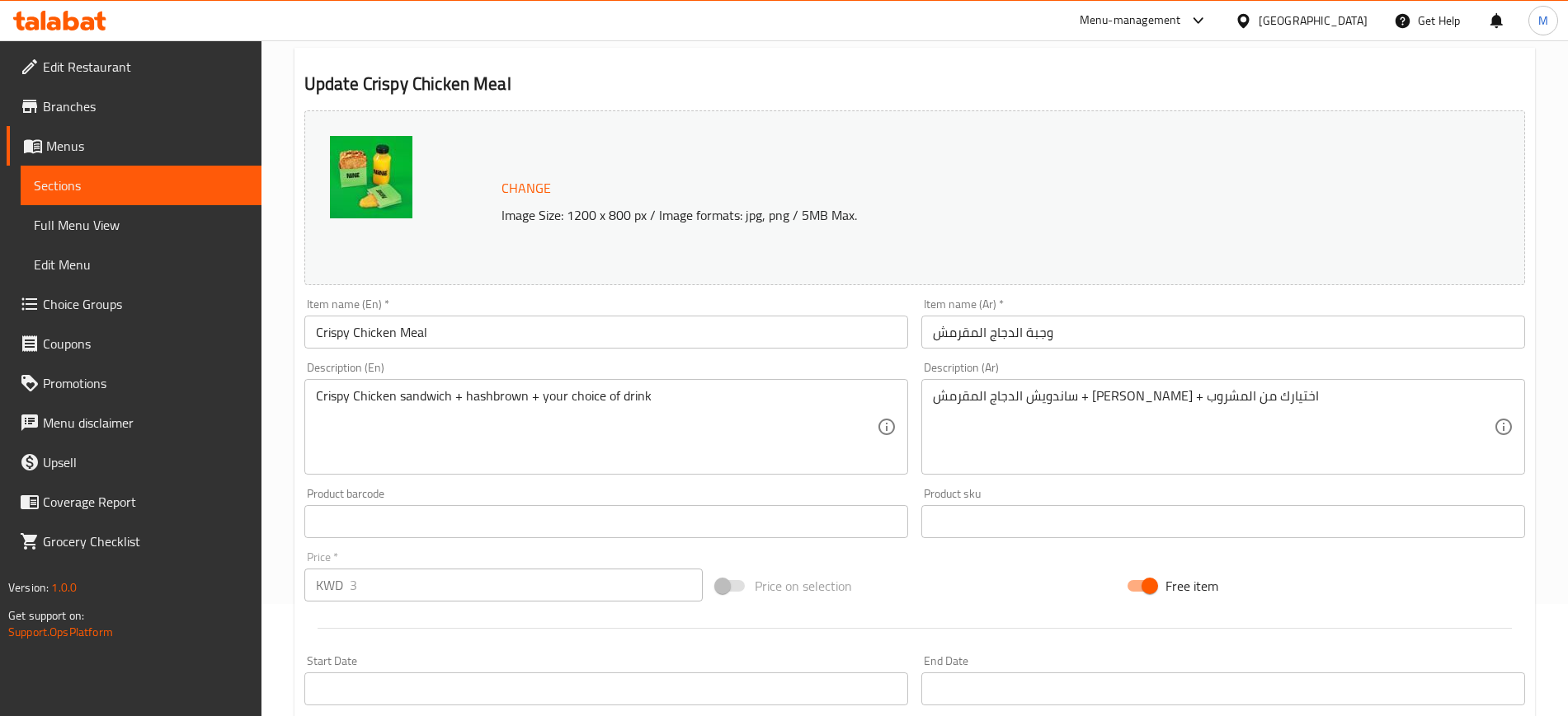
scroll to position [500, 0]
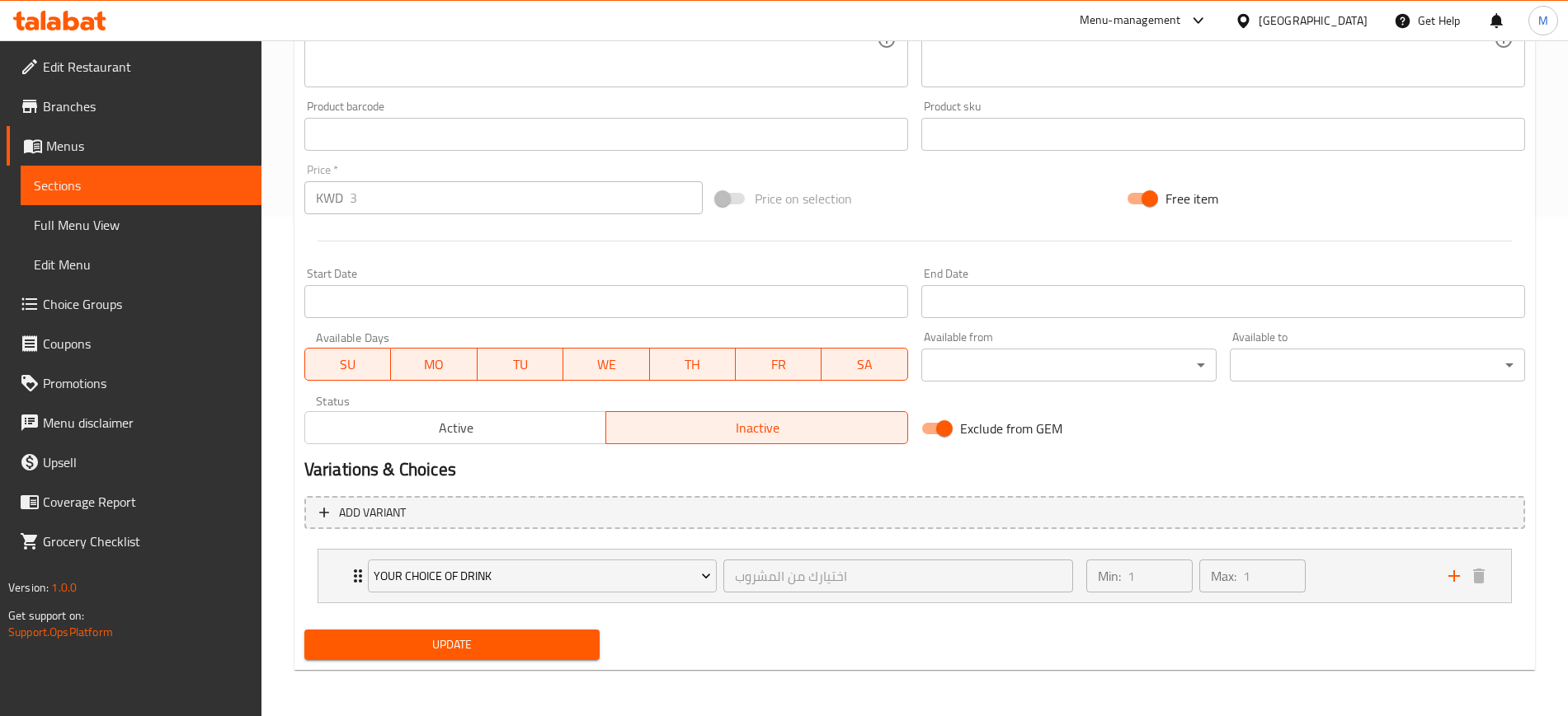
click at [1143, 199] on input "Free item" at bounding box center [1150, 198] width 94 height 31
checkbox input "false"
click at [508, 638] on span "Update" at bounding box center [451, 645] width 269 height 21
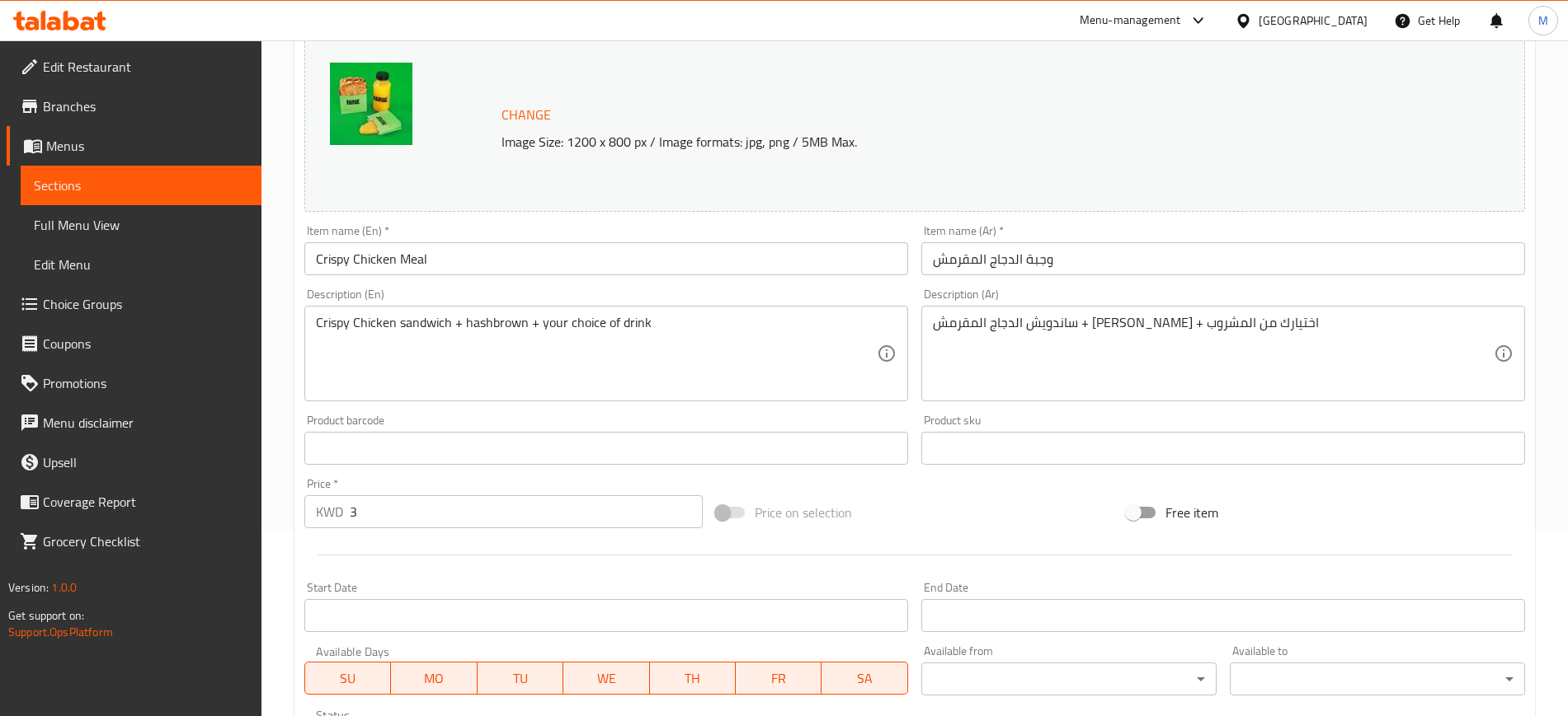
scroll to position [0, 0]
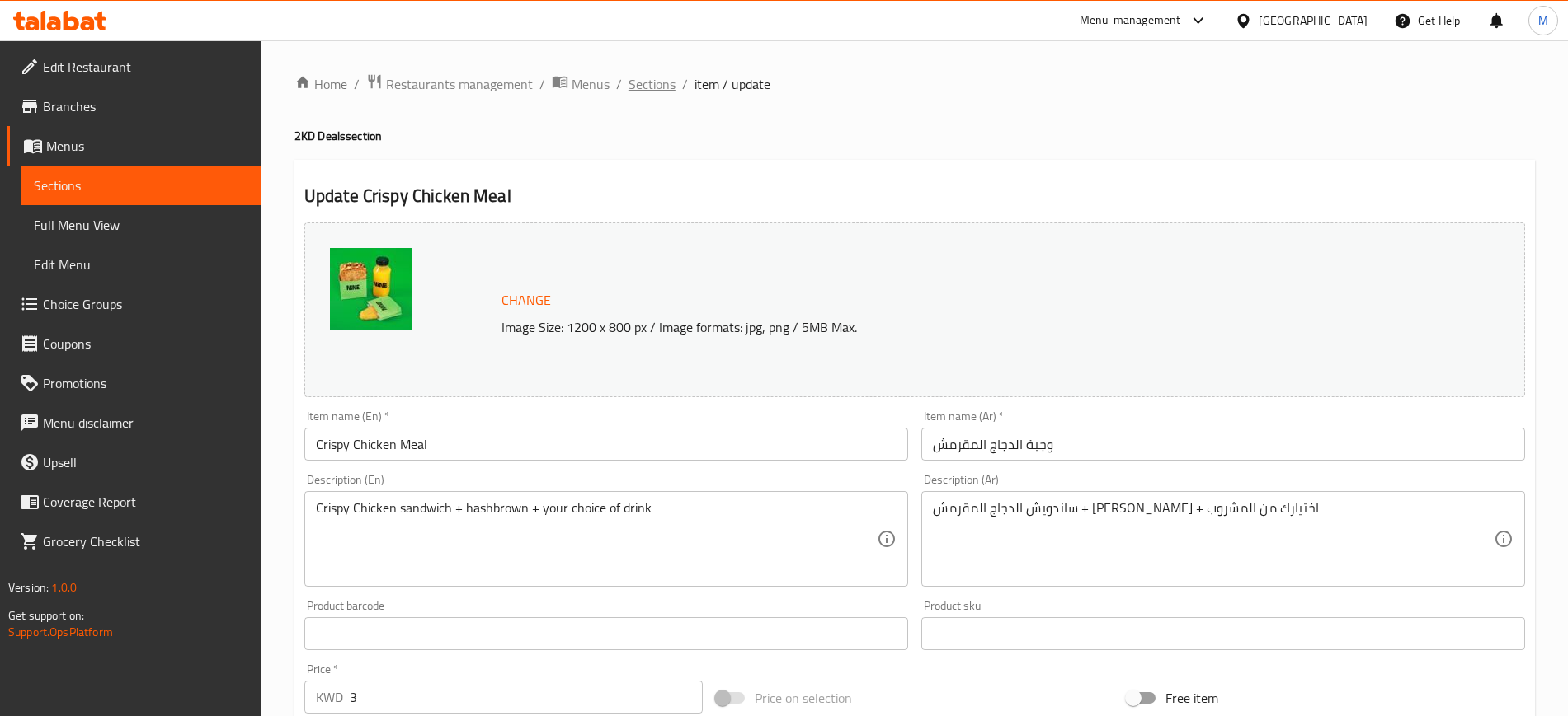
click at [666, 75] on span "Sections" at bounding box center [652, 84] width 47 height 20
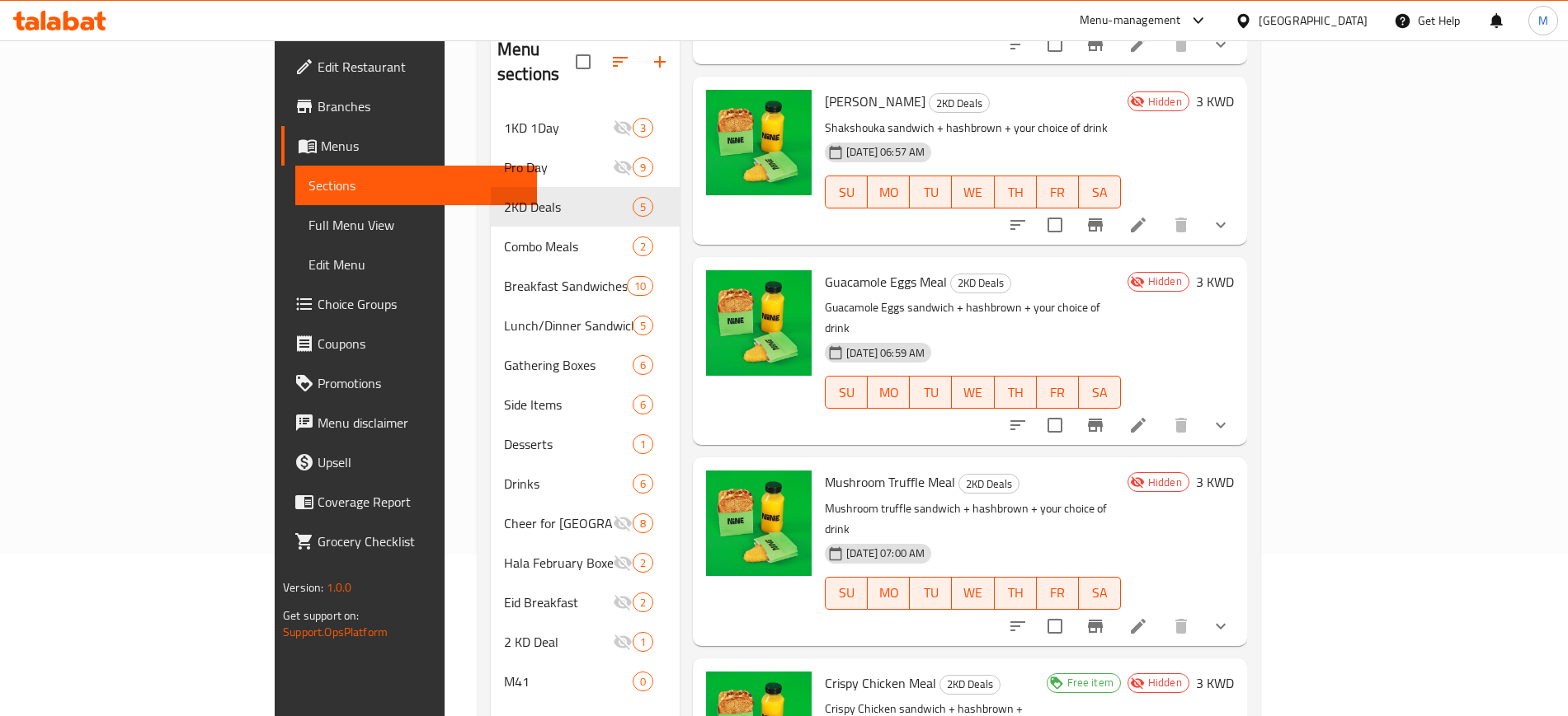
scroll to position [231, 0]
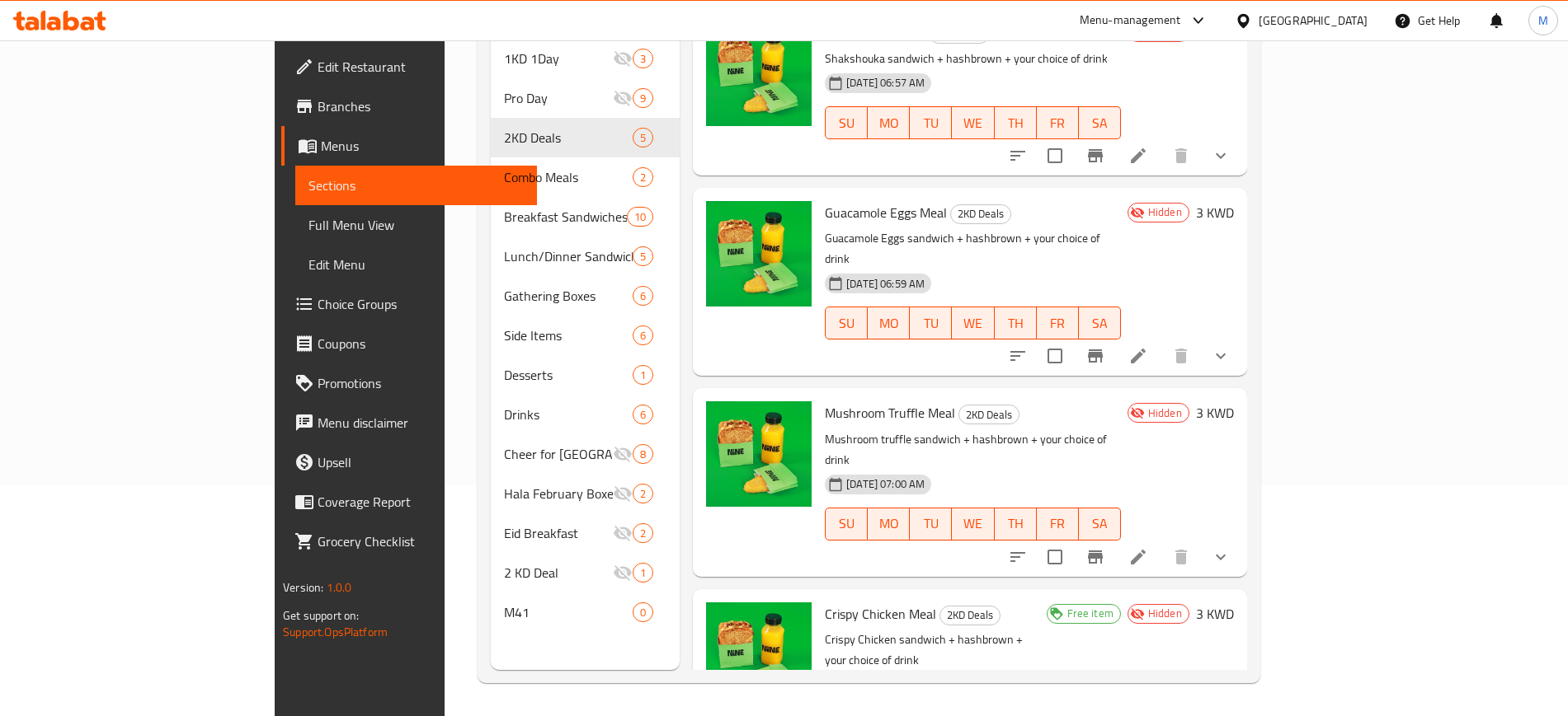
click at [1120, 429] on p "Mushroom truffle sandwich + hashbrown + your choice of drink" at bounding box center [972, 449] width 296 height 41
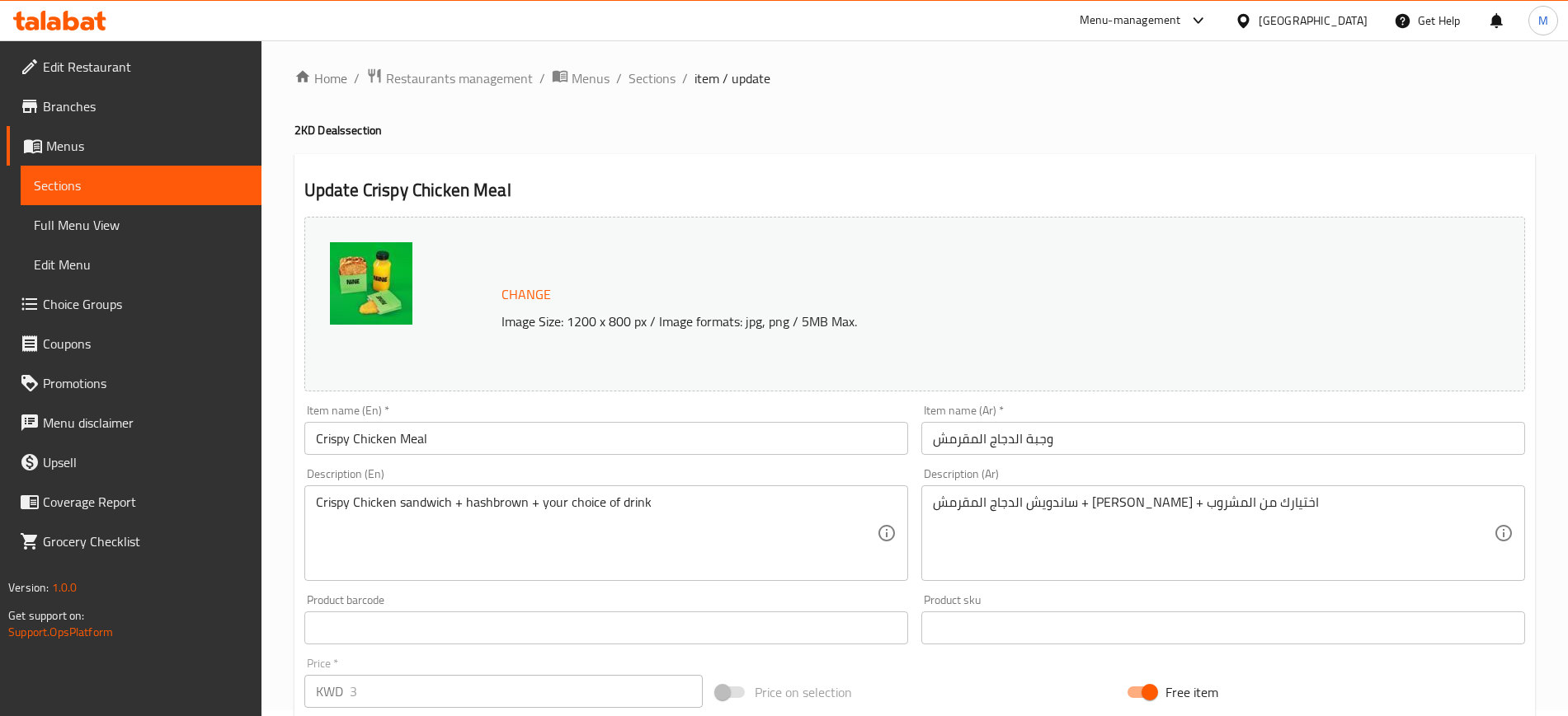
scroll to position [500, 0]
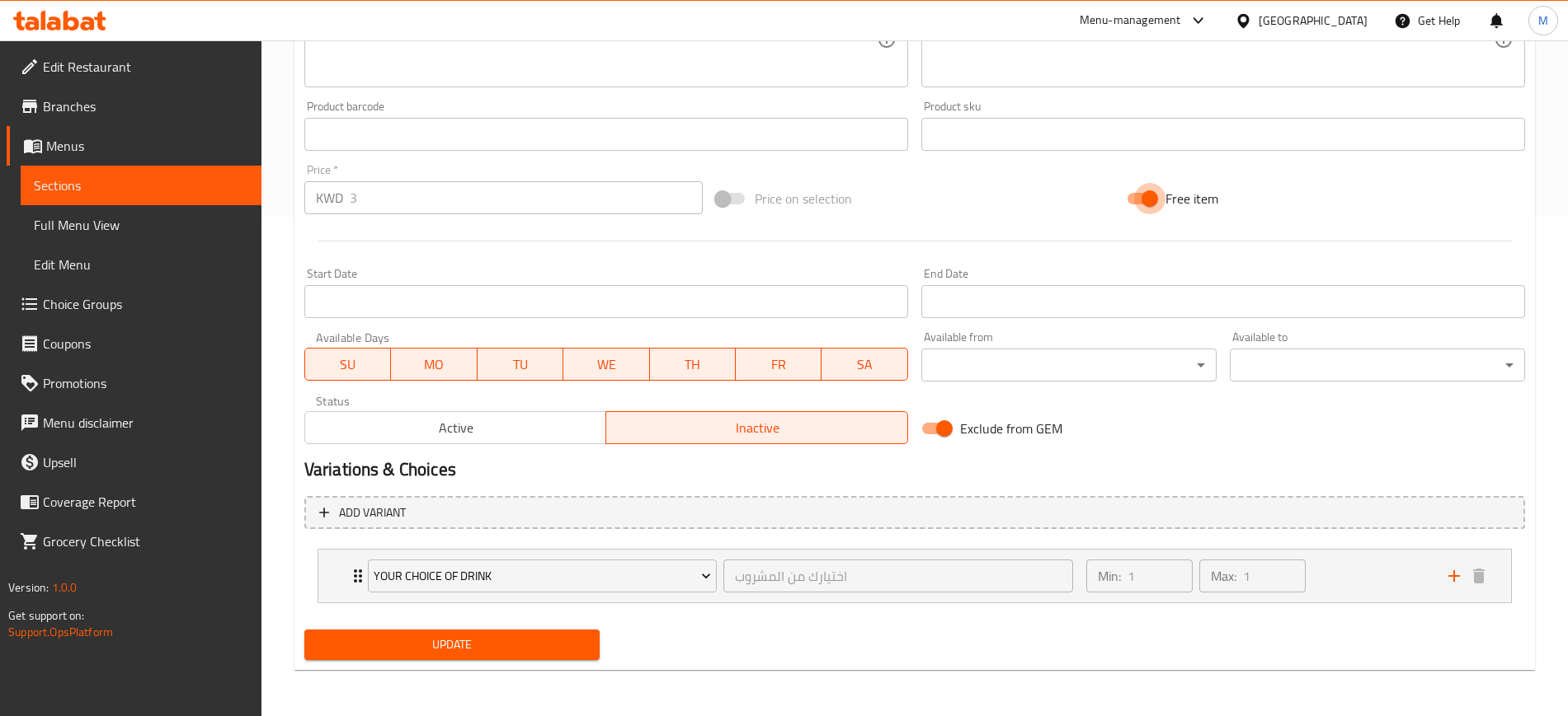
click at [1140, 190] on input "Free item" at bounding box center [1150, 198] width 94 height 31
checkbox input "false"
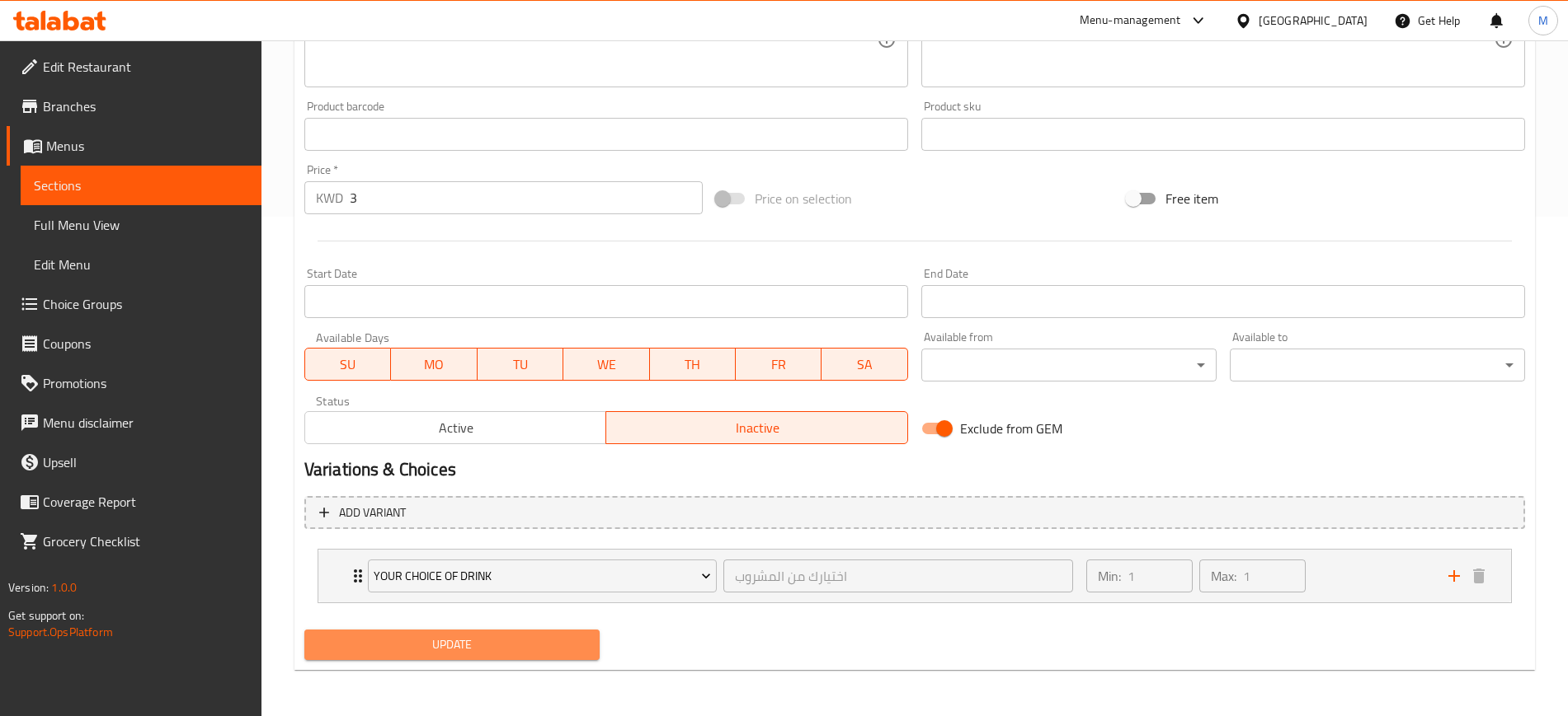
drag, startPoint x: 488, startPoint y: 636, endPoint x: 499, endPoint y: 634, distance: 11.2
click at [488, 637] on span "Update" at bounding box center [451, 645] width 269 height 21
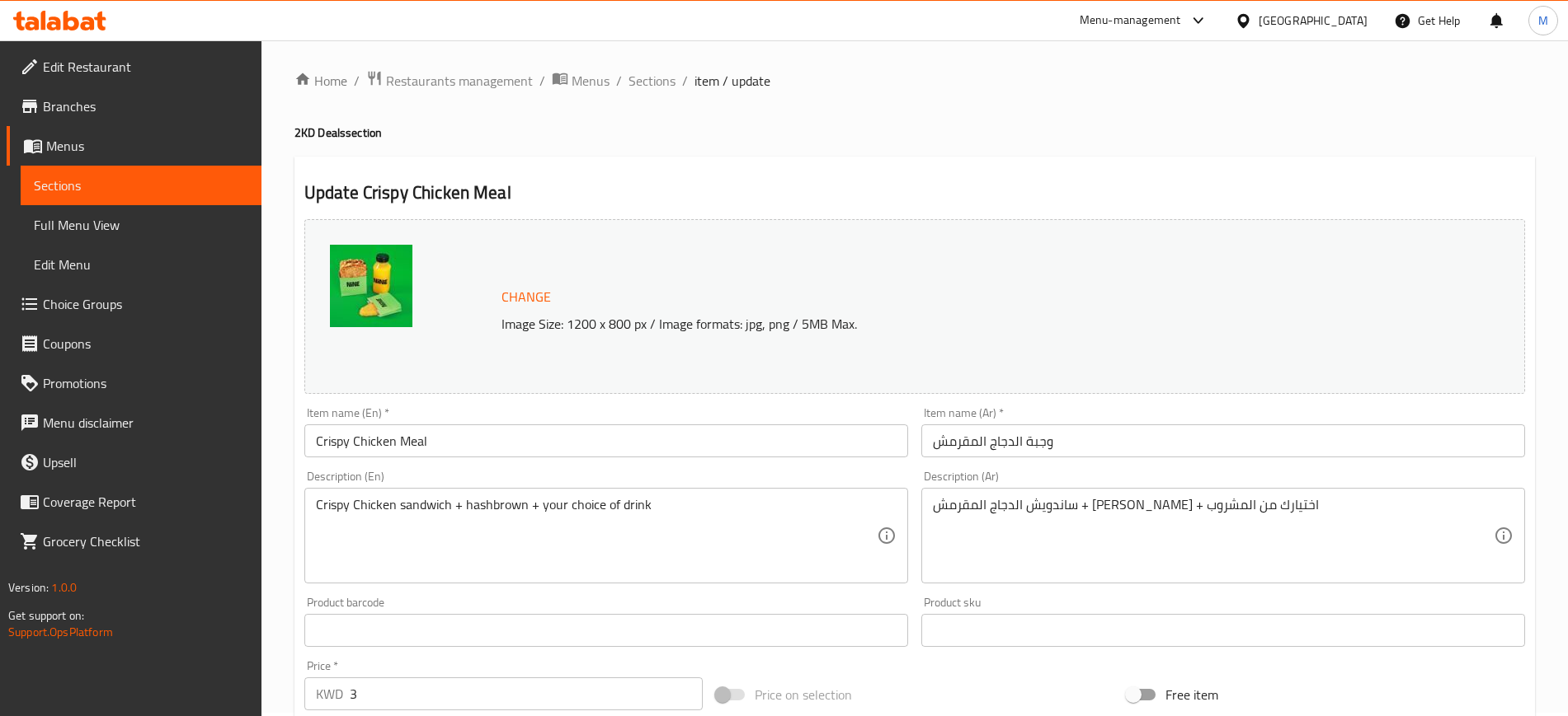
scroll to position [0, 0]
click at [546, 443] on input "Crispy Chicken Meal" at bounding box center [606, 444] width 604 height 33
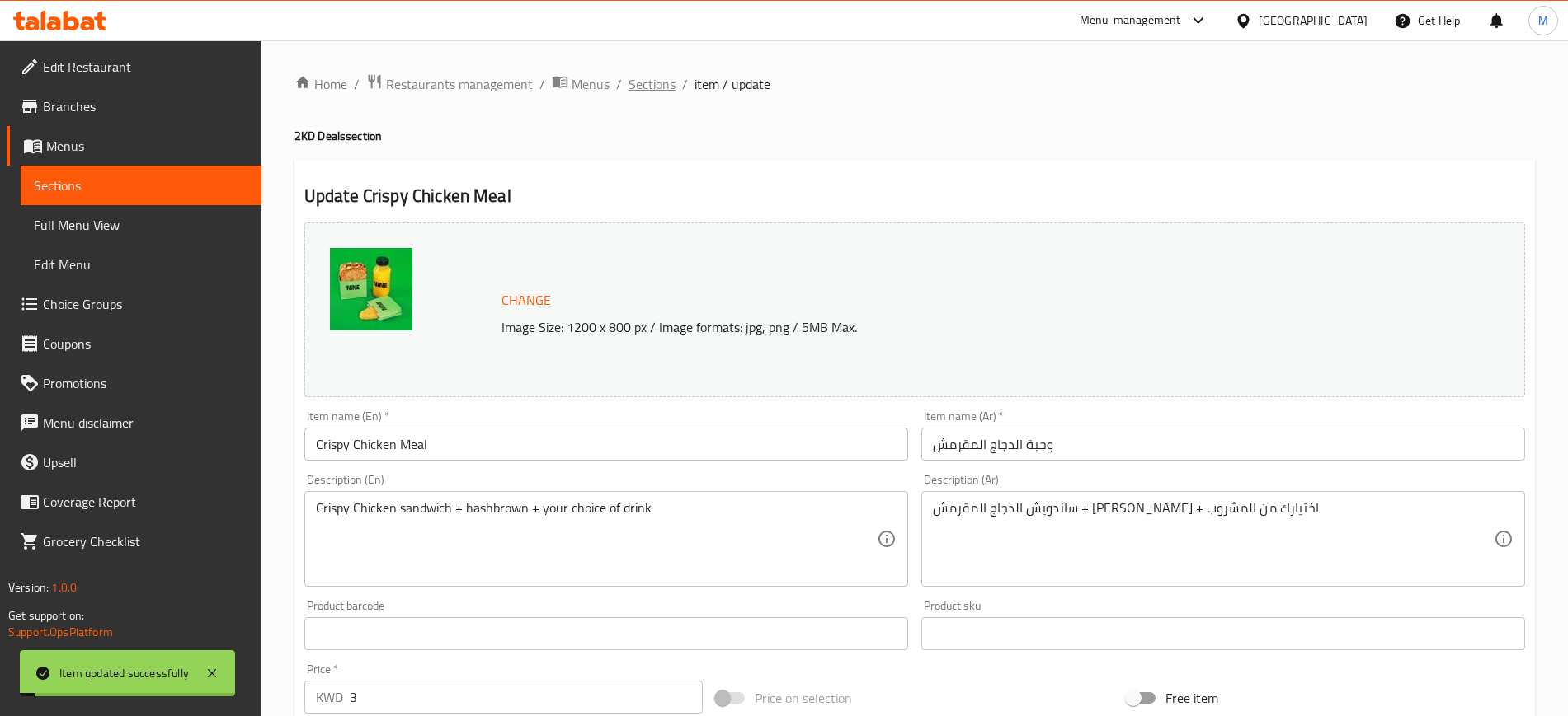
click at [643, 88] on span "Sections" at bounding box center [652, 84] width 47 height 20
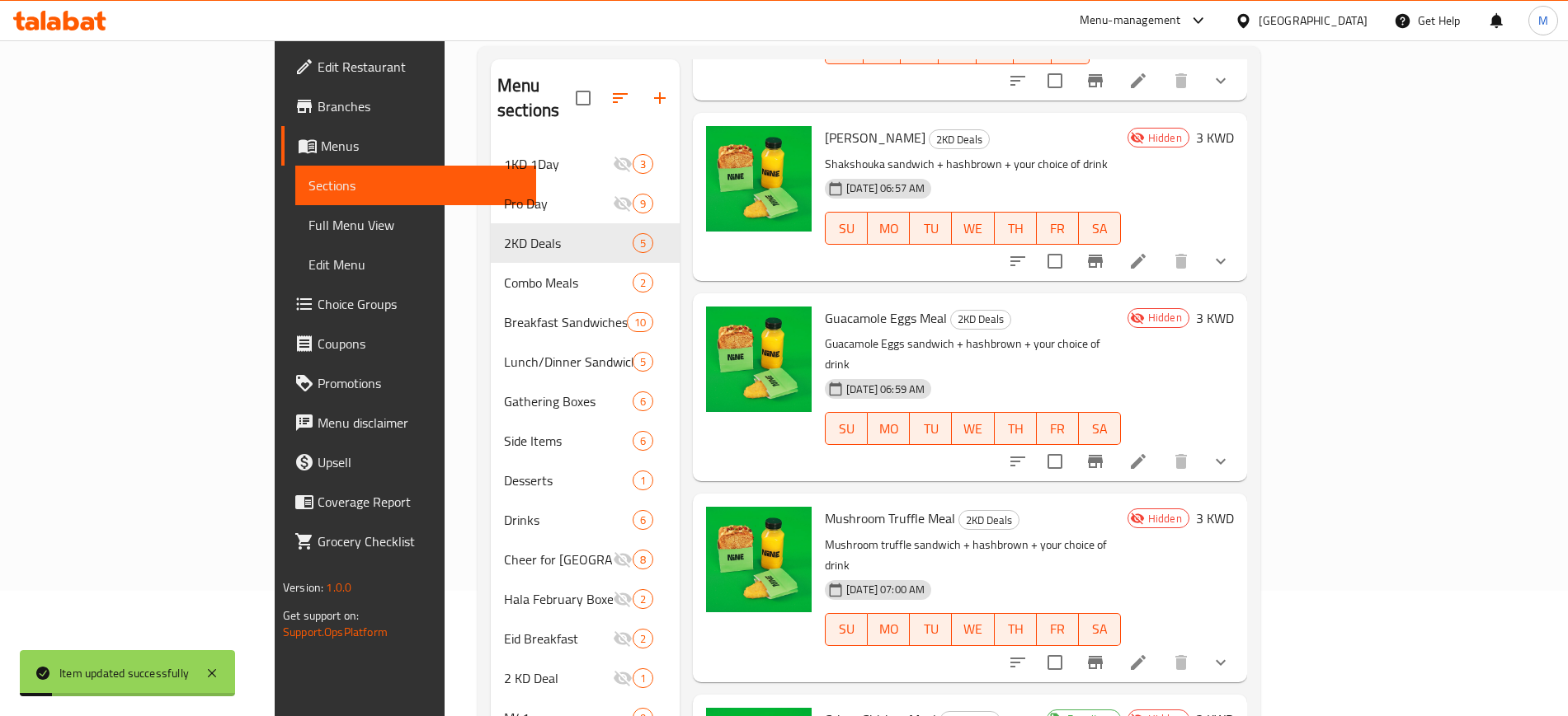
scroll to position [231, 0]
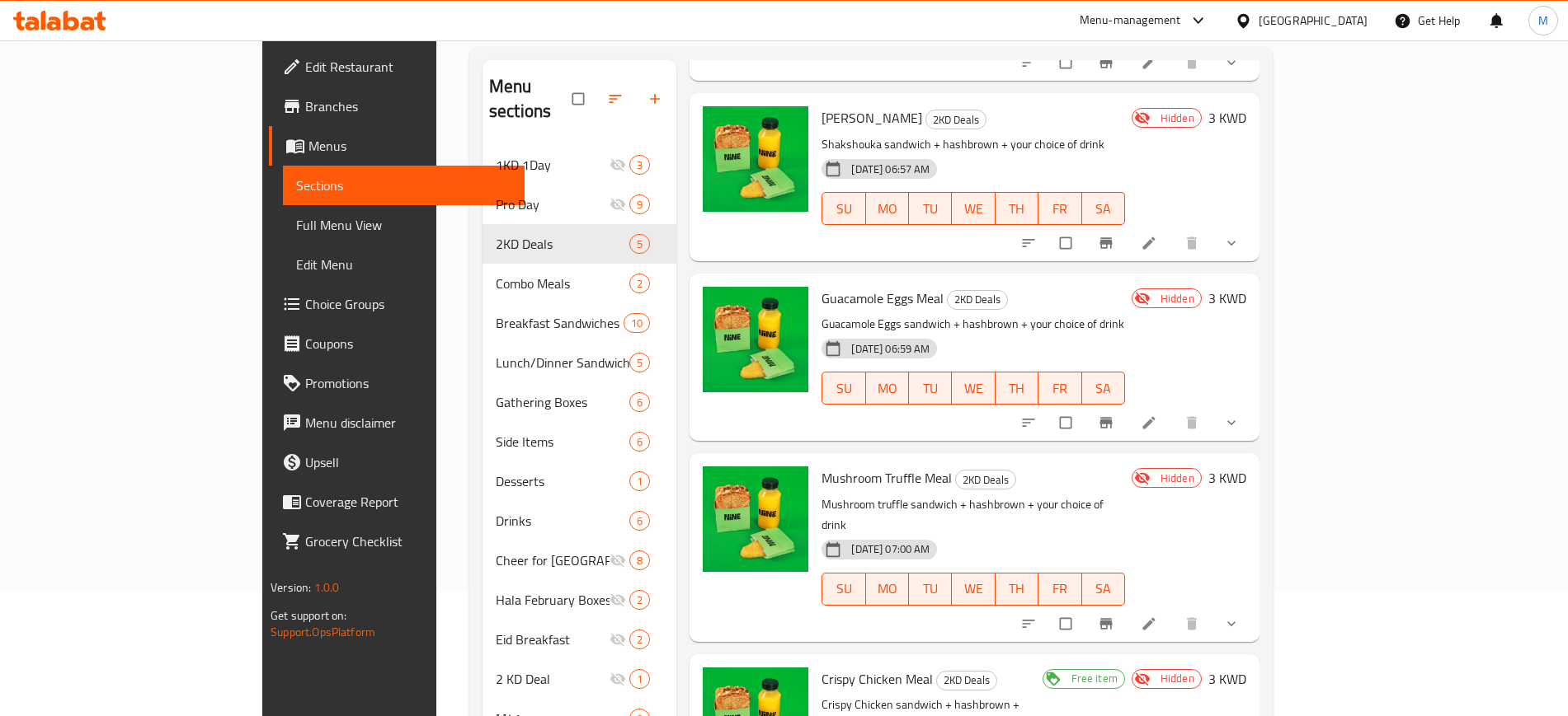
scroll to position [231, 0]
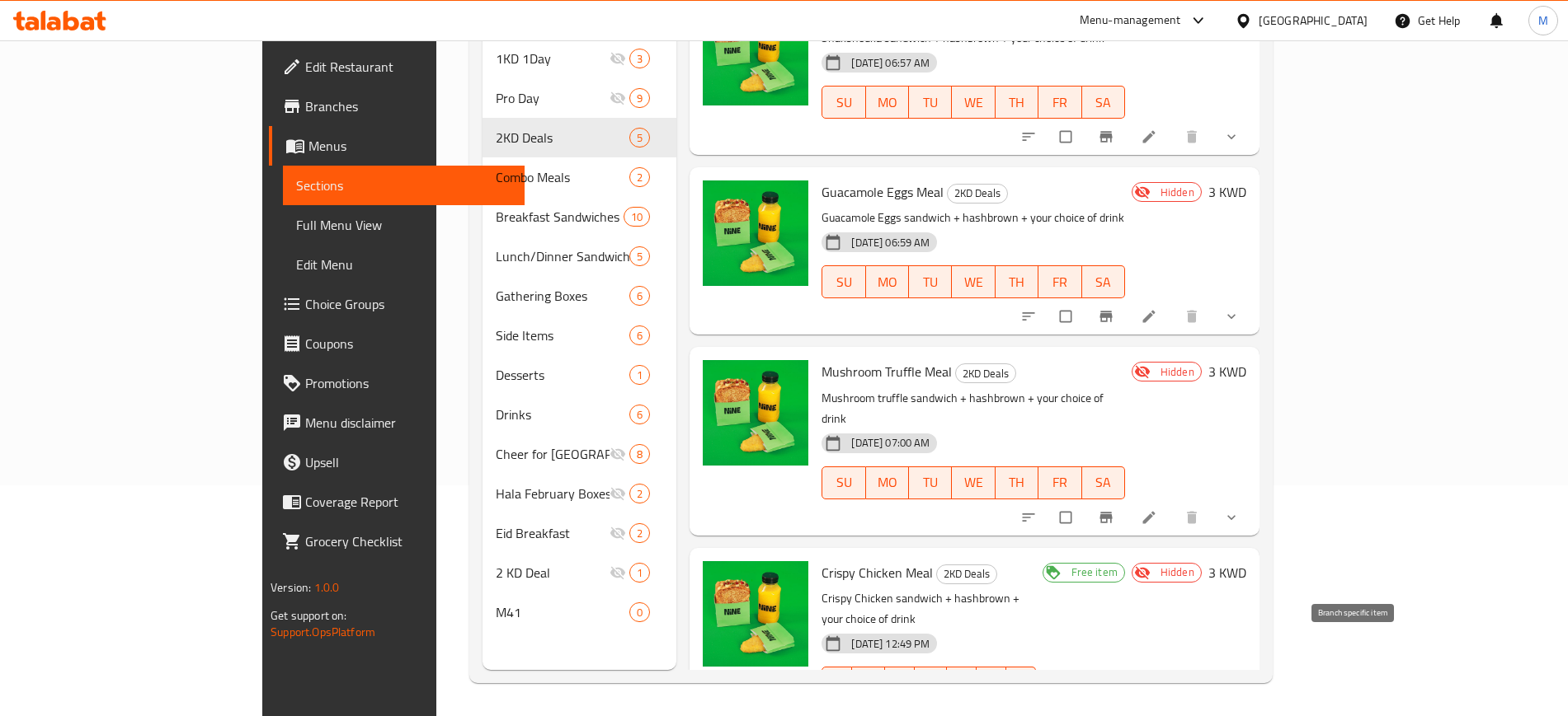
click at [1111, 713] on icon "Branch-specific-item" at bounding box center [1106, 719] width 13 height 11
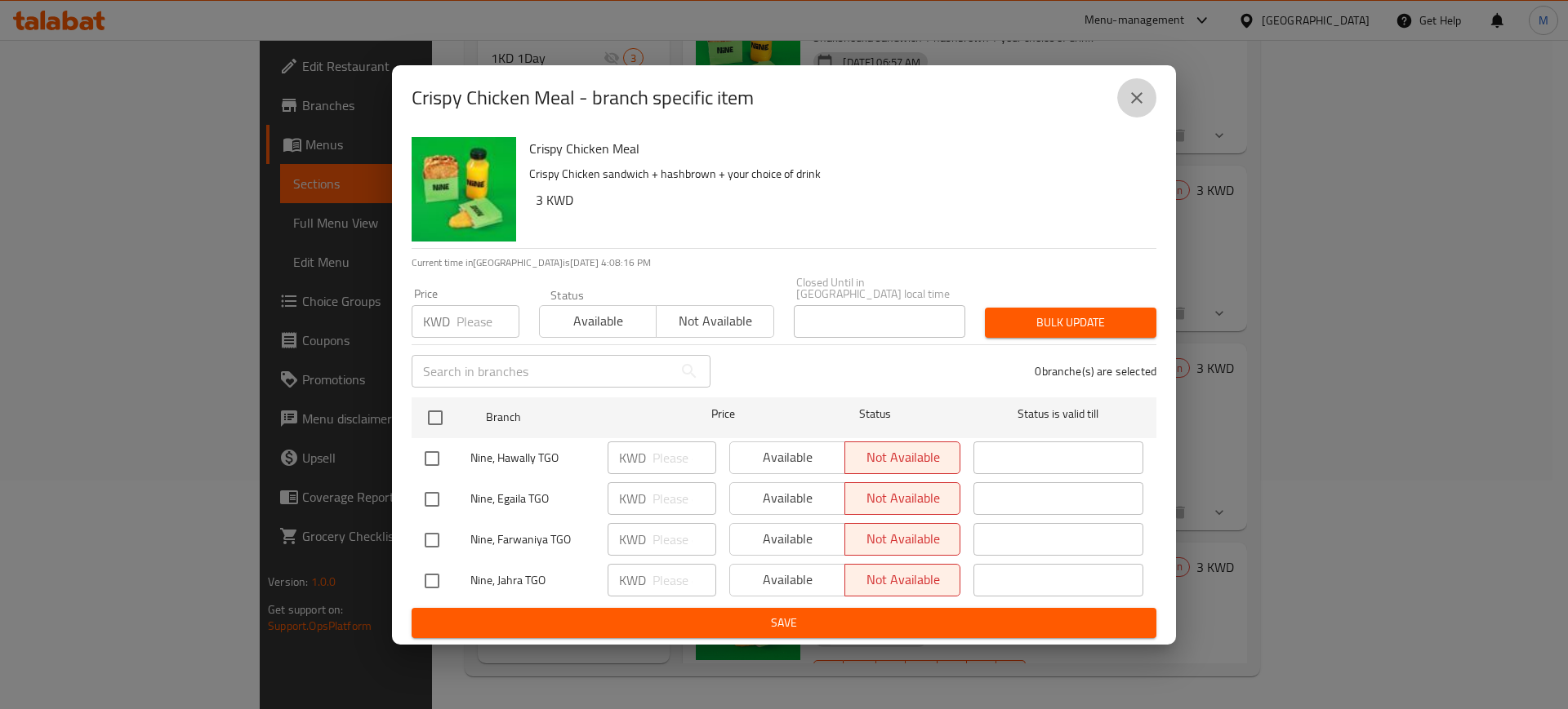
click at [1135, 108] on icon "close" at bounding box center [1136, 98] width 20 height 20
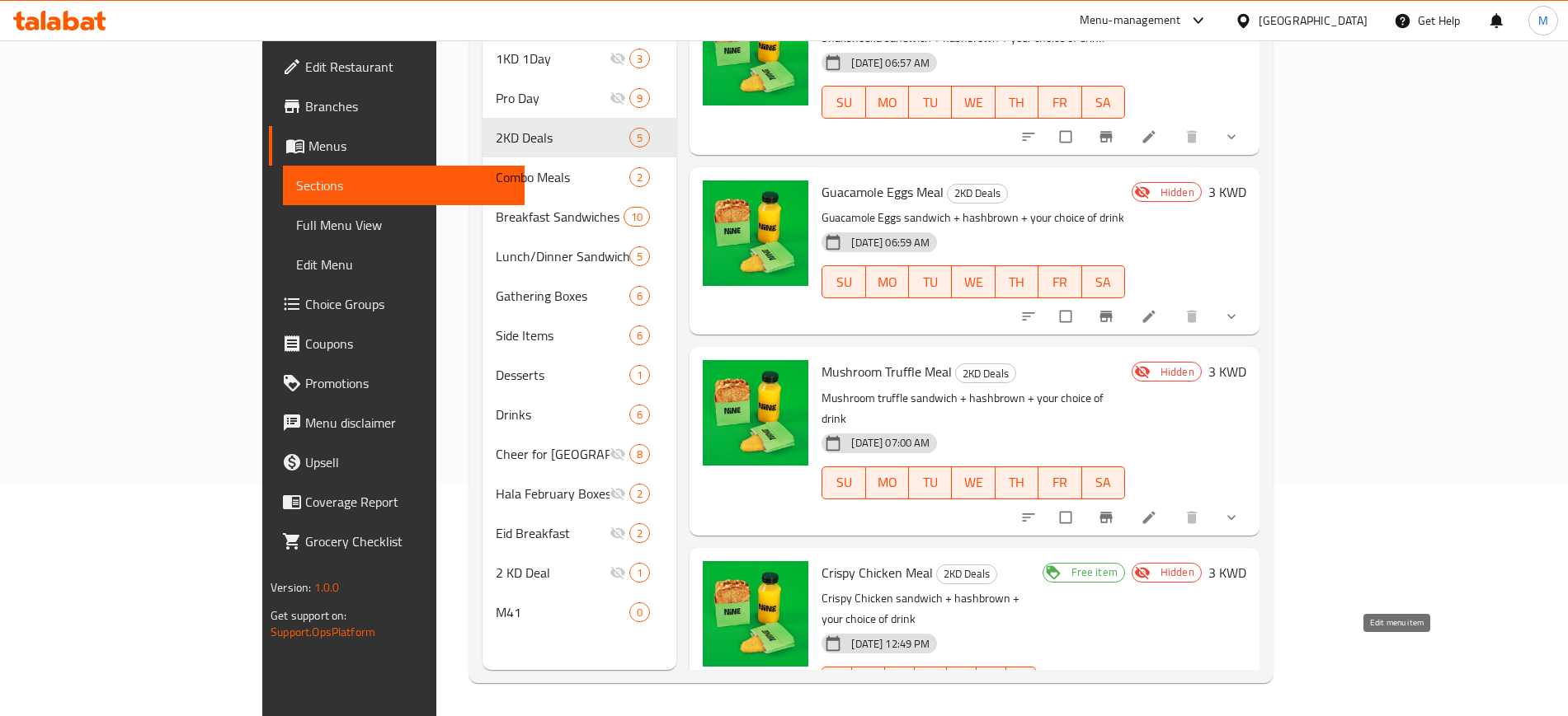
click at [1154, 712] on icon at bounding box center [1149, 719] width 13 height 13
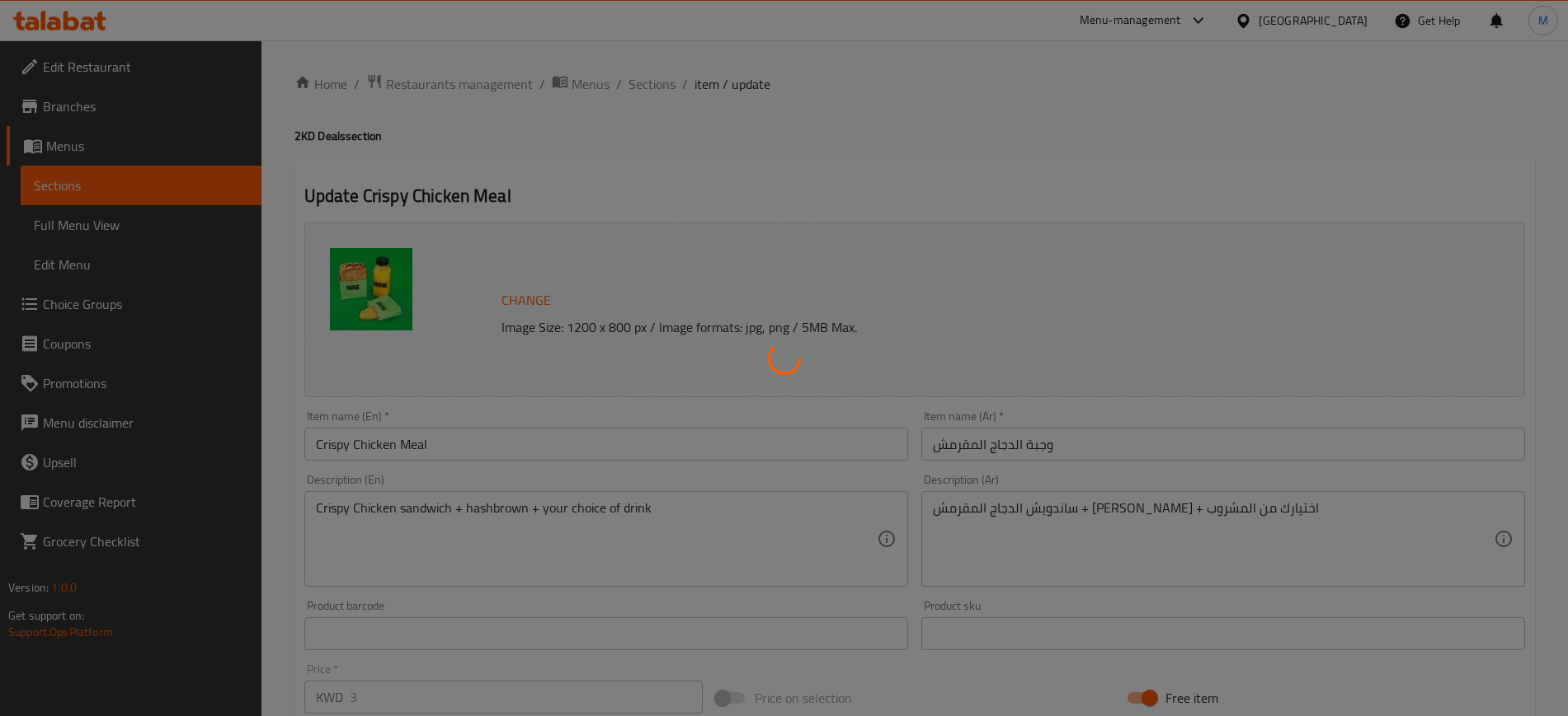
scroll to position [500, 0]
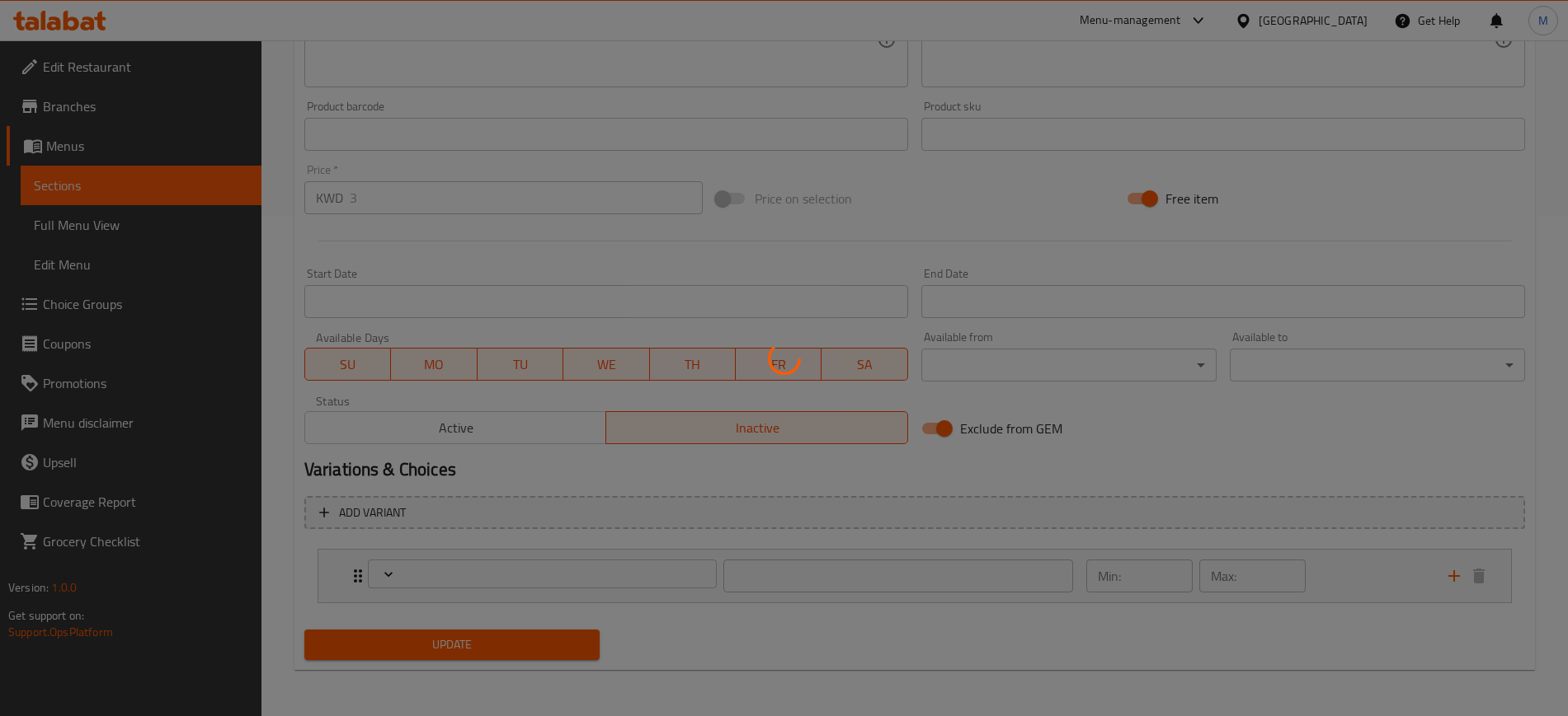
type input "اختيارك من المشروب"
type input "1"
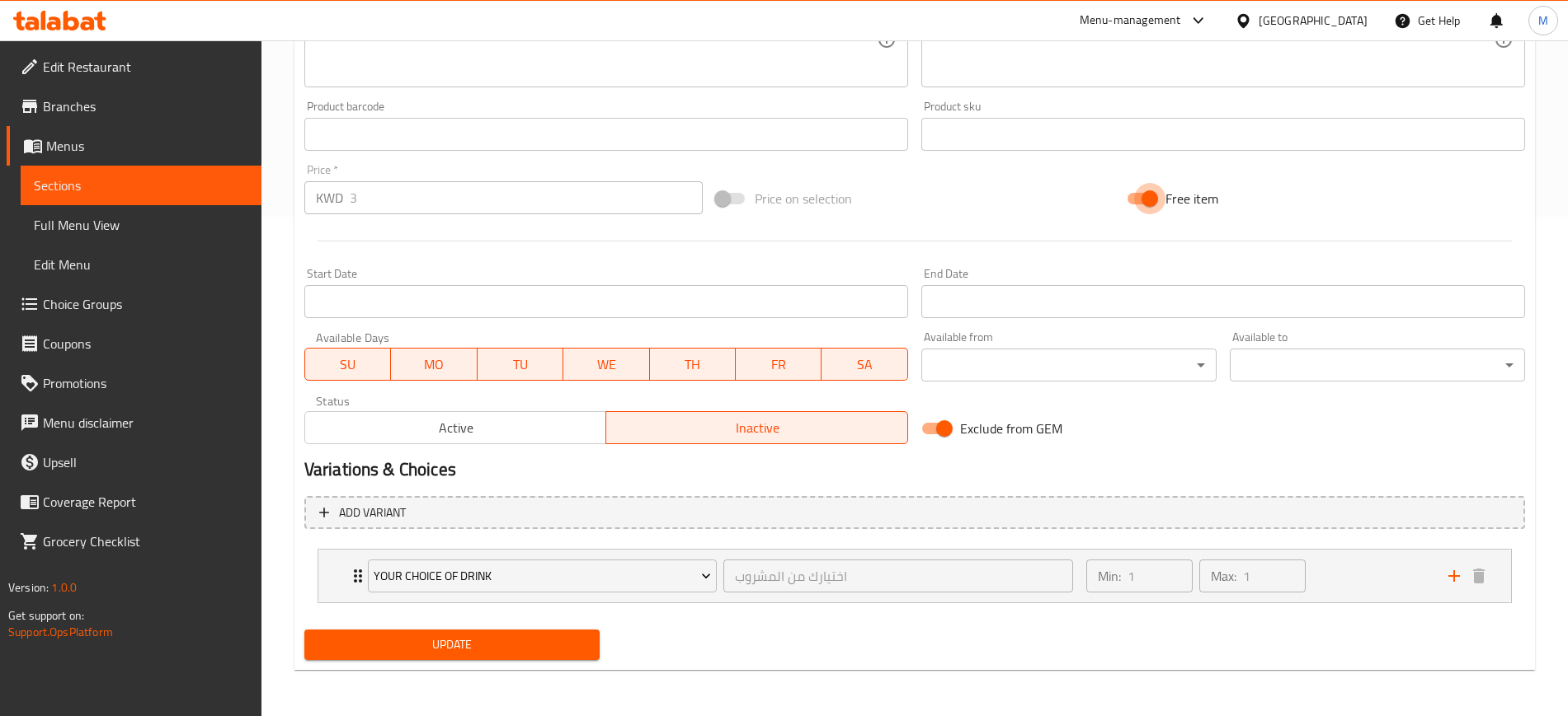
click at [1149, 207] on input "Free item" at bounding box center [1150, 198] width 94 height 31
checkbox input "false"
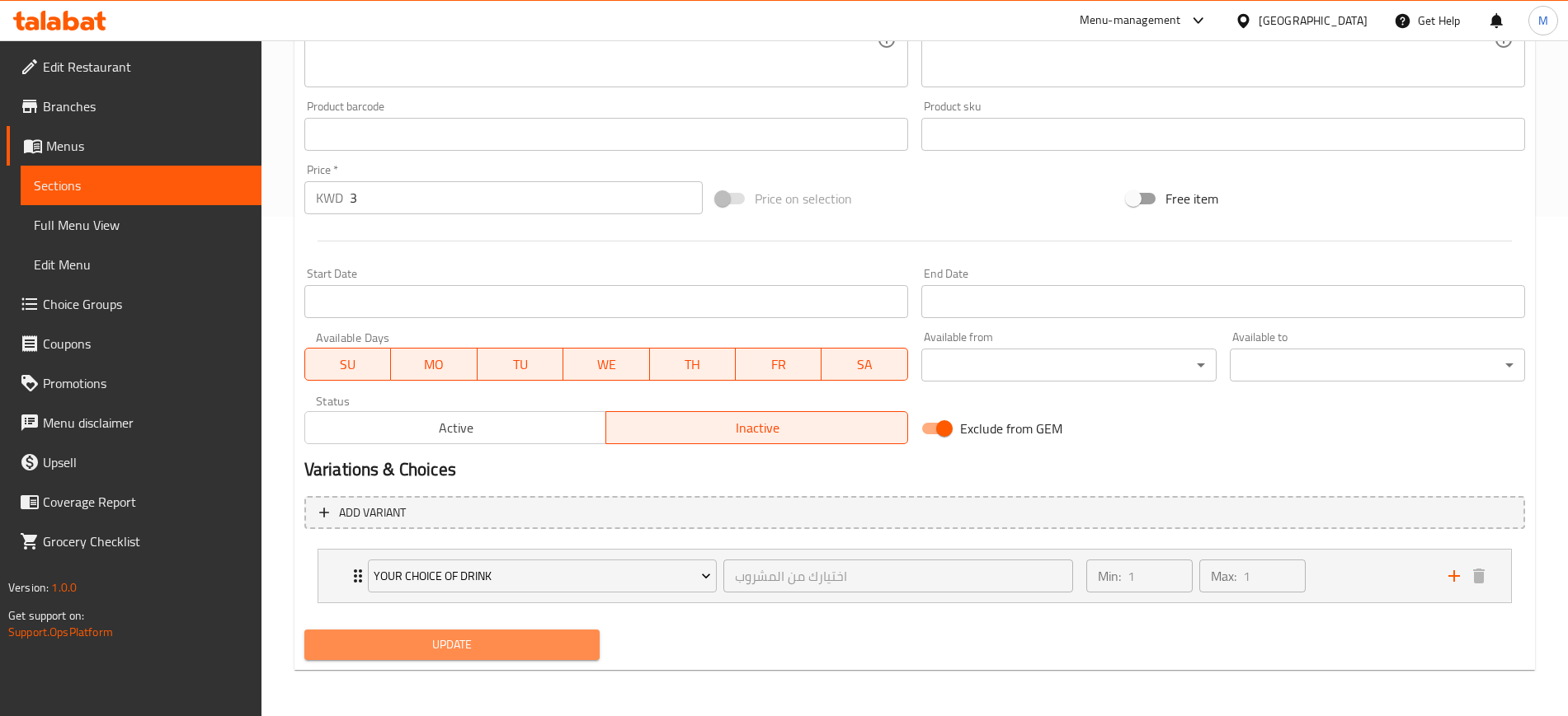
click at [481, 643] on span "Update" at bounding box center [451, 645] width 269 height 21
click at [514, 646] on span "Update" at bounding box center [451, 645] width 269 height 21
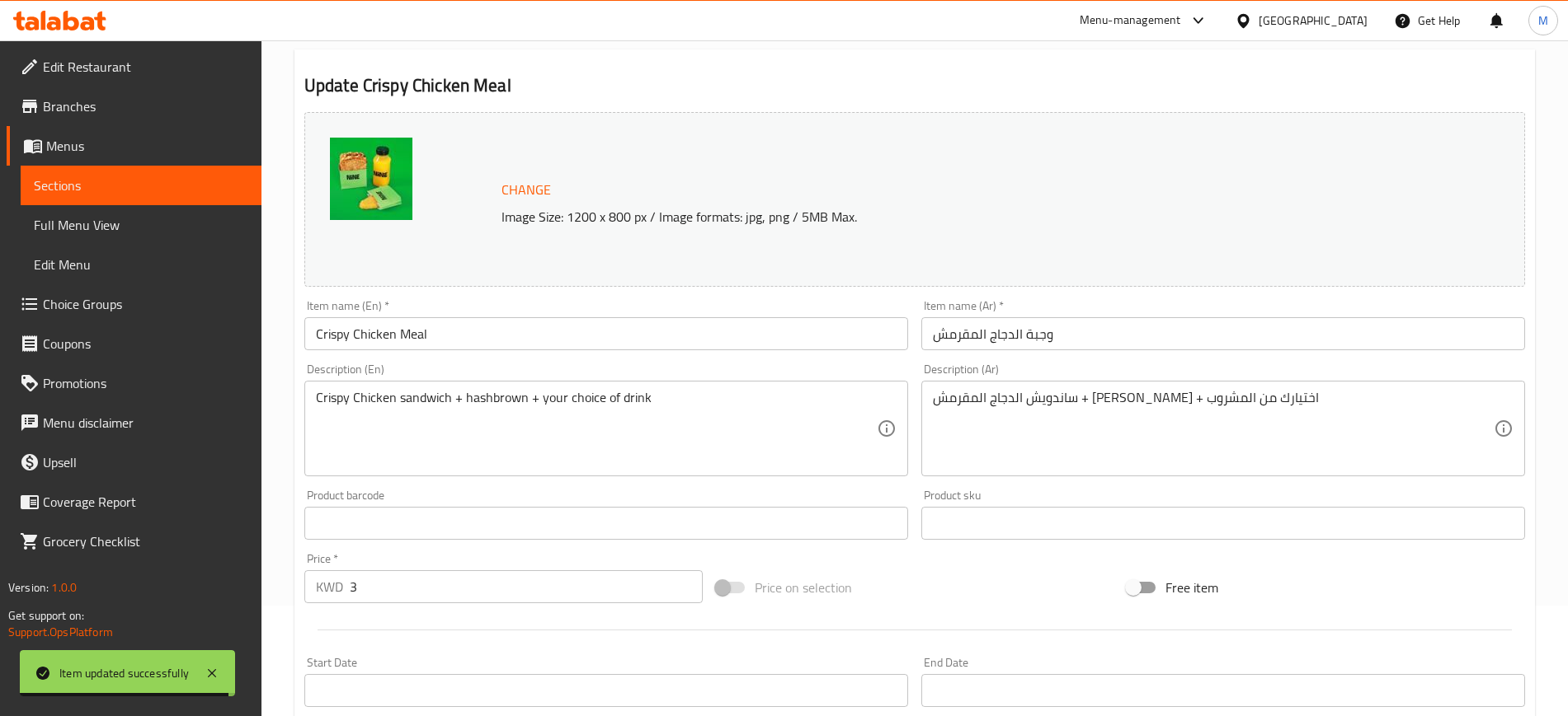
scroll to position [0, 0]
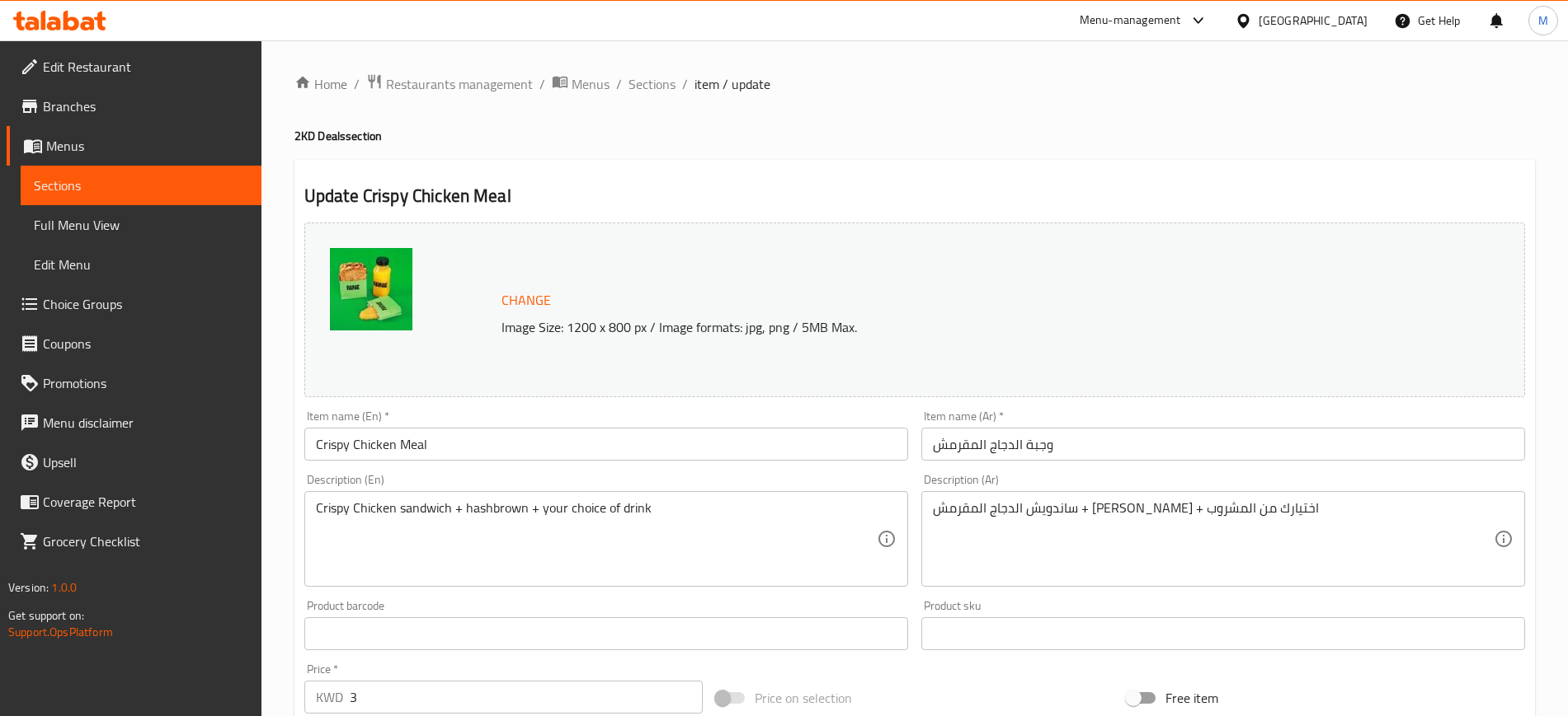
drag, startPoint x: 663, startPoint y: 84, endPoint x: 698, endPoint y: 108, distance: 42.4
click at [663, 84] on span "Sections" at bounding box center [652, 84] width 47 height 20
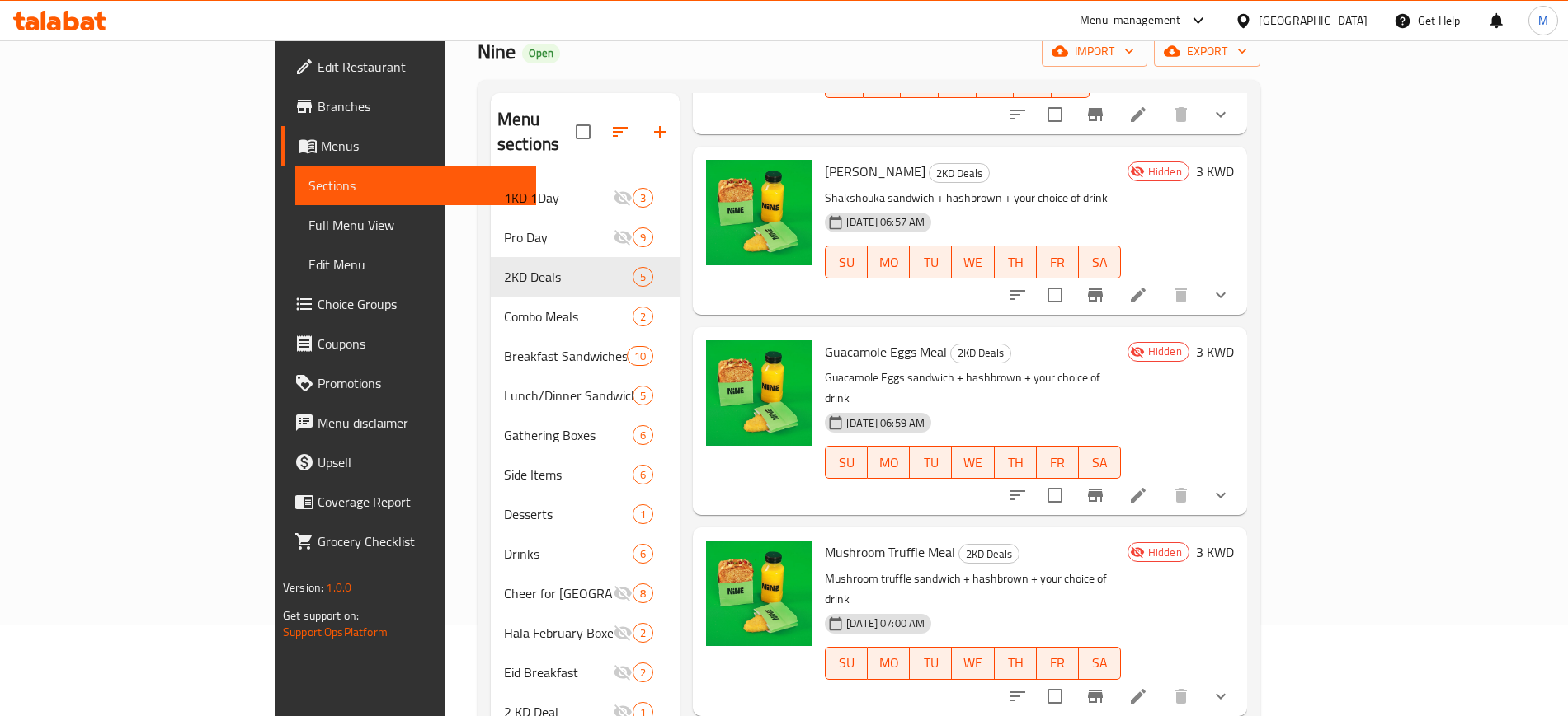
scroll to position [231, 0]
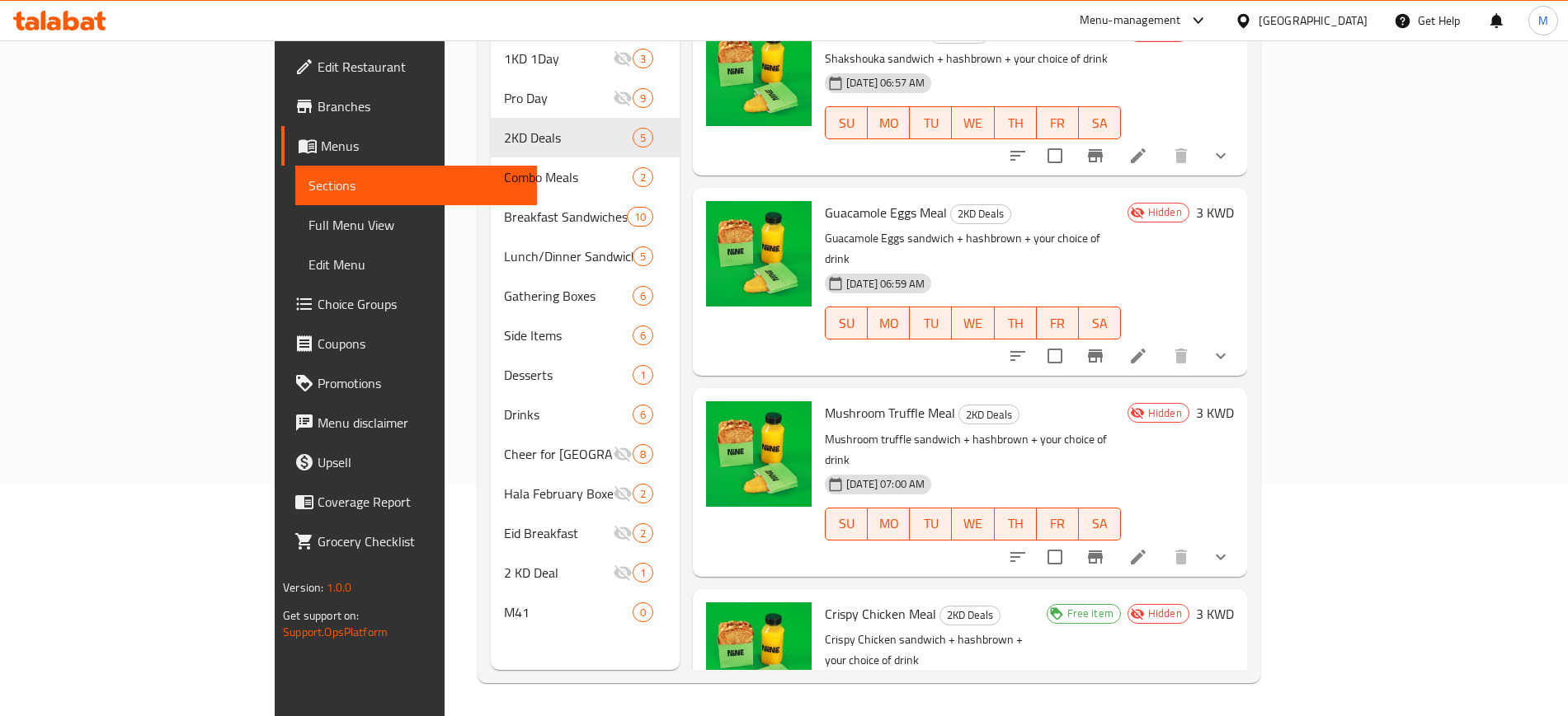
click at [1039, 629] on p "Crispy Chicken sandwich + hashbrown + your choice of drink" at bounding box center [931, 649] width 215 height 41
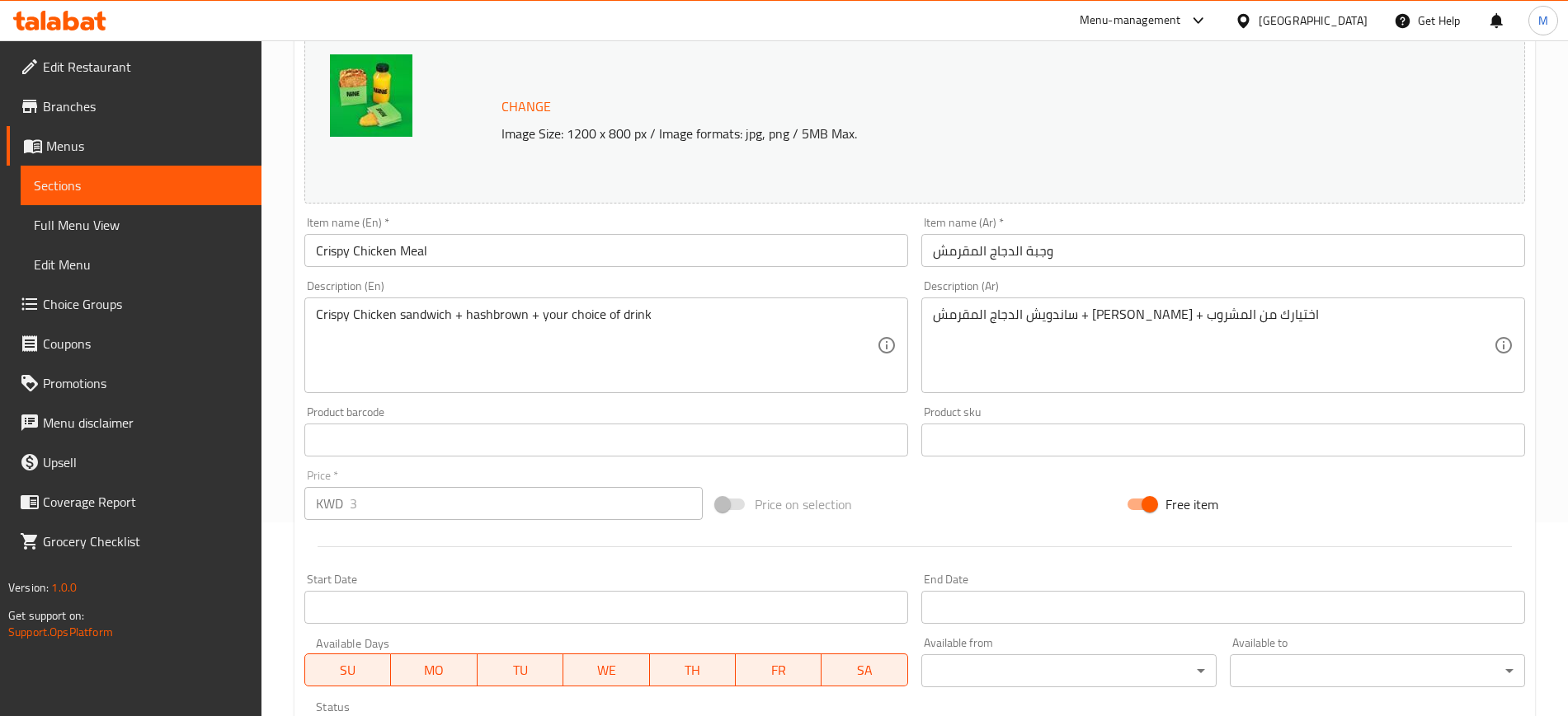
scroll to position [190, 0]
click at [1269, 486] on div "Free item" at bounding box center [1325, 508] width 411 height 45
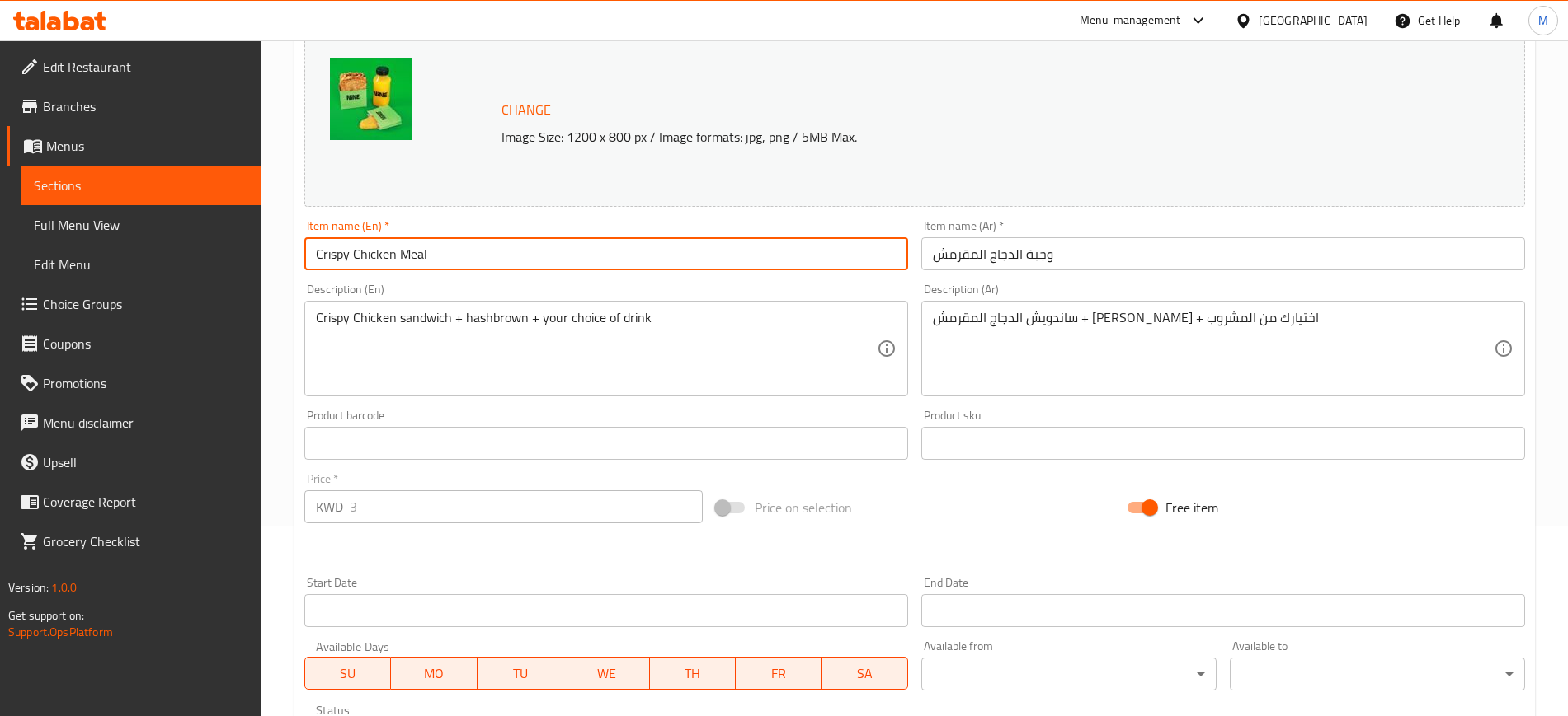
drag, startPoint x: 469, startPoint y: 250, endPoint x: 275, endPoint y: 241, distance: 194.2
click at [275, 241] on div "Home / Restaurants management / Menus / Sections / item / update 2KD Deals sect…" at bounding box center [914, 437] width 1306 height 1175
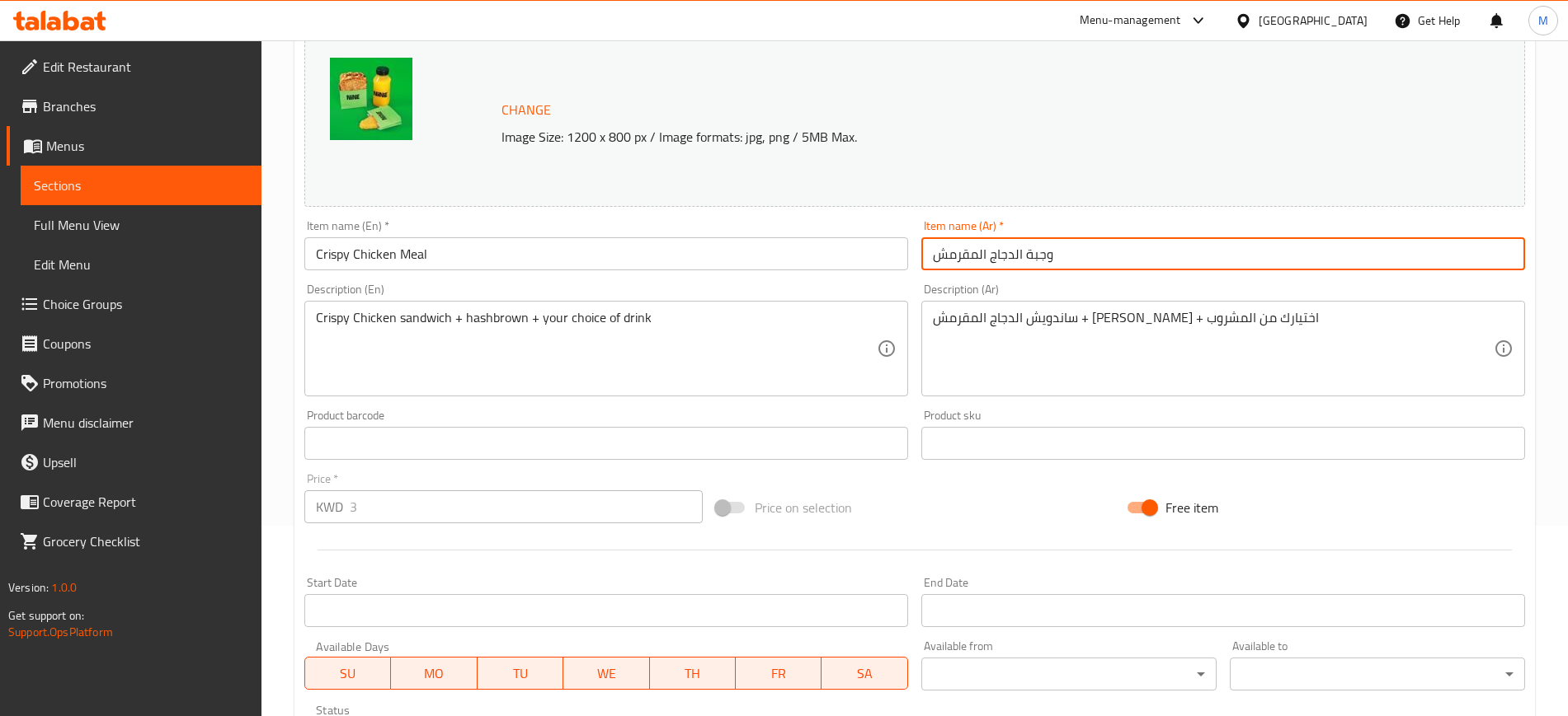
drag, startPoint x: 926, startPoint y: 271, endPoint x: 836, endPoint y: 268, distance: 90.0
click at [836, 268] on div "Change Image Size: 1200 x 800 px / Image formats: jpg, png / 5MB Max. Item name…" at bounding box center [915, 393] width 1234 height 734
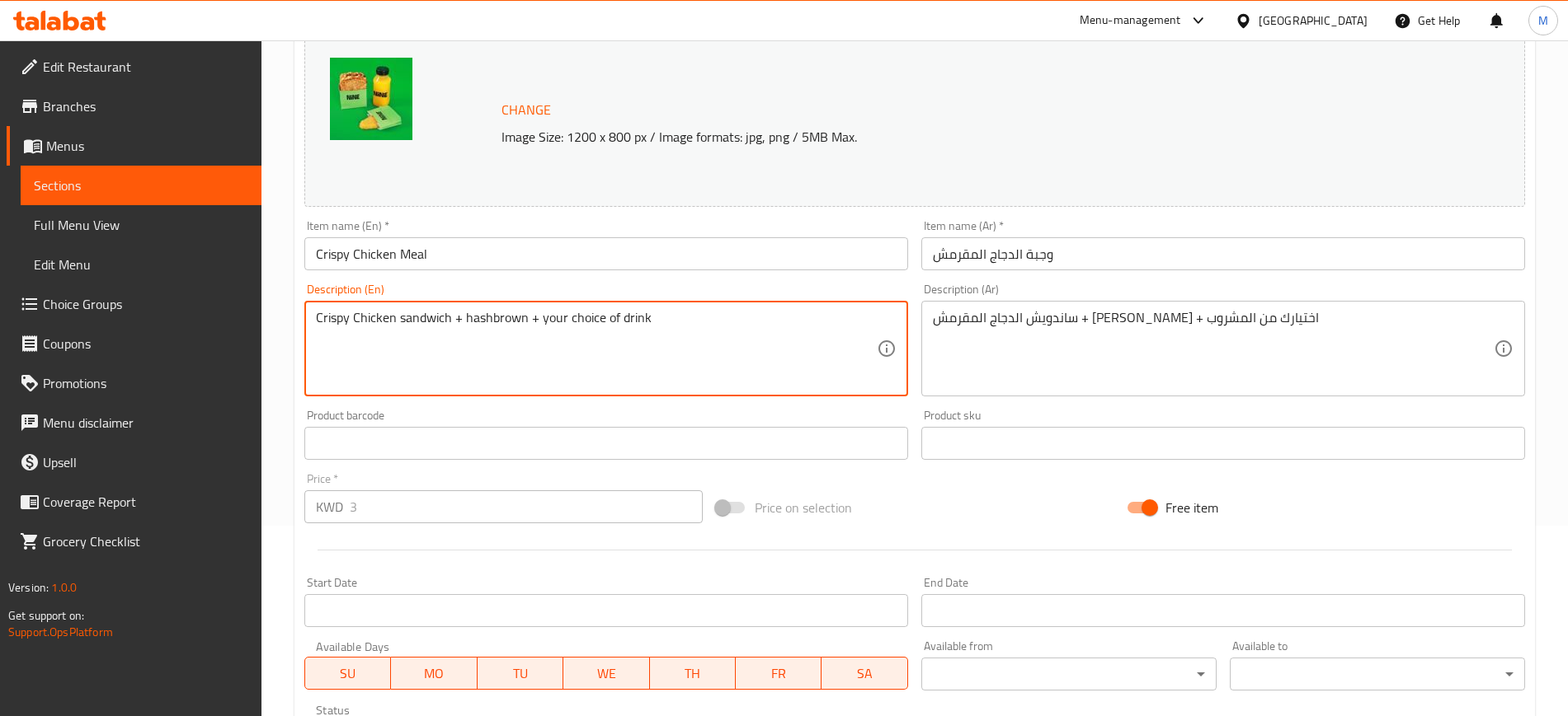
drag, startPoint x: 720, startPoint y: 326, endPoint x: 197, endPoint y: 363, distance: 524.3
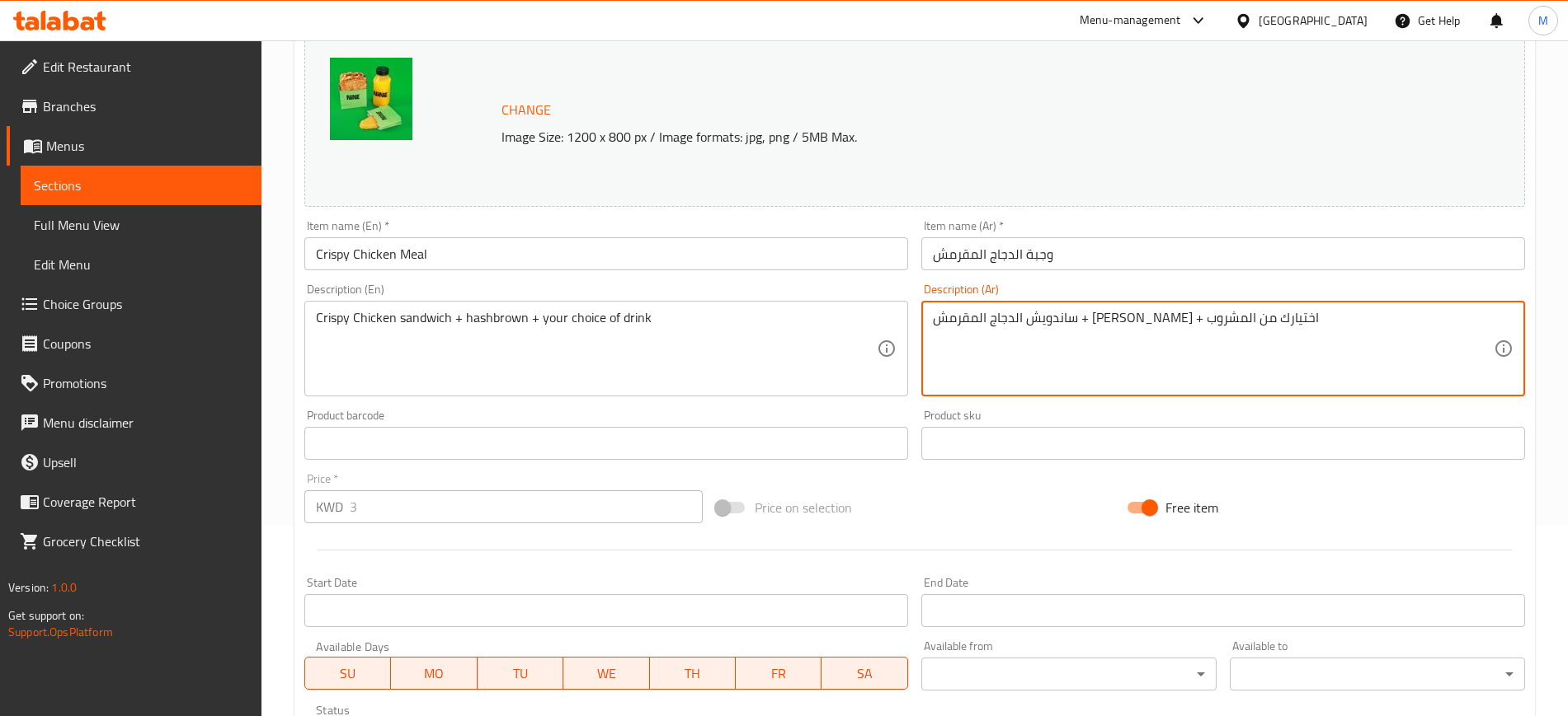
drag, startPoint x: 1351, startPoint y: 318, endPoint x: 872, endPoint y: 318, distance: 479.0
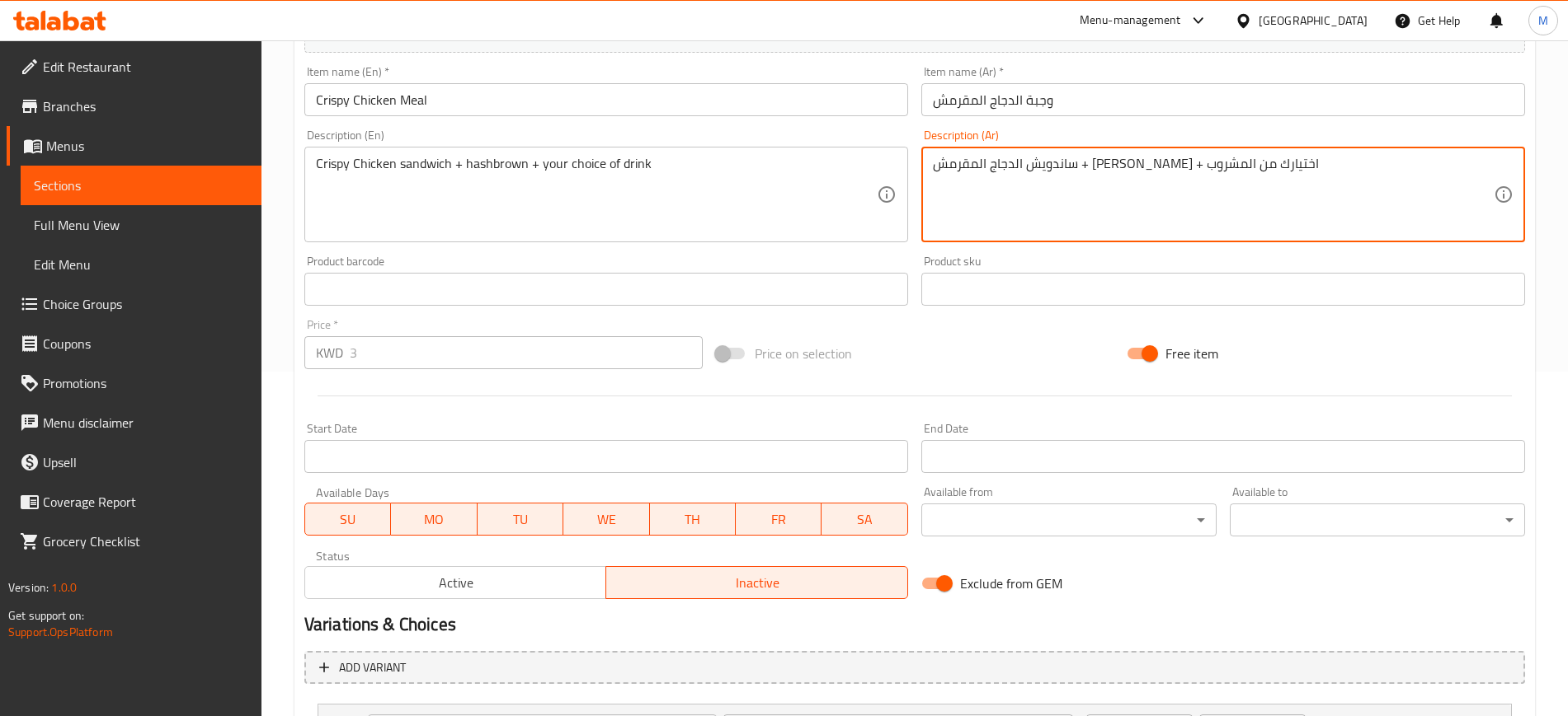
scroll to position [0, 0]
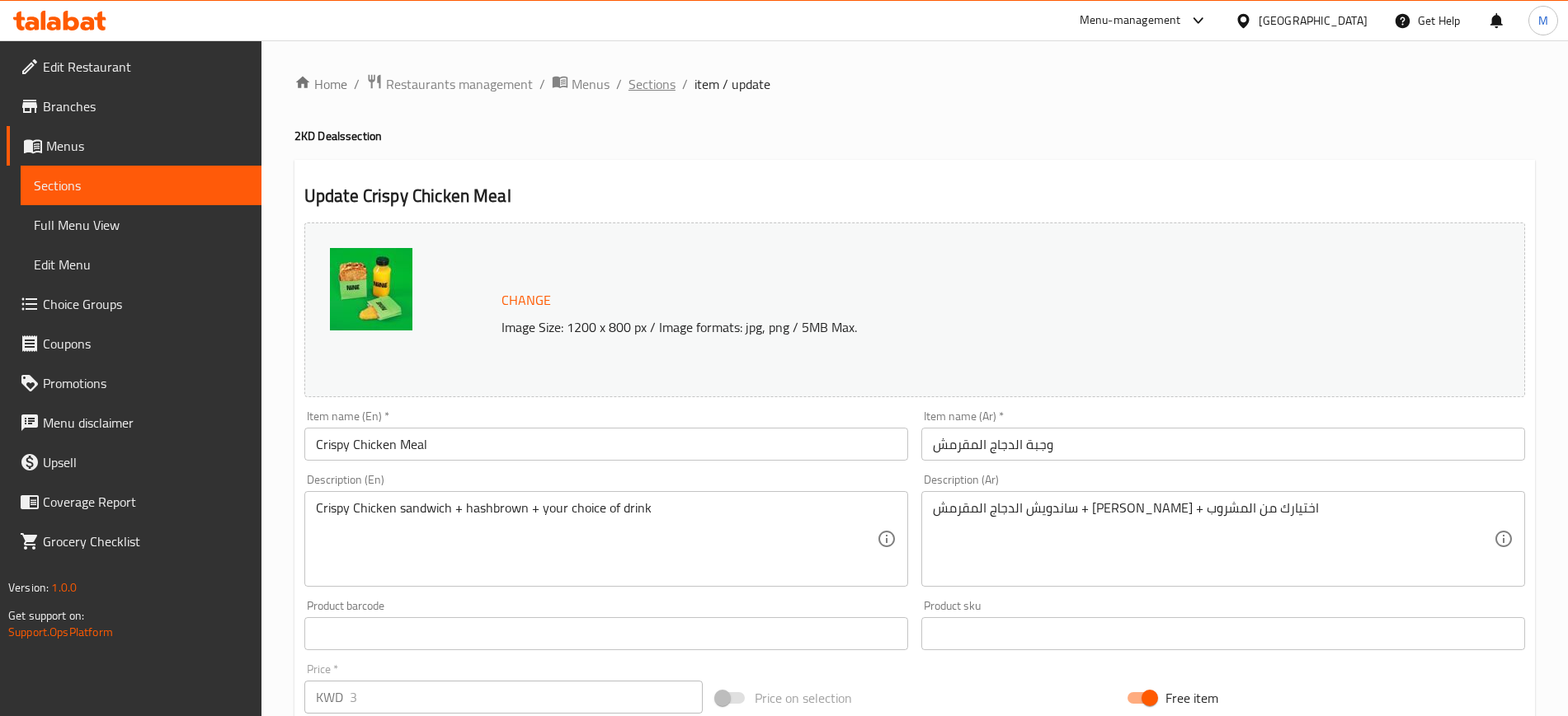
click at [652, 92] on span "Sections" at bounding box center [652, 84] width 47 height 20
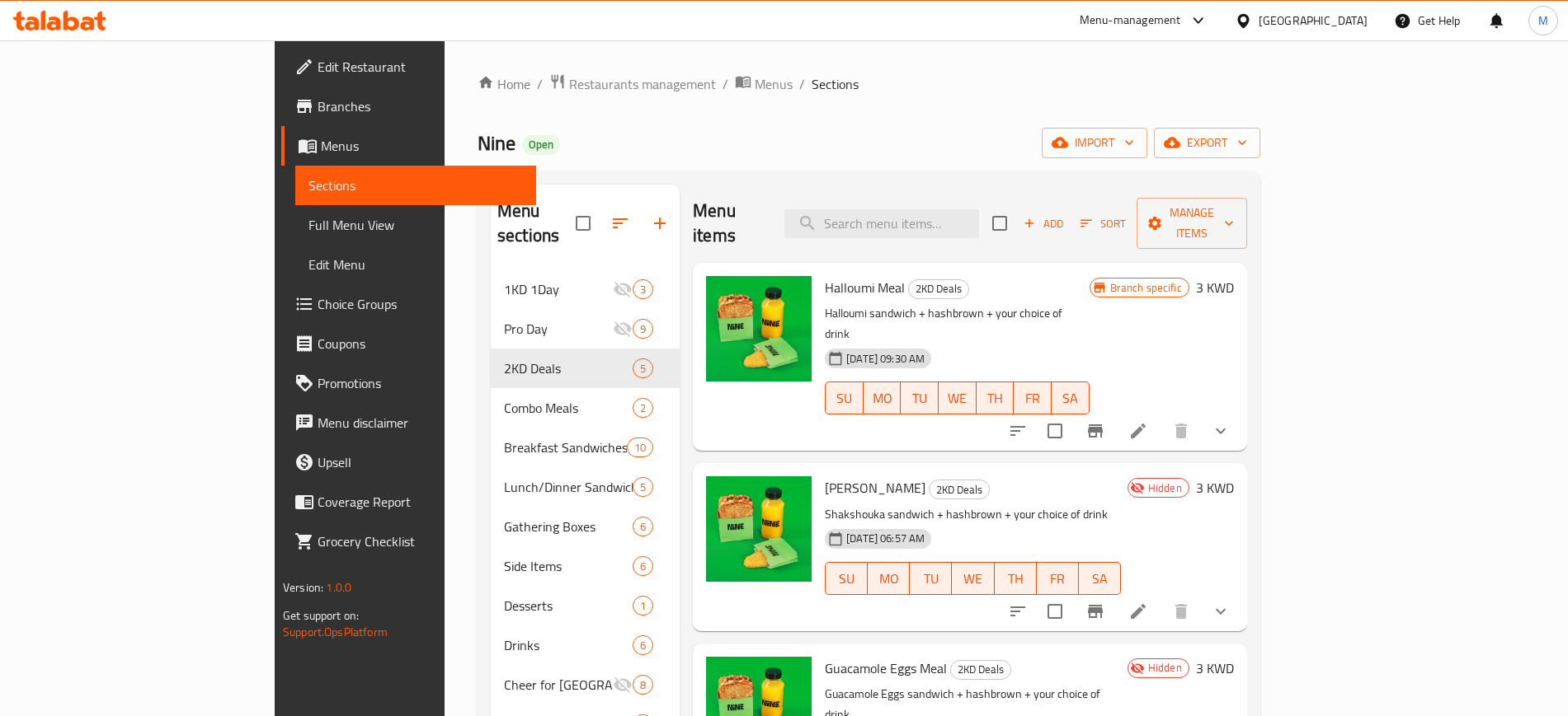
click at [1120, 477] on h6 "Shakshouka Meal 2KD Deals" at bounding box center [972, 488] width 296 height 23
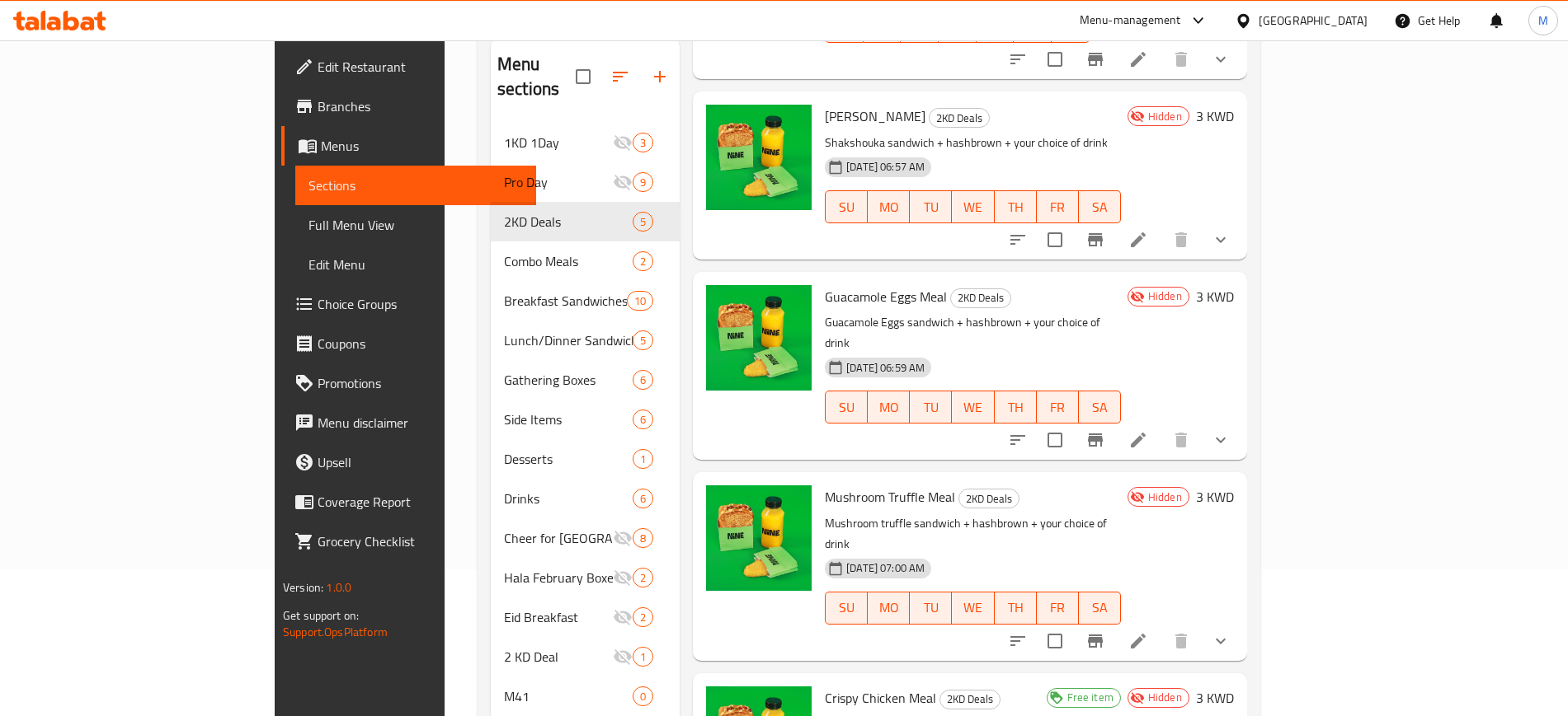
scroll to position [231, 0]
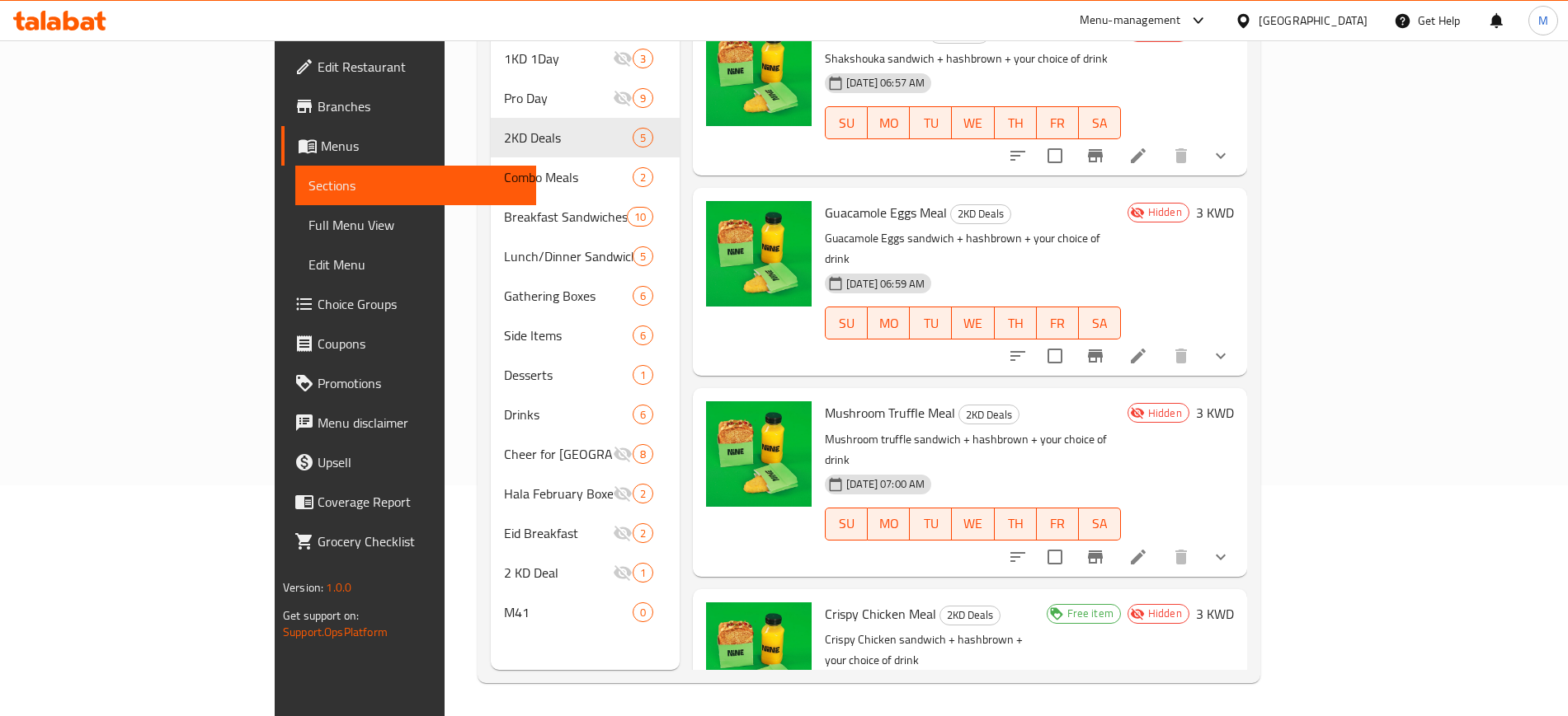
click at [1128, 395] on div "Mushroom Truffle Meal 2KD Deals Mushroom truffle sandwich + hashbrown + your ch…" at bounding box center [972, 481] width 309 height 174
click at [1039, 629] on p "Crispy Chicken sandwich + hashbrown + your choice of drink" at bounding box center [931, 649] width 215 height 41
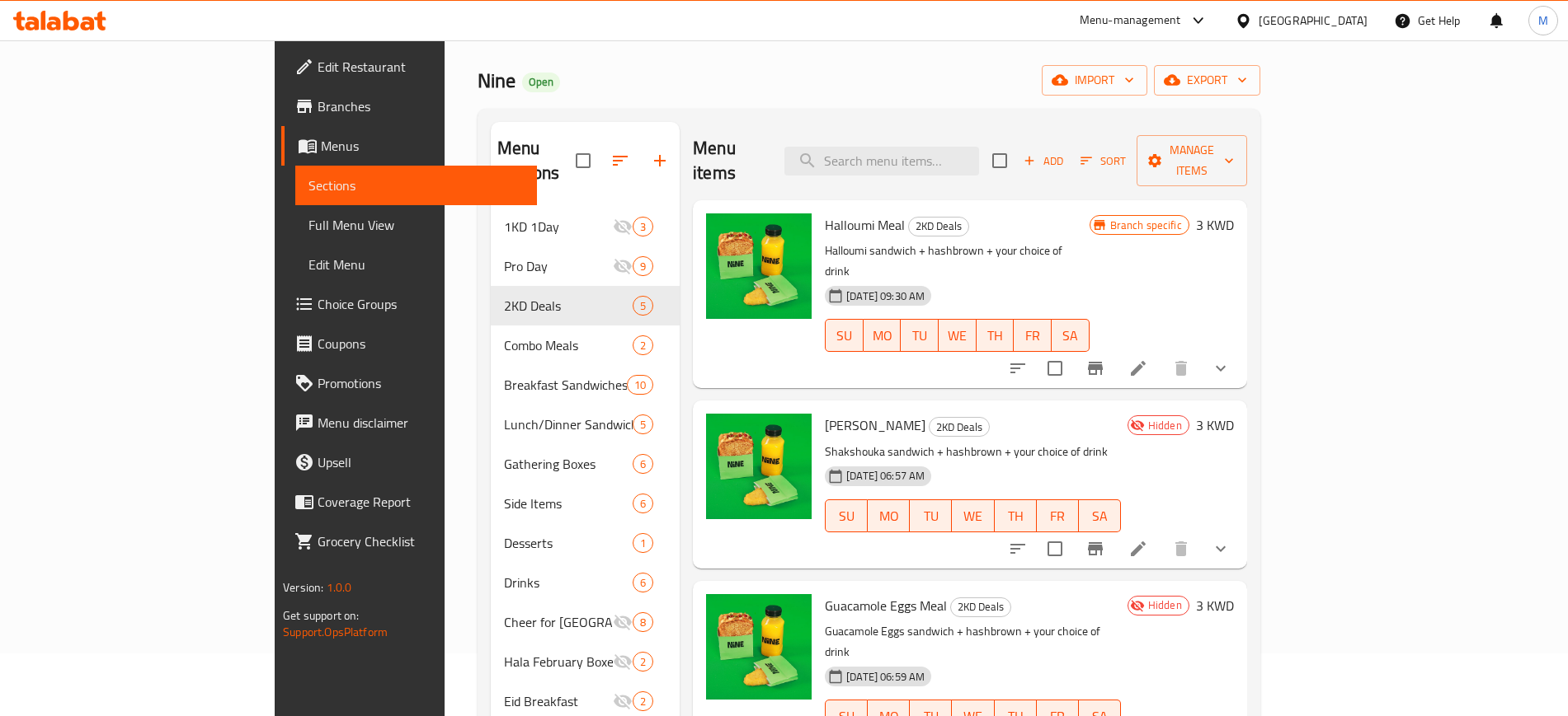
scroll to position [0, 0]
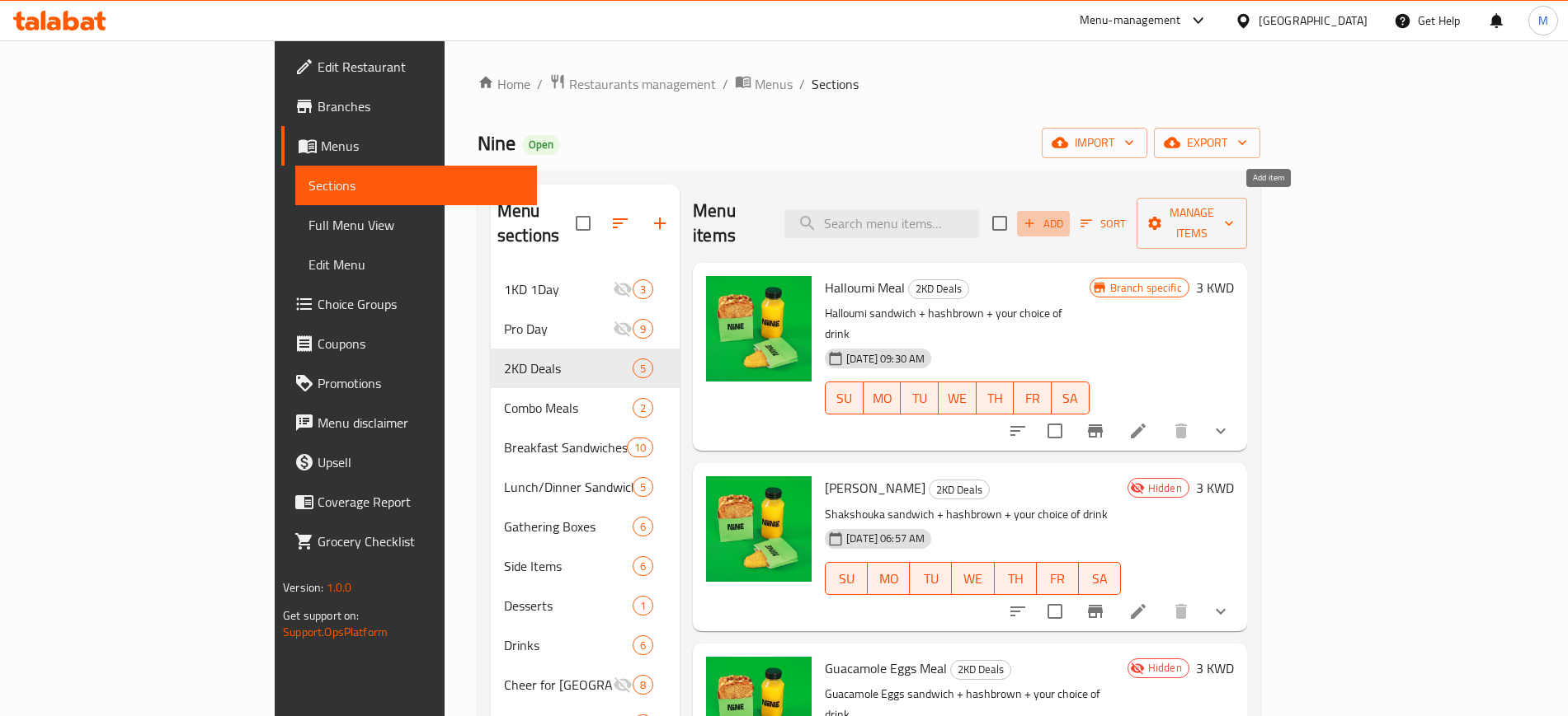
click at [1065, 215] on span "Add" at bounding box center [1043, 224] width 45 height 19
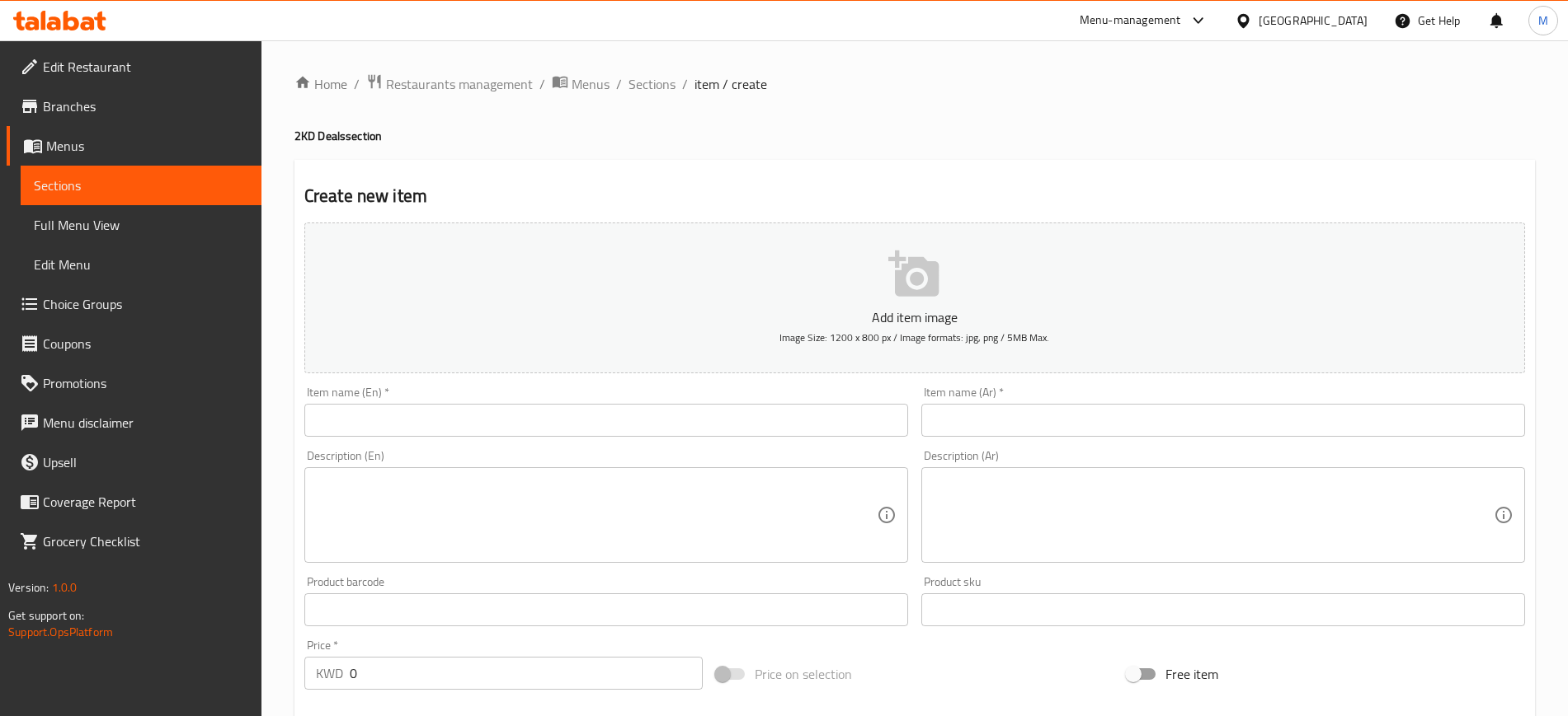
click at [588, 405] on input "text" at bounding box center [606, 420] width 604 height 33
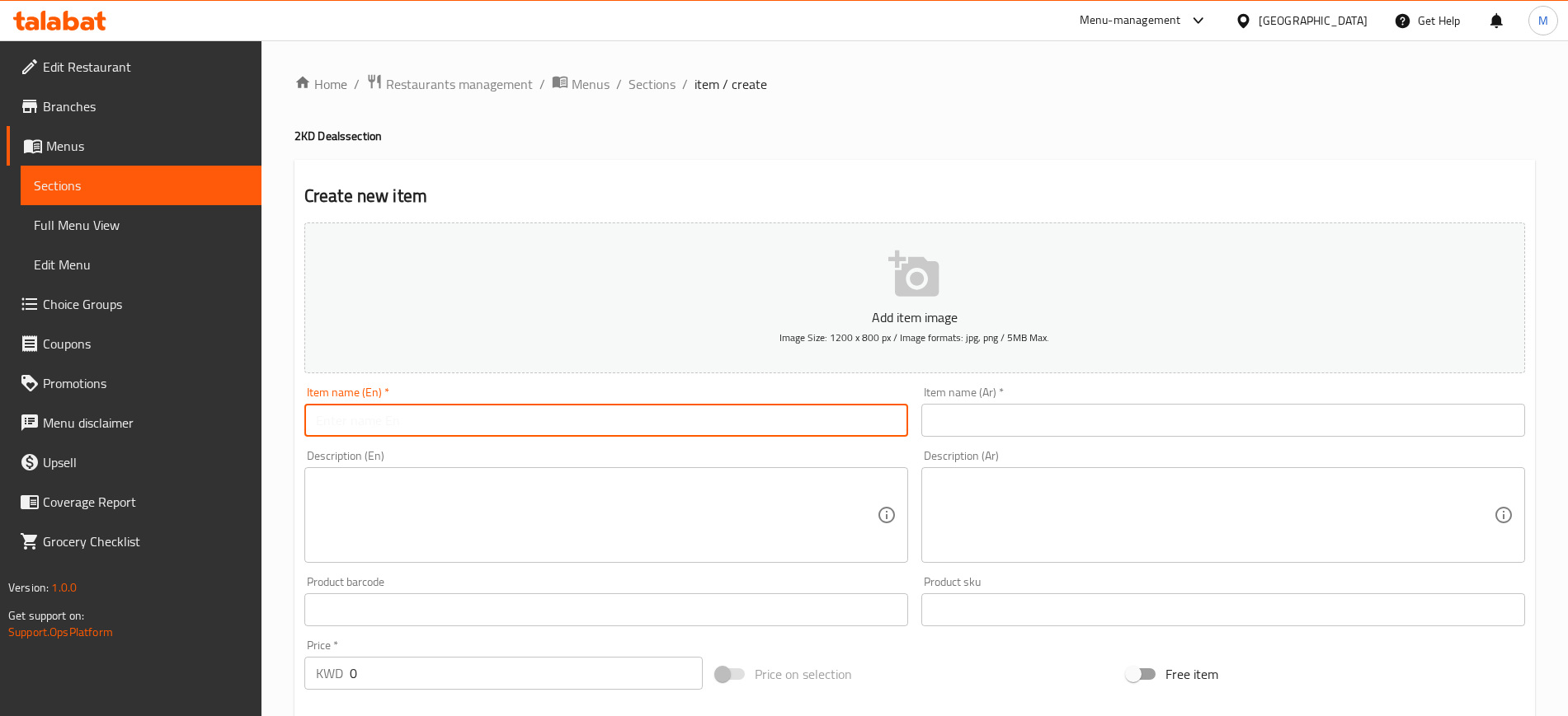
paste input "Crispy Chicken Meal"
type input "Crispy Chicken Meal"
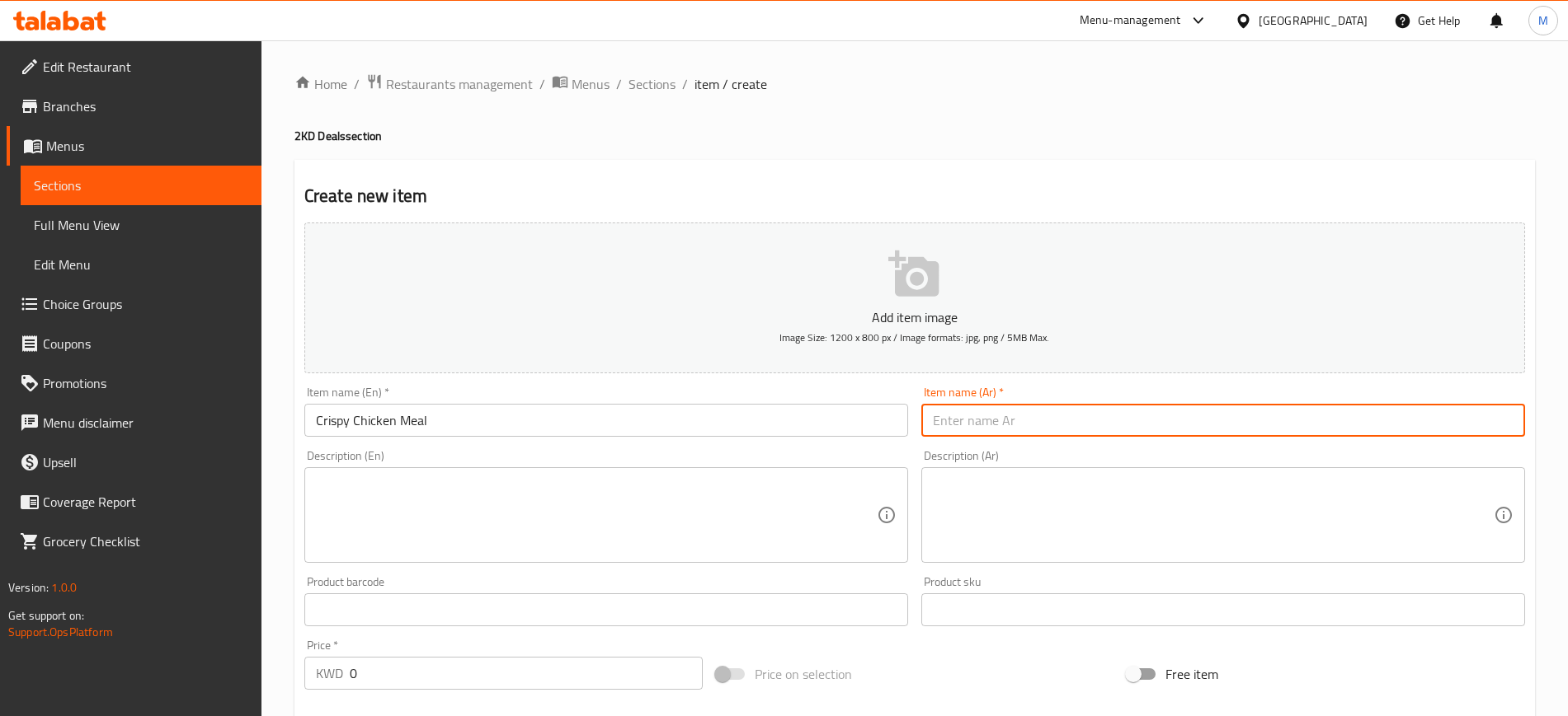
click at [996, 415] on input "text" at bounding box center [1223, 420] width 604 height 33
paste input "وجبة الدجاج المقرمش"
type input "وجبة الدجاج المقرمش"
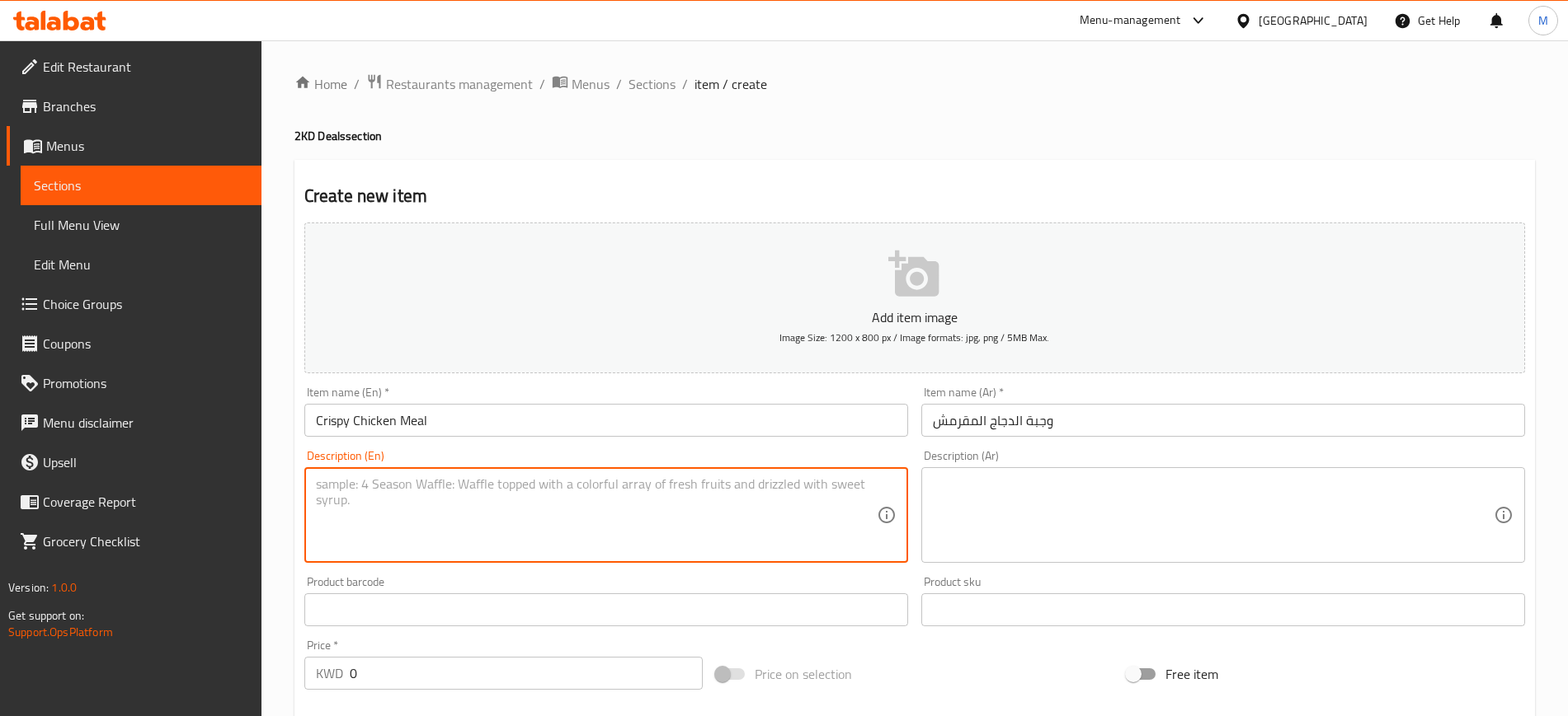
click at [715, 490] on textarea at bounding box center [597, 516] width 561 height 79
paste textarea "Crispy Chicken sandwich + hashbrown + your choice of drink"
type textarea "Crispy Chicken sandwich + hashbrown + your choice of drink"
click at [1009, 513] on textarea at bounding box center [1213, 516] width 561 height 79
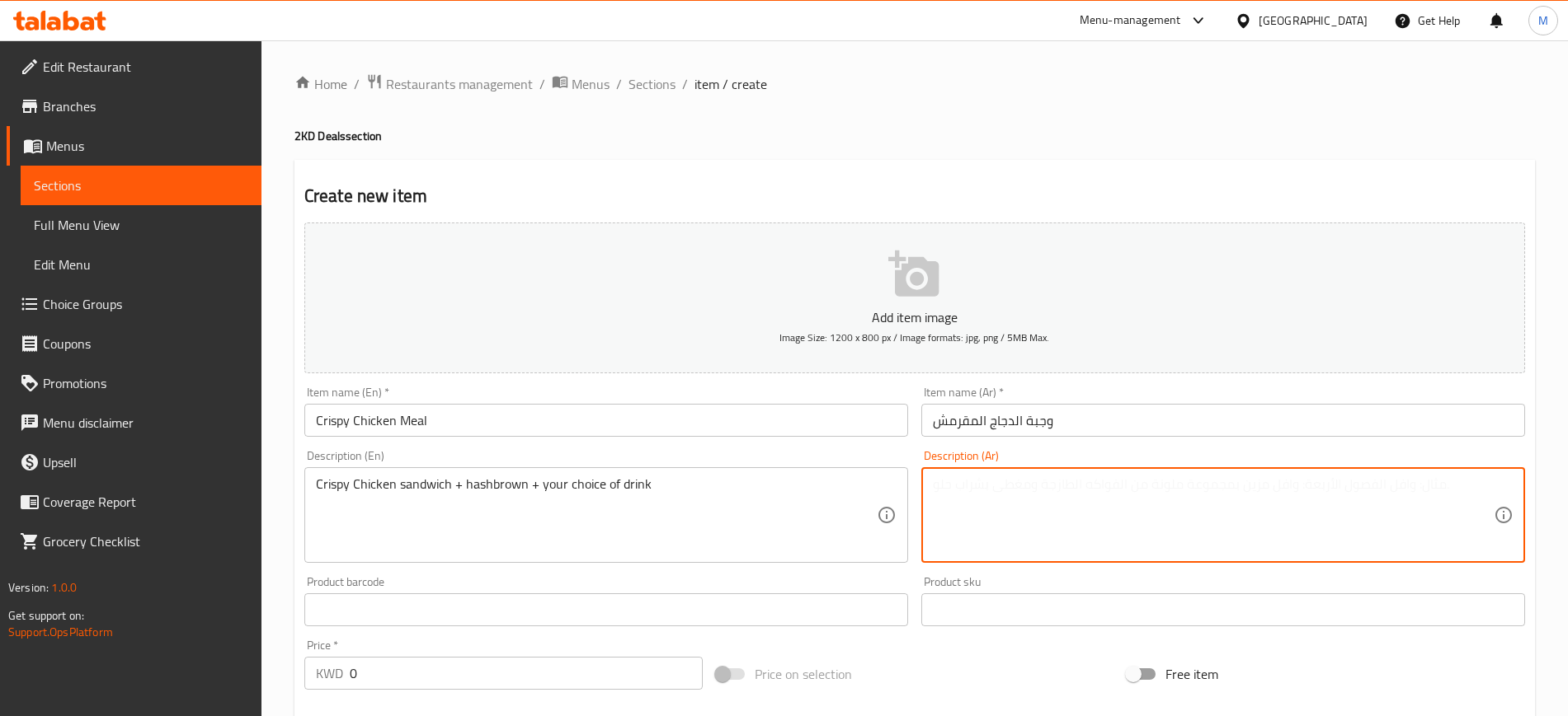
paste textarea "ساندويش الدجاج المقرمش + هاش براون + اختيارك من المشروب"
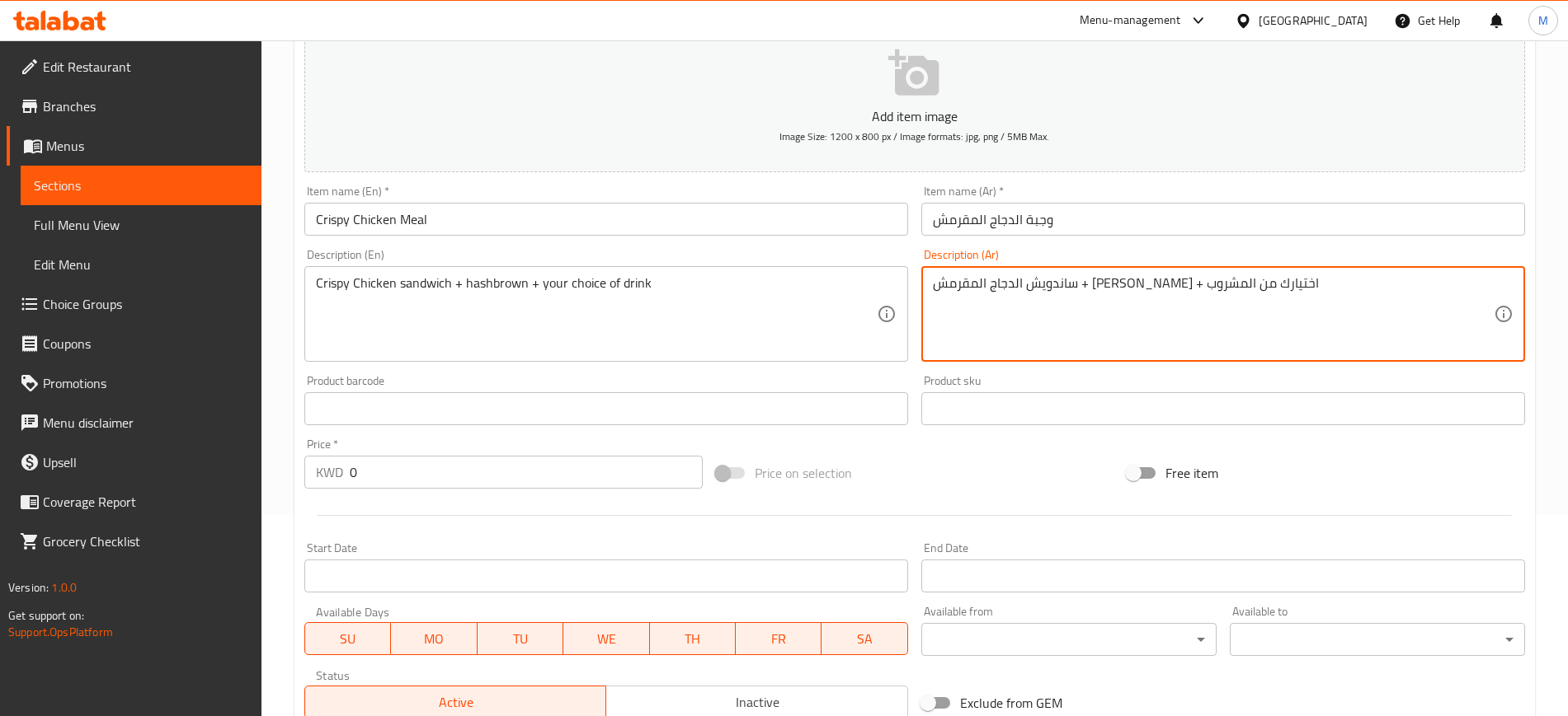
scroll to position [206, 0]
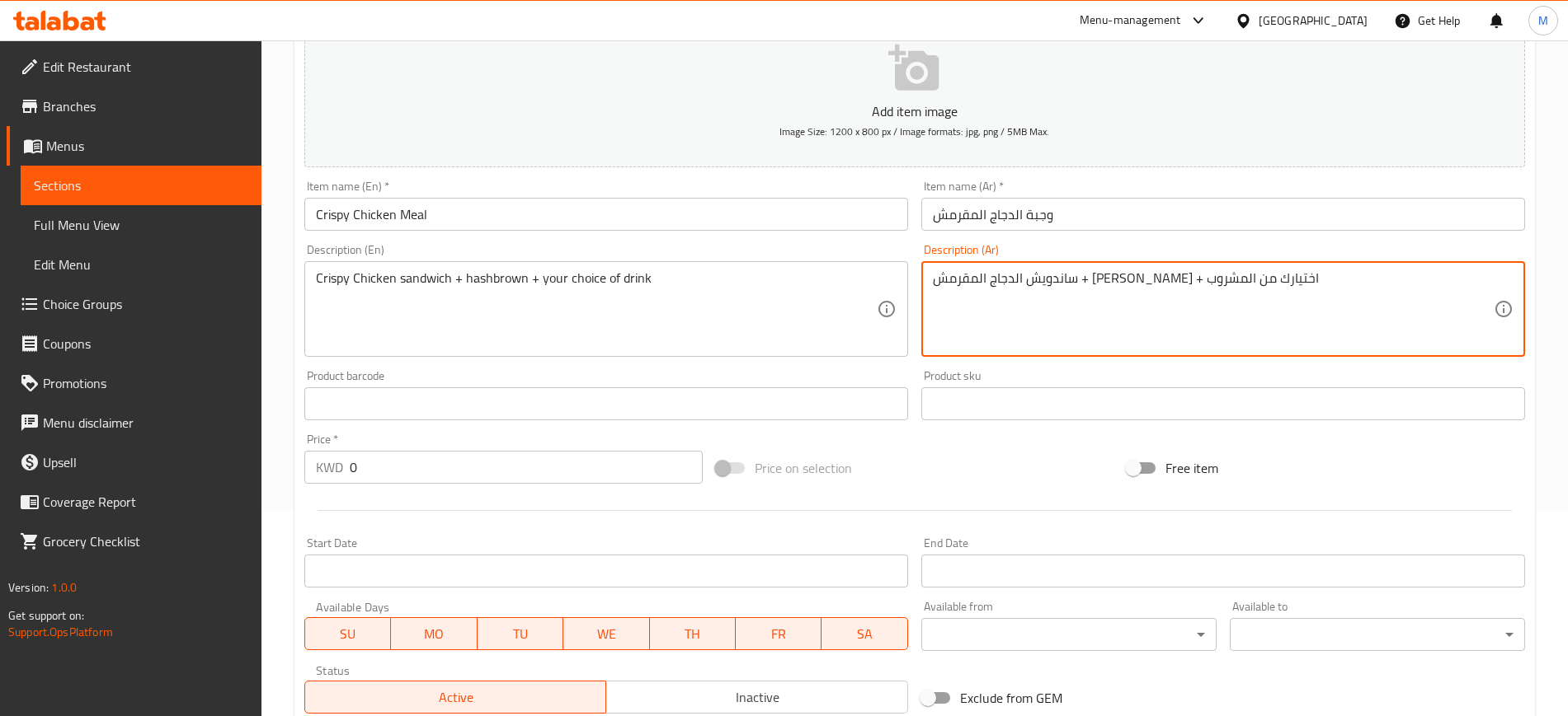
type textarea "ساندويش الدجاج المقرمش + هاش براون + اختيارك من المشروب"
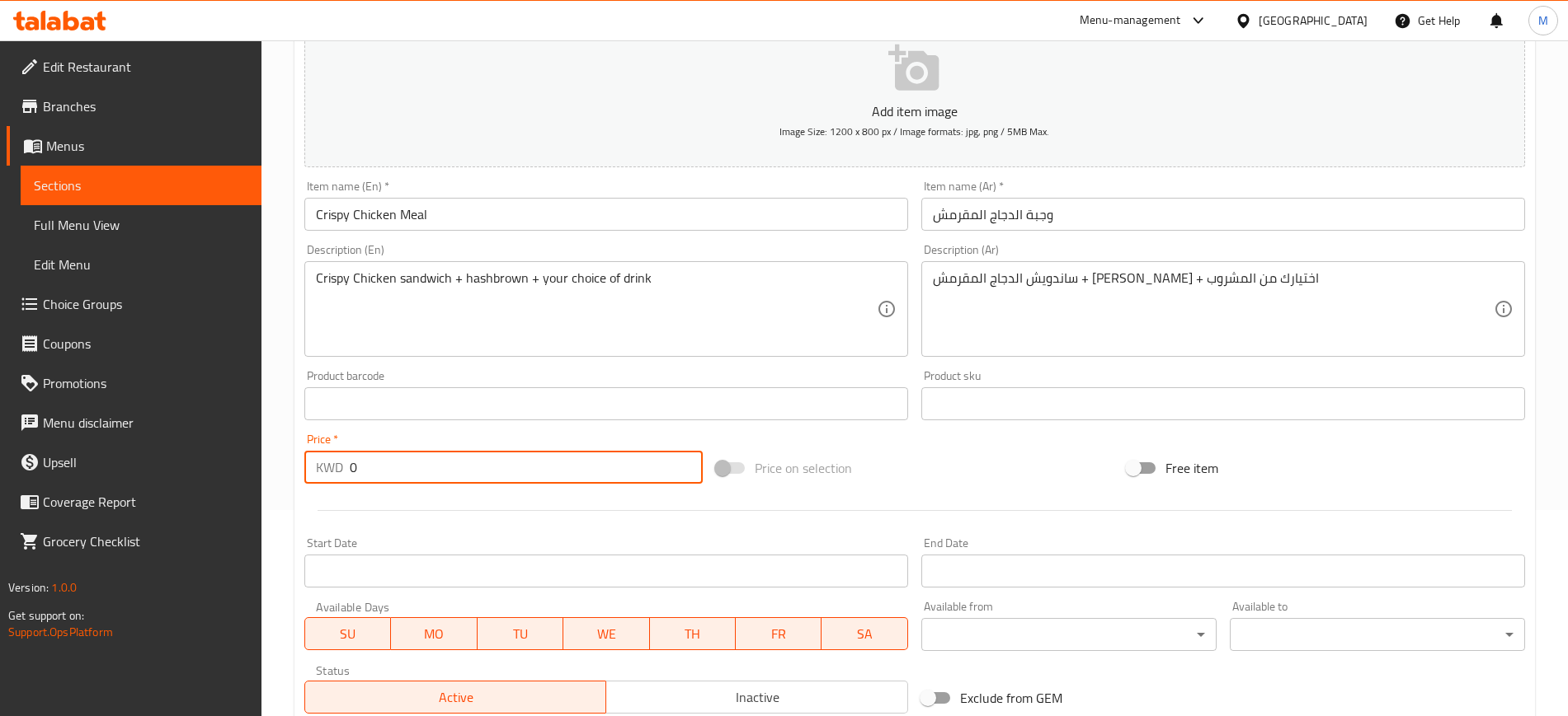
drag, startPoint x: 354, startPoint y: 483, endPoint x: 302, endPoint y: 494, distance: 53.2
click at [302, 494] on div "Add item image Image Size: 1200 x 800 px / Image formats: jpg, png / 5MB Max. I…" at bounding box center [915, 365] width 1234 height 711
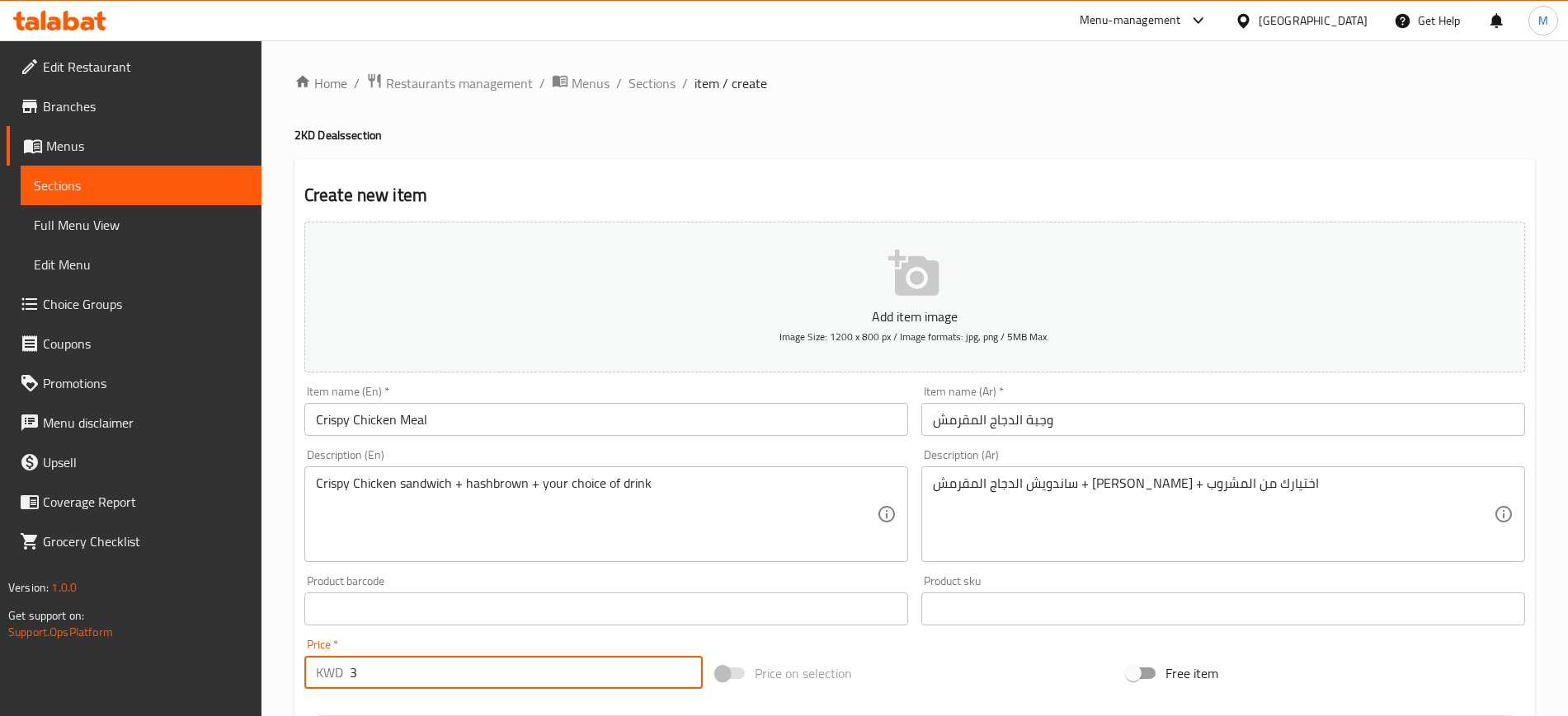
scroll to position [0, 0]
type input "3"
click at [659, 85] on span "Sections" at bounding box center [652, 84] width 47 height 20
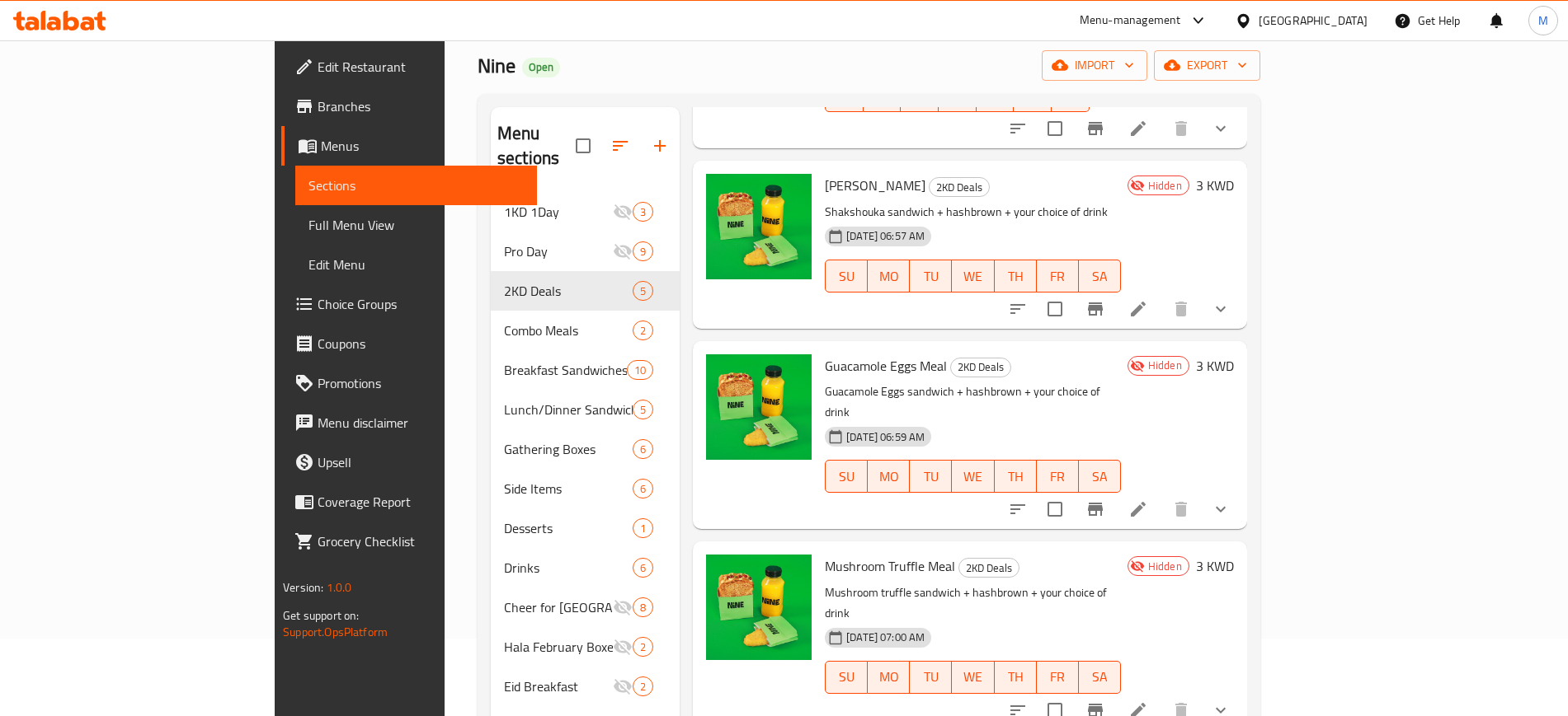
scroll to position [231, 0]
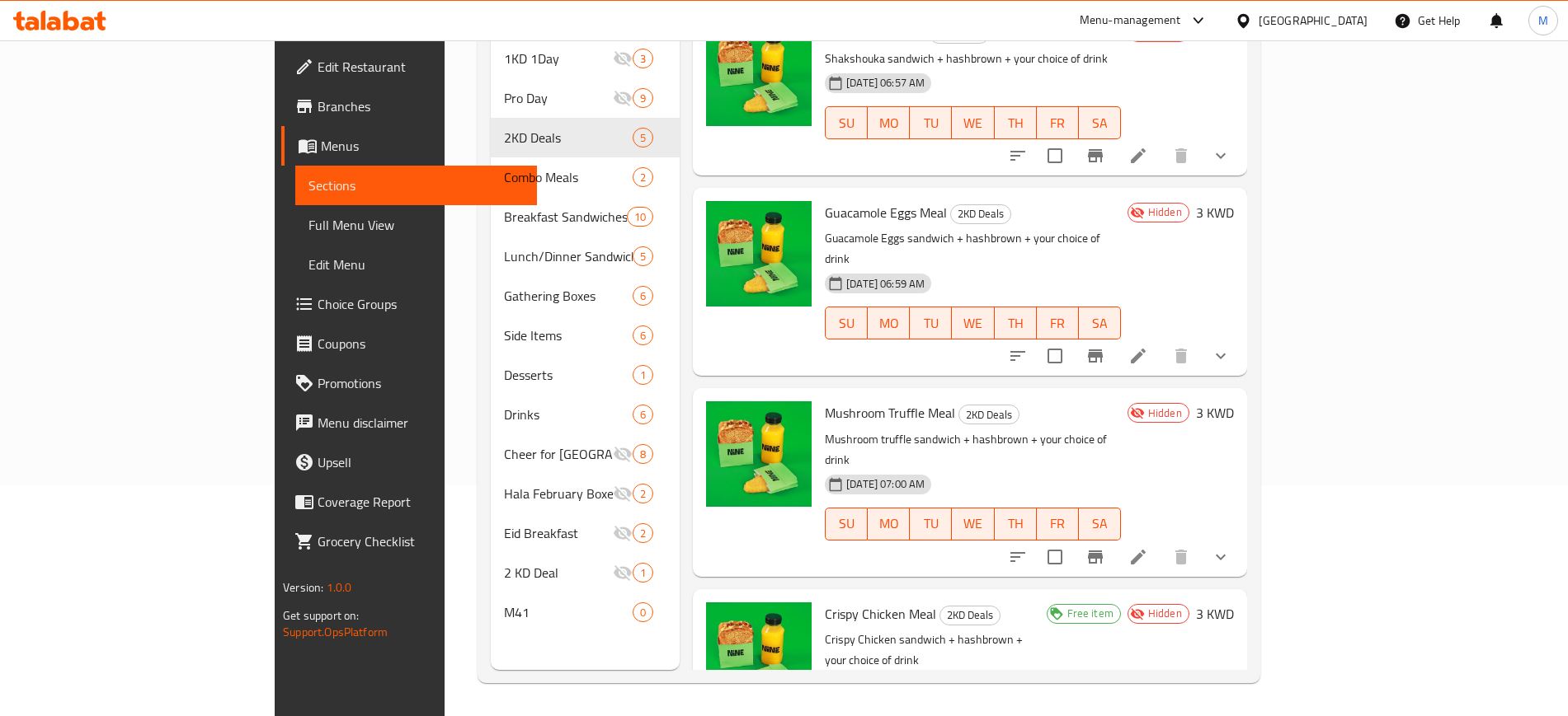
click at [1161, 542] on li at bounding box center [1138, 557] width 47 height 29
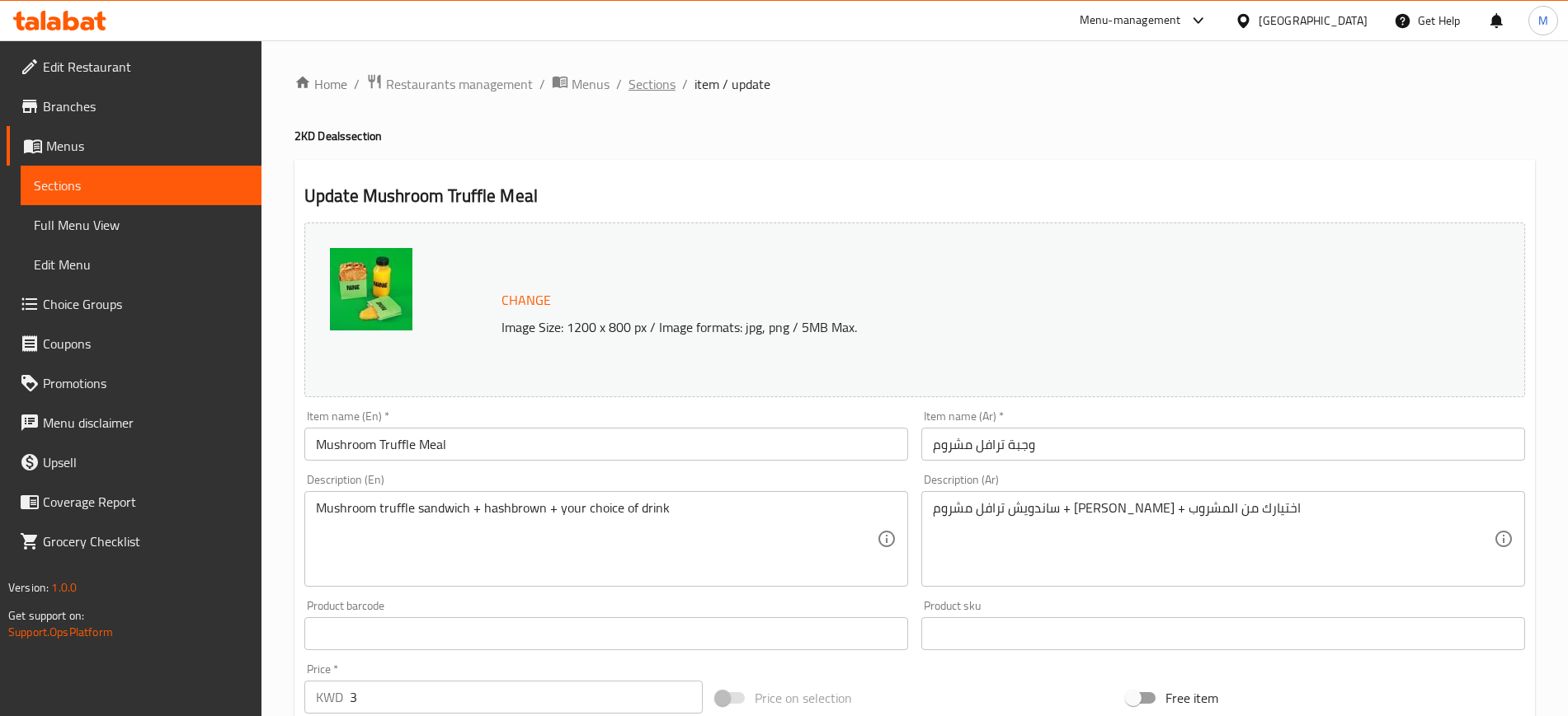
click at [642, 87] on span "Sections" at bounding box center [652, 84] width 47 height 20
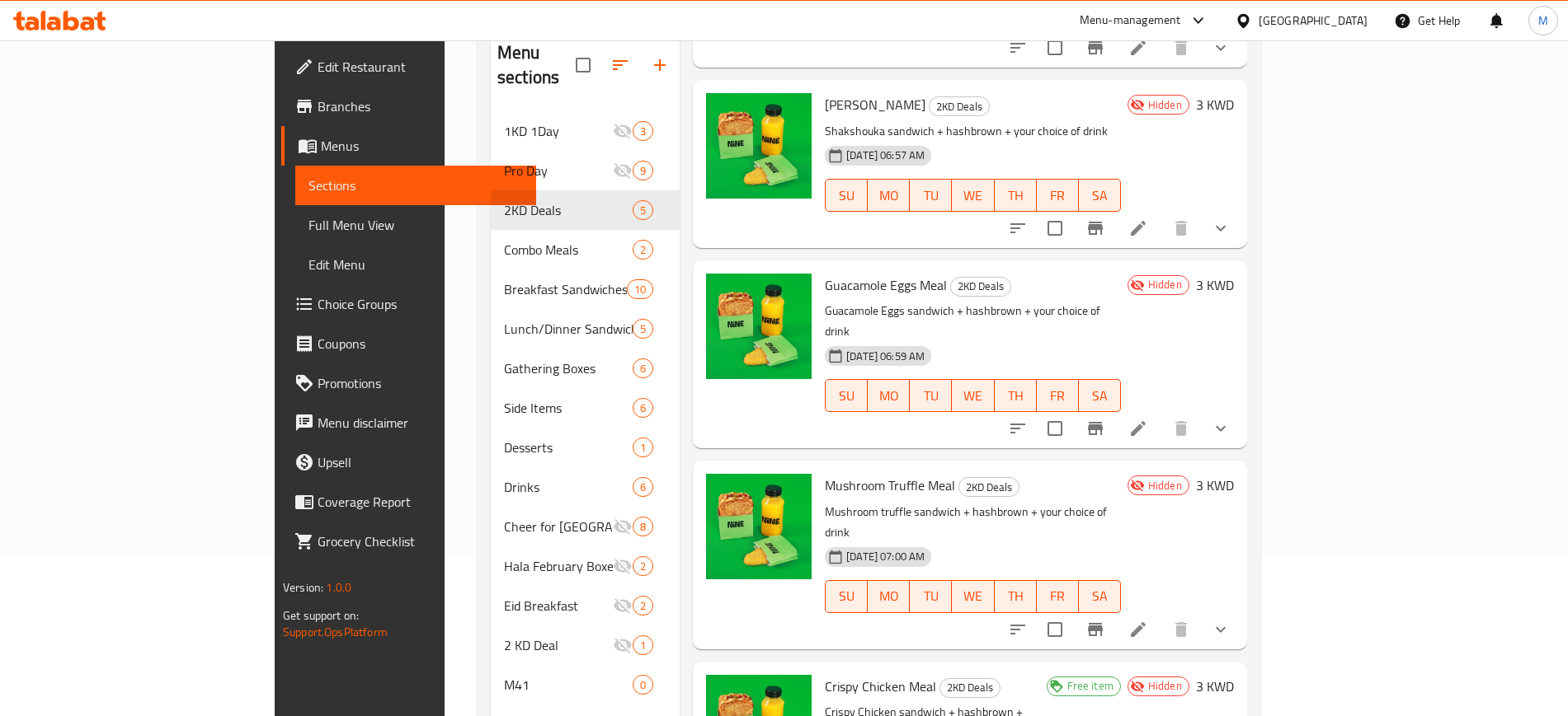
scroll to position [231, 0]
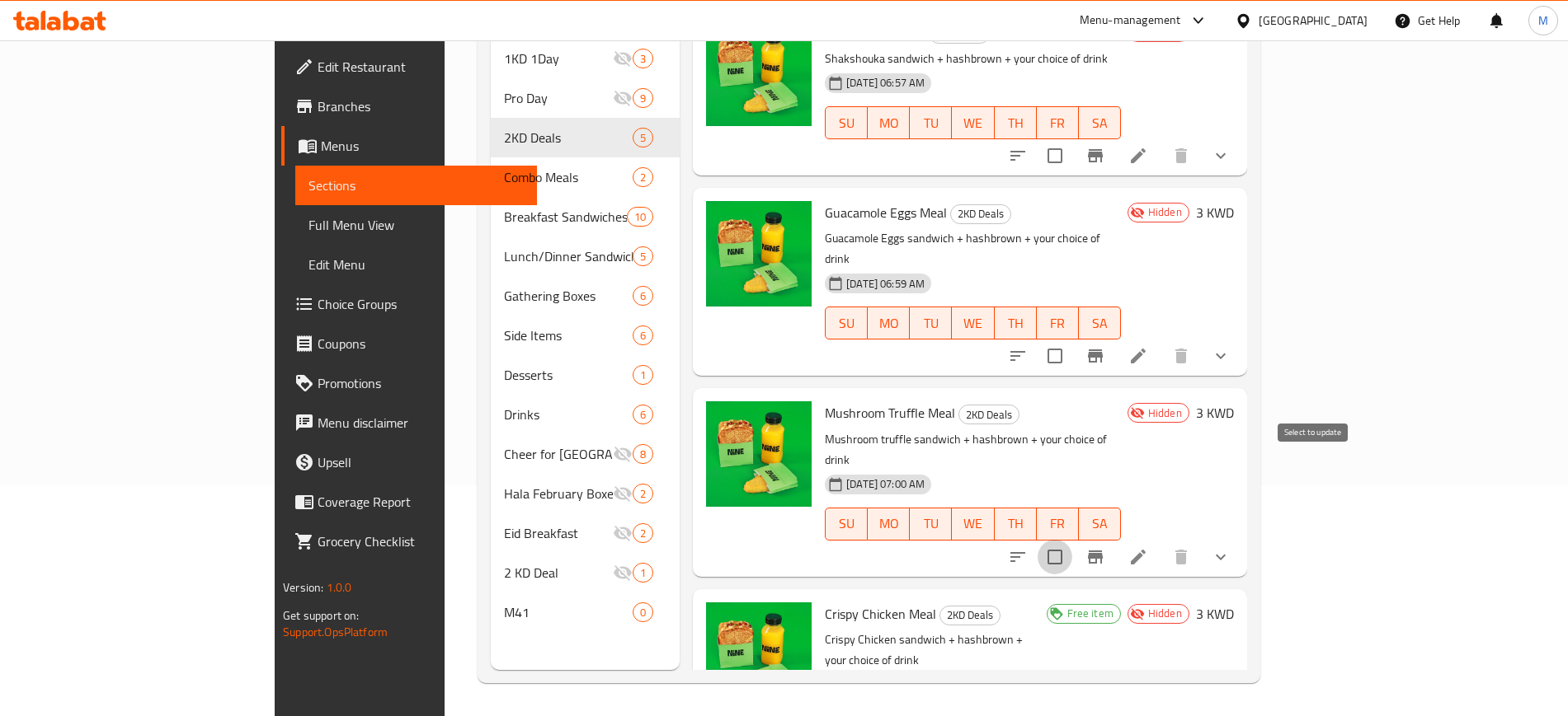
click at [1072, 540] on input "checkbox" at bounding box center [1054, 557] width 35 height 35
checkbox input "true"
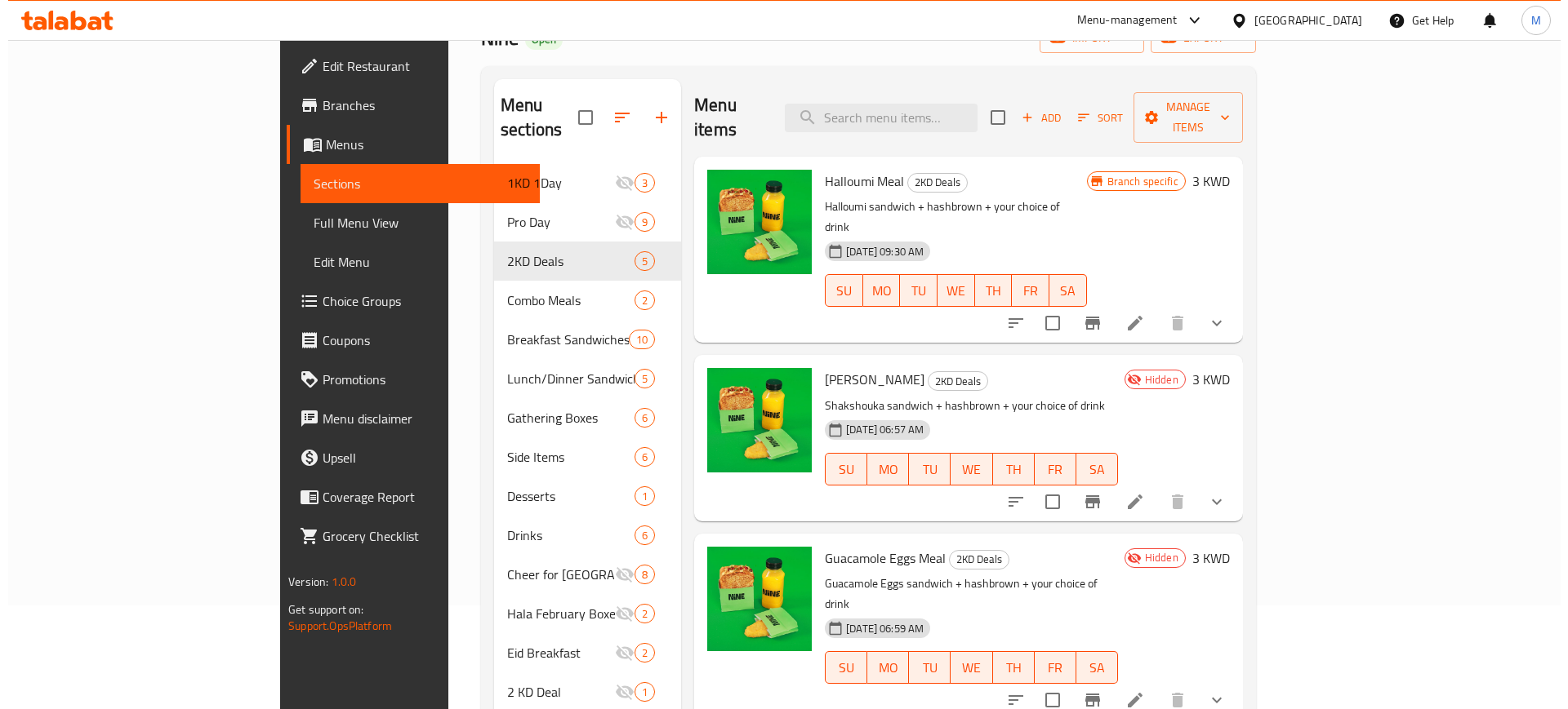
scroll to position [0, 0]
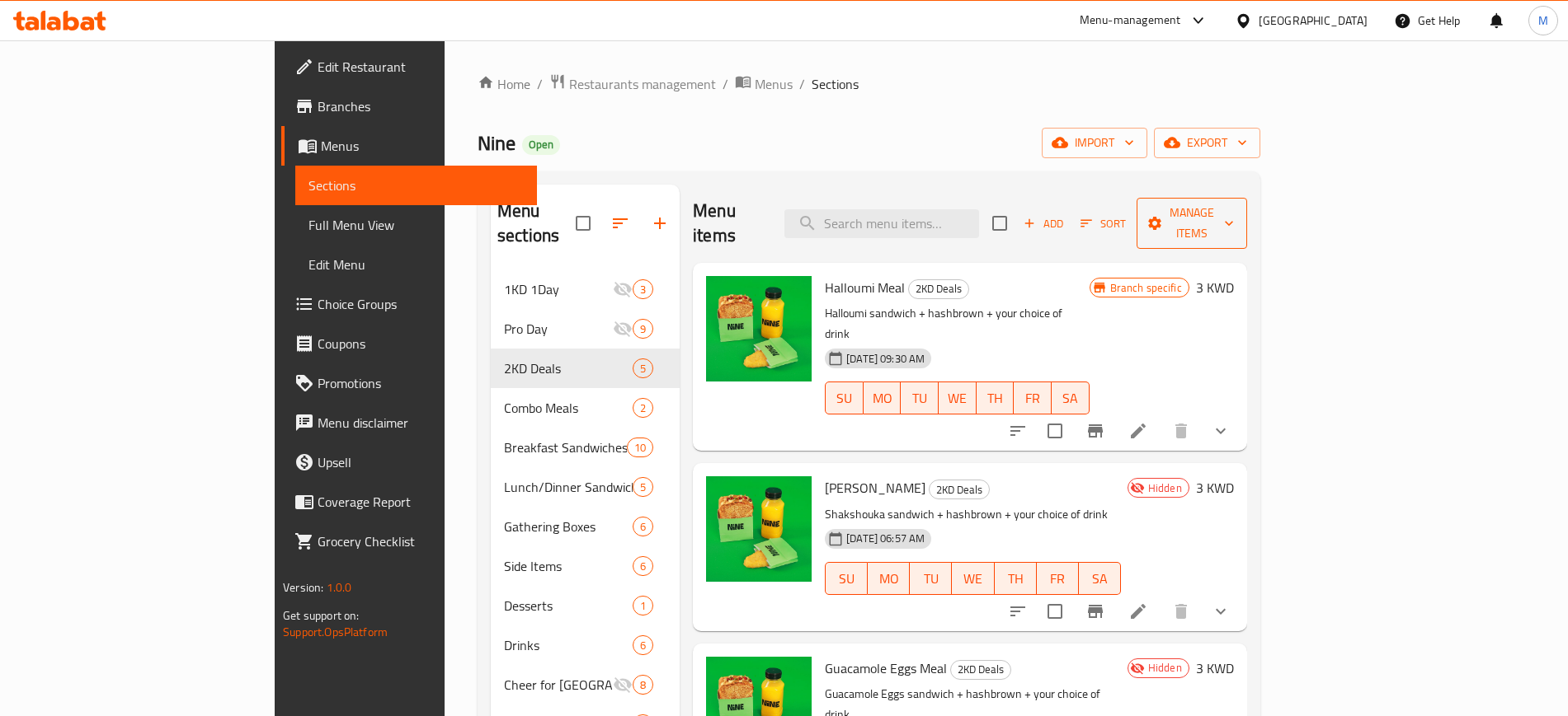
click at [1234, 205] on span "Manage items" at bounding box center [1192, 223] width 84 height 41
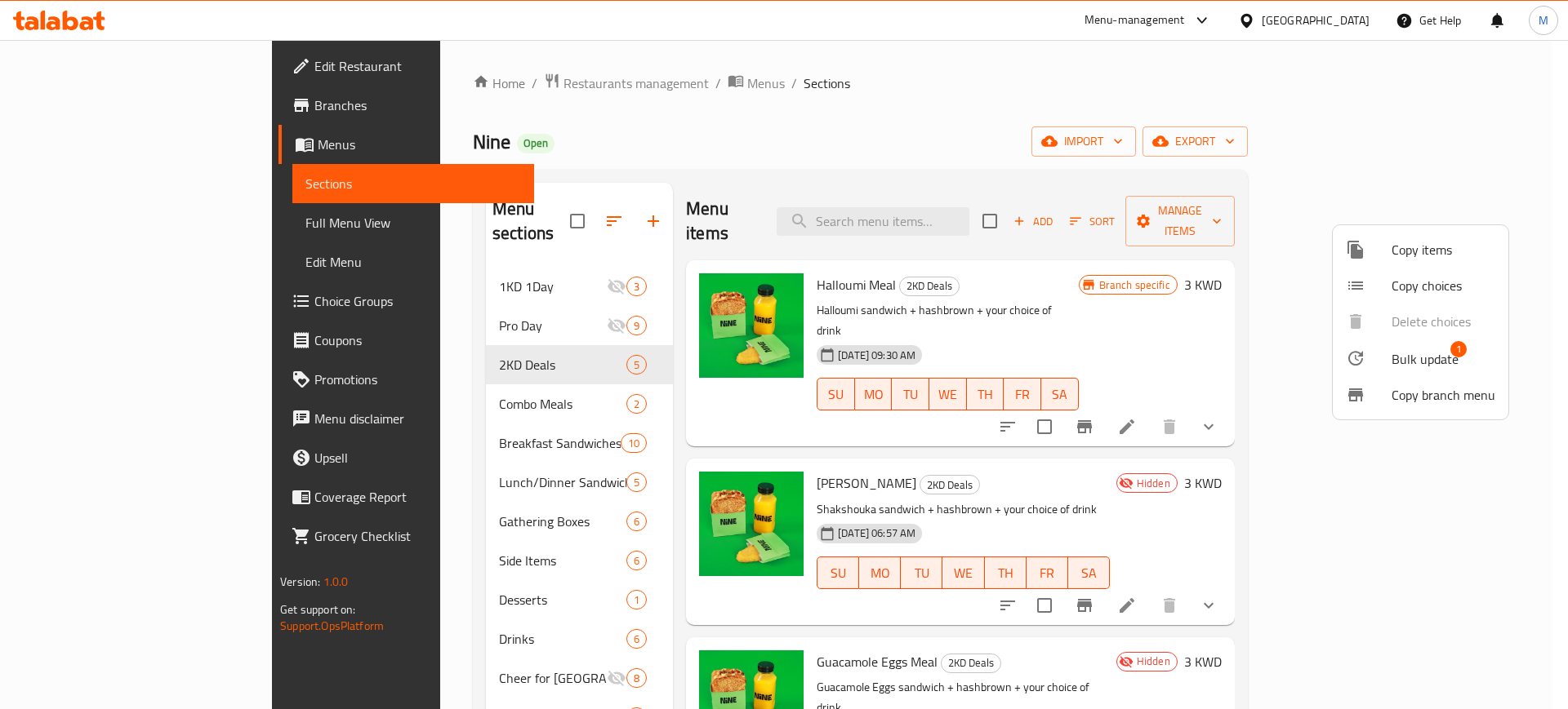
click at [1400, 256] on span "Copy items" at bounding box center [1443, 250] width 104 height 20
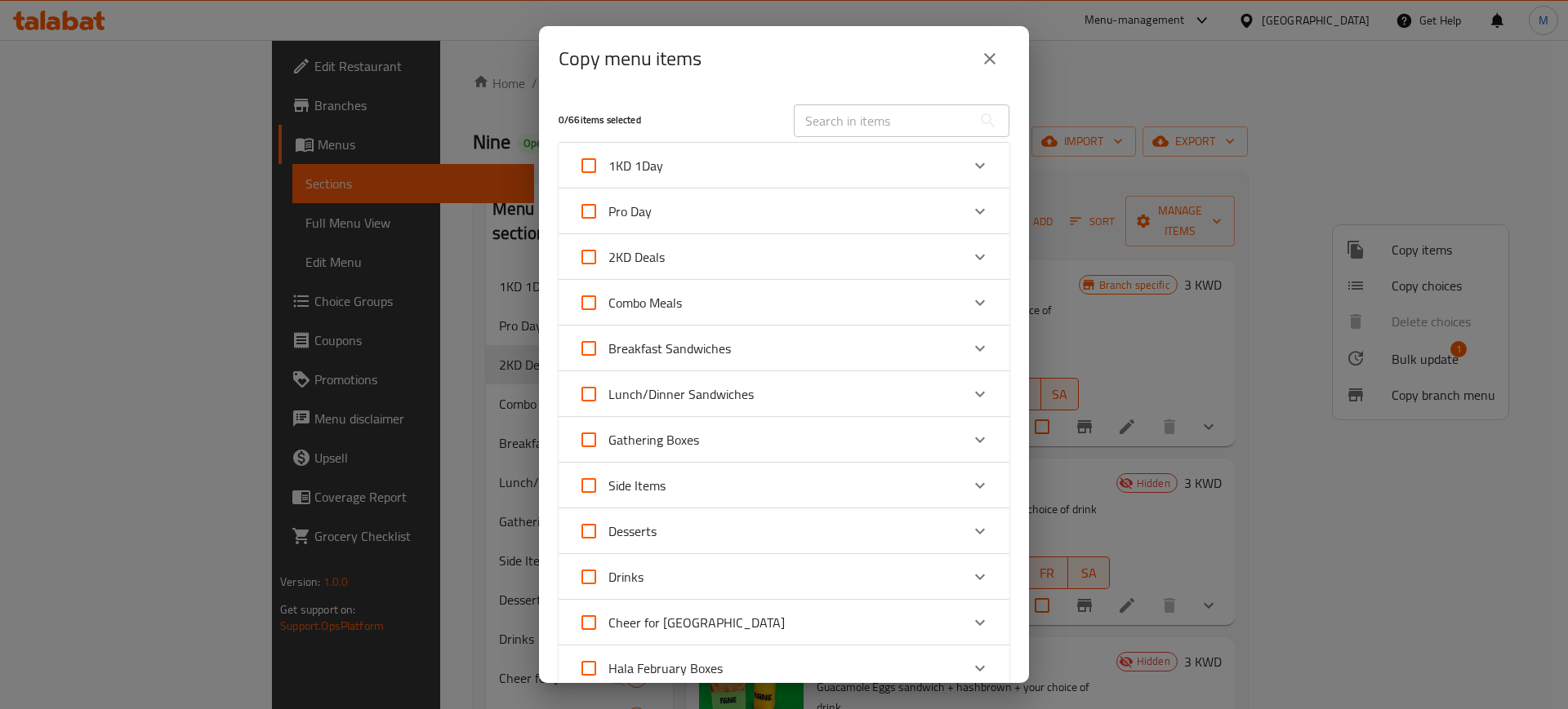
click at [878, 254] on div "2KD Deals" at bounding box center [769, 257] width 382 height 39
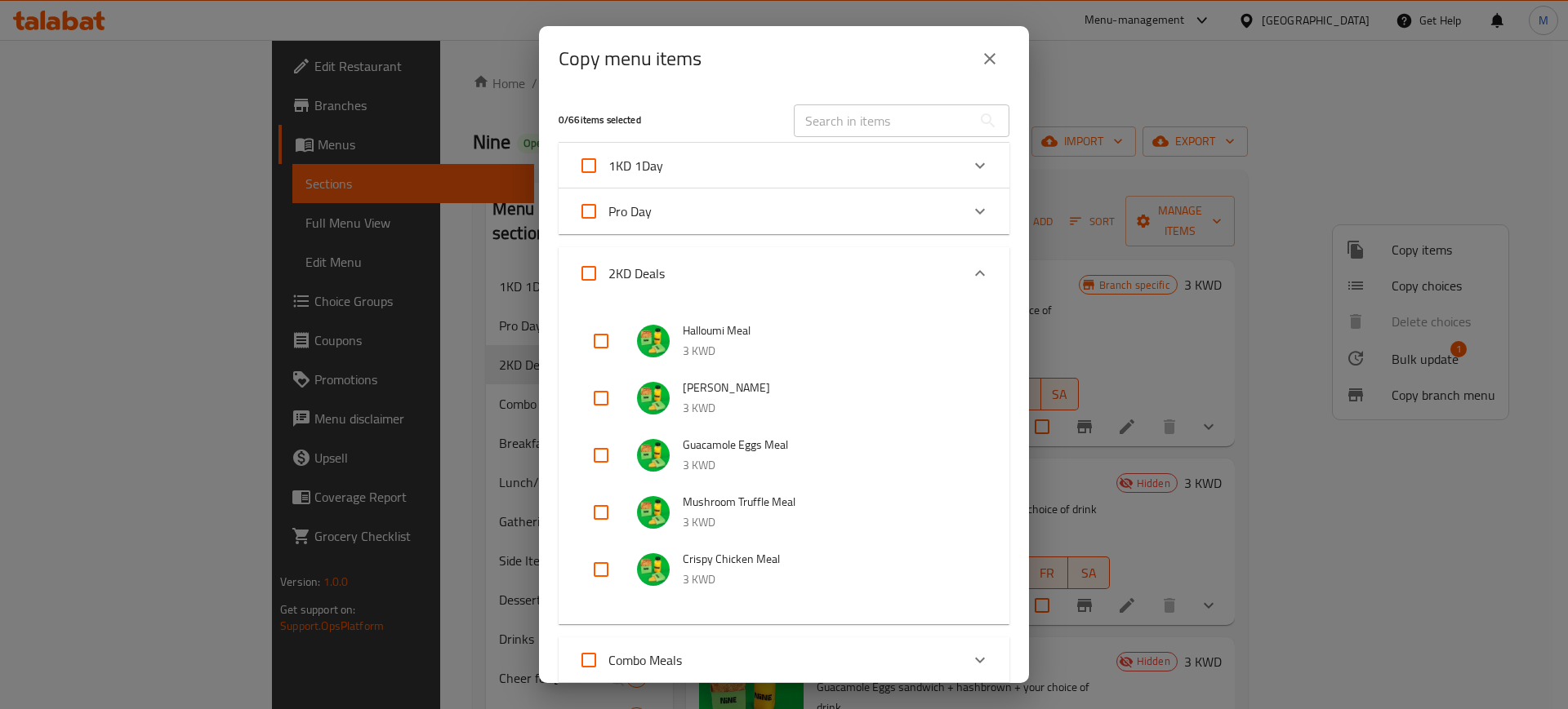
click at [603, 513] on input "checkbox" at bounding box center [601, 512] width 39 height 39
checkbox input "true"
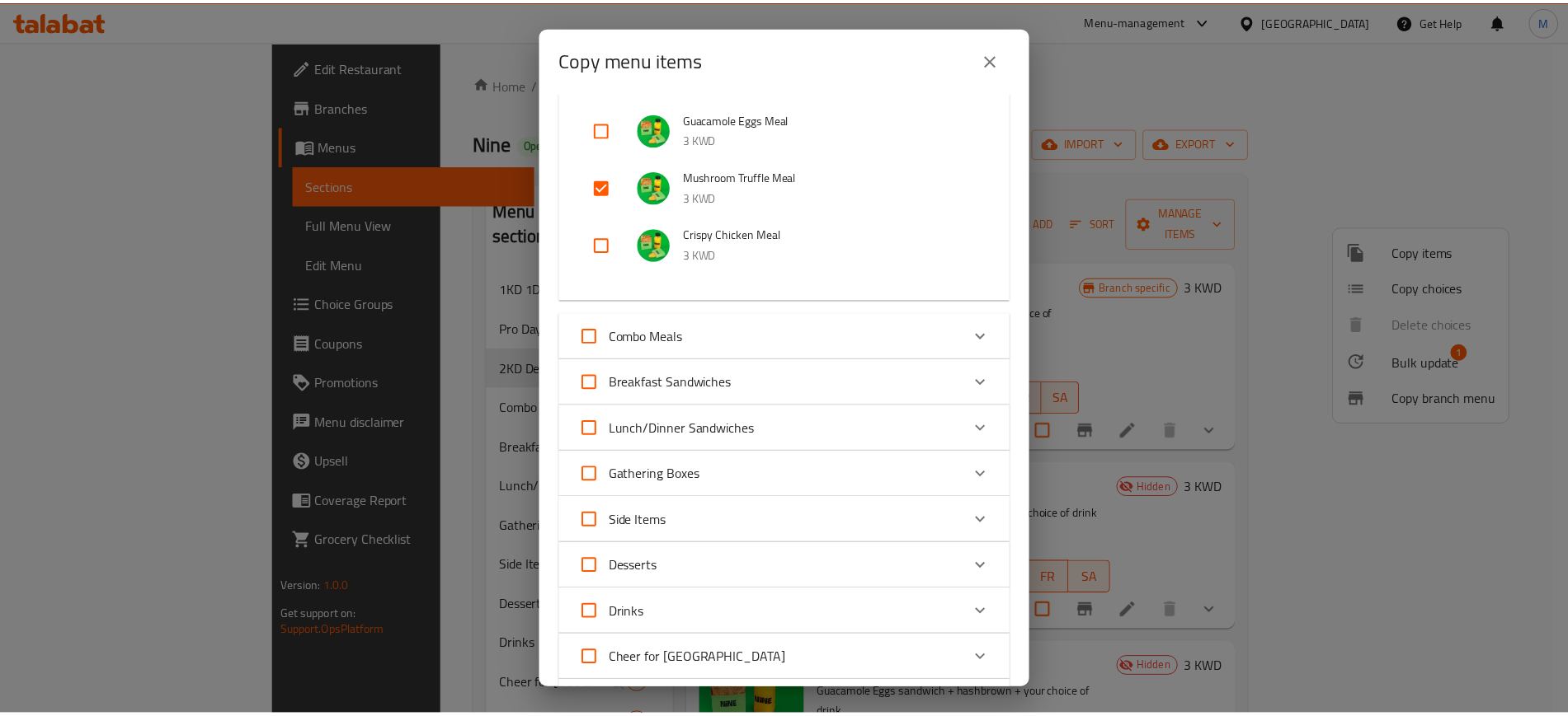
scroll to position [699, 0]
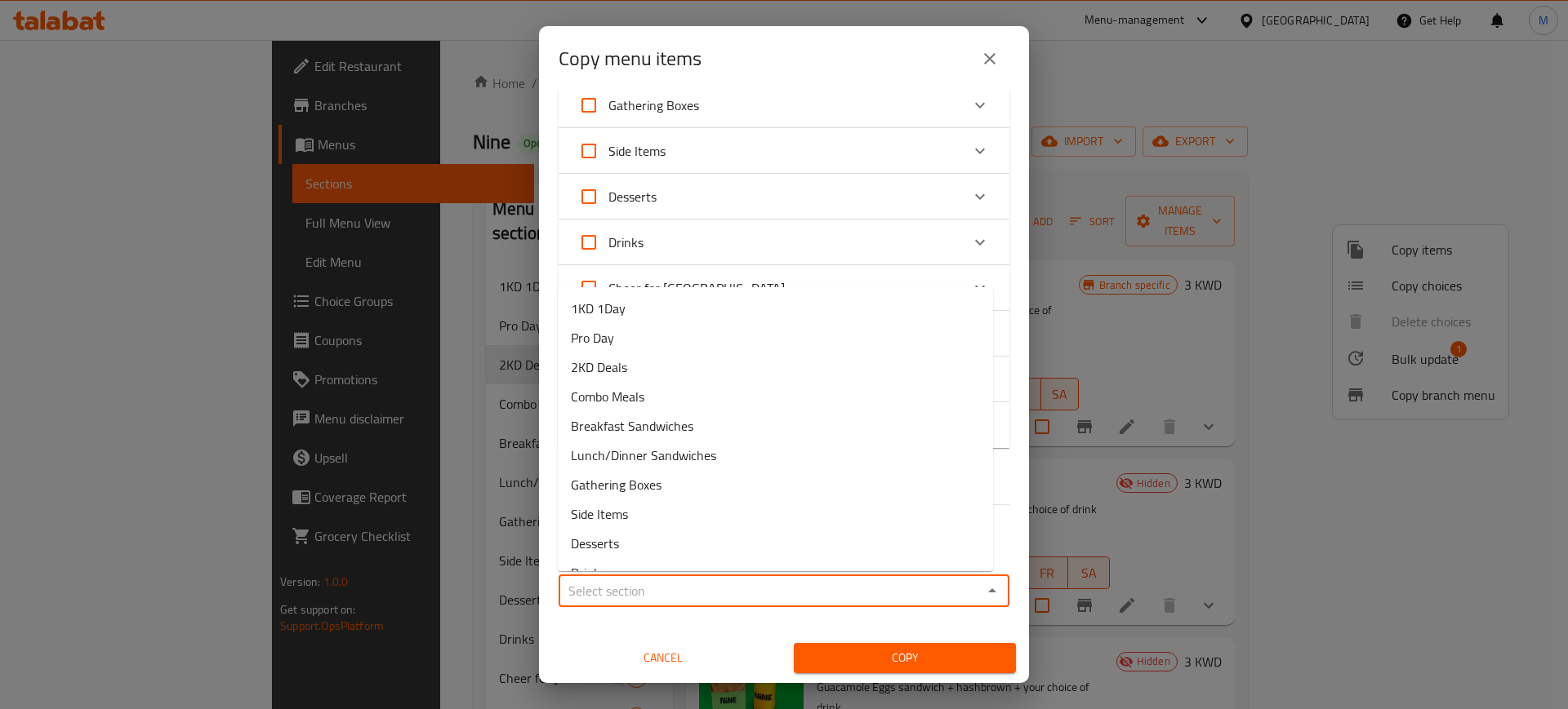
click at [653, 591] on input "Sections   *" at bounding box center [771, 591] width 414 height 23
click at [632, 364] on li "2KD Deals" at bounding box center [774, 367] width 435 height 29
type input "2KD Deals"
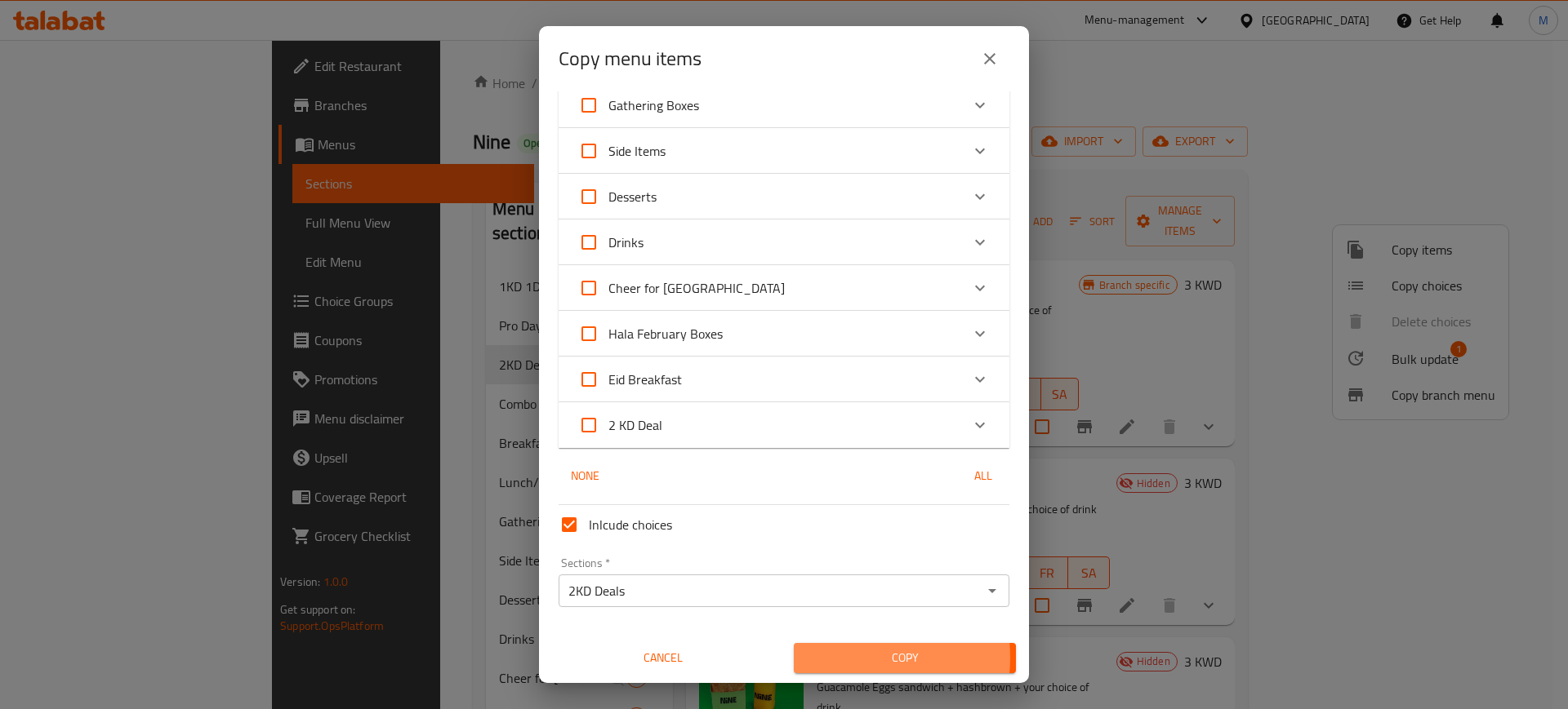
click at [838, 657] on span "Copy" at bounding box center [905, 658] width 196 height 21
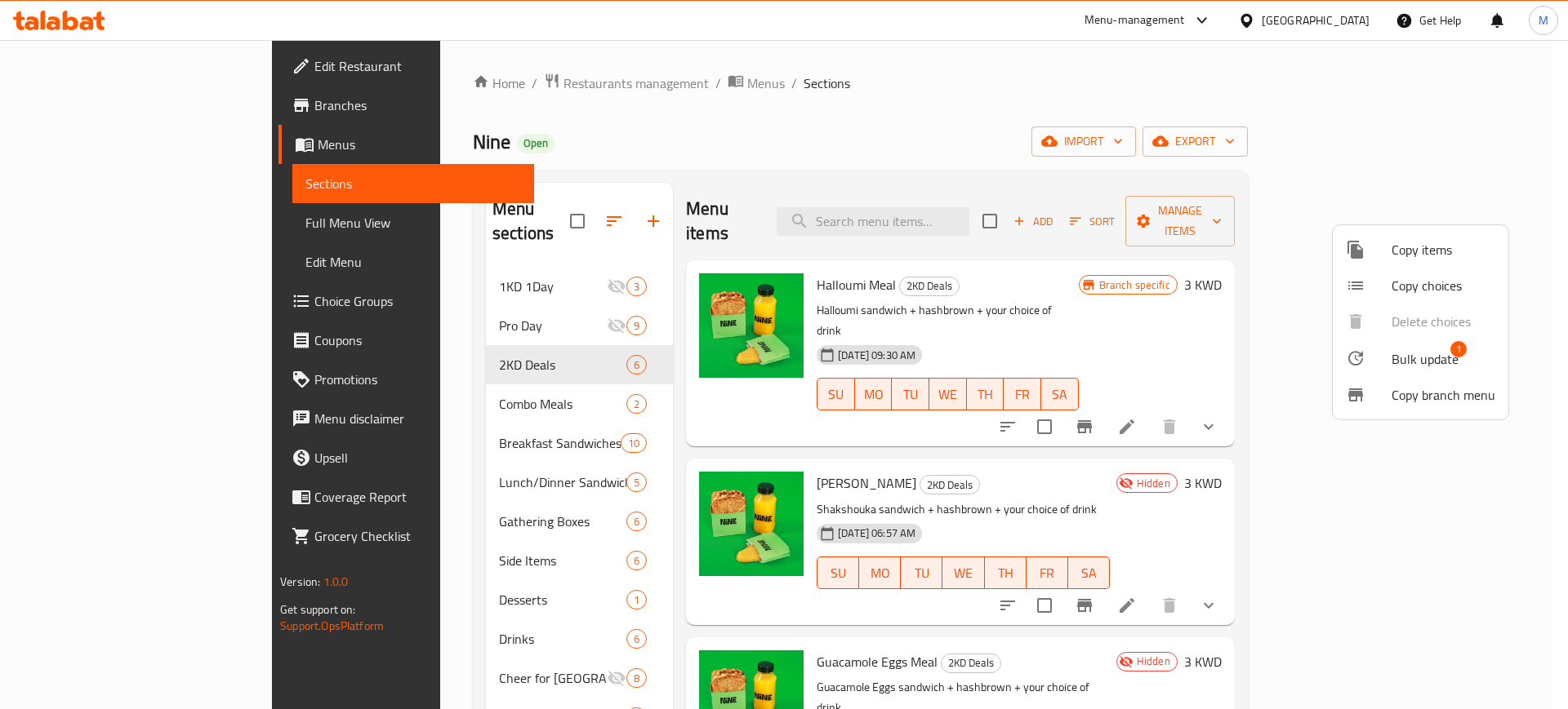
click at [1088, 273] on div at bounding box center [784, 354] width 1568 height 709
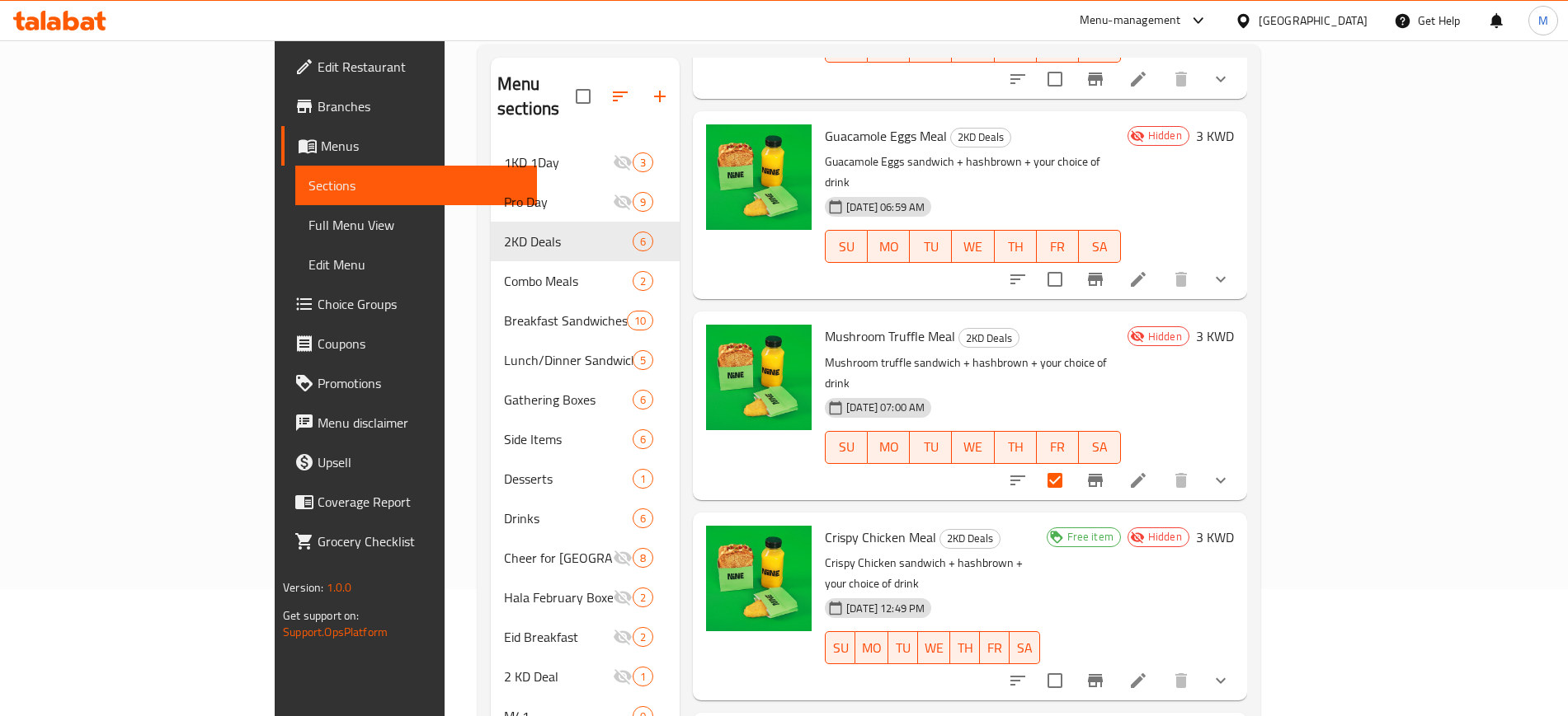
scroll to position [231, 0]
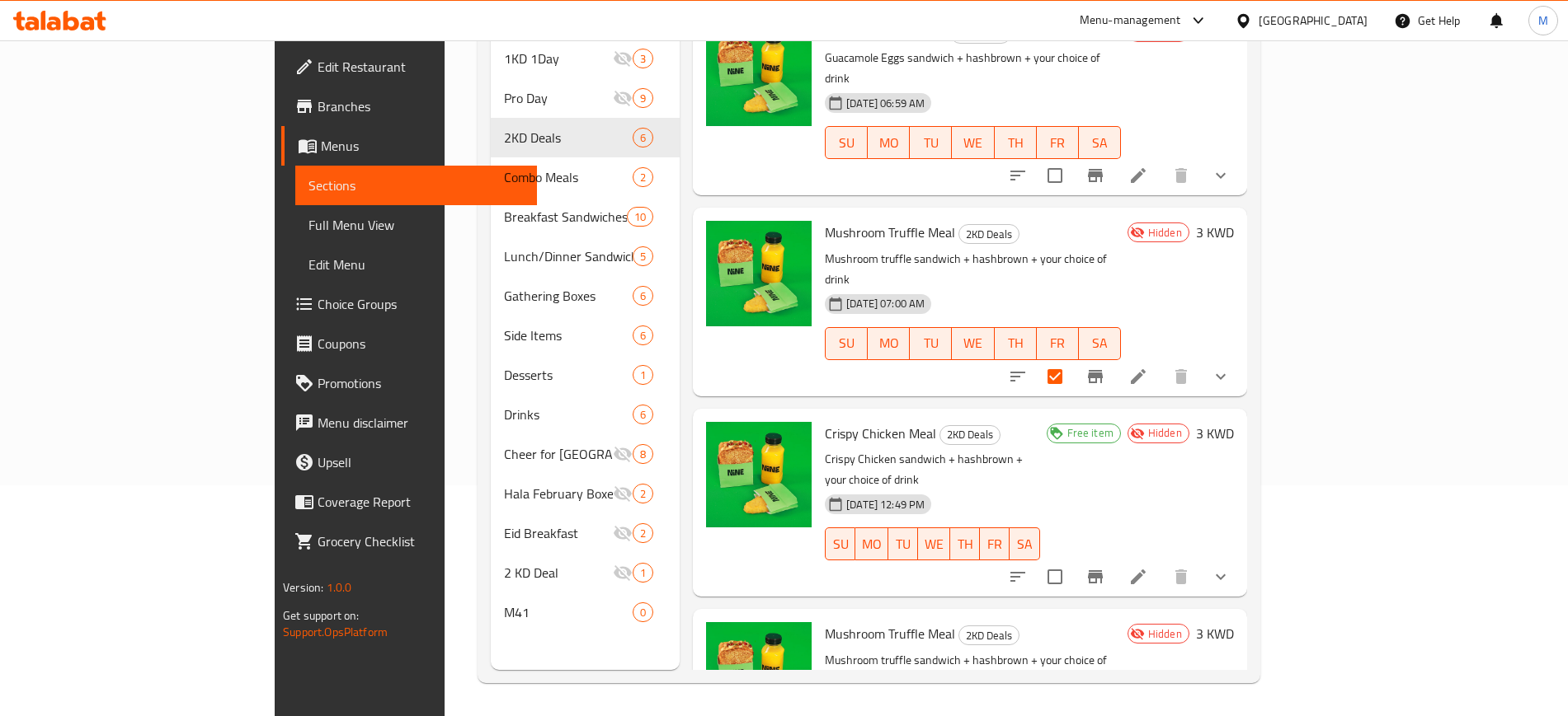
click at [1119, 426] on span "Free item" at bounding box center [1090, 433] width 59 height 16
click at [1230, 567] on icon "show more" at bounding box center [1221, 577] width 20 height 20
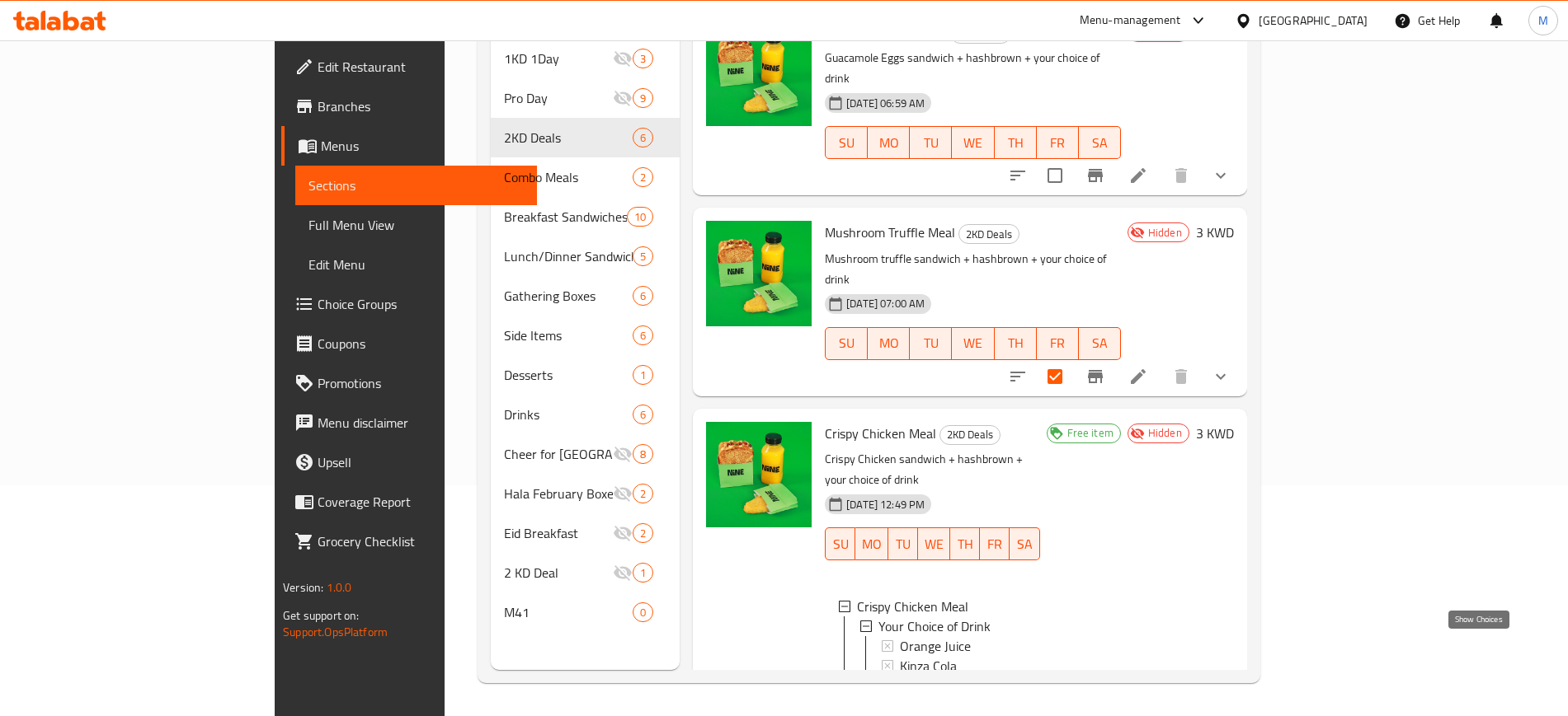
drag, startPoint x: 1481, startPoint y: 644, endPoint x: 1476, endPoint y: 624, distance: 20.6
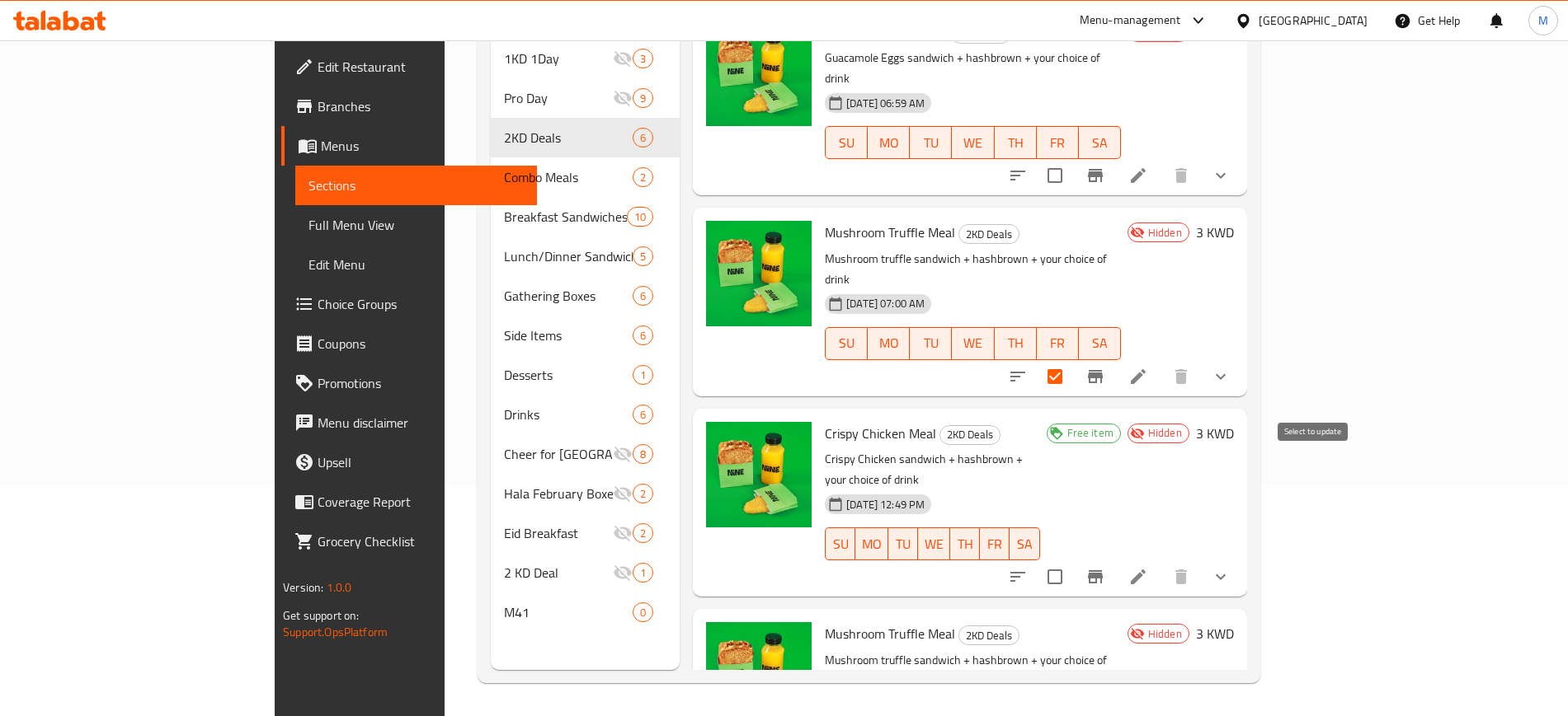
click at [1072, 560] on input "checkbox" at bounding box center [1054, 577] width 35 height 35
checkbox input "true"
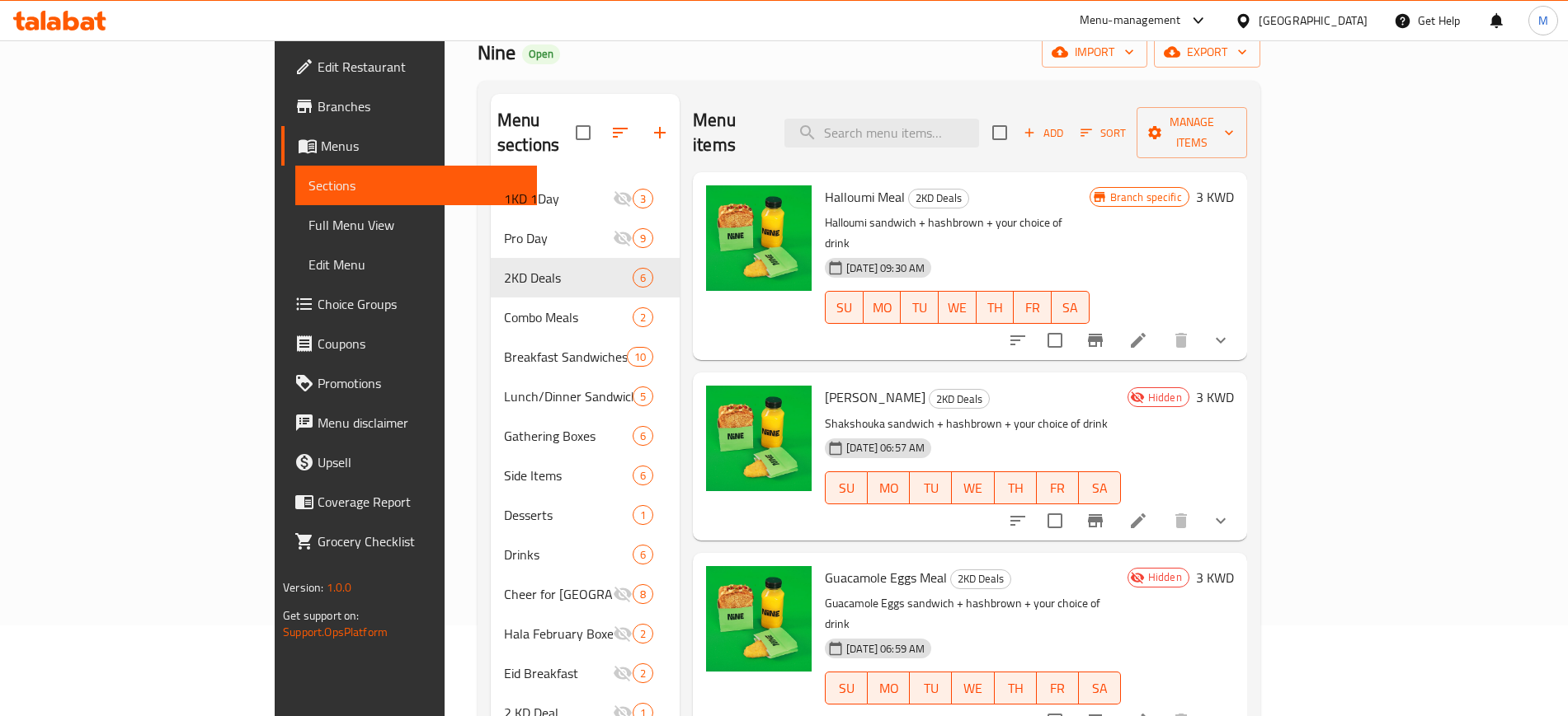
scroll to position [0, 0]
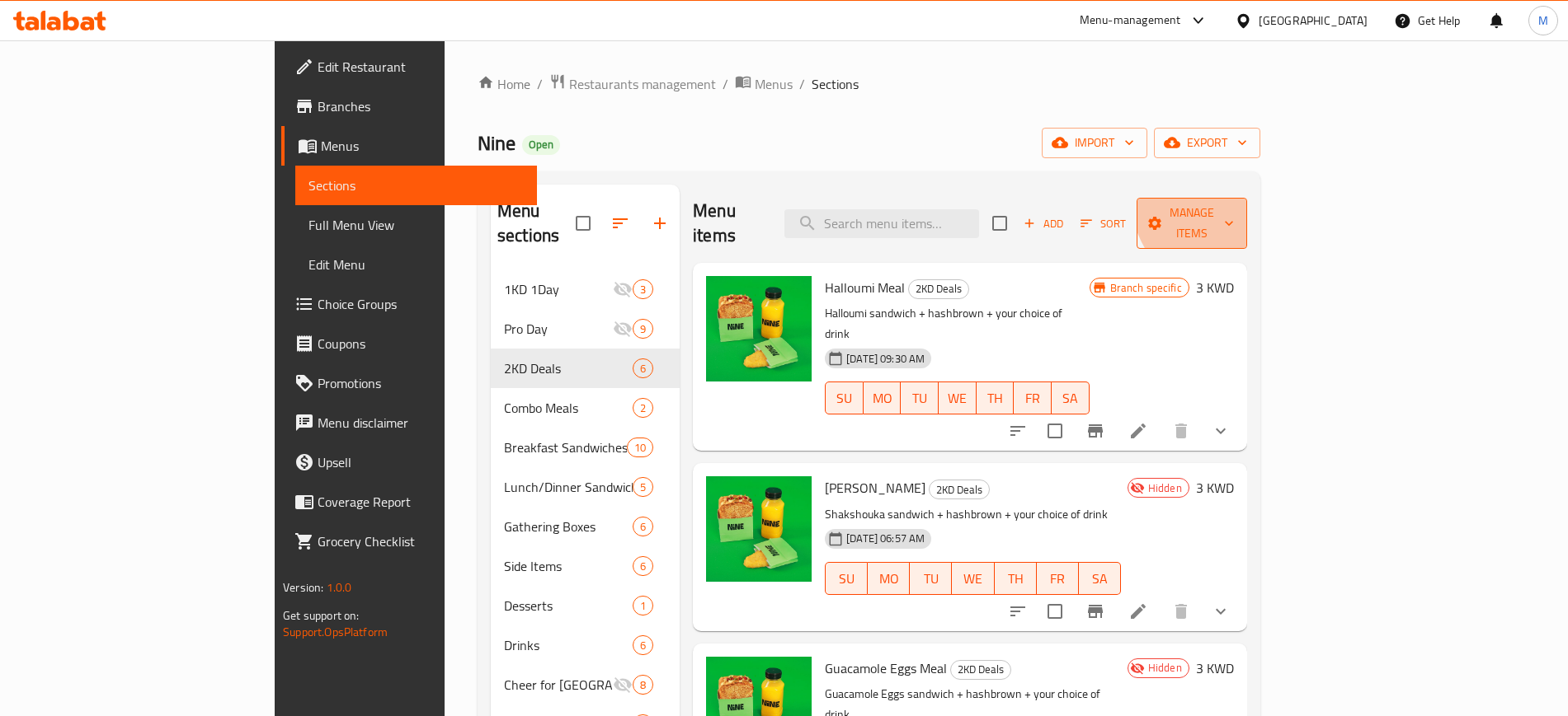
click at [1246, 198] on button "Manage items" at bounding box center [1192, 224] width 111 height 51
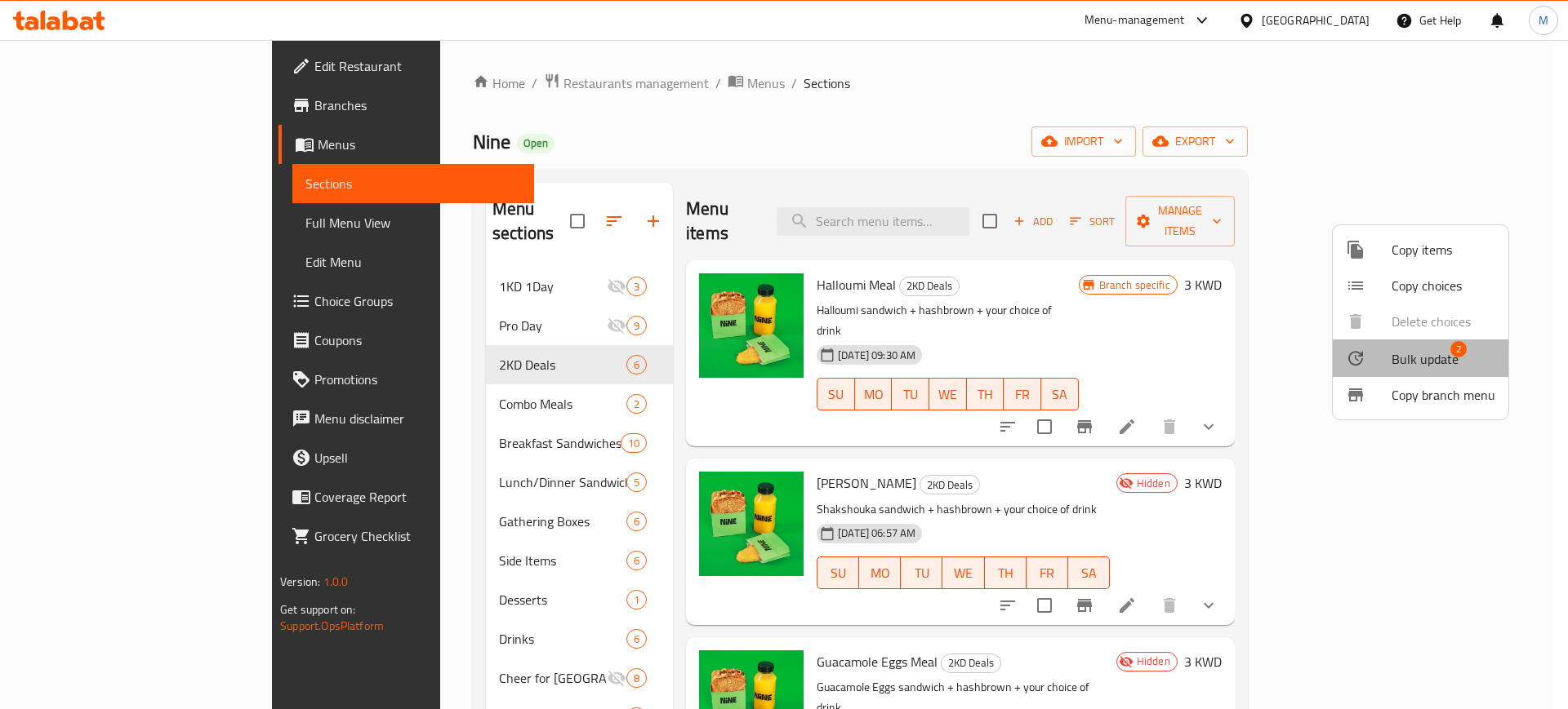
click at [1411, 369] on span "Bulk update" at bounding box center [1425, 359] width 67 height 20
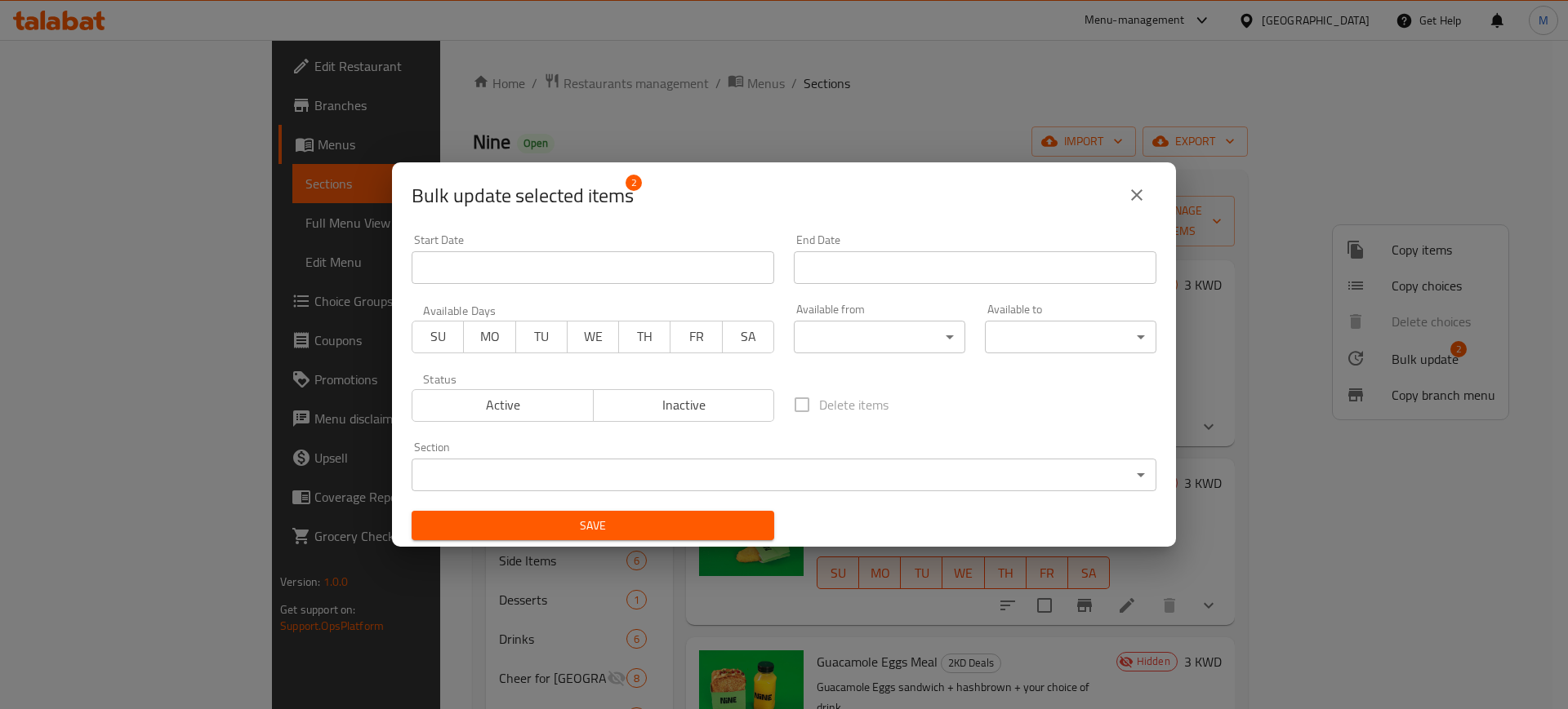
click at [488, 468] on body "​ Menu-management Kuwait Get Help M Edit Restaurant Branches Menus Sections Ful…" at bounding box center [784, 374] width 1568 height 669
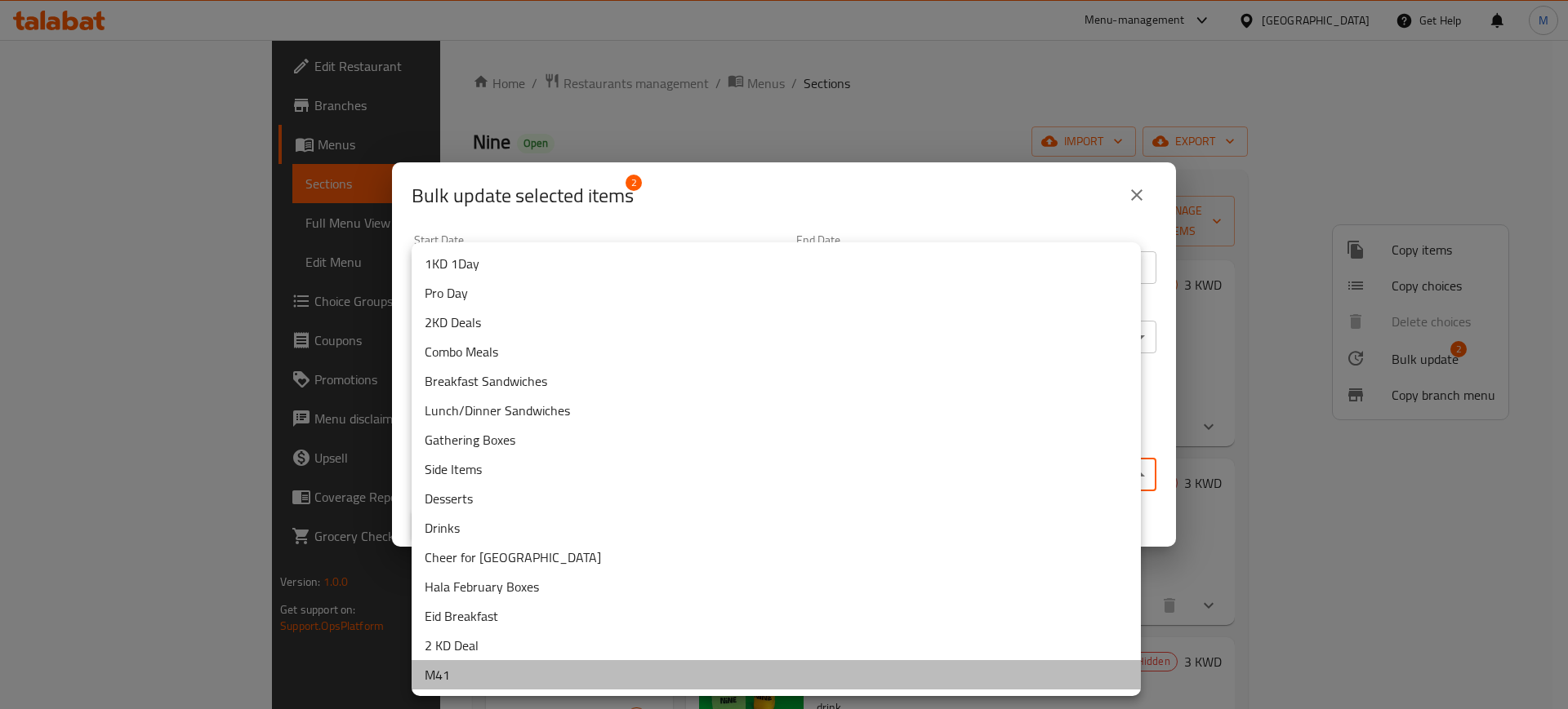
click at [497, 669] on li "M41" at bounding box center [776, 675] width 729 height 29
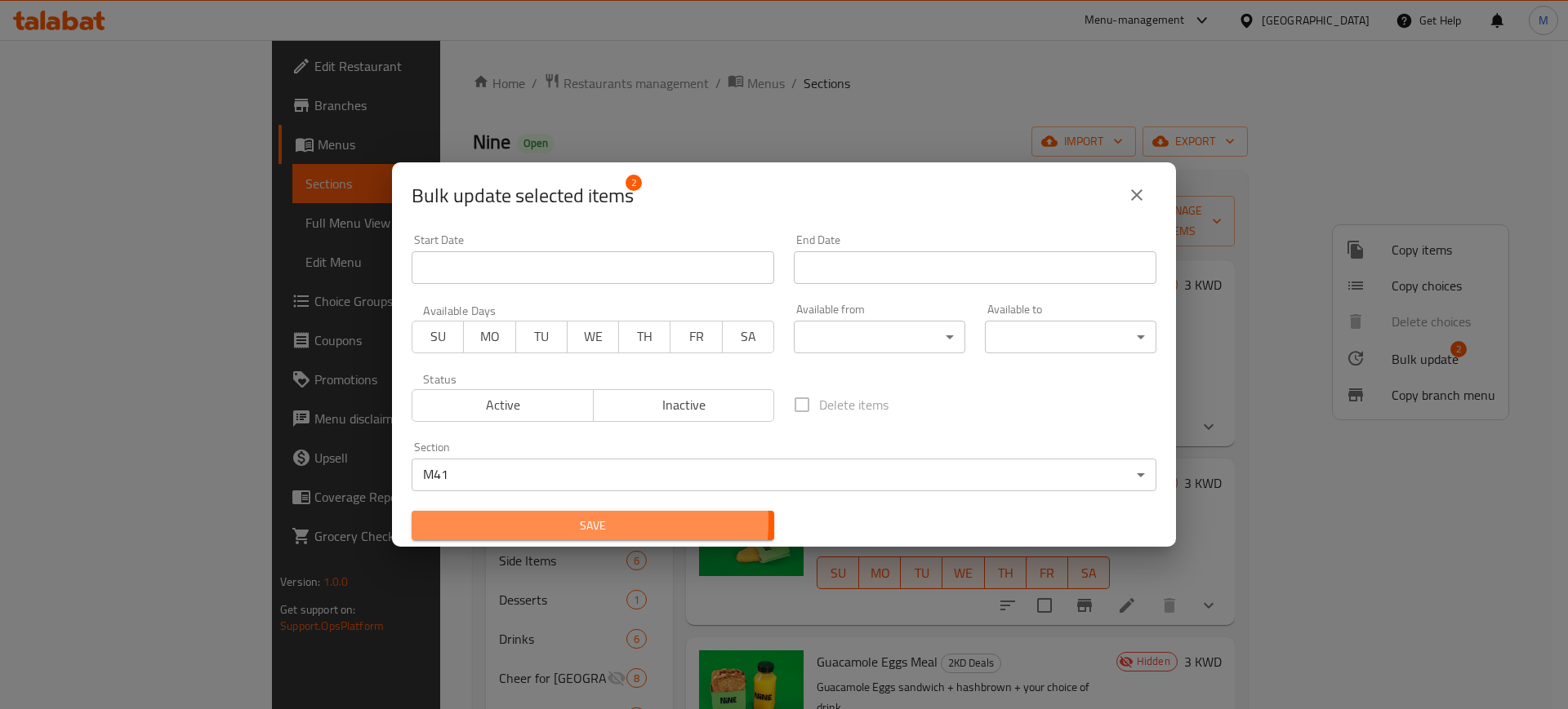
click at [560, 521] on span "Save" at bounding box center [593, 525] width 337 height 21
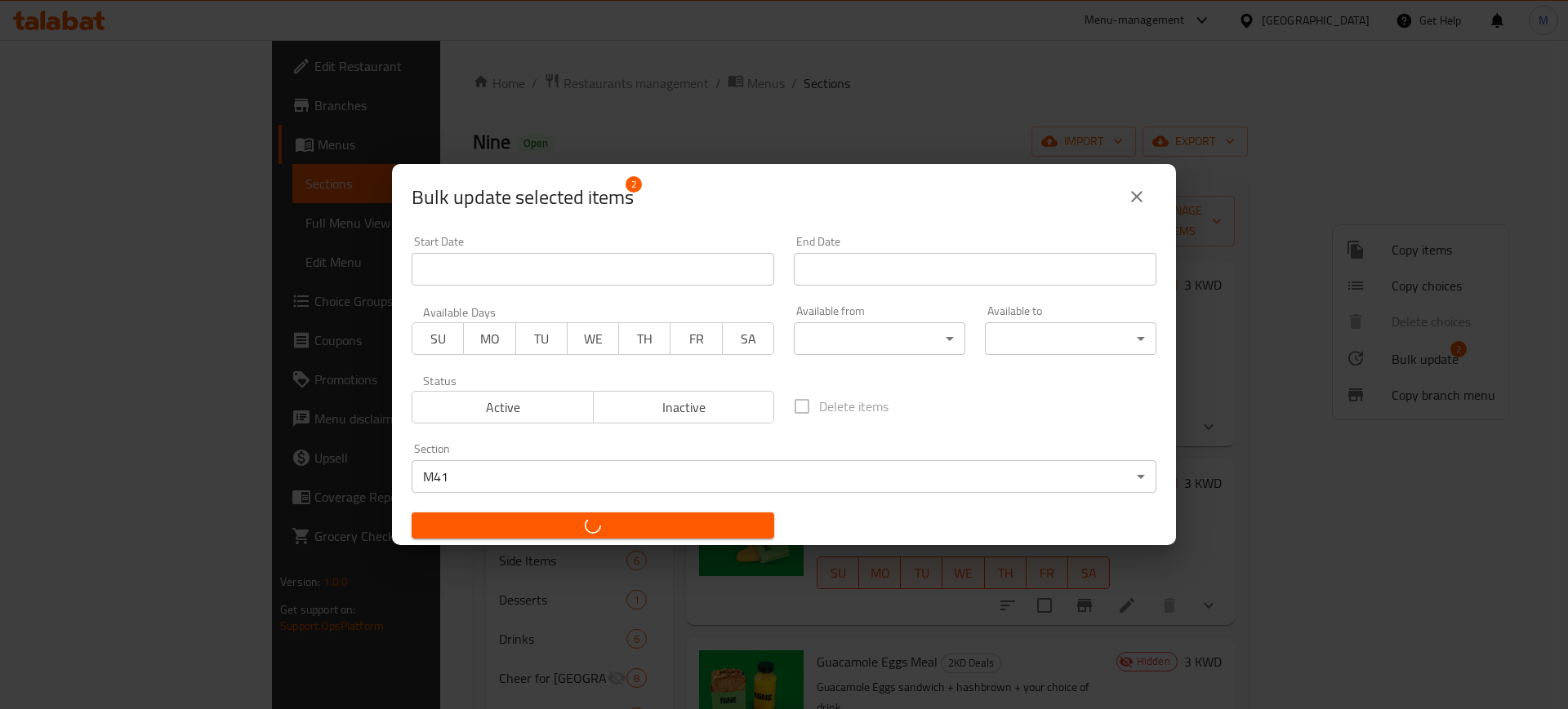
checkbox input "false"
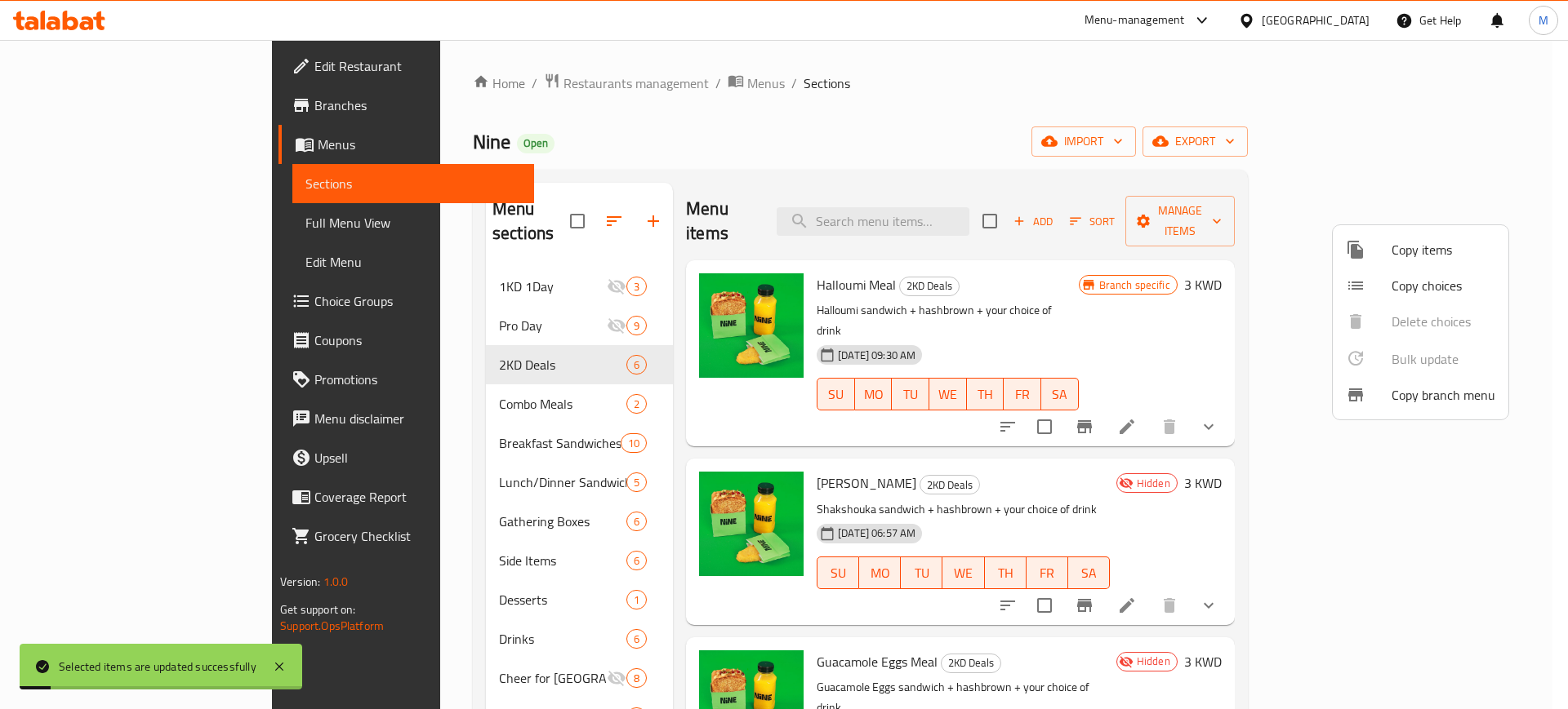
click at [966, 422] on div at bounding box center [784, 354] width 1568 height 709
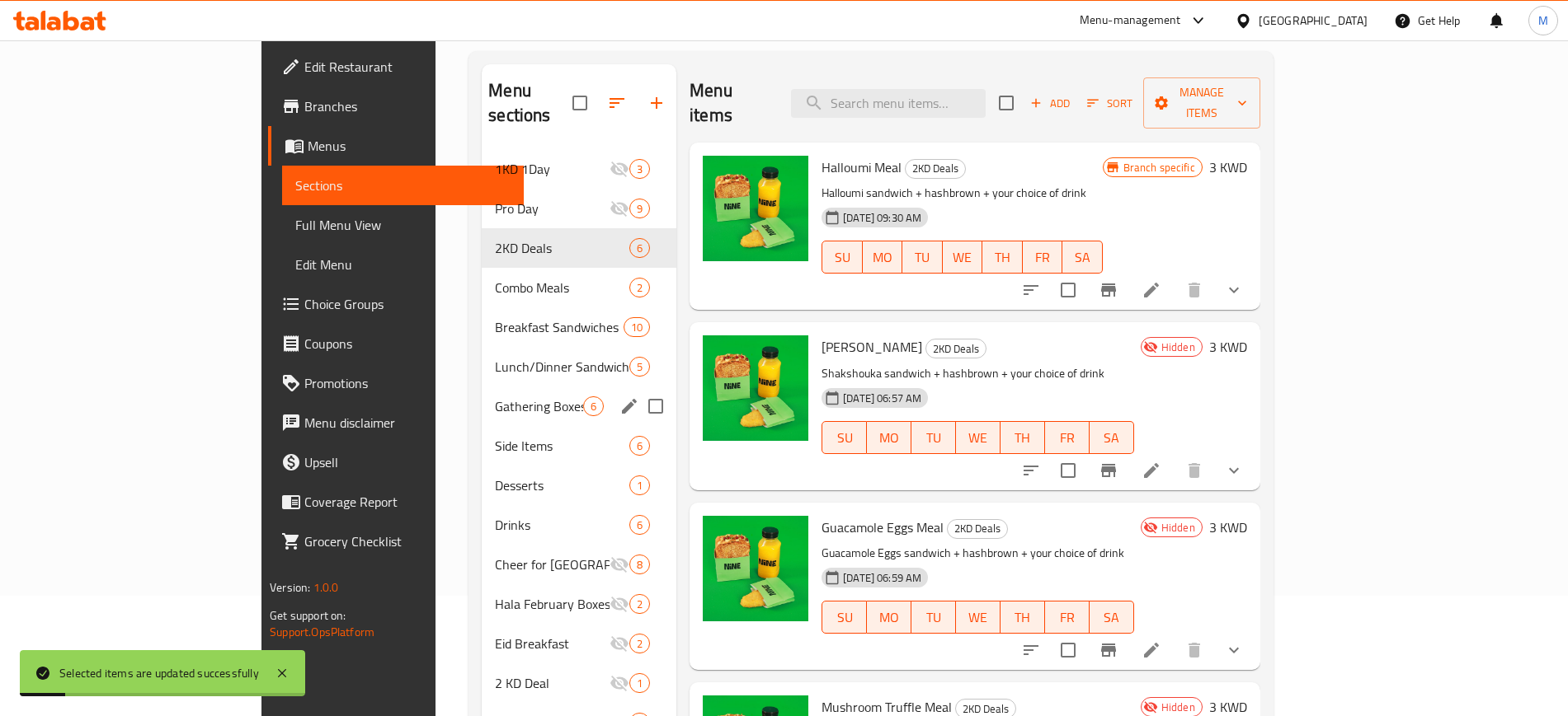
scroll to position [231, 0]
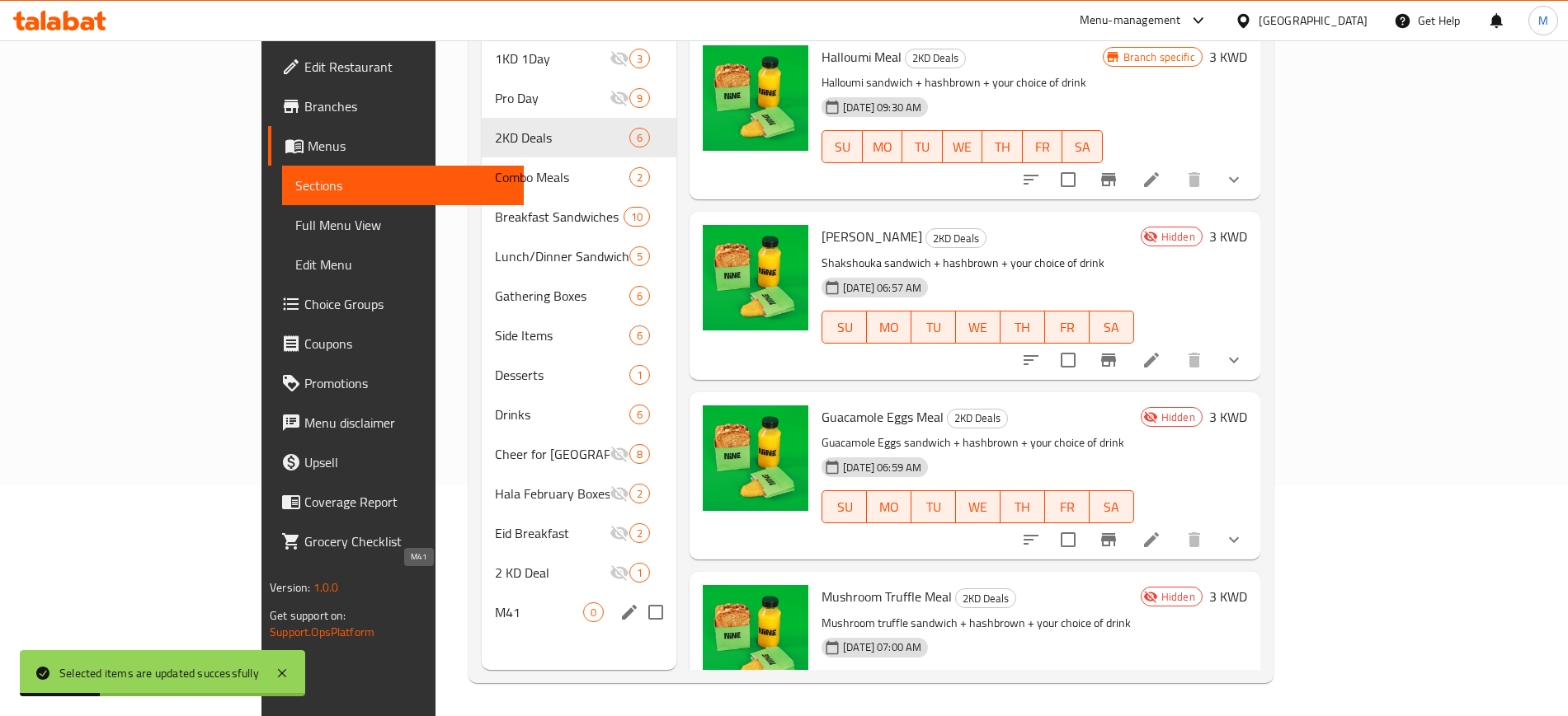
click at [494, 603] on span "M41" at bounding box center [538, 613] width 89 height 20
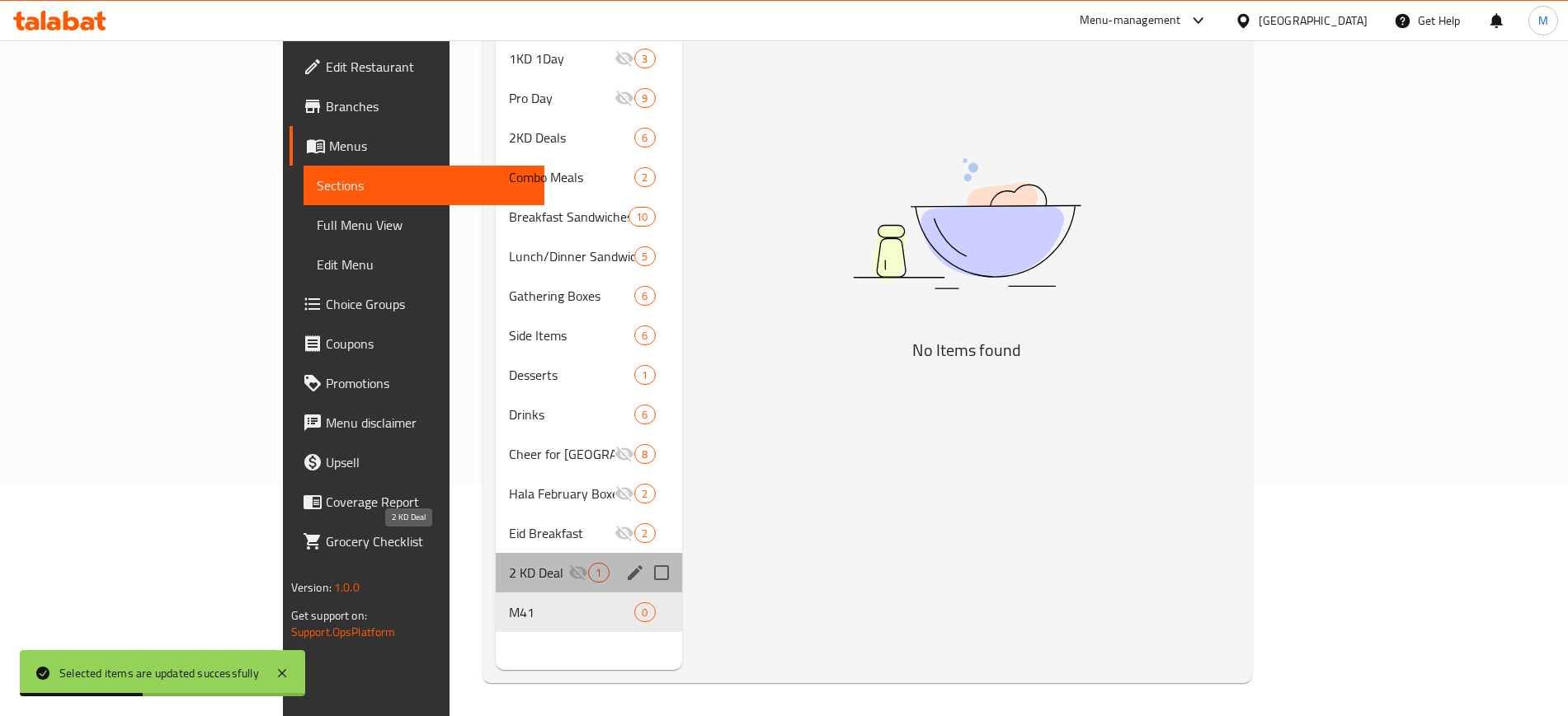
click at [509, 563] on span "2 KD Deal" at bounding box center [538, 573] width 59 height 20
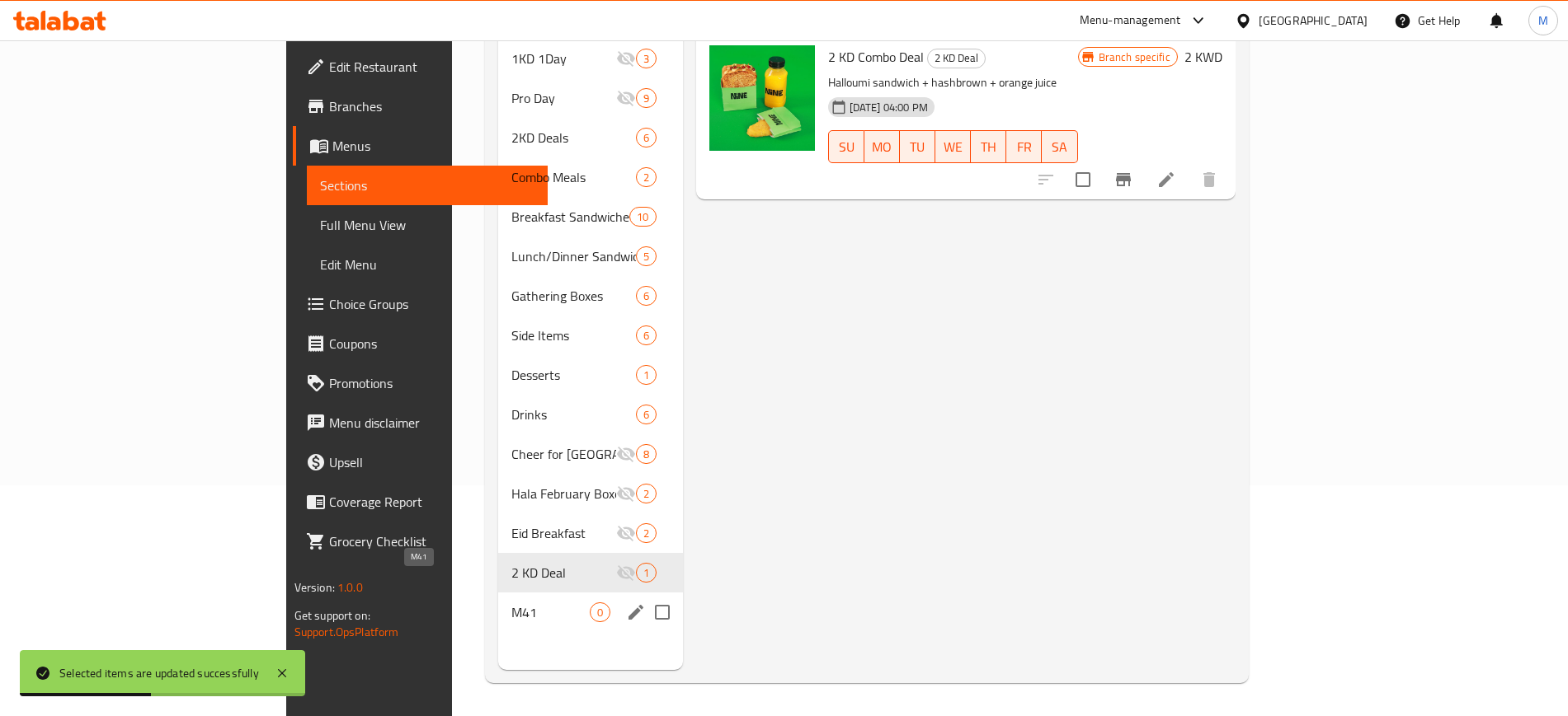
click at [512, 603] on span "M41" at bounding box center [550, 613] width 78 height 20
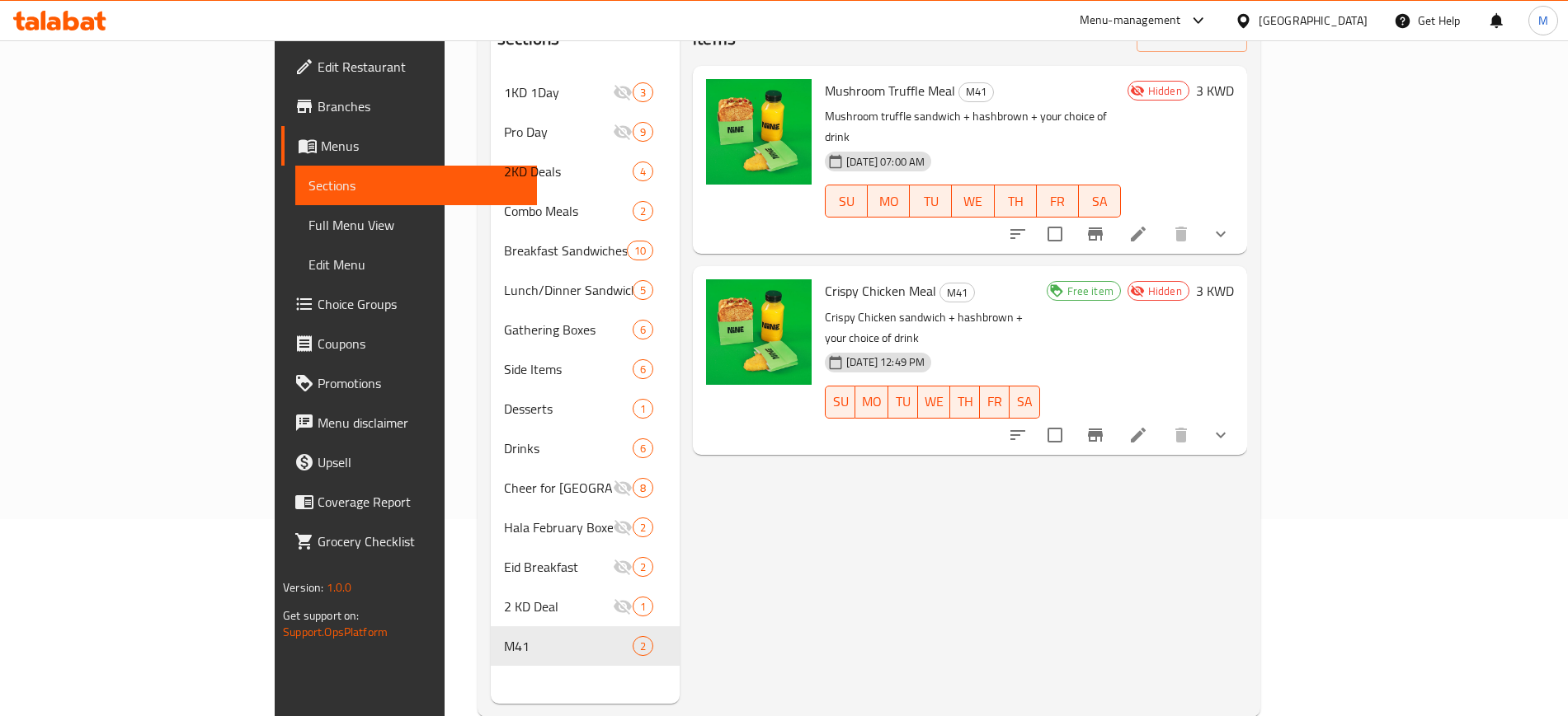
scroll to position [231, 0]
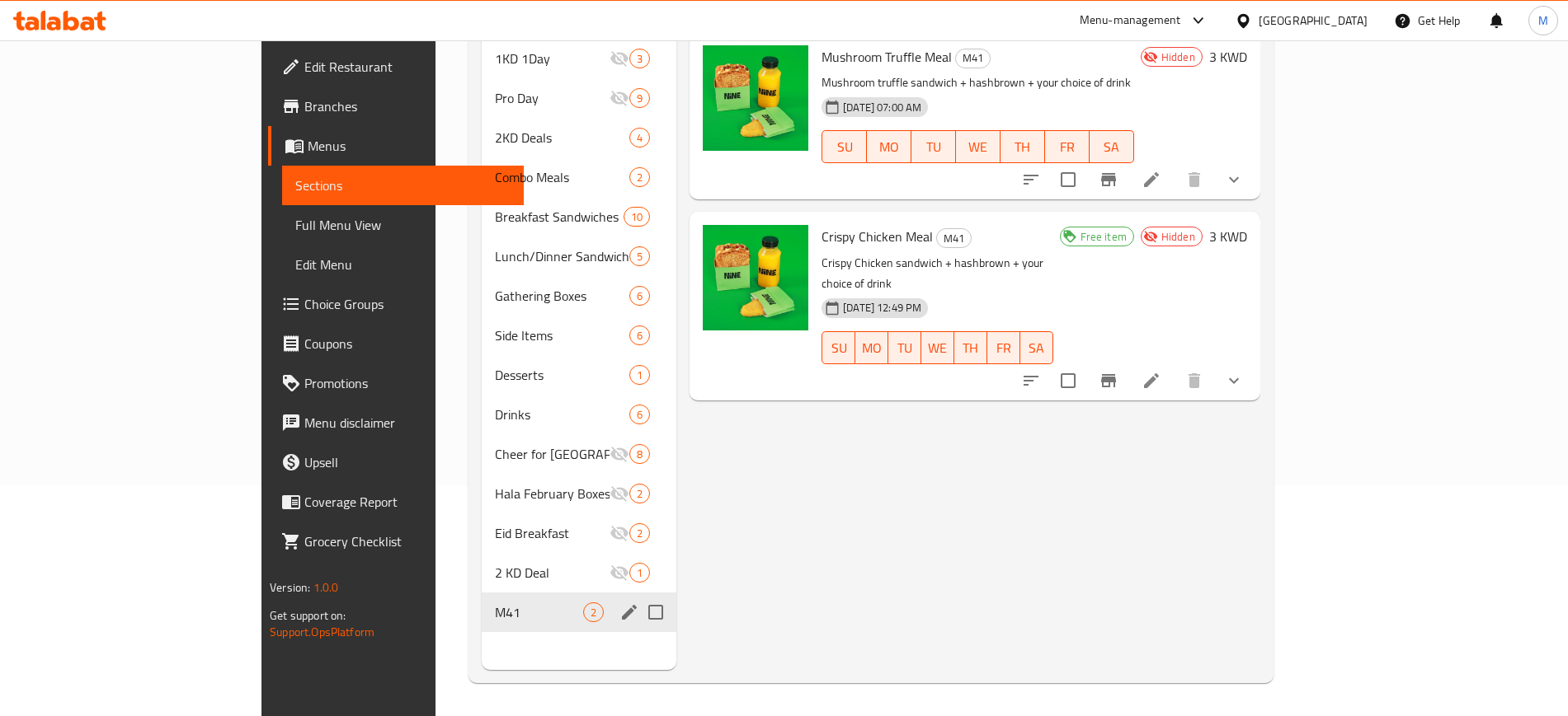
click at [620, 603] on icon "edit" at bounding box center [630, 613] width 20 height 20
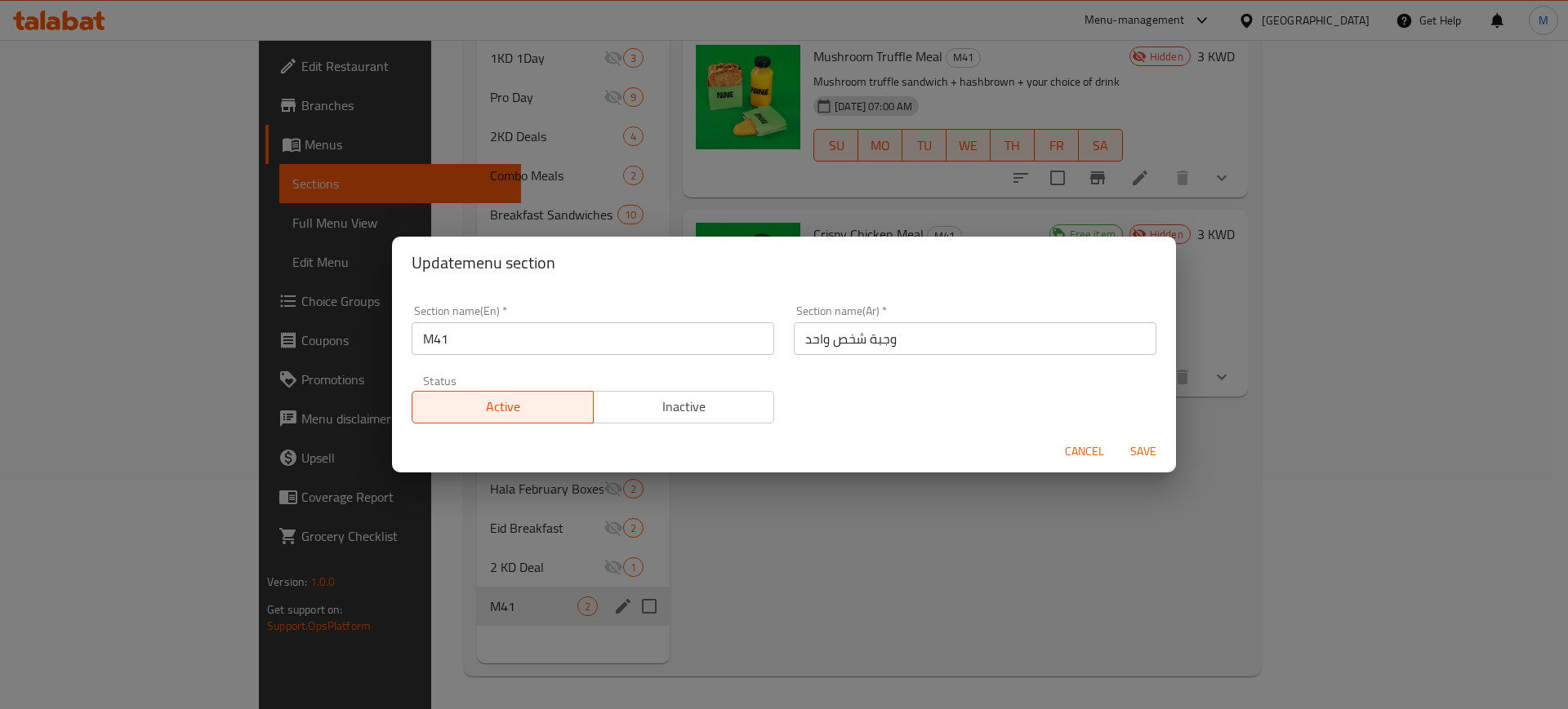
click at [703, 401] on span "Inactive" at bounding box center [684, 407] width 168 height 24
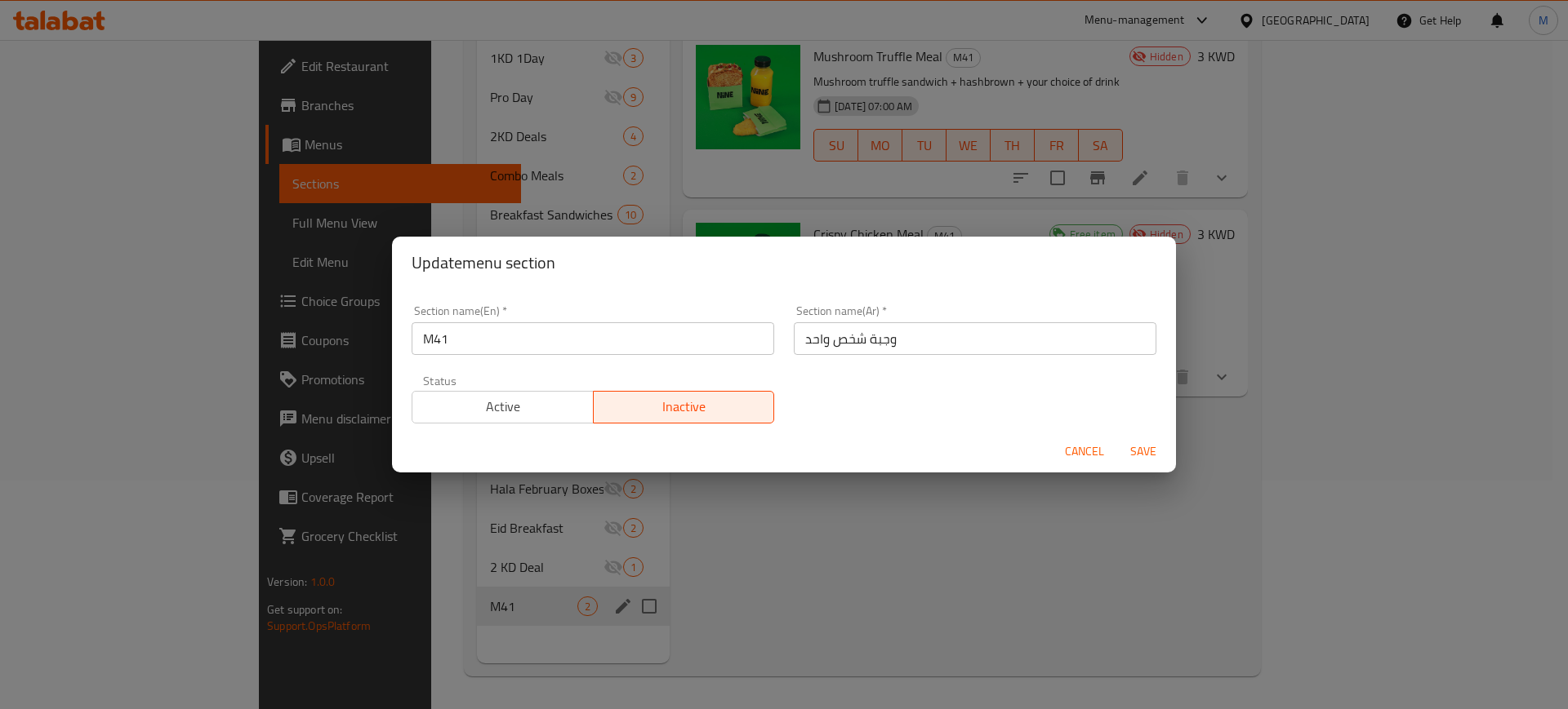
click at [1153, 456] on span "Save" at bounding box center [1143, 451] width 39 height 21
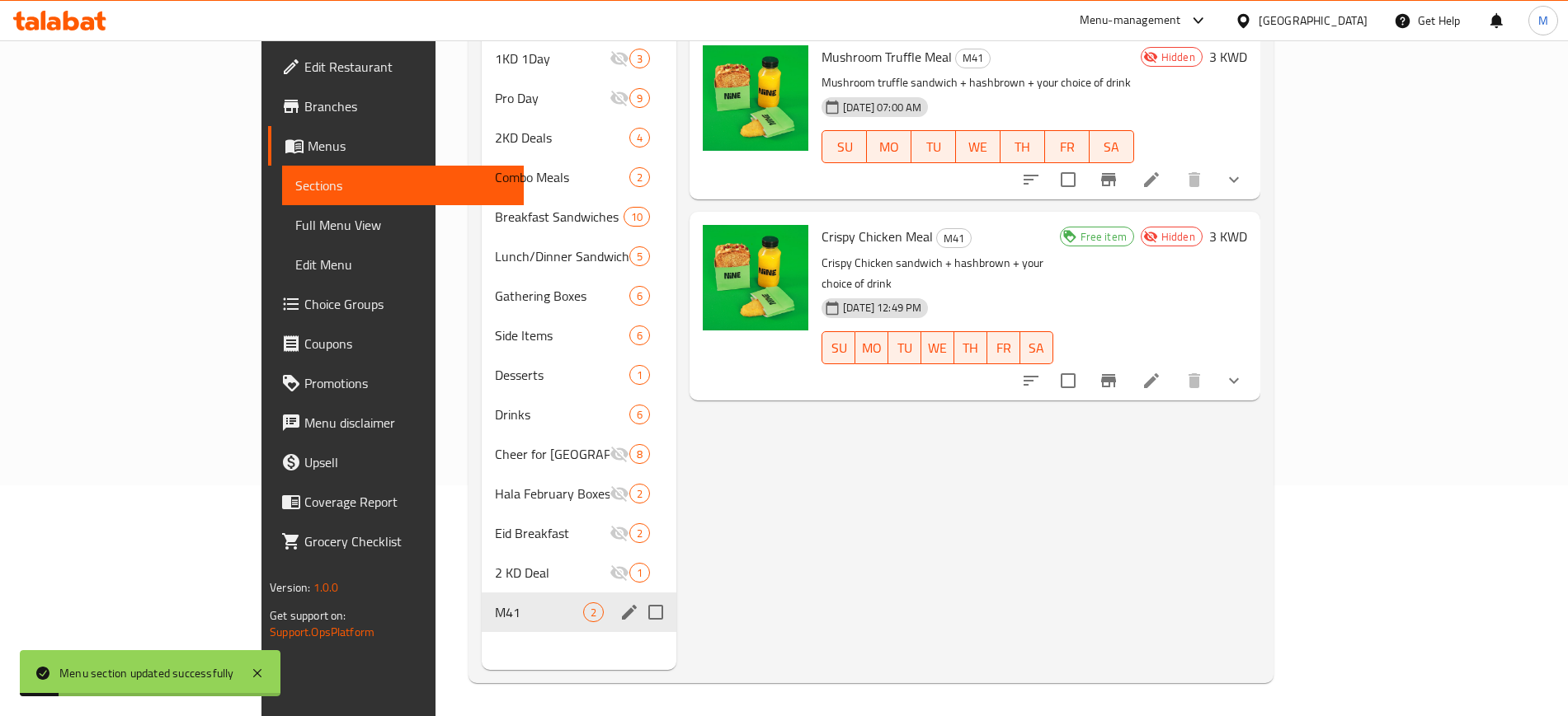
click at [884, 453] on div "Menu items Add Sort Manage items Mushroom Truffle Meal M41 Mushroom truffle san…" at bounding box center [968, 311] width 584 height 716
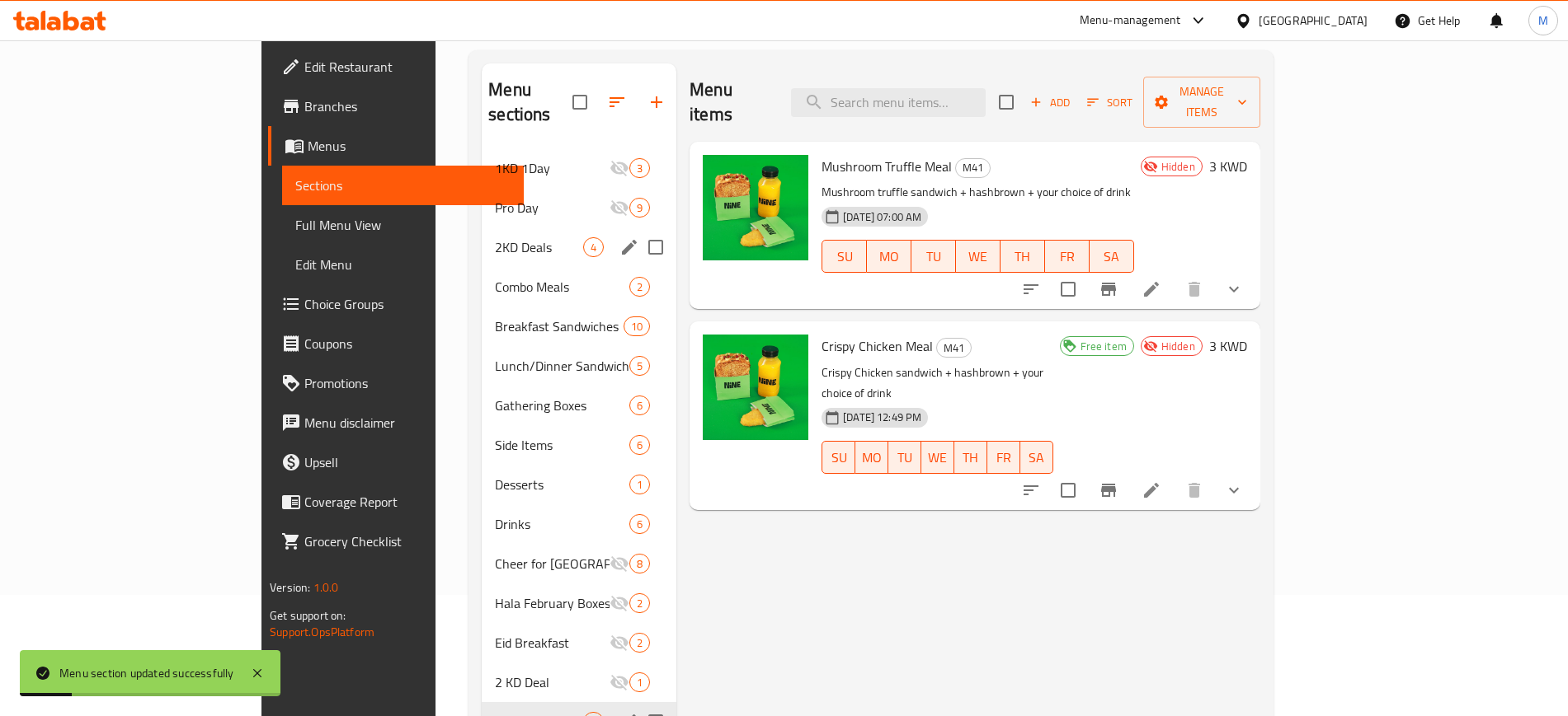
scroll to position [0, 0]
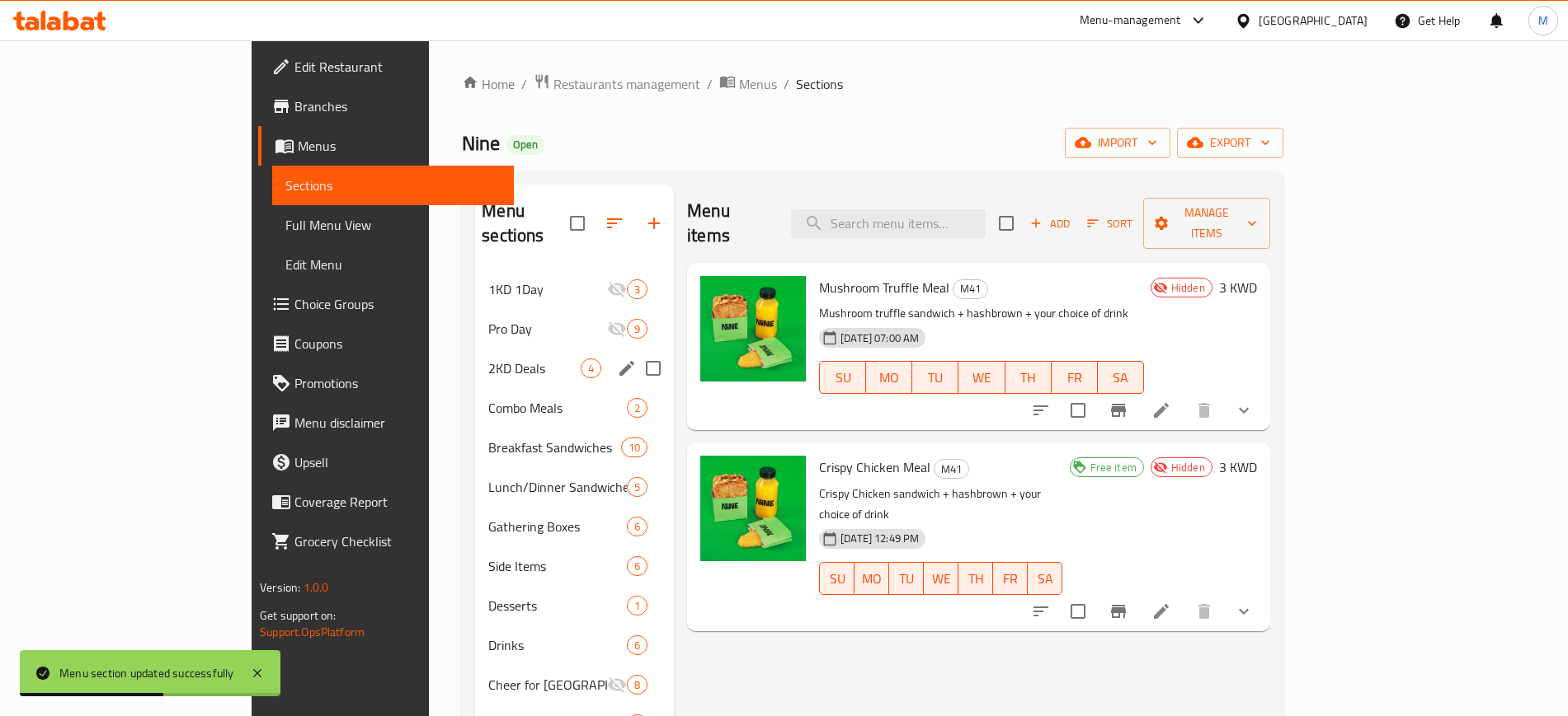
click at [475, 353] on div "2KD Deals 4" at bounding box center [574, 368] width 198 height 39
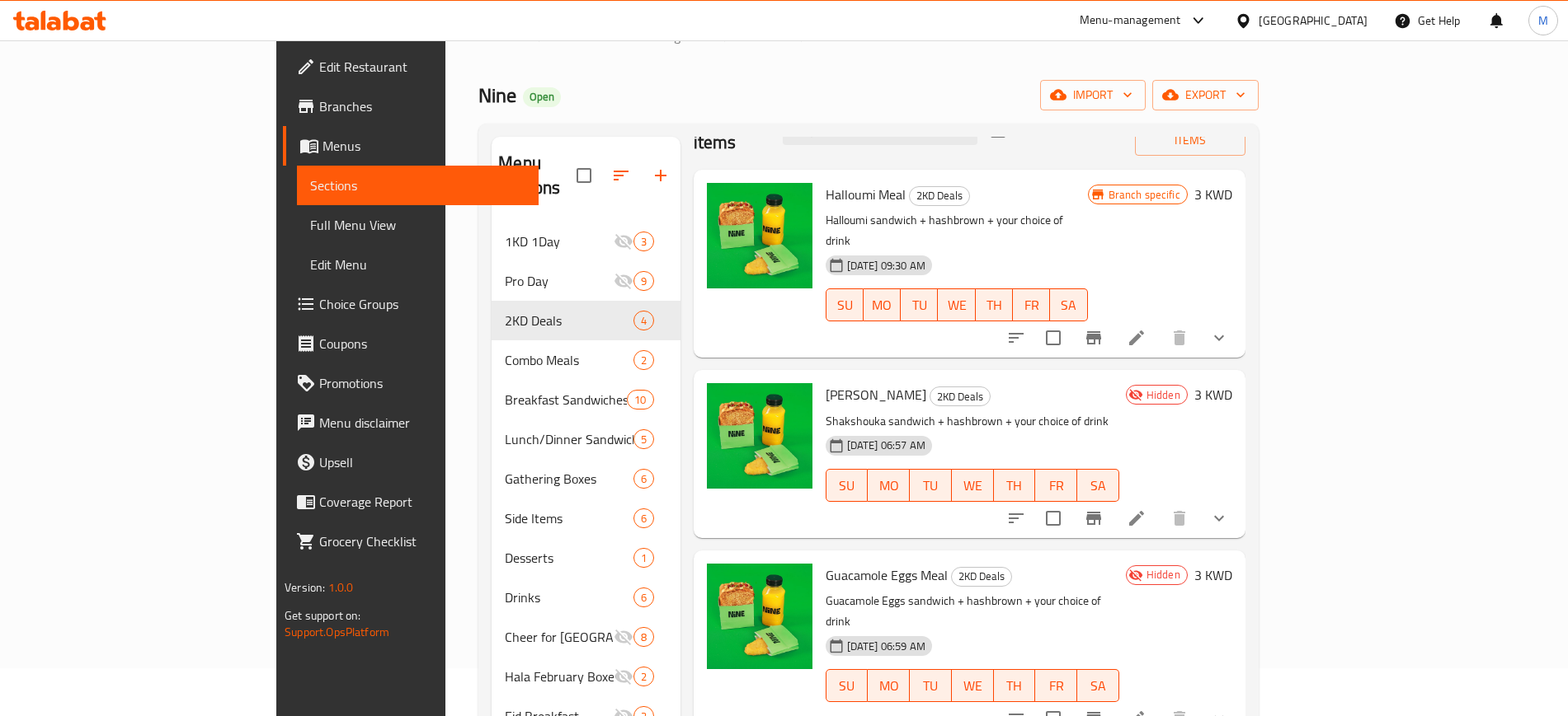
scroll to position [231, 0]
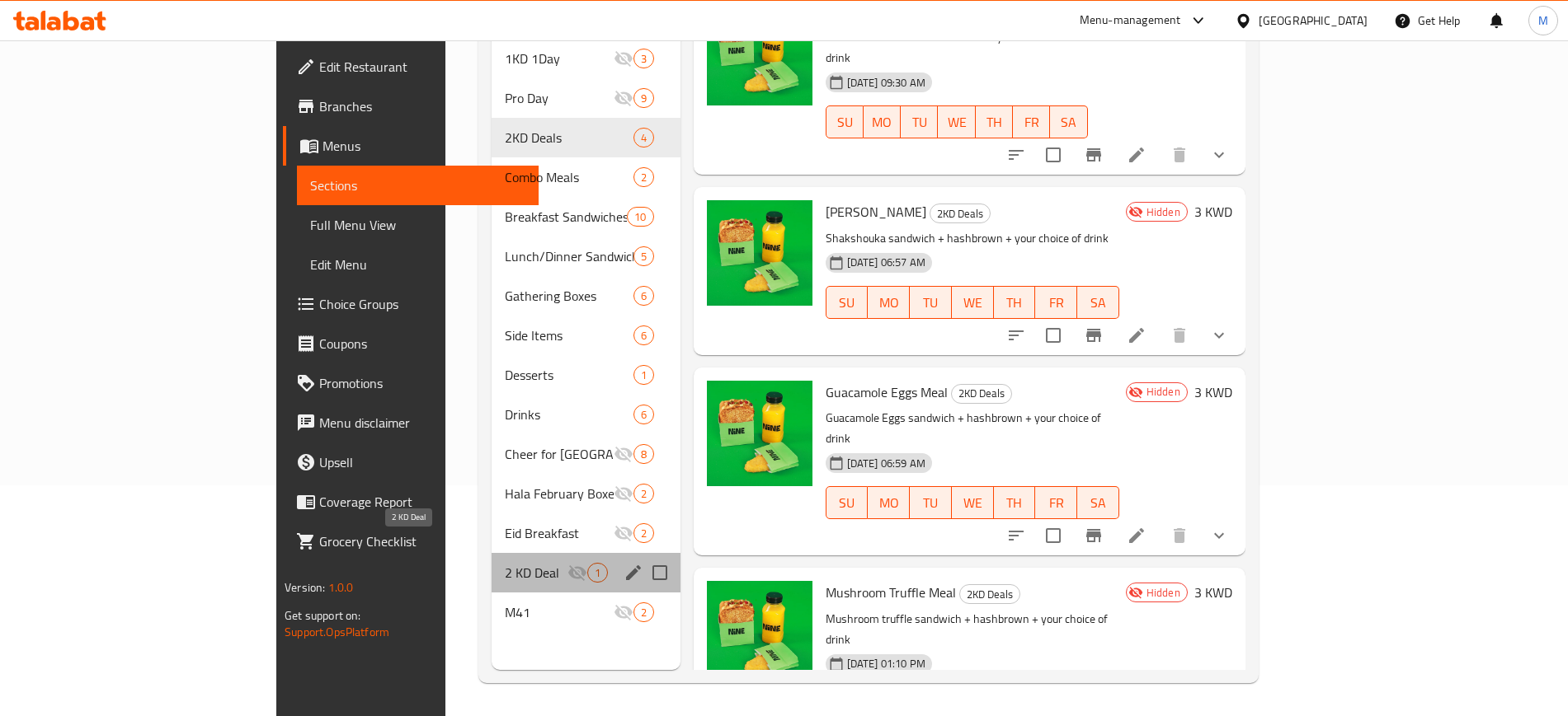
click at [504, 563] on span "2 KD Deal" at bounding box center [535, 573] width 62 height 20
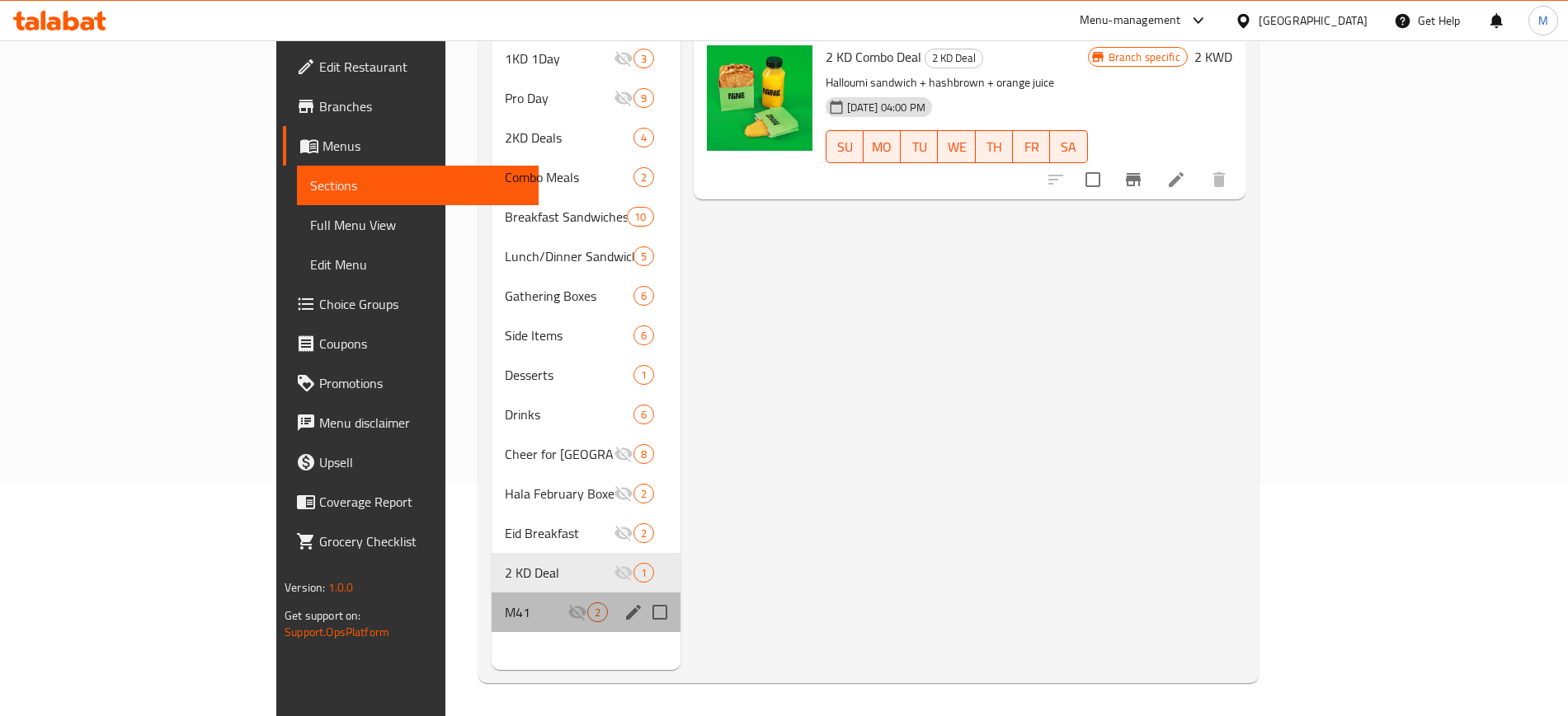
click at [492, 593] on div "M41 2" at bounding box center [586, 612] width 188 height 39
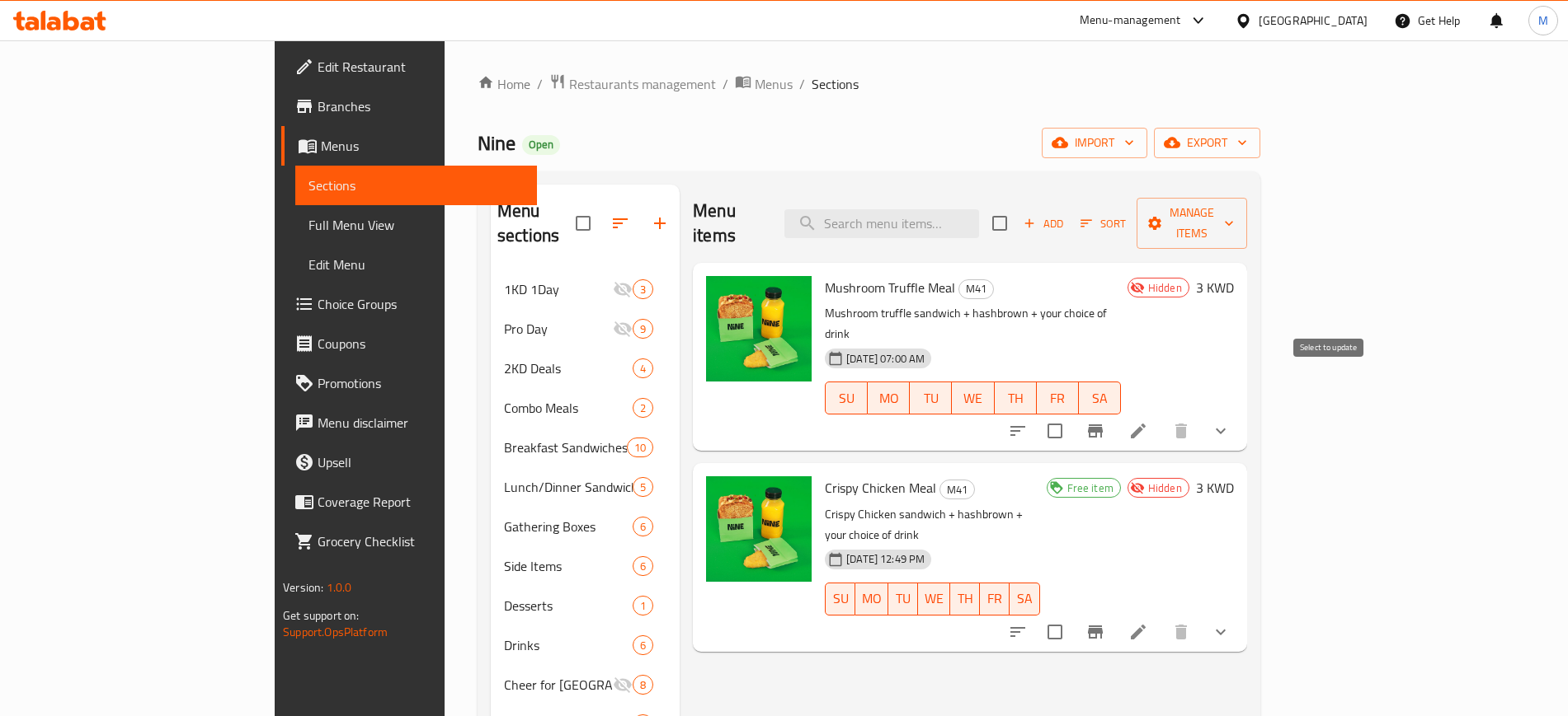
click at [1072, 414] on input "checkbox" at bounding box center [1054, 431] width 35 height 35
click at [1234, 216] on span "Manage items" at bounding box center [1192, 223] width 84 height 41
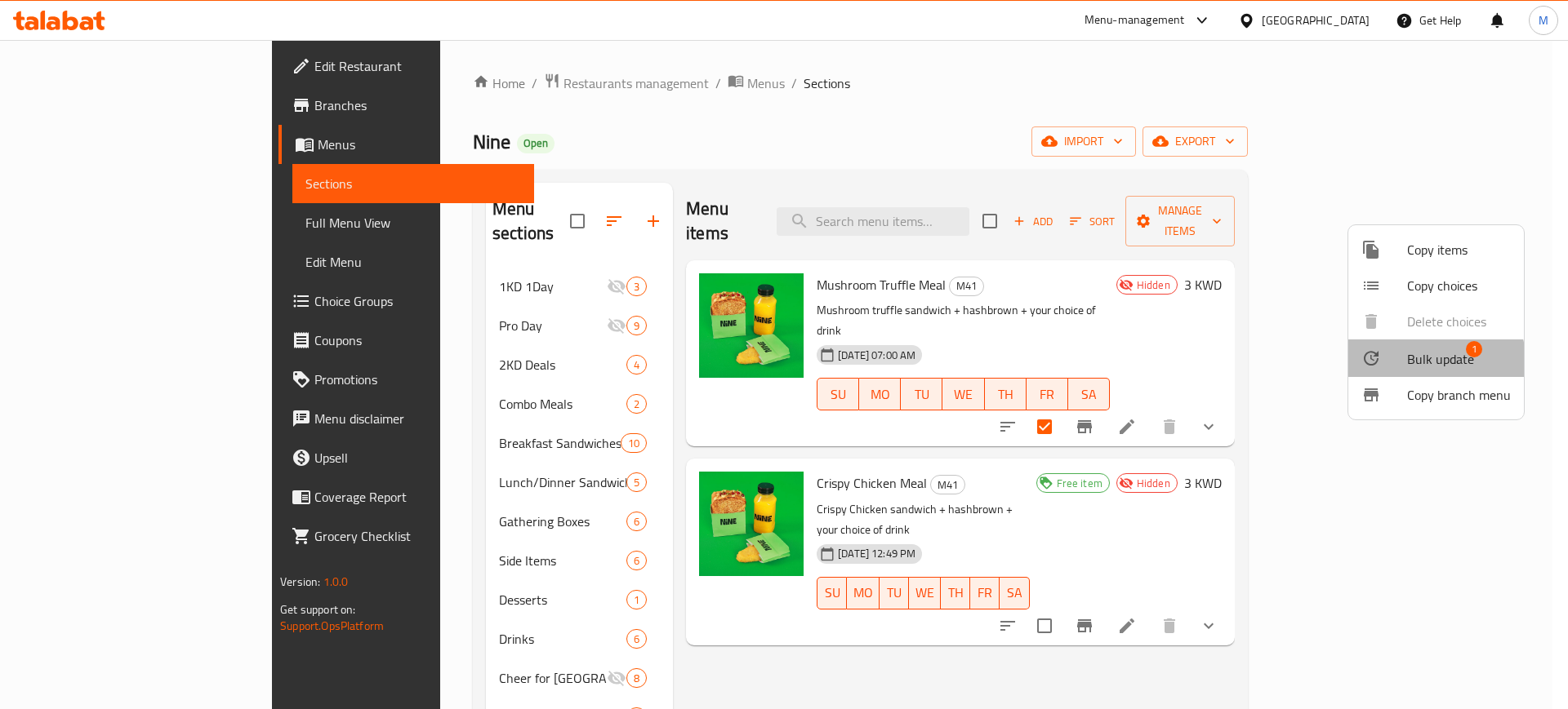
click at [1431, 360] on span "Bulk update" at bounding box center [1440, 359] width 67 height 20
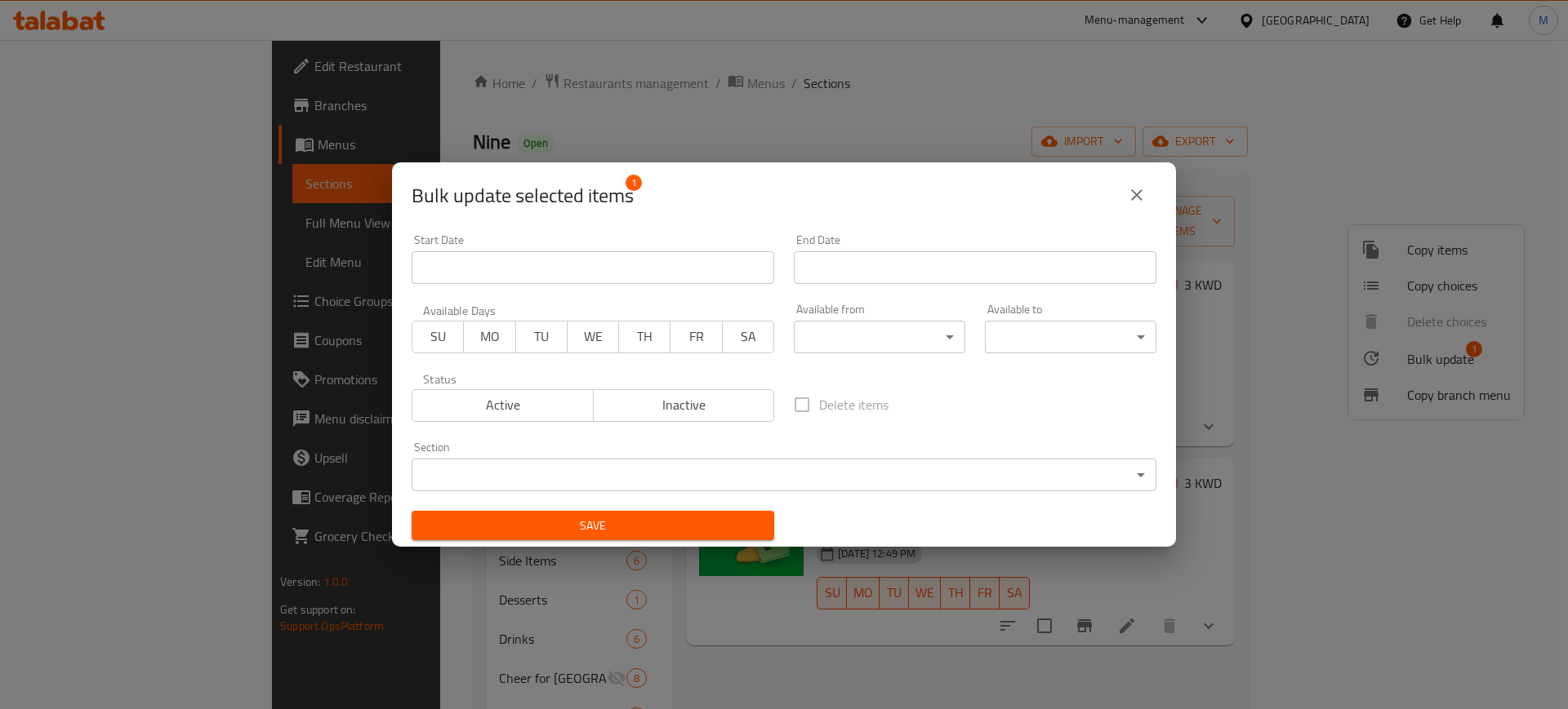
click at [518, 475] on body "​ Menu-management Kuwait Get Help M Edit Restaurant Branches Menus Sections Ful…" at bounding box center [784, 374] width 1568 height 669
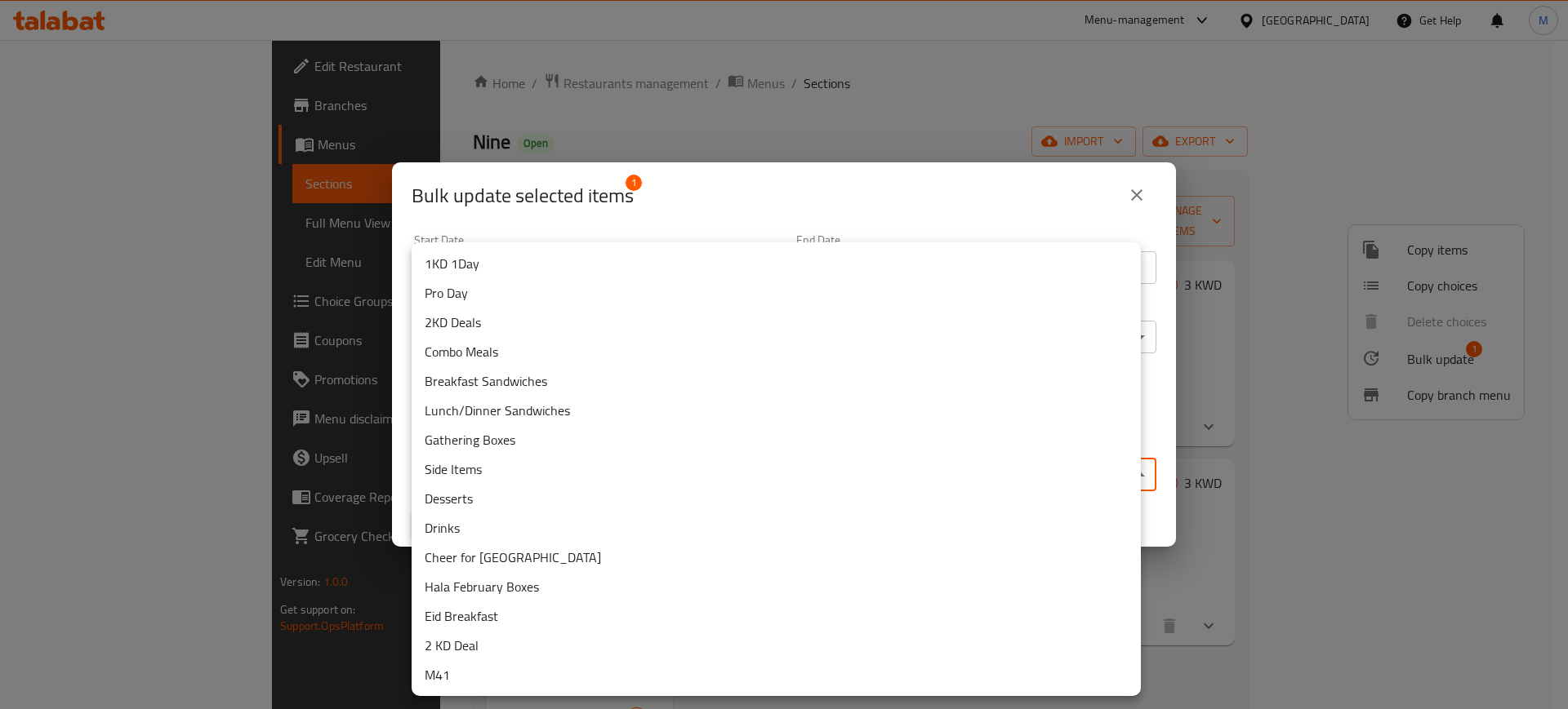
click at [531, 323] on li "2KD Deals" at bounding box center [776, 322] width 729 height 29
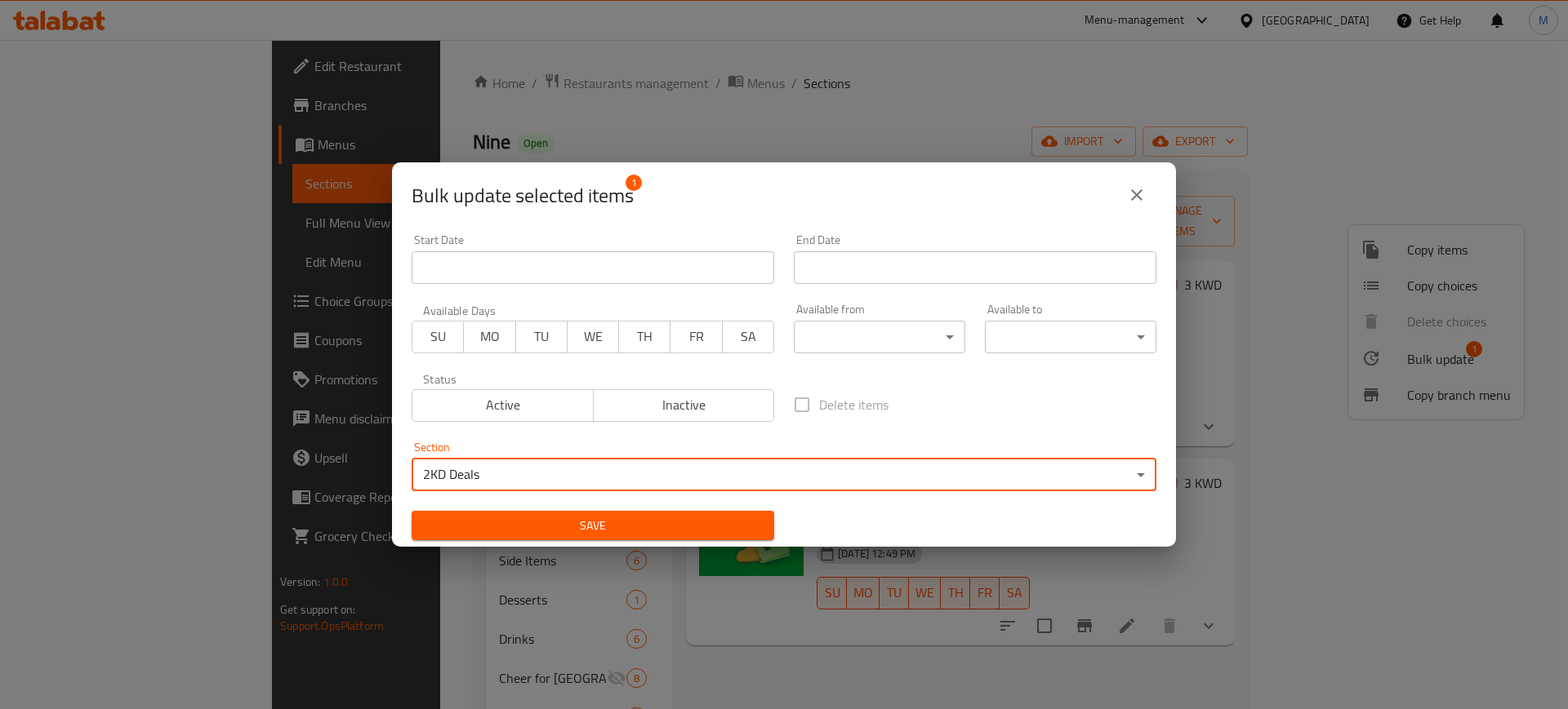
click at [582, 521] on span "Save" at bounding box center [593, 525] width 337 height 21
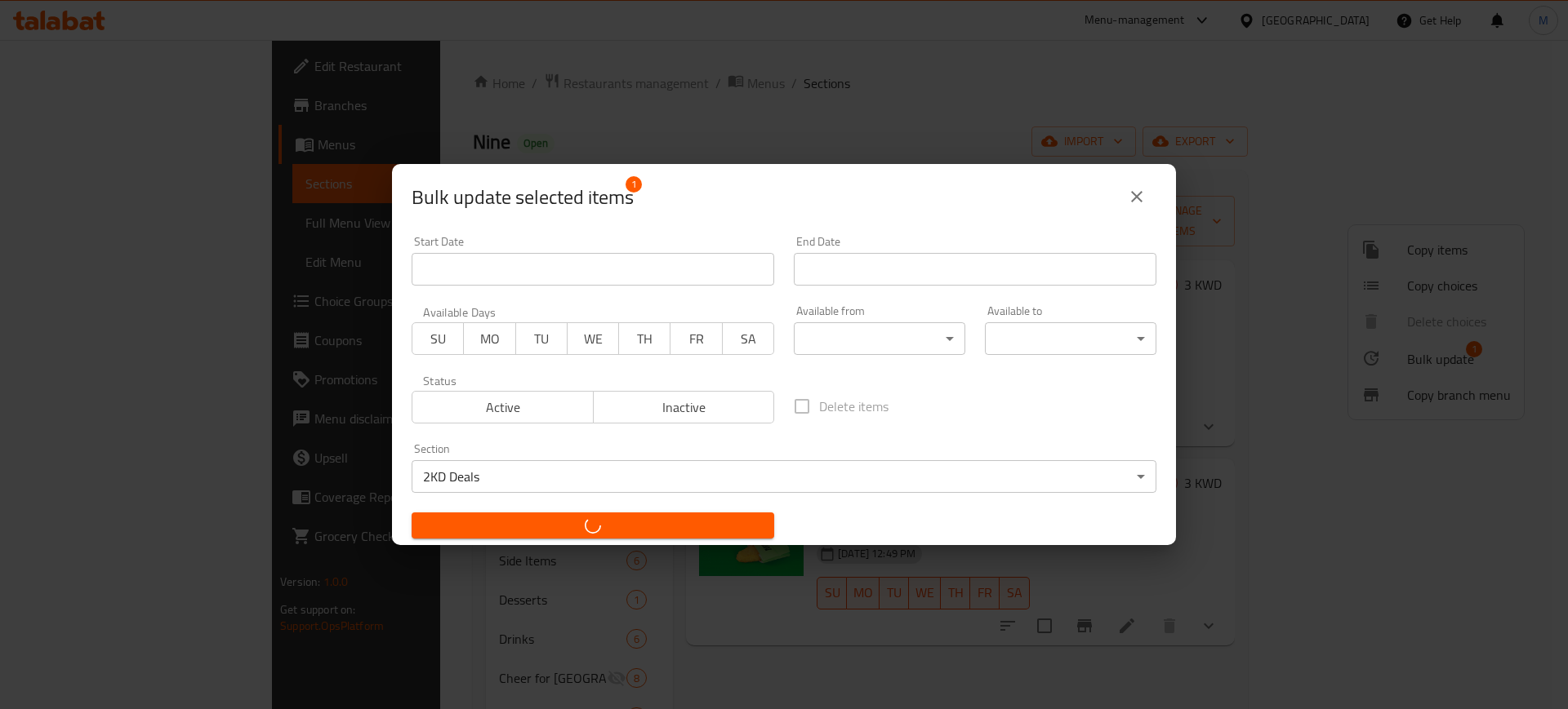
checkbox input "false"
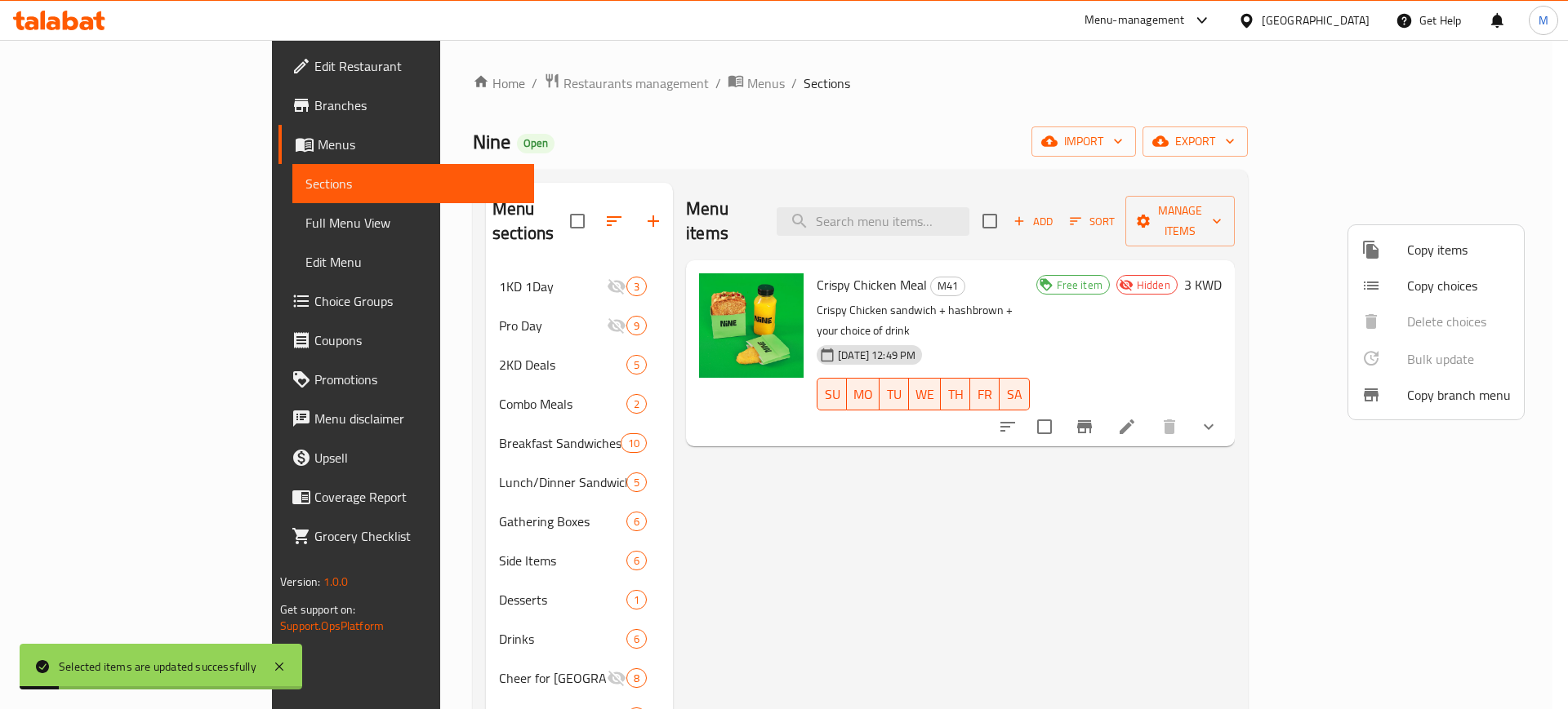
click at [669, 406] on div at bounding box center [784, 354] width 1568 height 709
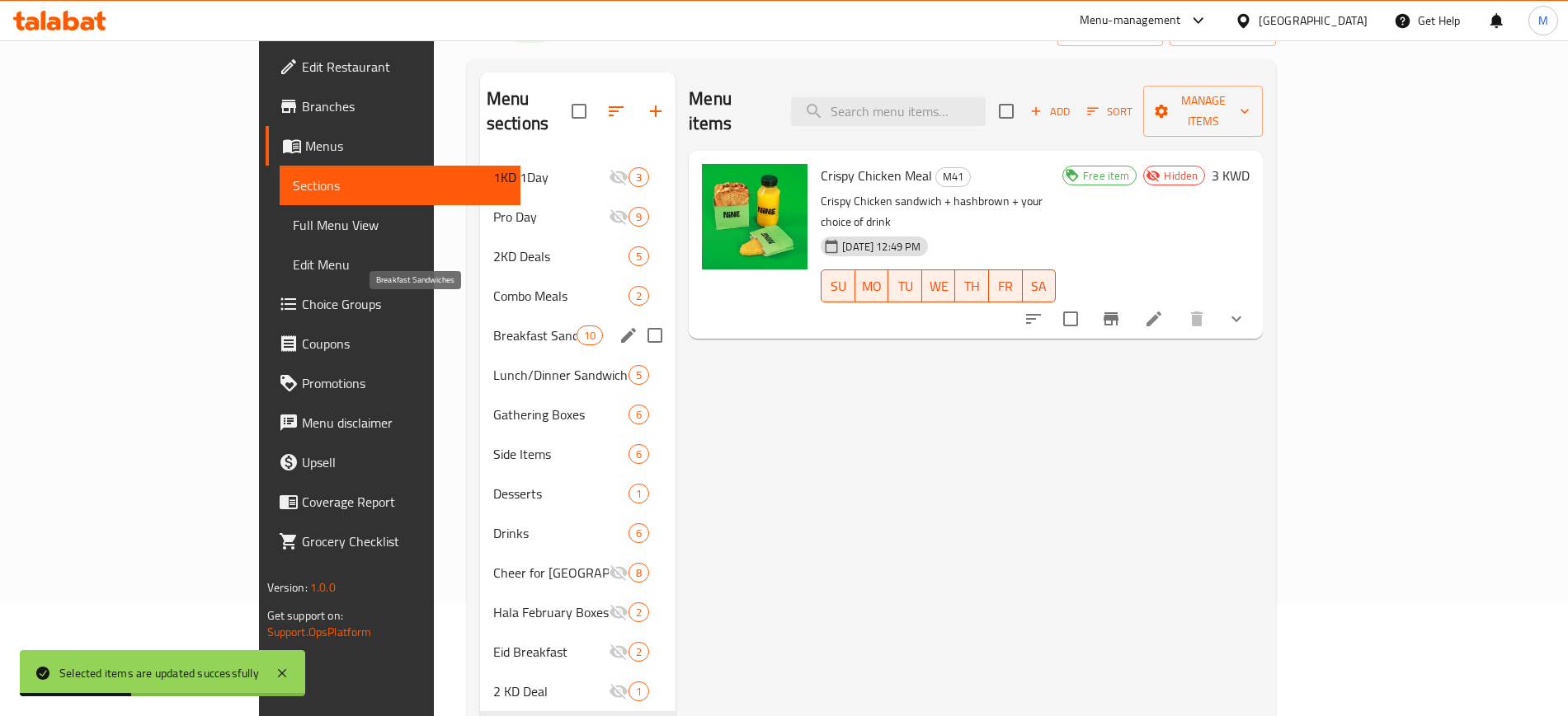
scroll to position [25, 0]
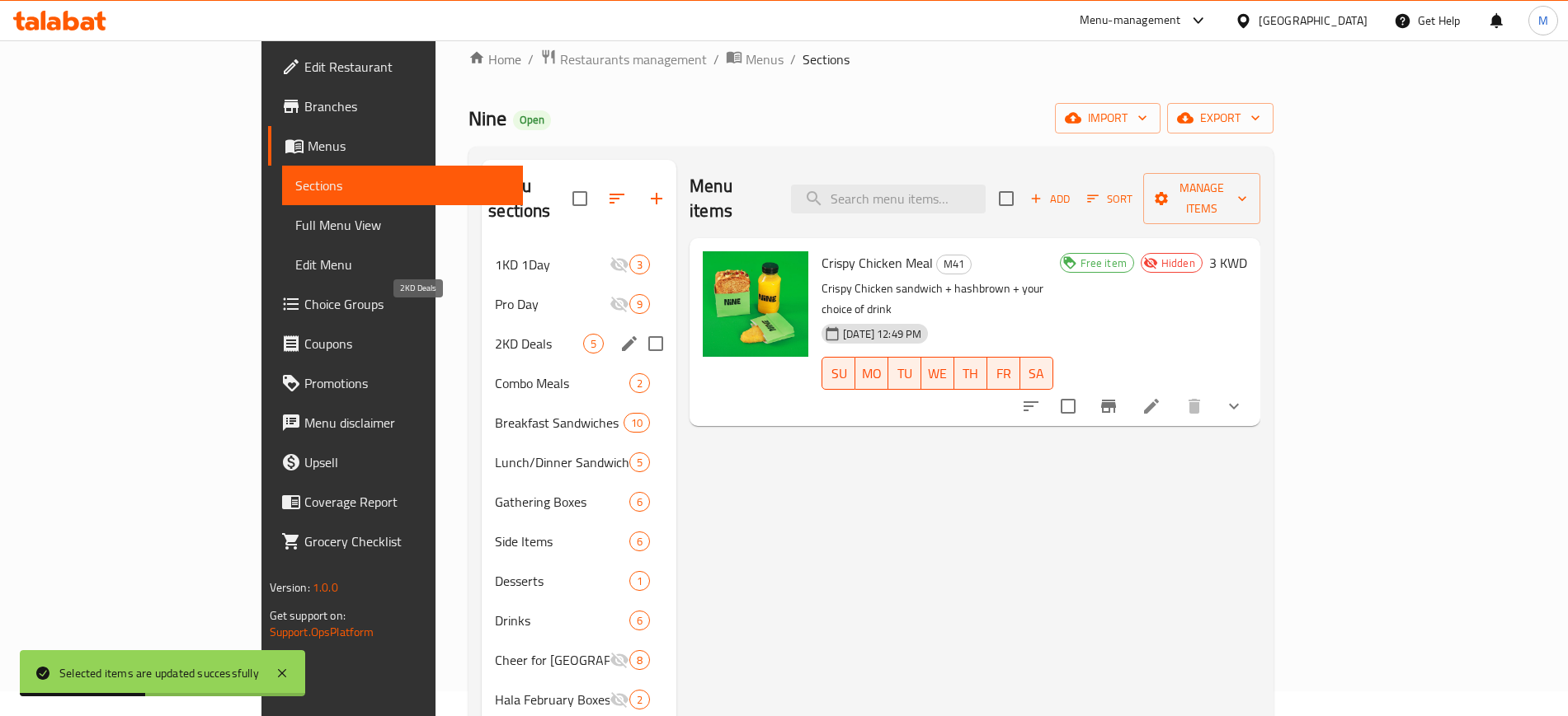
click at [494, 333] on span "2KD Deals" at bounding box center [538, 343] width 89 height 20
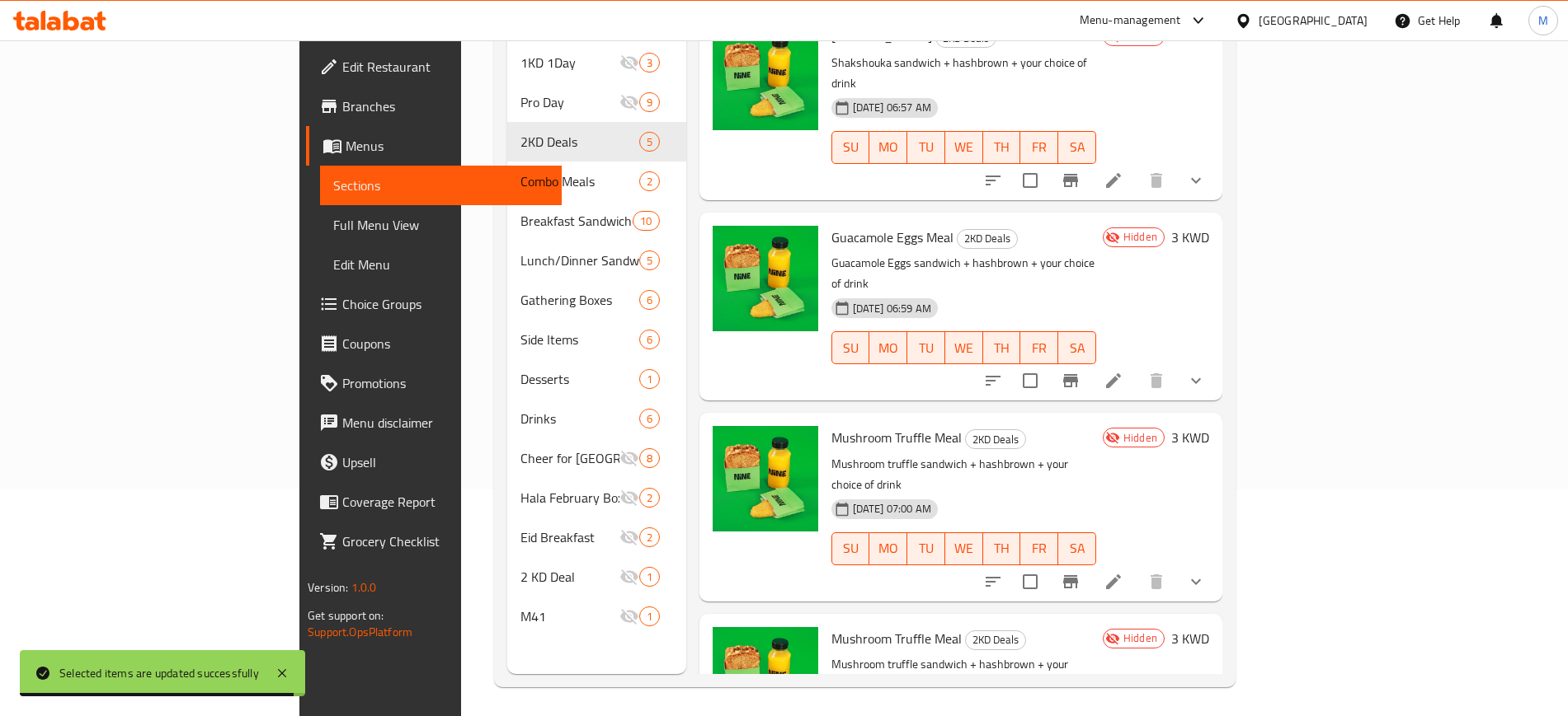
scroll to position [231, 0]
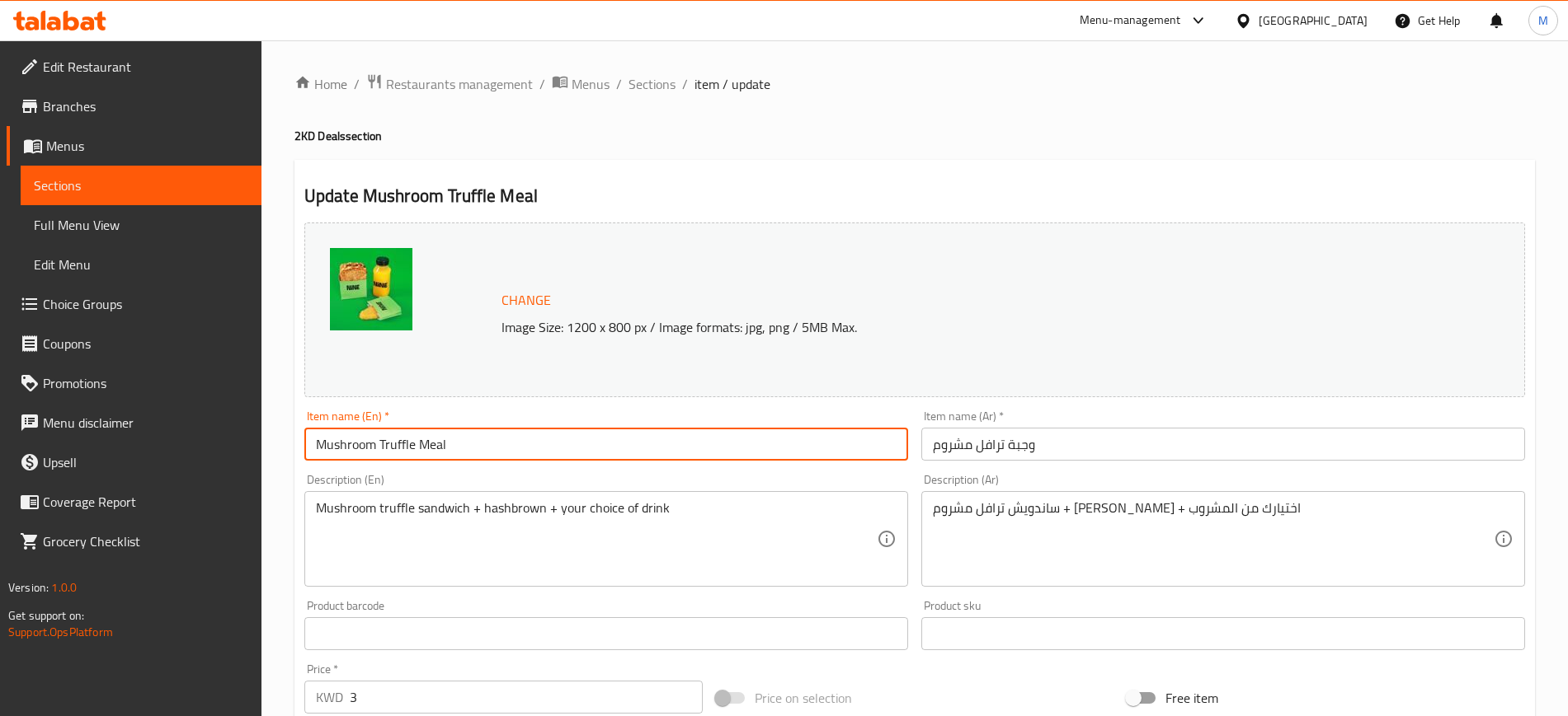
drag, startPoint x: 498, startPoint y: 436, endPoint x: 283, endPoint y: 446, distance: 215.2
click at [283, 446] on div "Home / Restaurants management / Menus / Sections / item / update 2KD Deals sect…" at bounding box center [914, 627] width 1306 height 1175
paste input "Crispy Chicken"
type input "Crispy Chicken Meal"
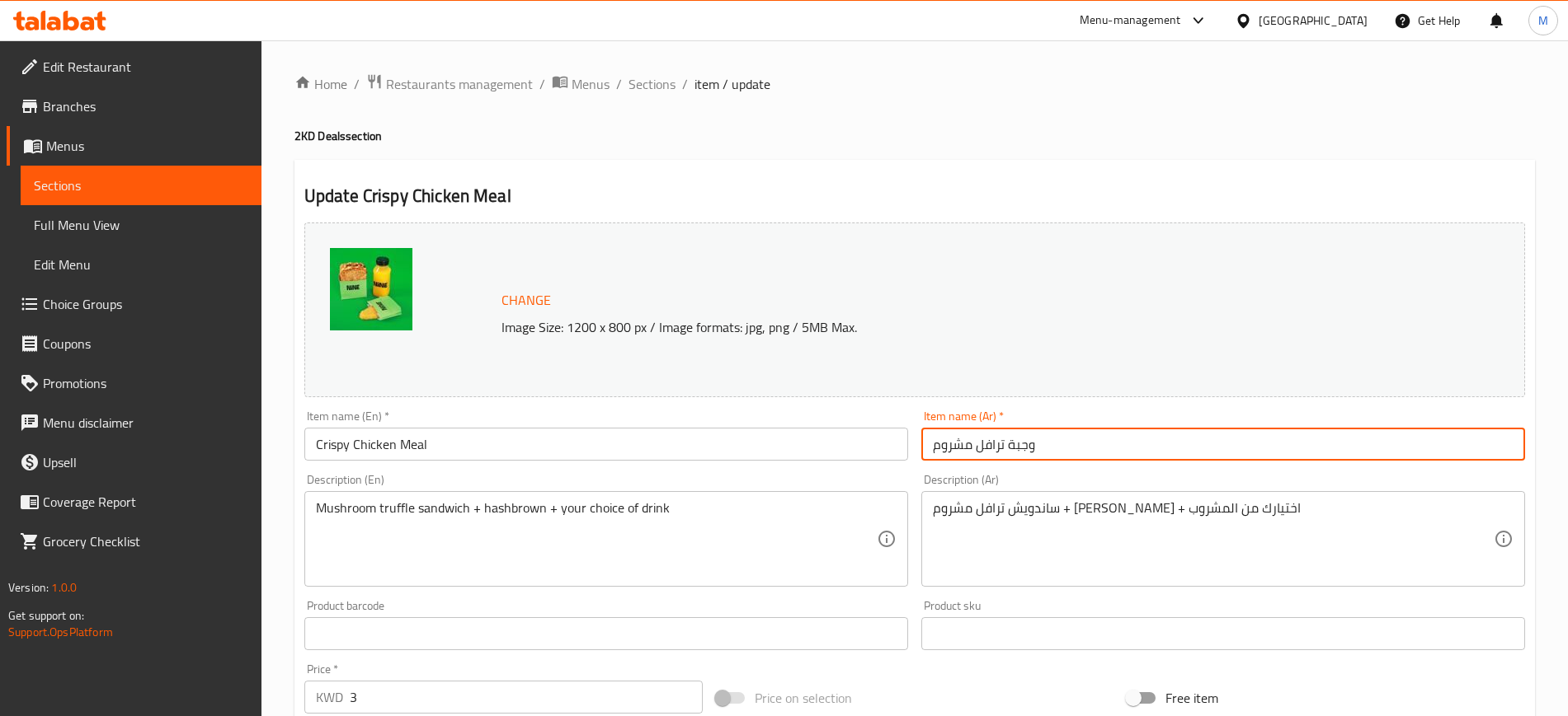
drag, startPoint x: 1052, startPoint y: 448, endPoint x: 764, endPoint y: 484, distance: 290.2
click at [764, 484] on div "Change Image Size: 1200 x 800 px / Image formats: jpg, png / 5MB Max. Item name…" at bounding box center [915, 583] width 1234 height 734
paste input "لدجاج المقرمش"
type input "وجبة الدجاج المقرمش"
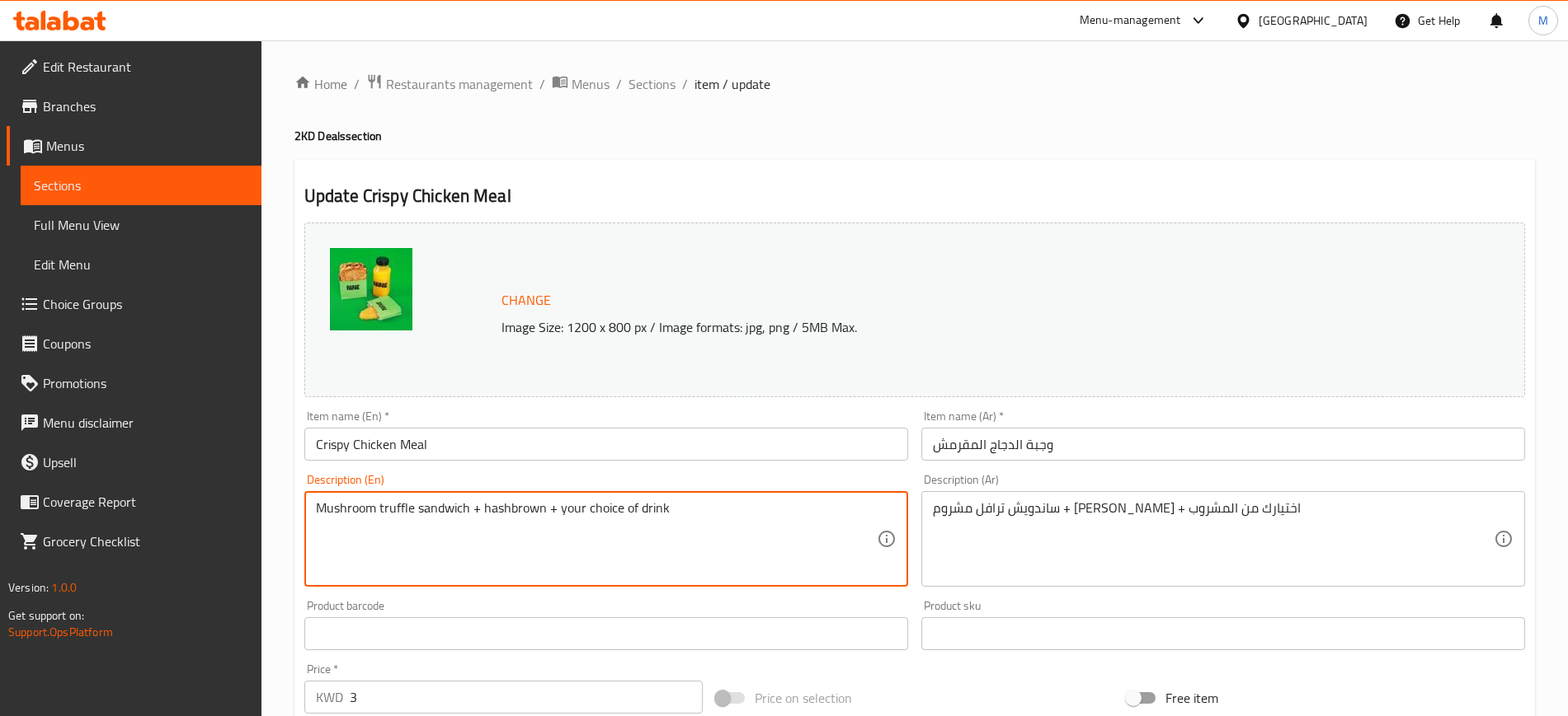
drag, startPoint x: 733, startPoint y: 528, endPoint x: 404, endPoint y: 548, distance: 329.6
click at [528, 521] on textarea "Mushroom truffle sandwich + hashbrown + your choice of drink" at bounding box center [597, 540] width 561 height 79
click at [528, 522] on textarea "Mushroom truffle sandwich + hashbrown + your choice of drink" at bounding box center [597, 540] width 561 height 79
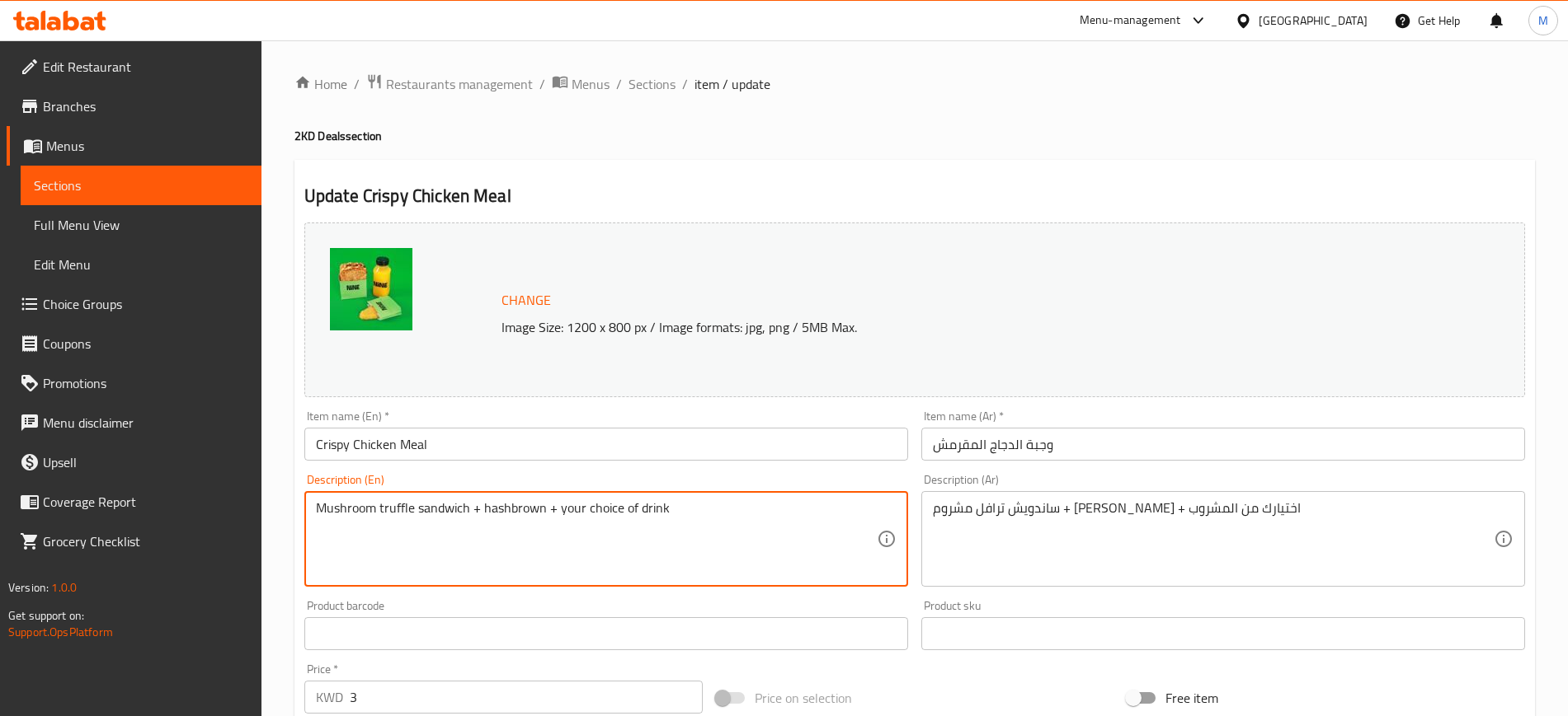
paste textarea "Crispy Chicken"
type textarea "Crispy Chicken sandwich + hashbrown + your choice of drink"
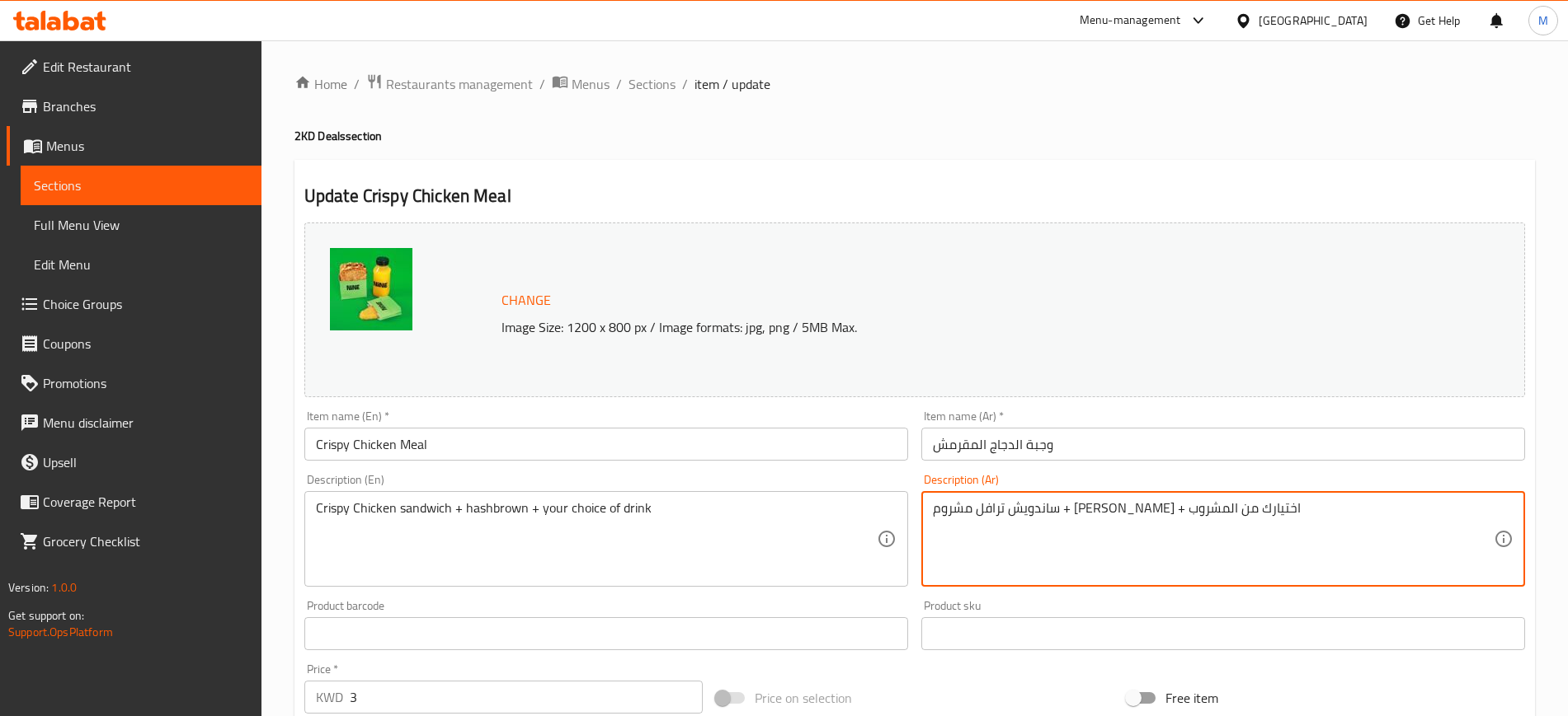
click at [1189, 509] on textarea "ساندويش ترافل مشروم + هاش براون + اختيارك من المشروب" at bounding box center [1213, 540] width 561 height 79
click at [1190, 509] on textarea "ساندويش ترافل مشروم + هاش براون + اختيارك من المشروب" at bounding box center [1213, 540] width 561 height 79
paste textarea "لدجاج المقرمش"
type textarea "ساندويش الدجاج المقرمش + هاش براون + اختيارك من المشروب"
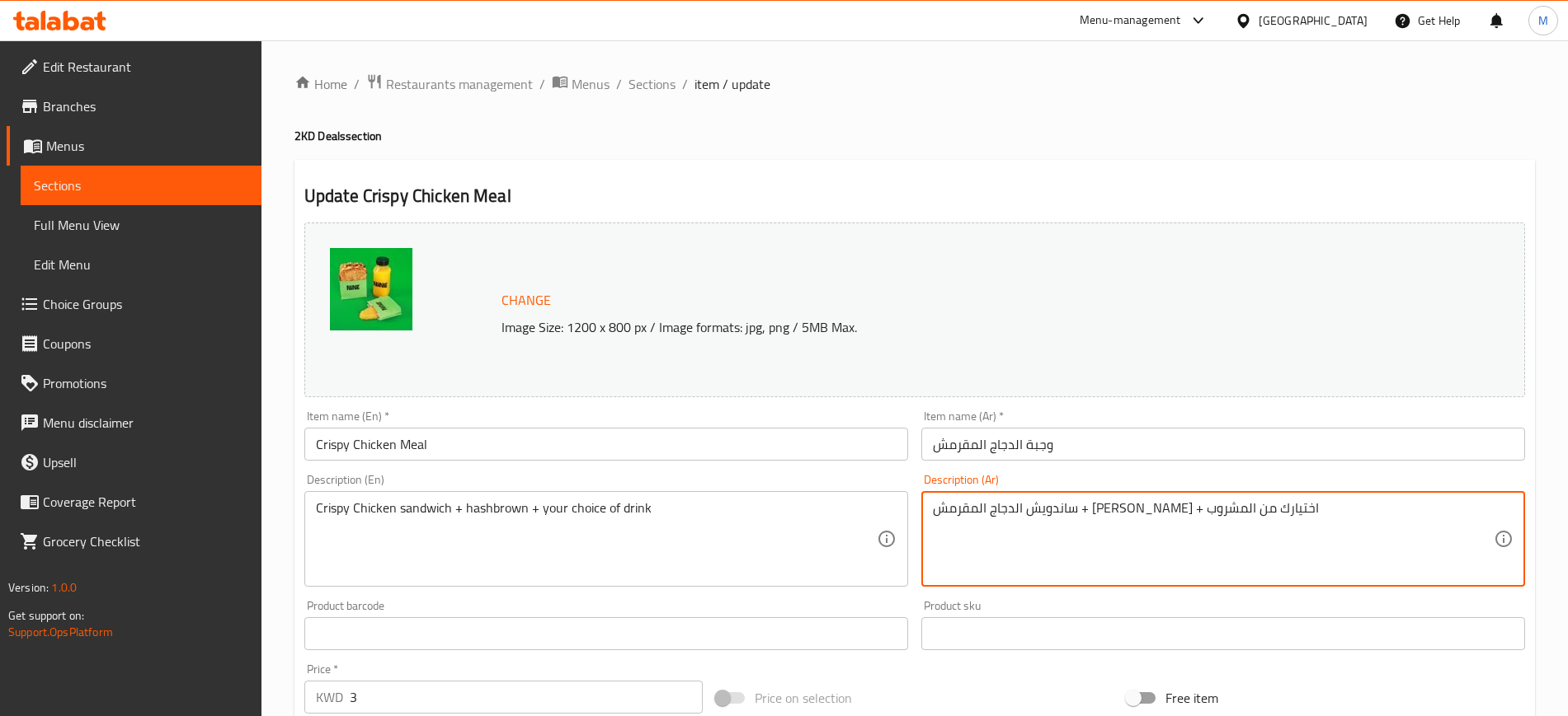
click at [560, 448] on input "Crispy Chicken Meal" at bounding box center [606, 444] width 604 height 33
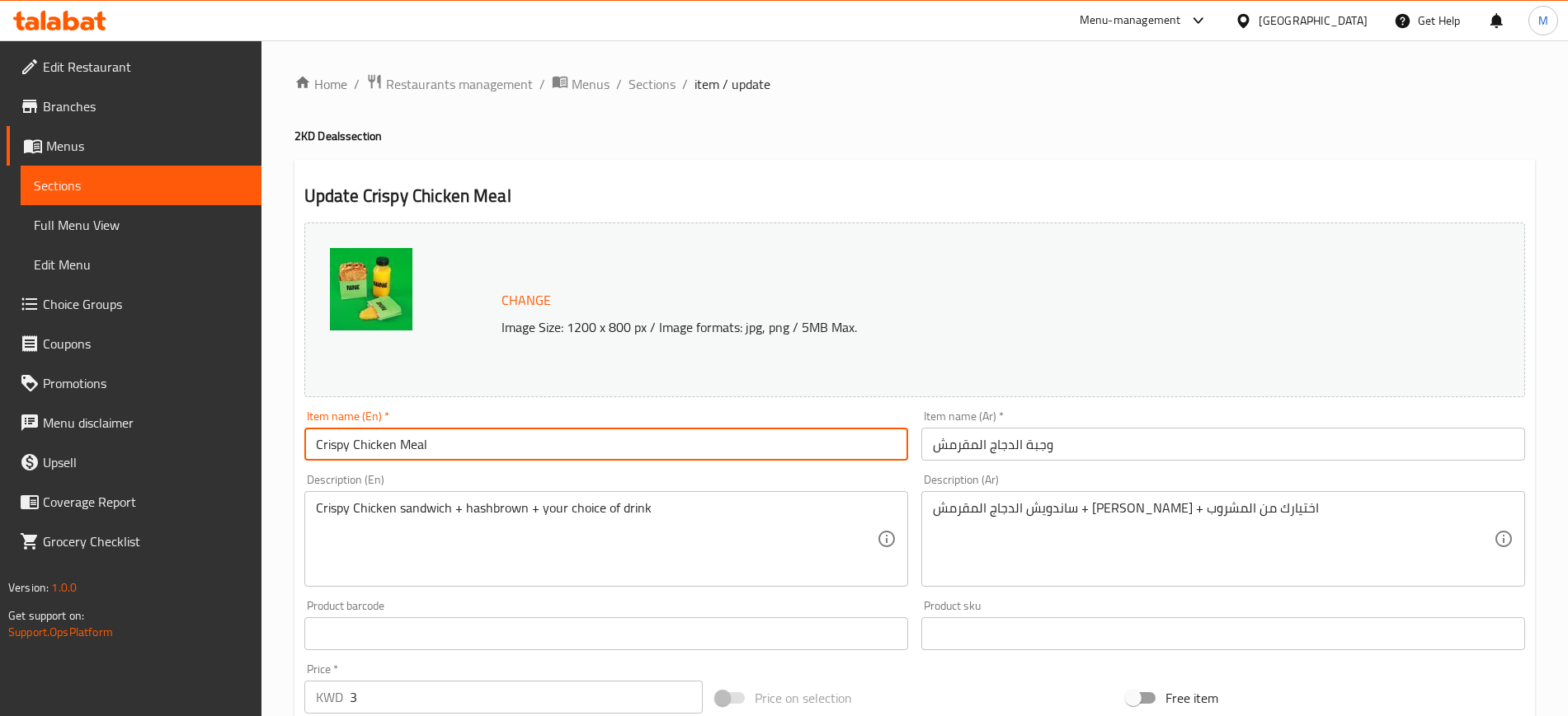
click at [655, 89] on span "Sections" at bounding box center [652, 84] width 47 height 20
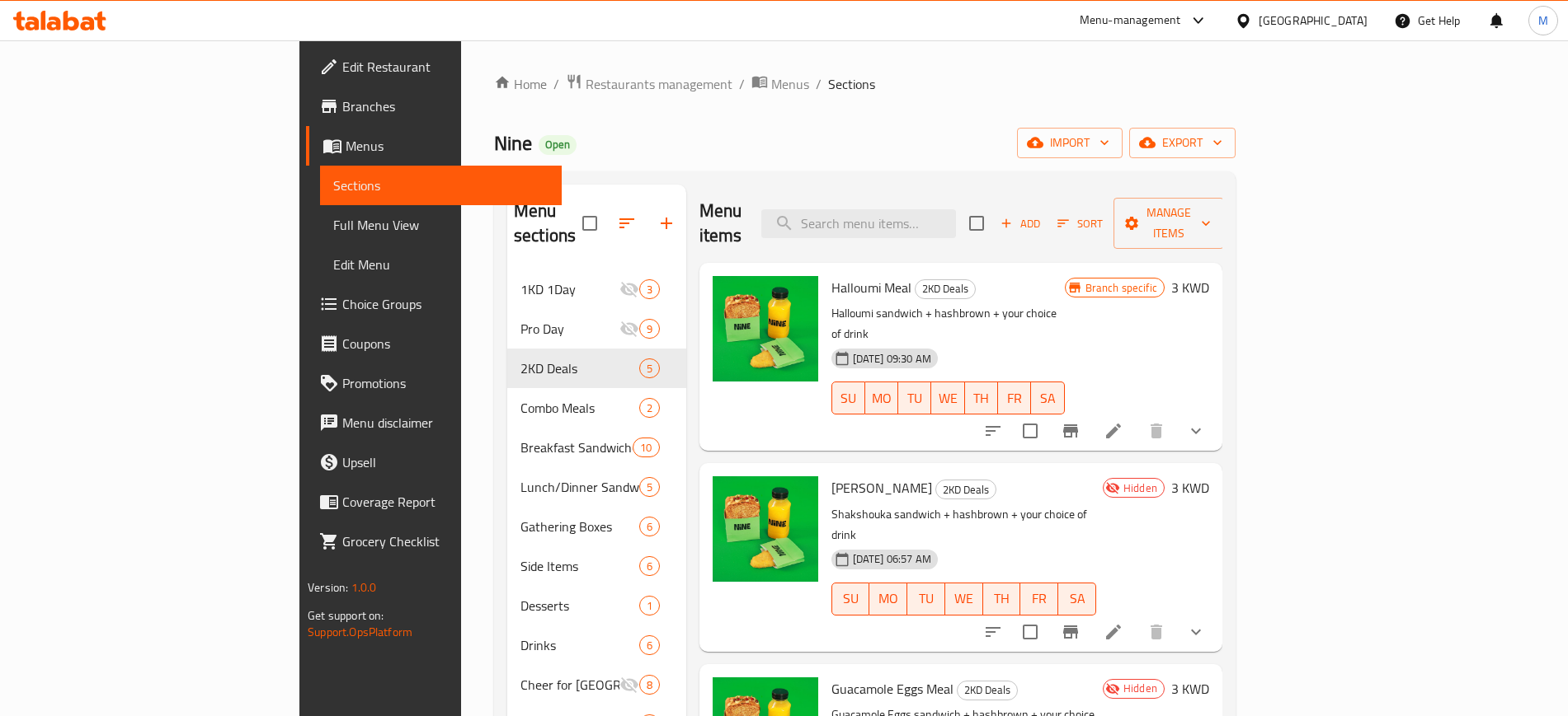
click at [1011, 504] on p "Shakshouka sandwich + hashbrown + your choice of drink" at bounding box center [964, 524] width 265 height 41
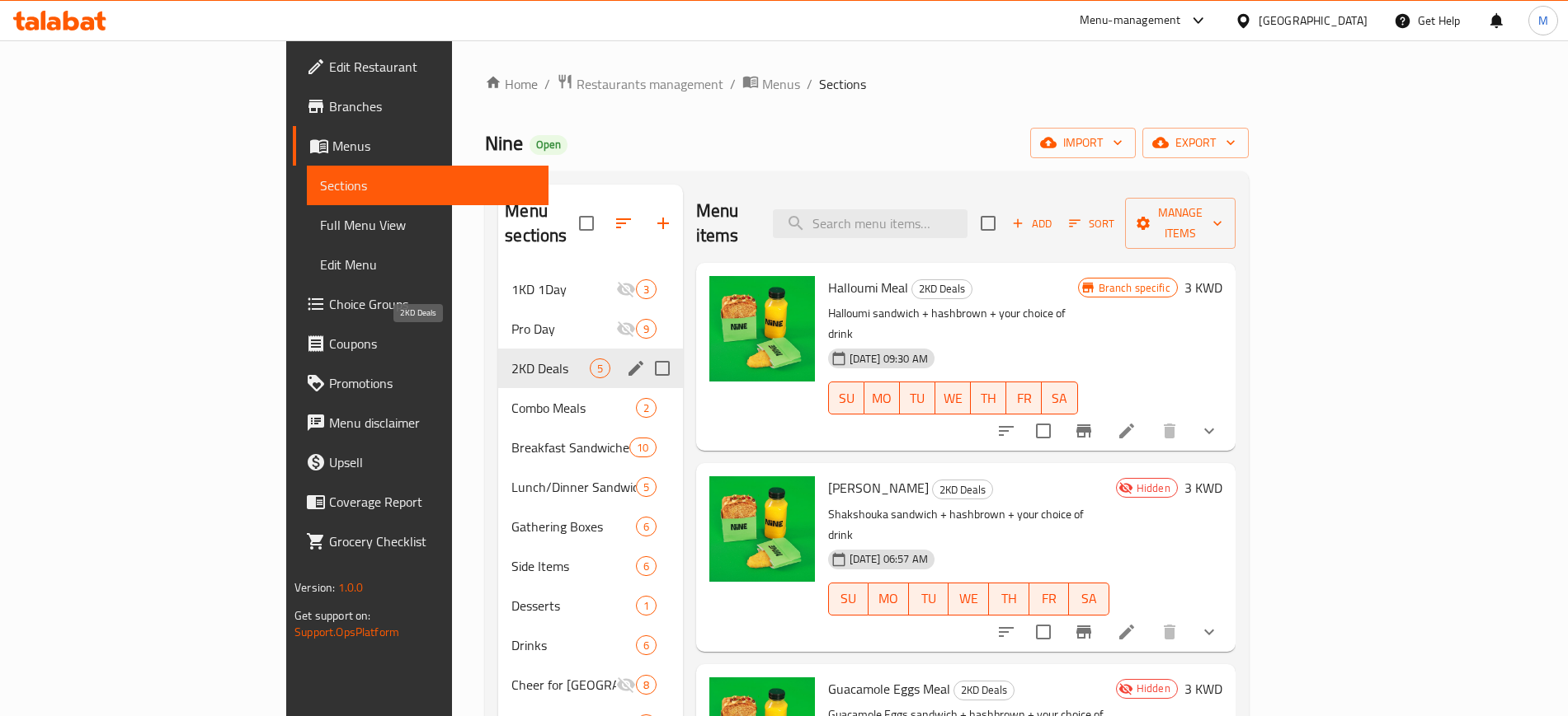
click at [512, 359] on span "2KD Deals" at bounding box center [550, 369] width 78 height 20
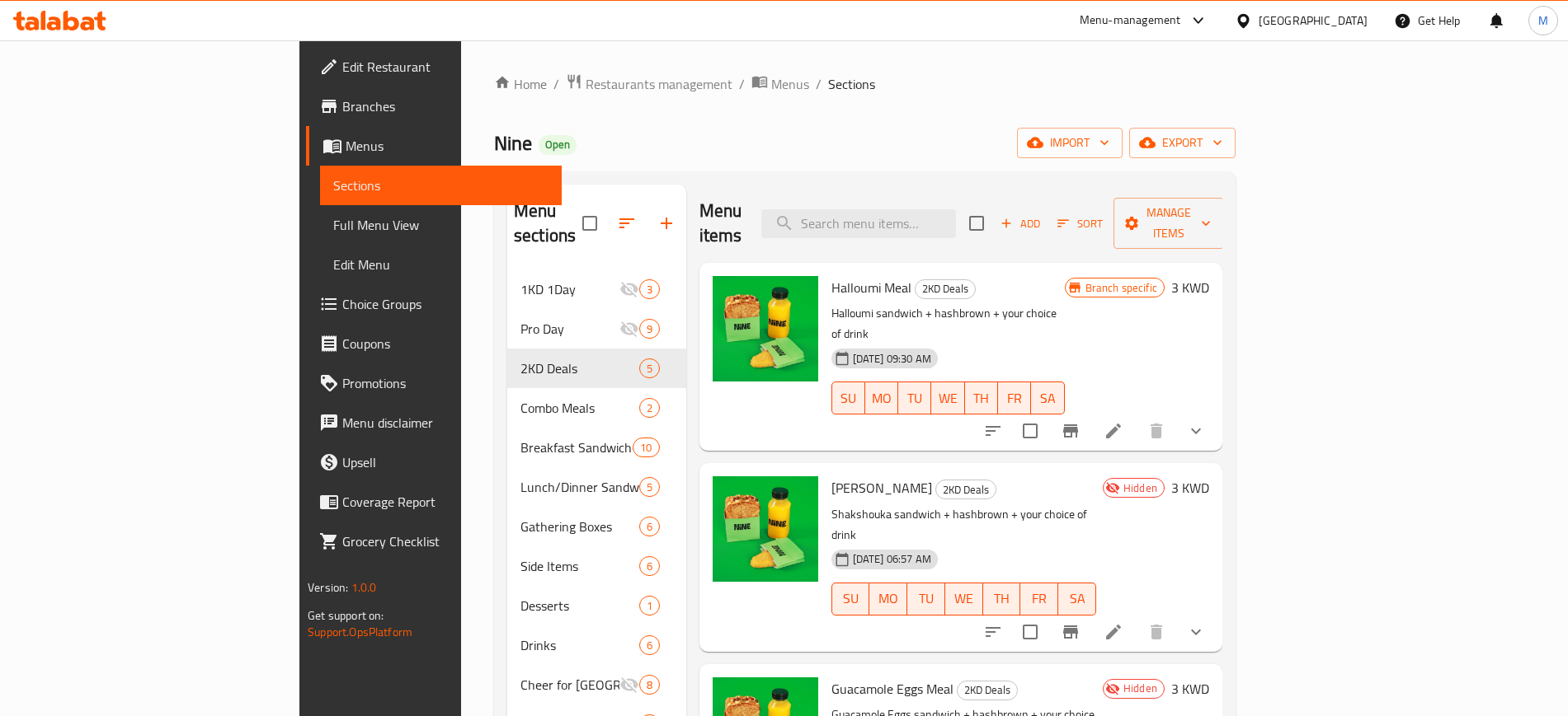
click at [1120, 424] on icon at bounding box center [1113, 431] width 15 height 15
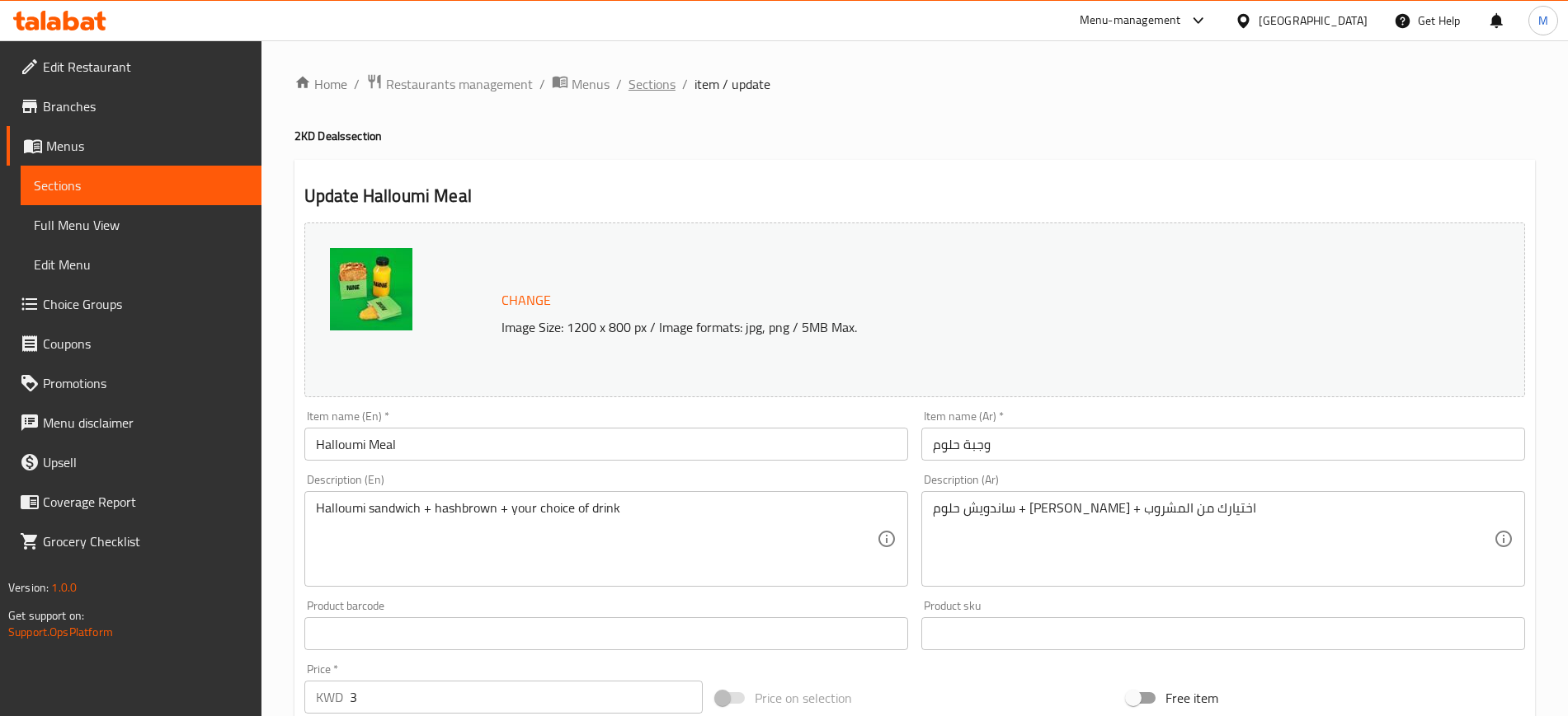
drag, startPoint x: 631, startPoint y: 97, endPoint x: 653, endPoint y: 84, distance: 25.6
click at [632, 97] on div "Home / Restaurants management / Menus / Sections / item / update 2KD Deals sect…" at bounding box center [914, 627] width 1240 height 1110
click at [653, 84] on span "Sections" at bounding box center [652, 84] width 47 height 20
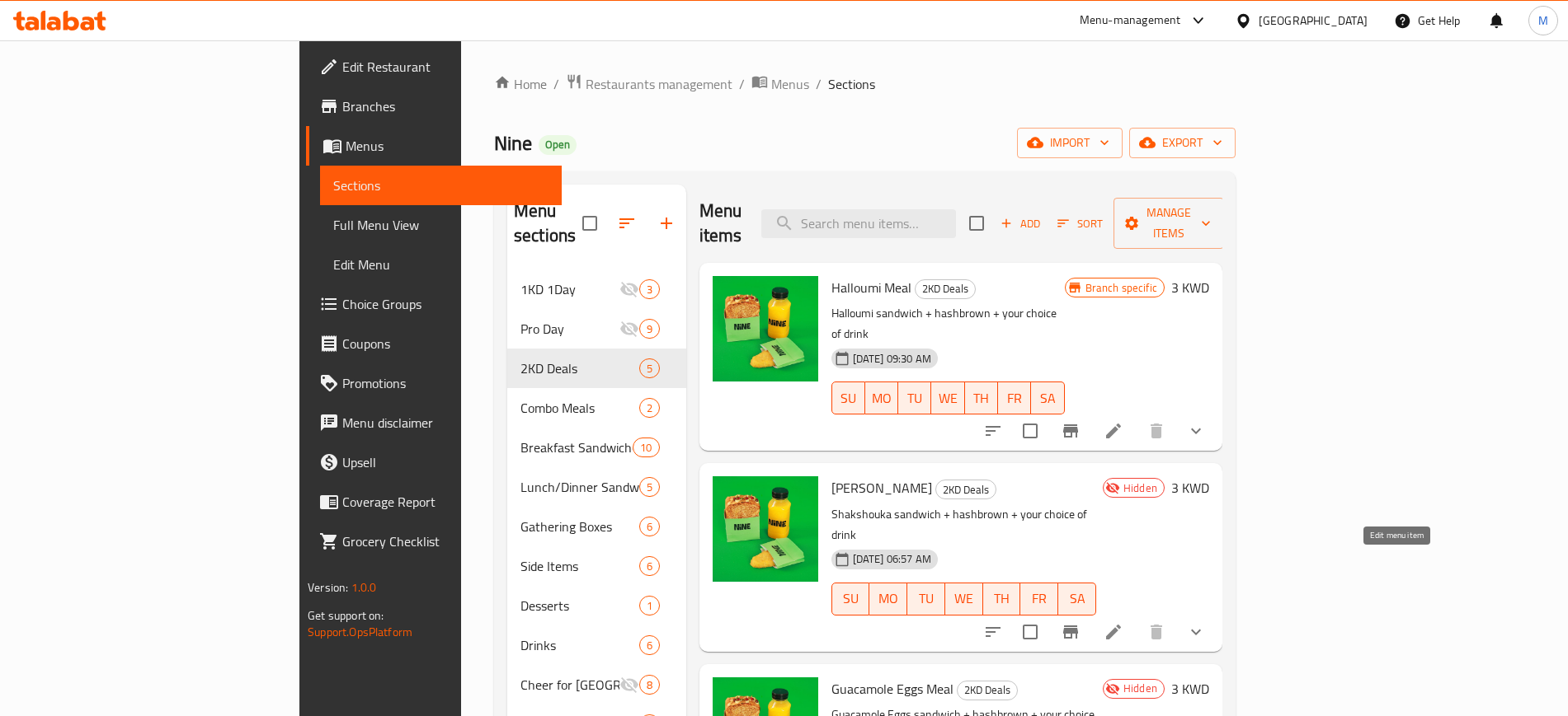
click at [1123, 622] on icon at bounding box center [1113, 632] width 20 height 20
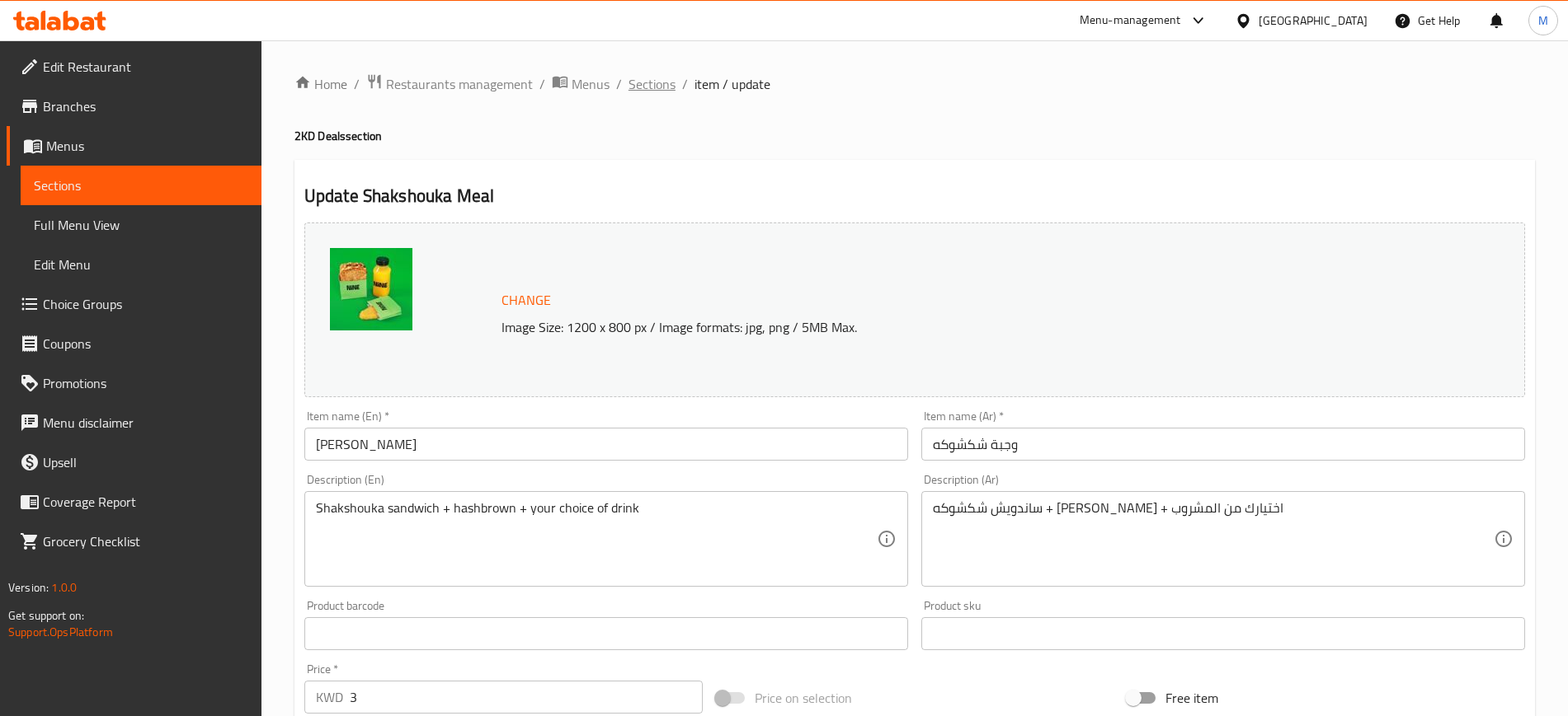
click at [649, 84] on span "Sections" at bounding box center [652, 84] width 47 height 20
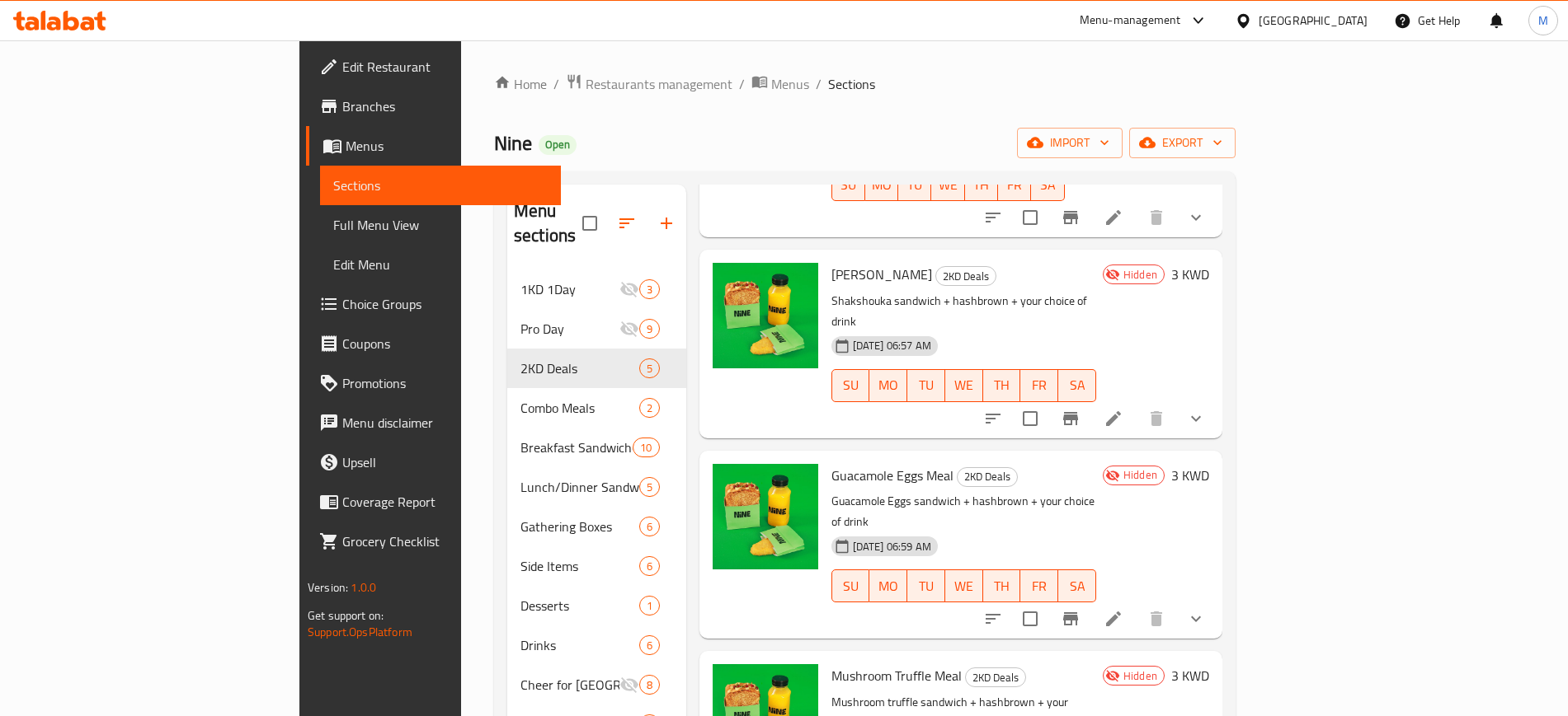
scroll to position [225, 0]
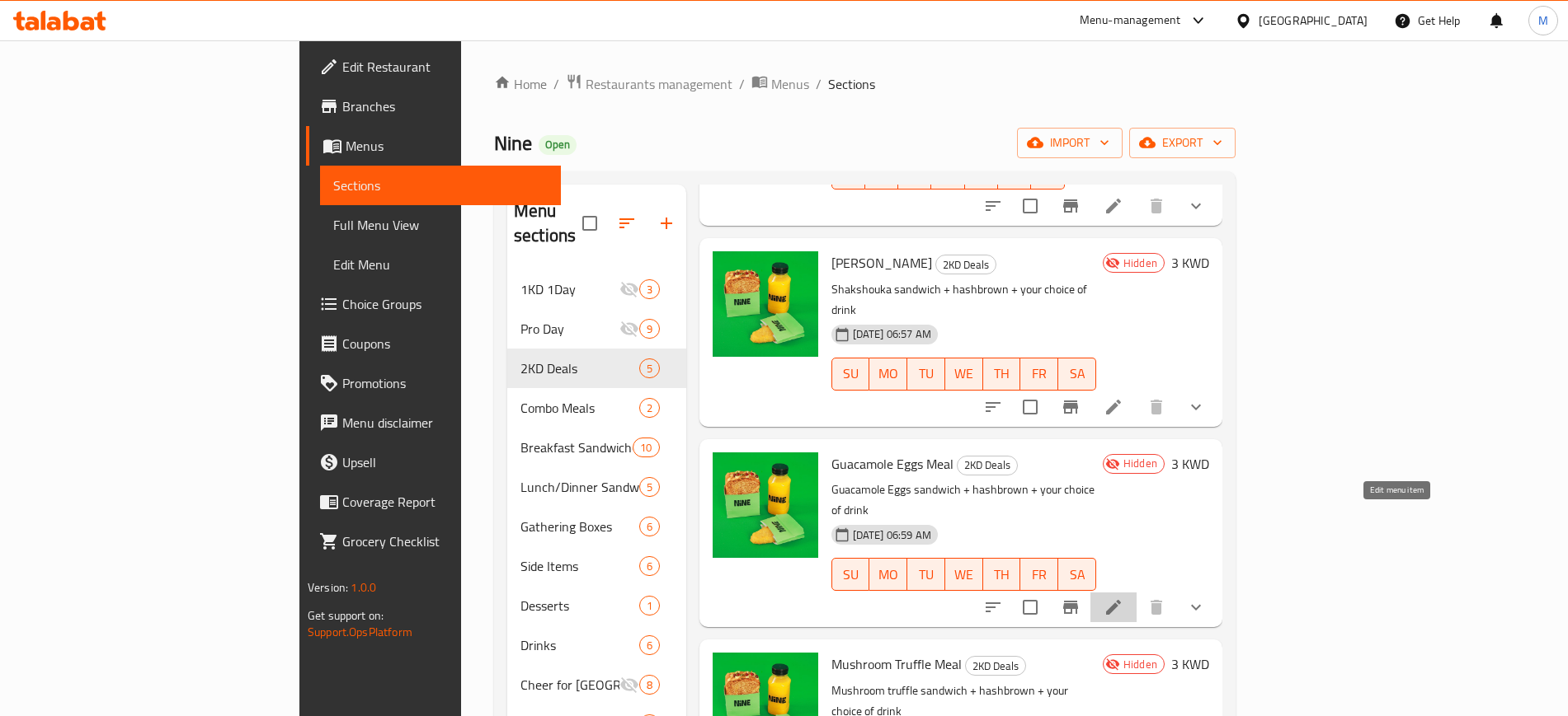
click at [1120, 600] on icon at bounding box center [1113, 607] width 15 height 15
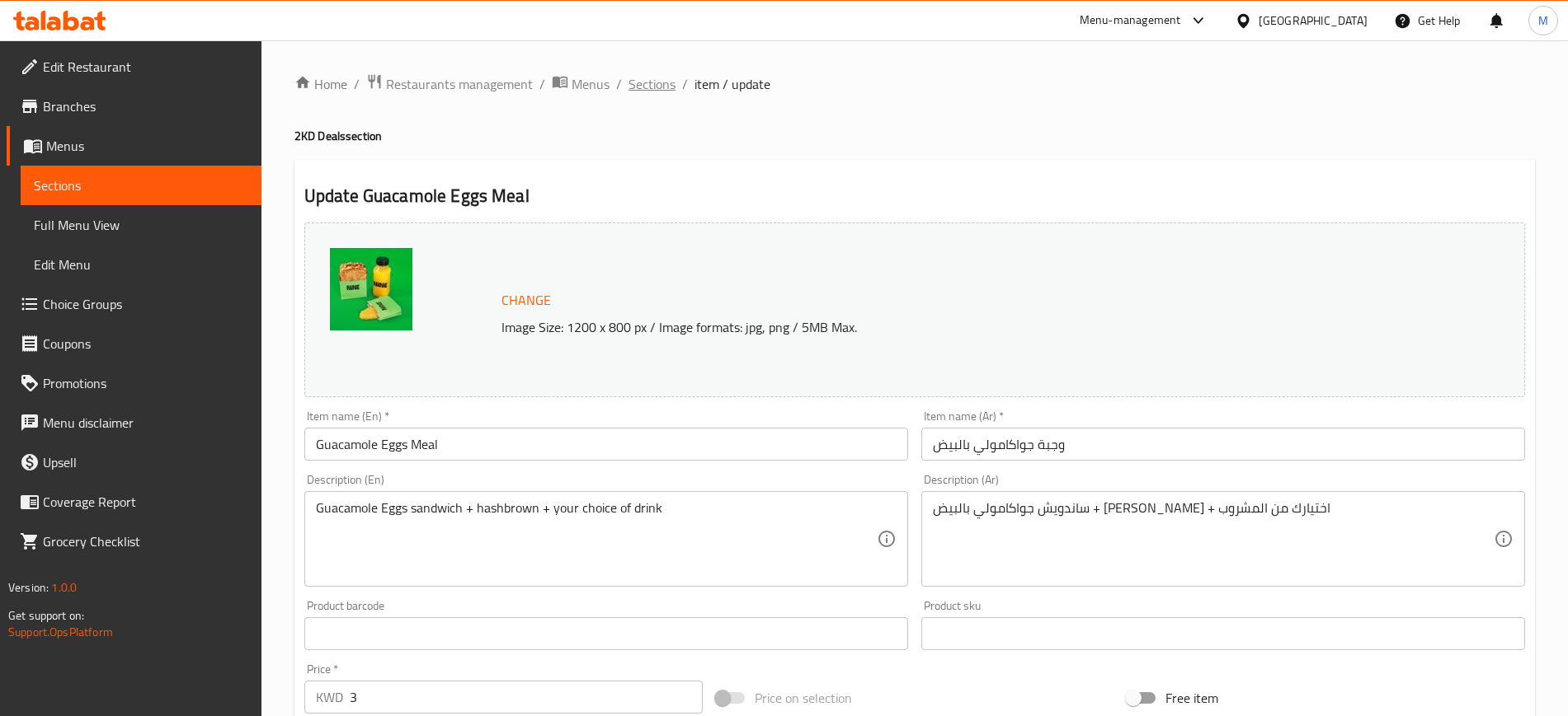
click at [652, 82] on span "Sections" at bounding box center [652, 84] width 47 height 20
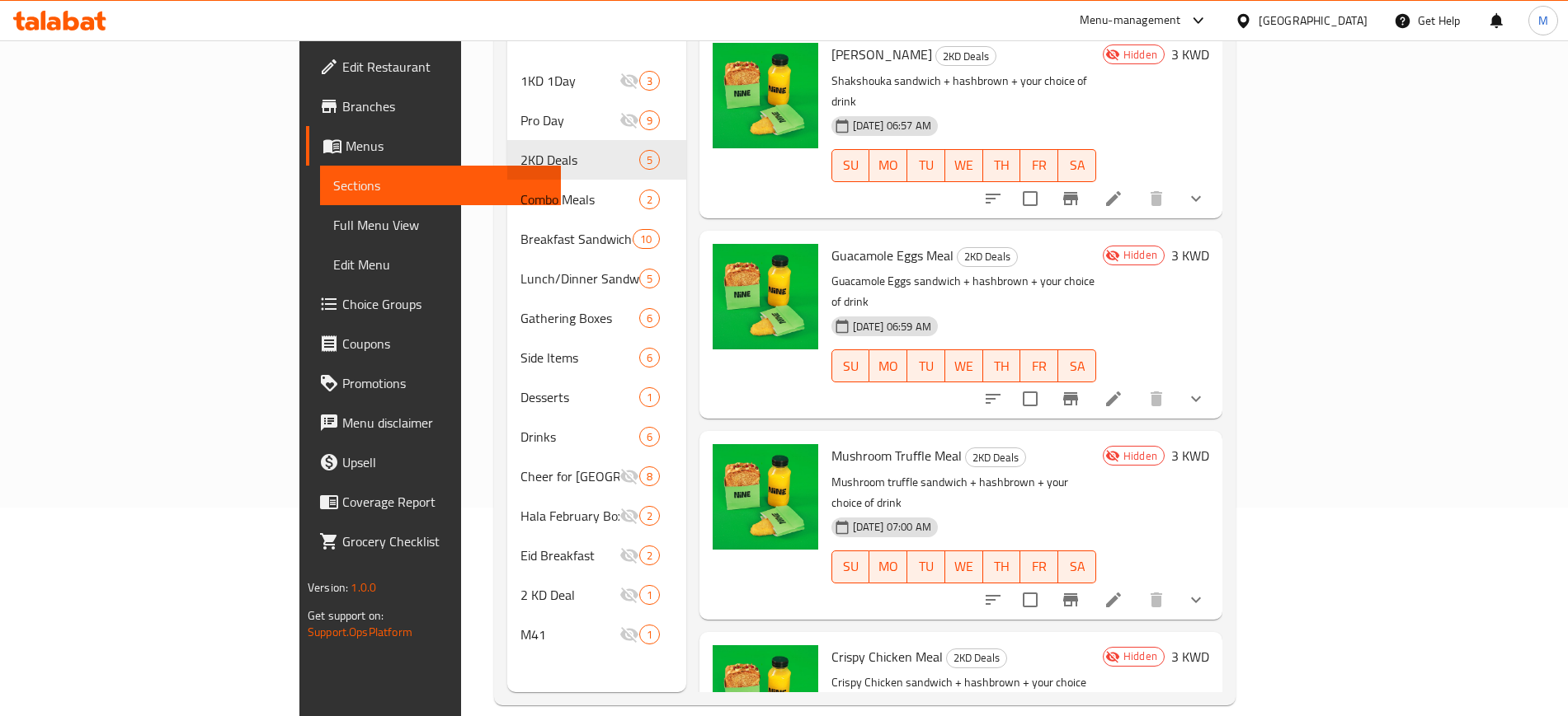
scroll to position [231, 0]
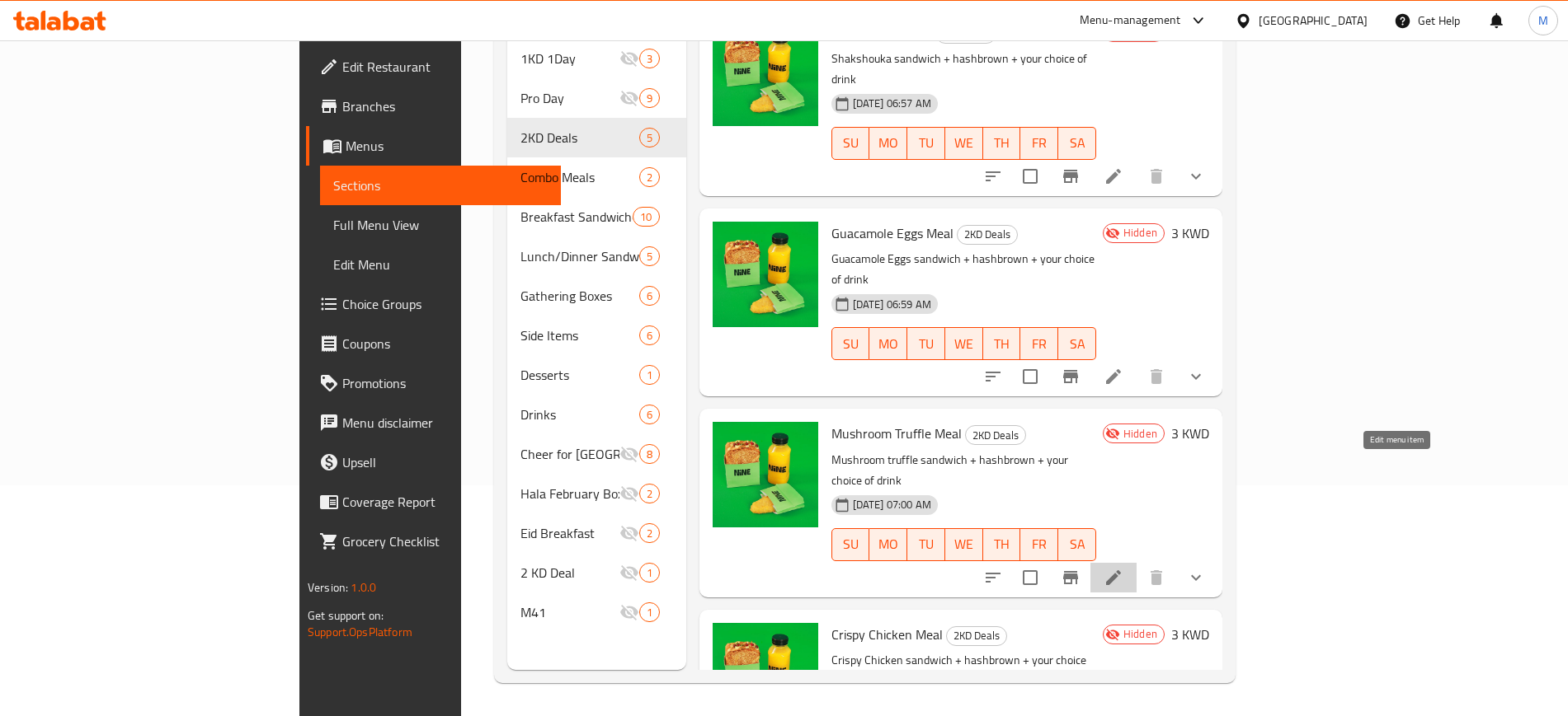
click at [1123, 568] on icon at bounding box center [1113, 578] width 20 height 20
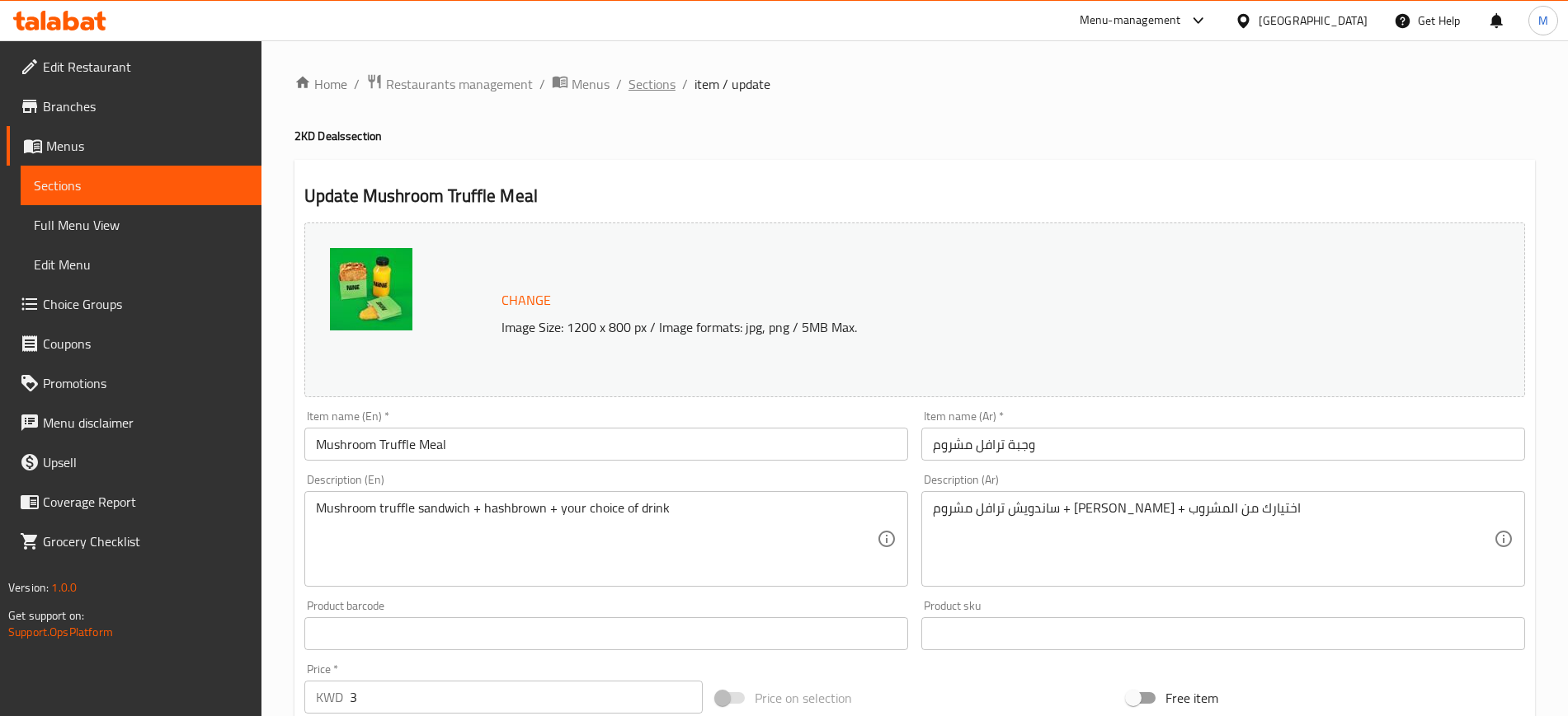
click at [654, 89] on span "Sections" at bounding box center [652, 84] width 47 height 20
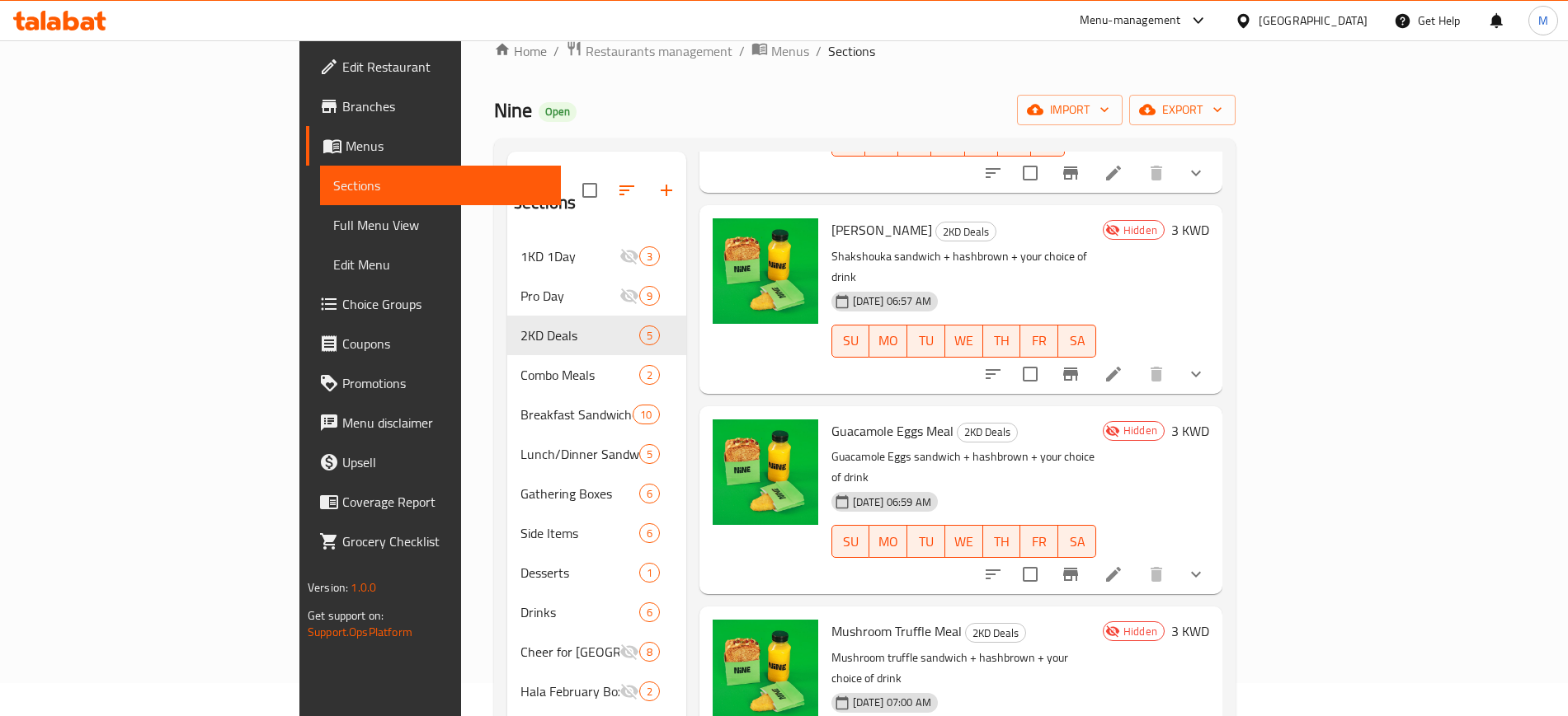
scroll to position [231, 0]
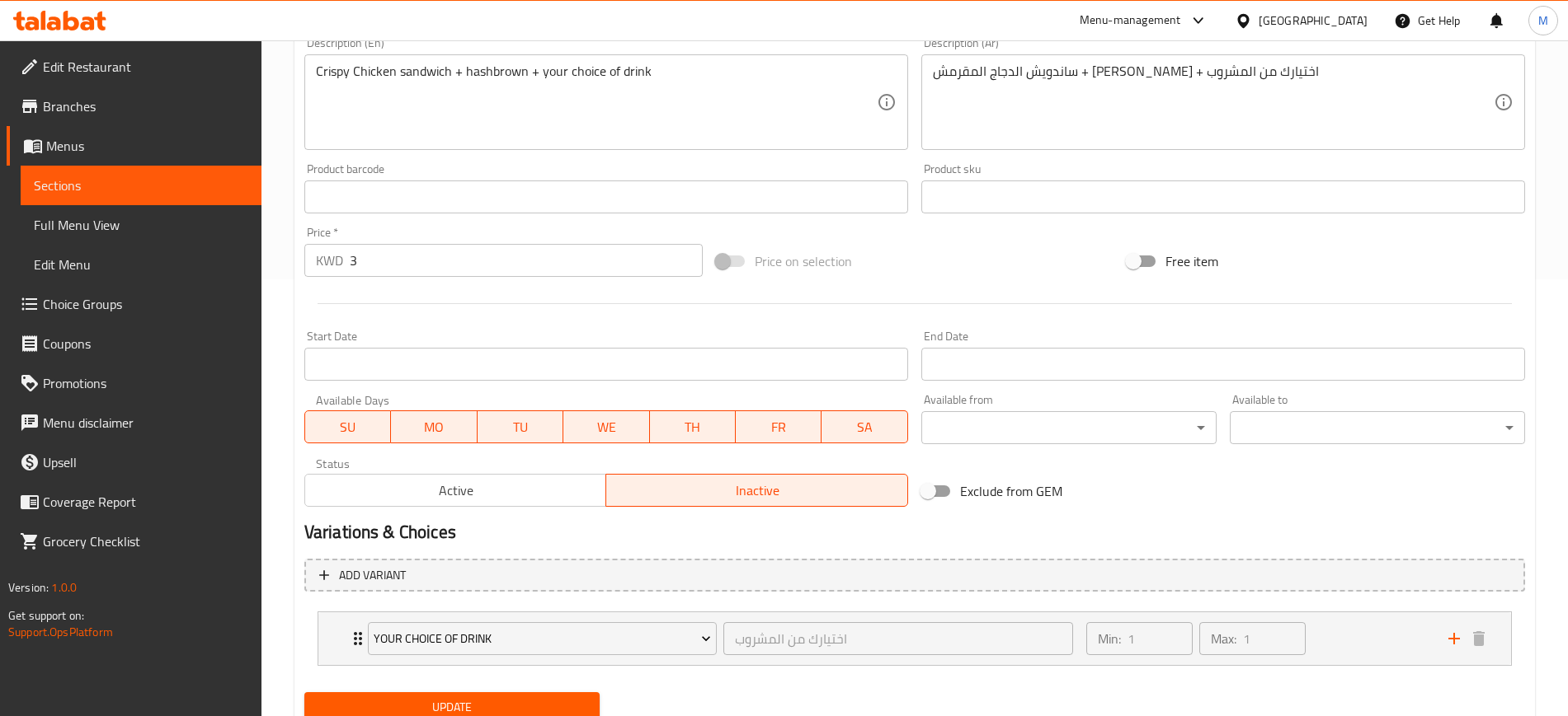
scroll to position [500, 0]
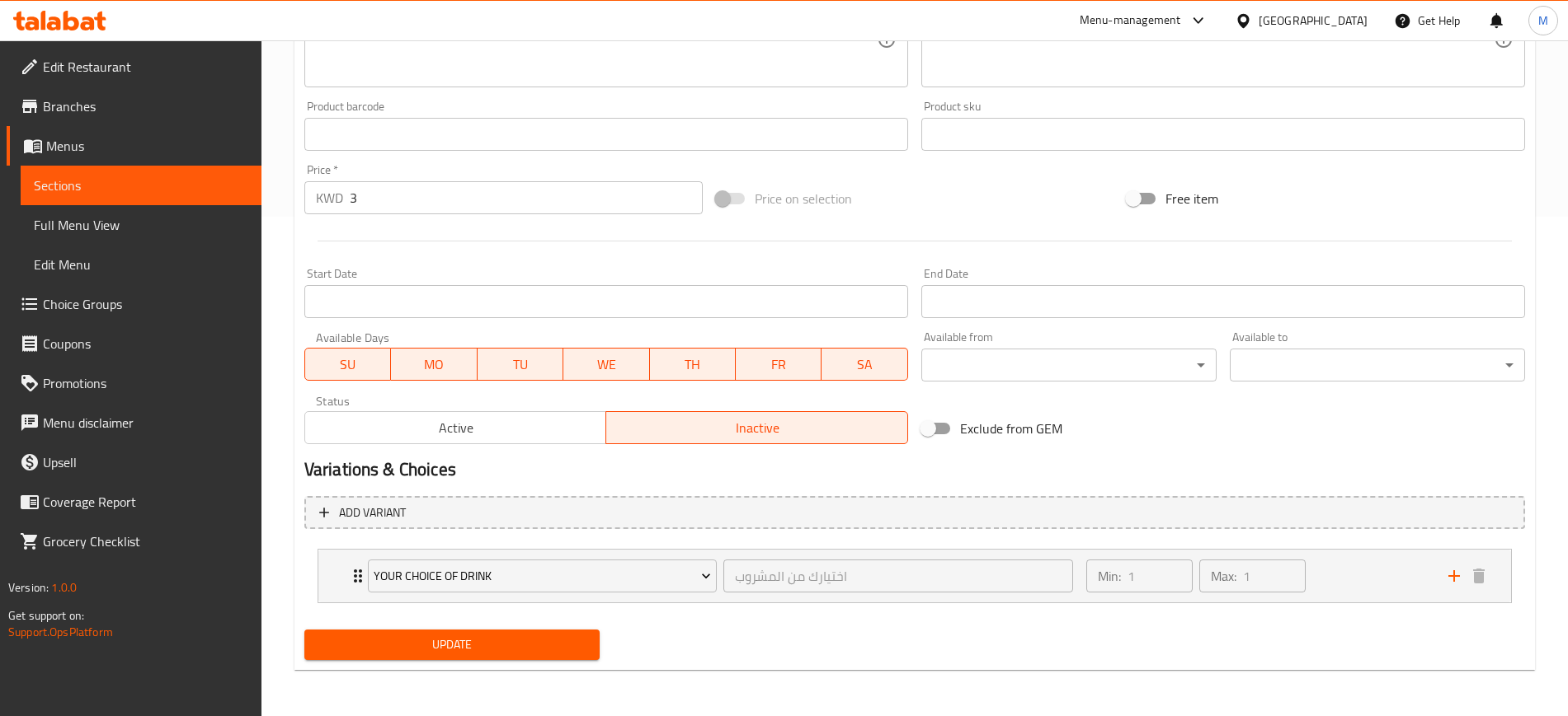
click at [945, 430] on input "Exclude from GEM" at bounding box center [927, 428] width 94 height 31
checkbox input "true"
click at [503, 644] on span "Update" at bounding box center [451, 645] width 269 height 21
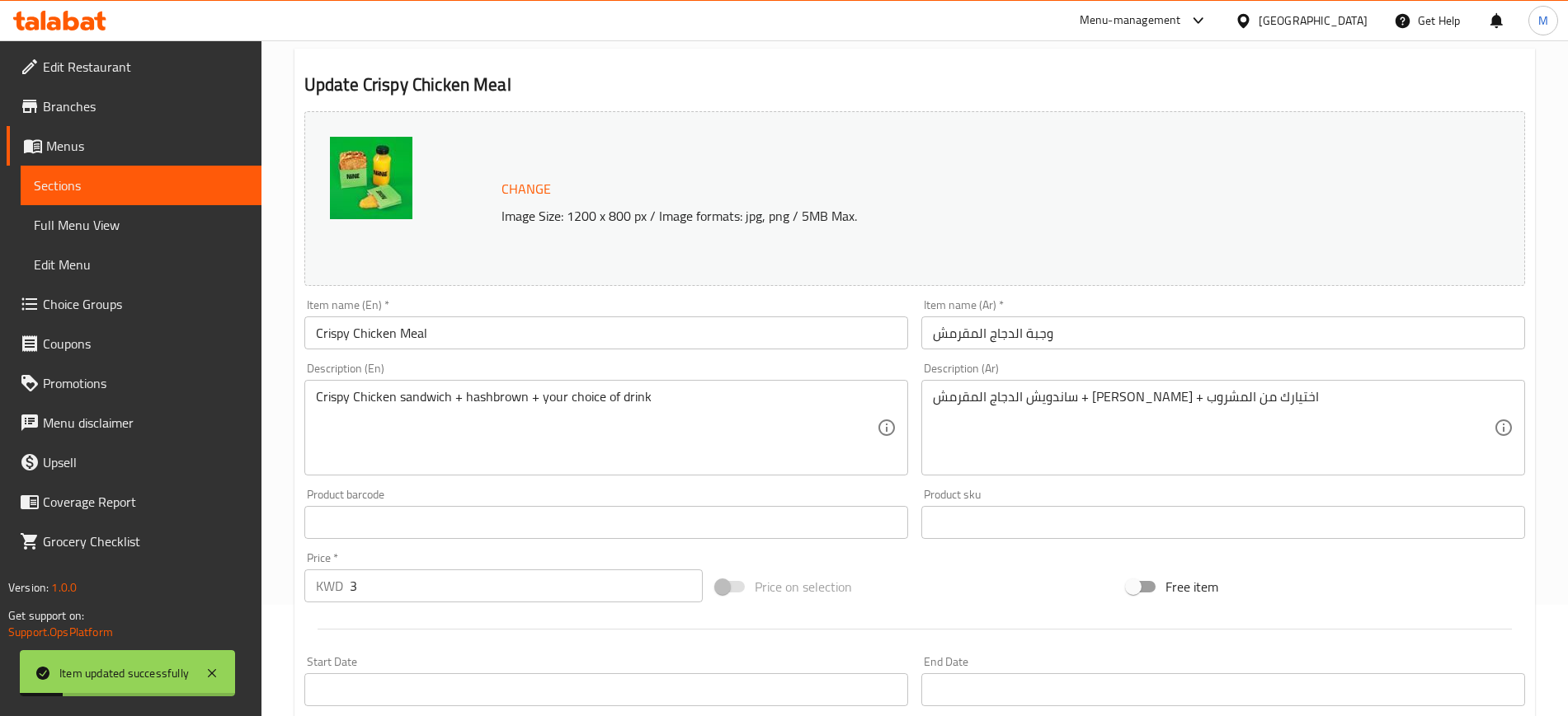
scroll to position [0, 0]
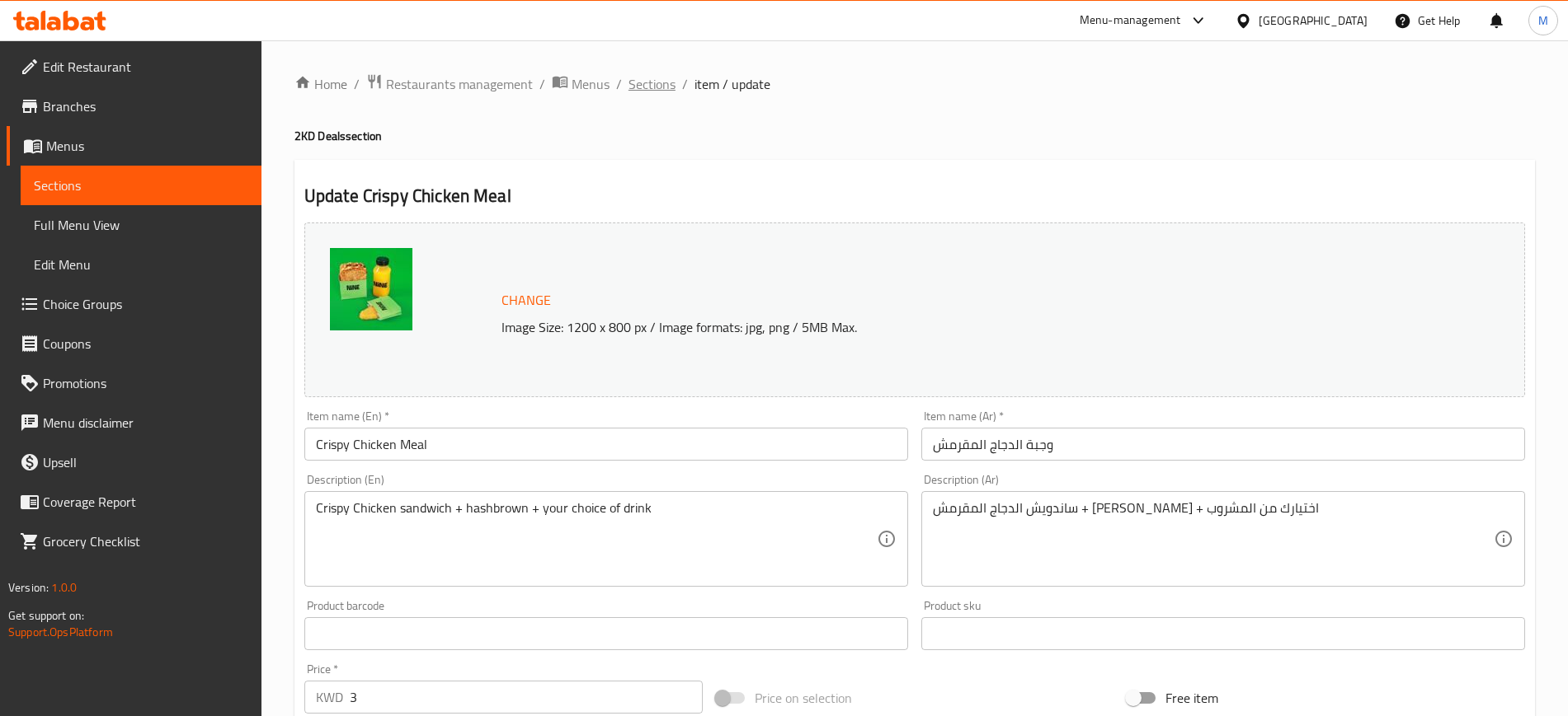
click at [661, 89] on span "Sections" at bounding box center [652, 84] width 47 height 20
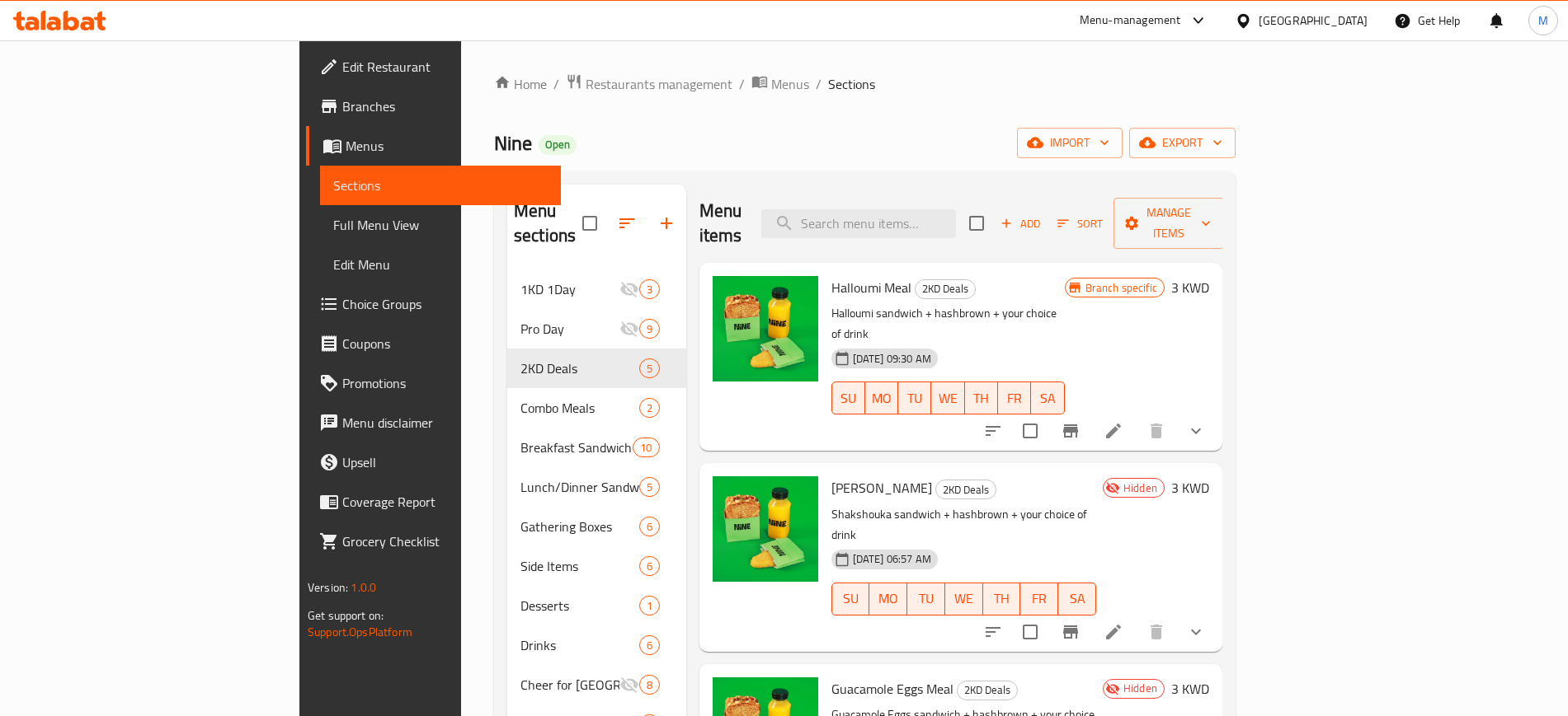
click at [769, 162] on div "Home / Restaurants management / Menus / Sections Nine Open import export Menu s…" at bounding box center [864, 493] width 741 height 840
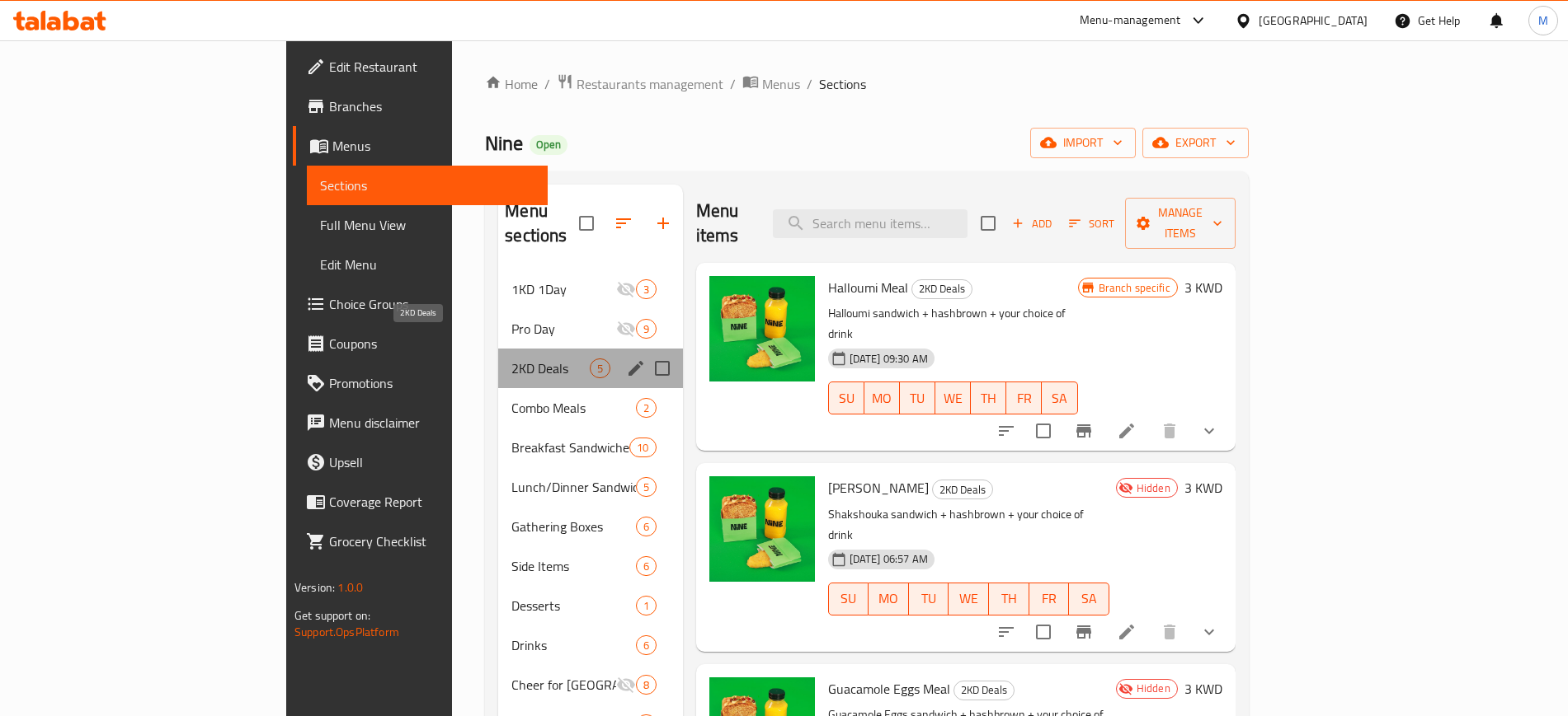
click at [512, 359] on span "2KD Deals" at bounding box center [550, 369] width 78 height 20
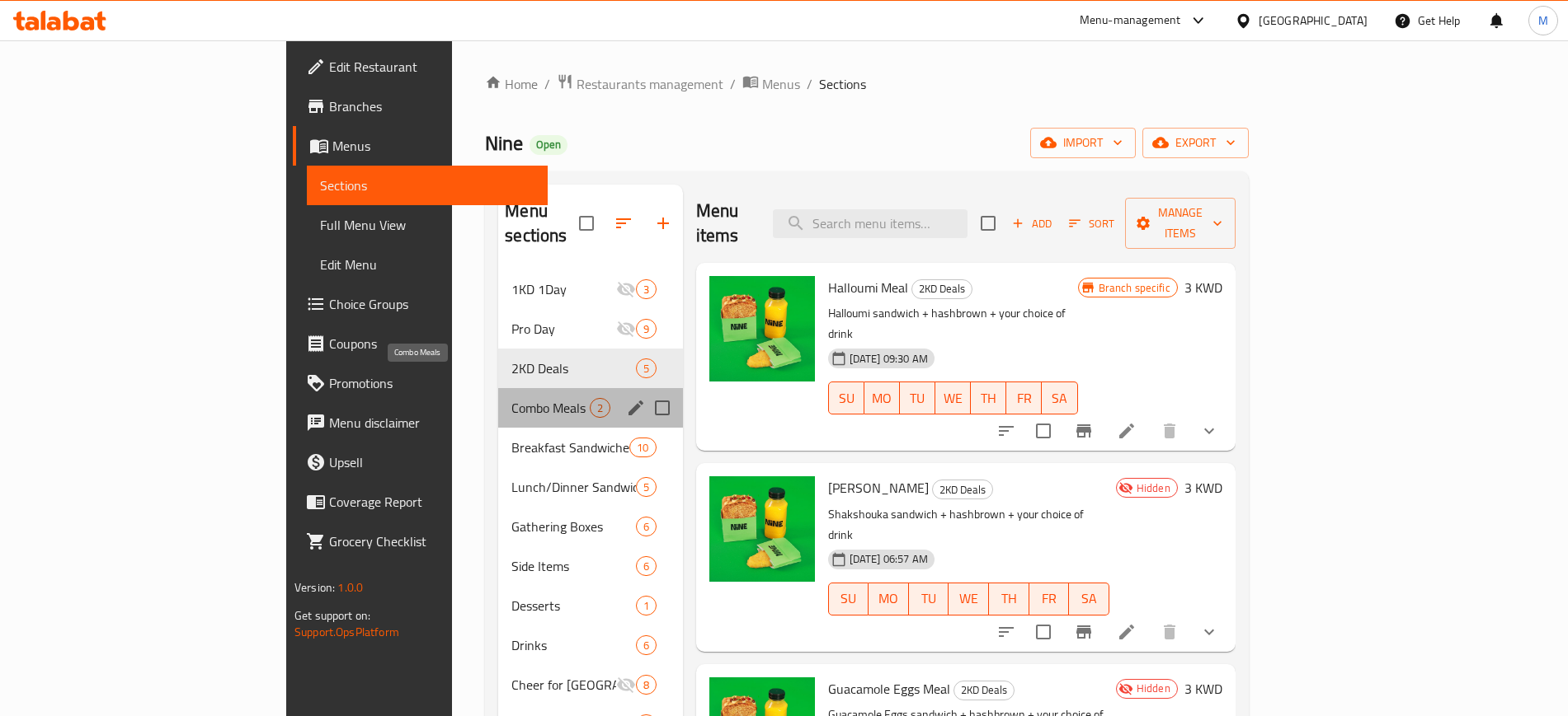
drag, startPoint x: 450, startPoint y: 385, endPoint x: 451, endPoint y: 360, distance: 25.0
click at [512, 398] on span "Combo Meals" at bounding box center [550, 408] width 78 height 20
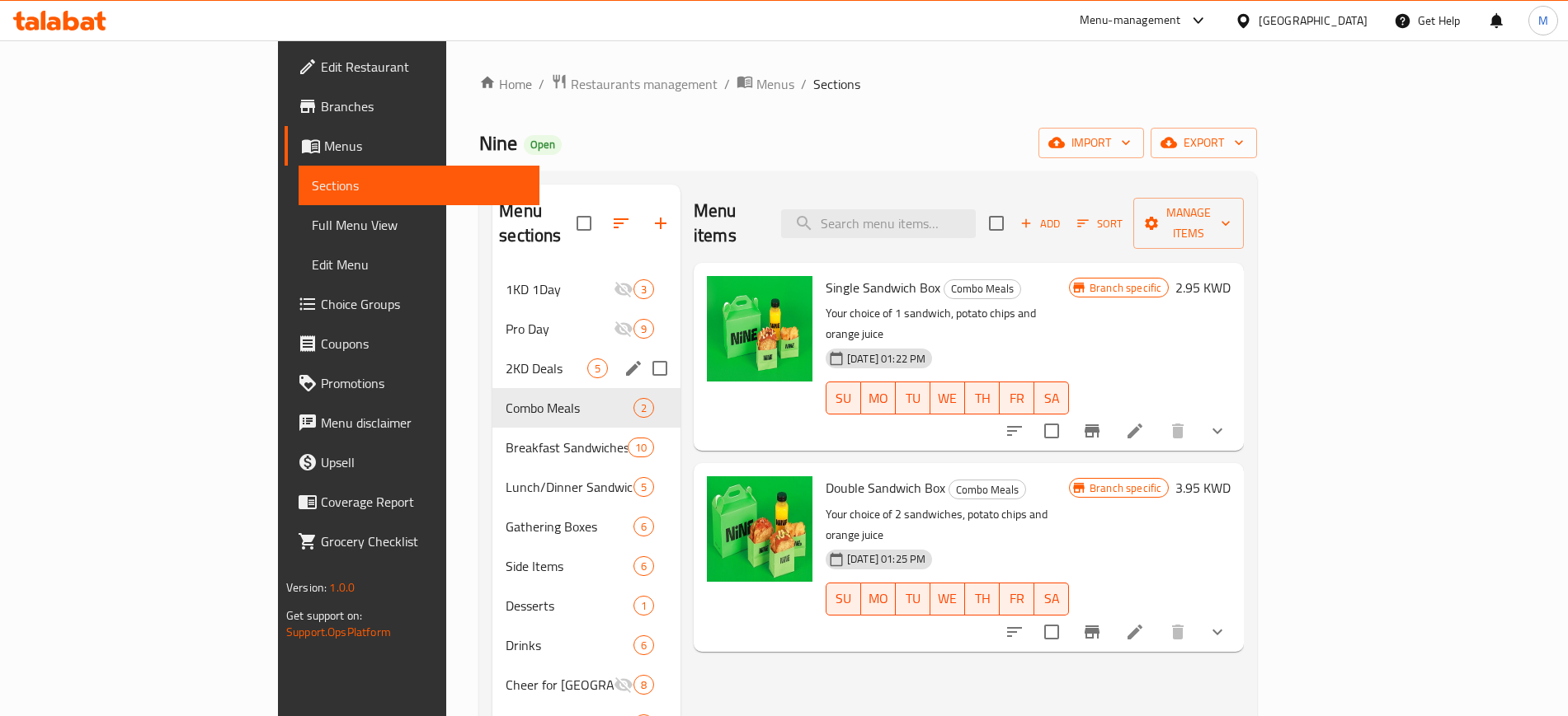
click at [493, 360] on div "2KD Deals 5" at bounding box center [587, 368] width 188 height 39
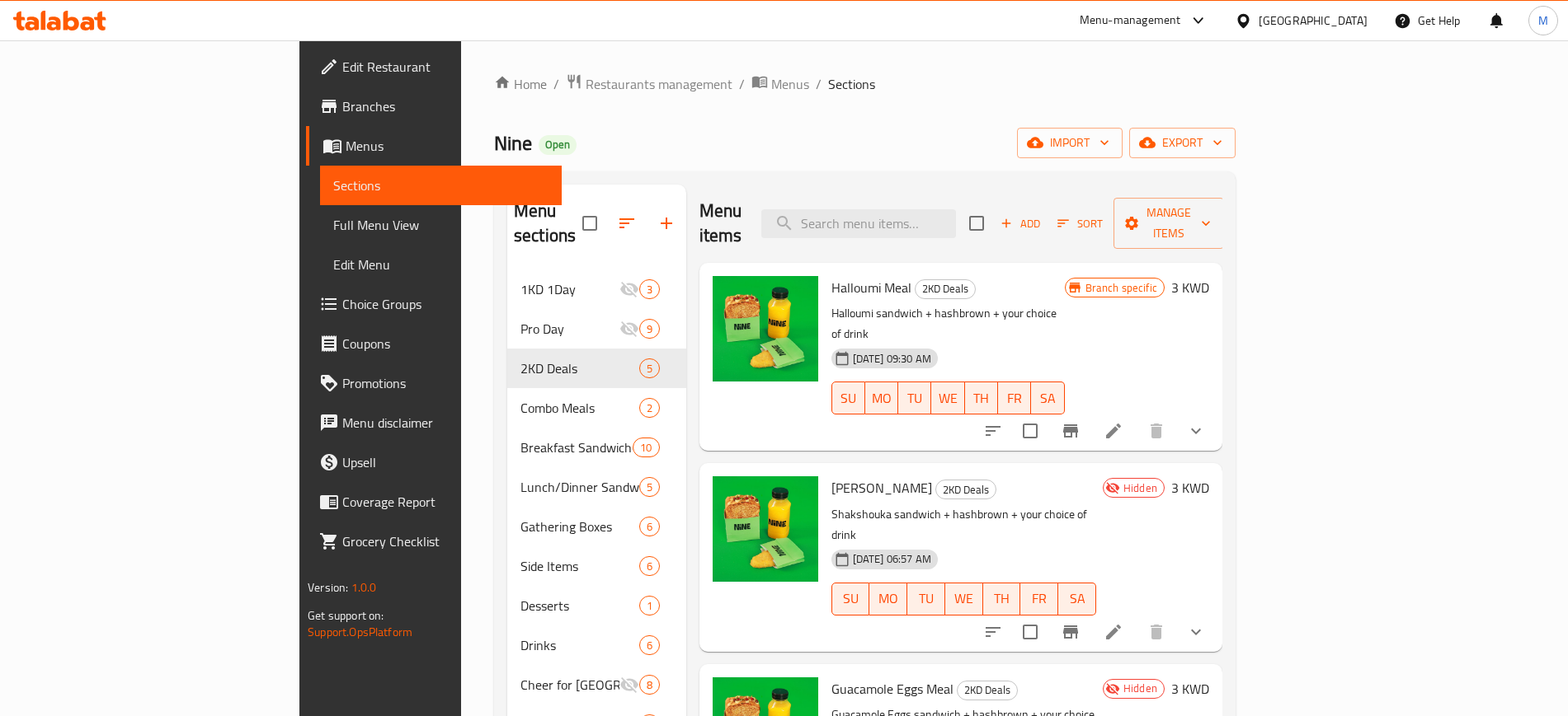
click at [58, 20] on icon at bounding box center [53, 23] width 14 height 14
